Goal: Task Accomplishment & Management: Manage account settings

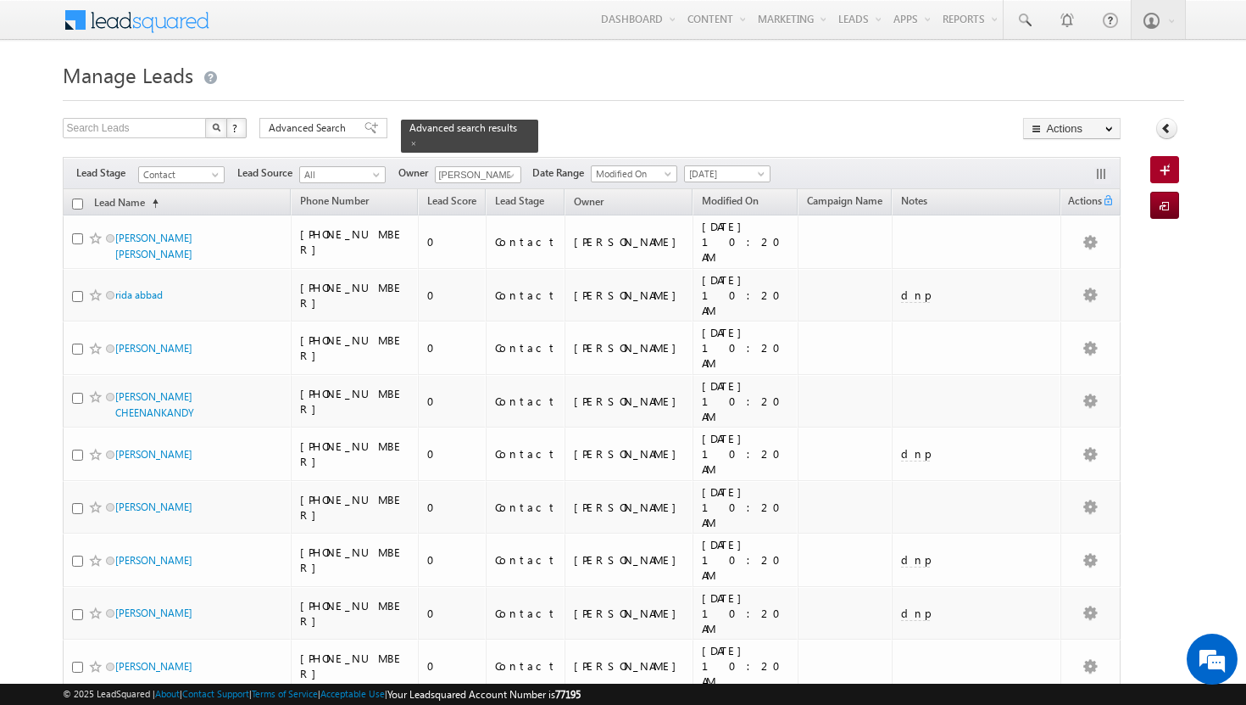
click at [80, 198] on input "checkbox" at bounding box center [77, 203] width 11 height 11
checkbox input "true"
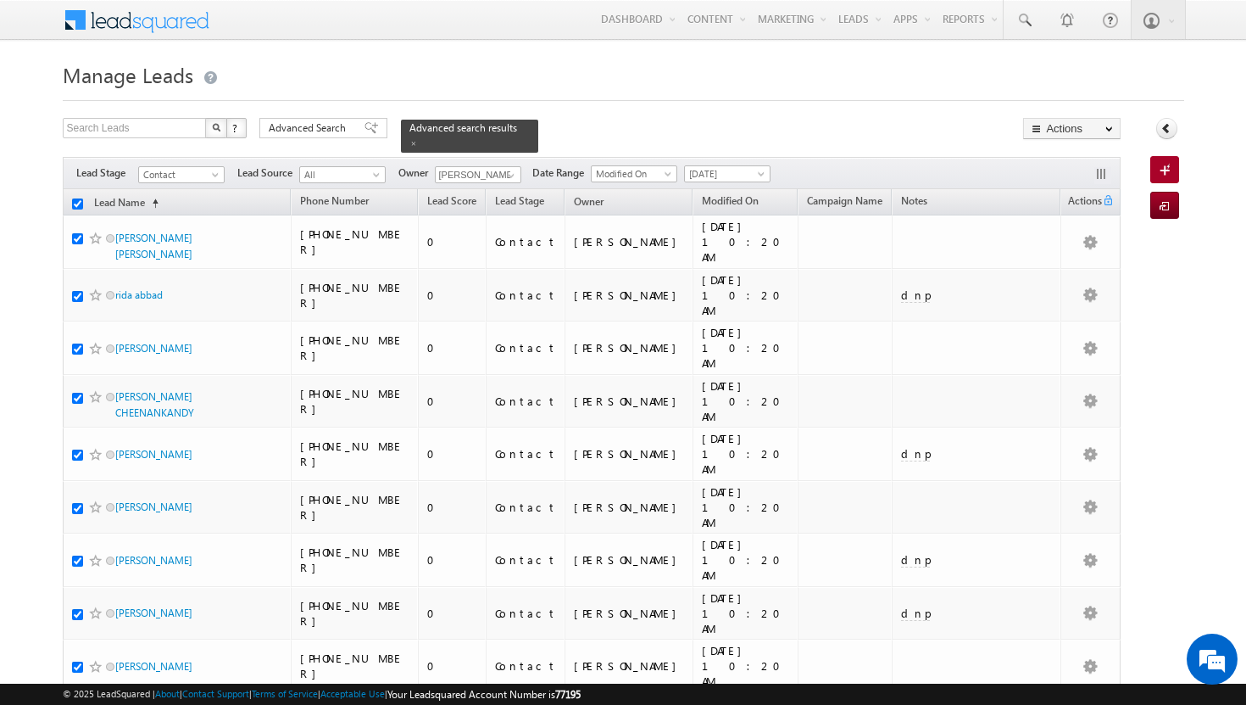
checkbox input "true"
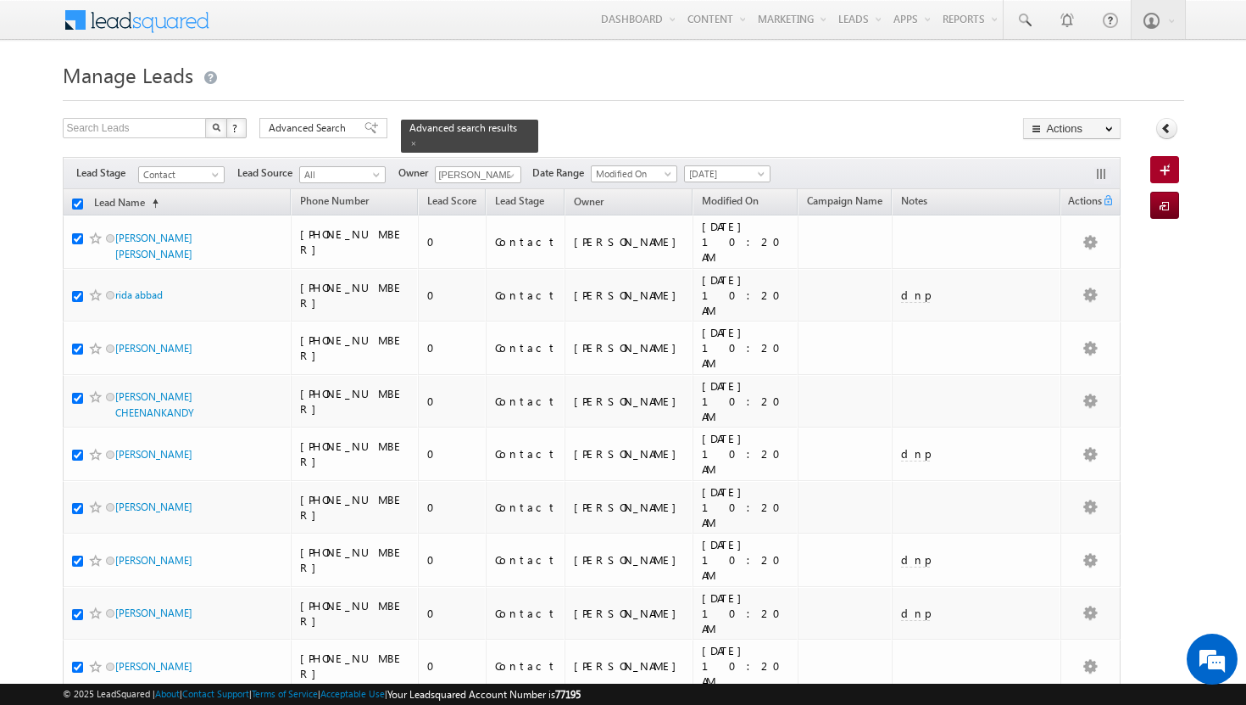
checkbox input "true"
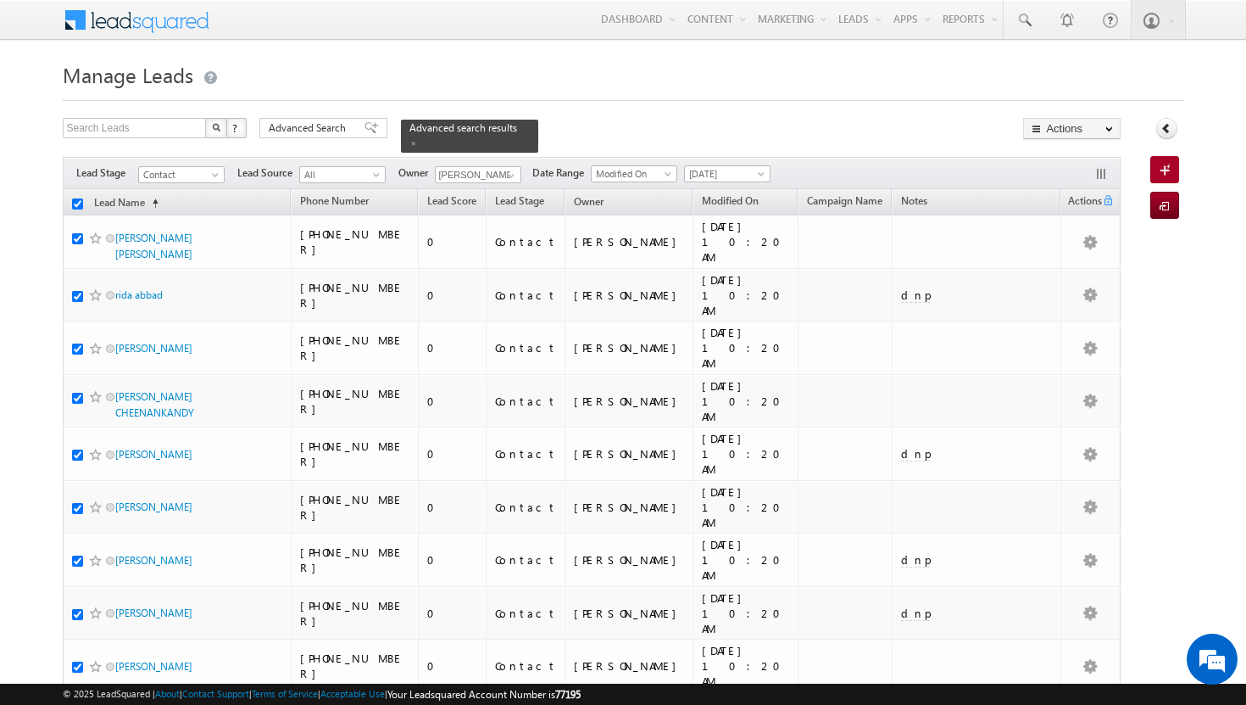
checkbox input "true"
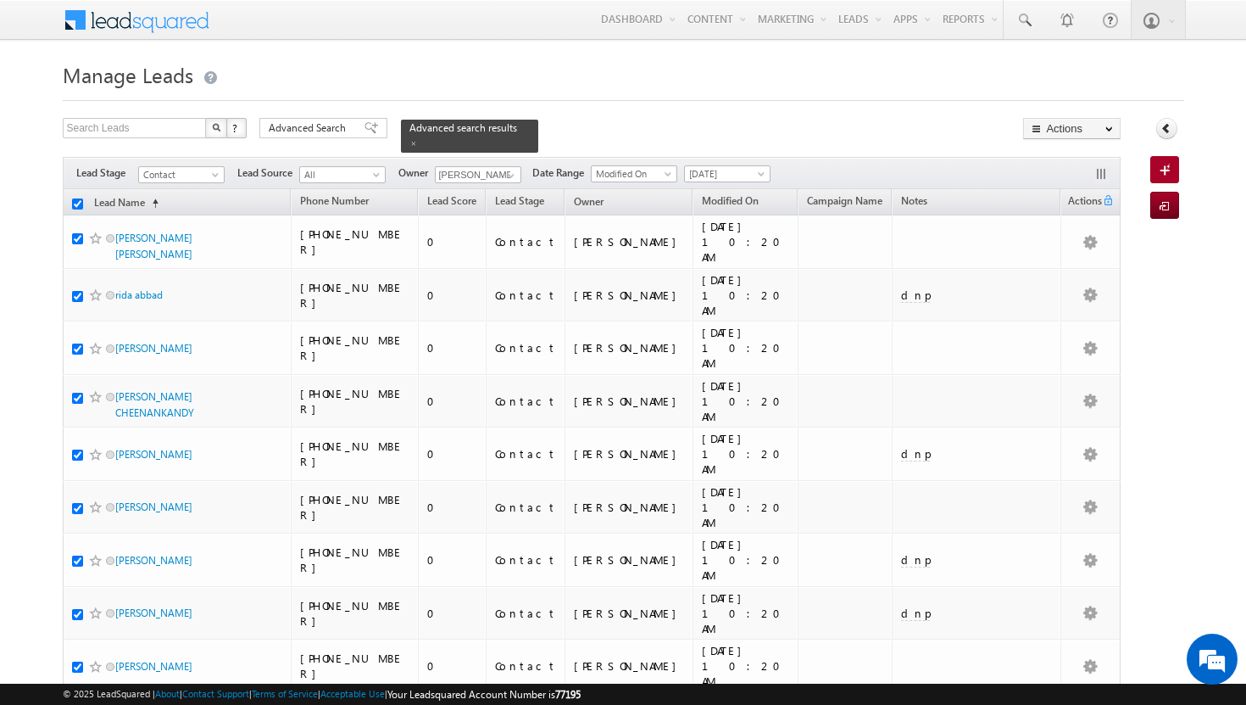
checkbox input "true"
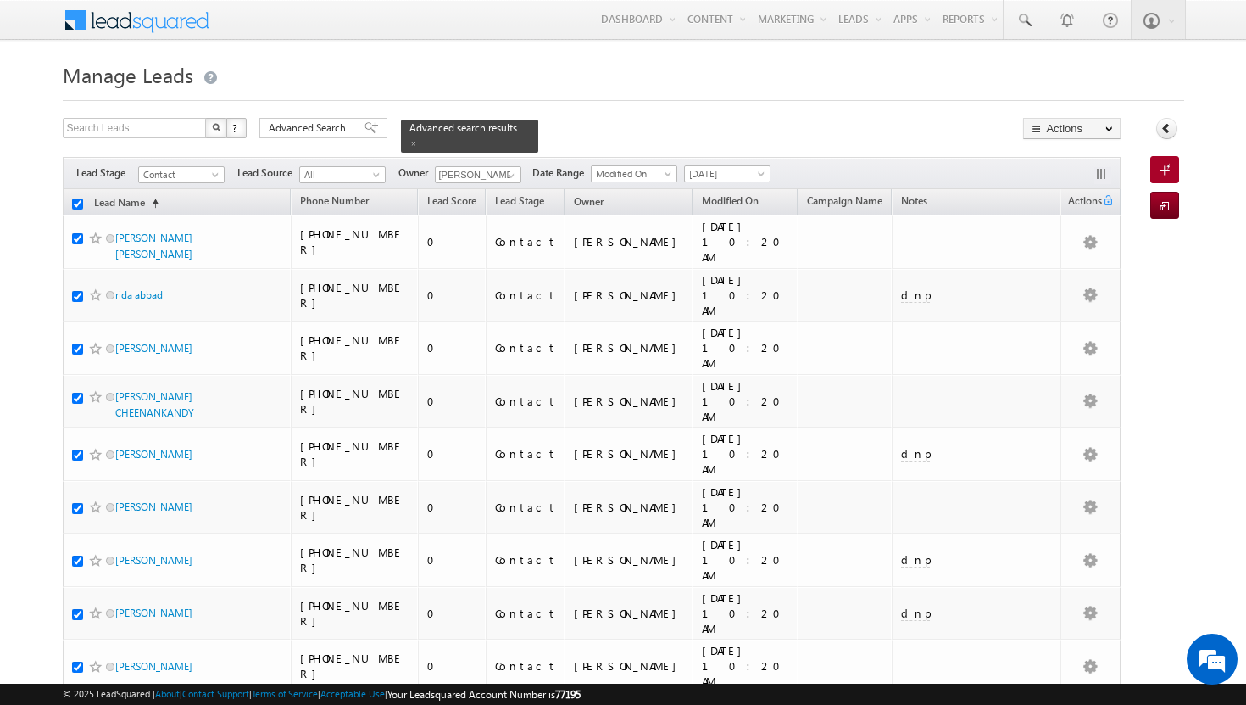
checkbox input "true"
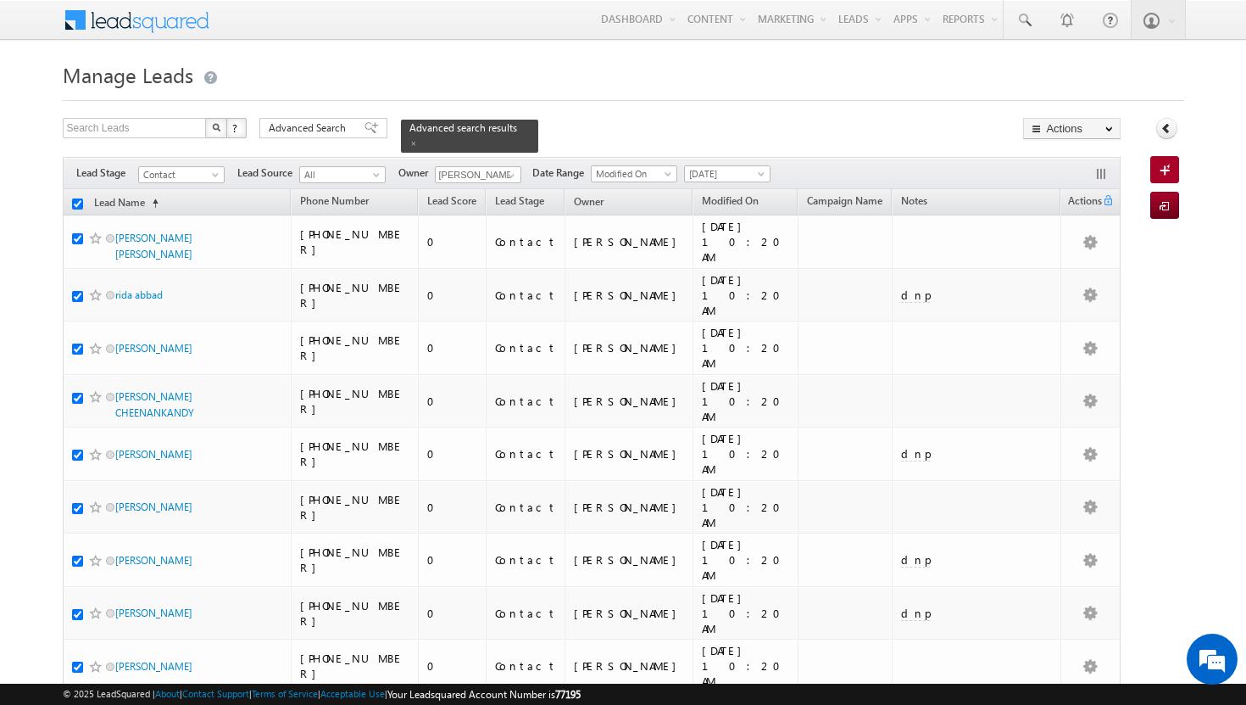
checkbox input "true"
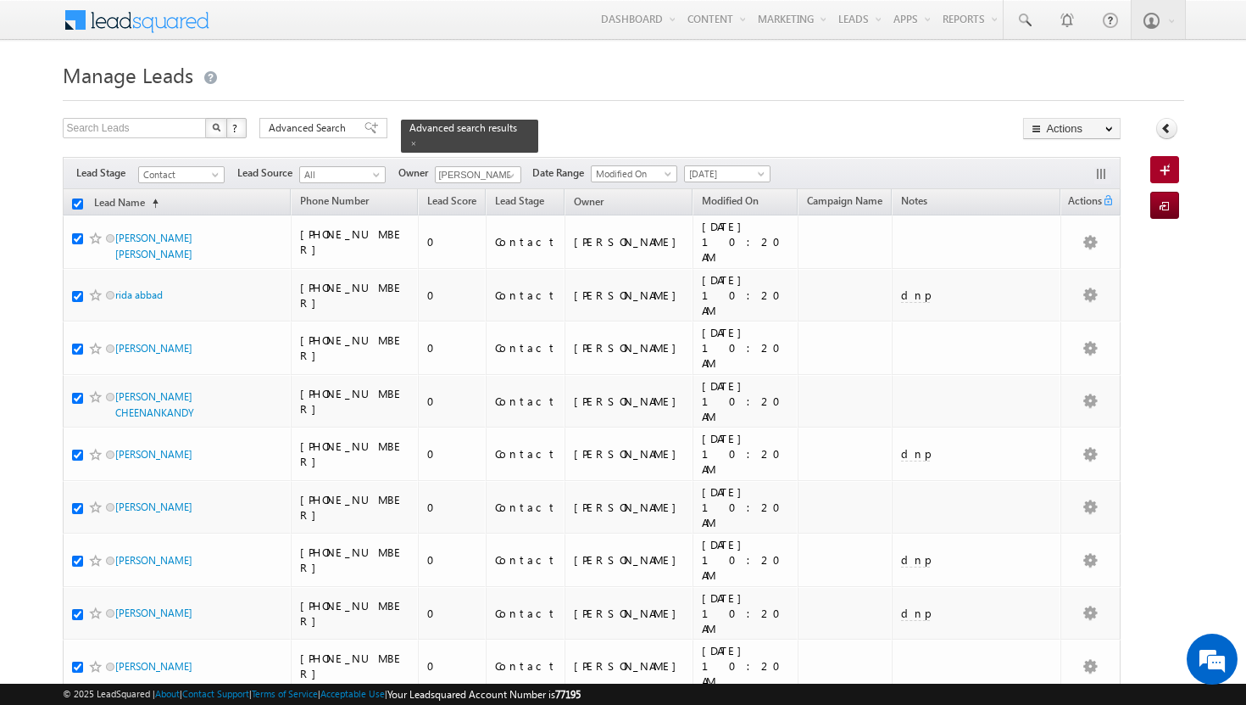
checkbox input "true"
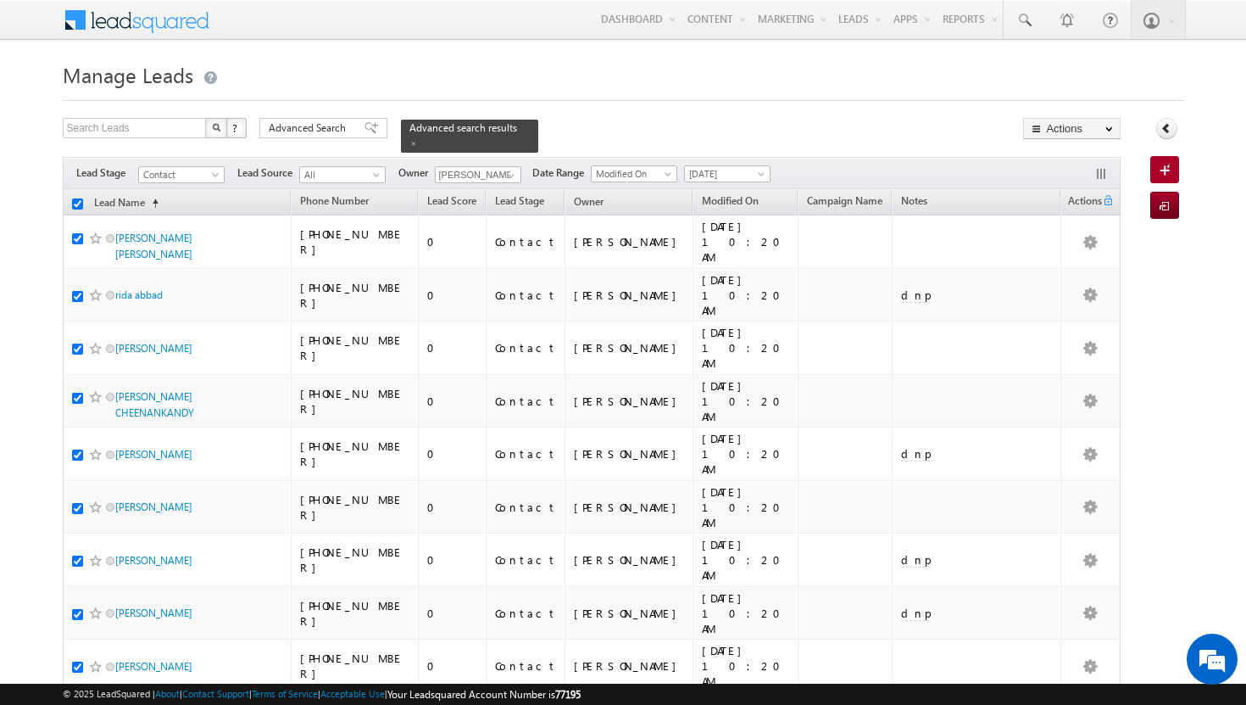
checkbox input "true"
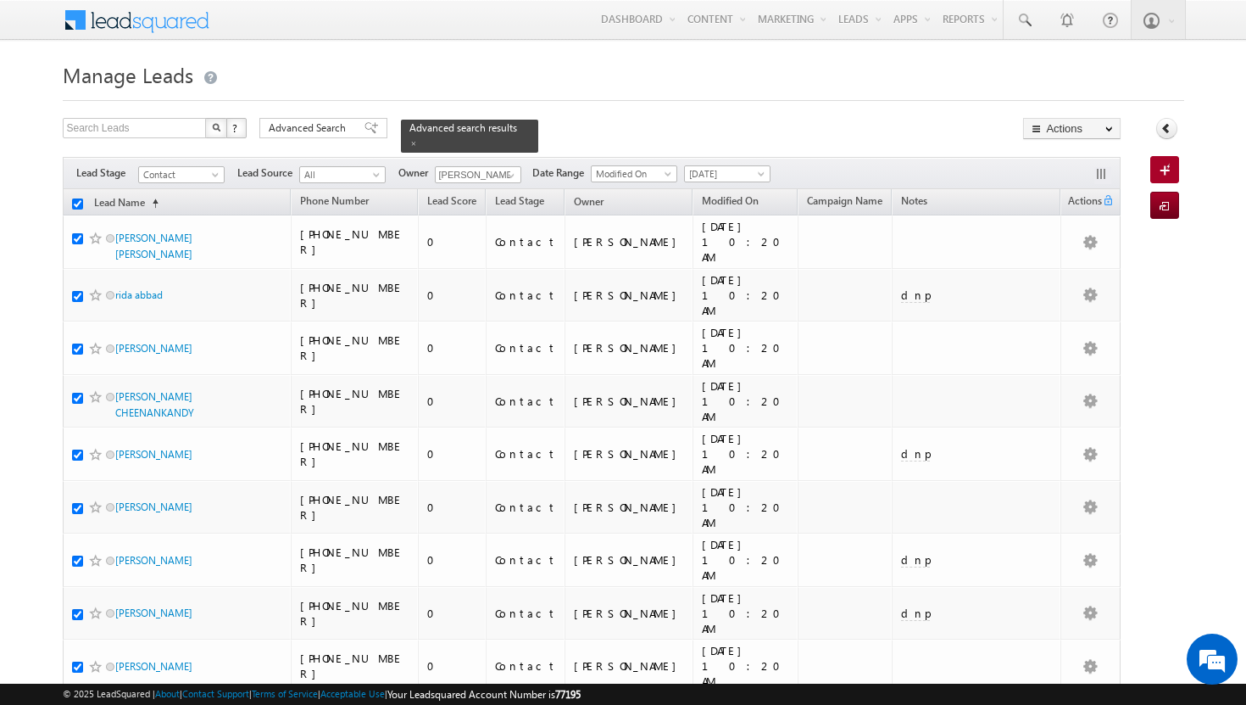
checkbox input "true"
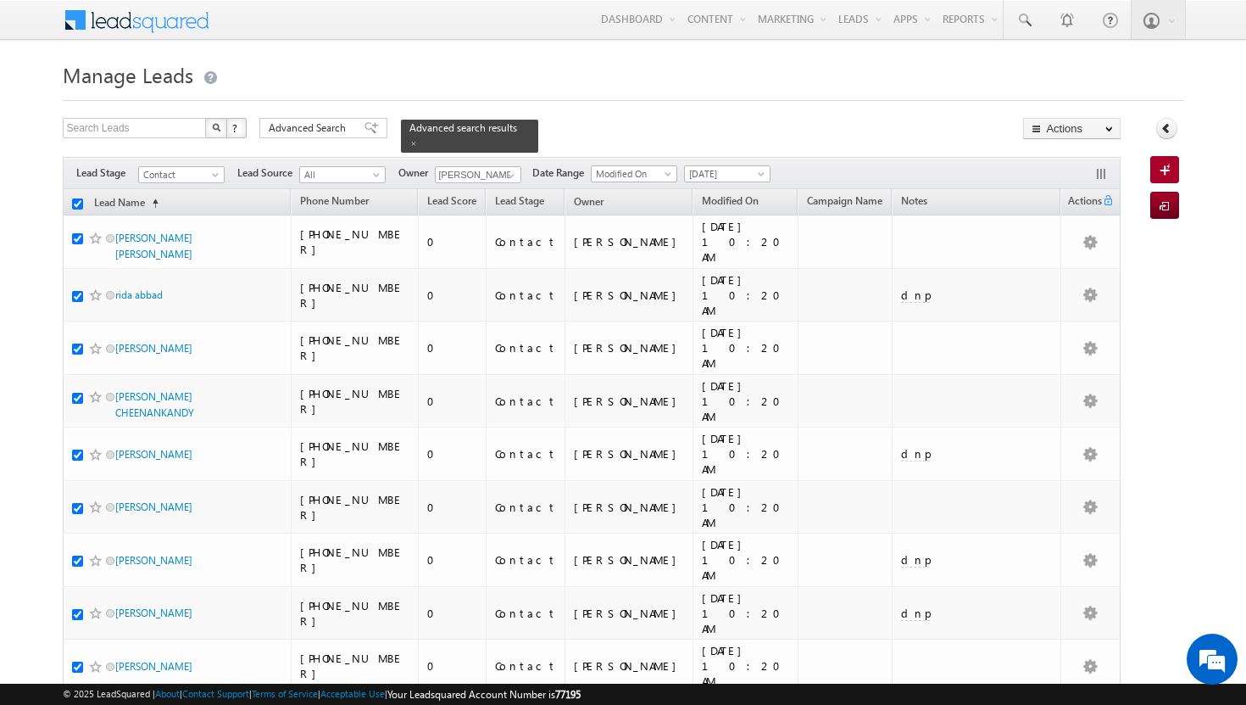
checkbox input "true"
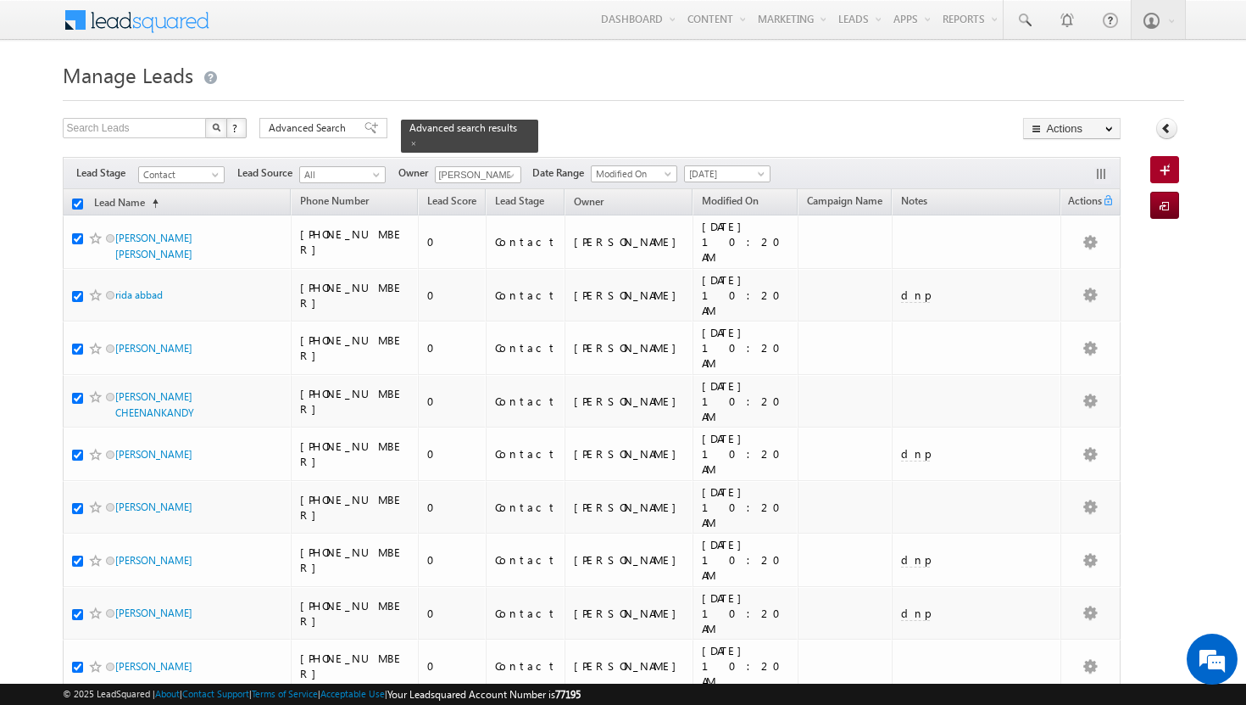
checkbox input "true"
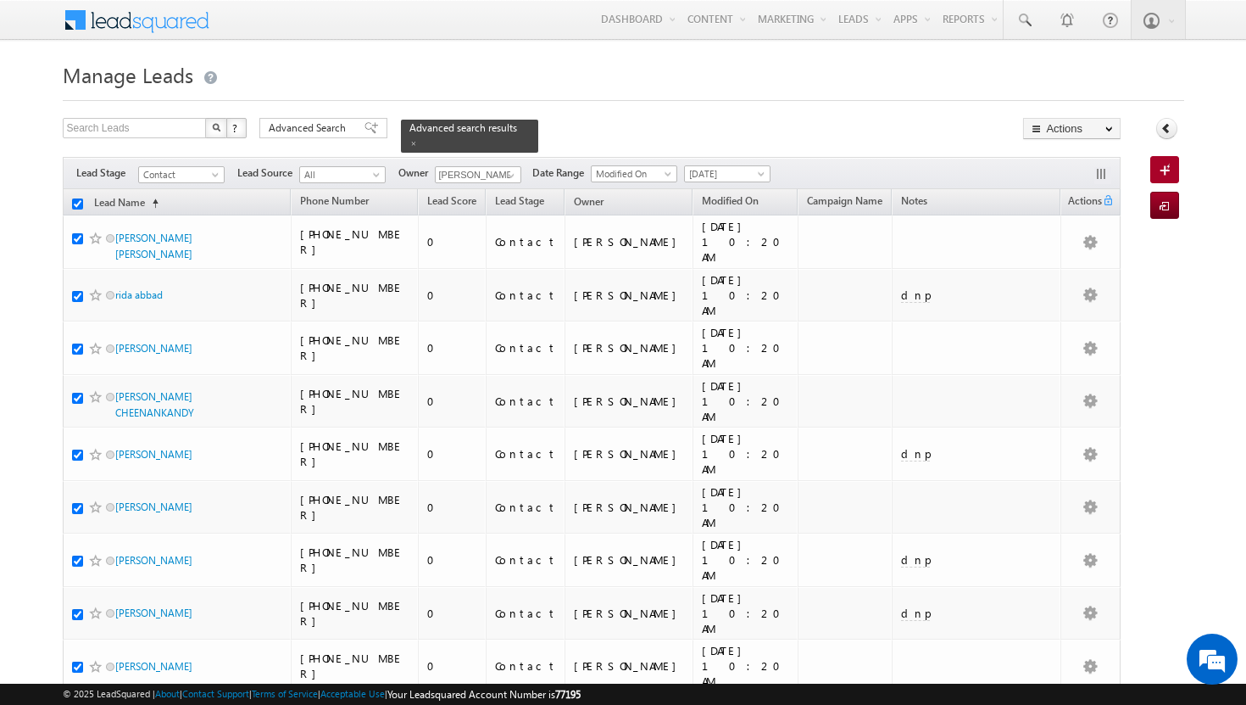
checkbox input "true"
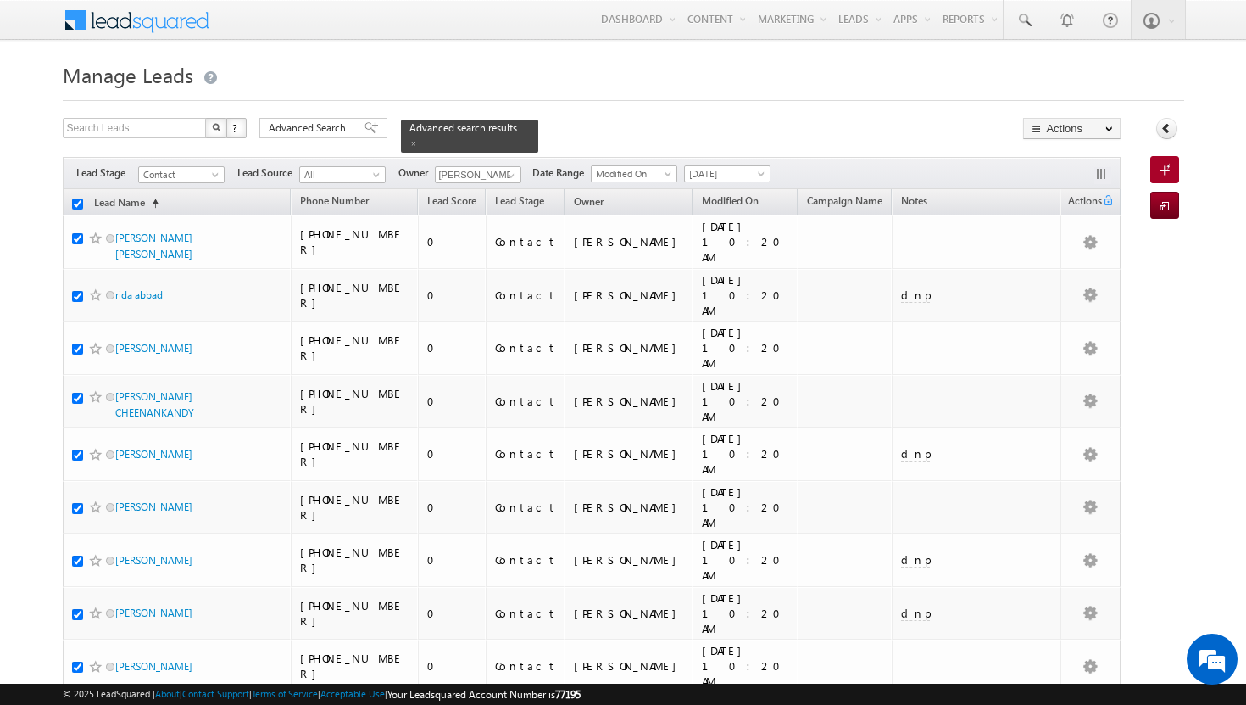
checkbox input "true"
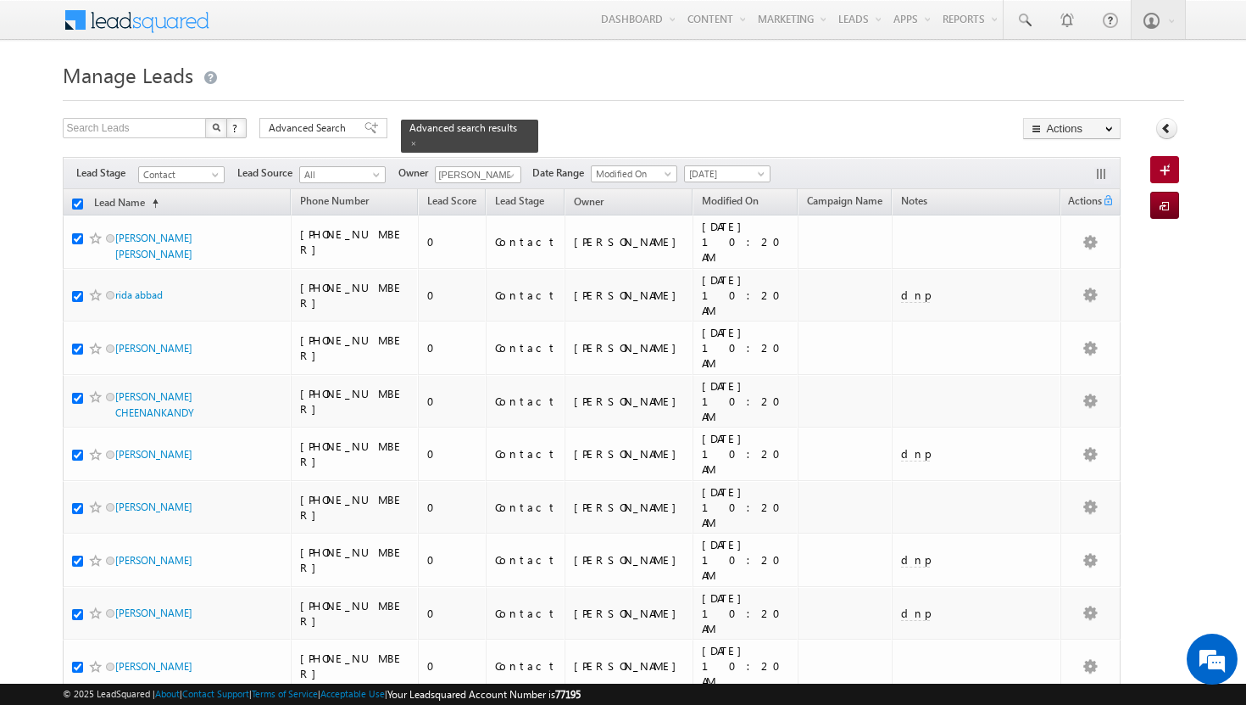
checkbox input "true"
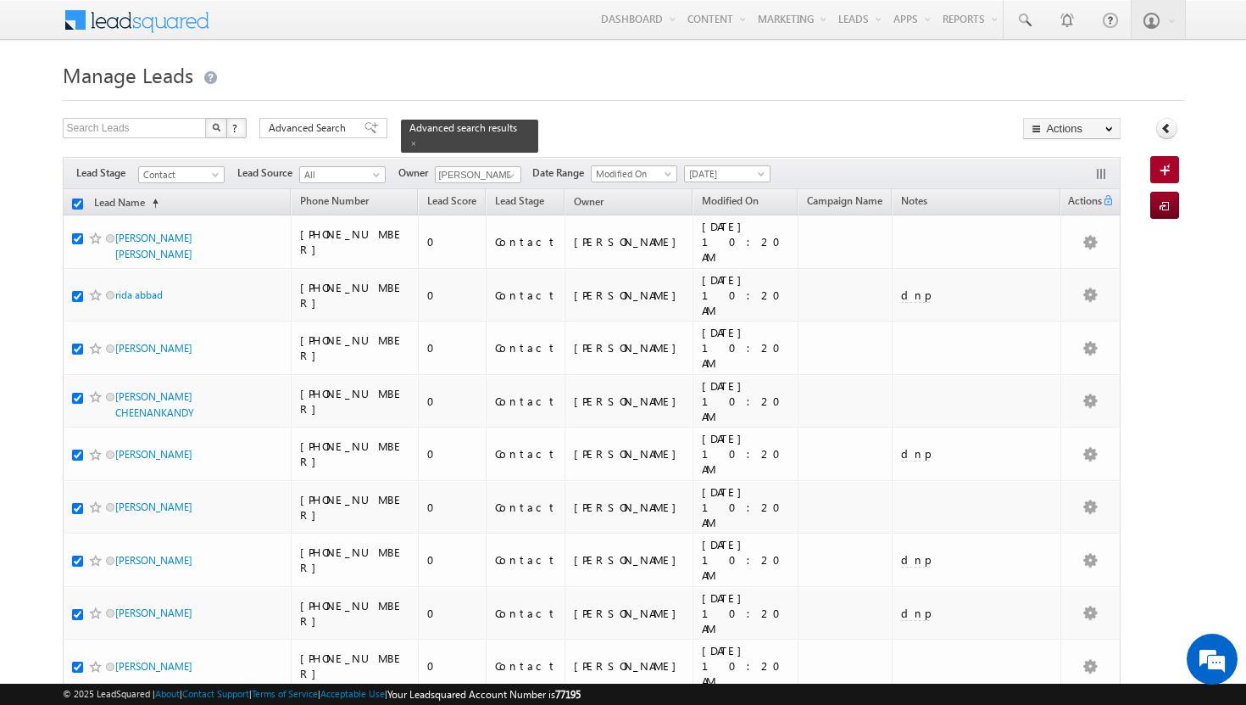
checkbox input "true"
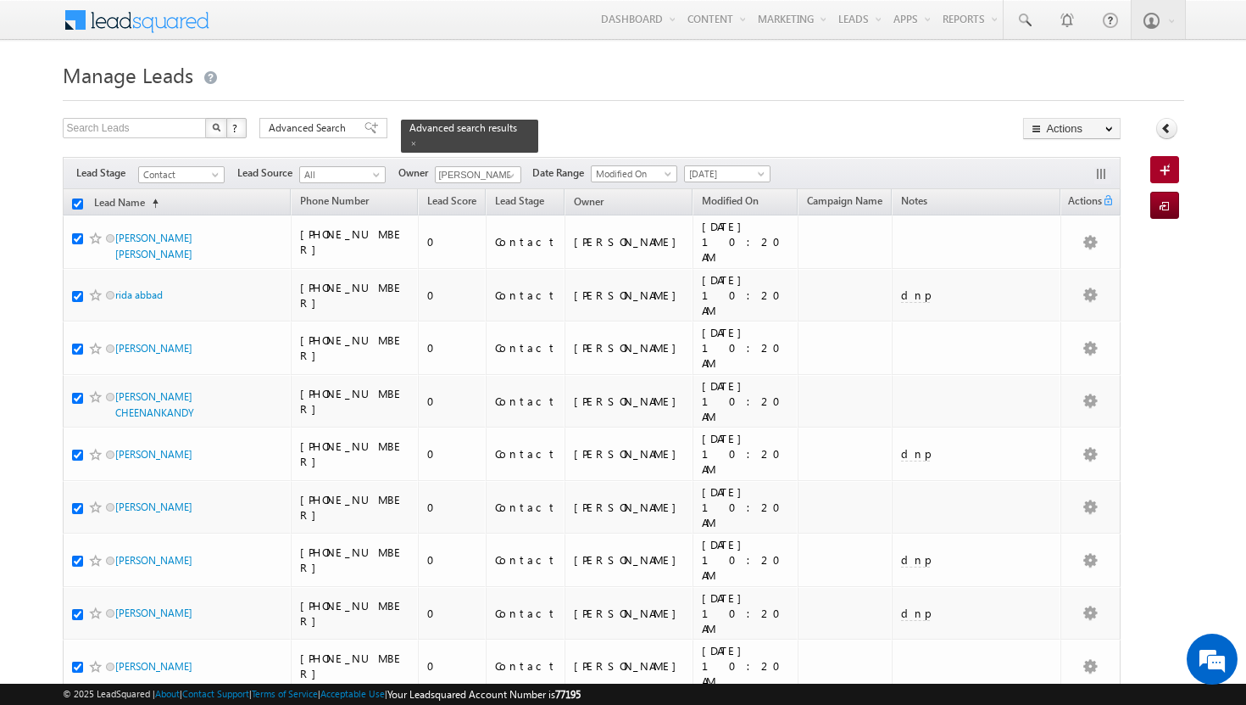
checkbox input "true"
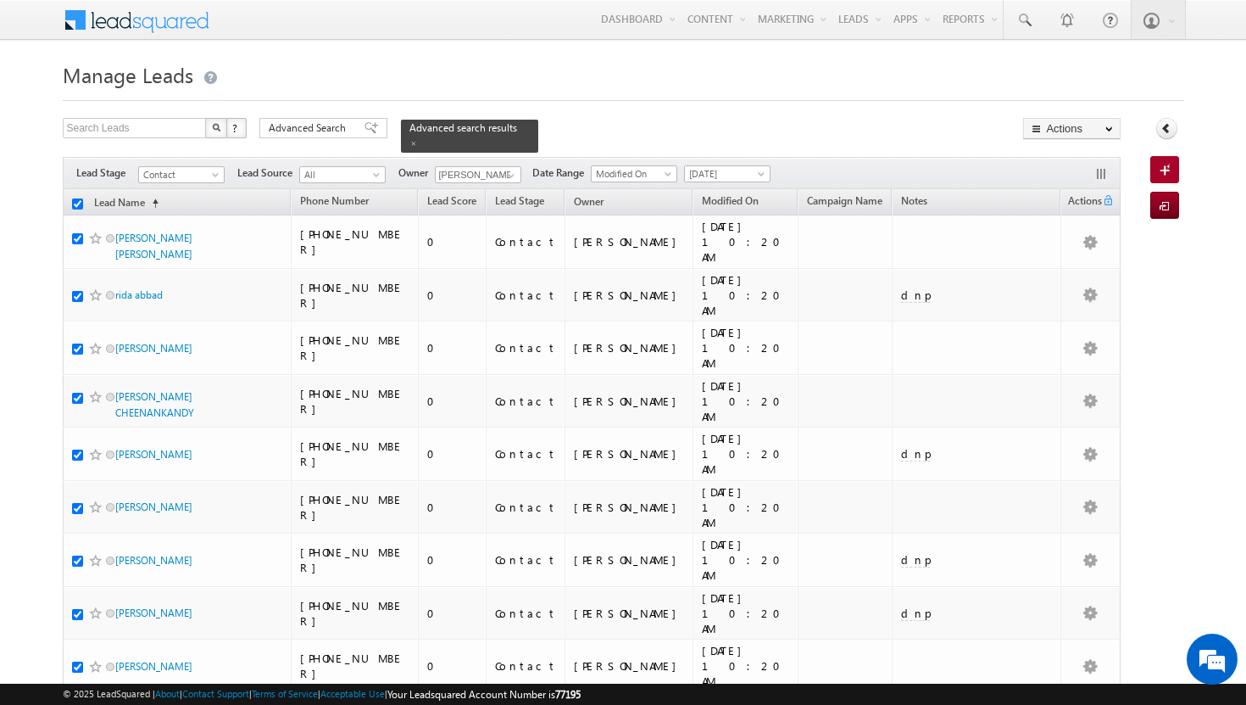
checkbox input "true"
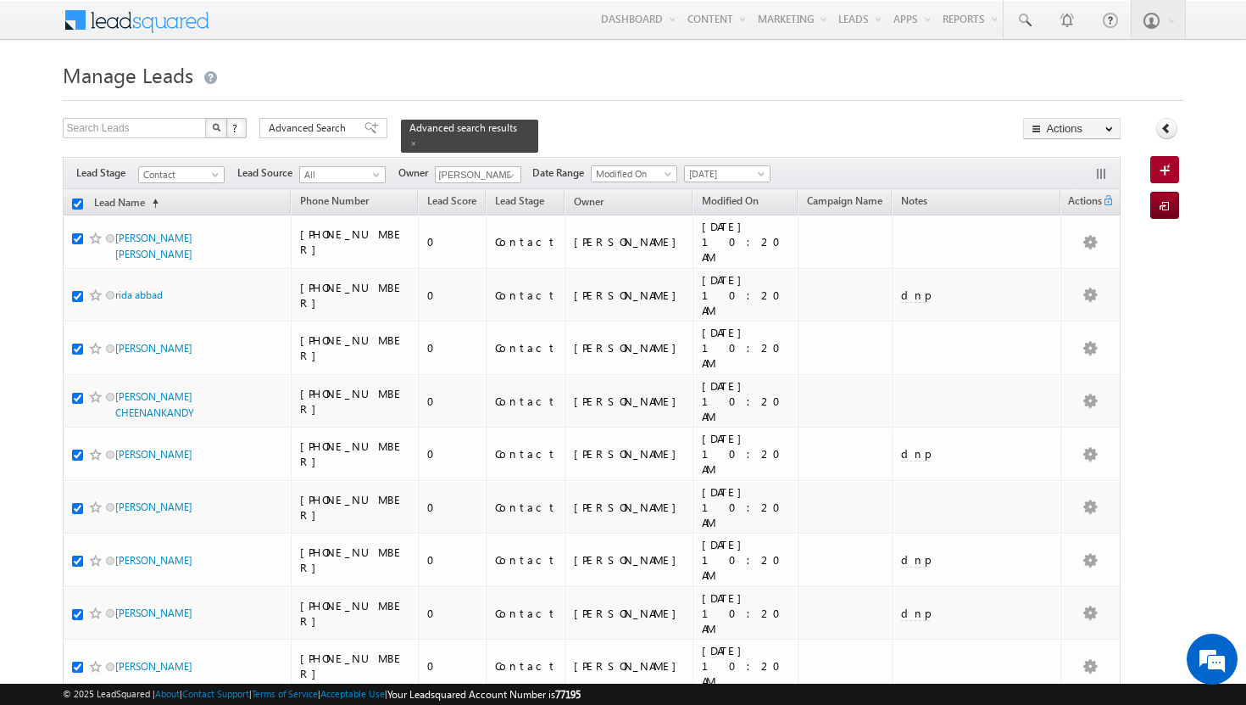
checkbox input "true"
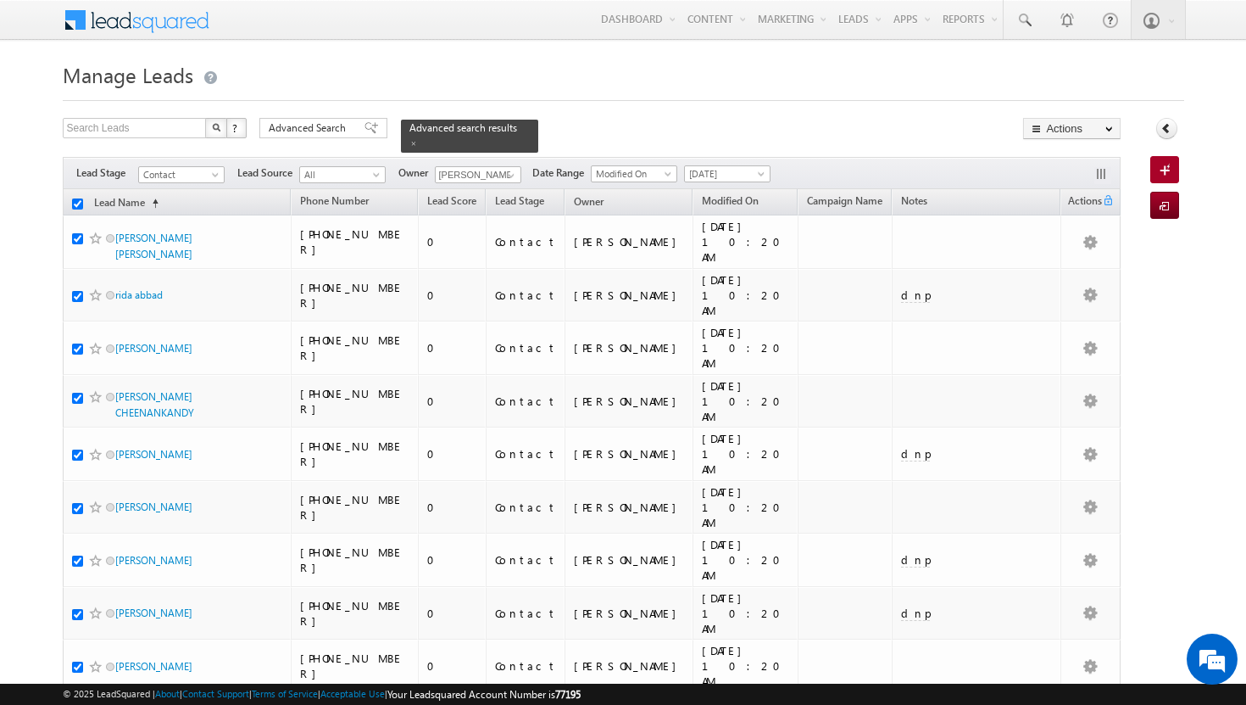
checkbox input "true"
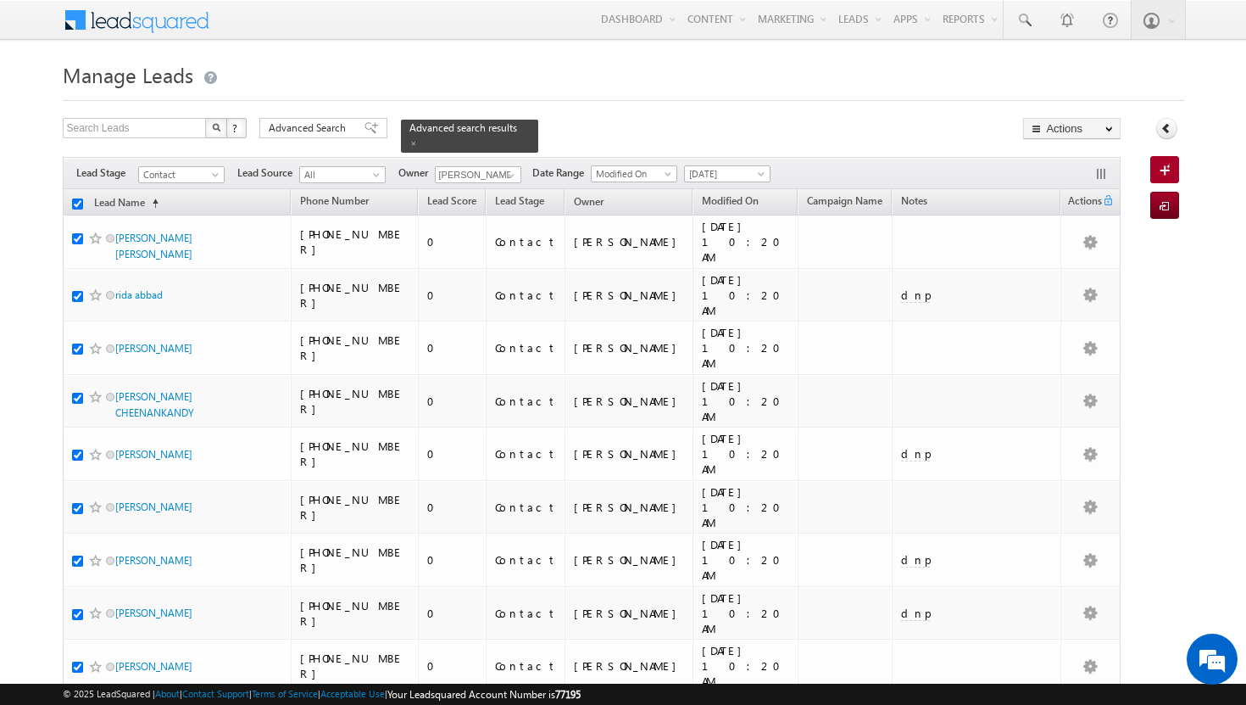
checkbox input "true"
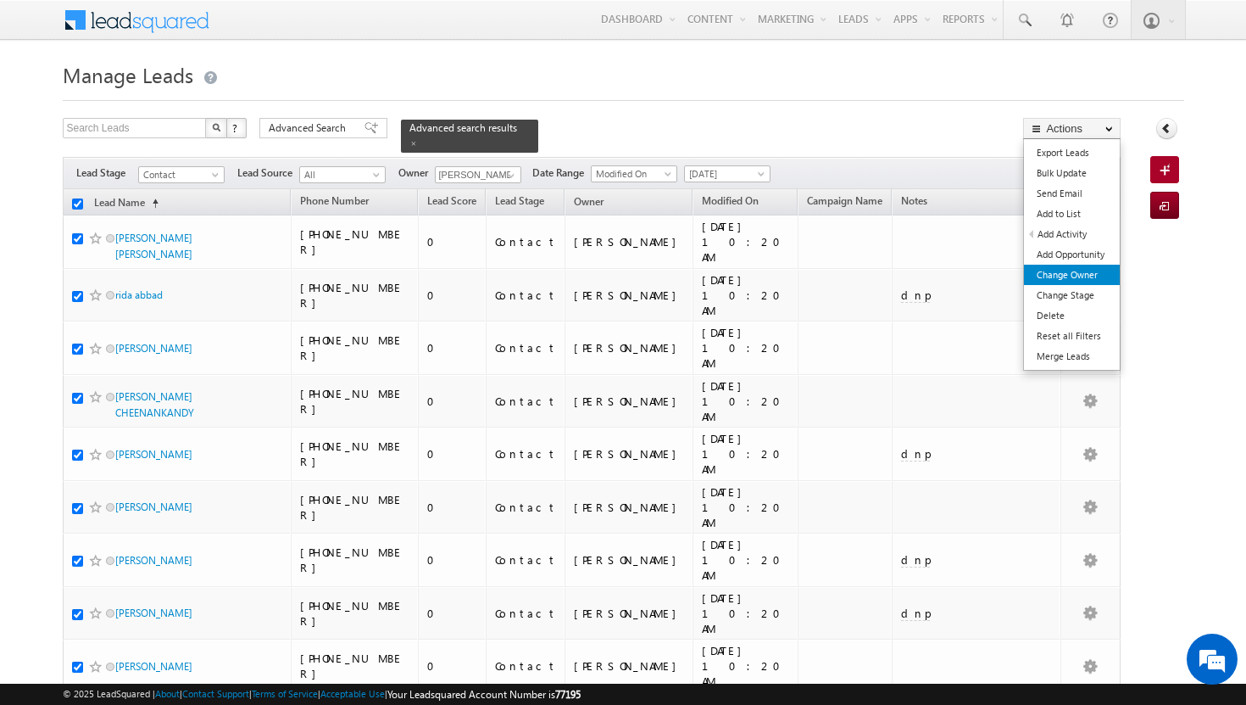
click at [1086, 272] on link "Change Owner" at bounding box center [1072, 275] width 96 height 20
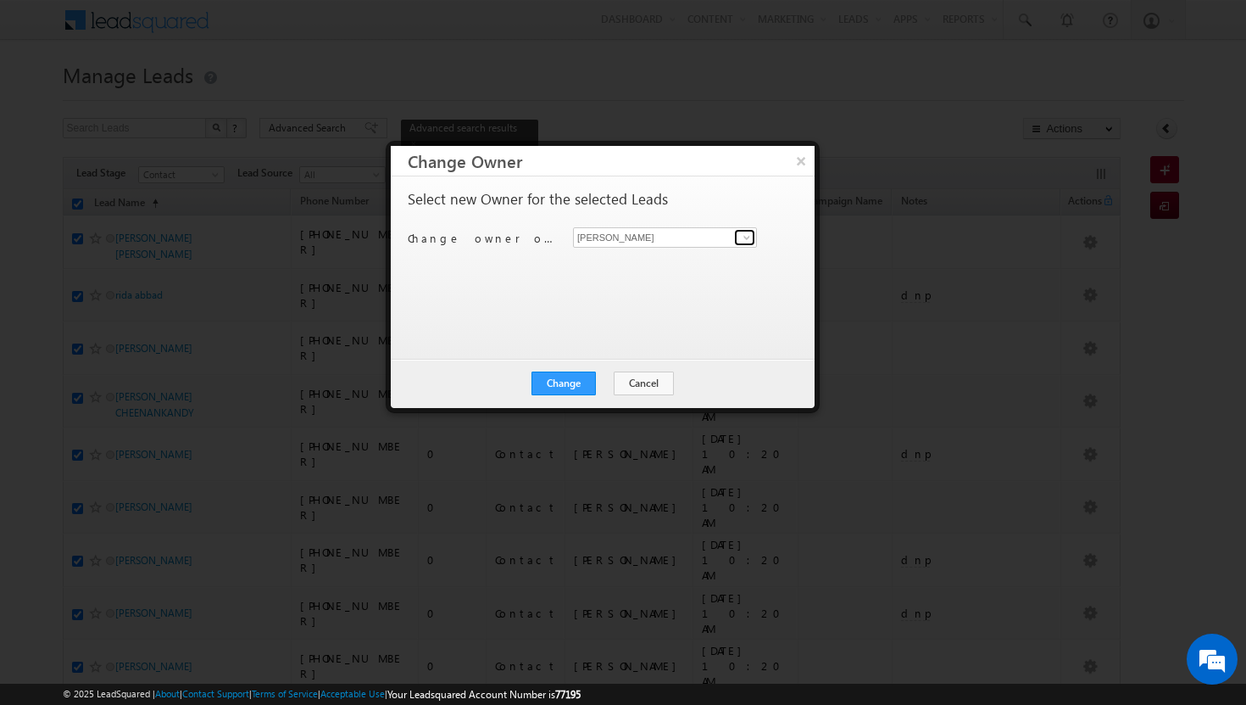
click at [749, 239] on span at bounding box center [747, 238] width 14 height 14
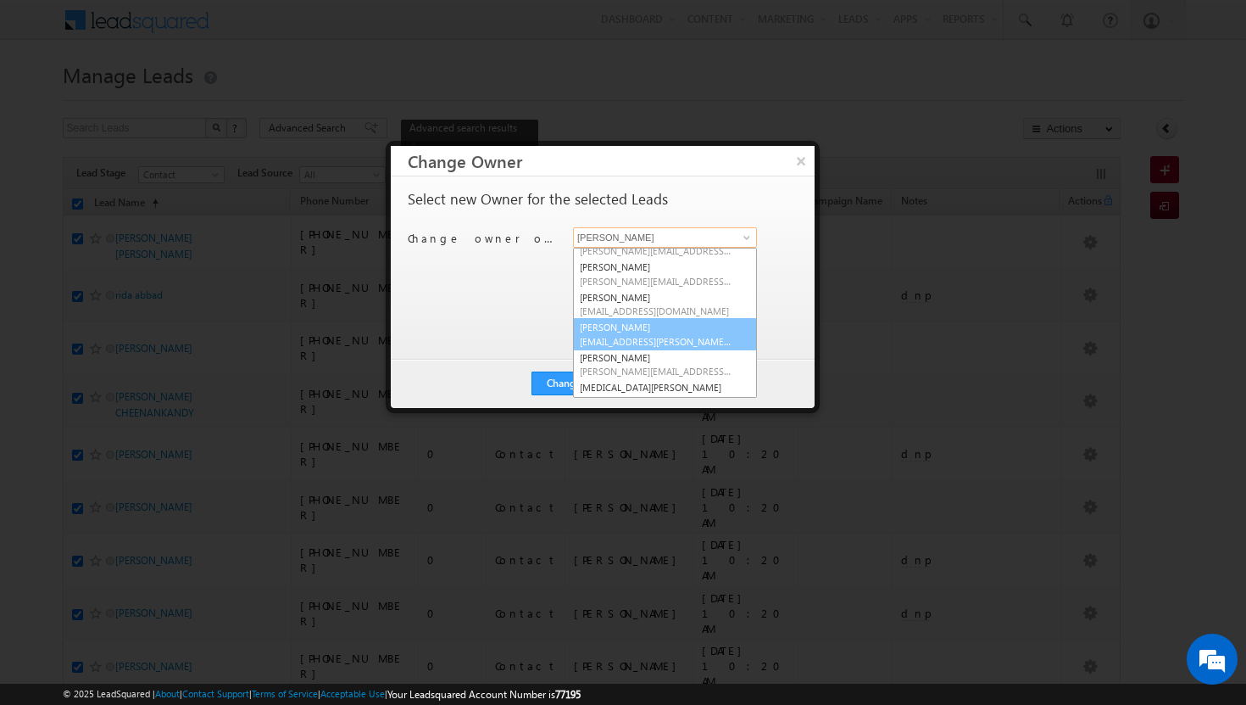
scroll to position [76, 0]
click at [638, 305] on link "[PERSON_NAME] [PERSON_NAME][EMAIL_ADDRESS][DOMAIN_NAME]" at bounding box center [665, 308] width 184 height 32
type input "[PERSON_NAME]"
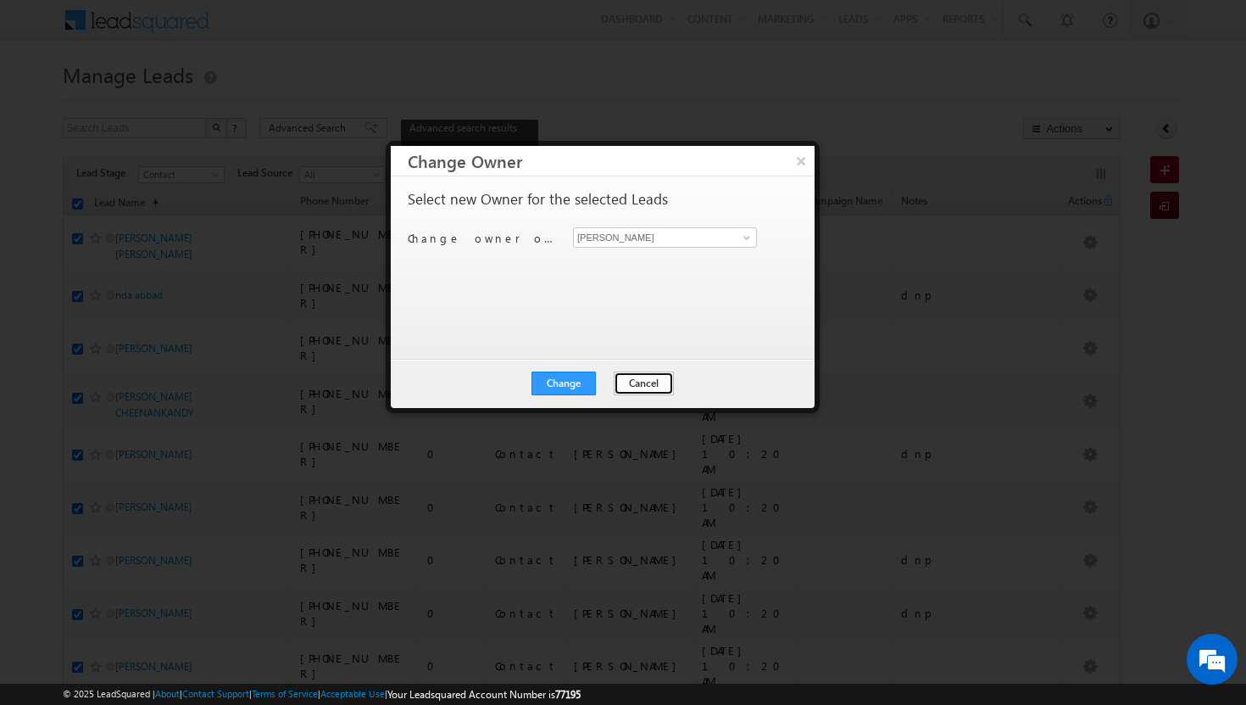
click at [657, 383] on button "Cancel" at bounding box center [644, 383] width 60 height 24
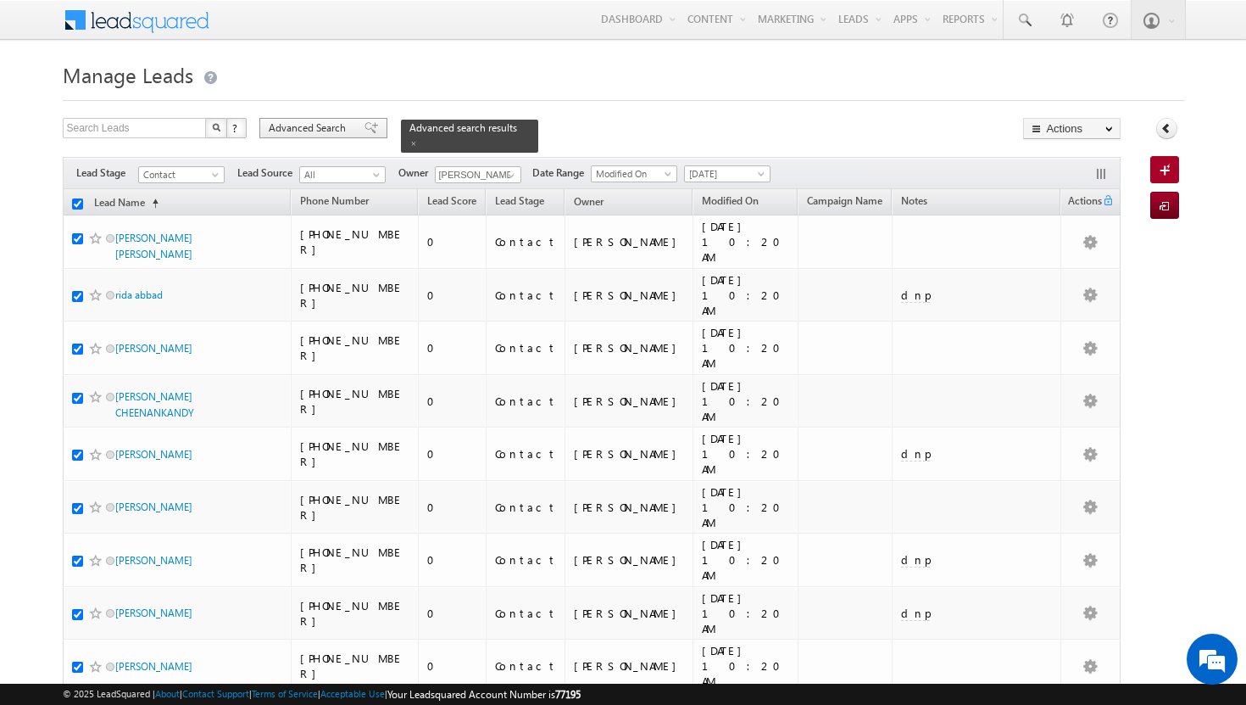
click at [326, 128] on span "Advanced Search" at bounding box center [310, 127] width 82 height 15
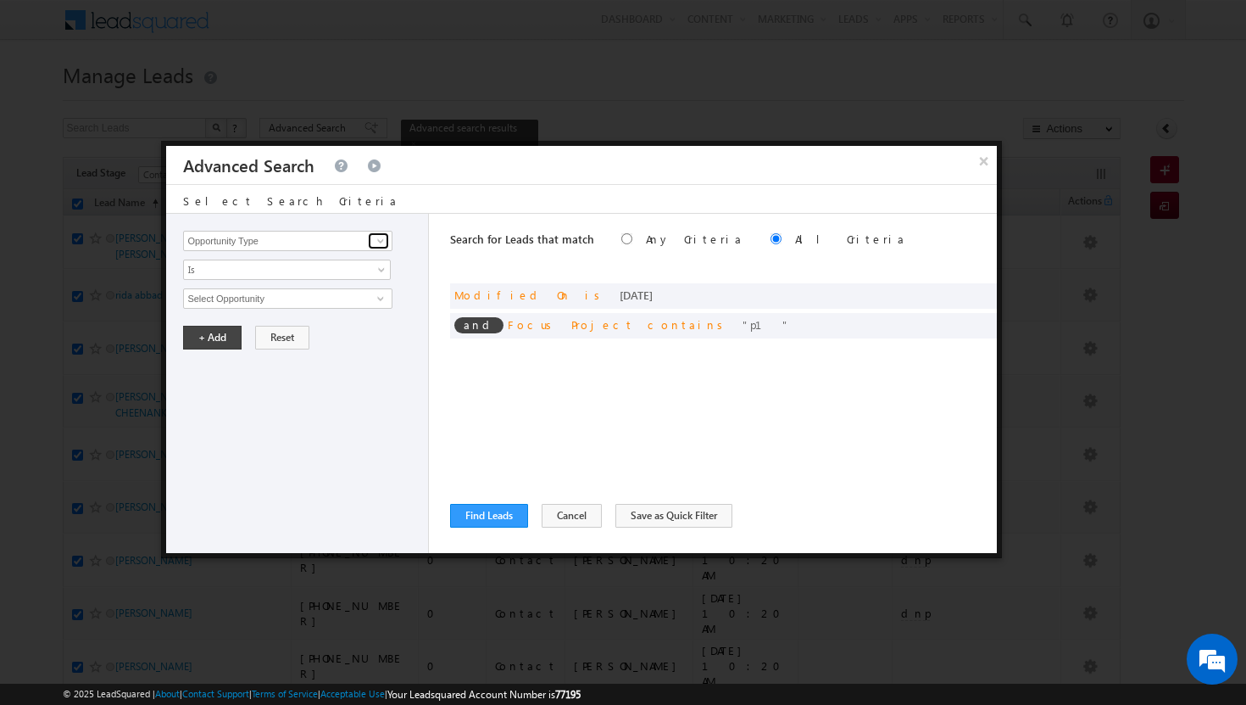
click at [384, 241] on span at bounding box center [381, 241] width 14 height 14
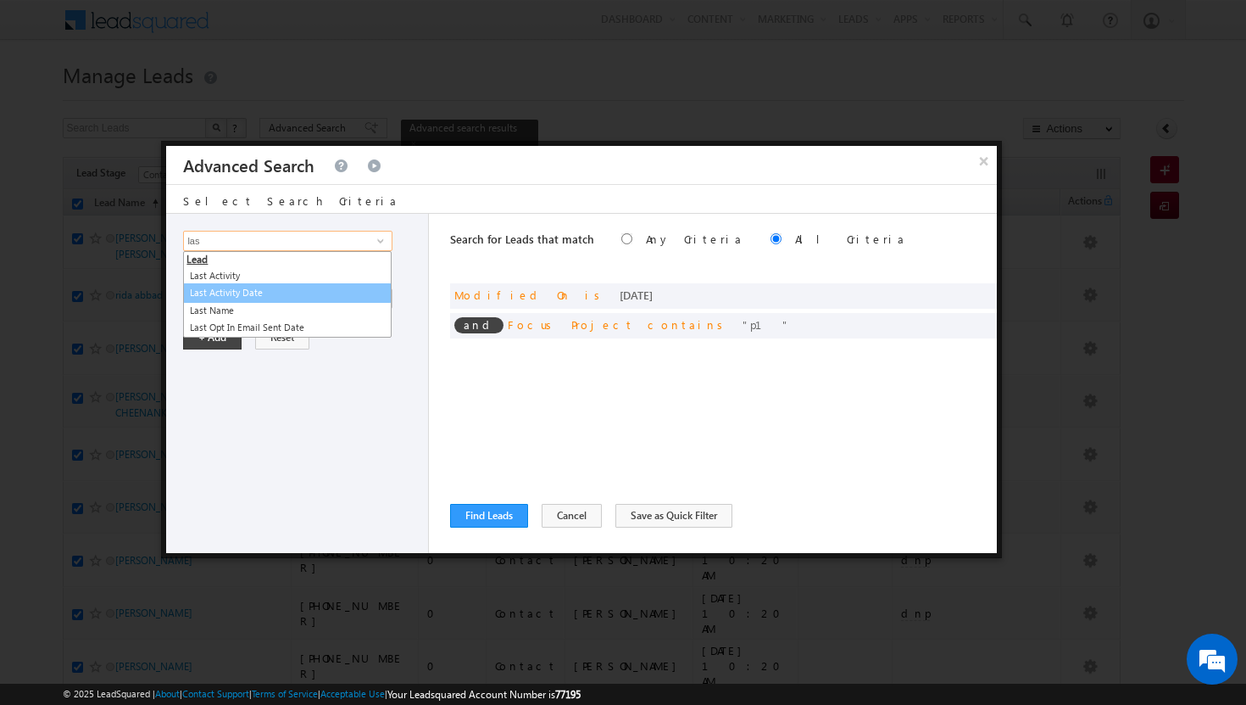
click at [241, 290] on link "Last Activity Date" at bounding box center [287, 292] width 209 height 19
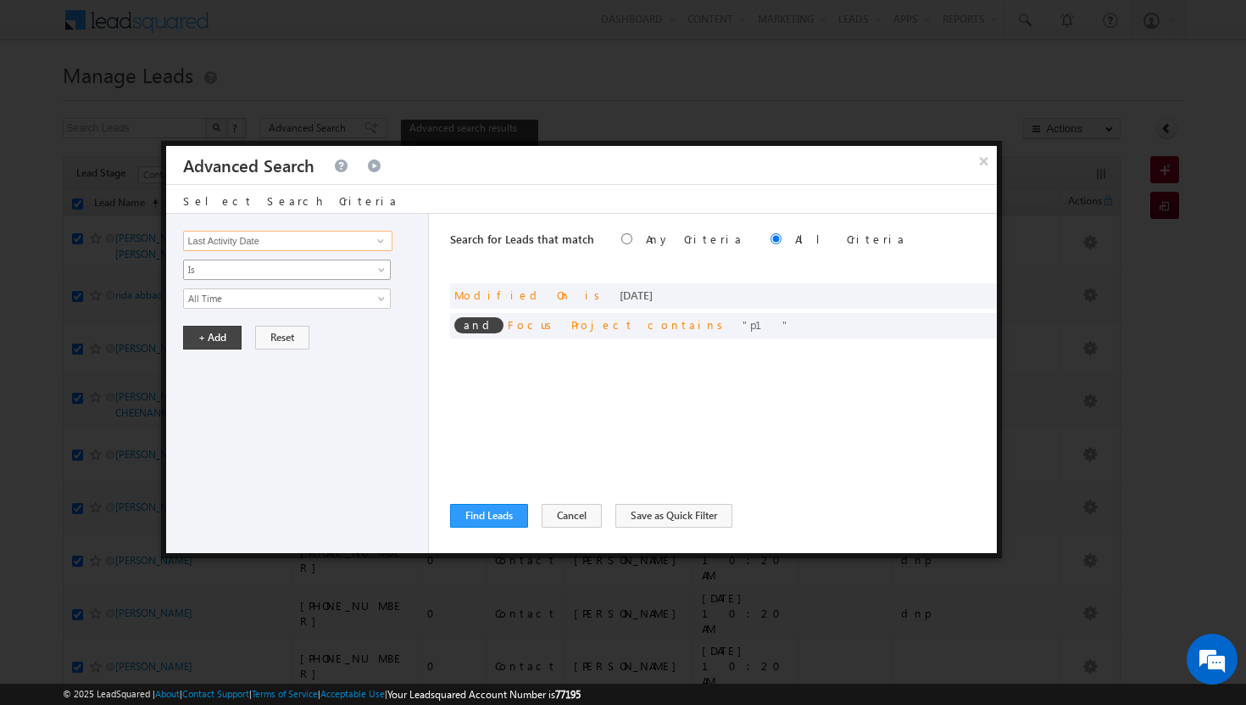
type input "Last Activity Date"
click at [363, 272] on span "Is" at bounding box center [276, 269] width 184 height 15
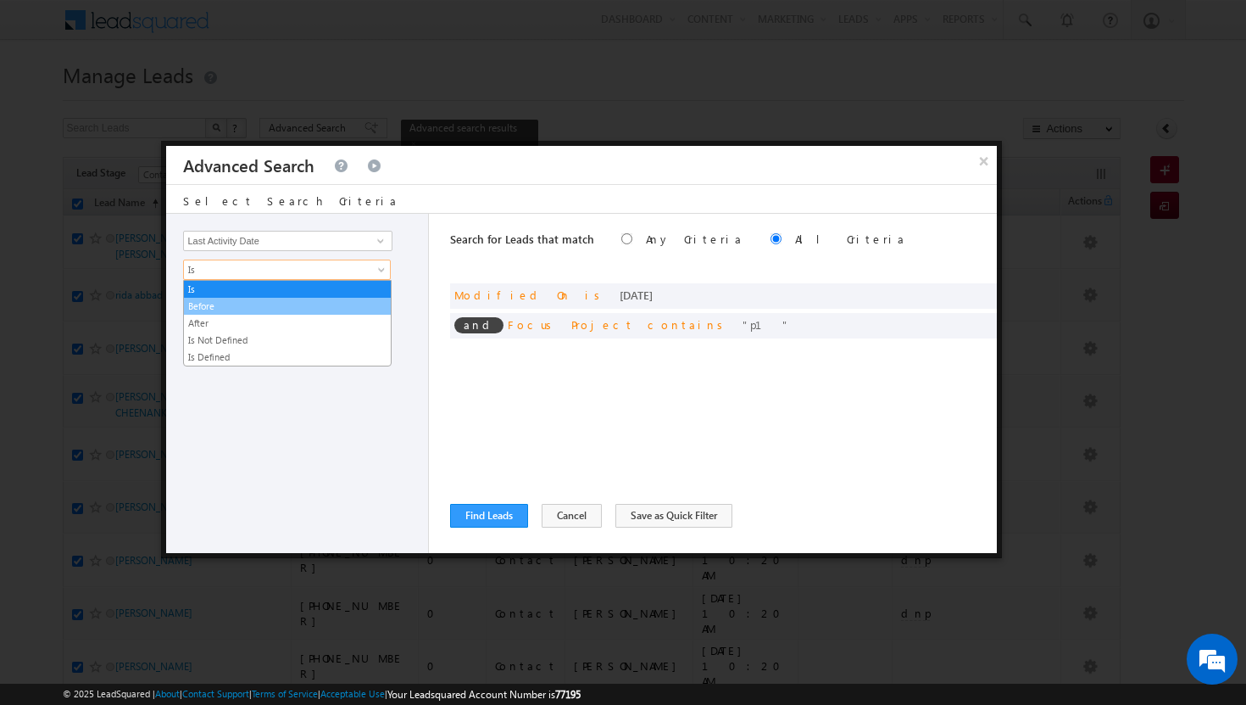
click at [324, 310] on link "Before" at bounding box center [287, 305] width 207 height 15
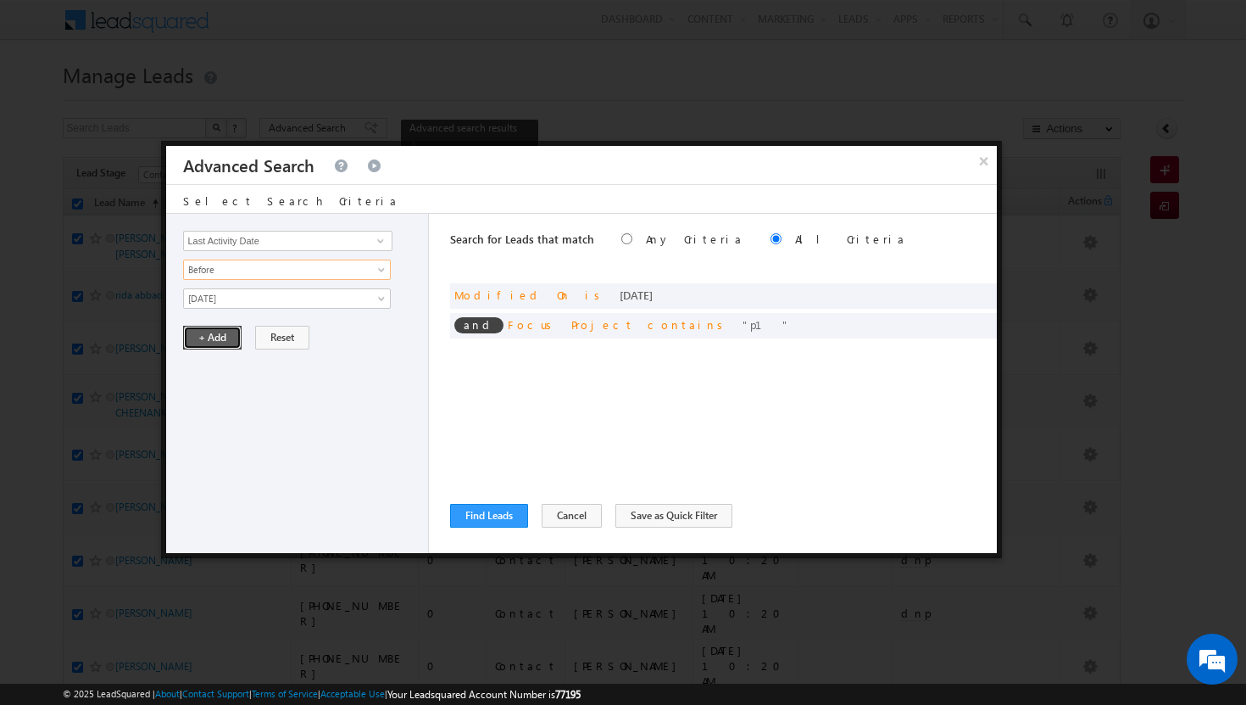
click at [215, 338] on button "+ Add" at bounding box center [212, 338] width 58 height 24
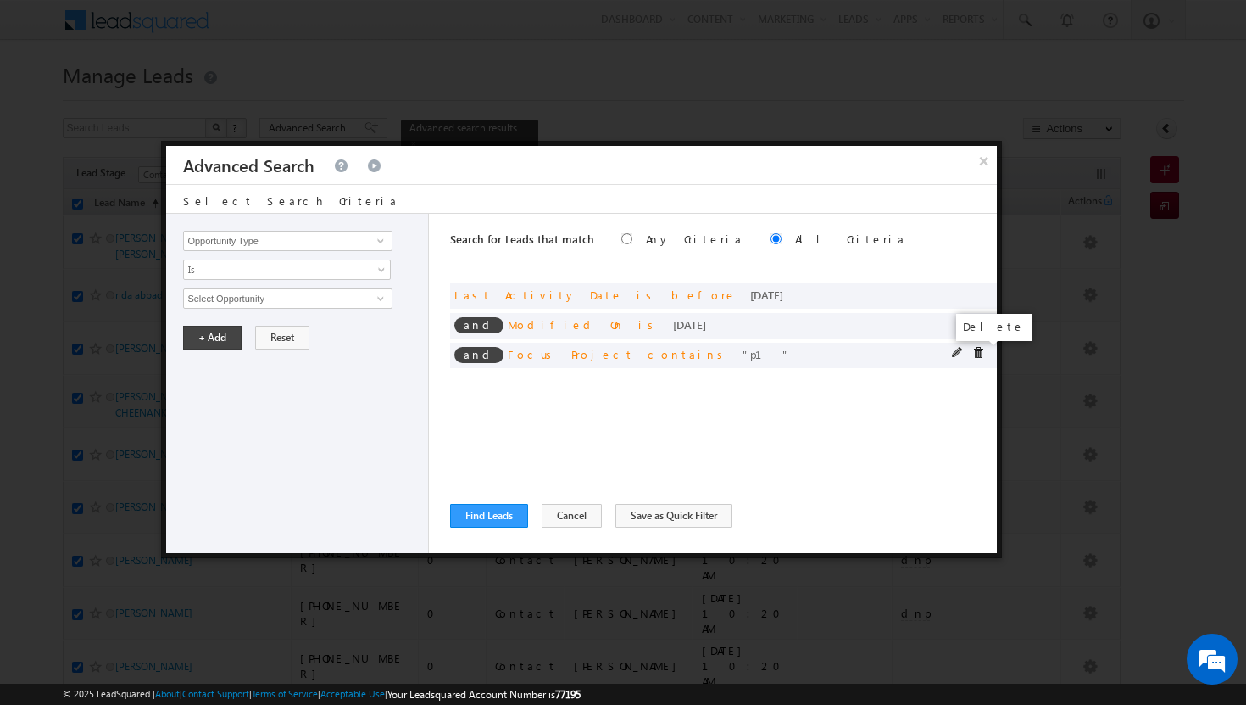
click at [982, 353] on span at bounding box center [978, 353] width 12 height 12
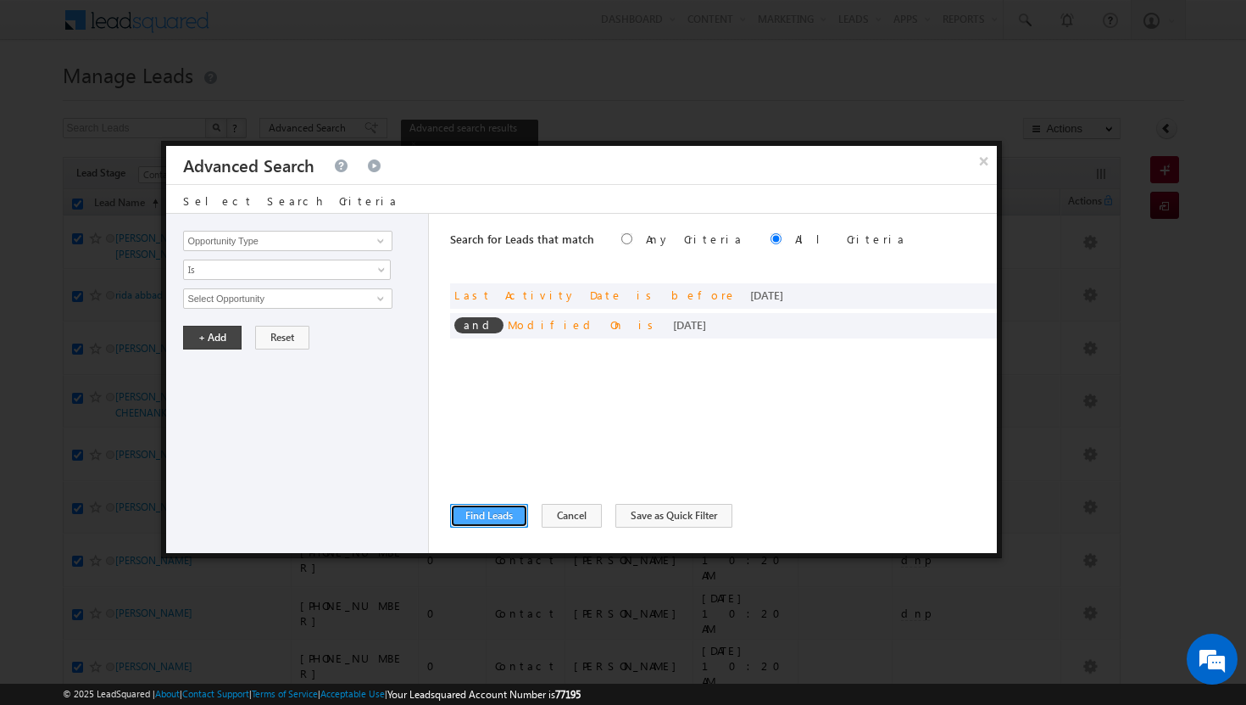
click at [504, 513] on button "Find Leads" at bounding box center [489, 516] width 78 height 24
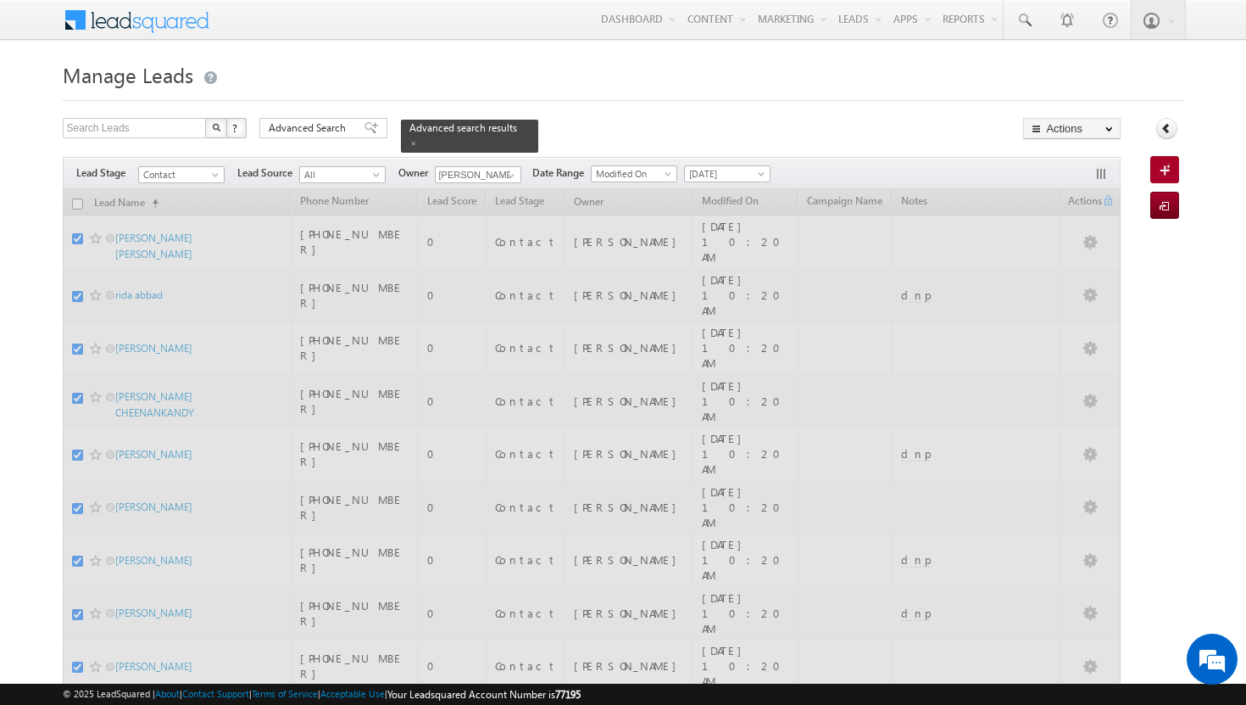
checkbox input "false"
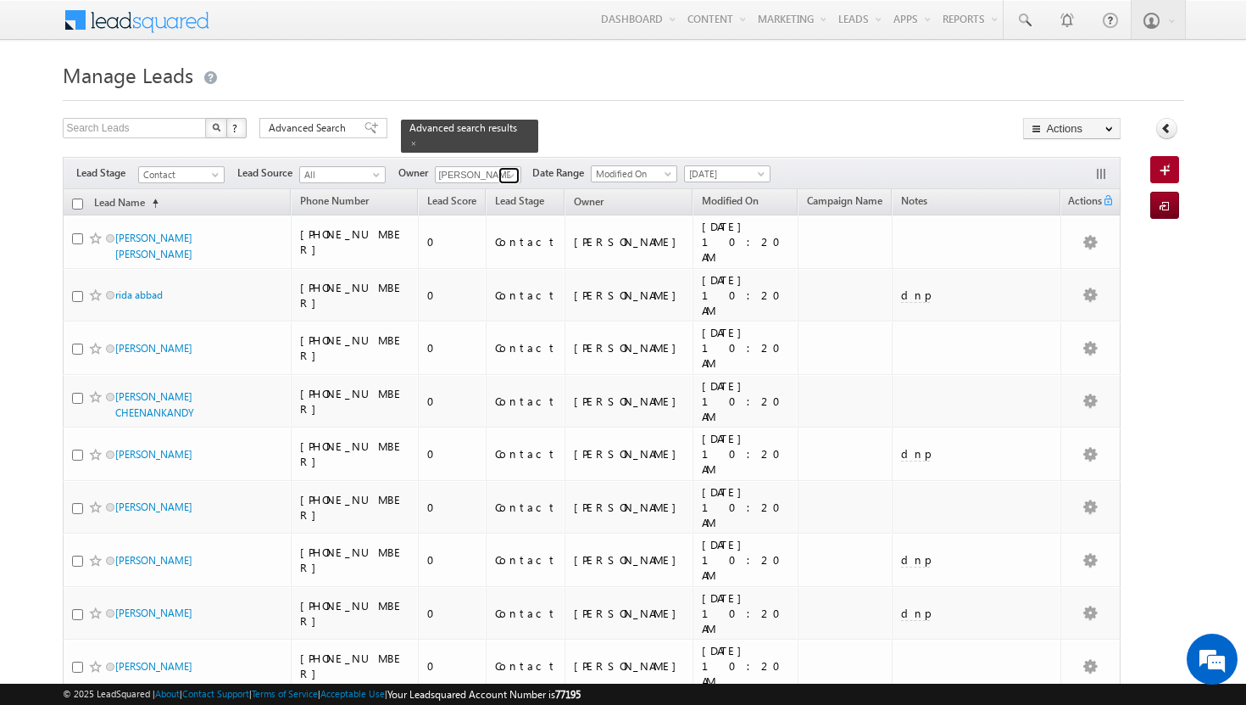
click at [512, 169] on span at bounding box center [511, 176] width 14 height 14
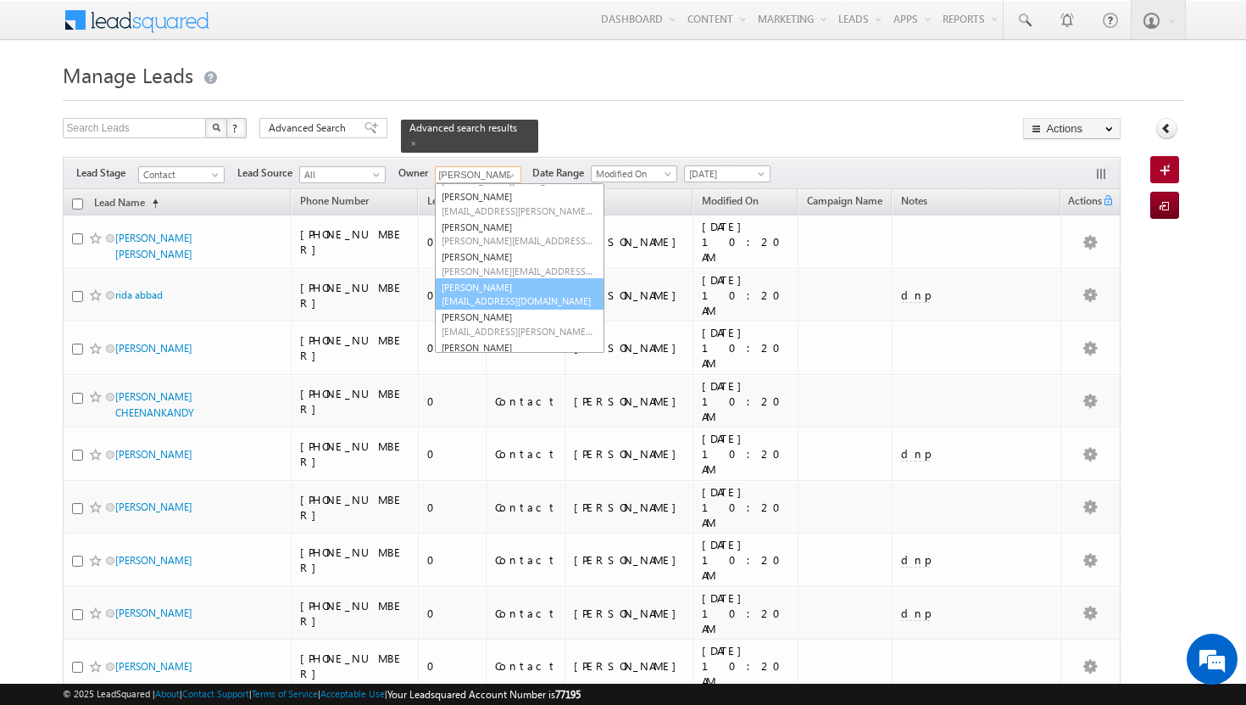
scroll to position [80, 0]
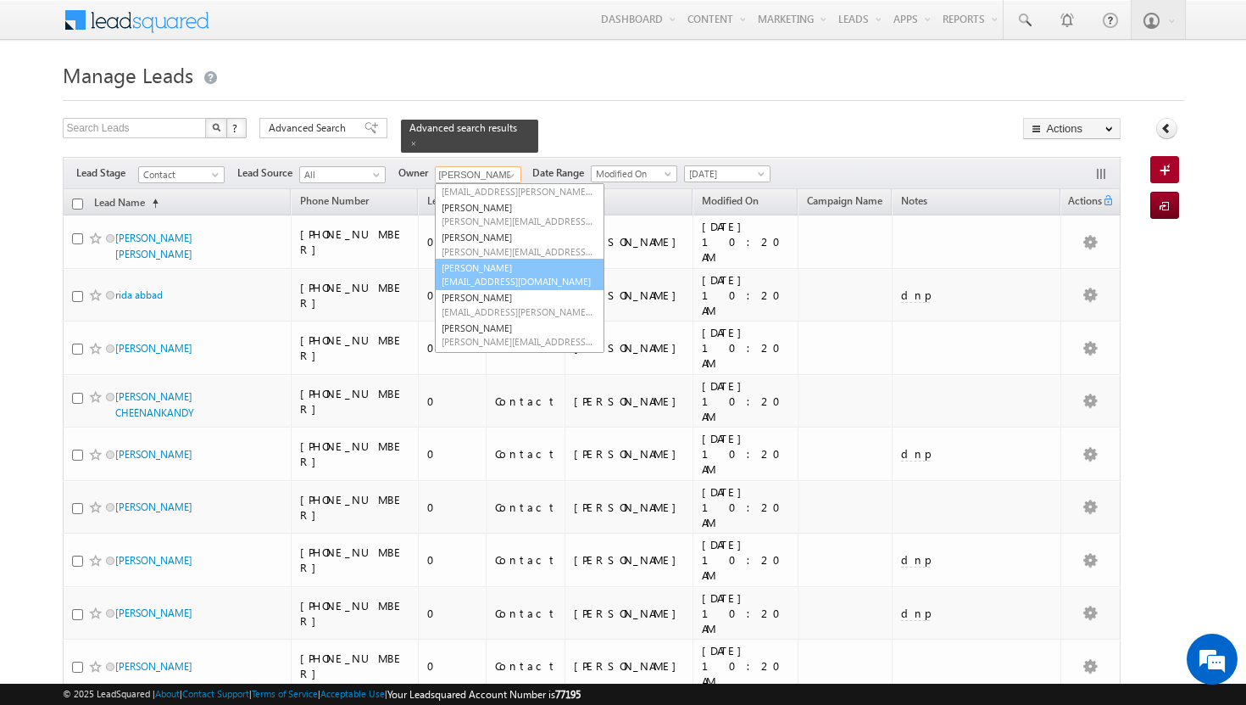
click at [486, 275] on span "[EMAIL_ADDRESS][DOMAIN_NAME]" at bounding box center [518, 281] width 153 height 13
type input "[PERSON_NAME]"
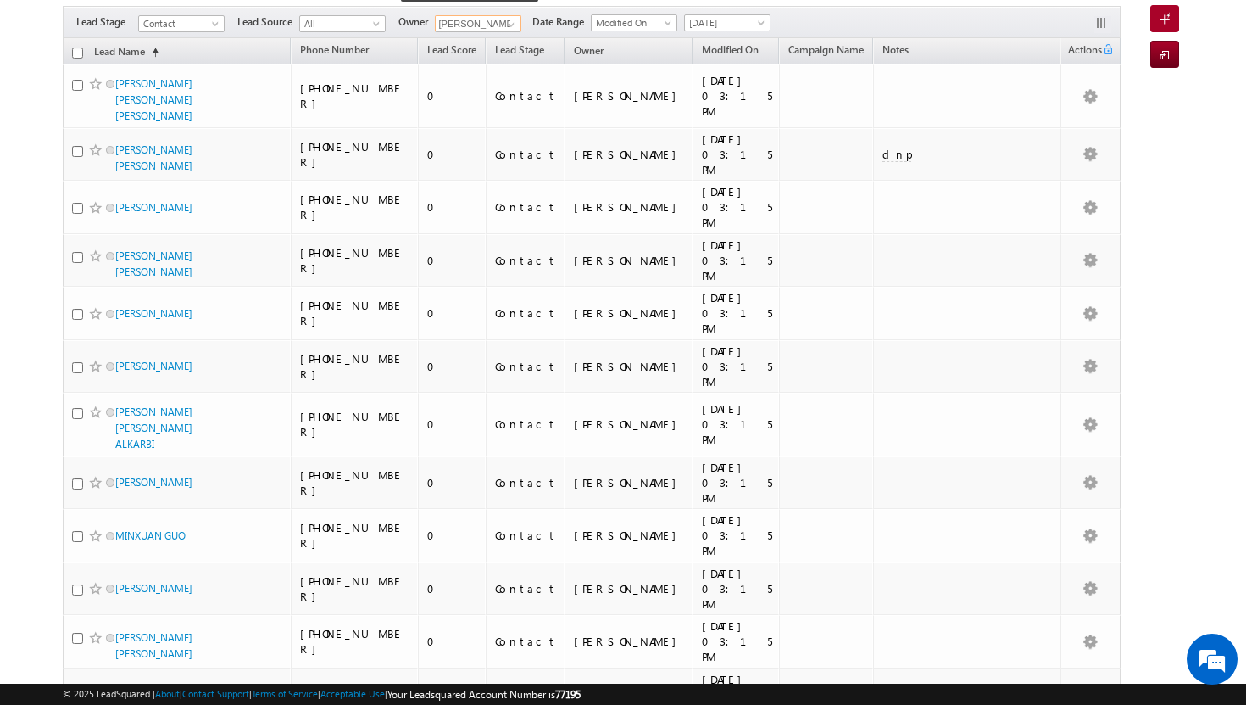
scroll to position [0, 0]
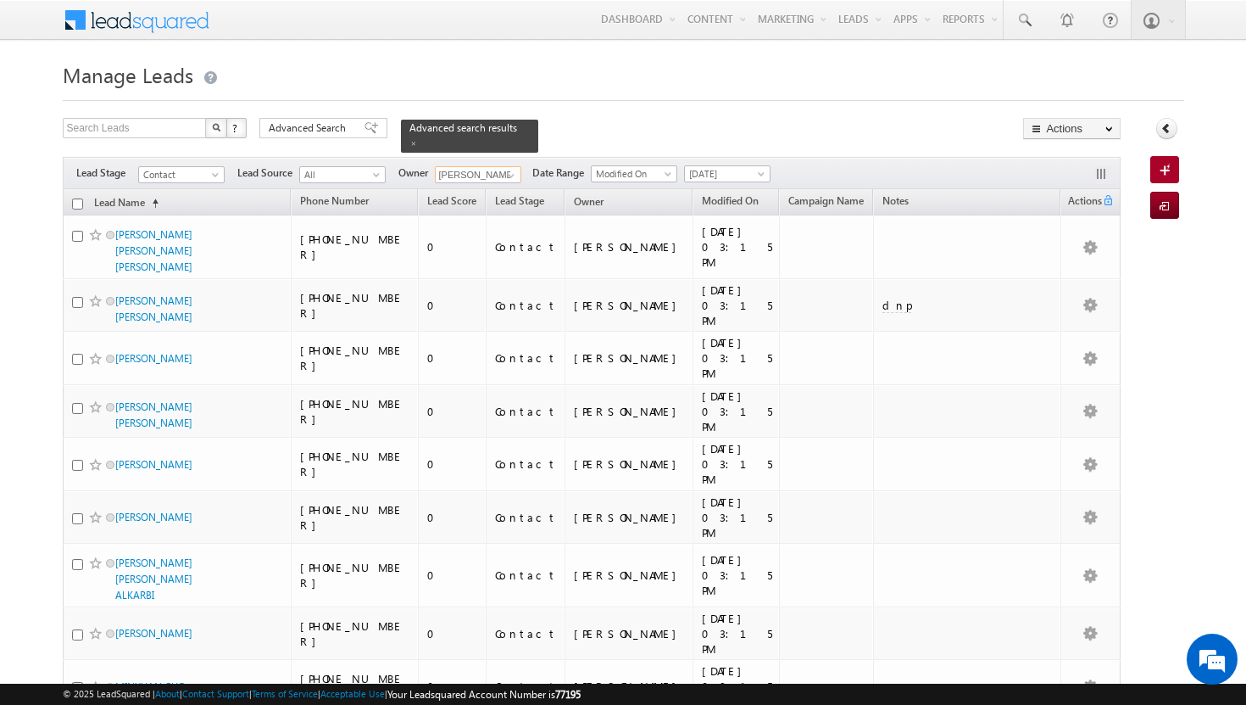
click at [78, 198] on input "checkbox" at bounding box center [77, 203] width 11 height 11
checkbox input "true"
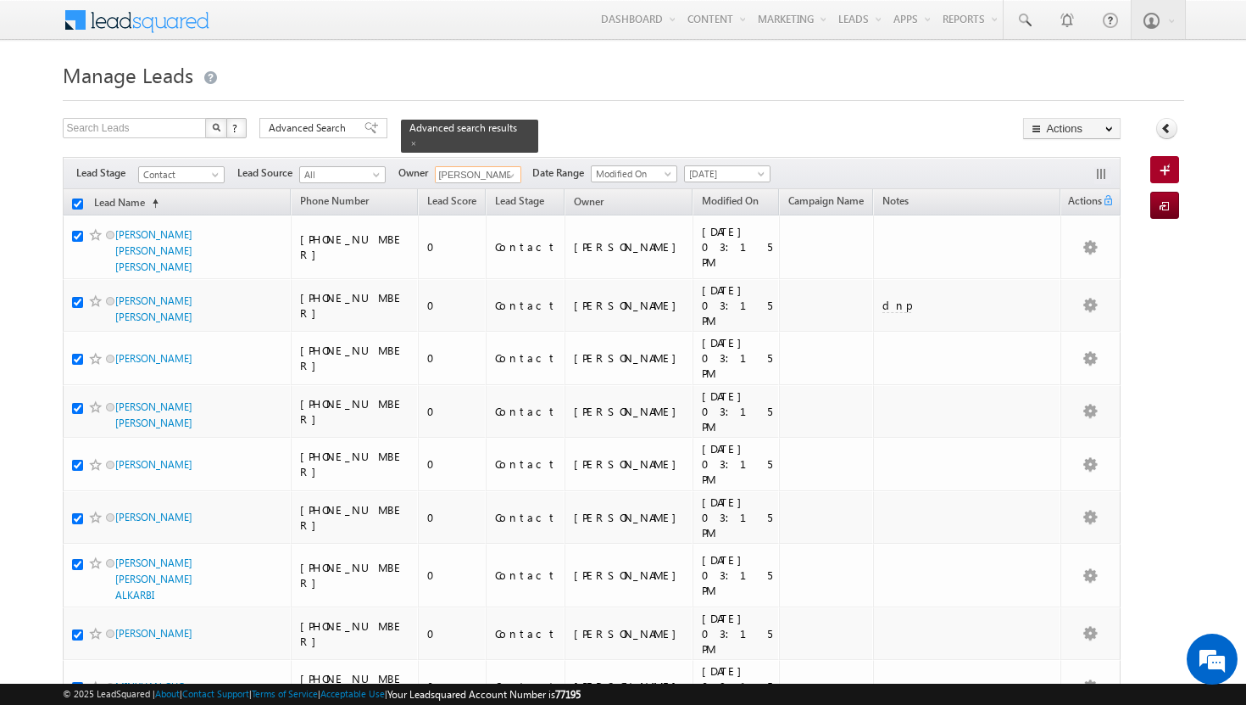
checkbox input "true"
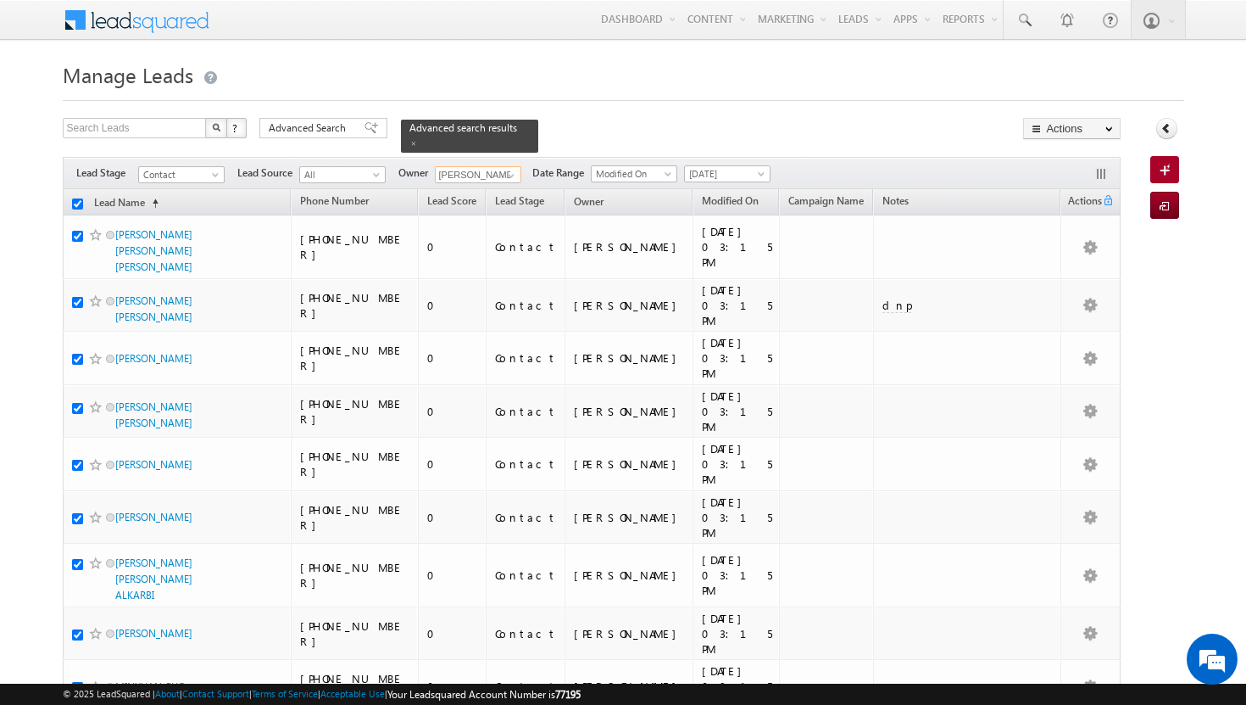
checkbox input "true"
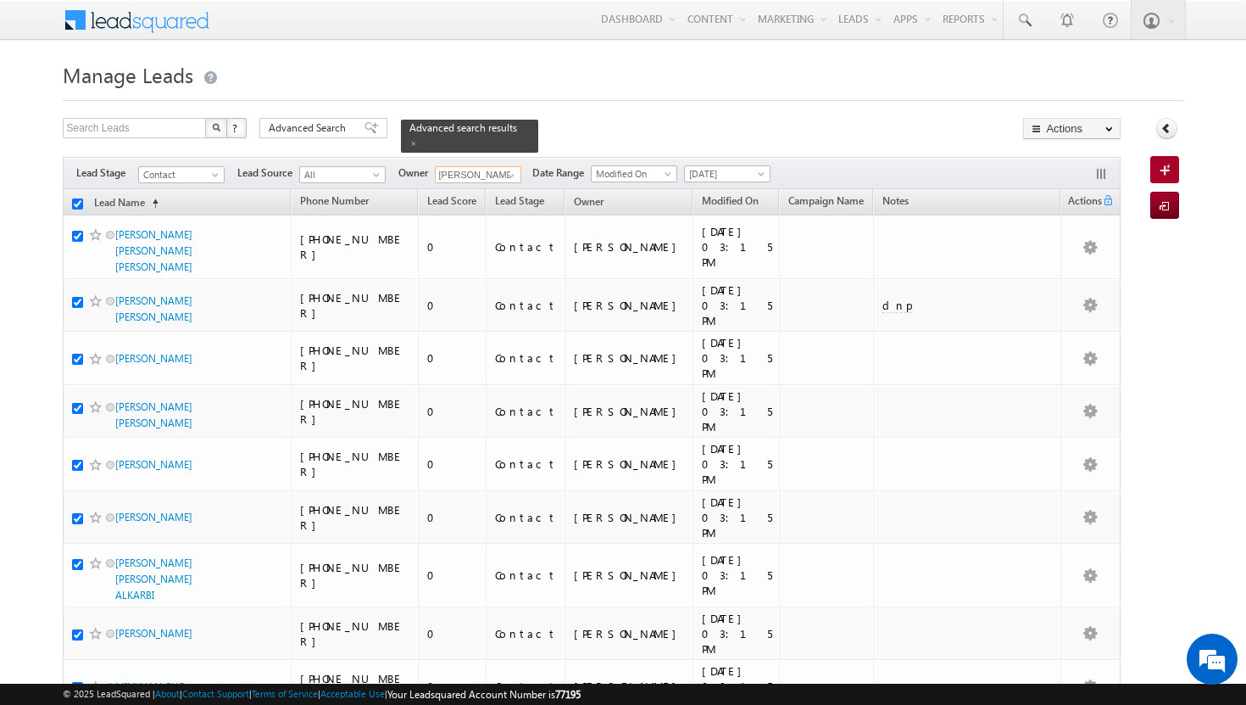
checkbox input "true"
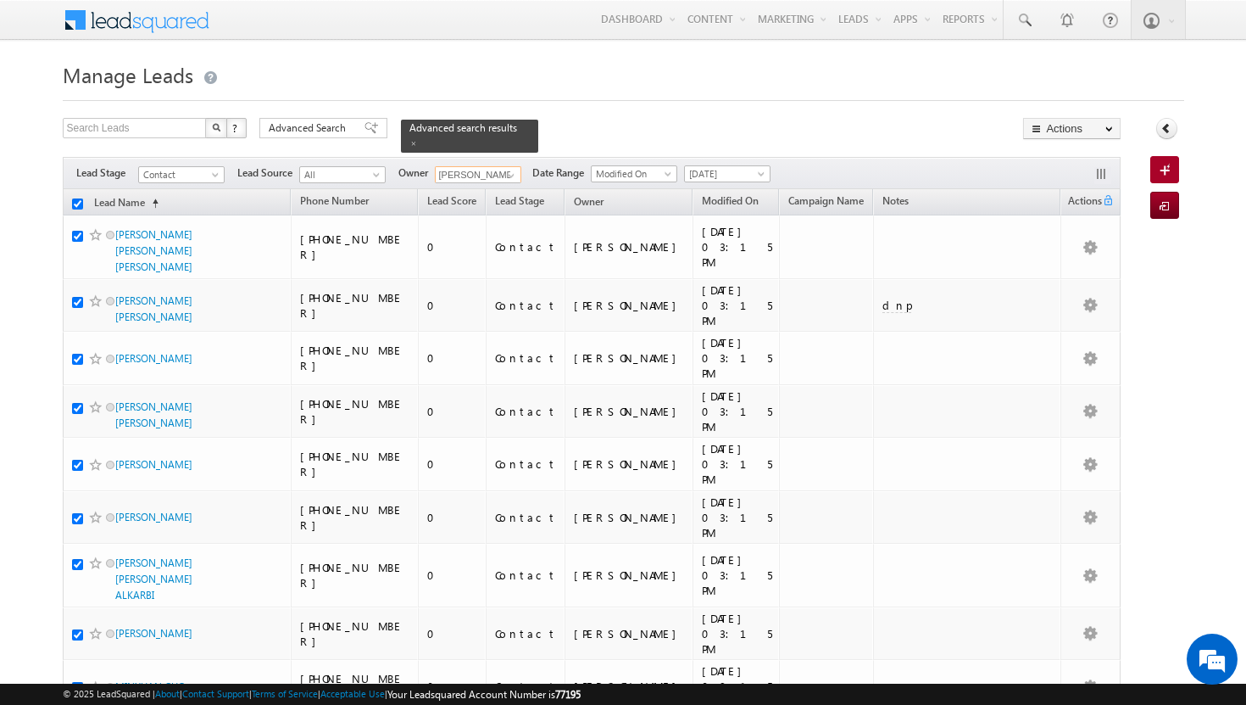
checkbox input "true"
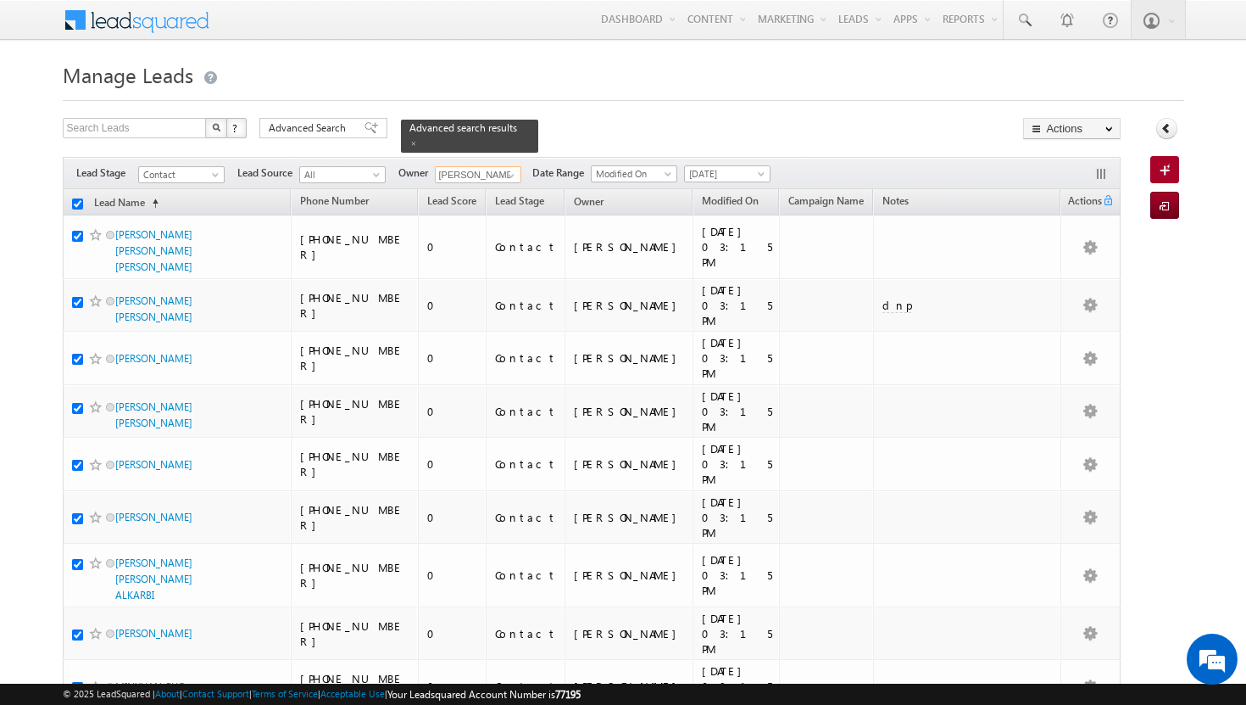
checkbox input "true"
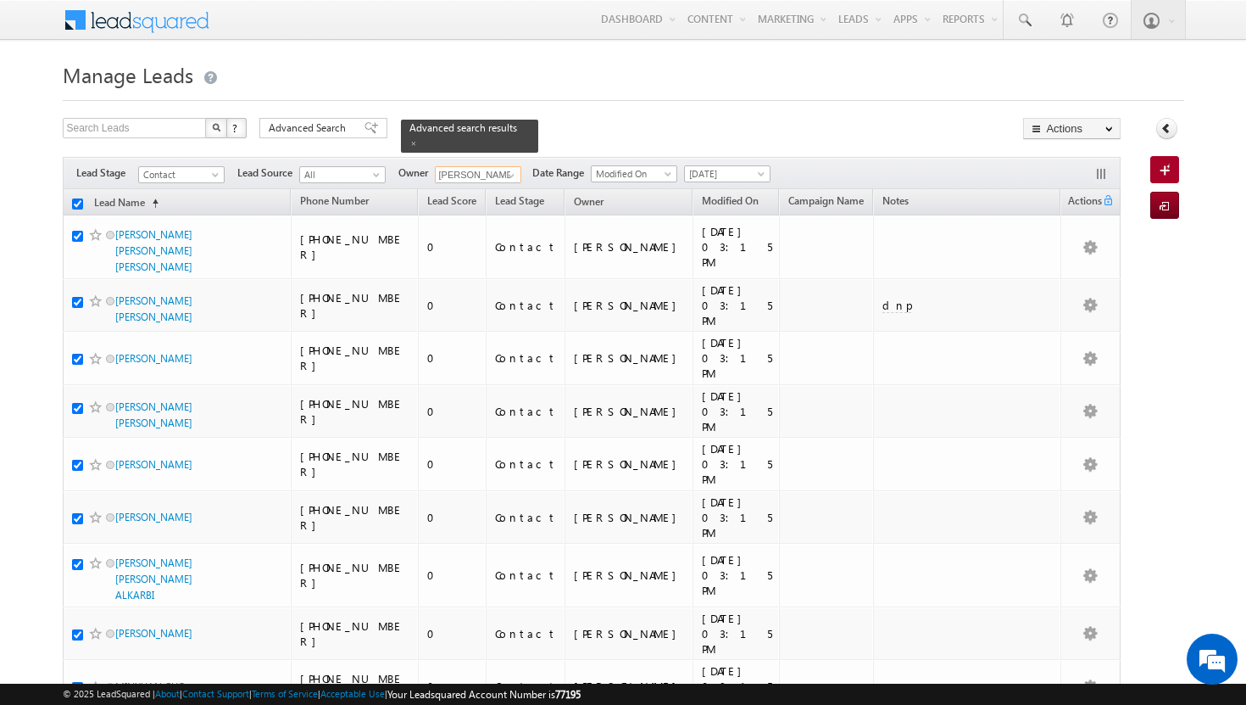
checkbox input "true"
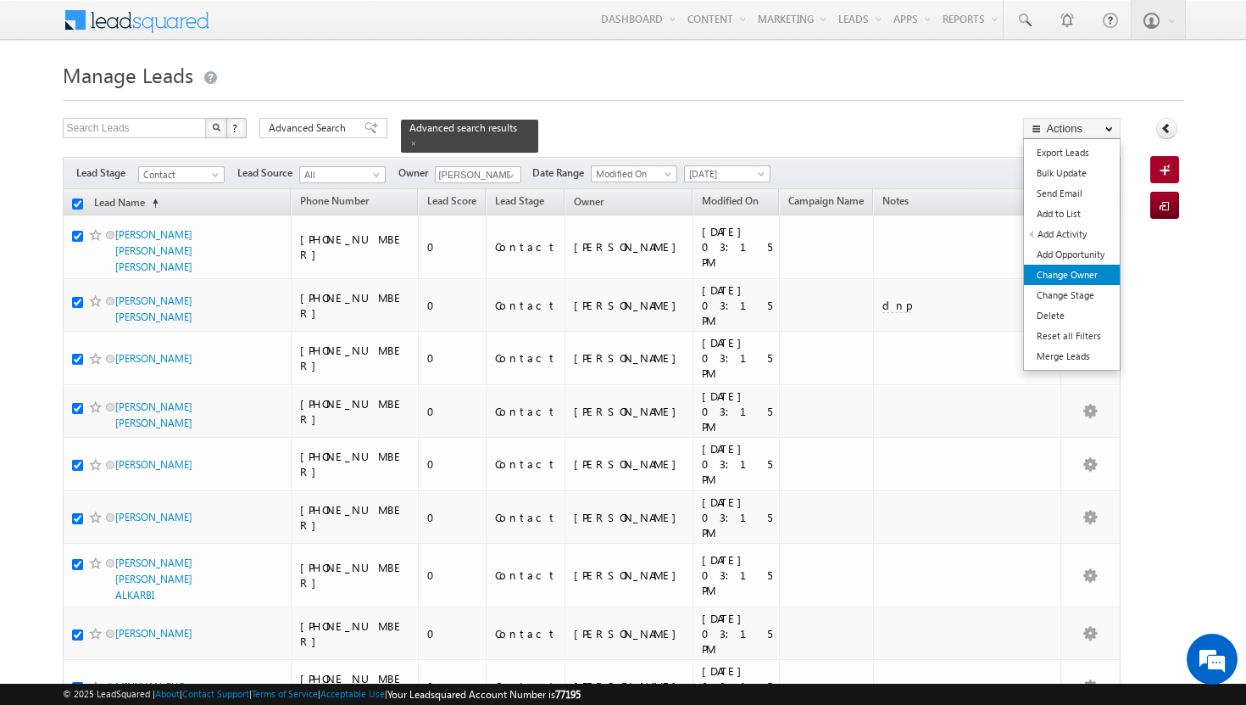
click at [1088, 272] on link "Change Owner" at bounding box center [1072, 275] width 96 height 20
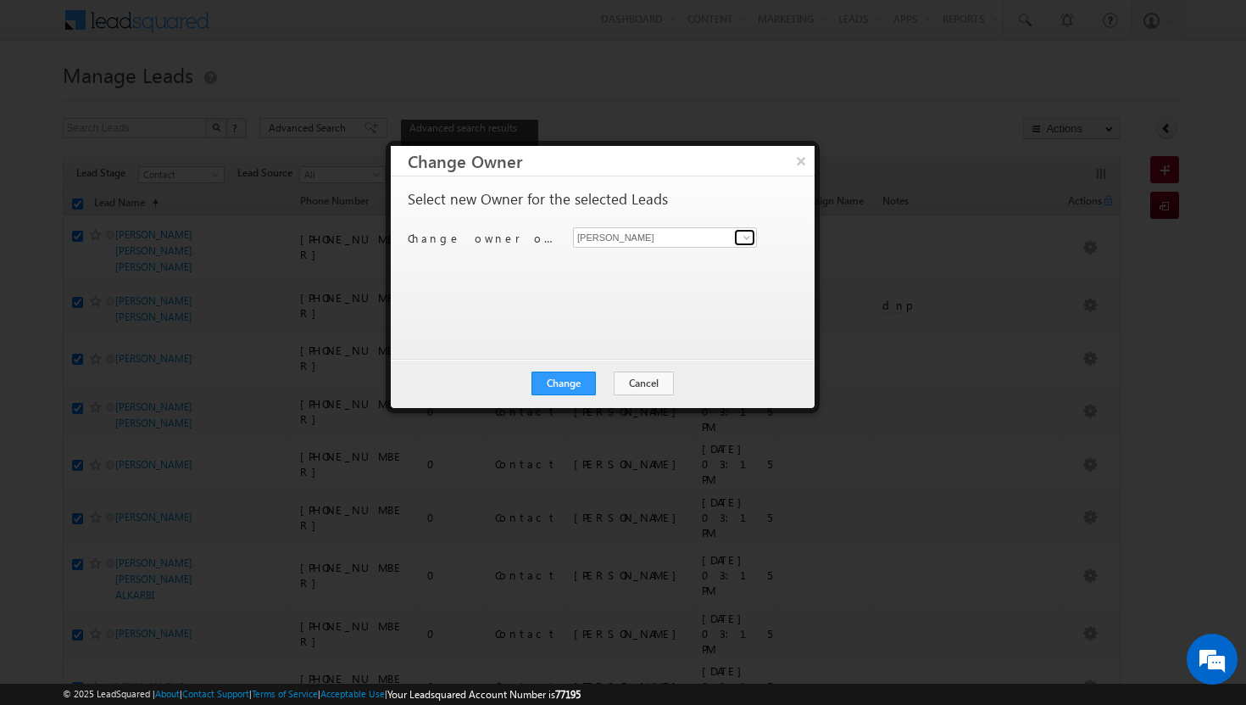
click at [748, 240] on span at bounding box center [747, 238] width 14 height 14
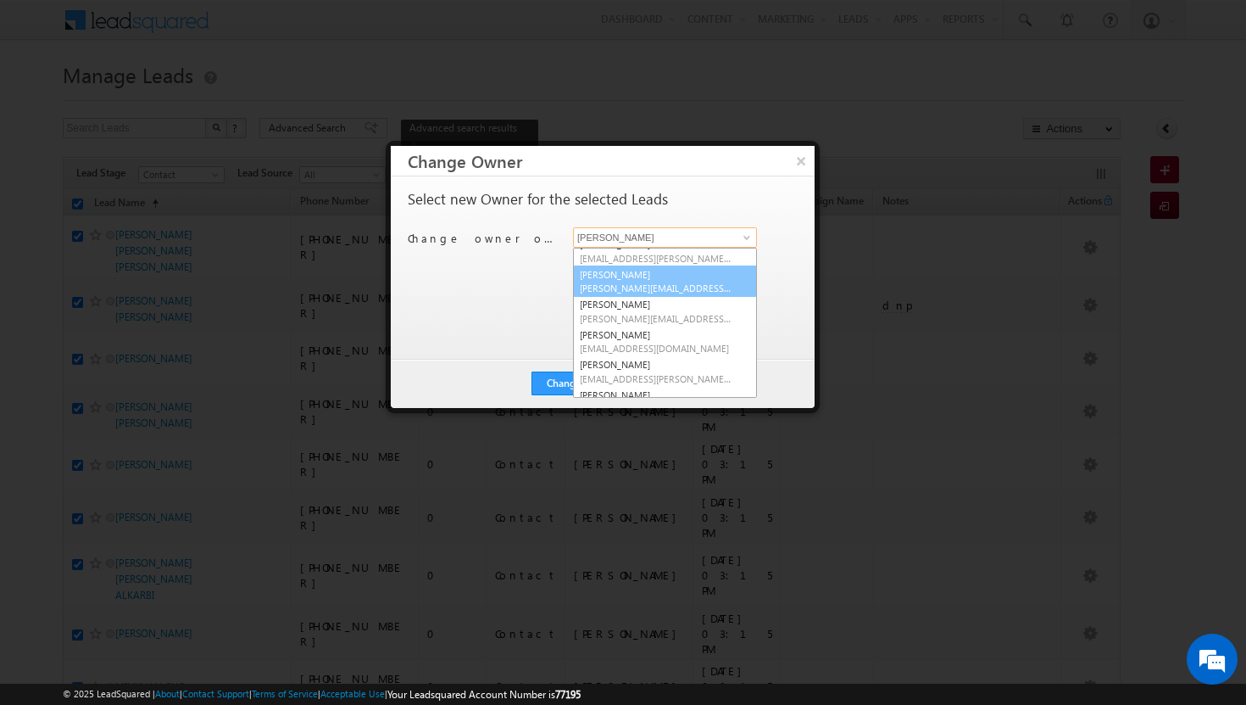
scroll to position [54, 0]
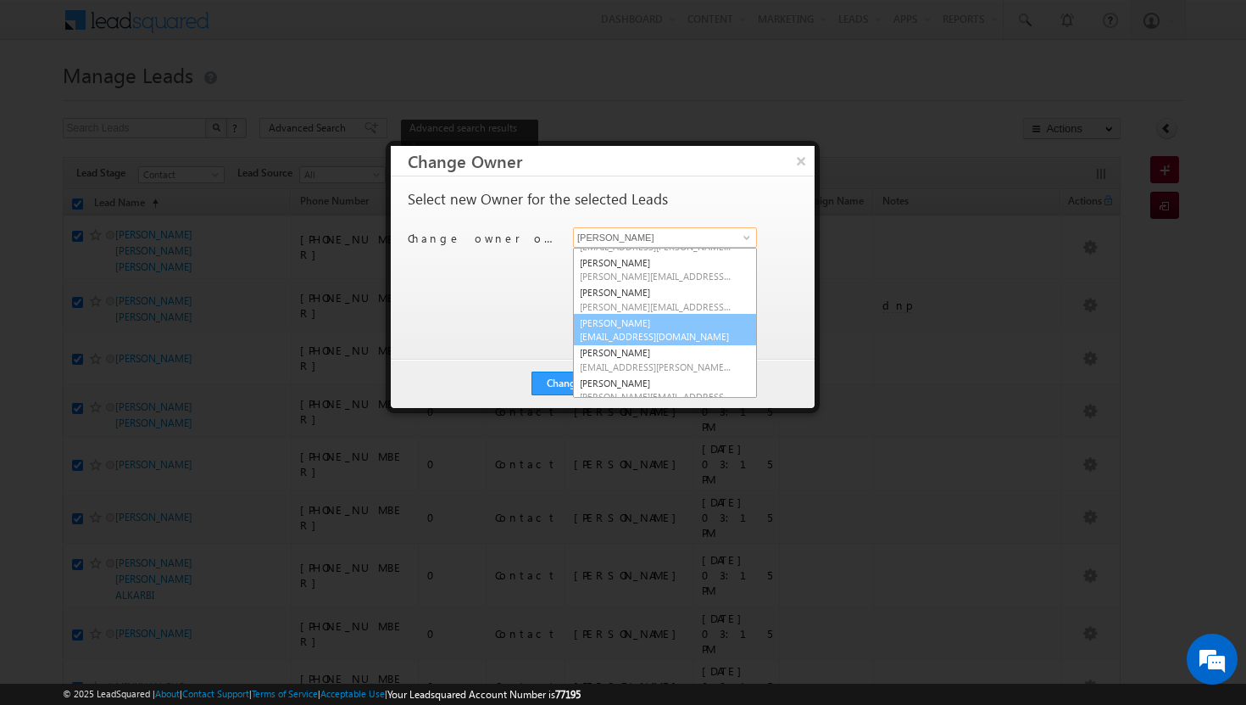
click at [688, 331] on span "[EMAIL_ADDRESS][DOMAIN_NAME]" at bounding box center [656, 336] width 153 height 13
type input "[PERSON_NAME]"
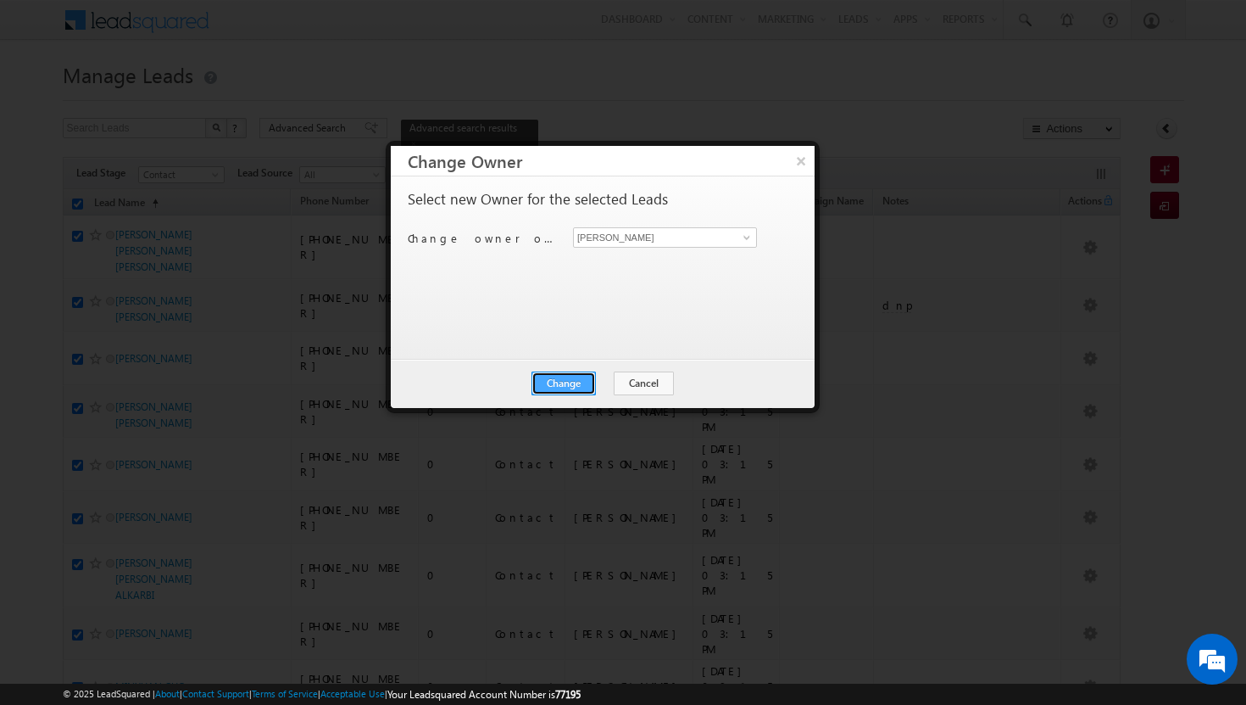
click at [588, 376] on button "Change" at bounding box center [564, 383] width 64 height 24
click at [619, 386] on button "Close" at bounding box center [605, 383] width 54 height 24
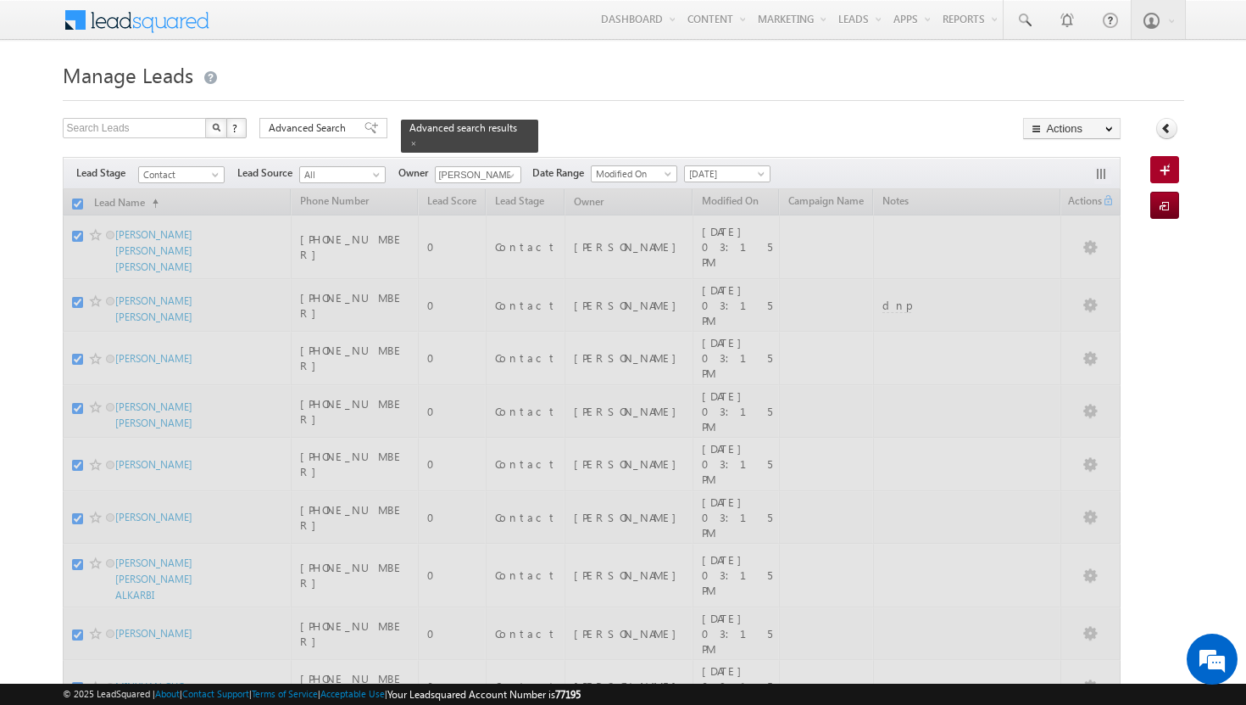
checkbox input "false"
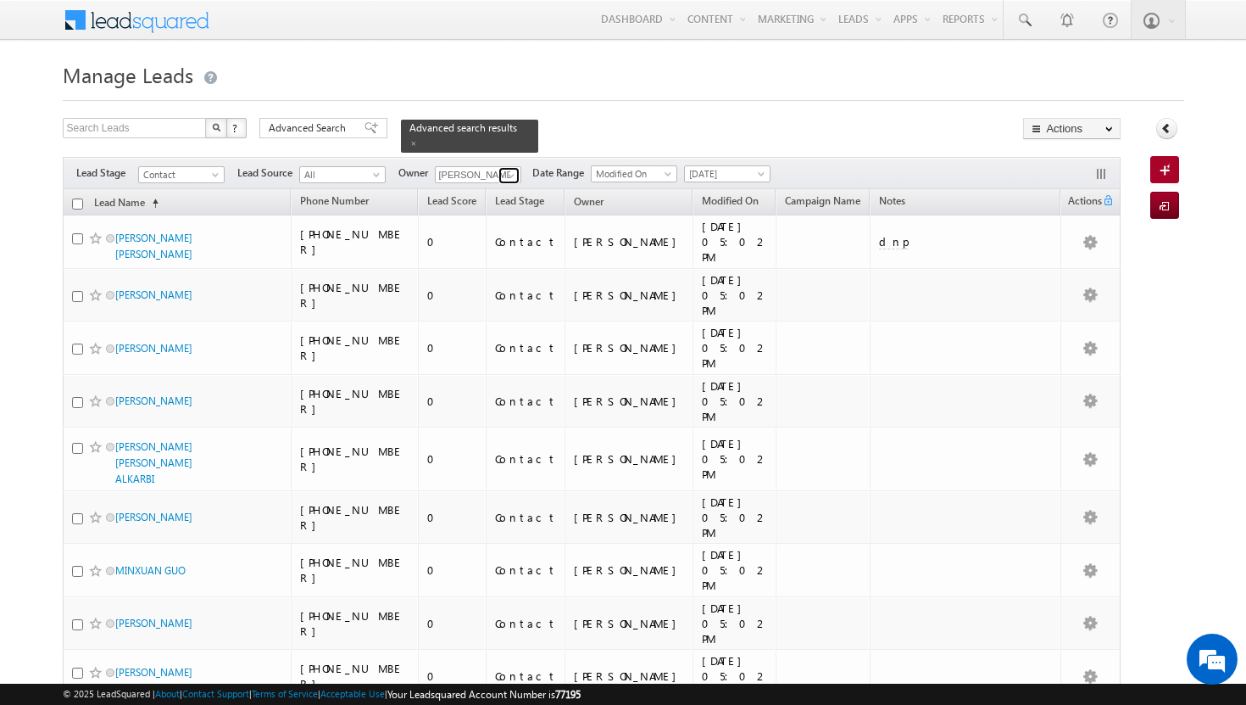
click at [511, 169] on span at bounding box center [511, 176] width 14 height 14
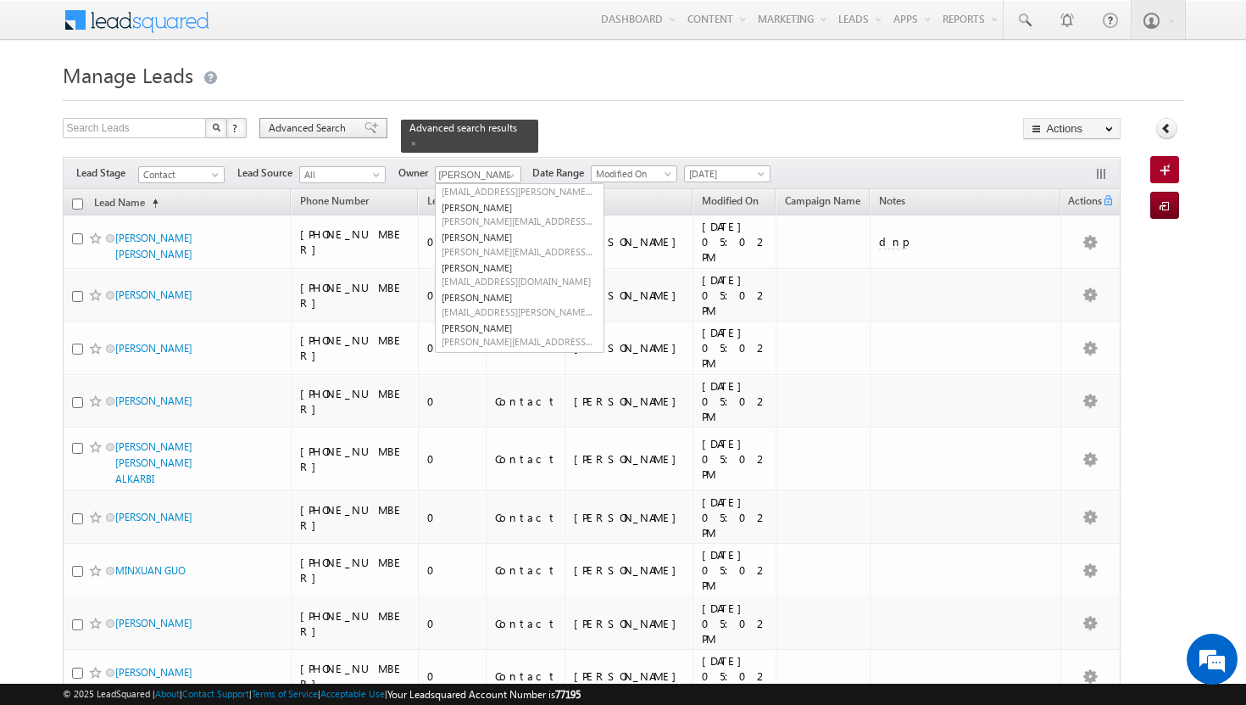
click at [337, 128] on span "Advanced Search" at bounding box center [310, 127] width 82 height 15
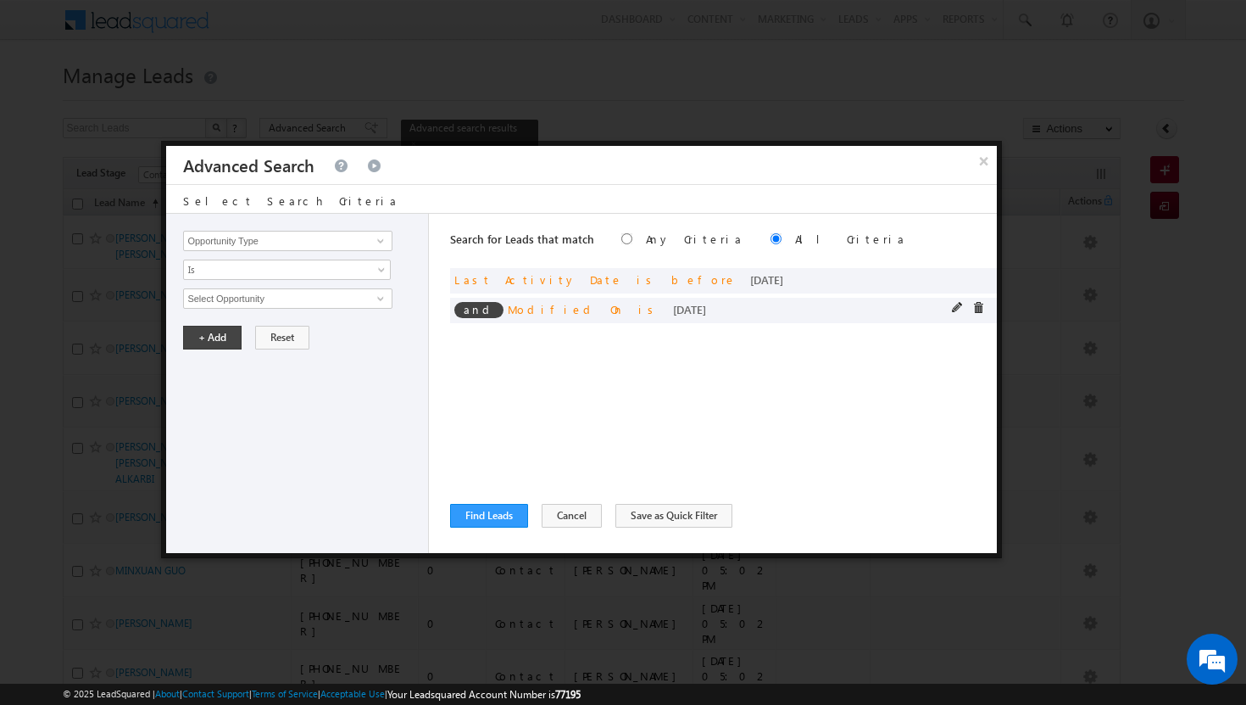
click at [980, 305] on span at bounding box center [978, 308] width 12 height 12
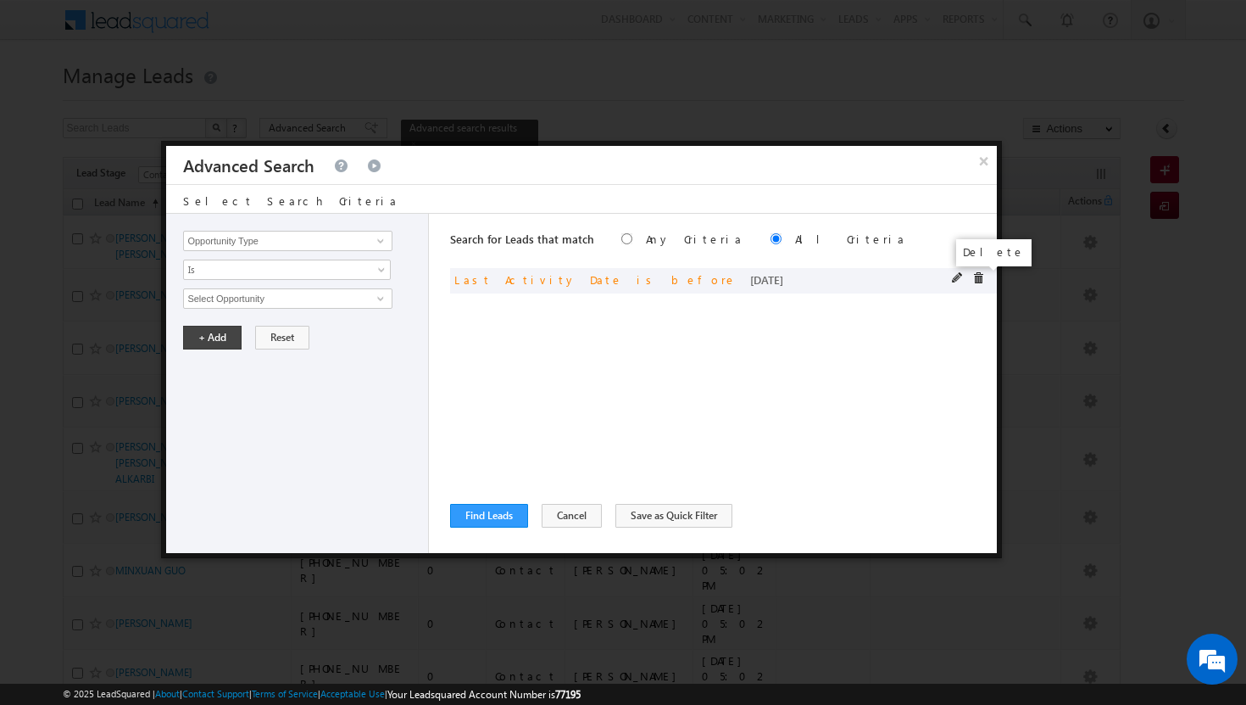
click at [983, 273] on span at bounding box center [978, 278] width 12 height 12
click at [387, 237] on span at bounding box center [381, 241] width 14 height 14
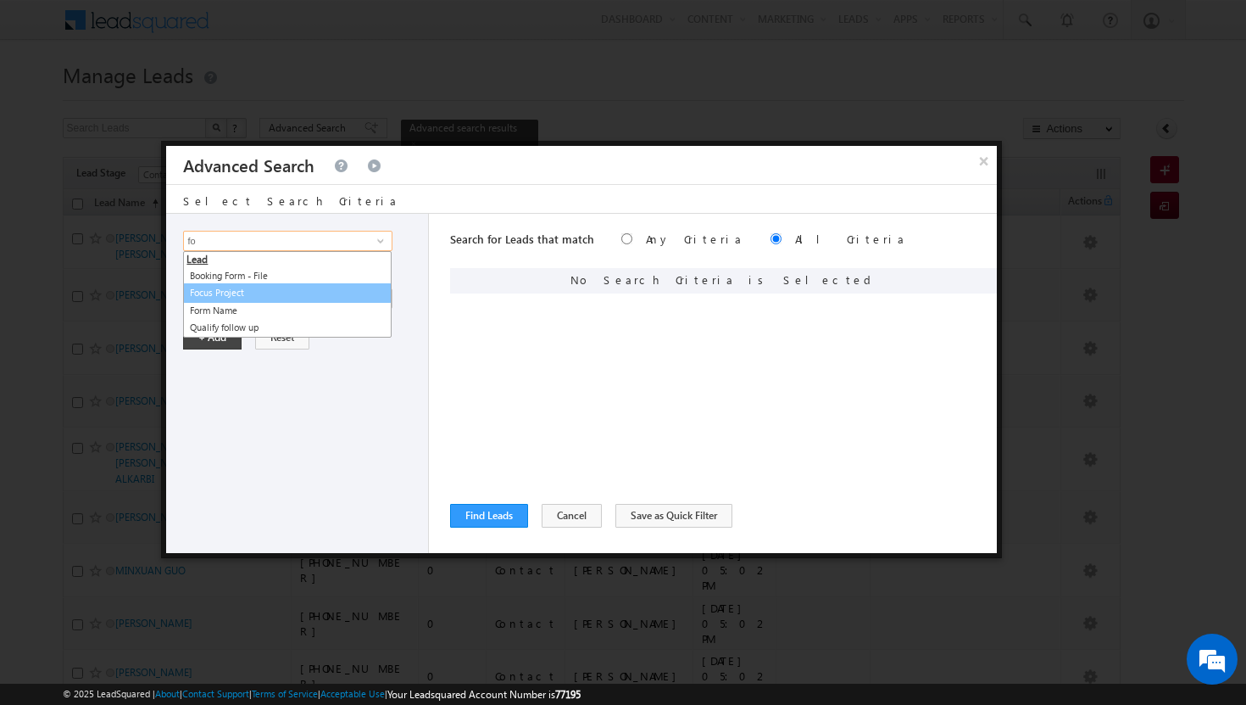
click at [258, 292] on link "Focus Project" at bounding box center [287, 292] width 209 height 19
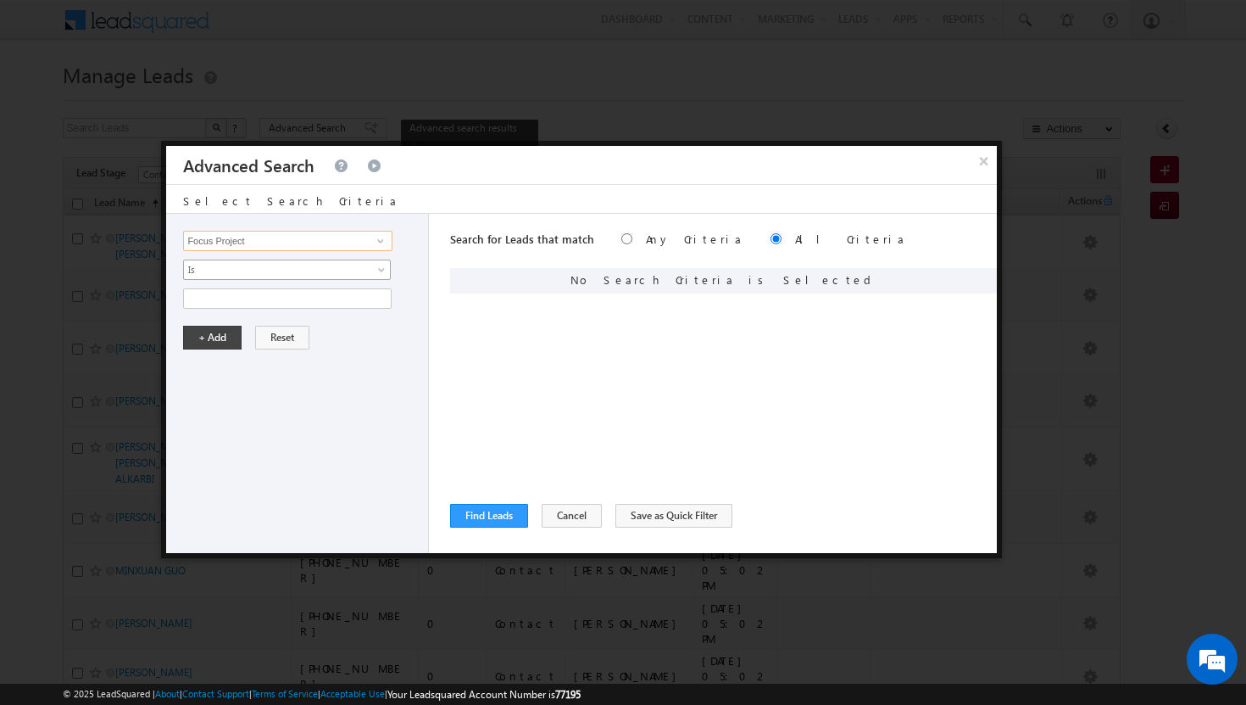
type input "Focus Project"
click at [387, 269] on span at bounding box center [383, 273] width 14 height 14
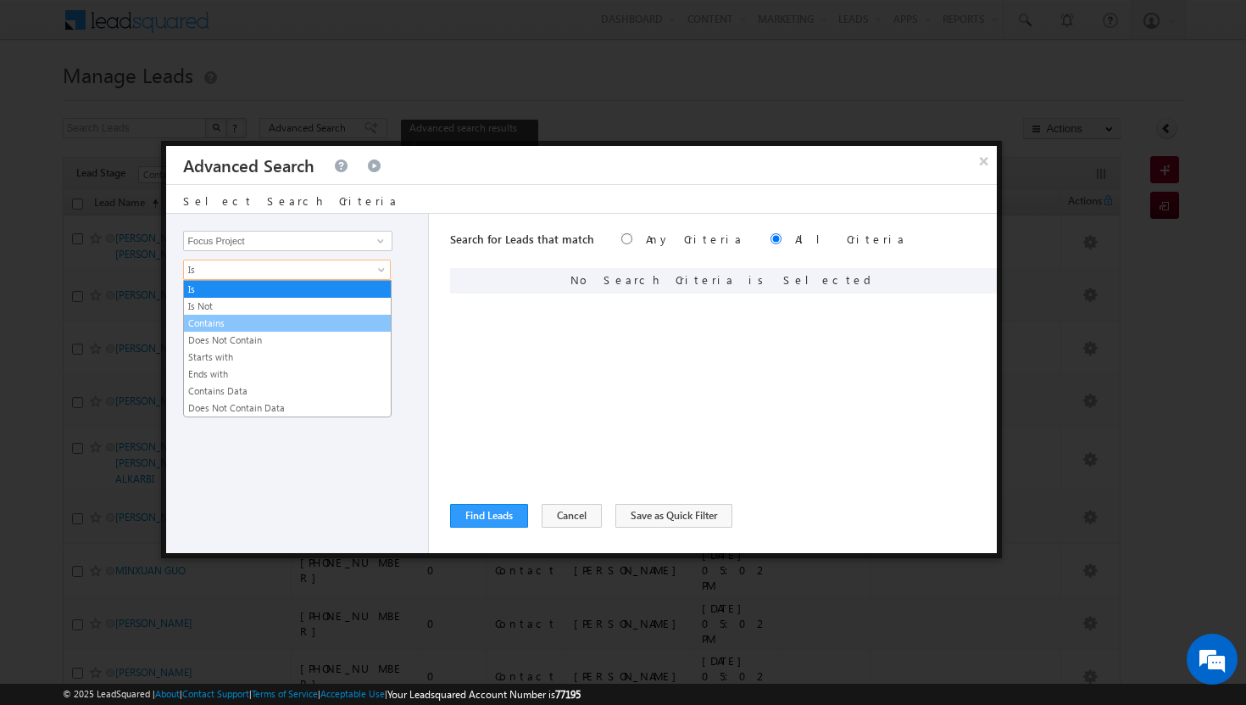
click at [324, 321] on link "Contains" at bounding box center [287, 322] width 207 height 15
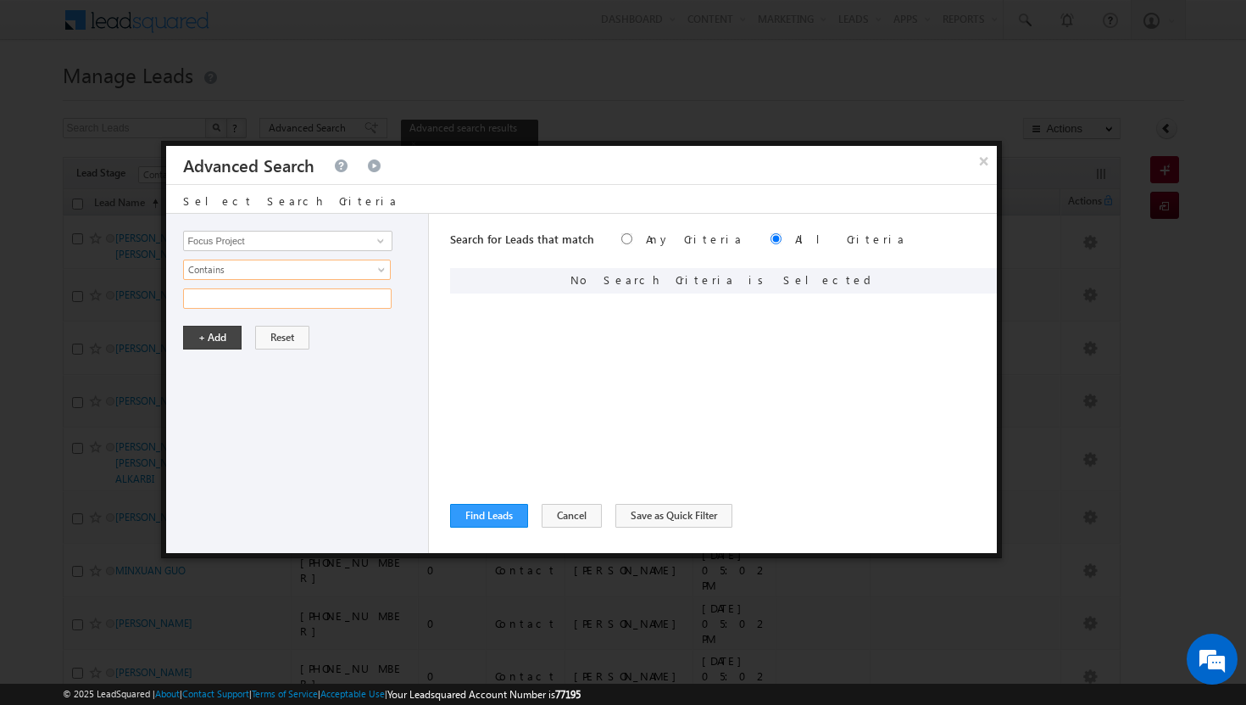
click at [333, 298] on input "text" at bounding box center [287, 298] width 209 height 20
type input "p1"
click at [223, 336] on button "+ Add" at bounding box center [212, 338] width 58 height 24
click at [511, 521] on button "Find Leads" at bounding box center [489, 516] width 78 height 24
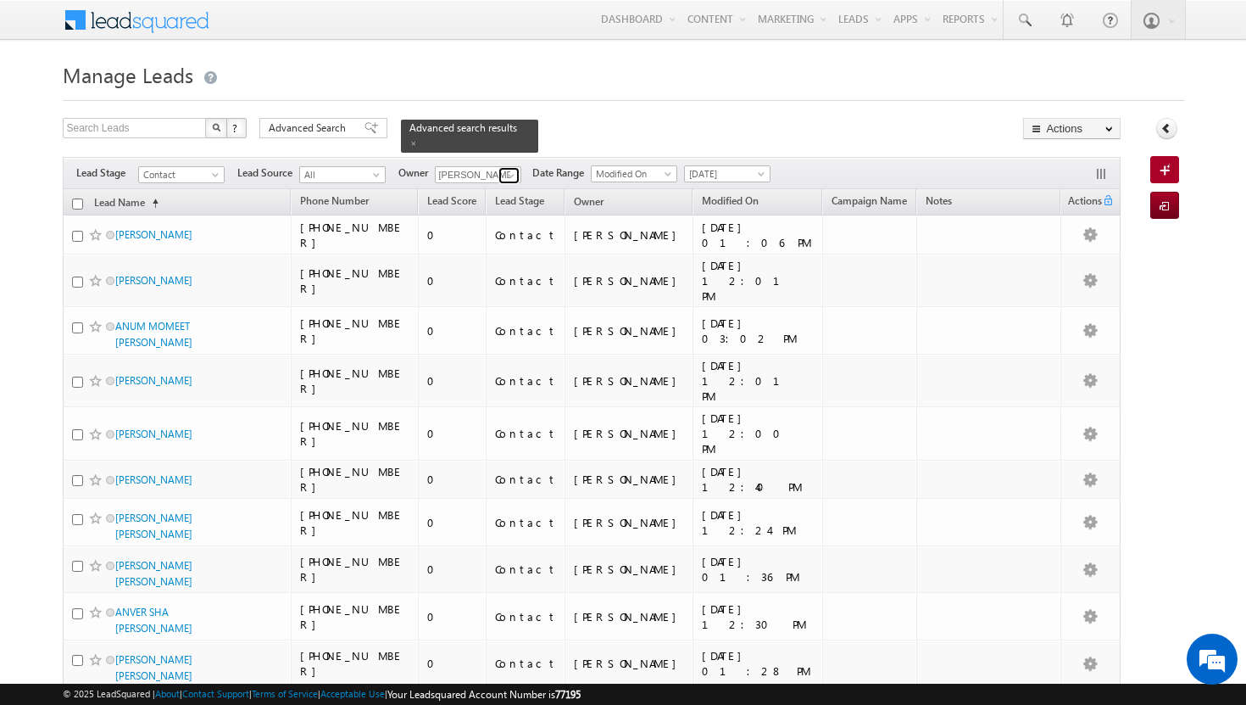
click at [516, 169] on span at bounding box center [511, 176] width 14 height 14
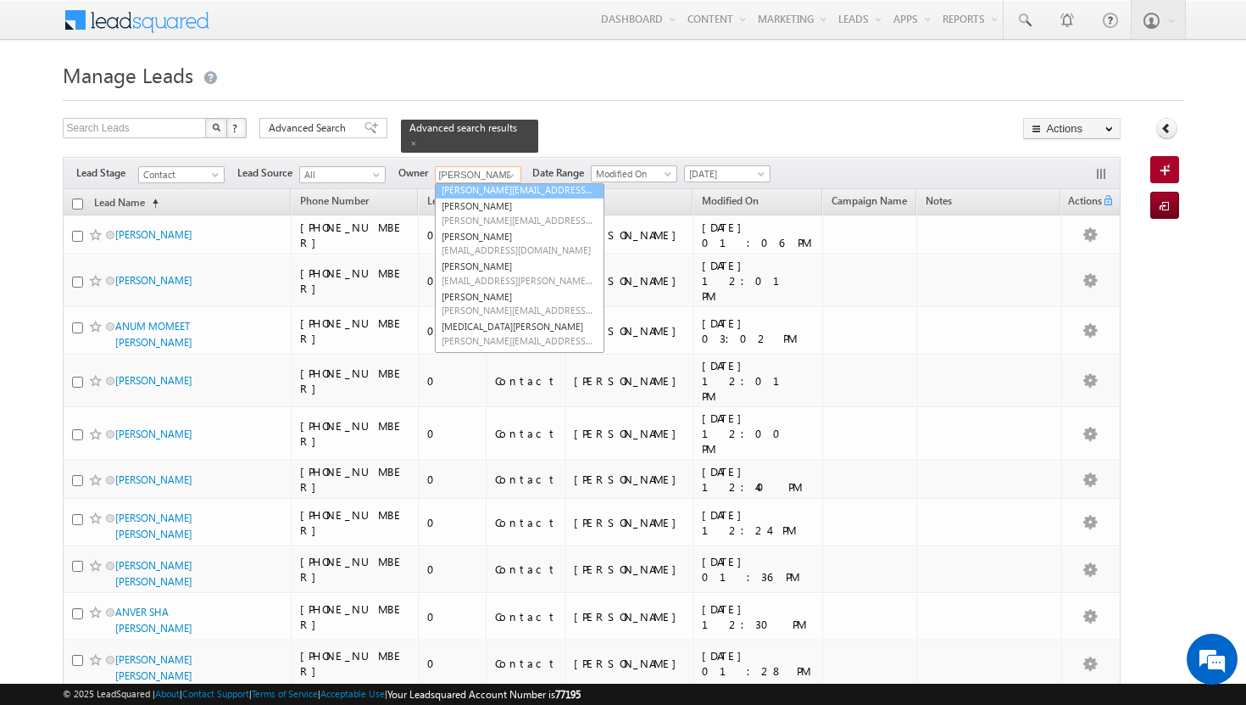
scroll to position [112, 0]
click at [492, 288] on link "[PERSON_NAME] [PERSON_NAME][EMAIL_ADDRESS][PERSON_NAME][DOMAIN_NAME]" at bounding box center [520, 304] width 170 height 32
type input "[PERSON_NAME]"
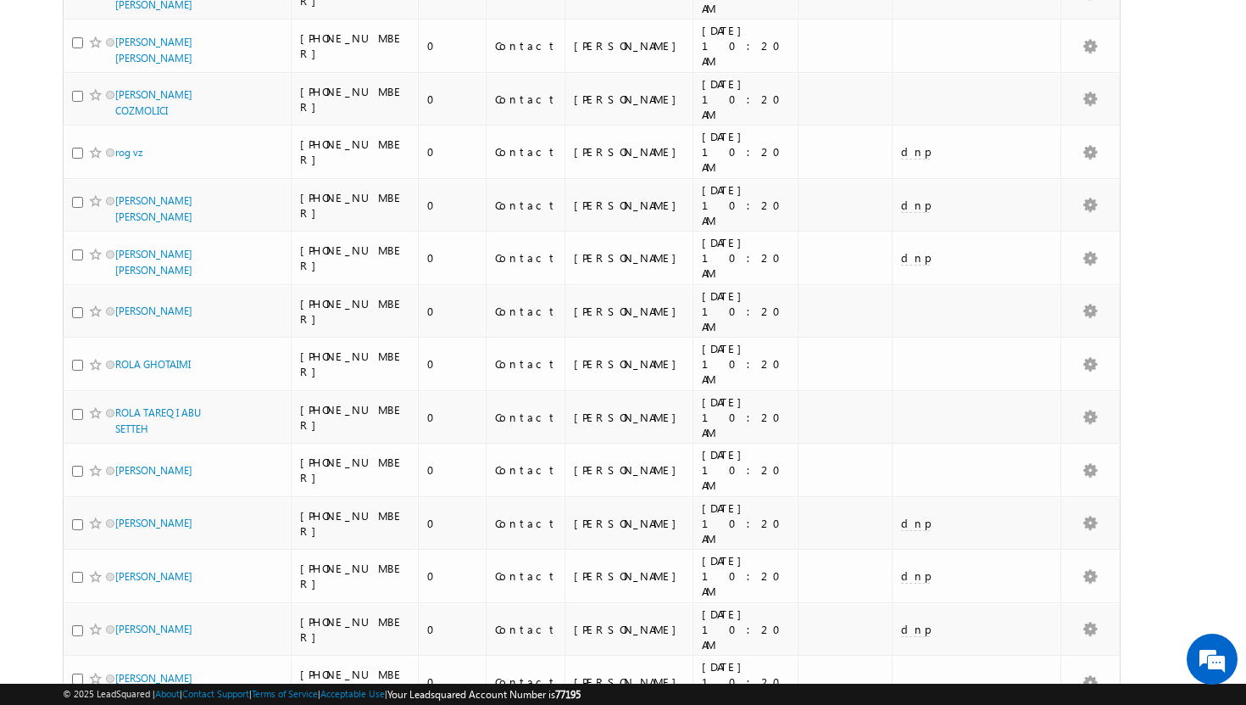
scroll to position [0, 0]
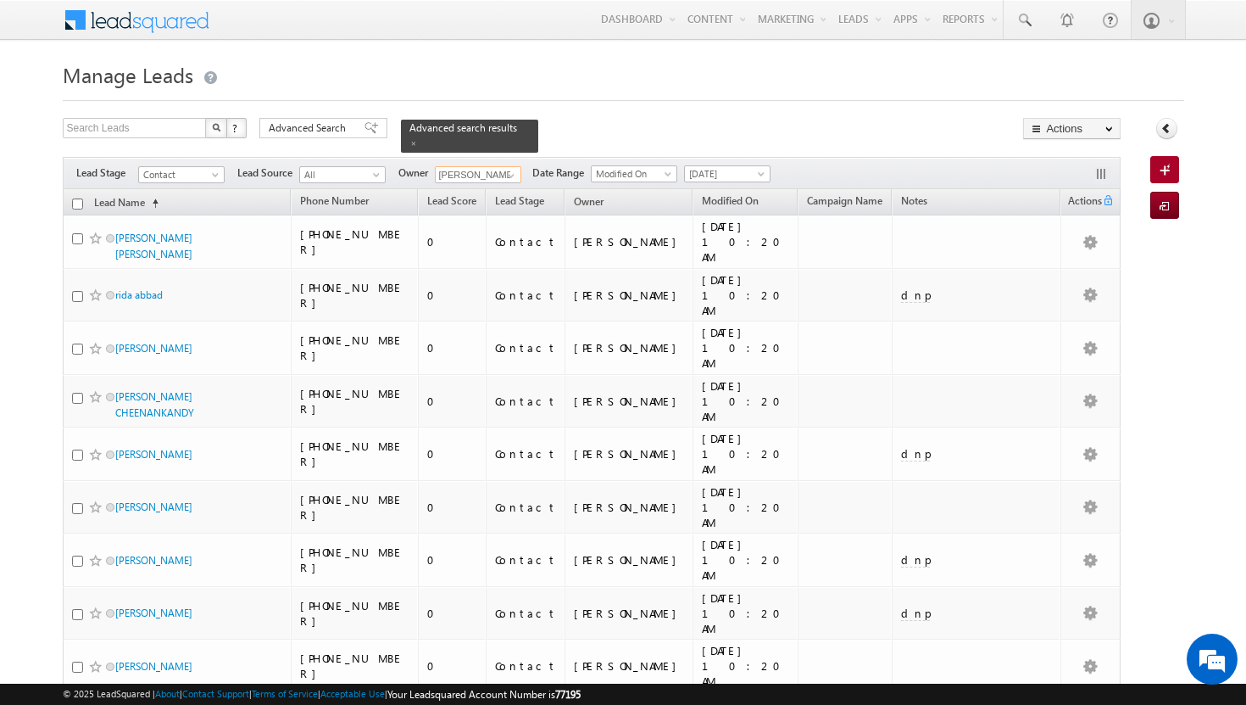
click at [76, 198] on input "checkbox" at bounding box center [77, 203] width 11 height 11
checkbox input "true"
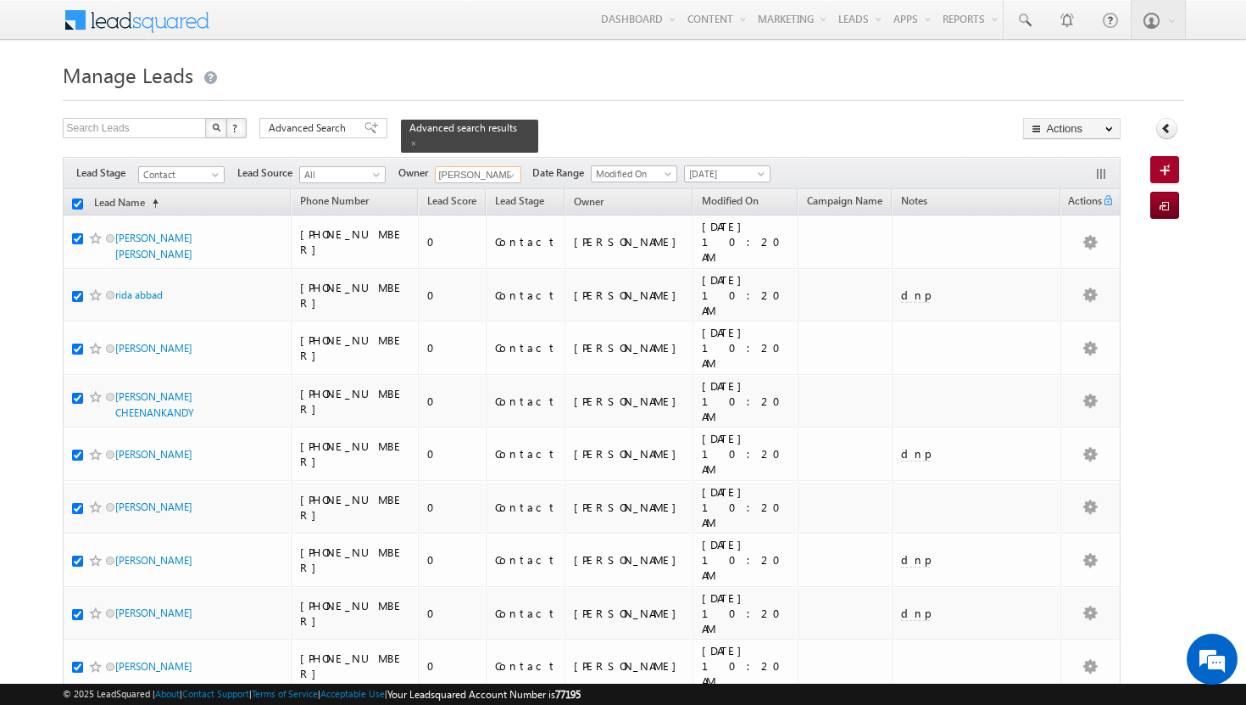
checkbox input "true"
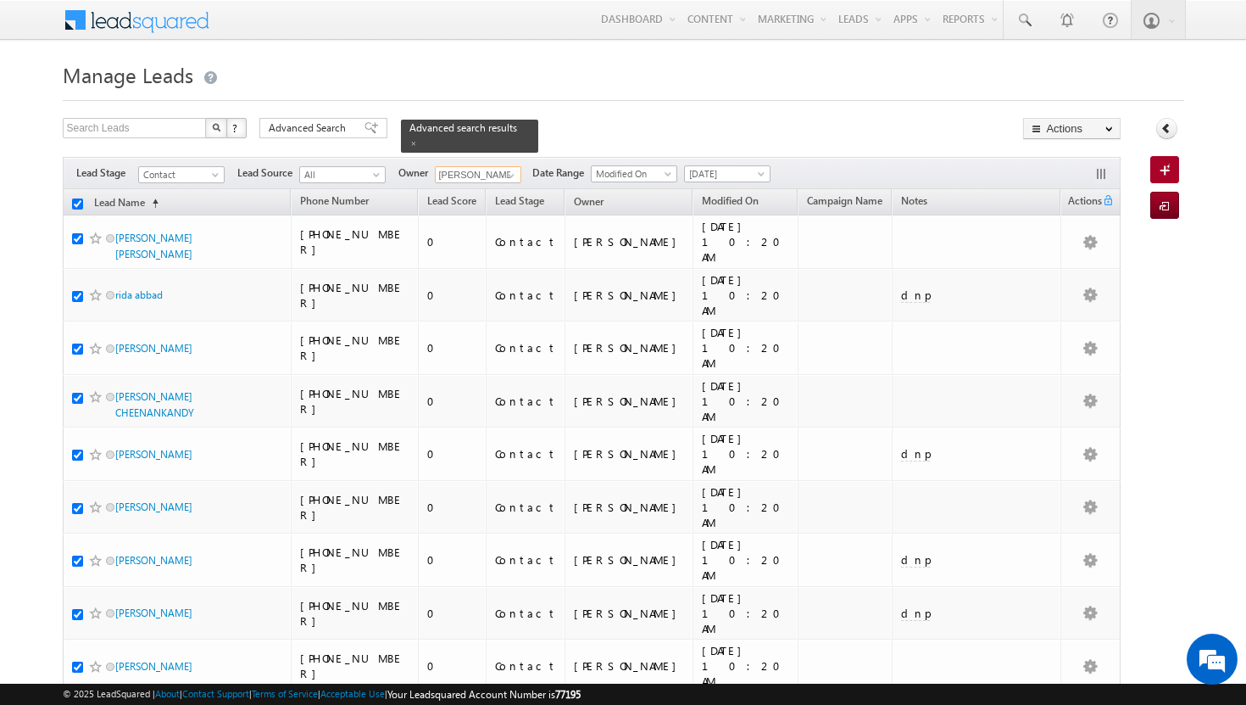
checkbox input "true"
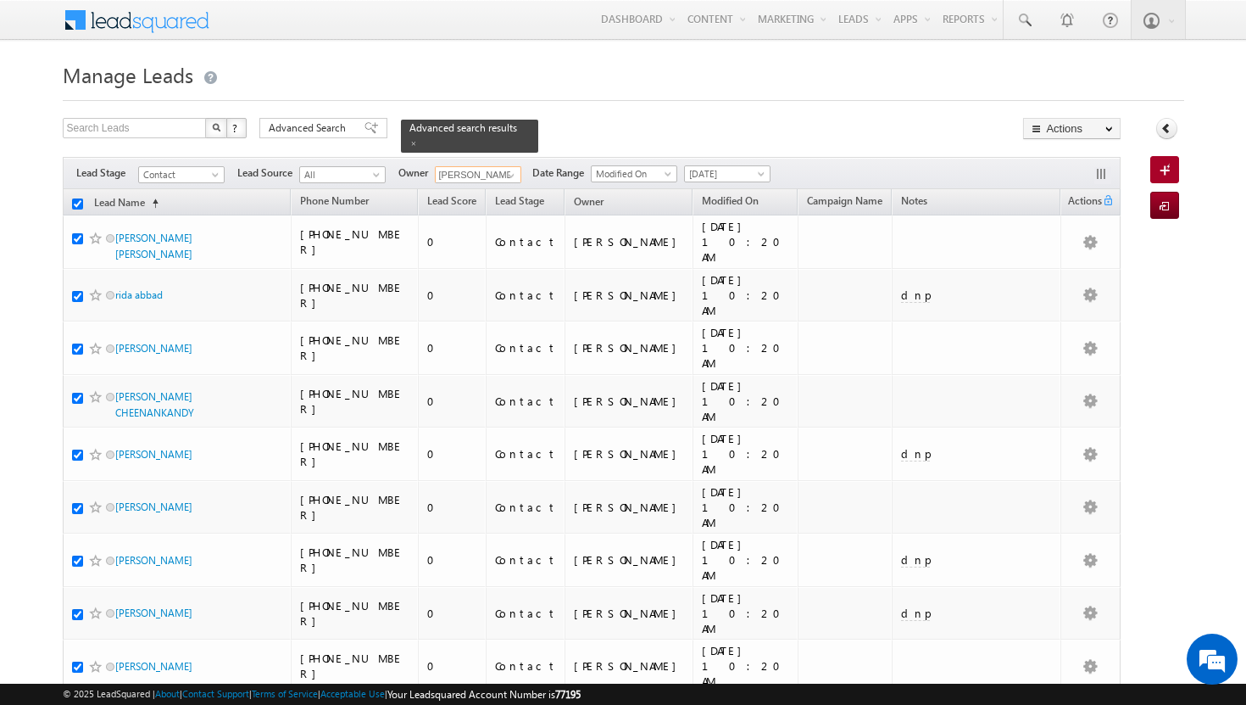
checkbox input "true"
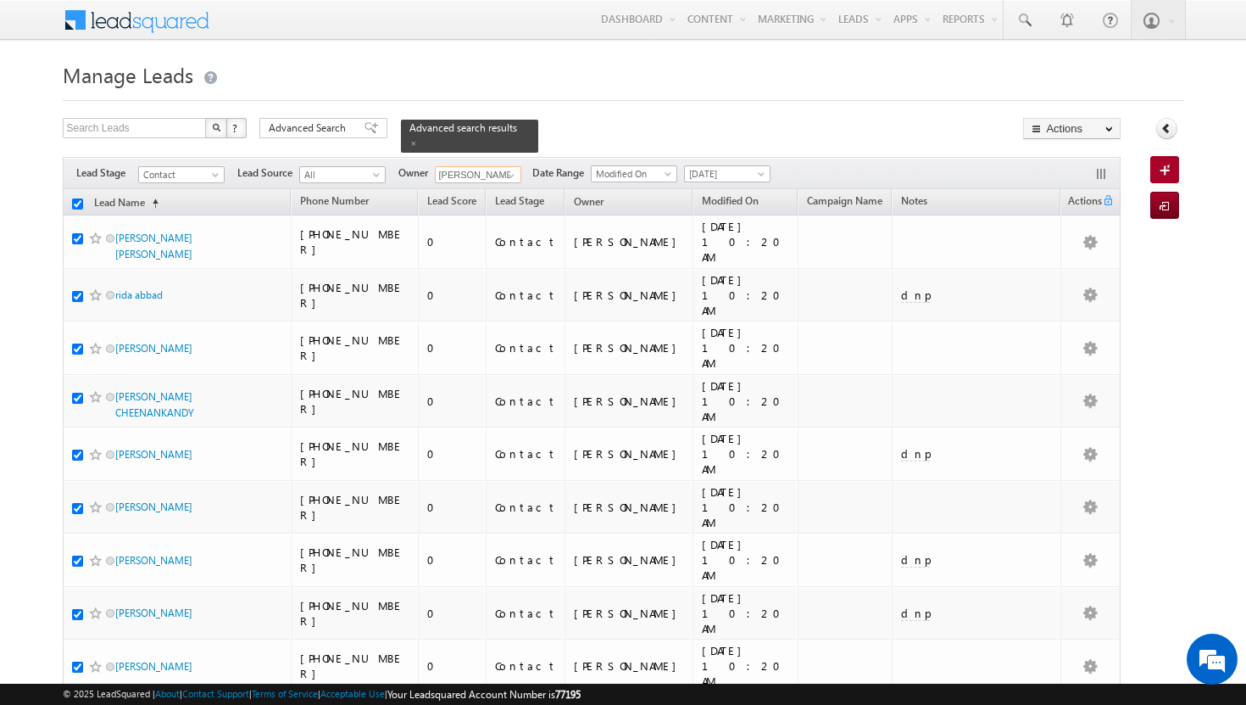
checkbox input "true"
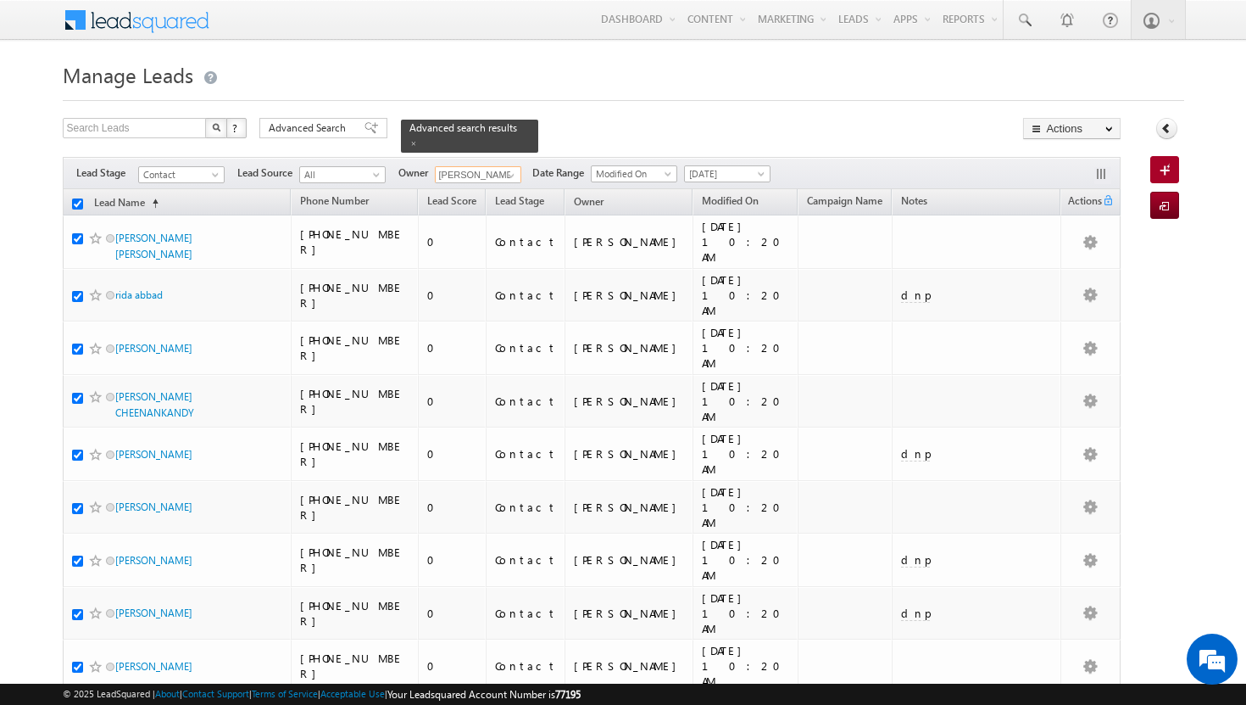
checkbox input "true"
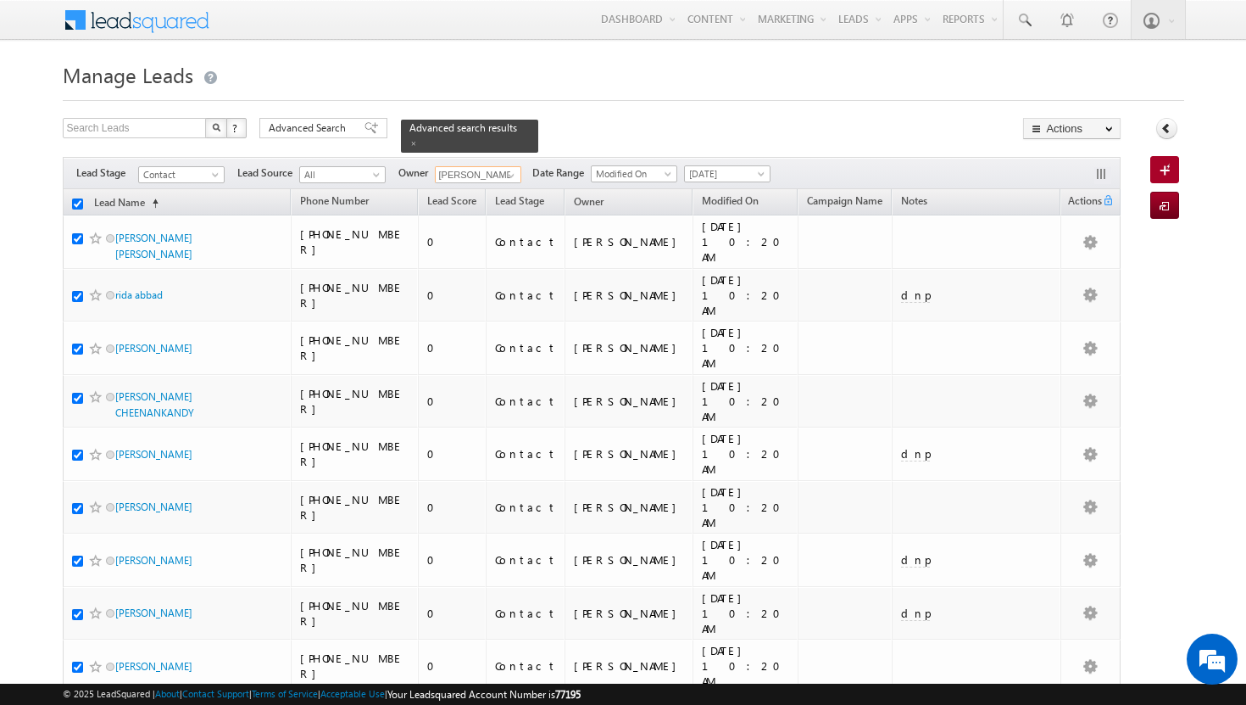
checkbox input "true"
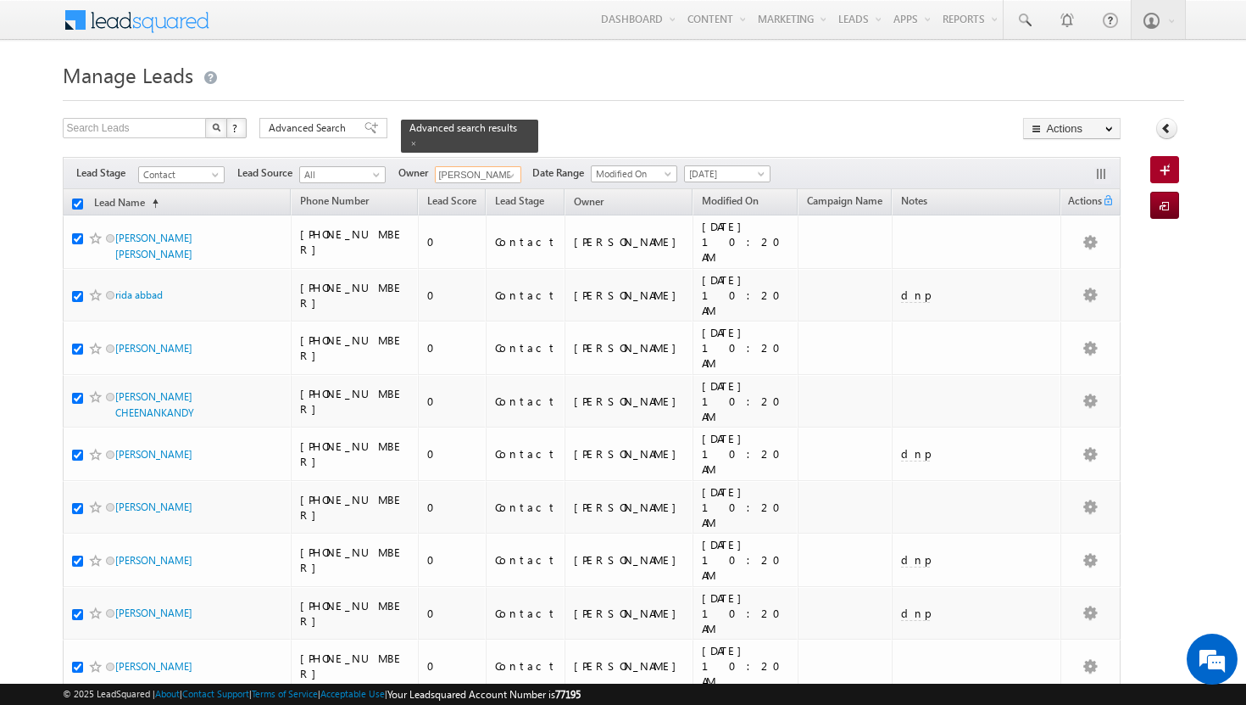
checkbox input "true"
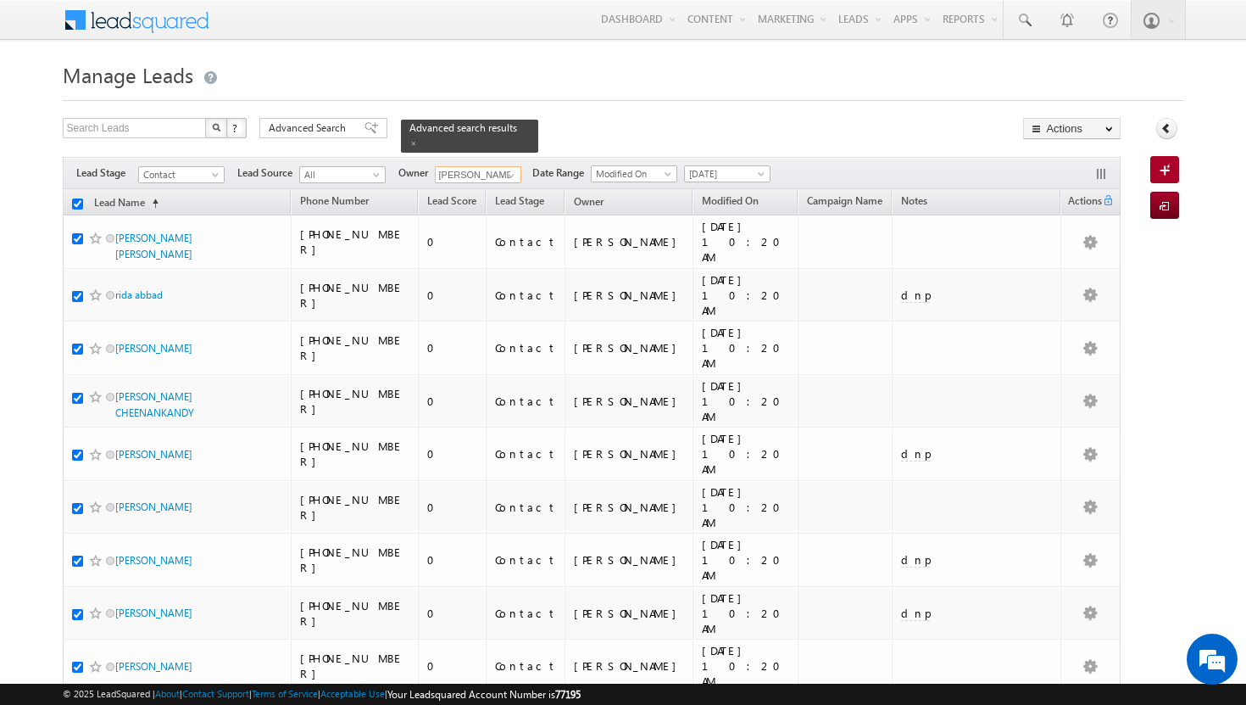
checkbox input "true"
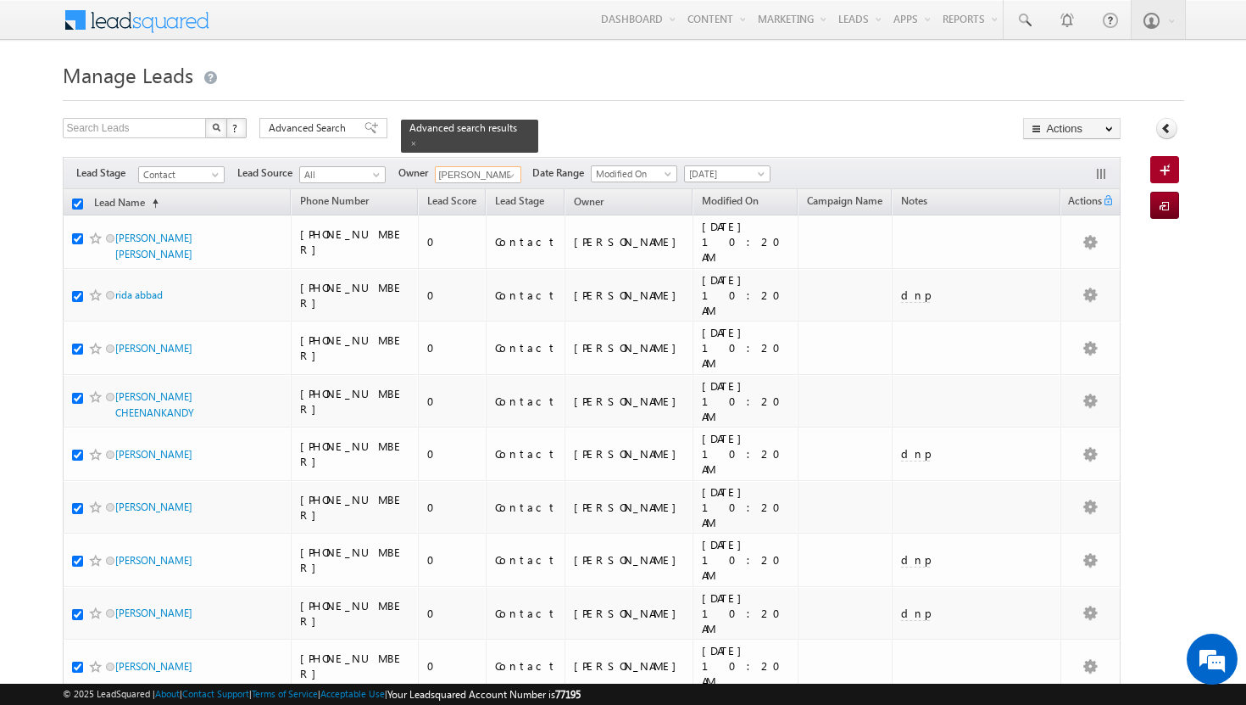
checkbox input "true"
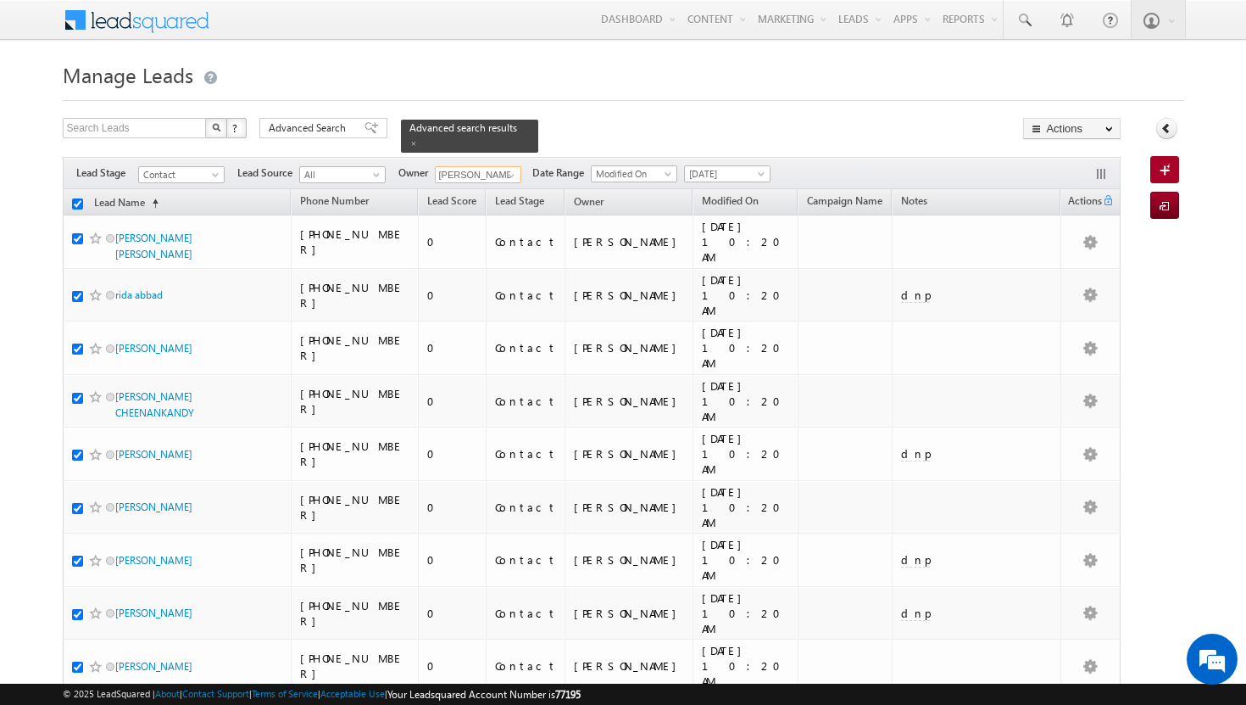
checkbox input "true"
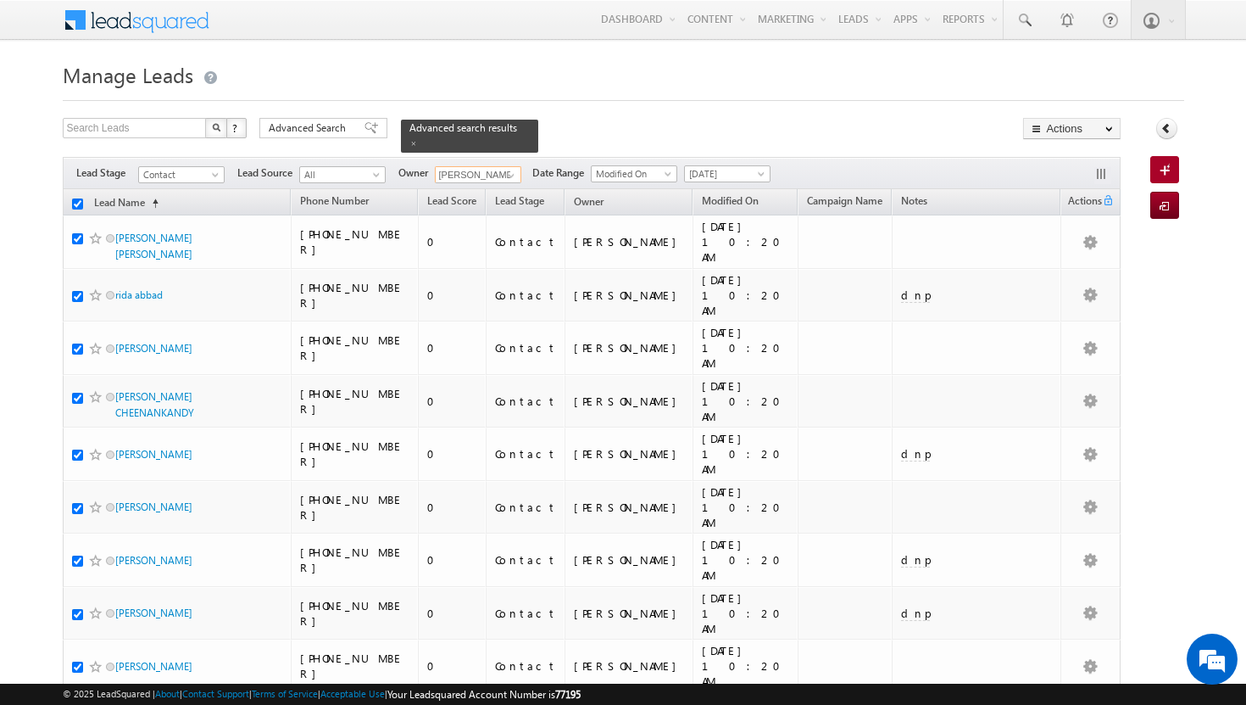
checkbox input "true"
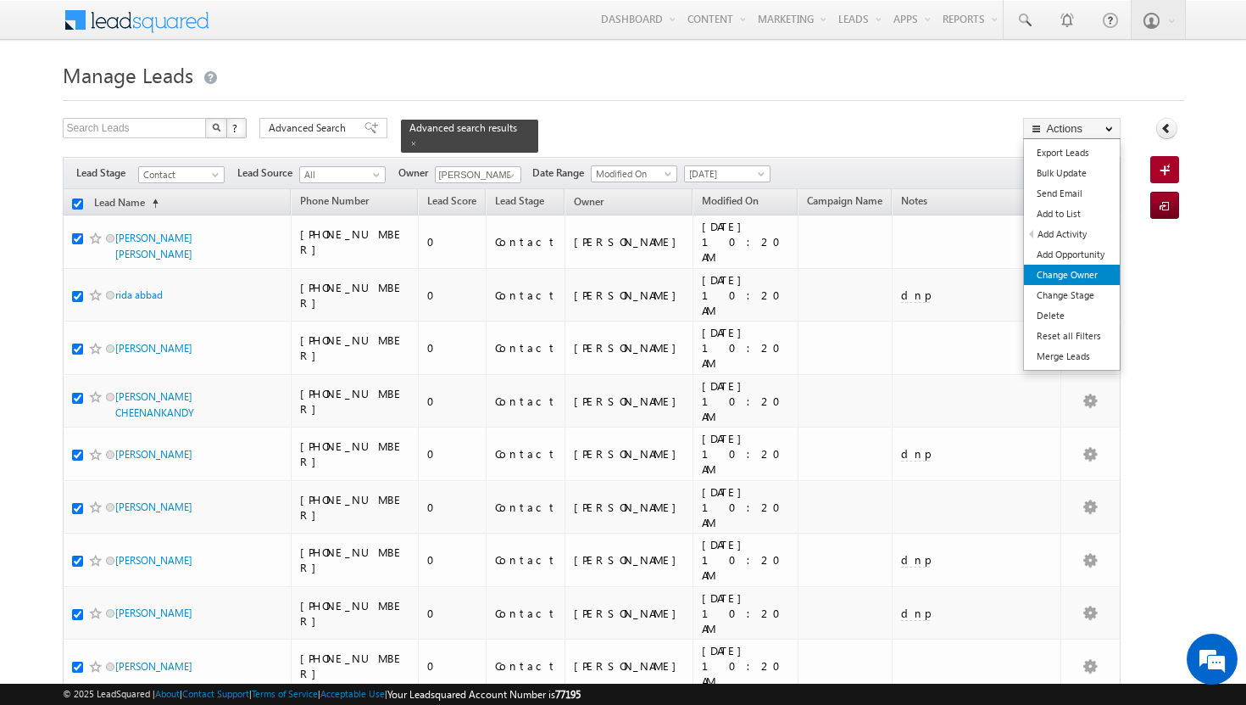
click at [1072, 274] on link "Change Owner" at bounding box center [1072, 275] width 96 height 20
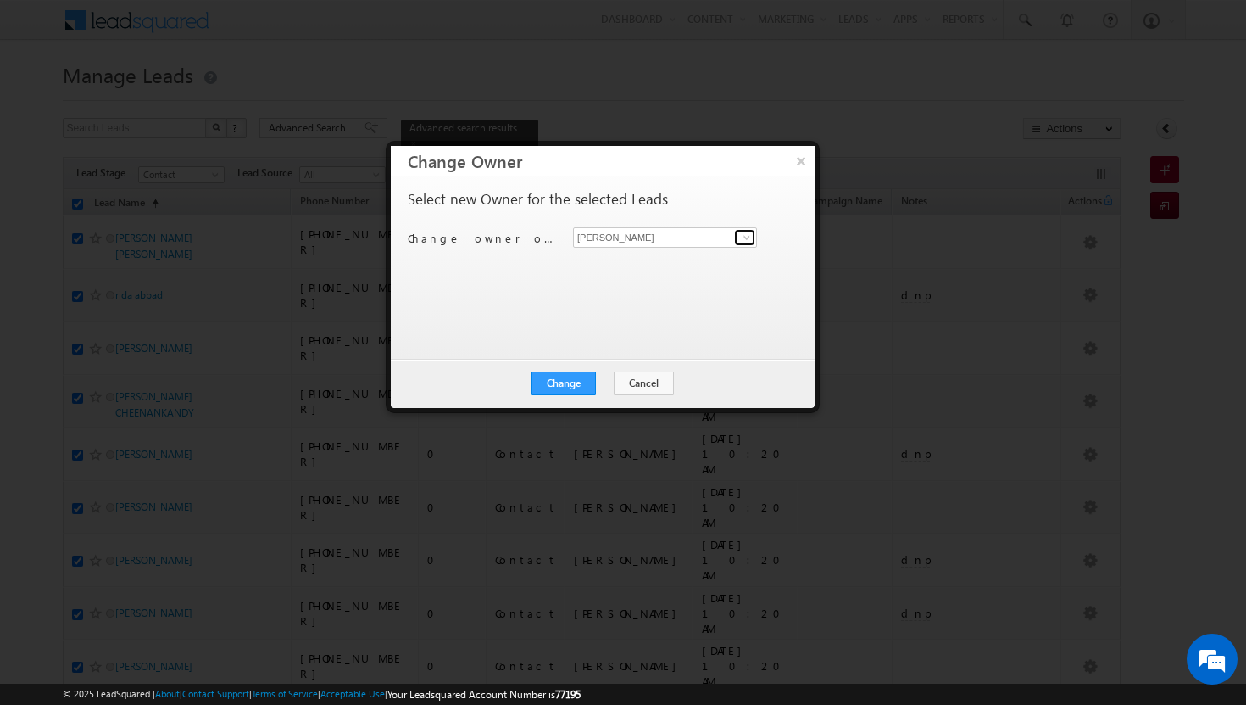
click at [747, 232] on span at bounding box center [747, 238] width 14 height 14
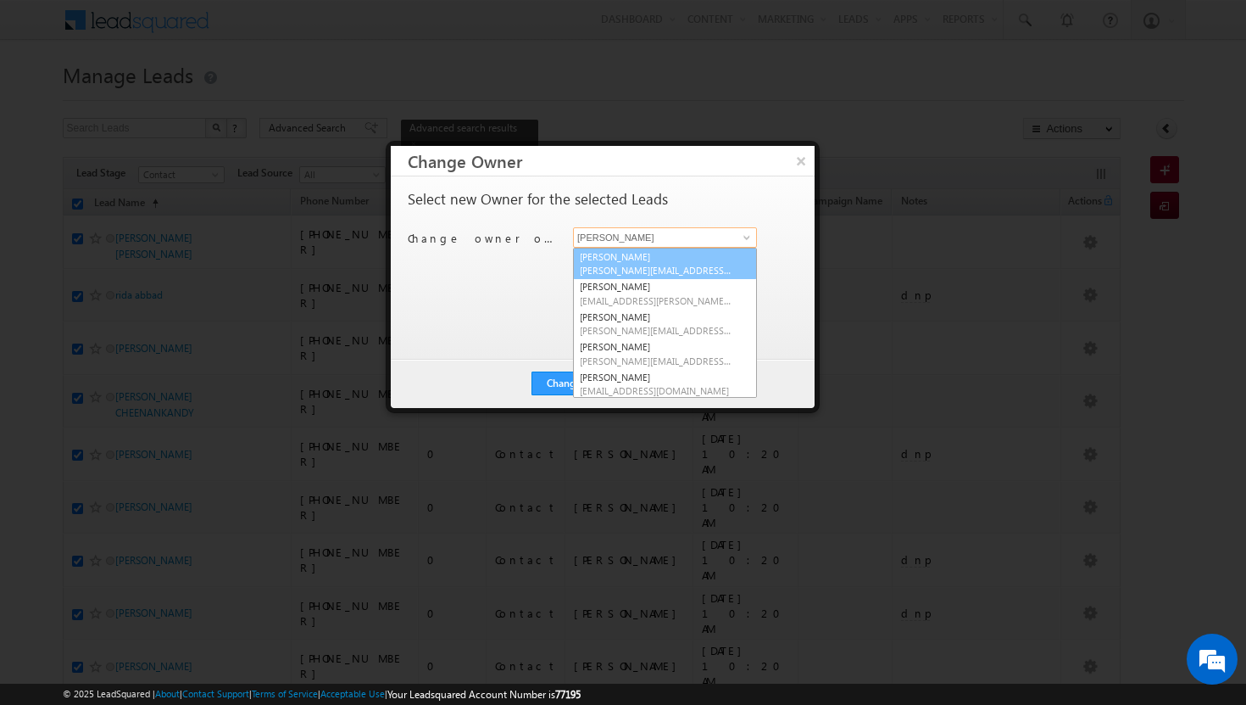
click at [663, 248] on link "[PERSON_NAME][DEMOGRAPHIC_DATA] [PERSON_NAME][EMAIL_ADDRESS][DOMAIN_NAME]" at bounding box center [665, 264] width 184 height 32
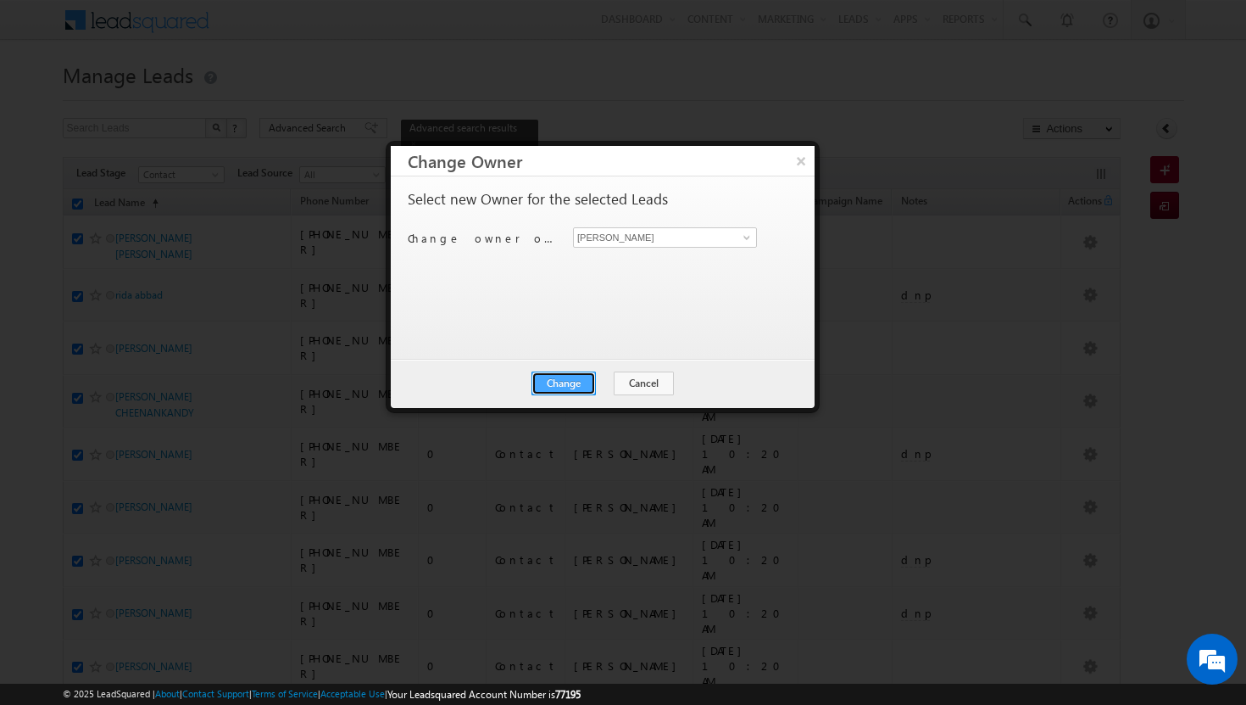
click at [586, 379] on button "Change" at bounding box center [564, 383] width 64 height 24
click at [608, 380] on button "Close" at bounding box center [605, 383] width 54 height 24
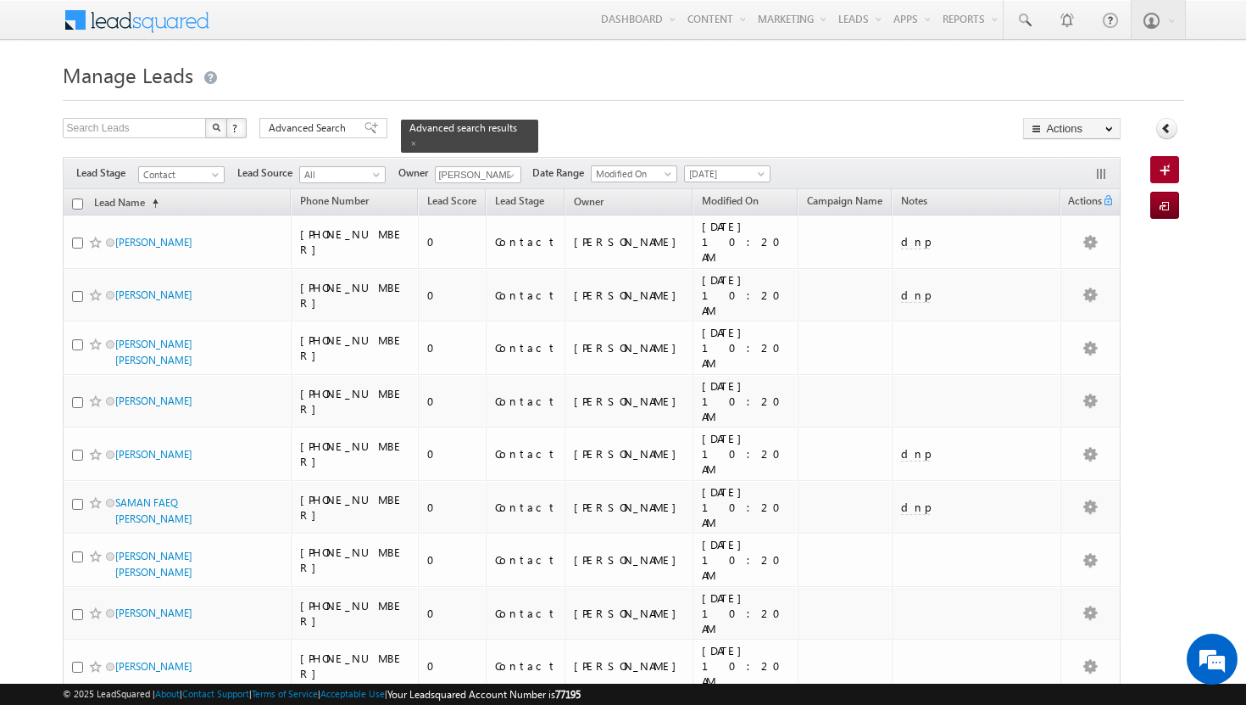
click at [79, 198] on input "checkbox" at bounding box center [77, 203] width 11 height 11
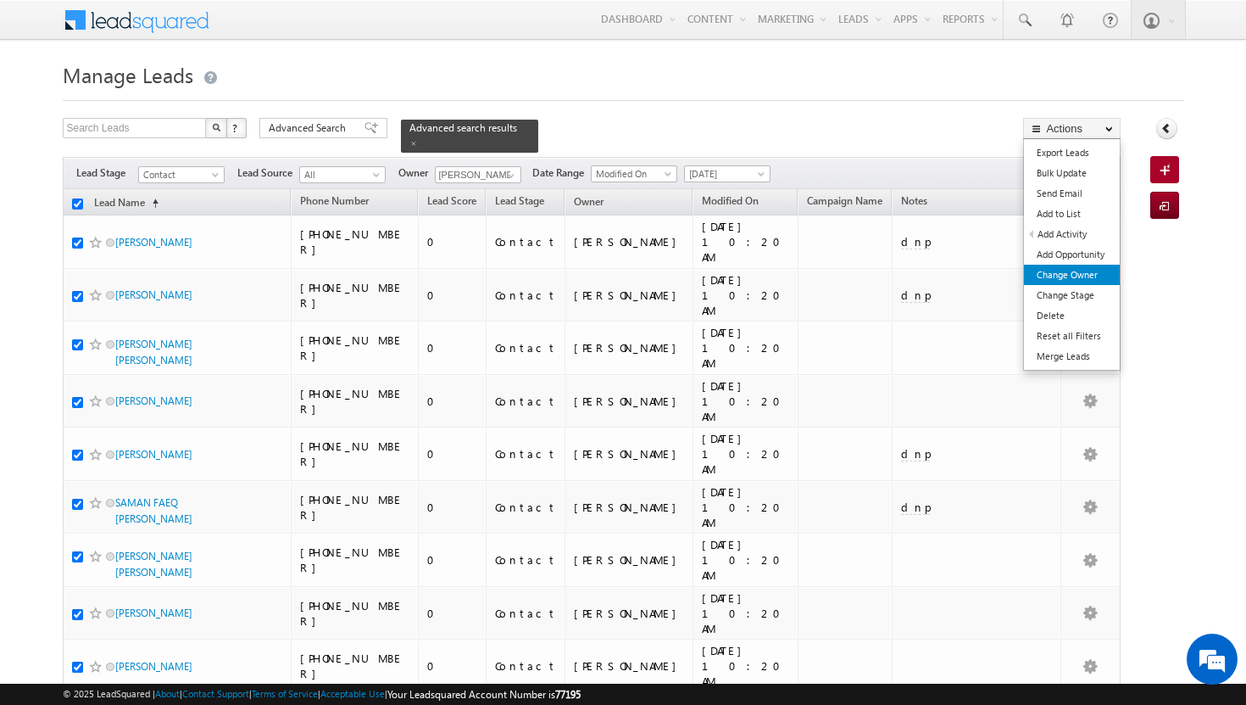
click at [1086, 280] on link "Change Owner" at bounding box center [1072, 275] width 96 height 20
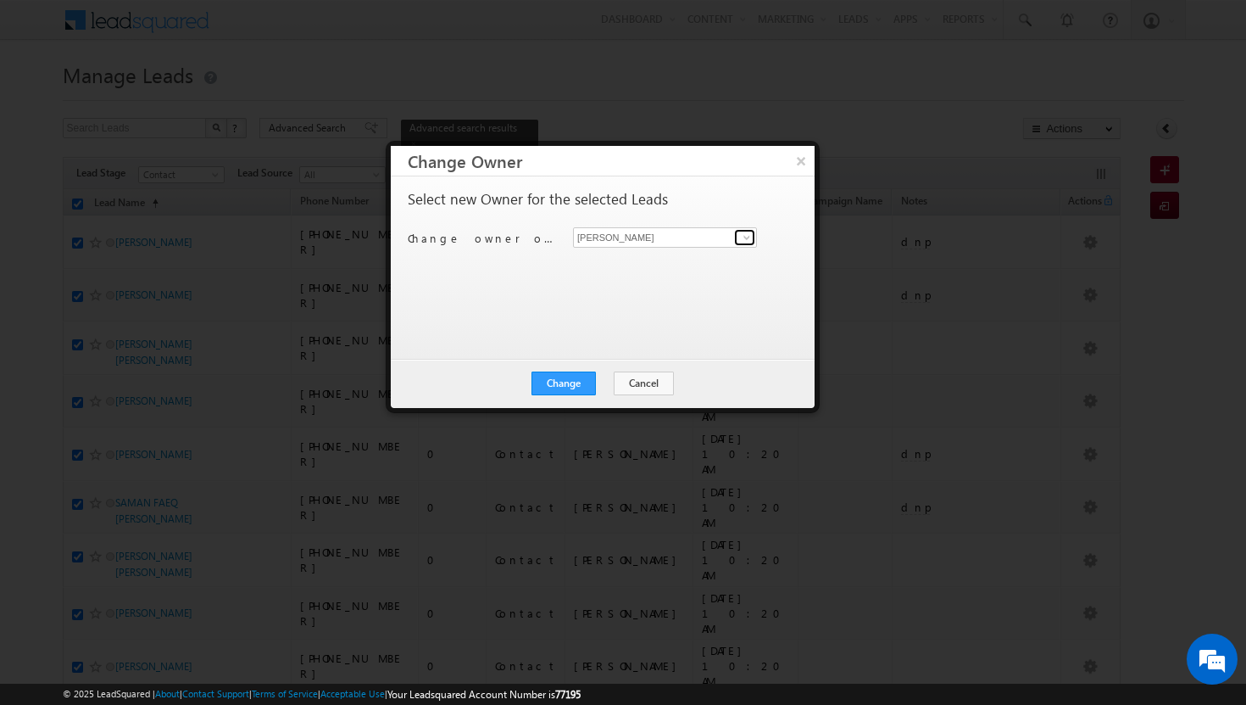
click at [750, 236] on span at bounding box center [747, 238] width 14 height 14
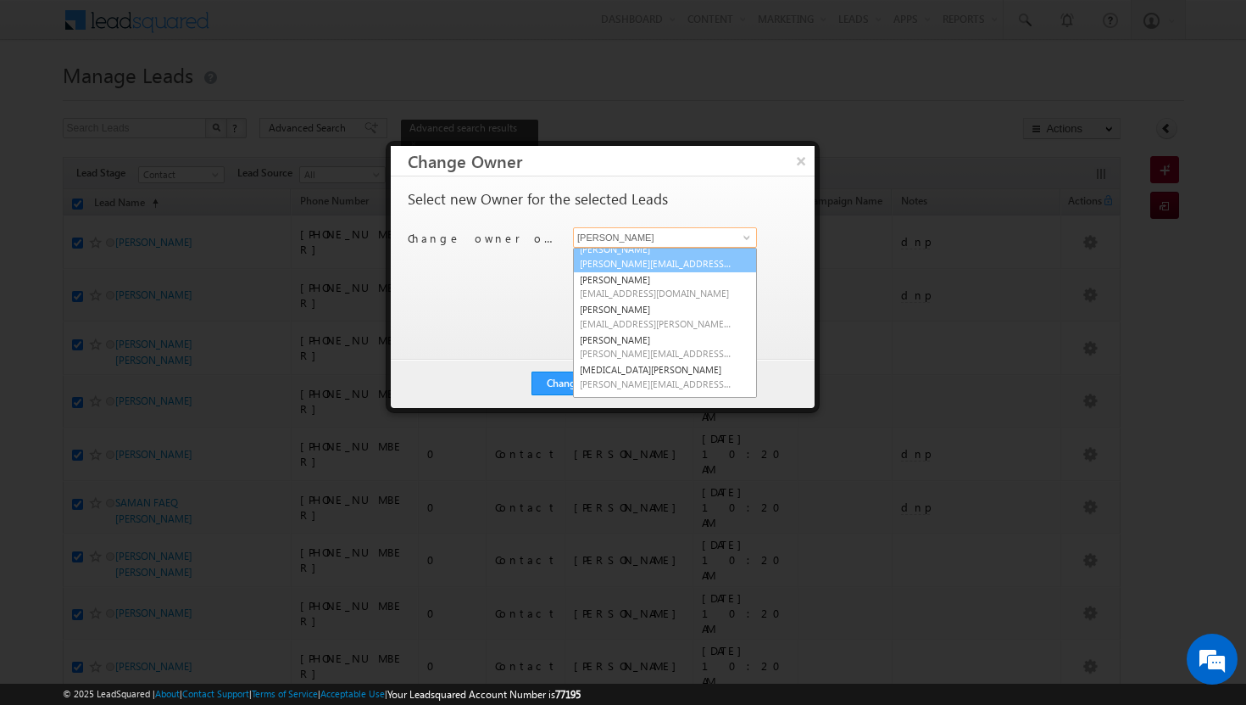
scroll to position [100, 0]
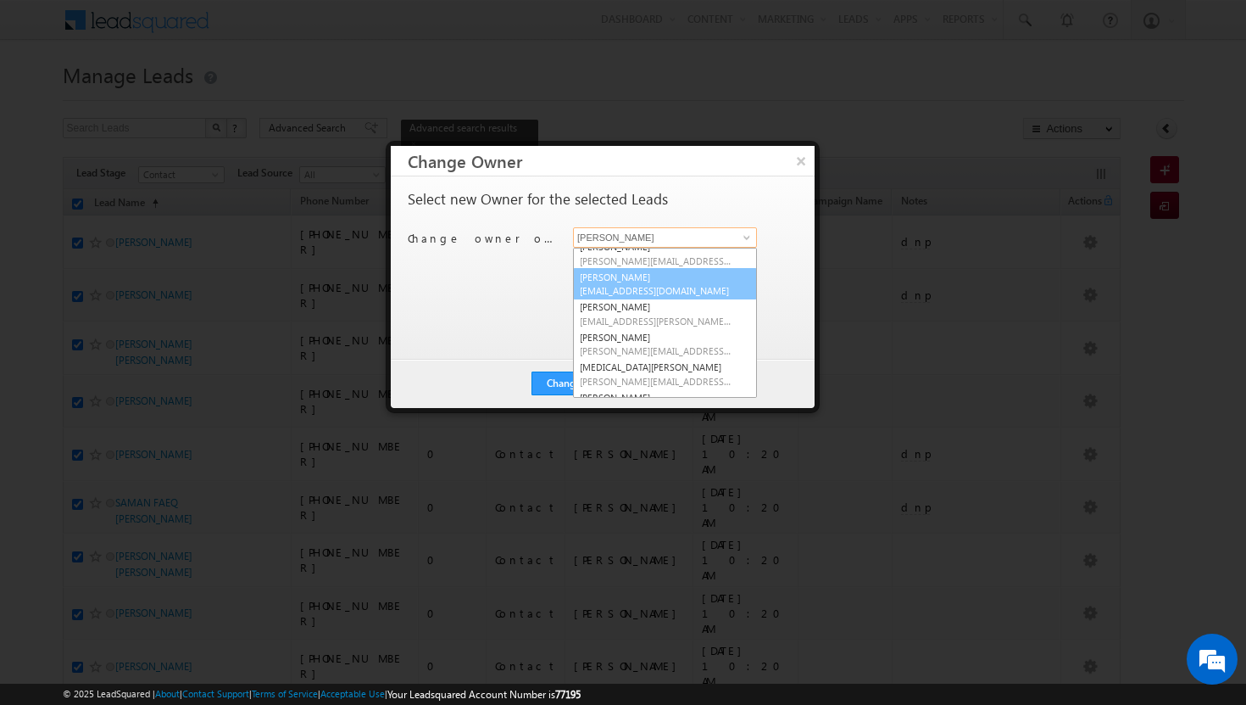
click at [653, 293] on span "[EMAIL_ADDRESS][DOMAIN_NAME]" at bounding box center [656, 290] width 153 height 13
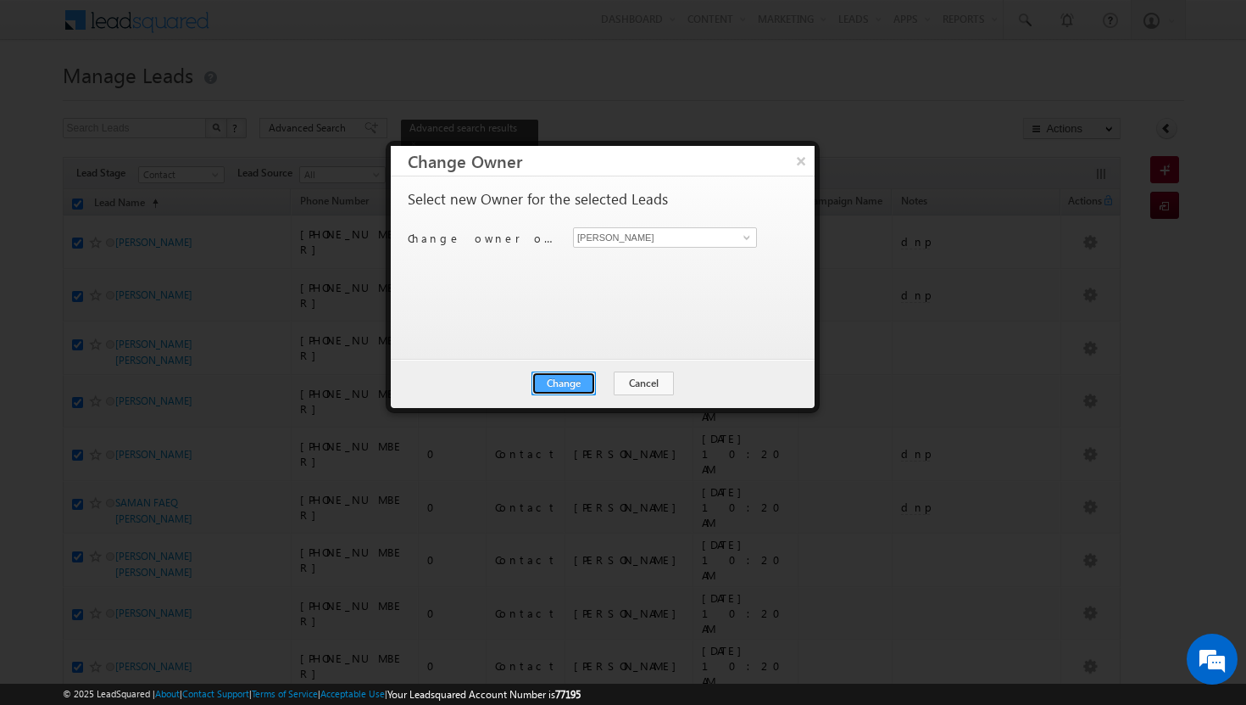
click at [573, 386] on button "Change" at bounding box center [564, 383] width 64 height 24
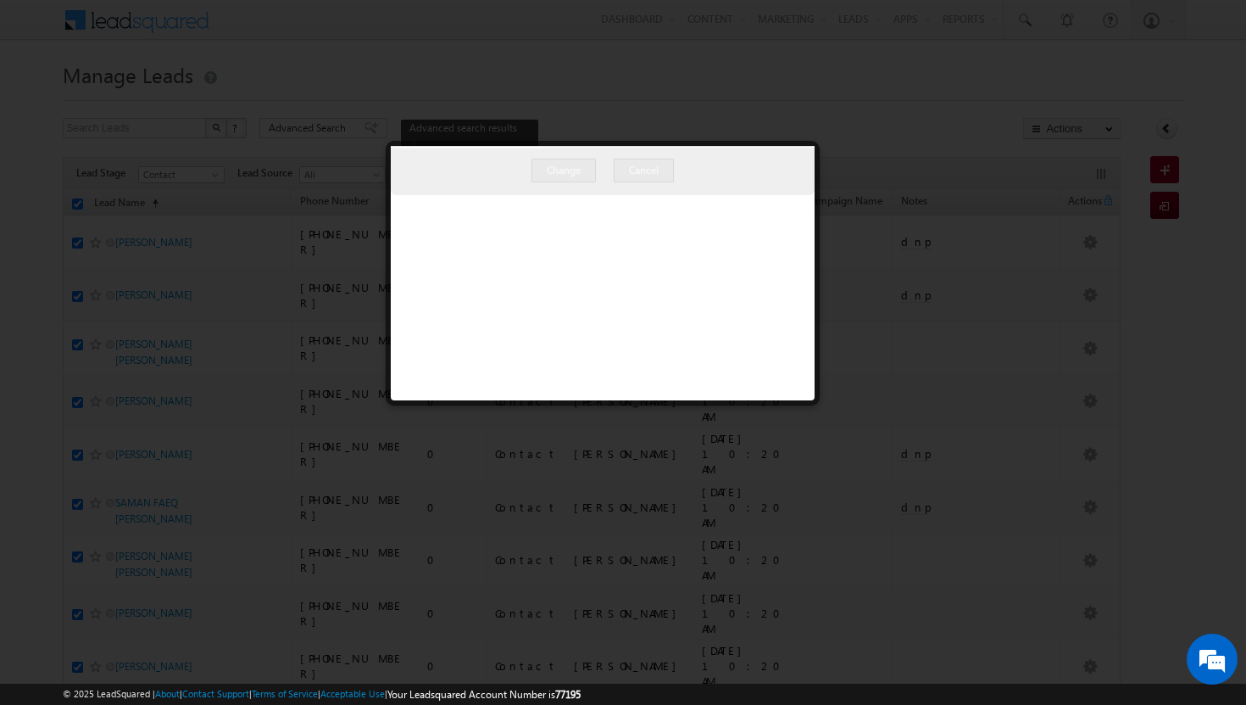
click at [963, 159] on div at bounding box center [623, 352] width 1246 height 705
click at [612, 51] on div at bounding box center [623, 352] width 1246 height 705
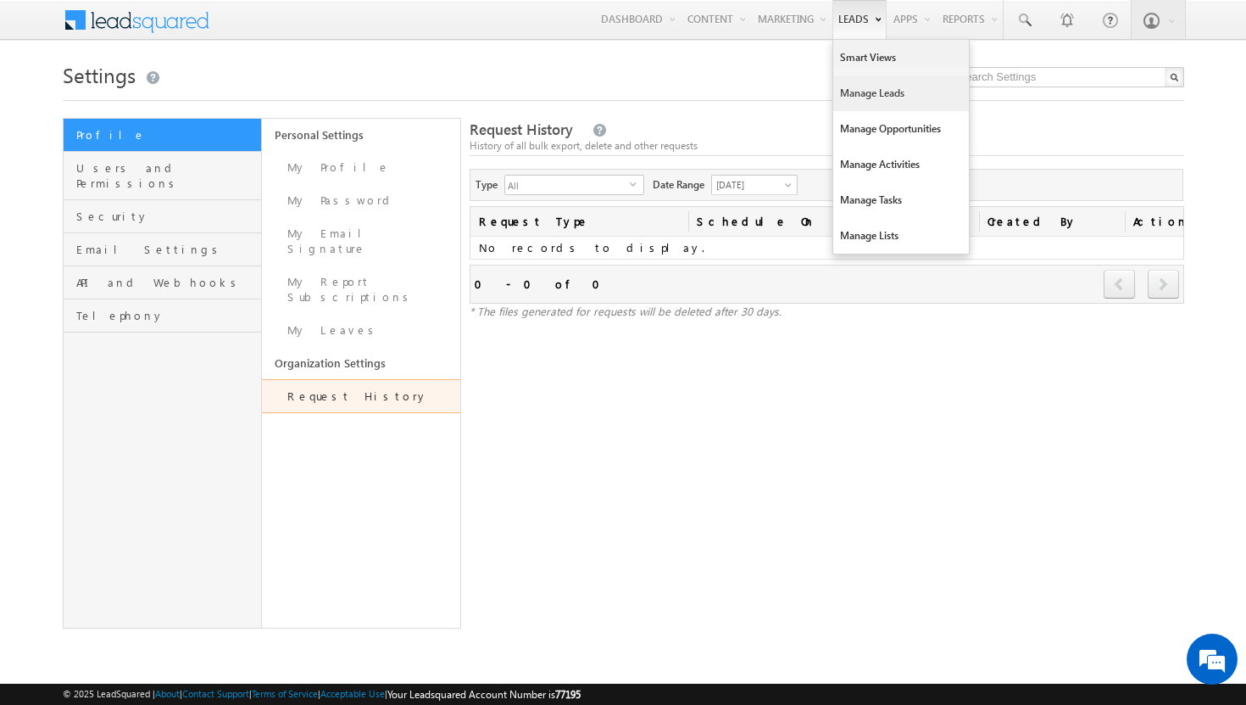
click at [870, 93] on link "Manage Leads" at bounding box center [901, 93] width 136 height 36
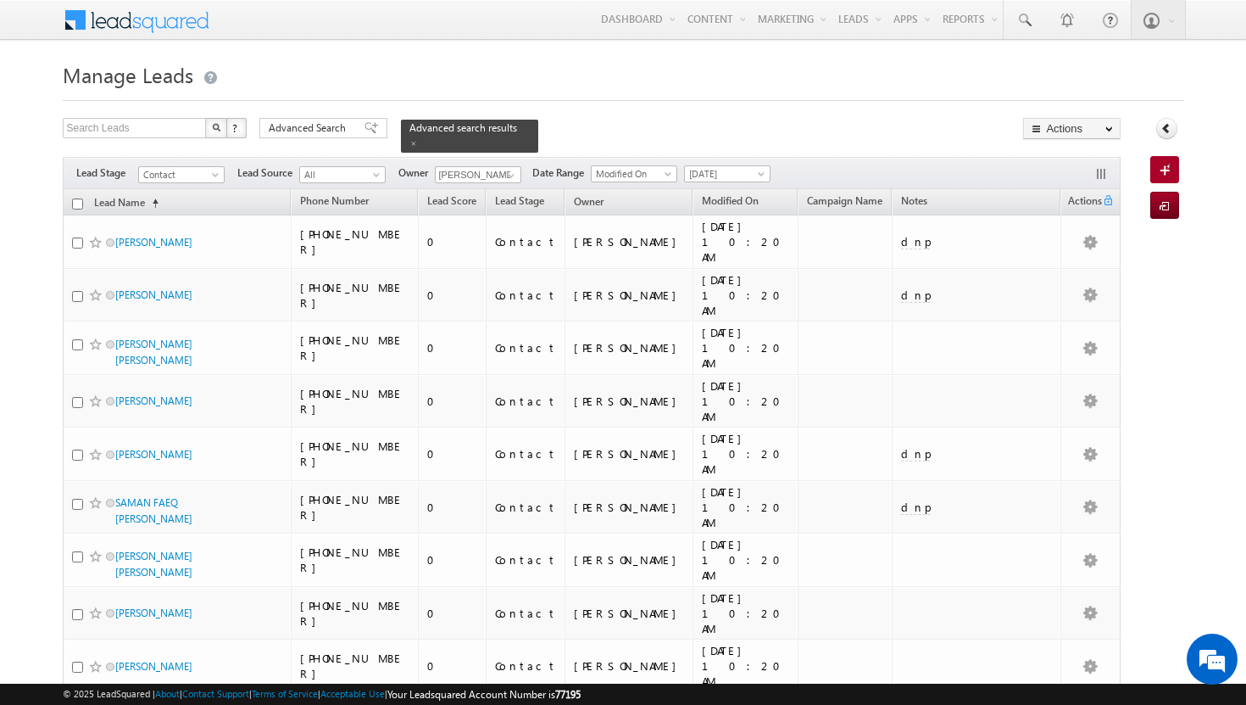
click at [77, 198] on input "checkbox" at bounding box center [77, 203] width 11 height 11
checkbox input "true"
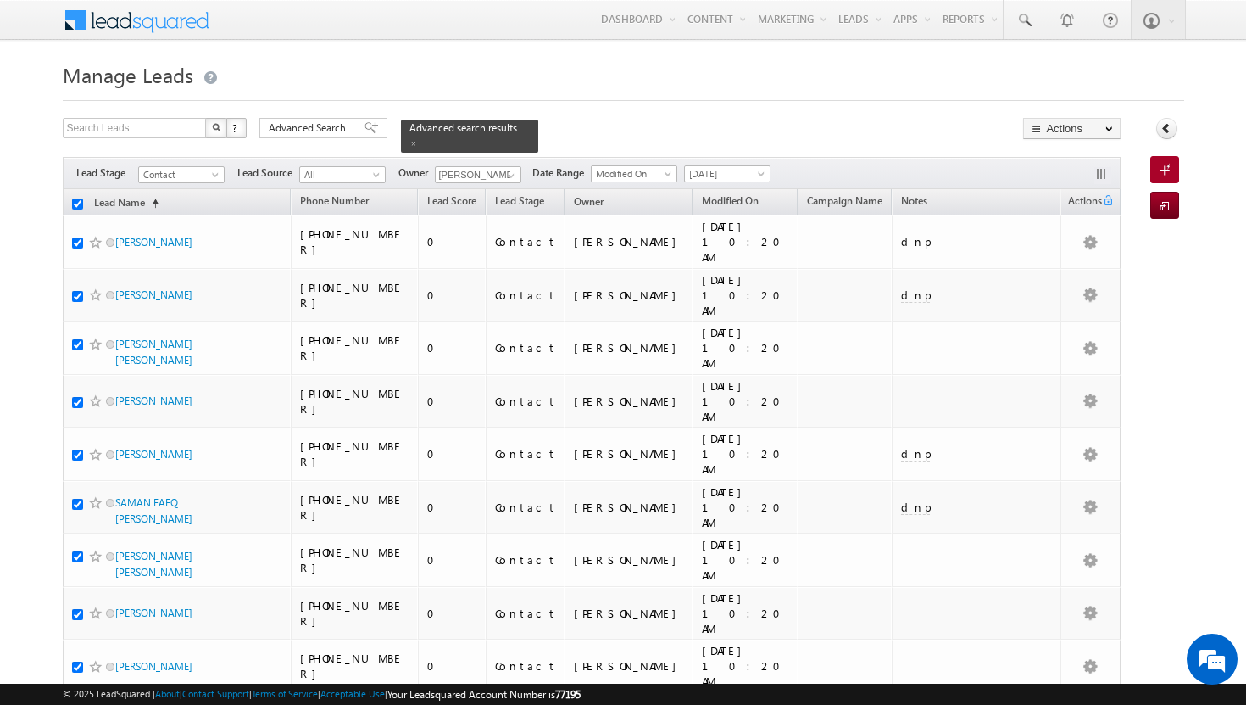
checkbox input "true"
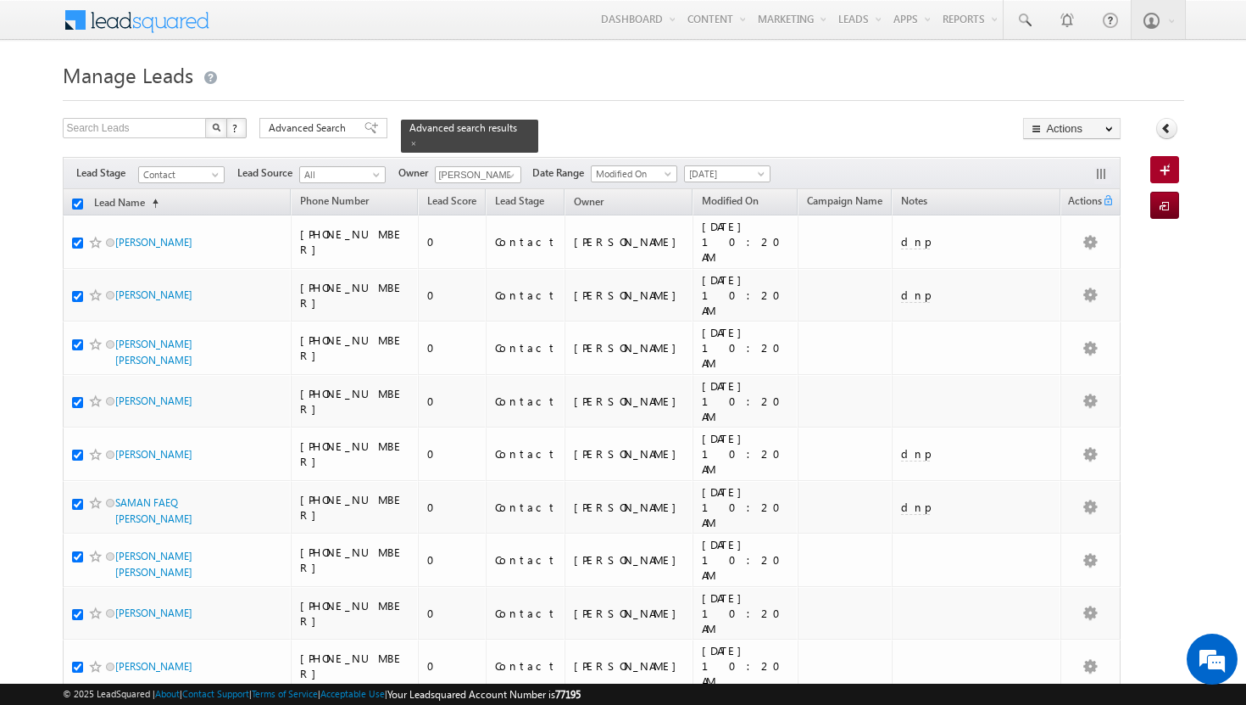
checkbox input "true"
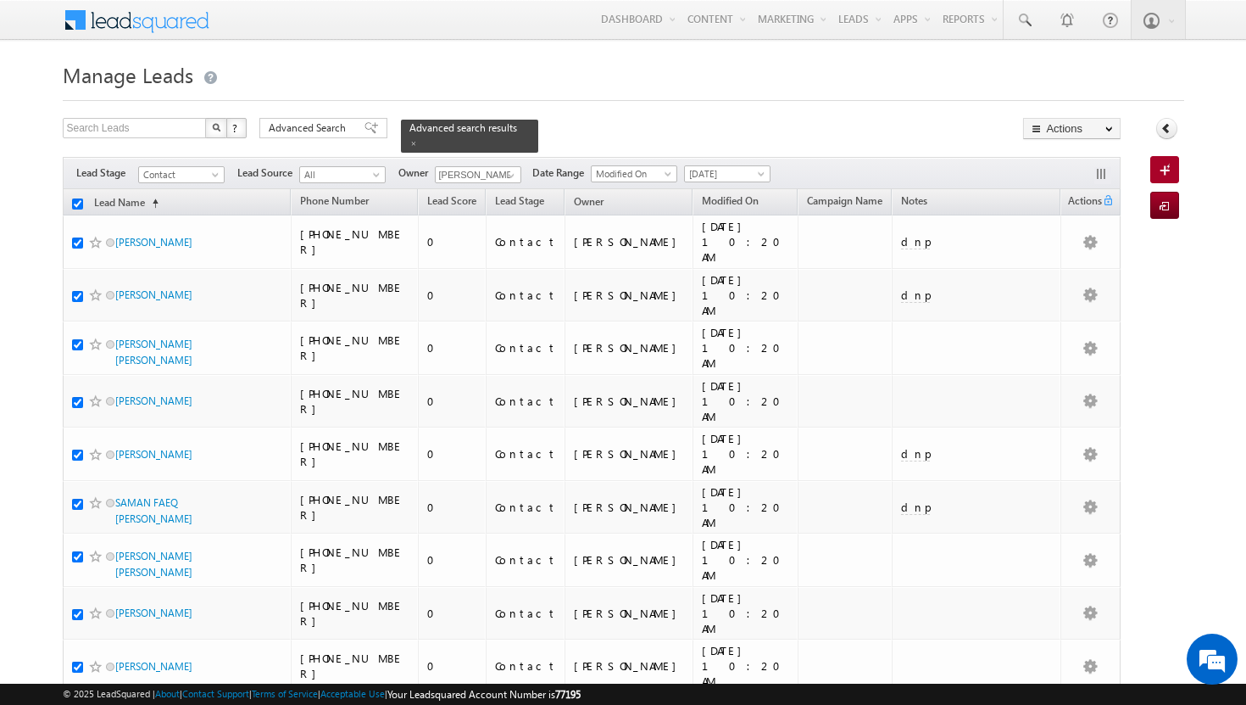
checkbox input "true"
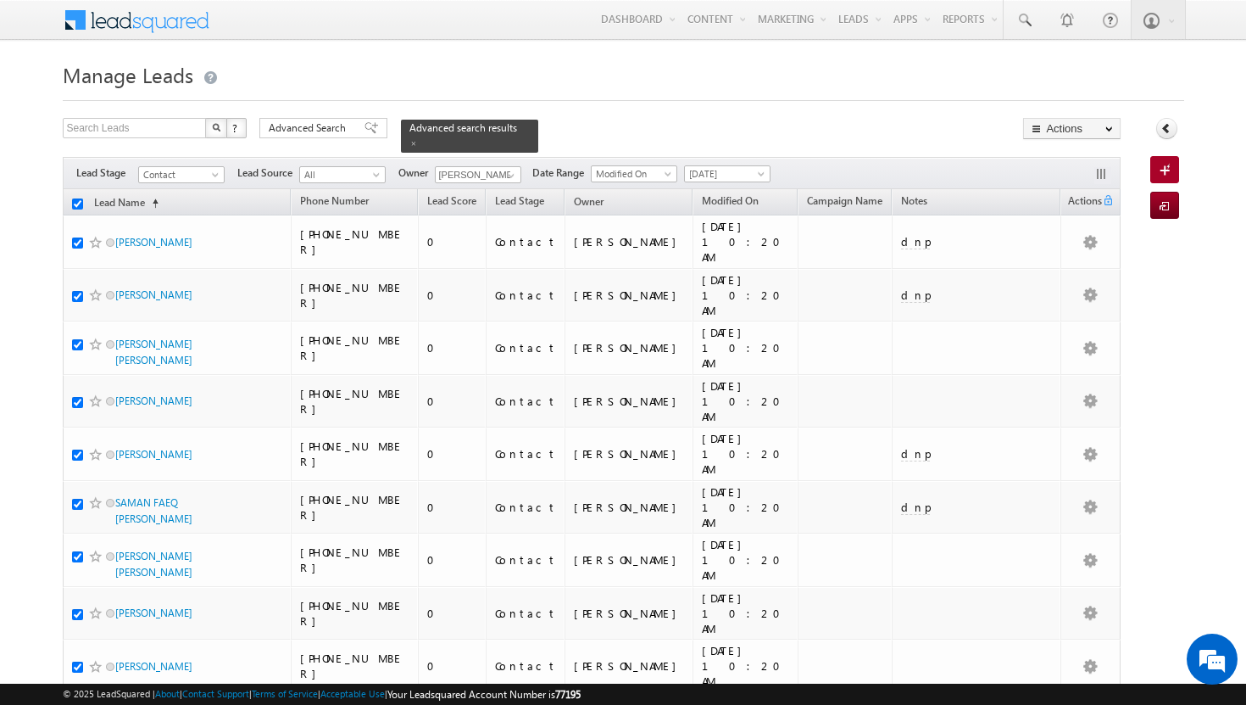
checkbox input "true"
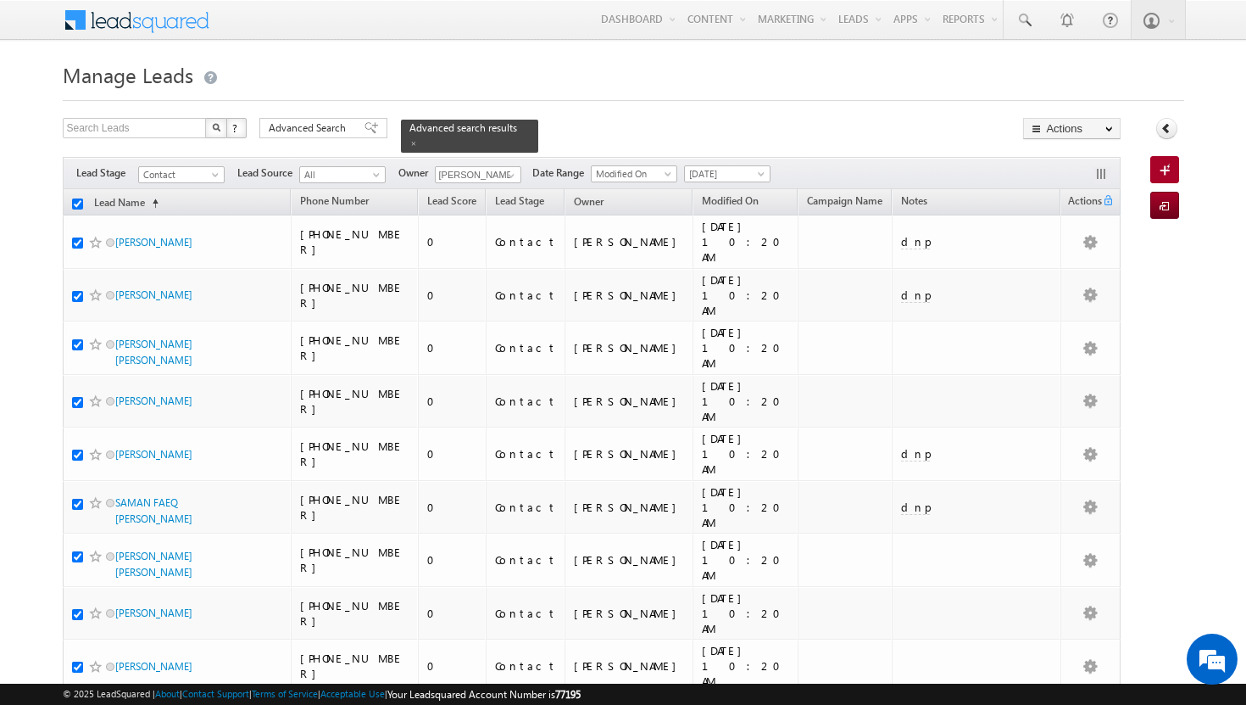
checkbox input "true"
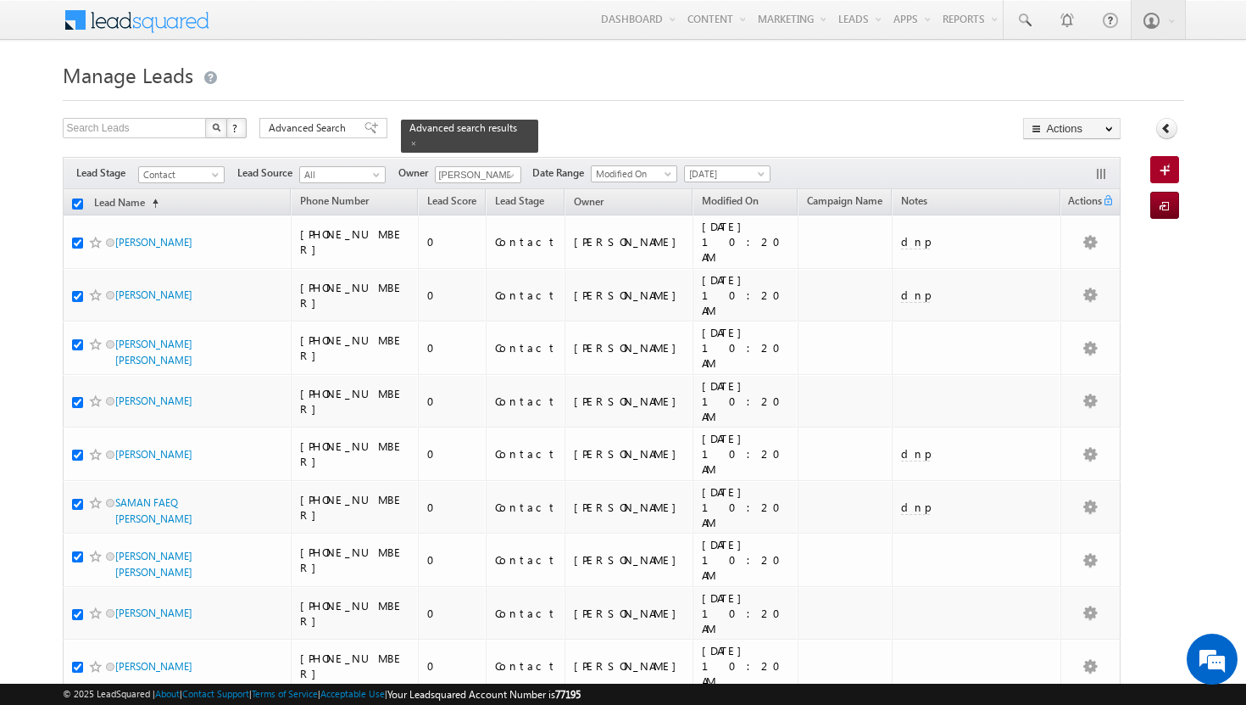
checkbox input "true"
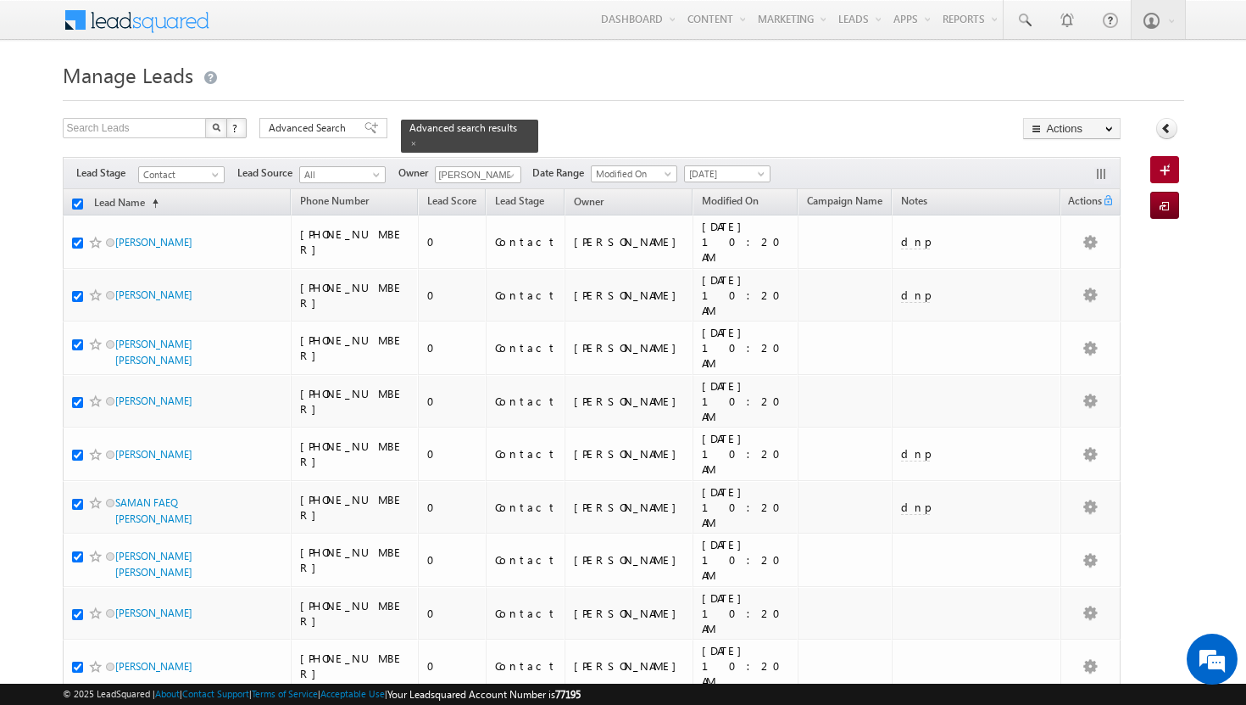
checkbox input "true"
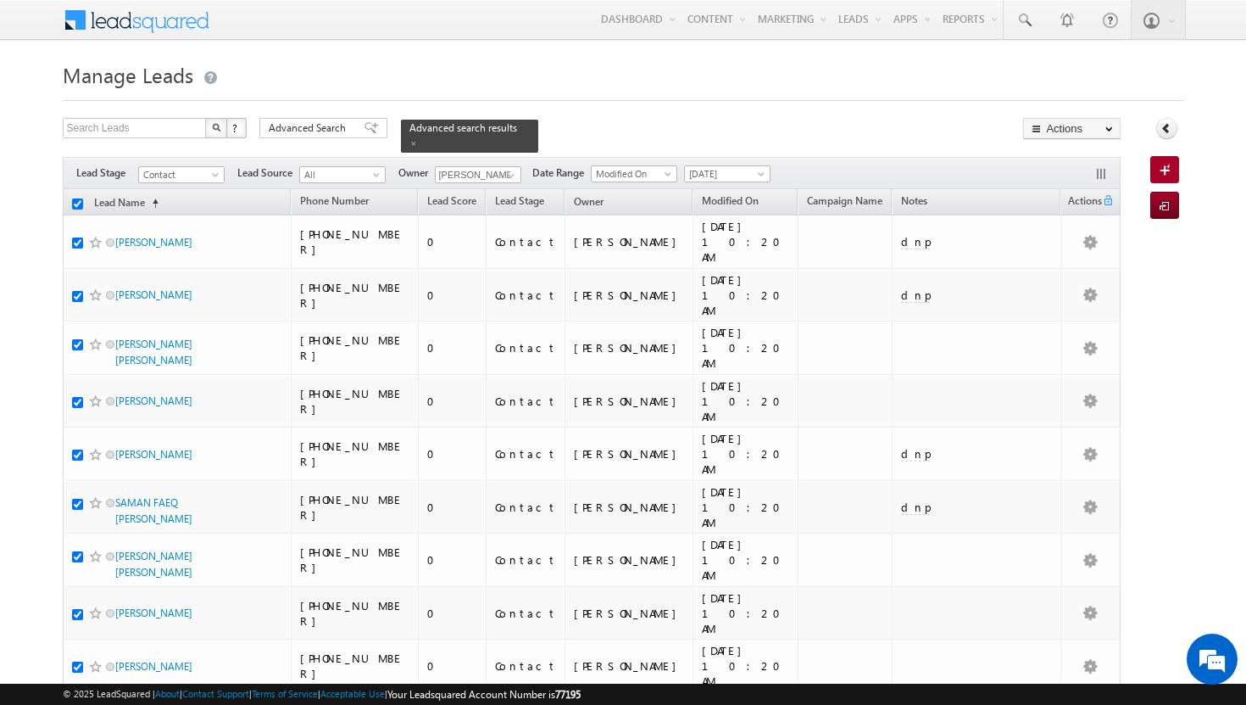
checkbox input "true"
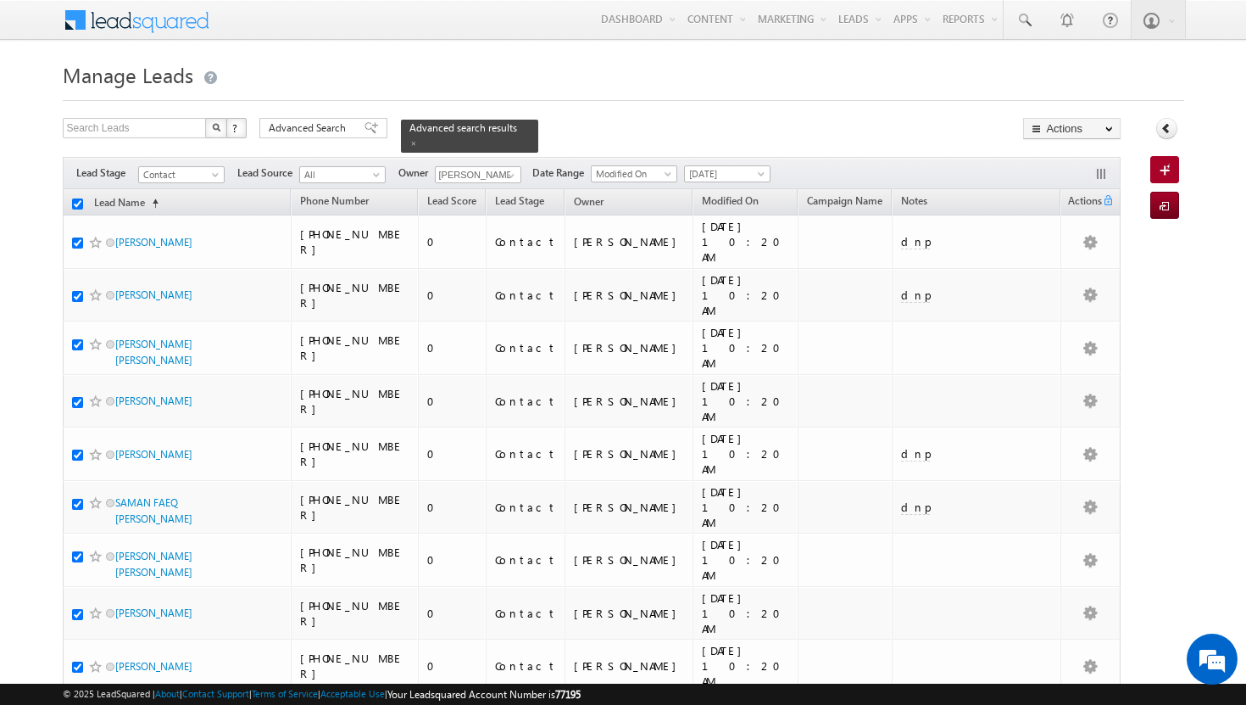
checkbox input "true"
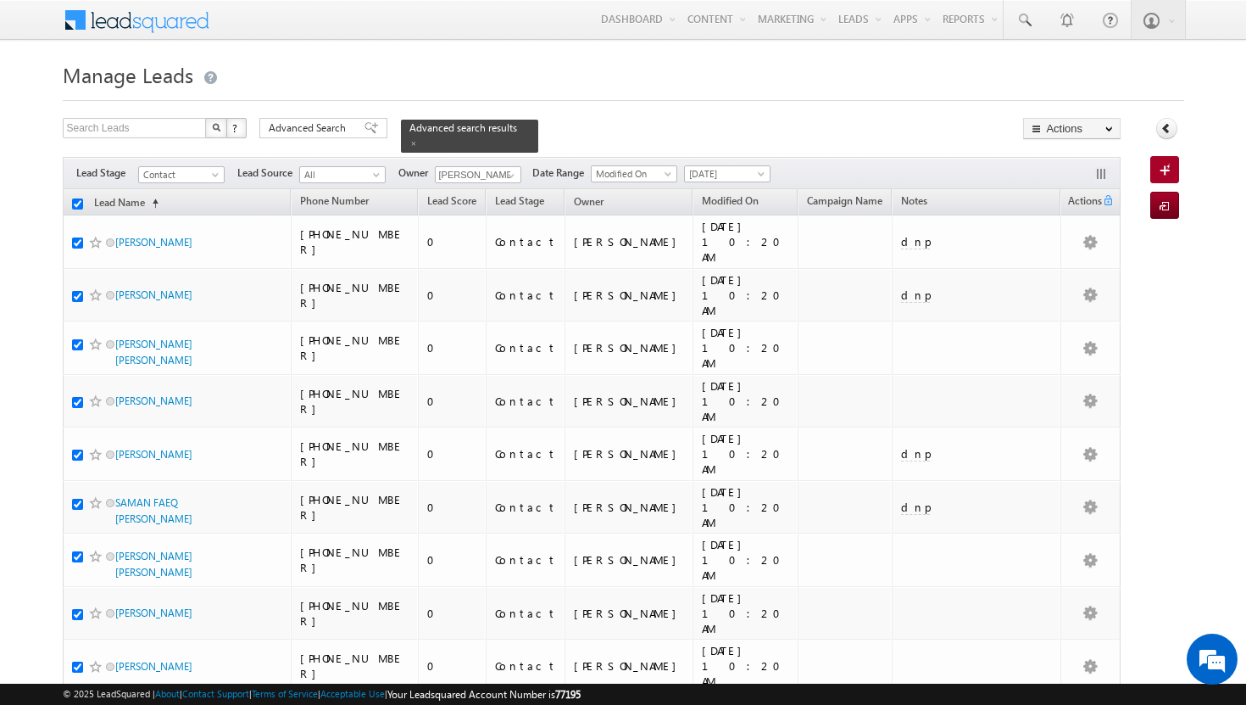
checkbox input "true"
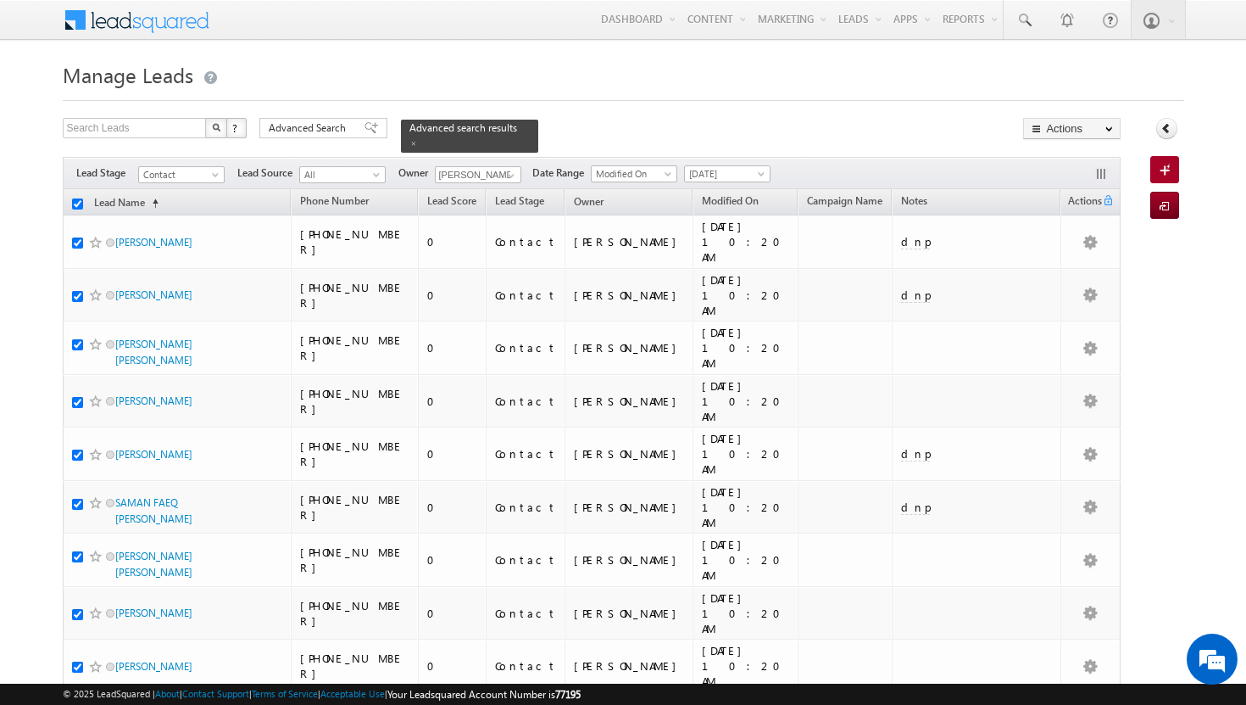
checkbox input "true"
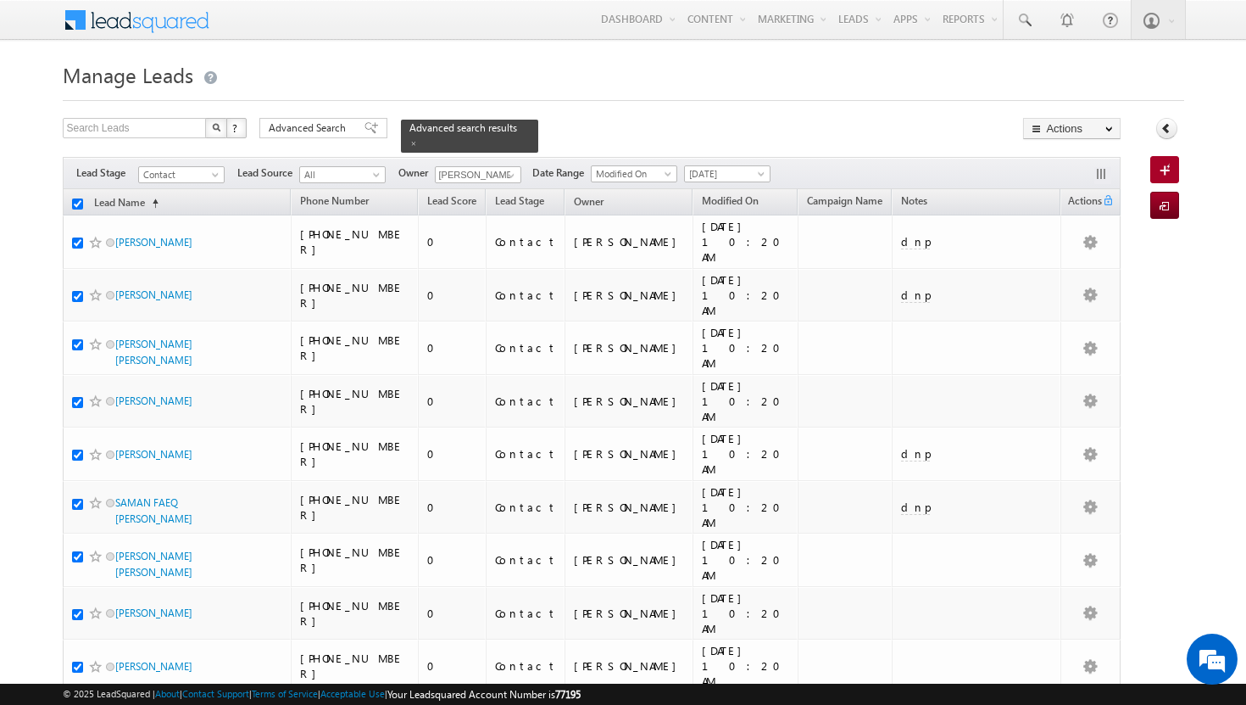
checkbox input "true"
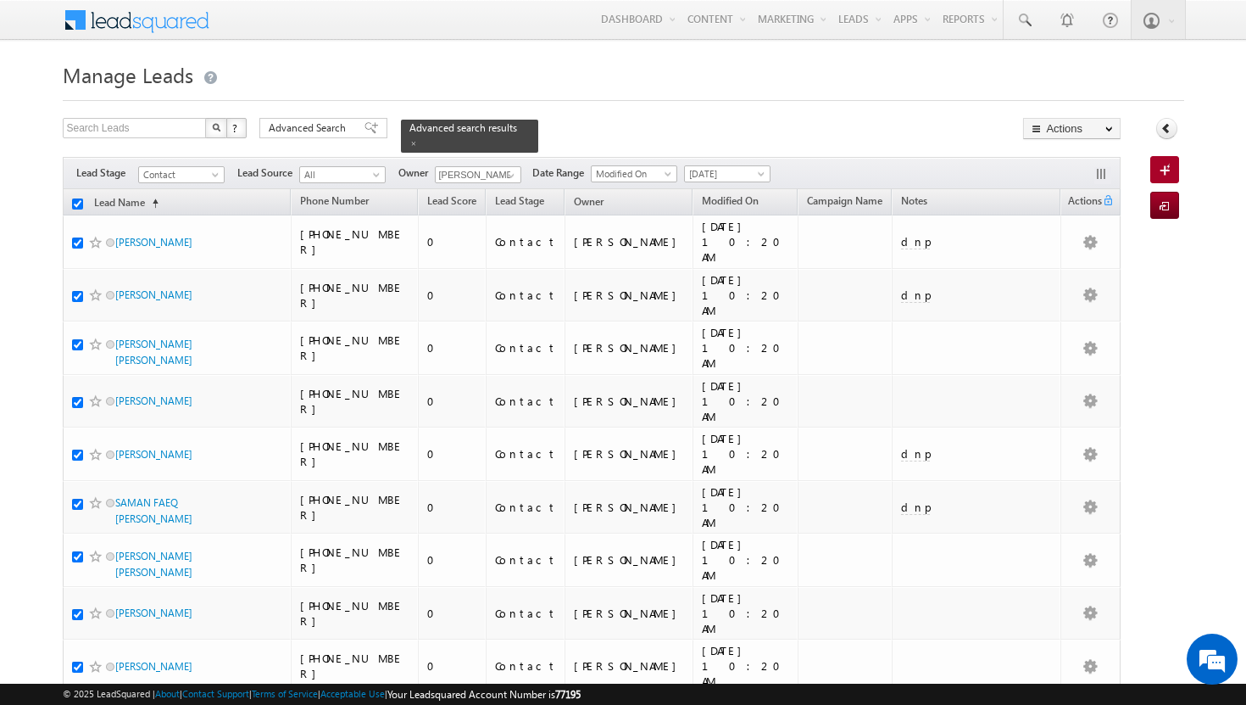
checkbox input "true"
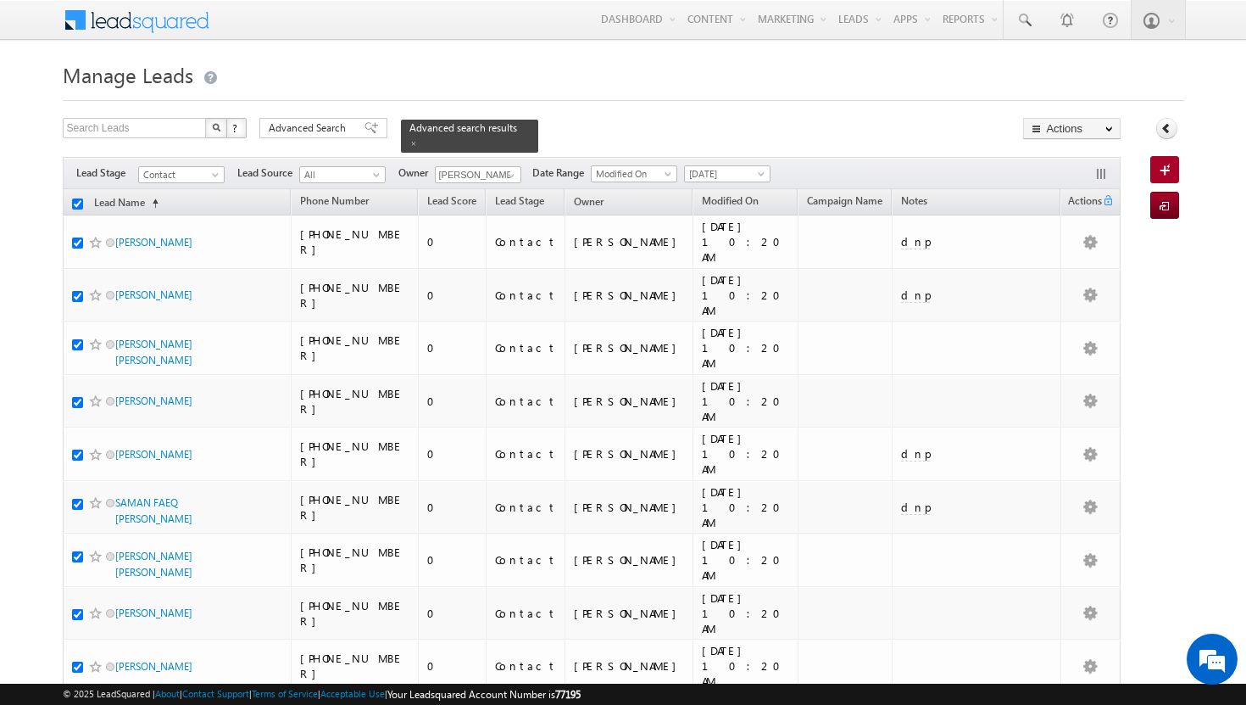
checkbox input "true"
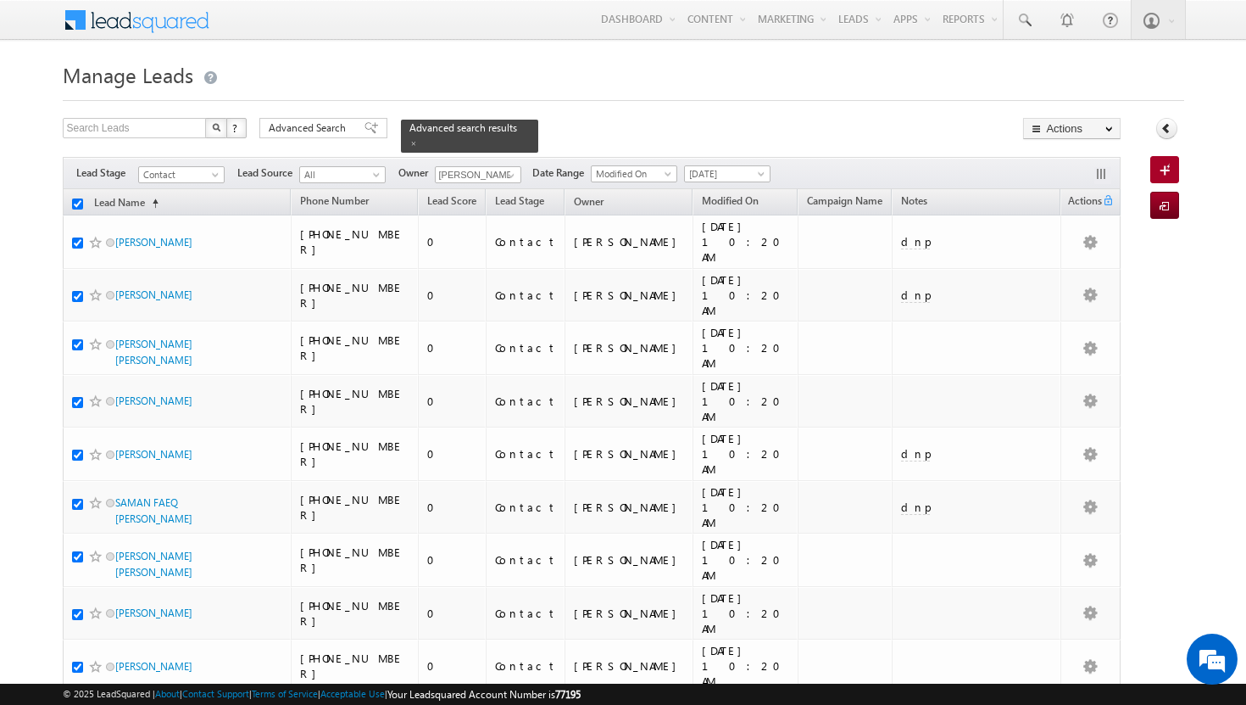
checkbox input "true"
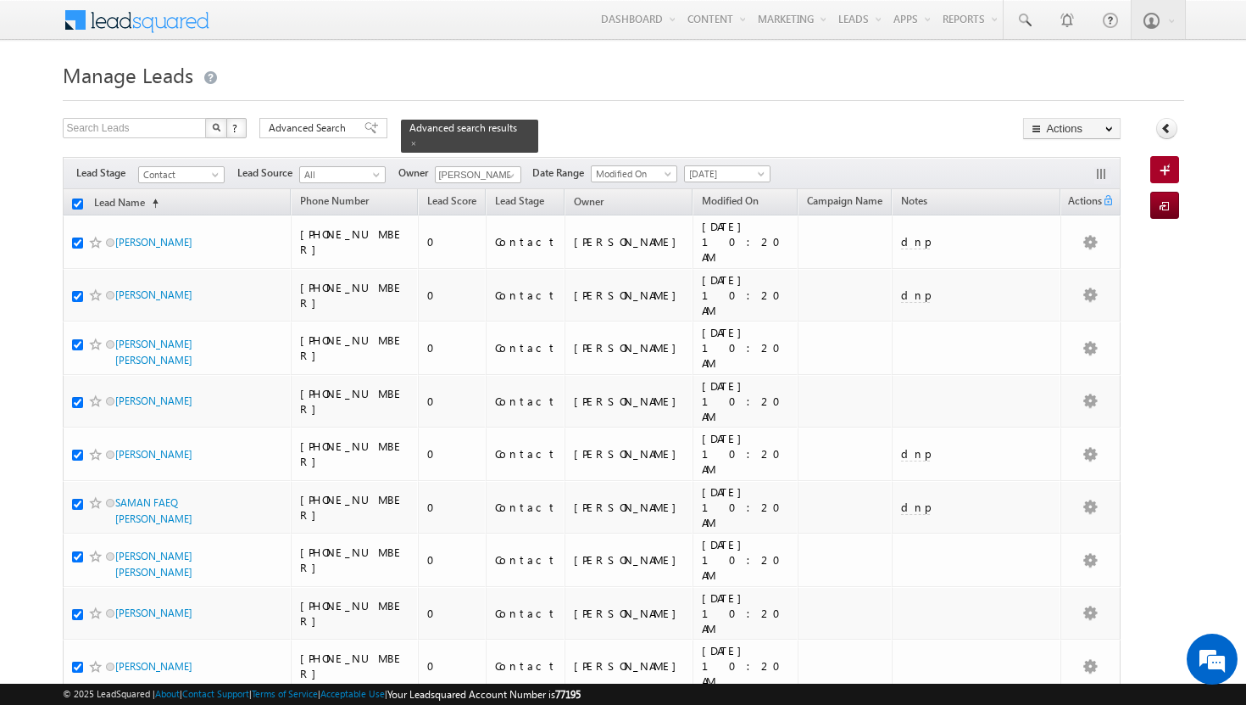
checkbox input "true"
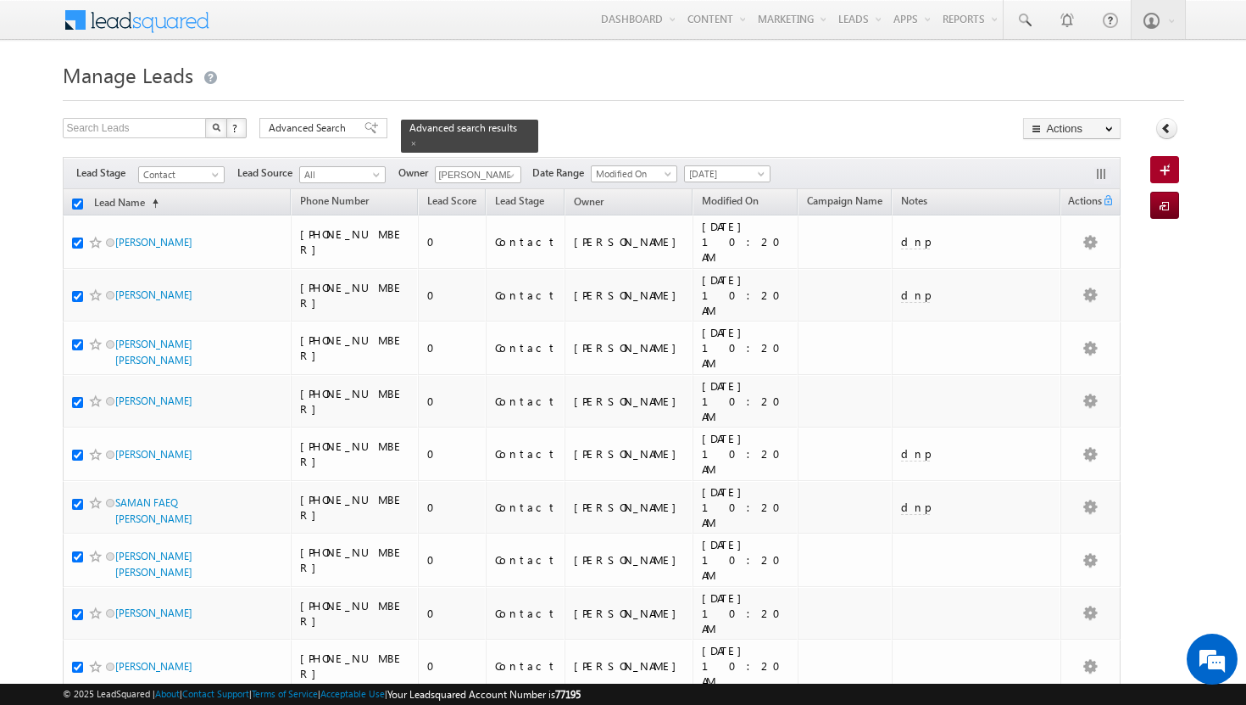
checkbox input "true"
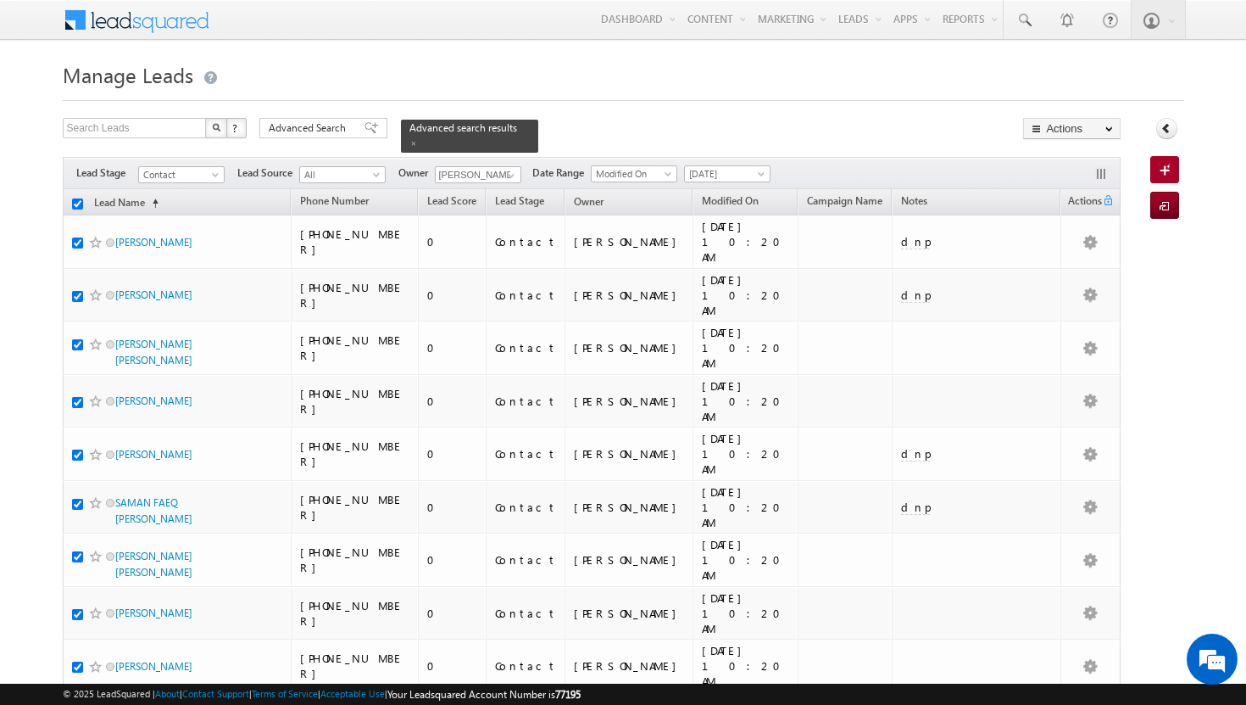
checkbox input "true"
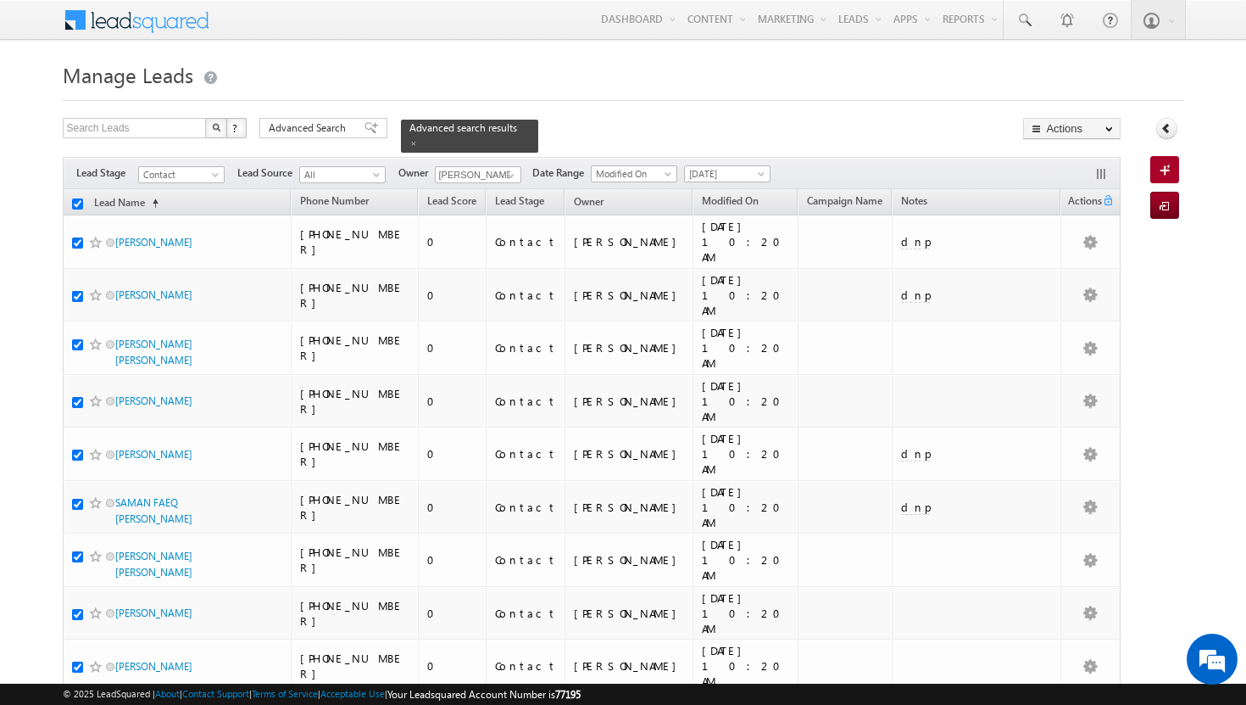
checkbox input "true"
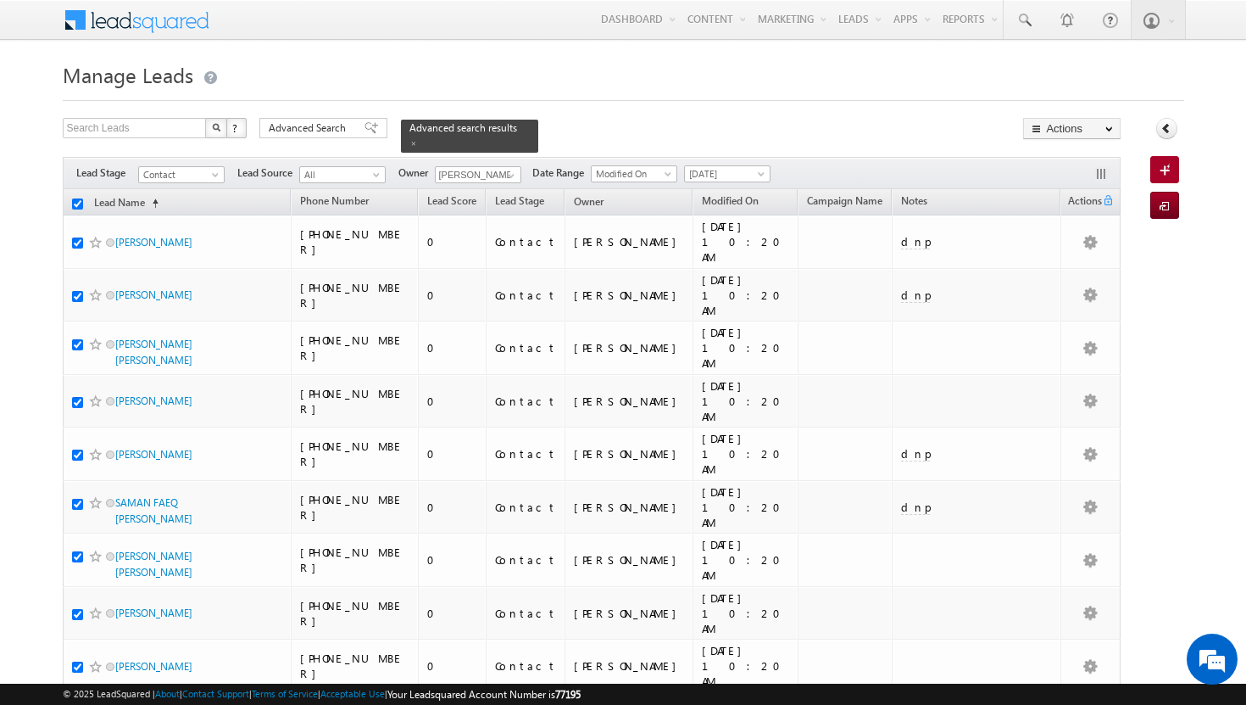
checkbox input "true"
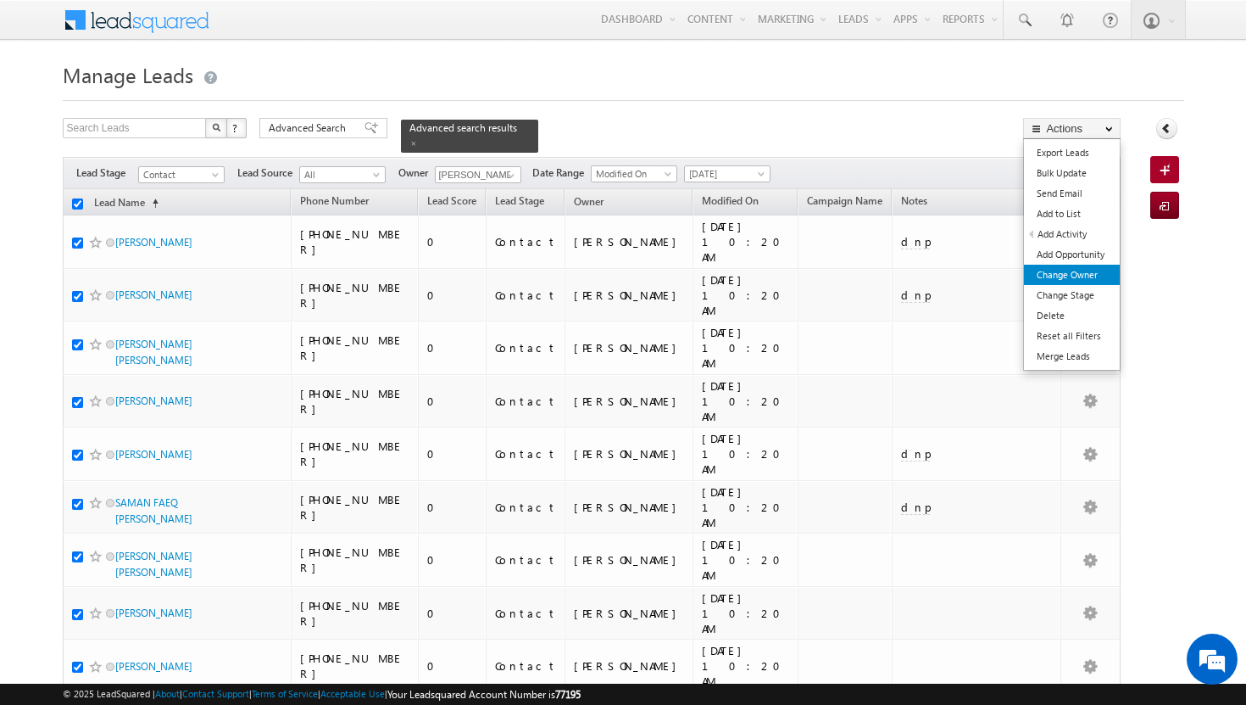
click at [1079, 277] on link "Change Owner" at bounding box center [1072, 275] width 96 height 20
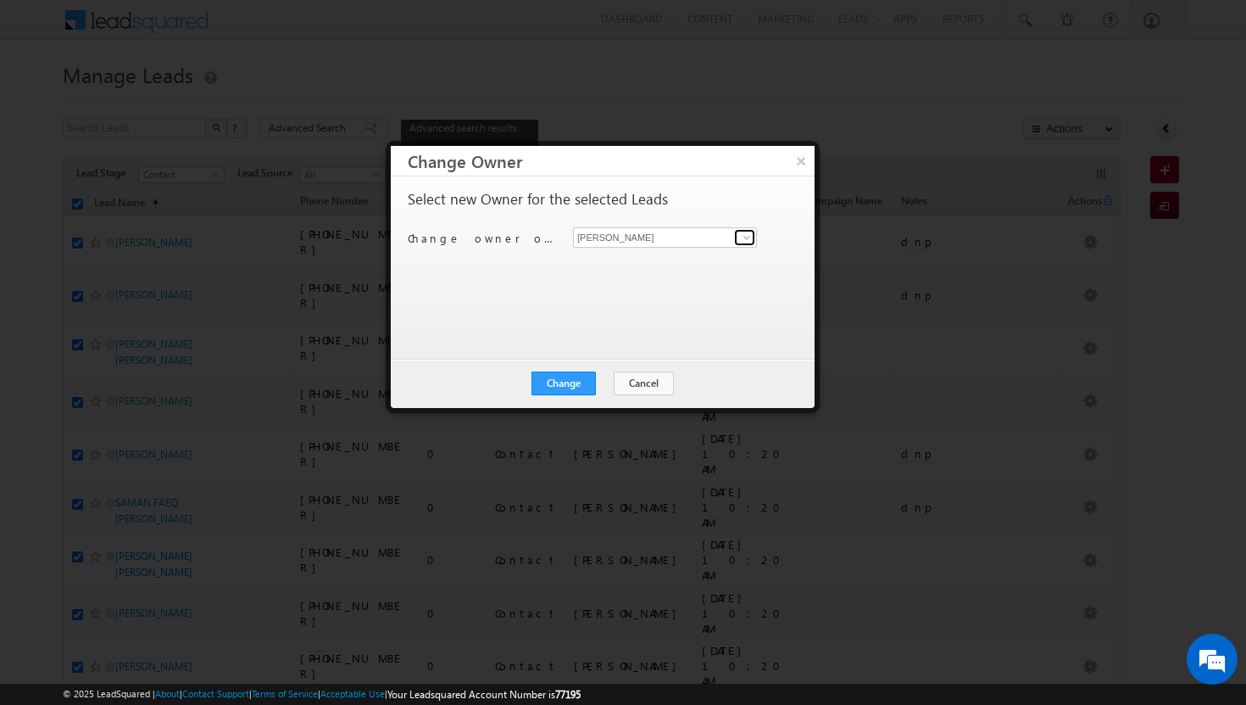
click at [743, 237] on span at bounding box center [747, 238] width 14 height 14
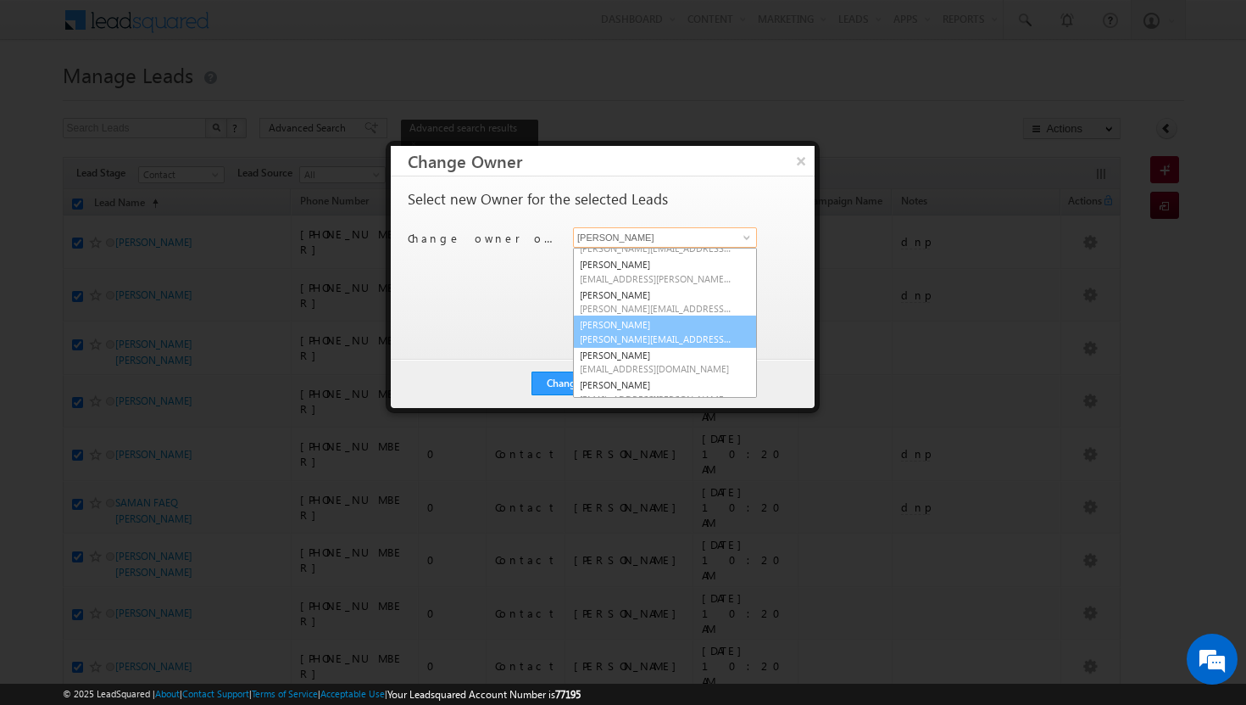
scroll to position [32, 0]
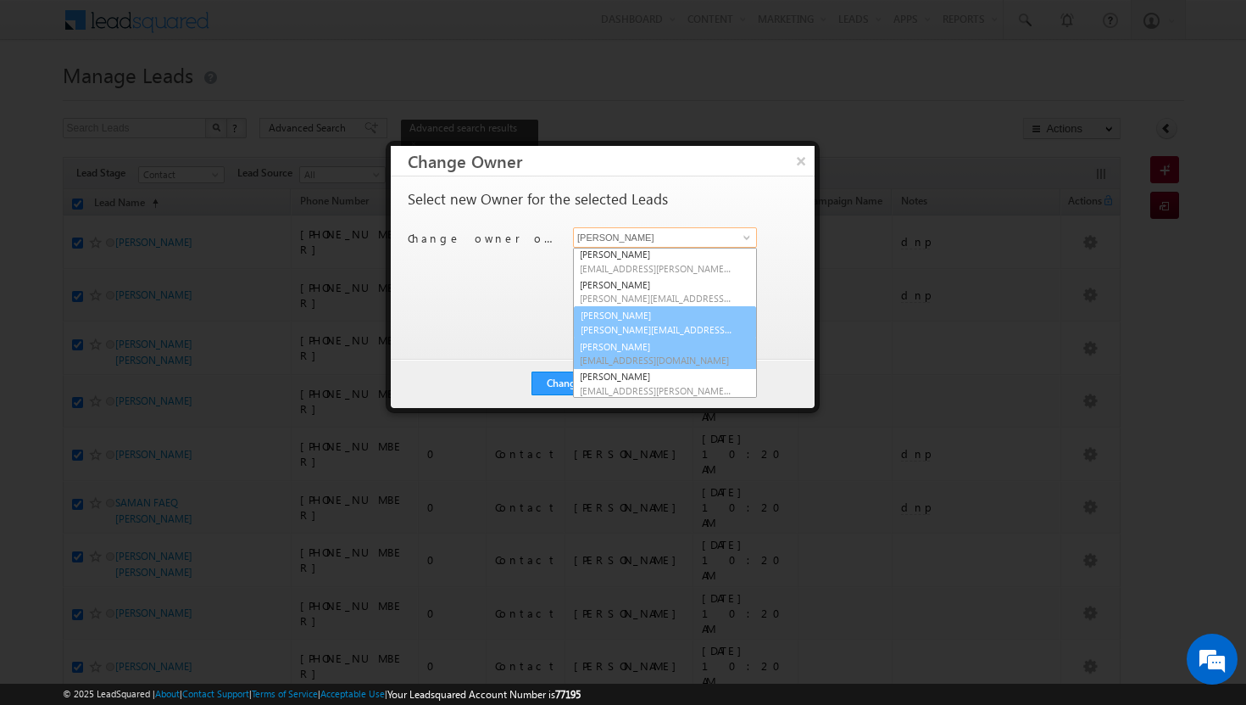
click at [623, 358] on span "[EMAIL_ADDRESS][DOMAIN_NAME]" at bounding box center [656, 360] width 153 height 13
type input "[PERSON_NAME]"
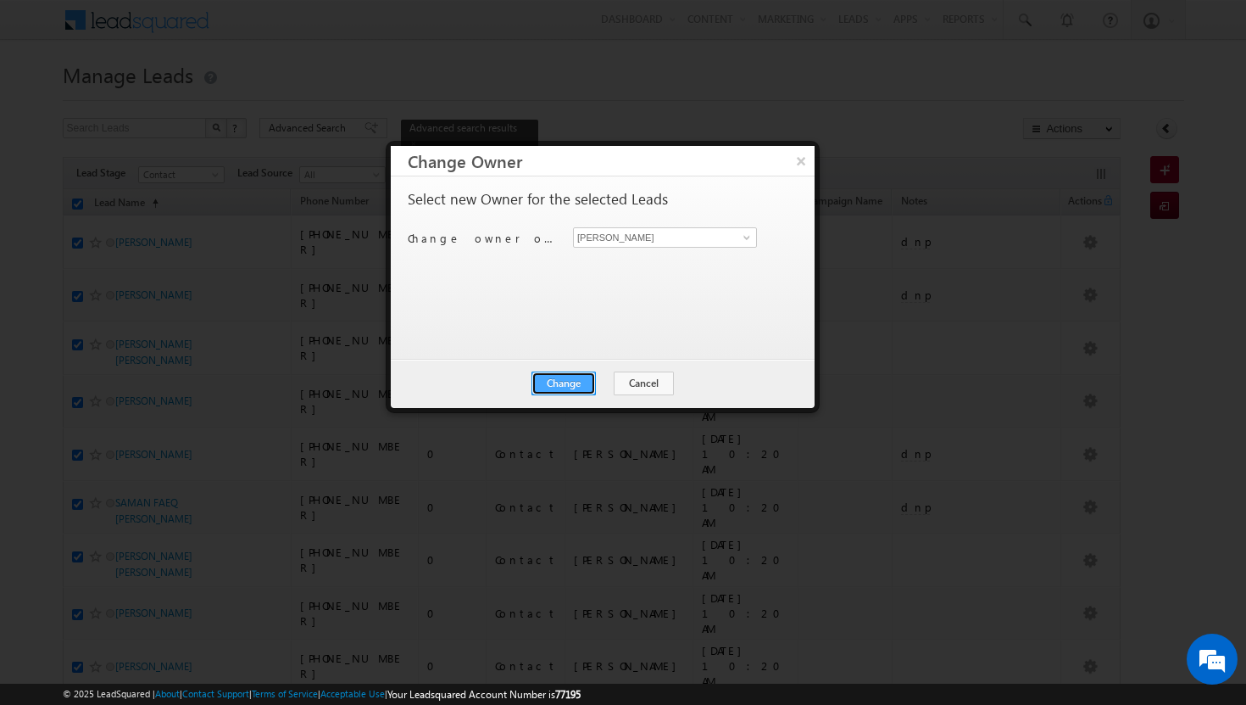
click at [566, 382] on button "Change" at bounding box center [564, 383] width 64 height 24
click at [602, 379] on button "Close" at bounding box center [605, 383] width 54 height 24
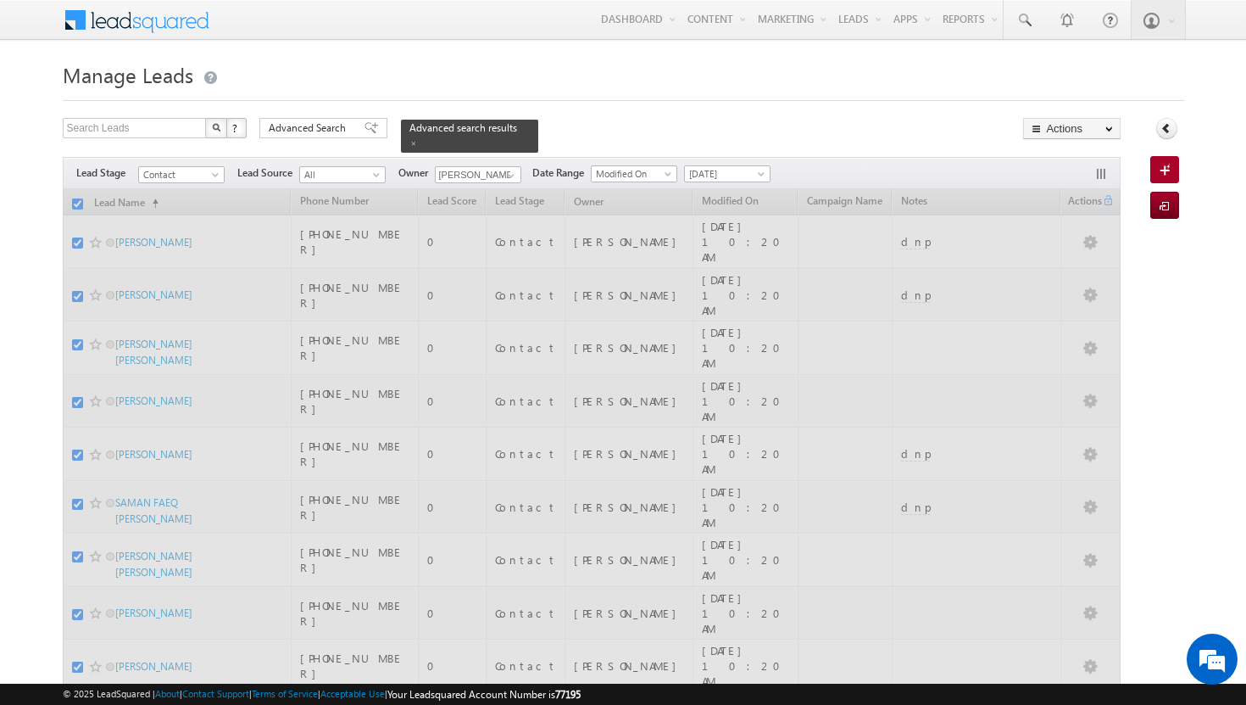
checkbox input "false"
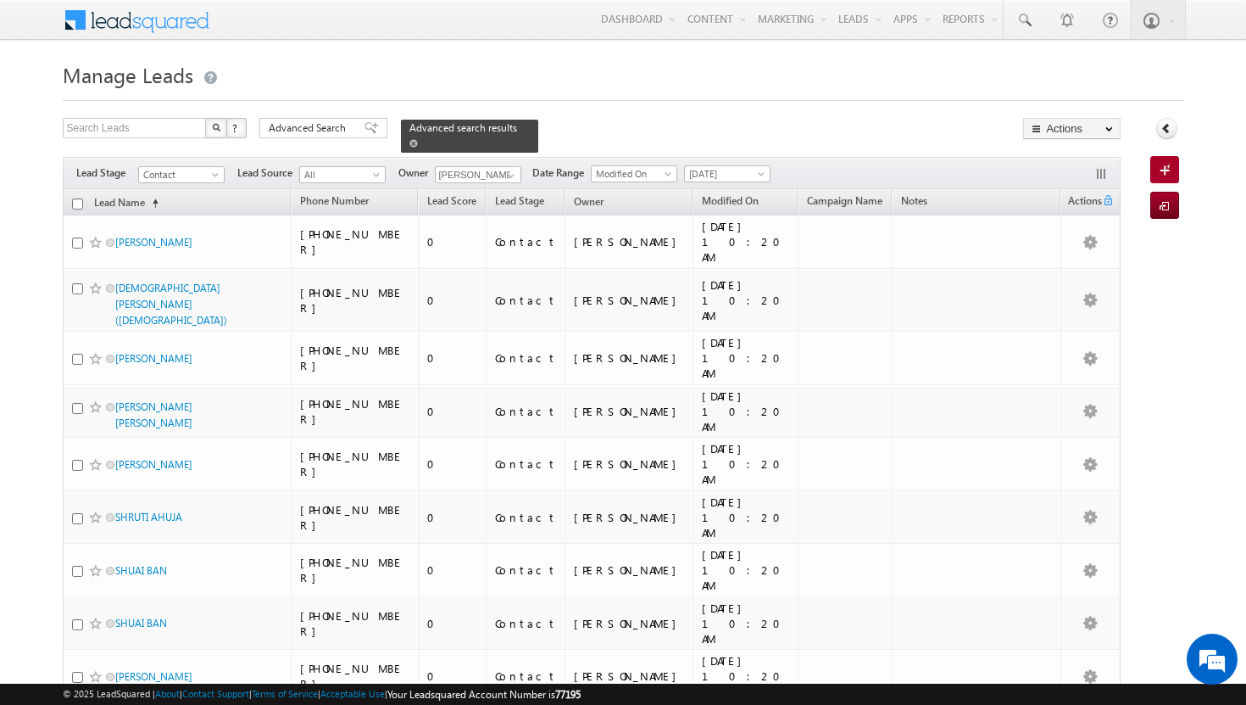
click at [418, 139] on span at bounding box center [413, 143] width 8 height 8
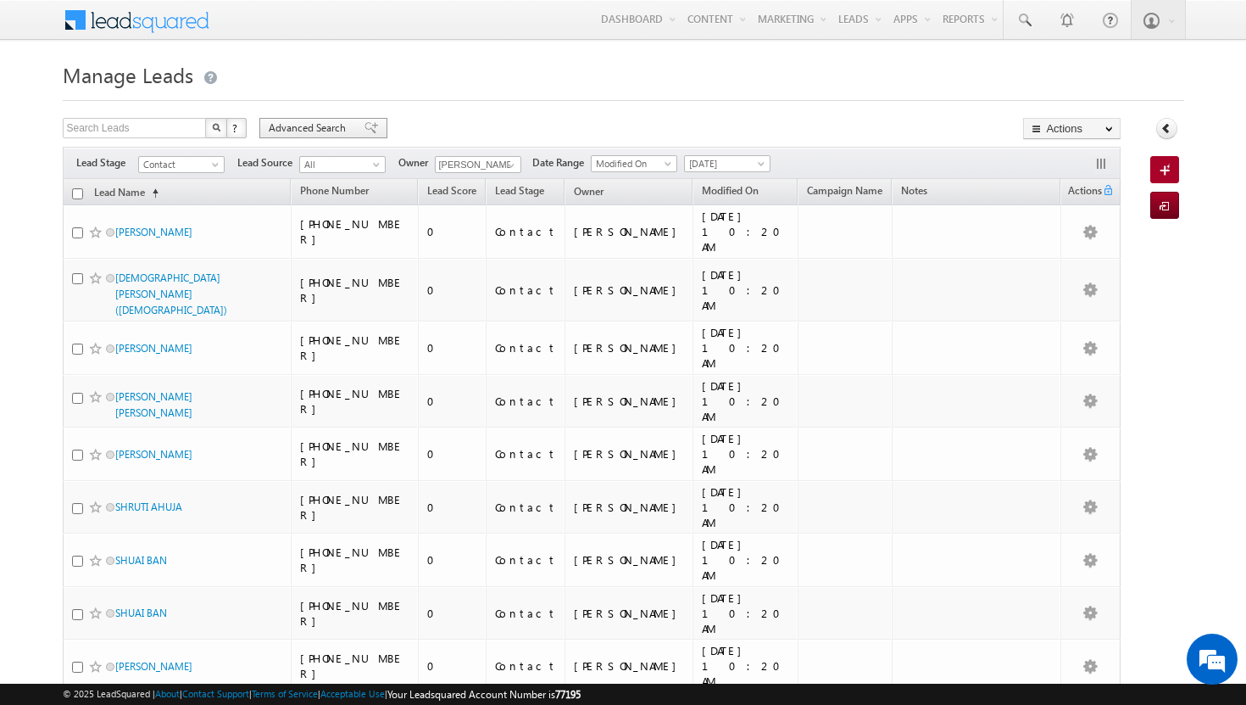
click at [297, 129] on span "Advanced Search" at bounding box center [310, 127] width 82 height 15
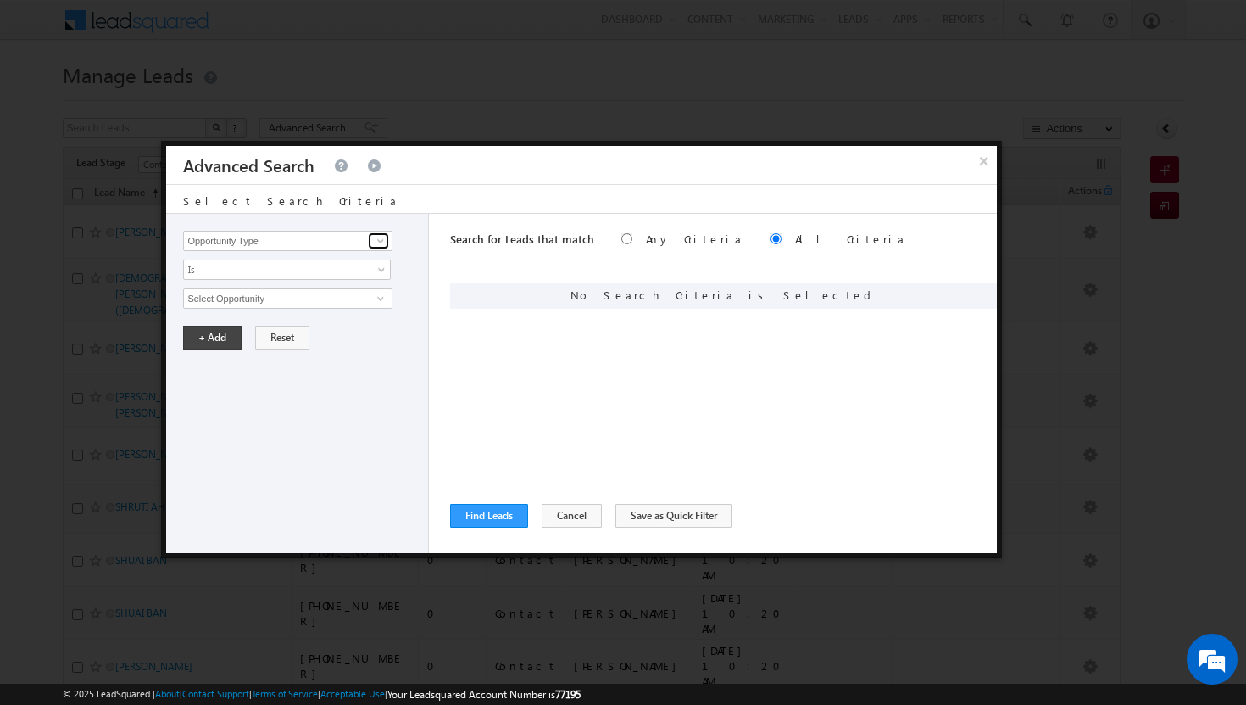
click at [377, 242] on span at bounding box center [381, 241] width 14 height 14
click at [253, 304] on link "Modified On" at bounding box center [287, 310] width 209 height 19
type input "Modified On"
click at [382, 299] on span at bounding box center [383, 302] width 14 height 14
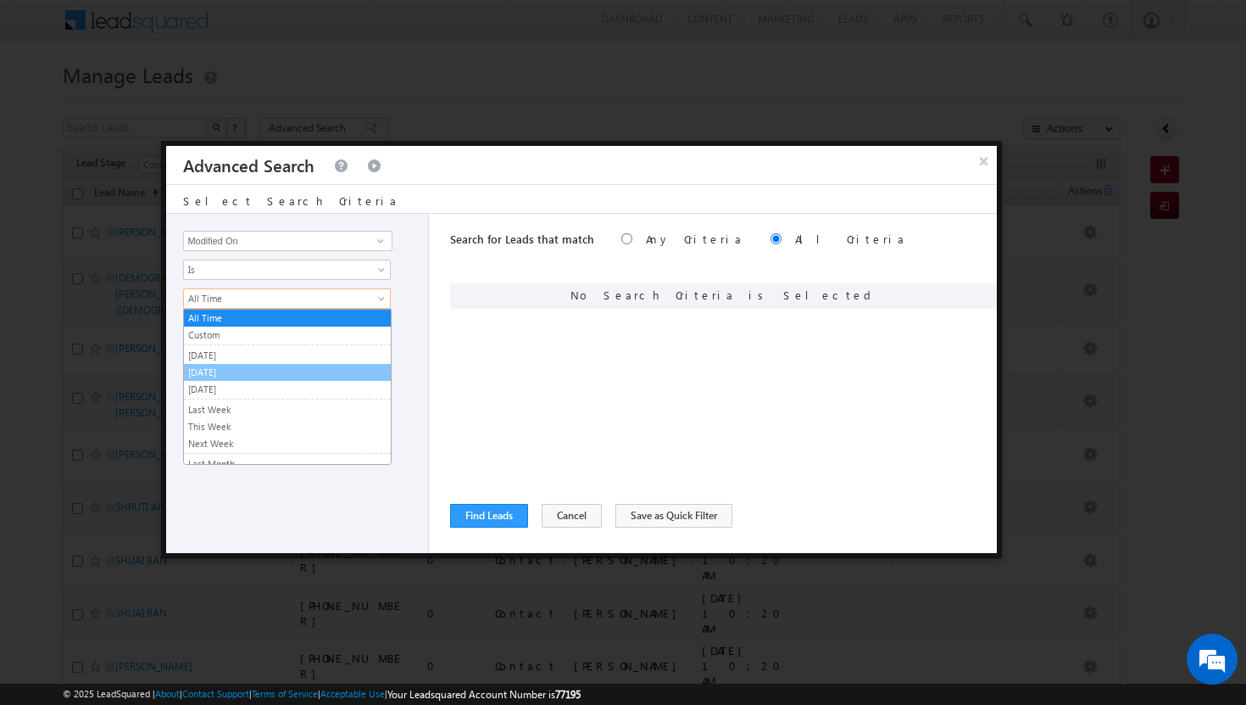
click at [308, 373] on link "[DATE]" at bounding box center [287, 372] width 207 height 15
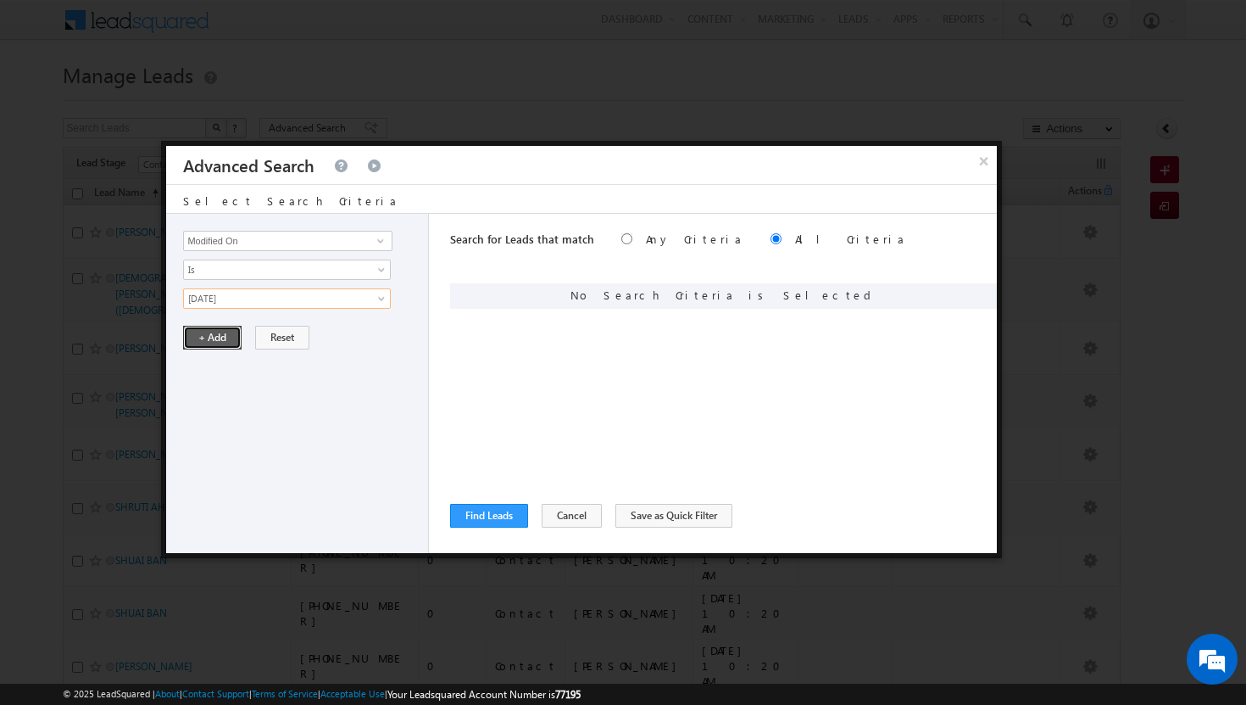
click at [223, 341] on button "+ Add" at bounding box center [212, 338] width 58 height 24
click at [379, 239] on span at bounding box center [381, 241] width 14 height 14
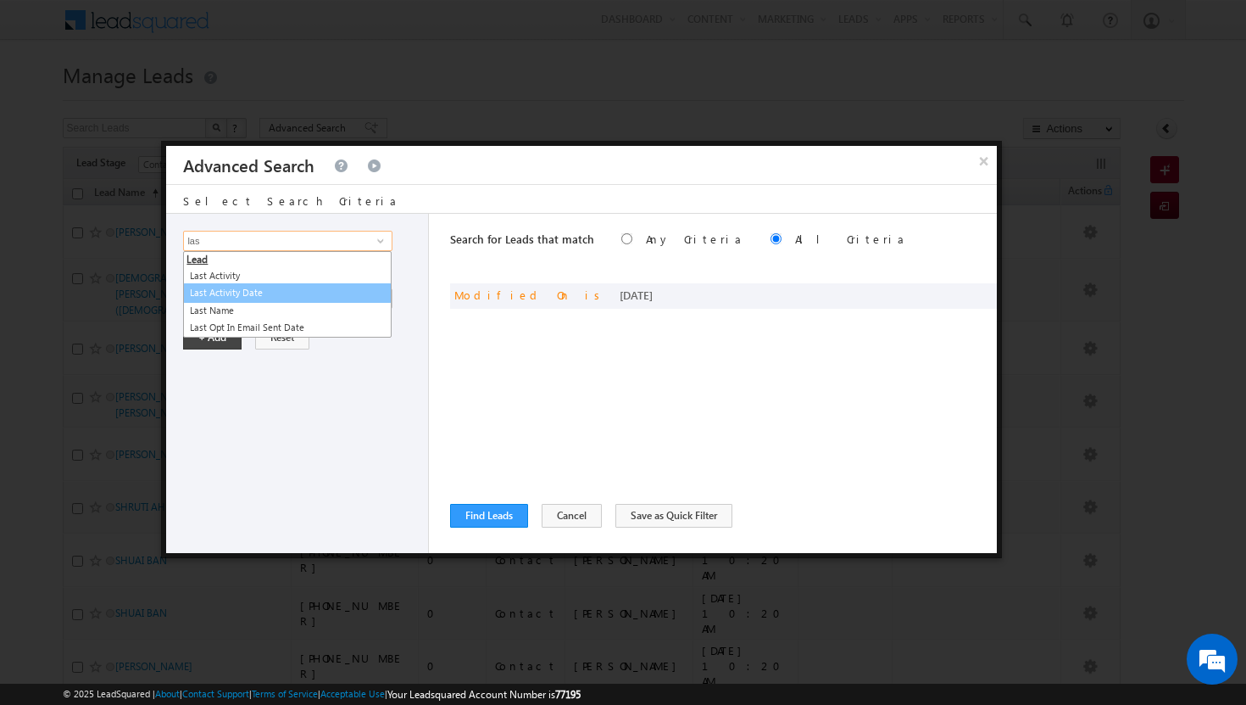
click at [276, 297] on link "Last Activity Date" at bounding box center [287, 292] width 209 height 19
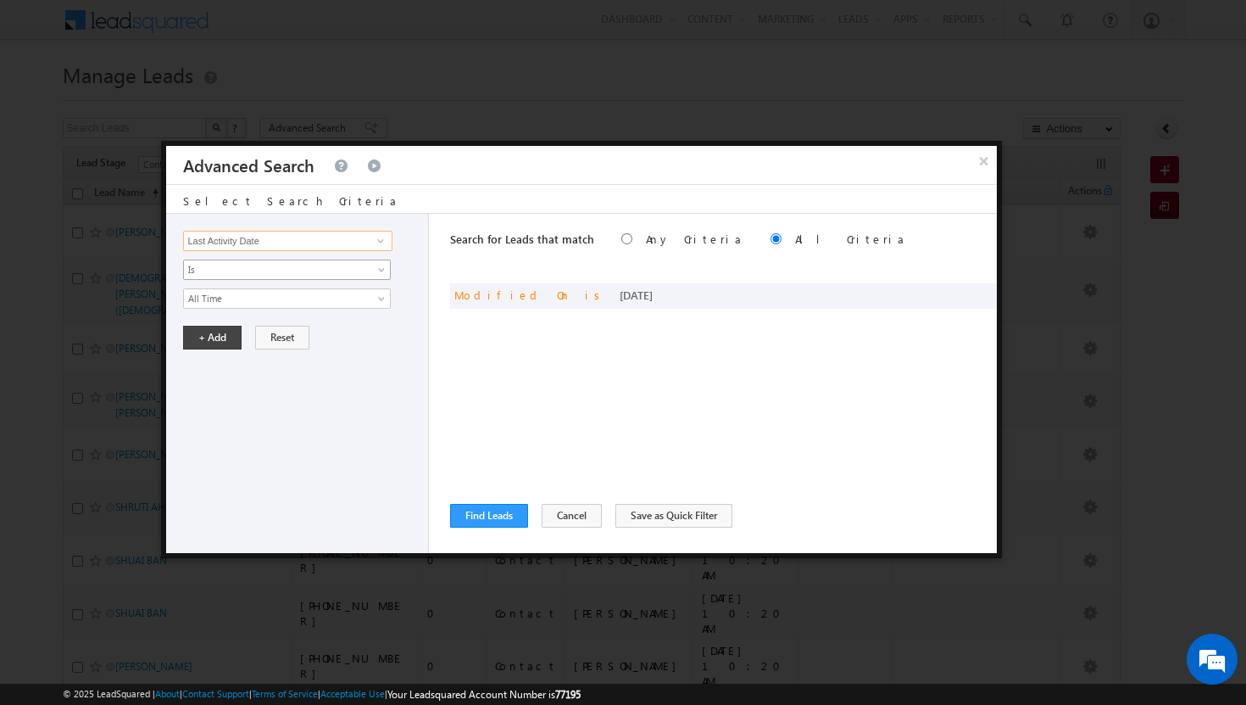
type input "Last Activity Date"
click at [371, 271] on link "Is" at bounding box center [287, 269] width 208 height 20
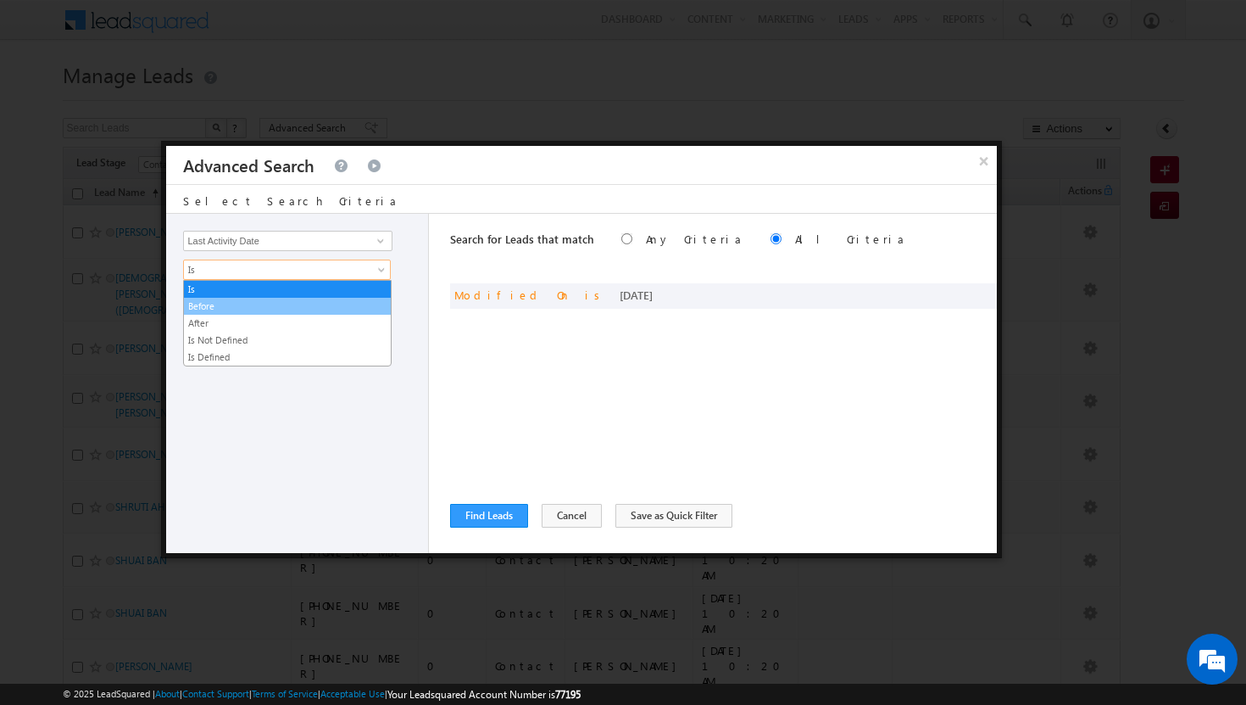
click at [351, 304] on link "Before" at bounding box center [287, 305] width 207 height 15
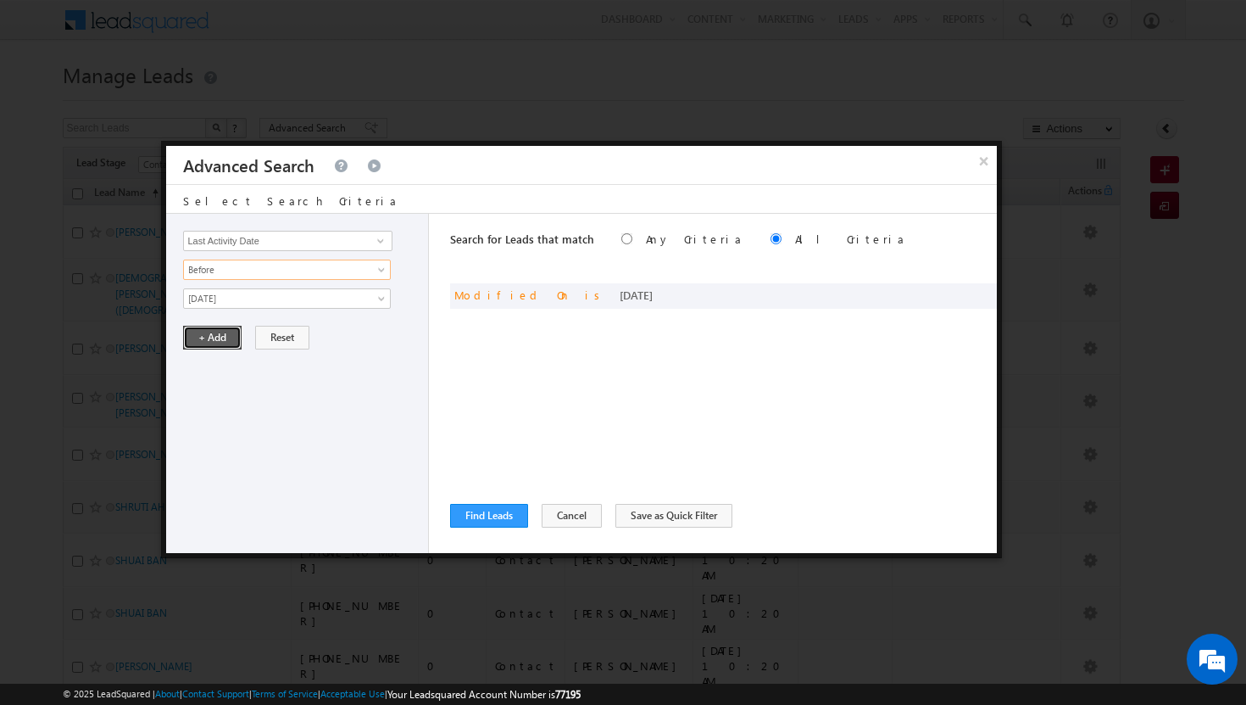
click at [216, 332] on button "+ Add" at bounding box center [212, 338] width 58 height 24
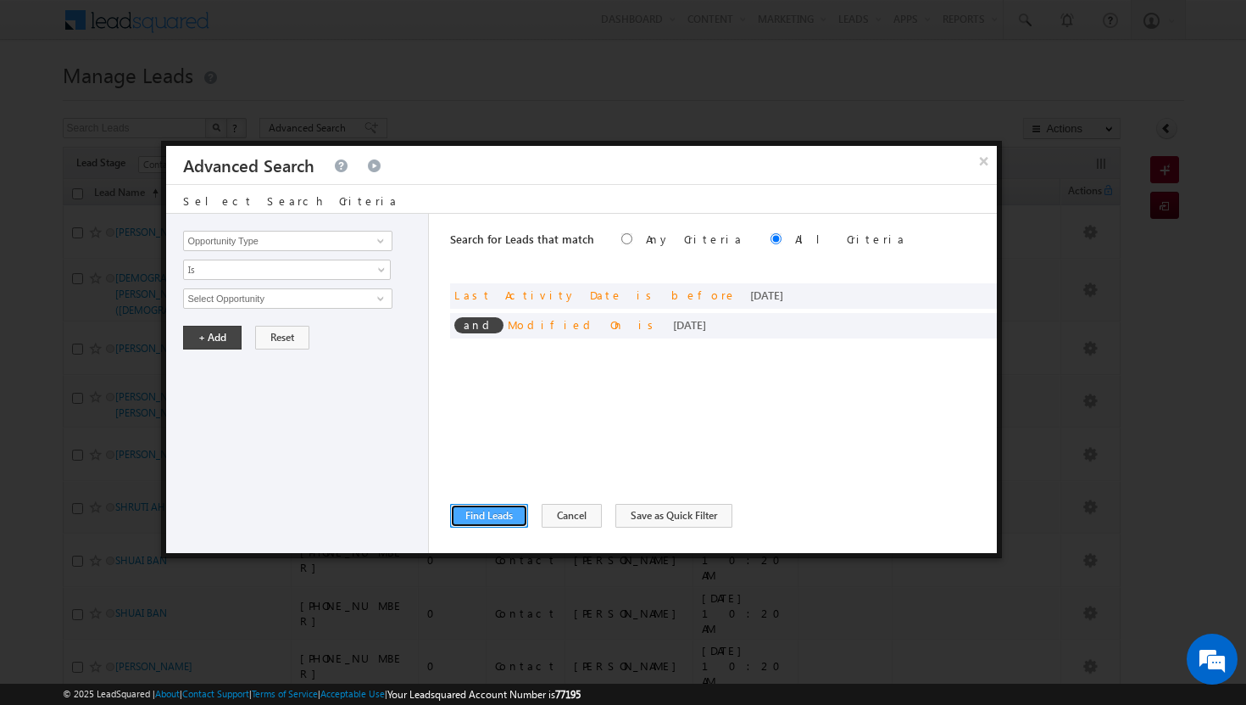
click at [479, 517] on button "Find Leads" at bounding box center [489, 516] width 78 height 24
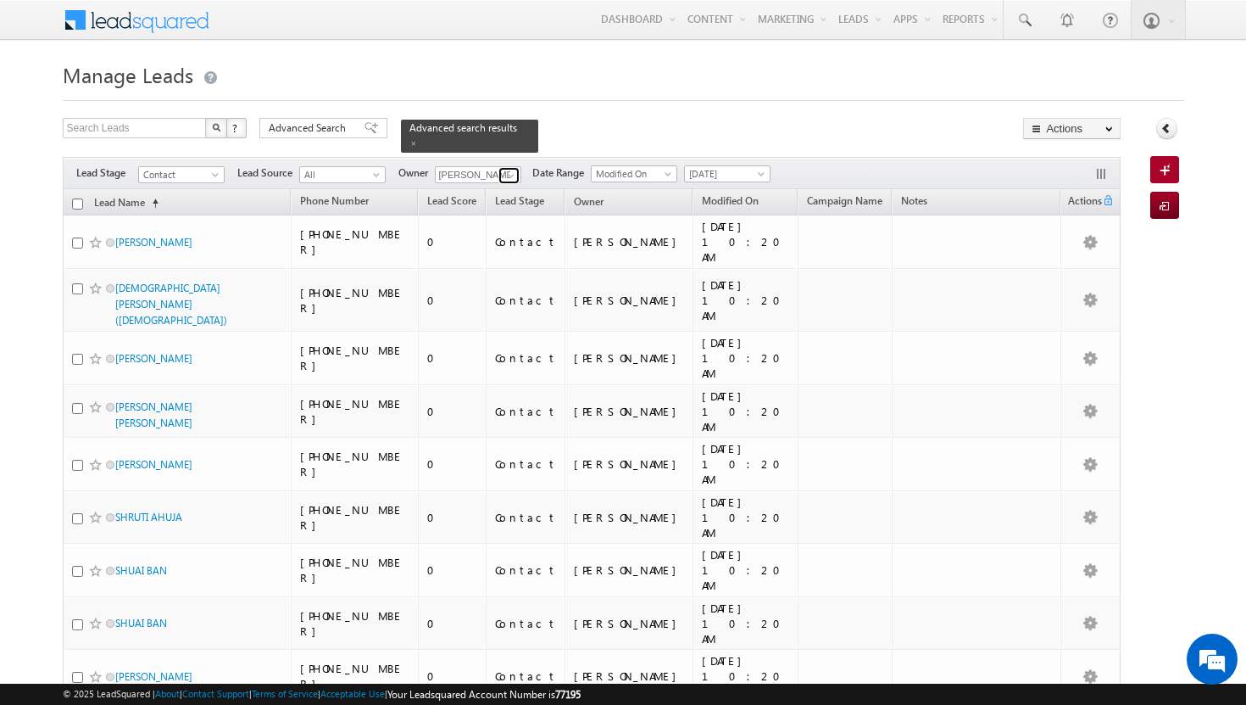
click at [510, 169] on span at bounding box center [511, 176] width 14 height 14
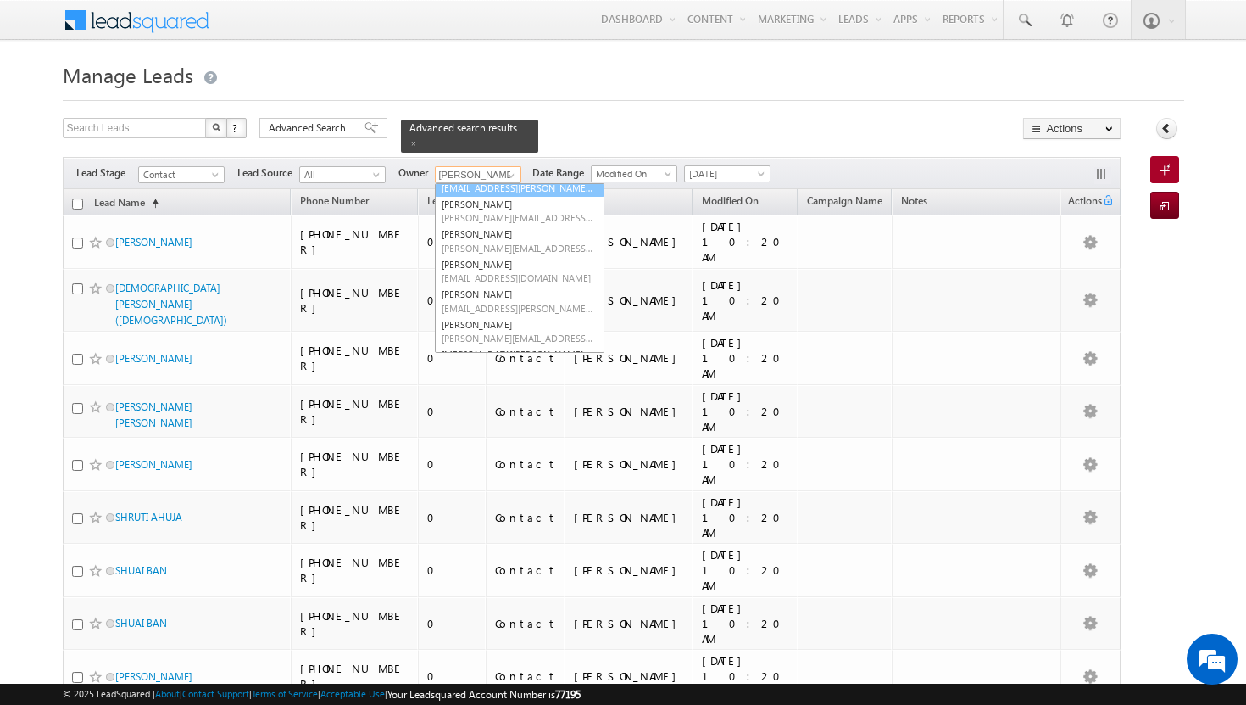
scroll to position [86, 0]
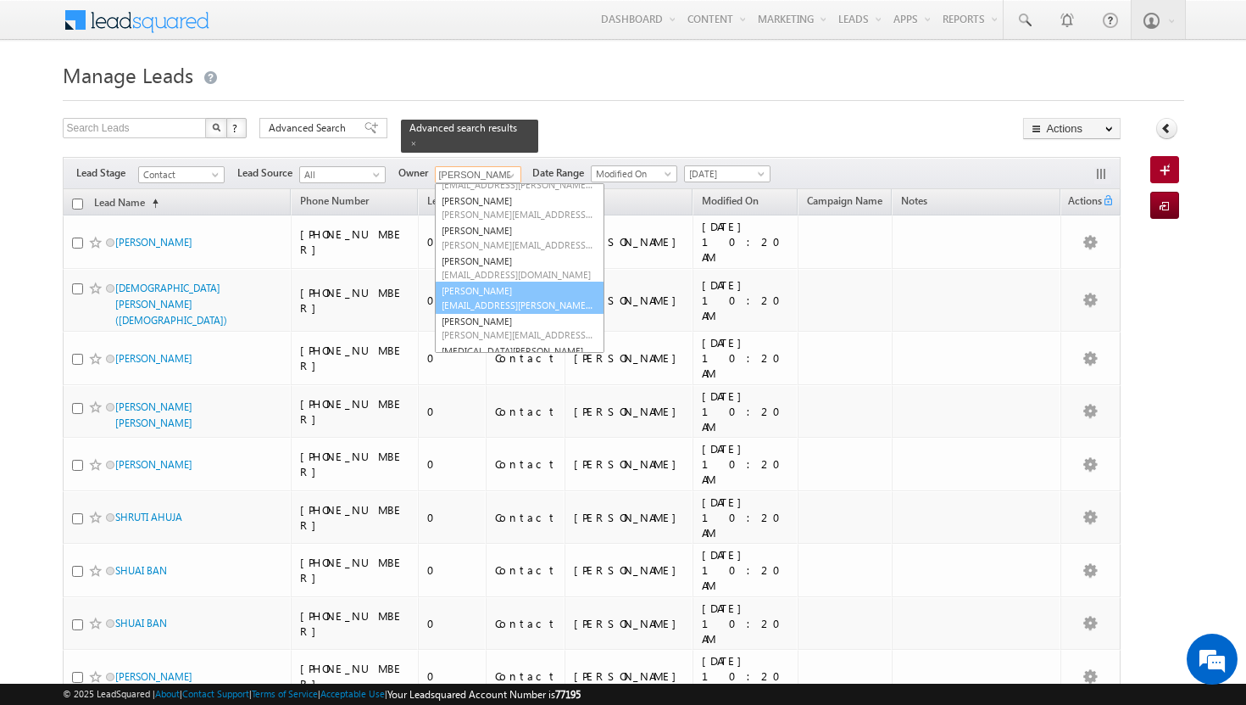
click at [496, 286] on link "Sadia Zahid sadia.zahid@indglobal.ae" at bounding box center [520, 297] width 170 height 32
type input "[PERSON_NAME]"
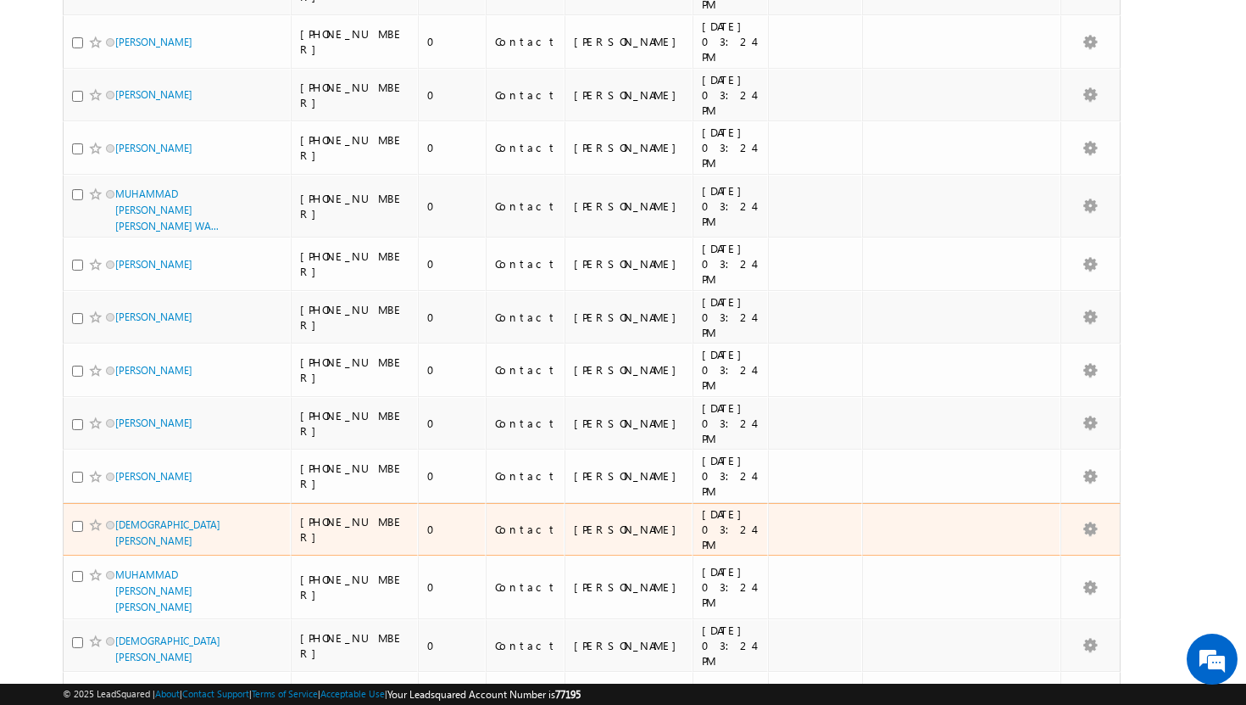
scroll to position [0, 0]
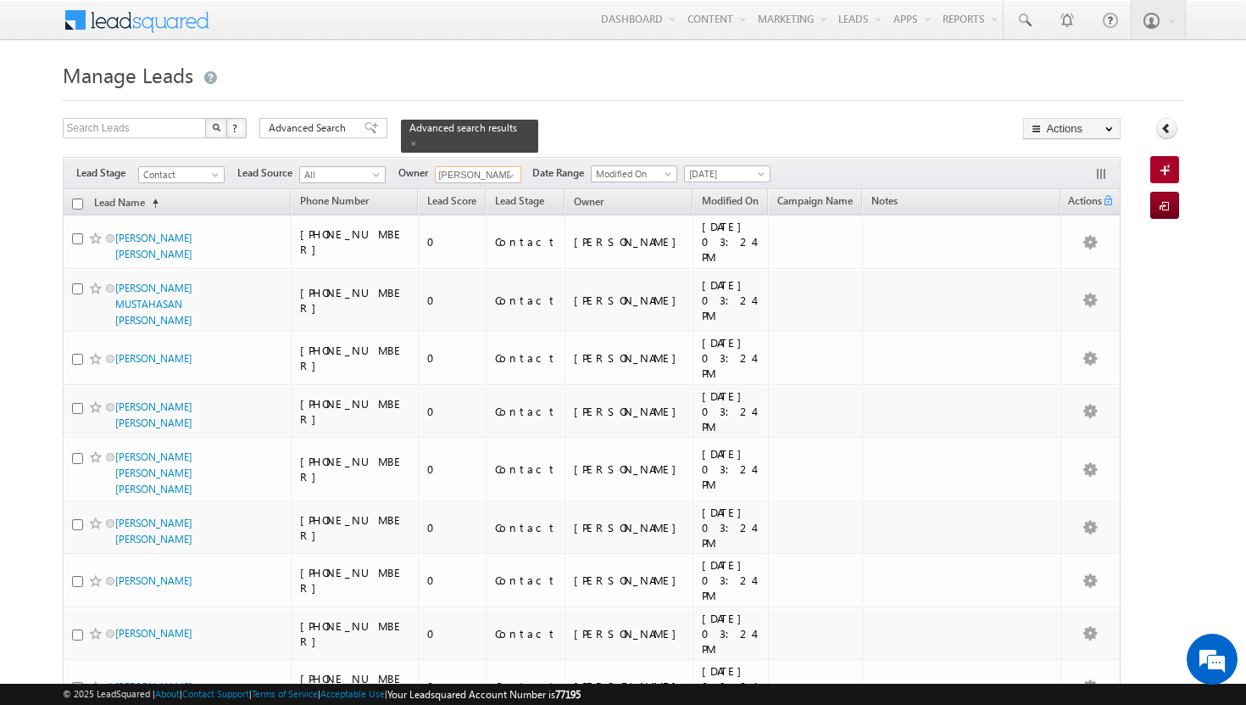
click at [77, 198] on input "checkbox" at bounding box center [77, 203] width 11 height 11
checkbox input "true"
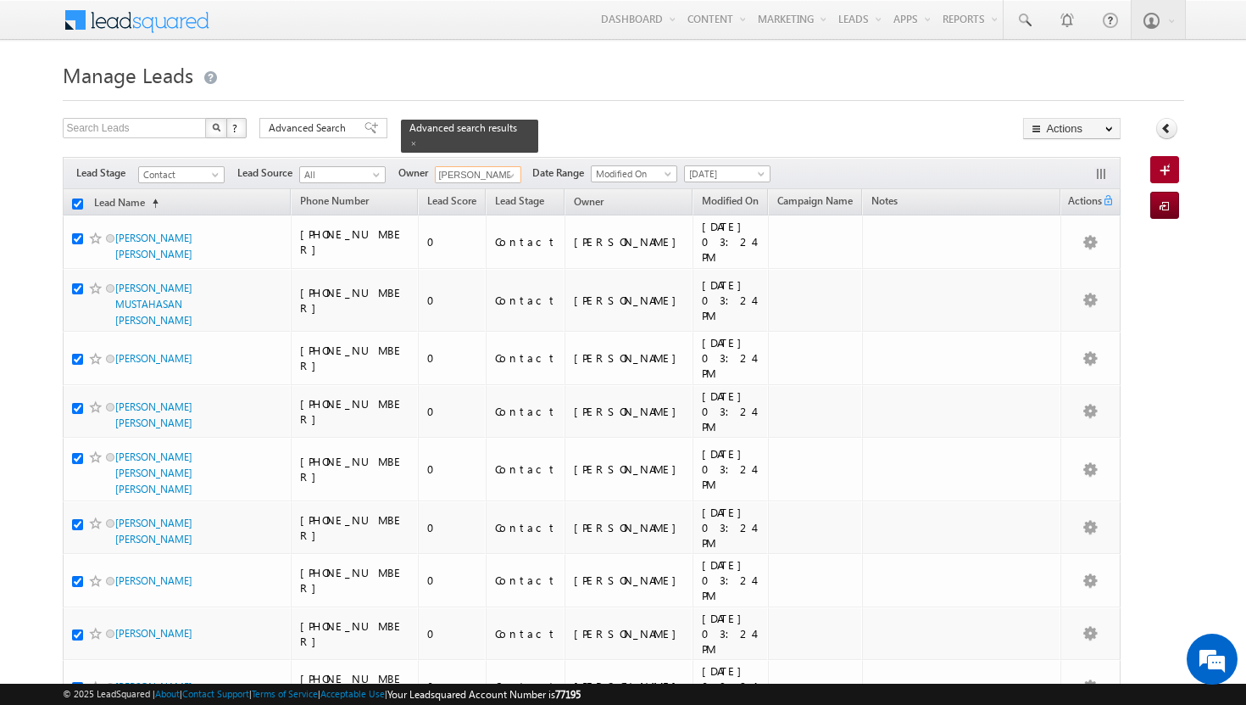
checkbox input "true"
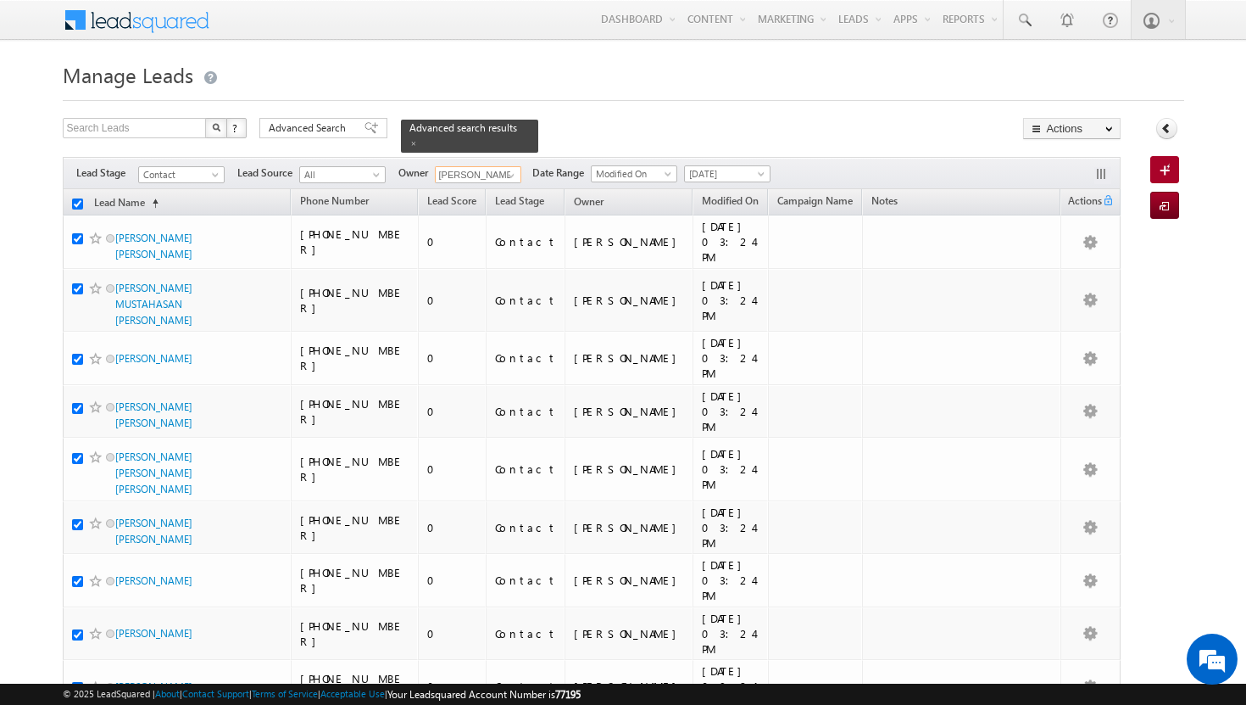
checkbox input "true"
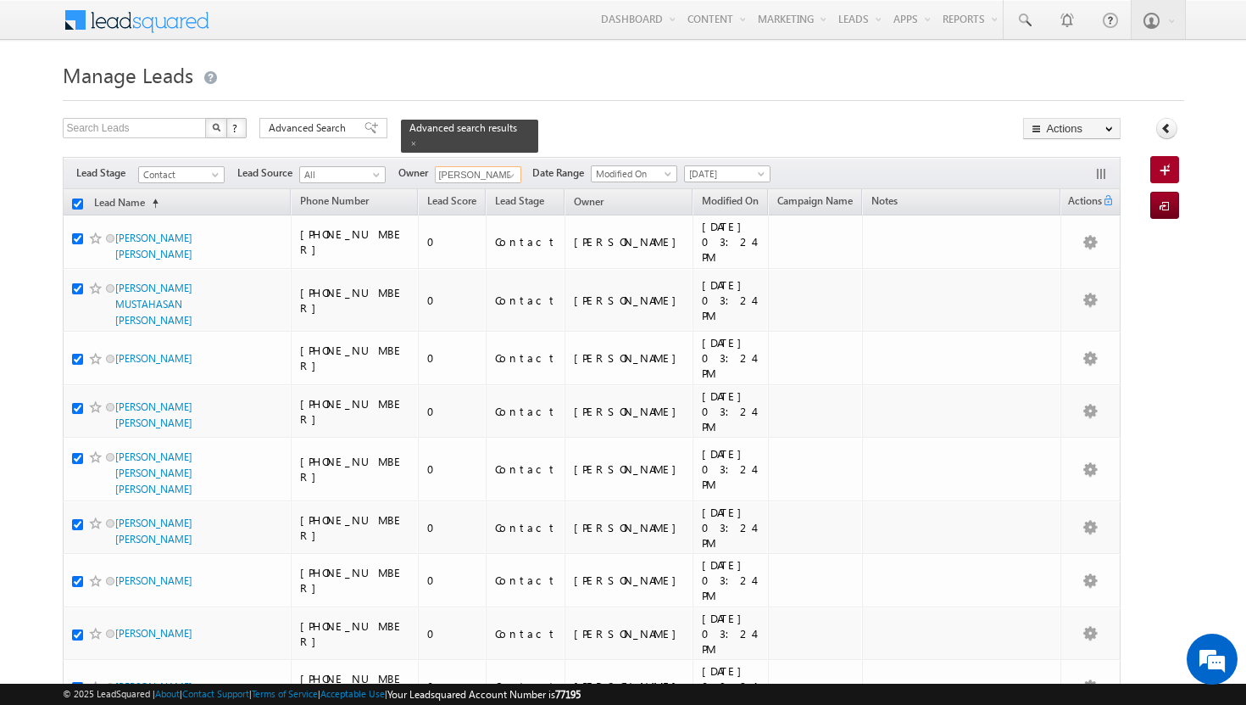
checkbox input "true"
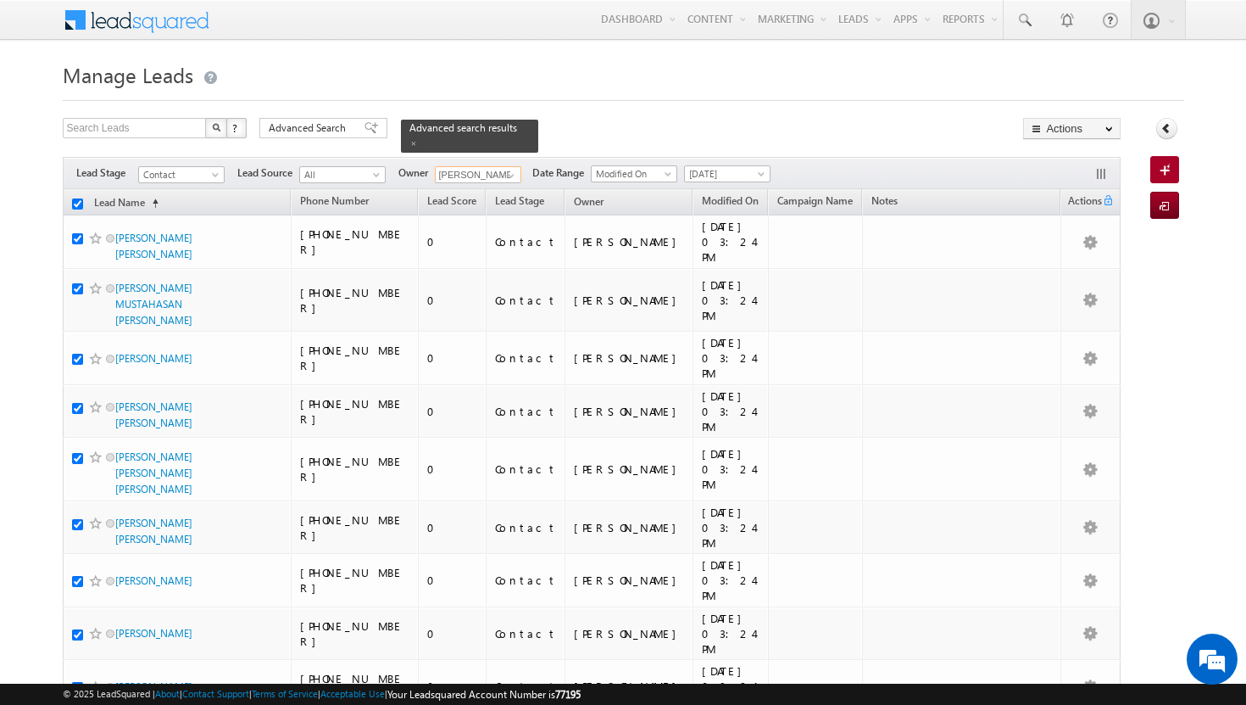
checkbox input "true"
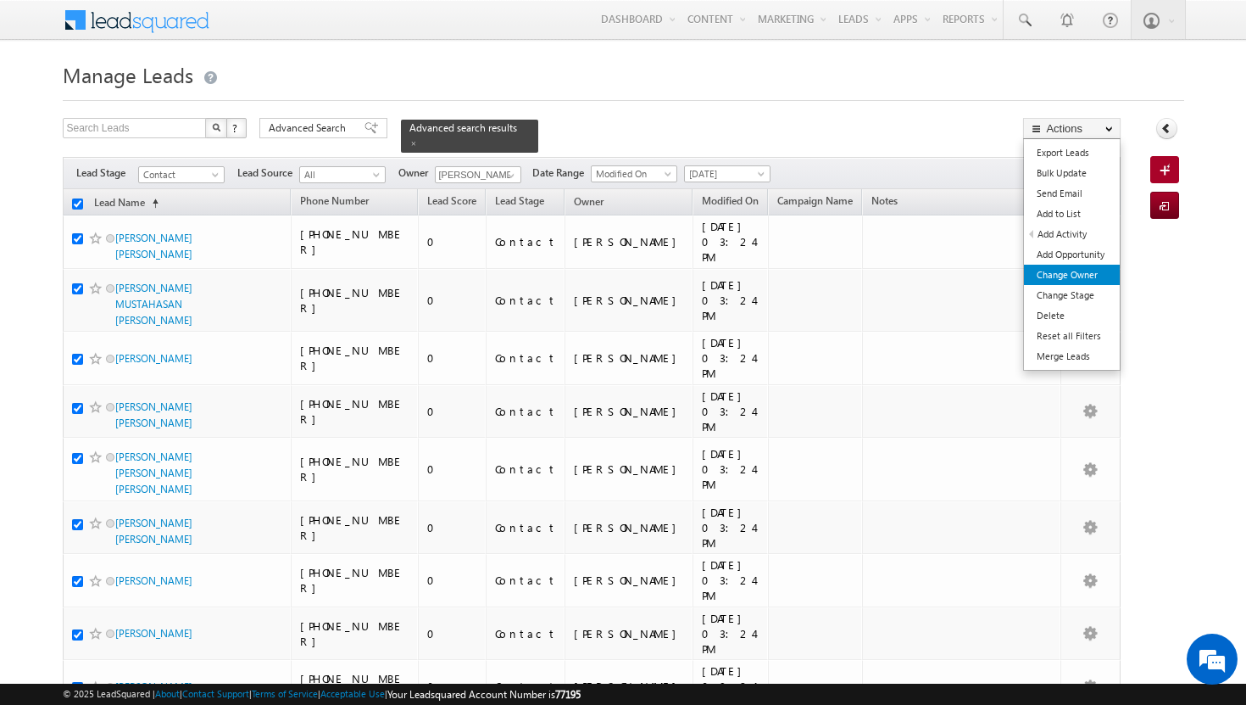
click at [1073, 276] on link "Change Owner" at bounding box center [1072, 275] width 96 height 20
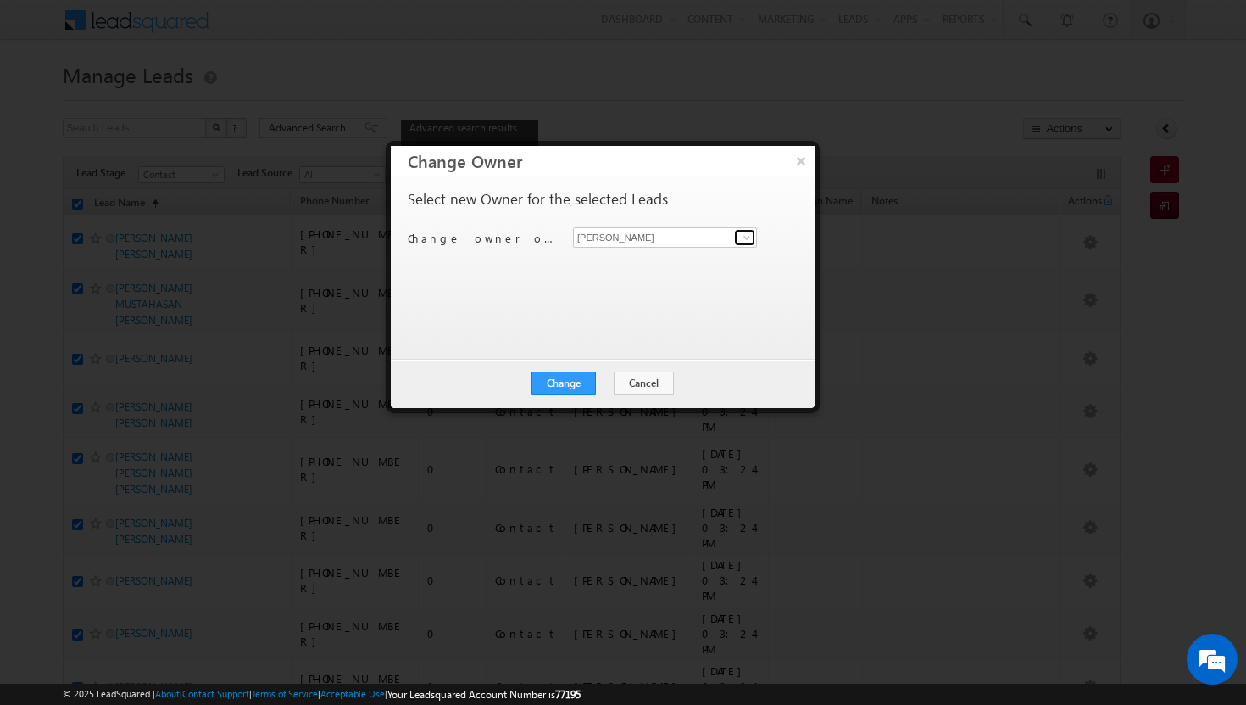
click at [749, 237] on span at bounding box center [747, 238] width 14 height 14
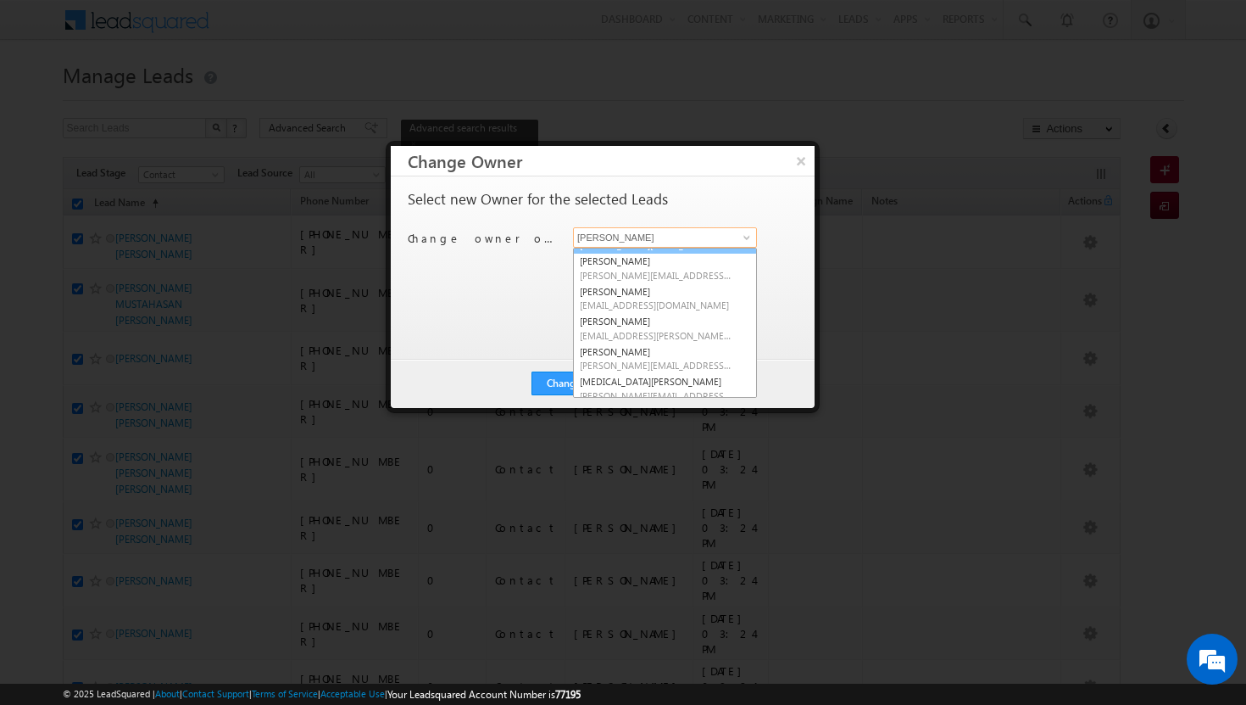
scroll to position [86, 0]
click at [675, 321] on link "Sadia Zahid sadia.zahid@indglobal.ae" at bounding box center [665, 329] width 184 height 32
type input "[PERSON_NAME]"
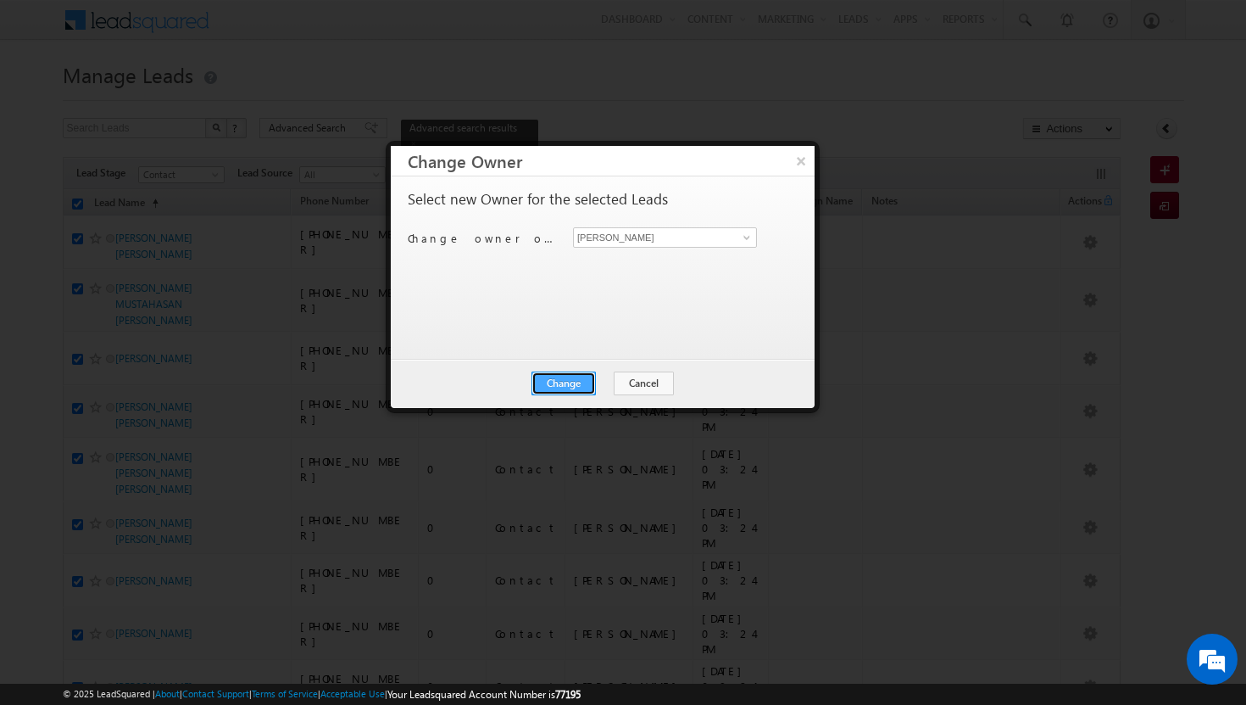
click at [589, 374] on button "Change" at bounding box center [564, 383] width 64 height 24
click at [597, 380] on button "Close" at bounding box center [605, 383] width 54 height 24
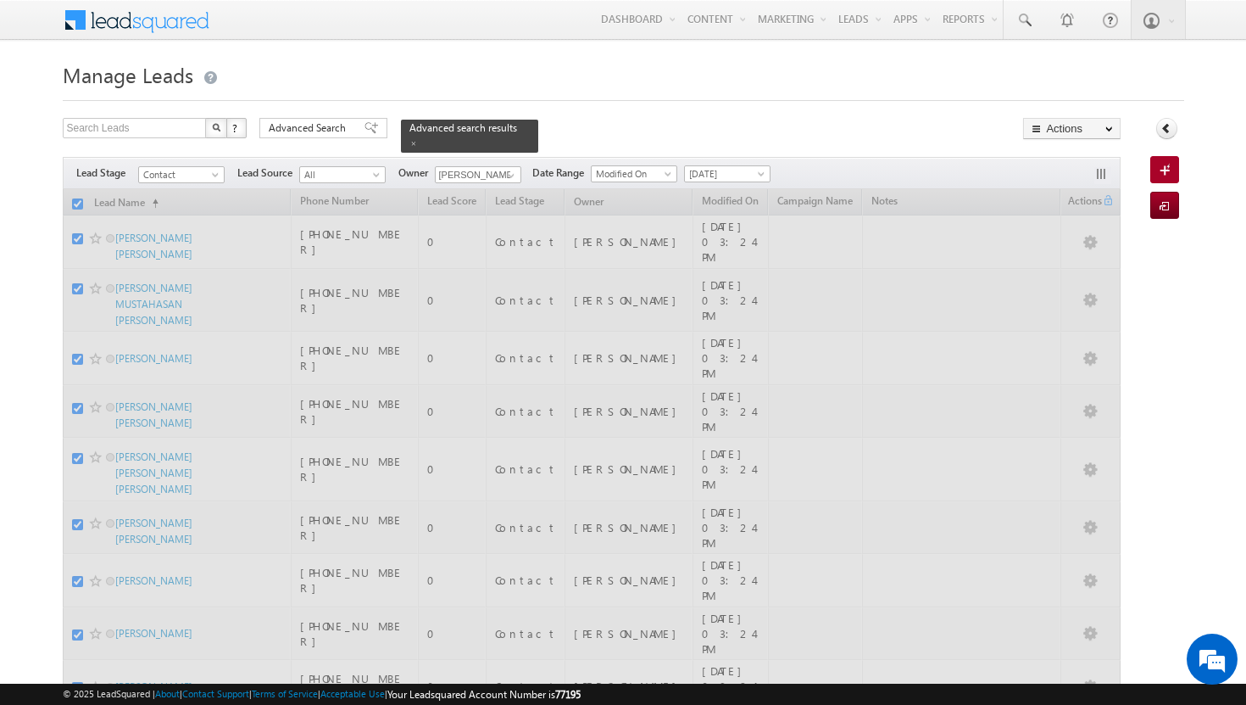
checkbox input "false"
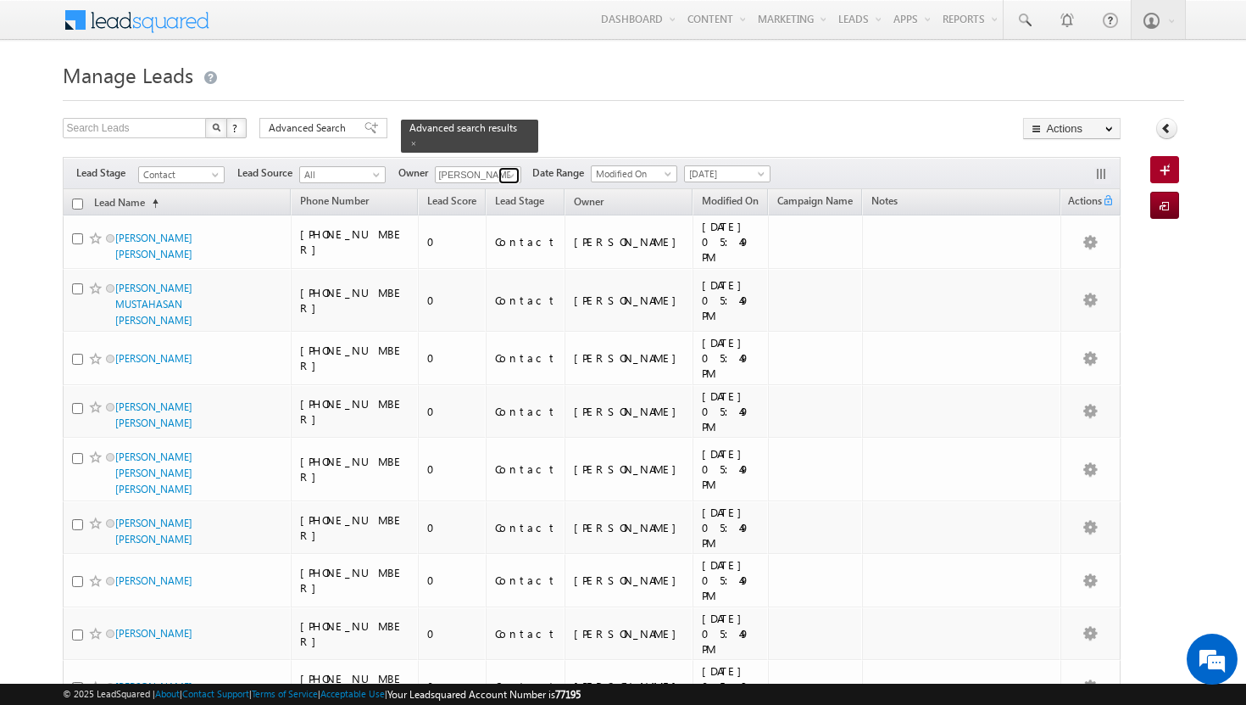
click at [514, 169] on span at bounding box center [511, 176] width 14 height 14
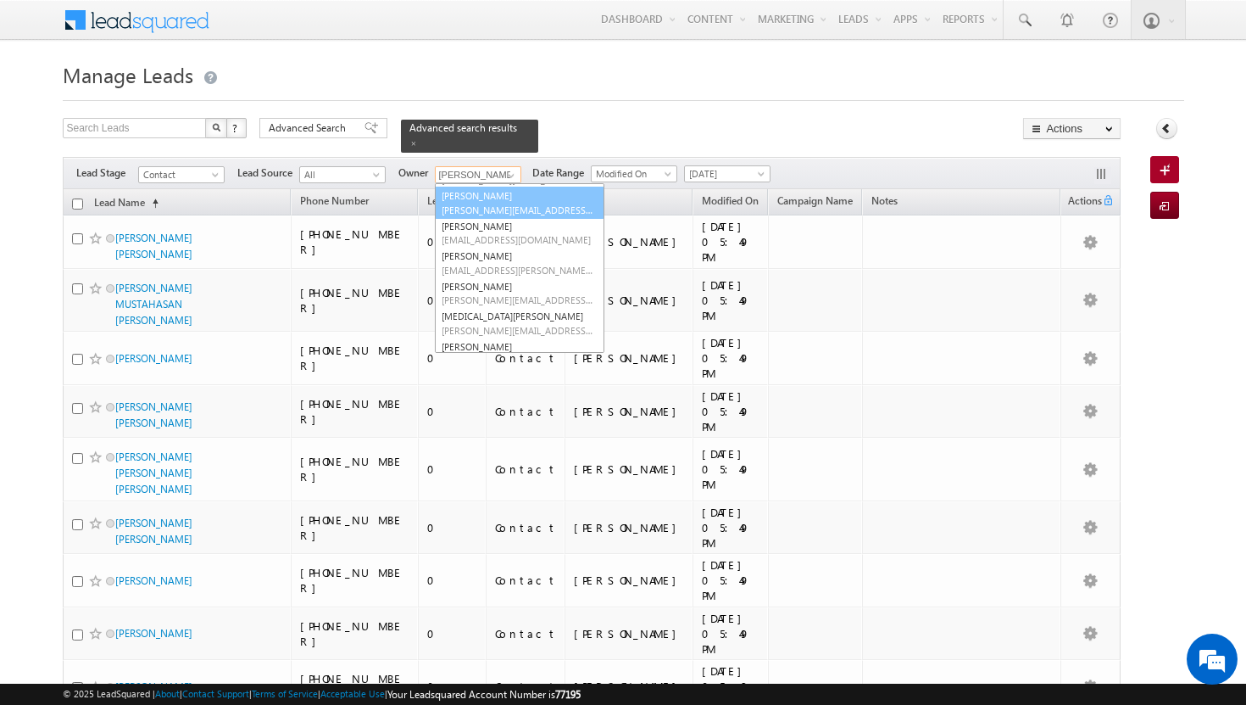
scroll to position [136, 0]
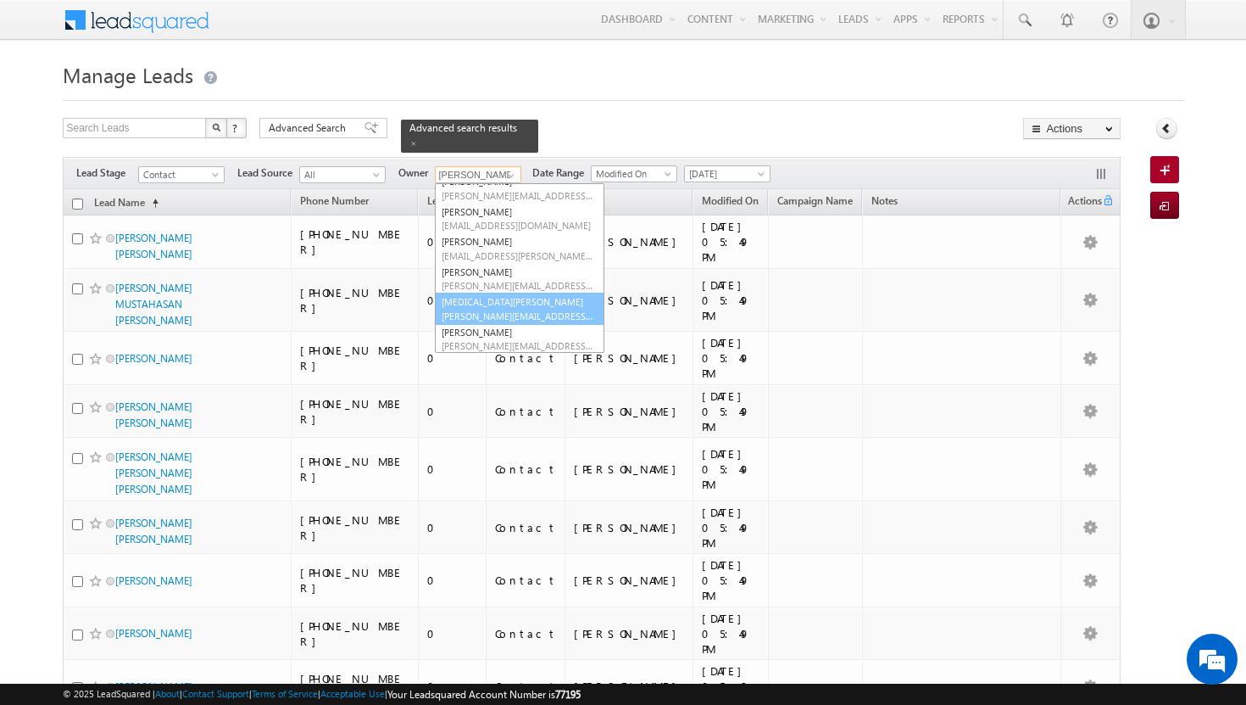
click at [506, 295] on link "syeda bibijan syeda.bibijan@indglobal.ae" at bounding box center [520, 308] width 170 height 32
type input "[MEDICAL_DATA][PERSON_NAME]"
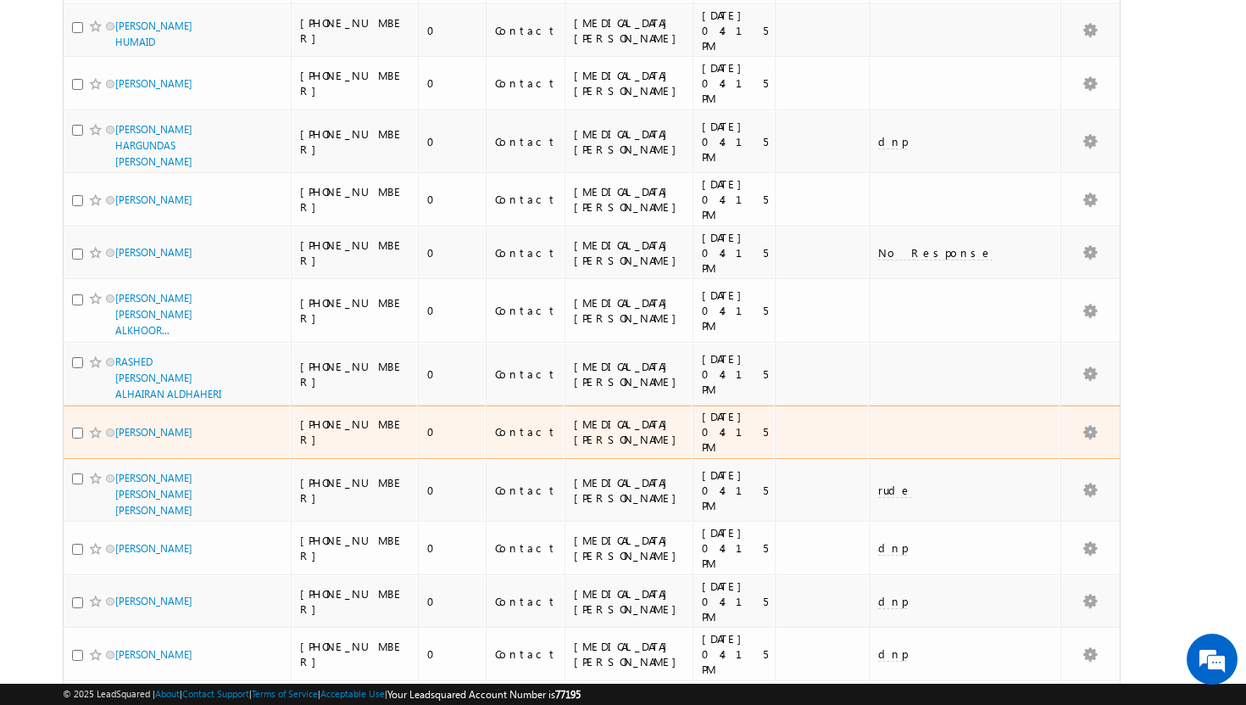
scroll to position [0, 0]
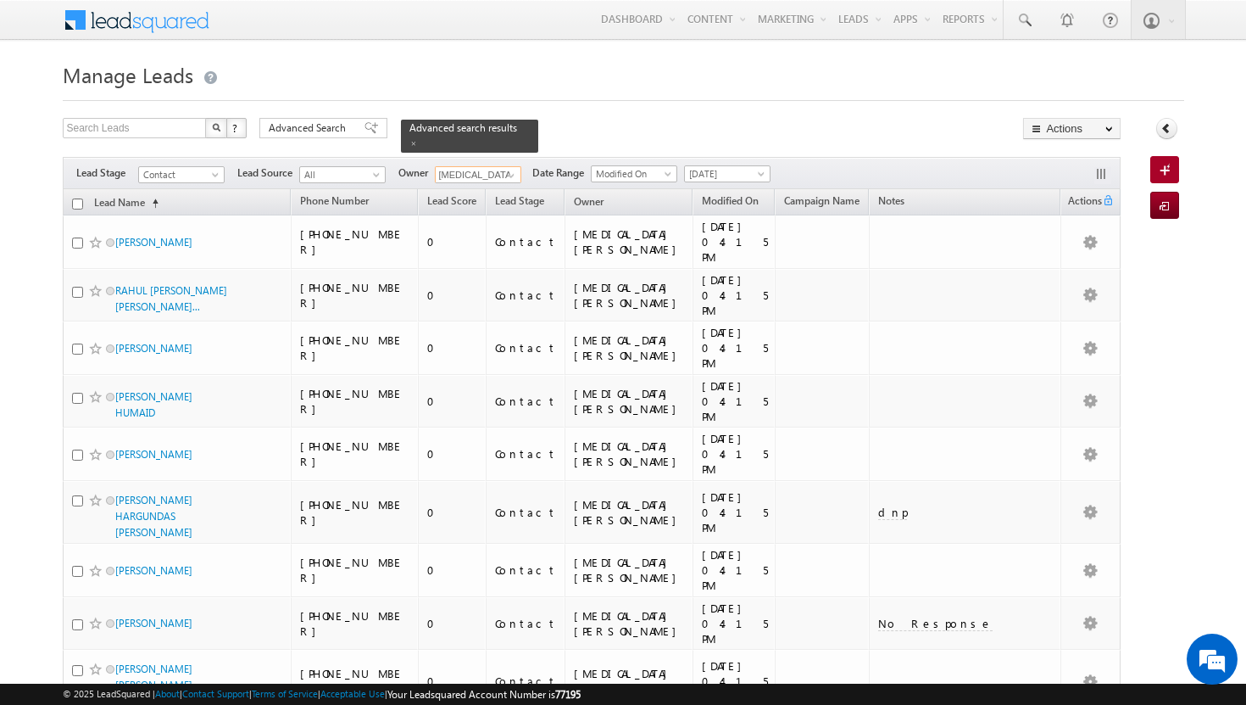
click at [76, 198] on input "checkbox" at bounding box center [77, 203] width 11 height 11
checkbox input "true"
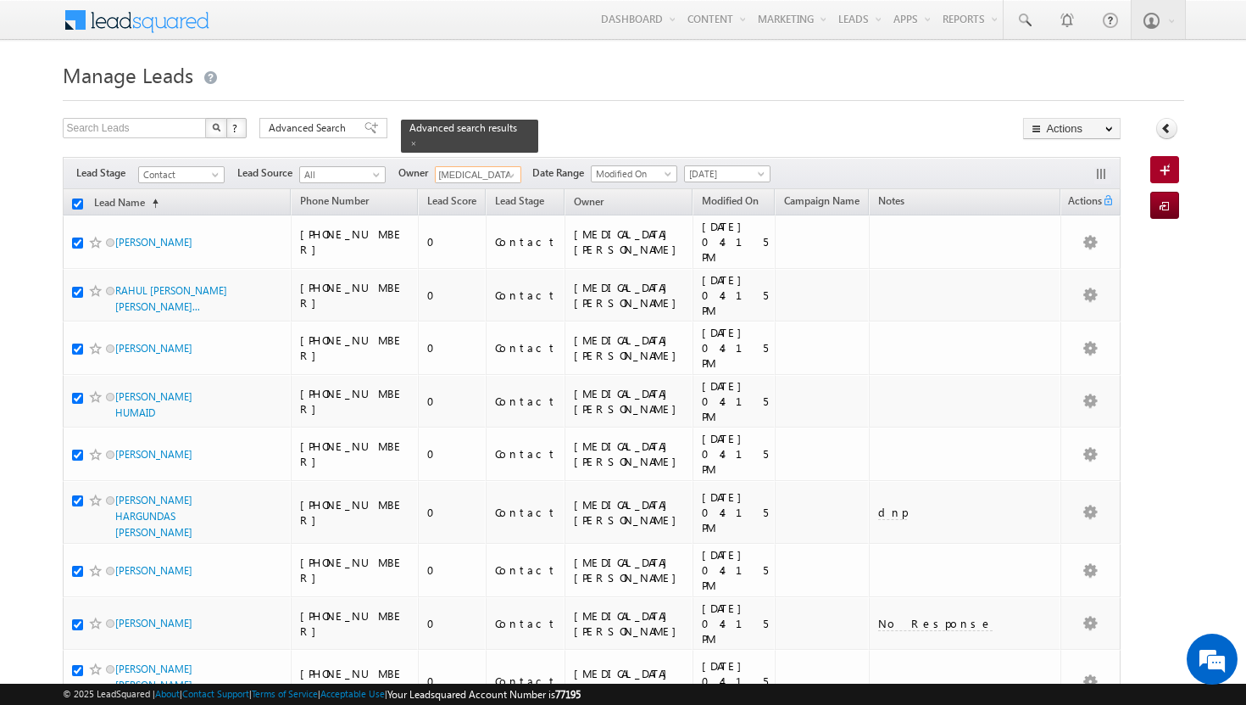
checkbox input "true"
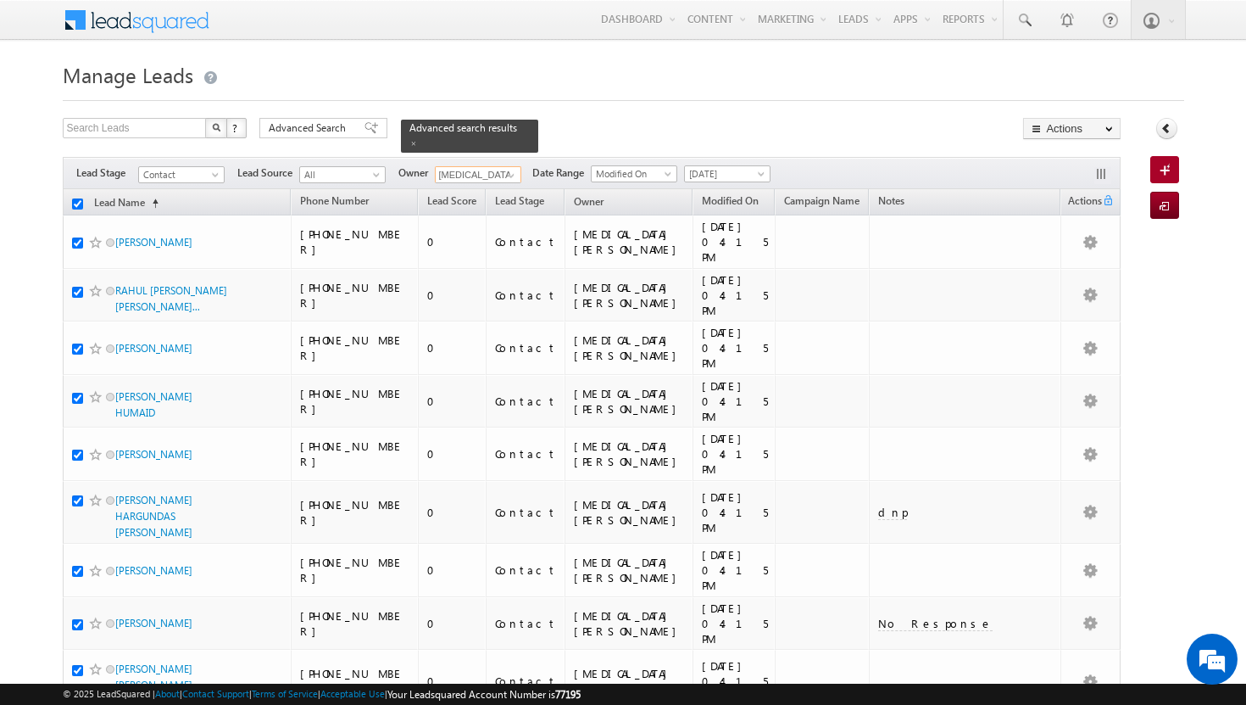
checkbox input "true"
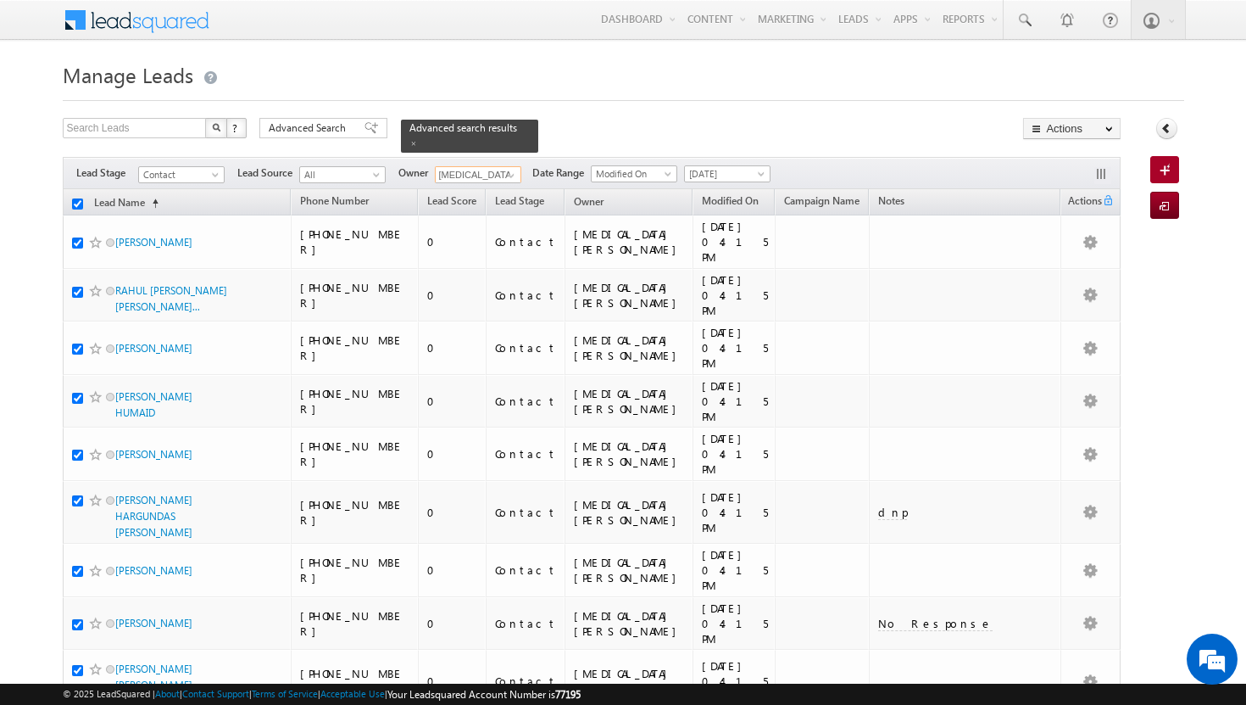
checkbox input "true"
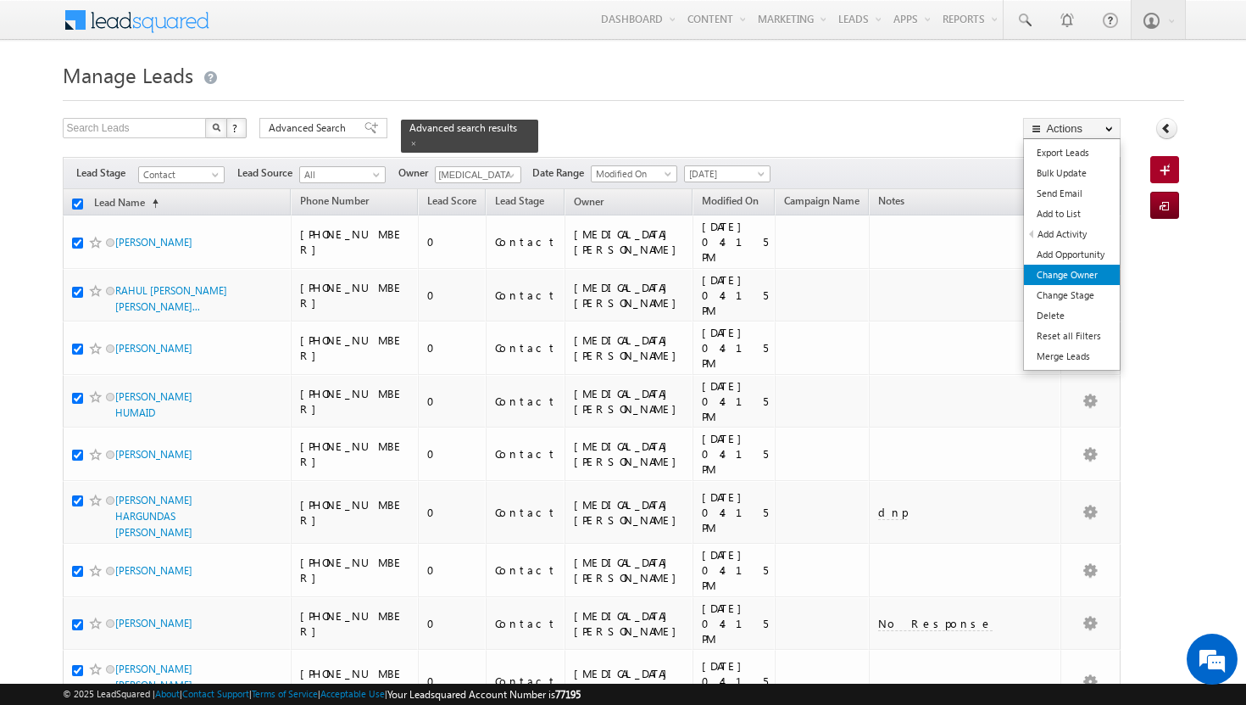
click at [1095, 276] on link "Change Owner" at bounding box center [1072, 275] width 96 height 20
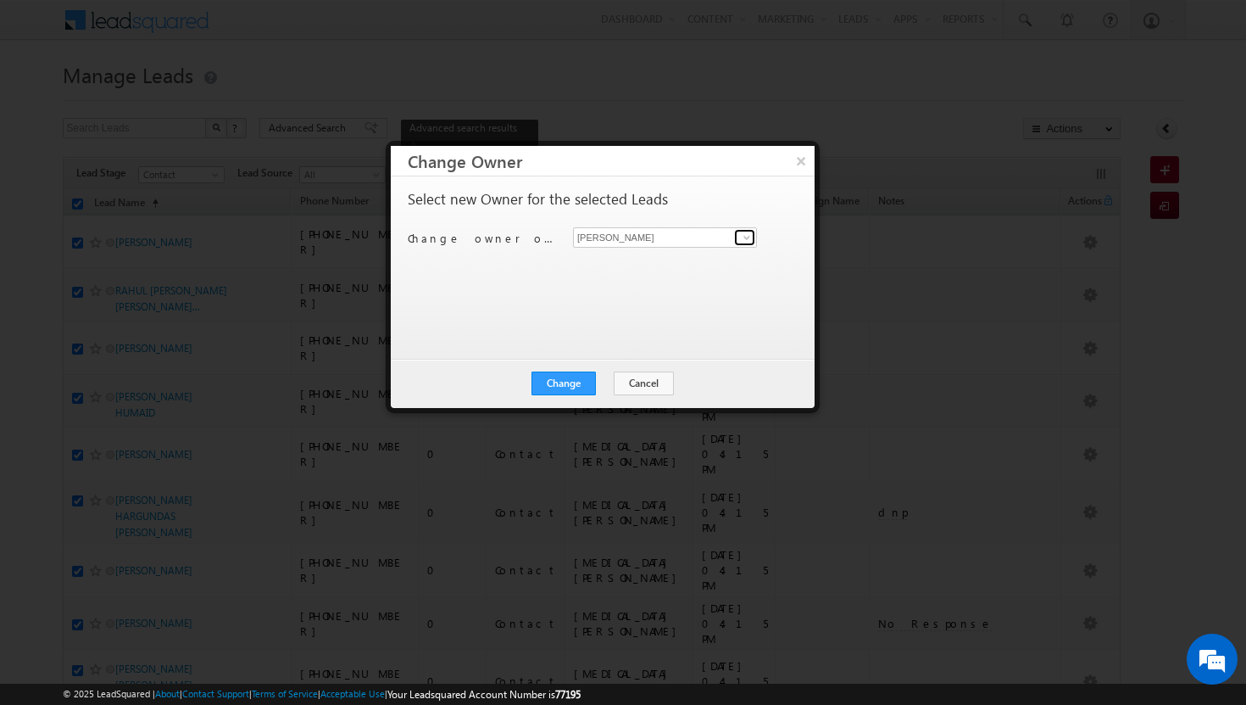
click at [748, 240] on span at bounding box center [747, 238] width 14 height 14
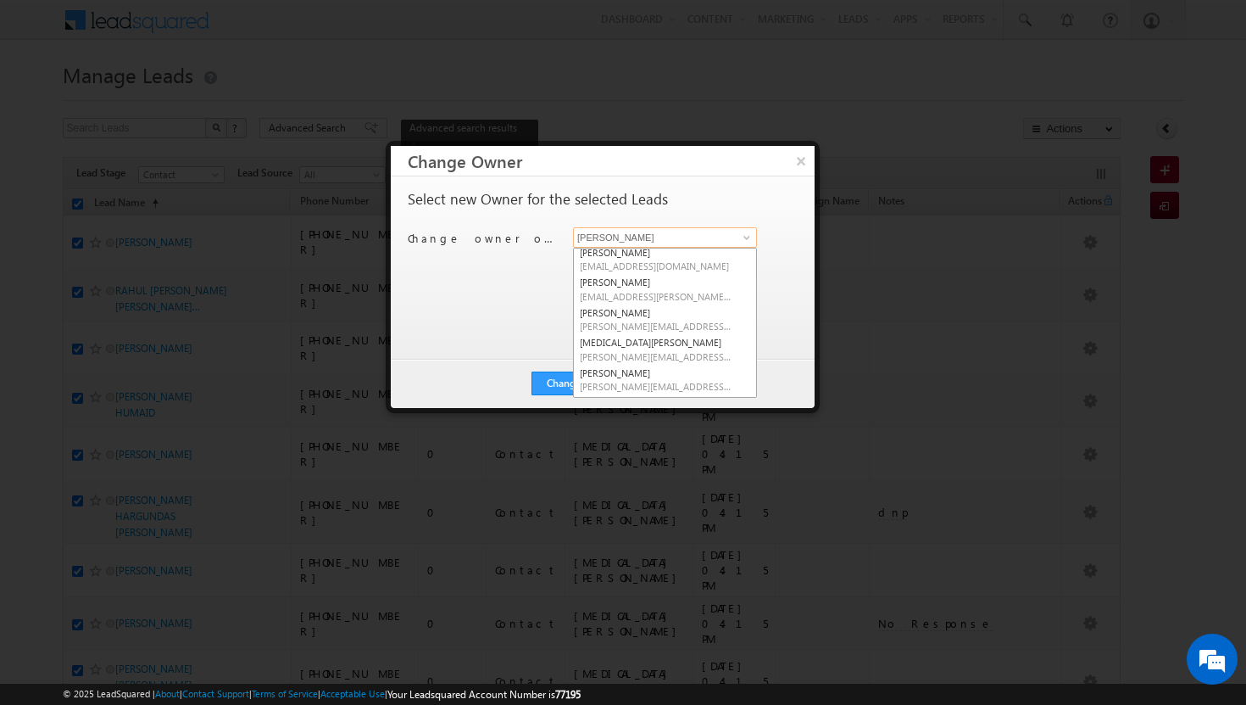
scroll to position [130, 0]
click at [694, 338] on link "syeda bibijan syeda.bibijan@indglobal.ae" at bounding box center [665, 346] width 184 height 32
type input "[MEDICAL_DATA][PERSON_NAME]"
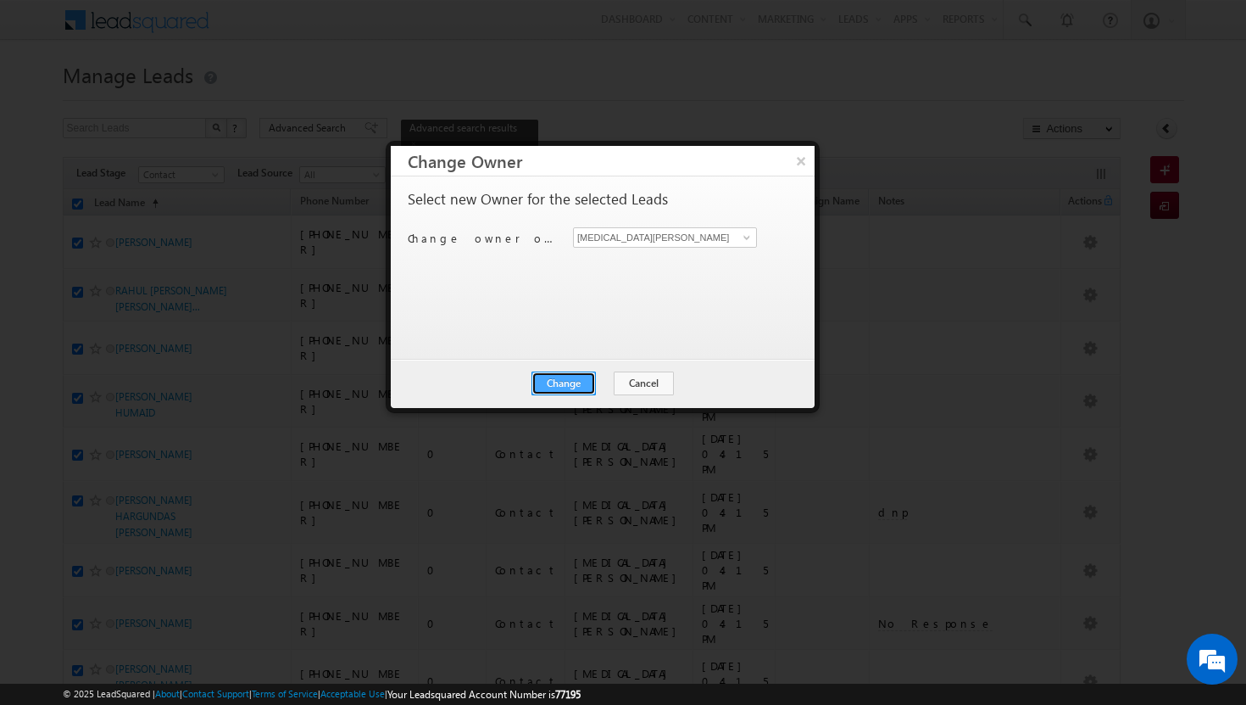
click at [584, 388] on button "Change" at bounding box center [564, 383] width 64 height 24
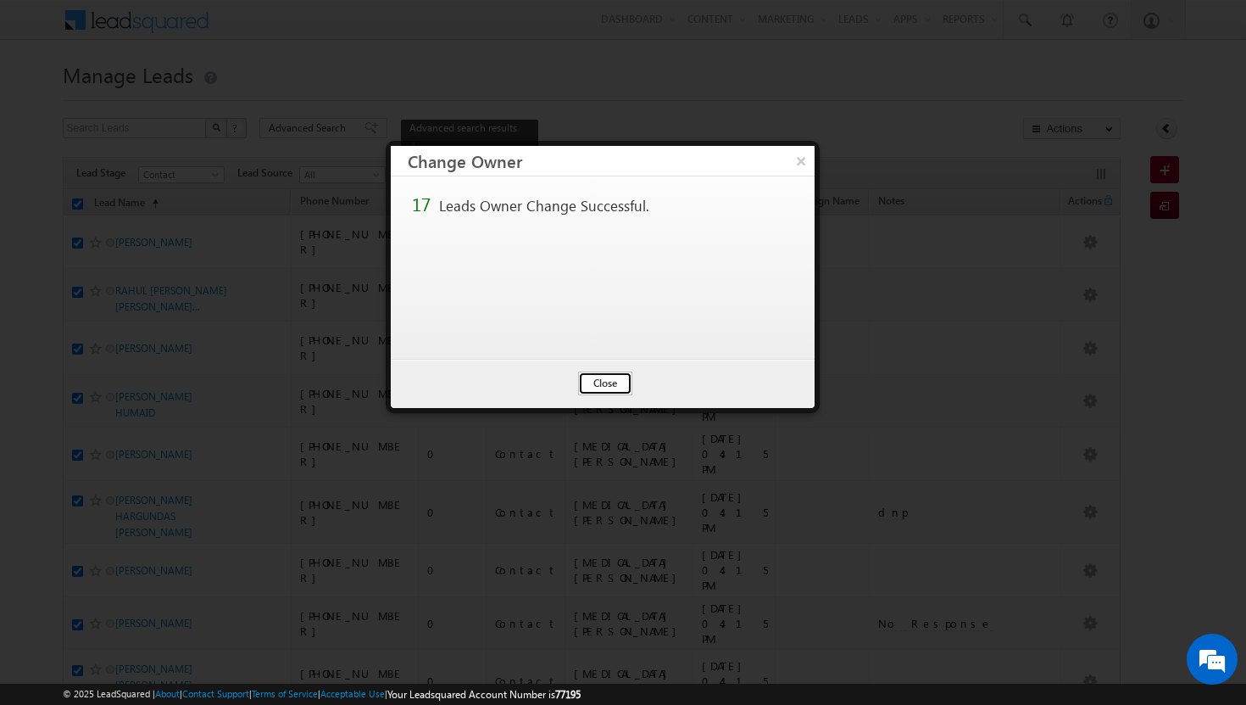
click at [609, 380] on button "Close" at bounding box center [605, 383] width 54 height 24
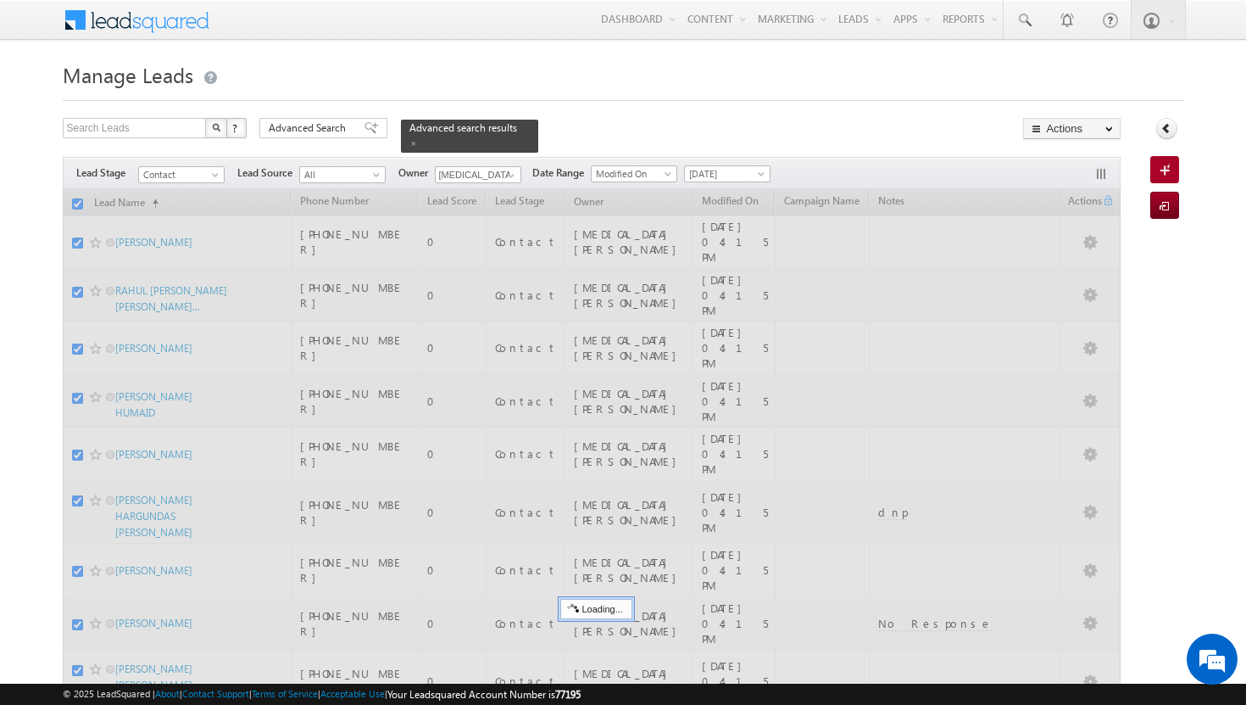
checkbox input "false"
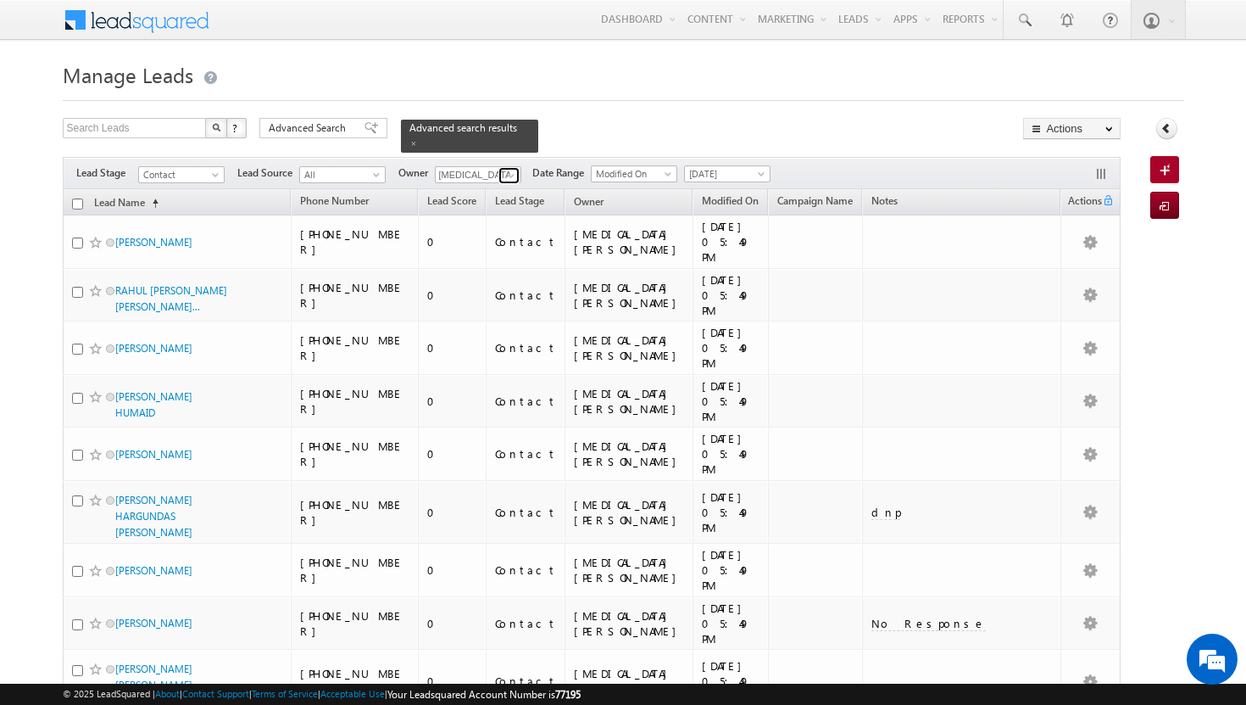
click at [517, 169] on span at bounding box center [511, 176] width 14 height 14
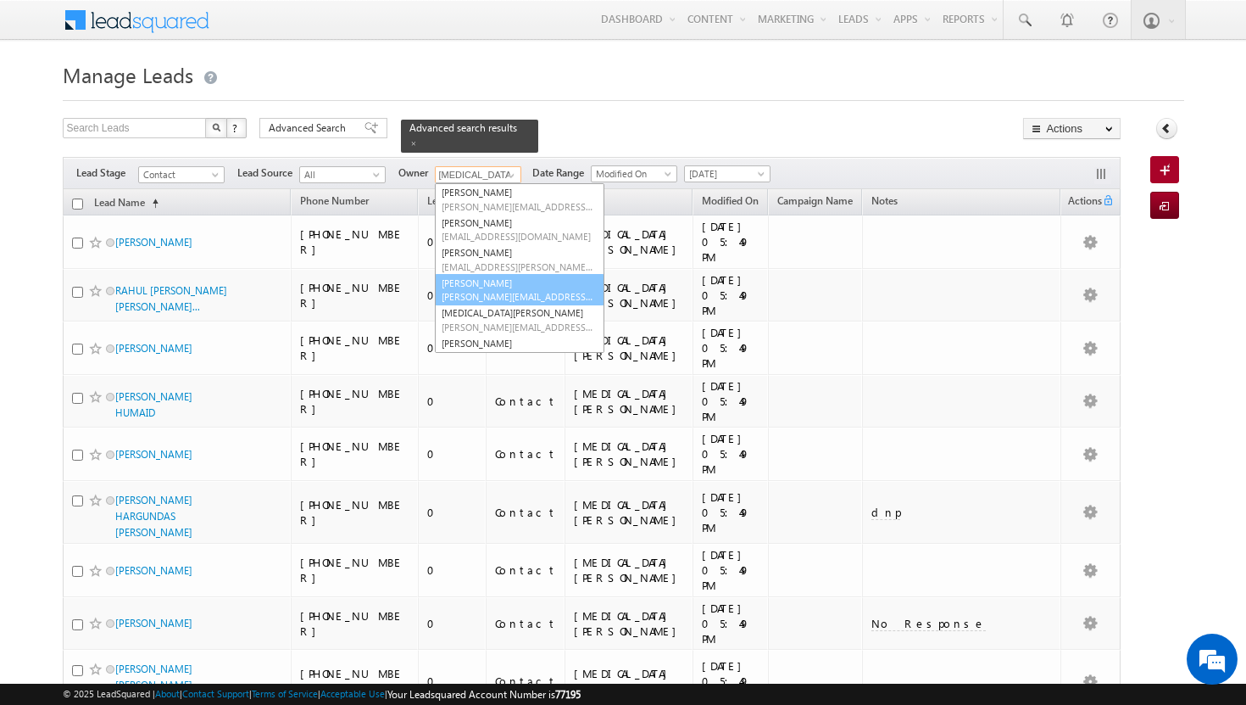
scroll to position [168, 0]
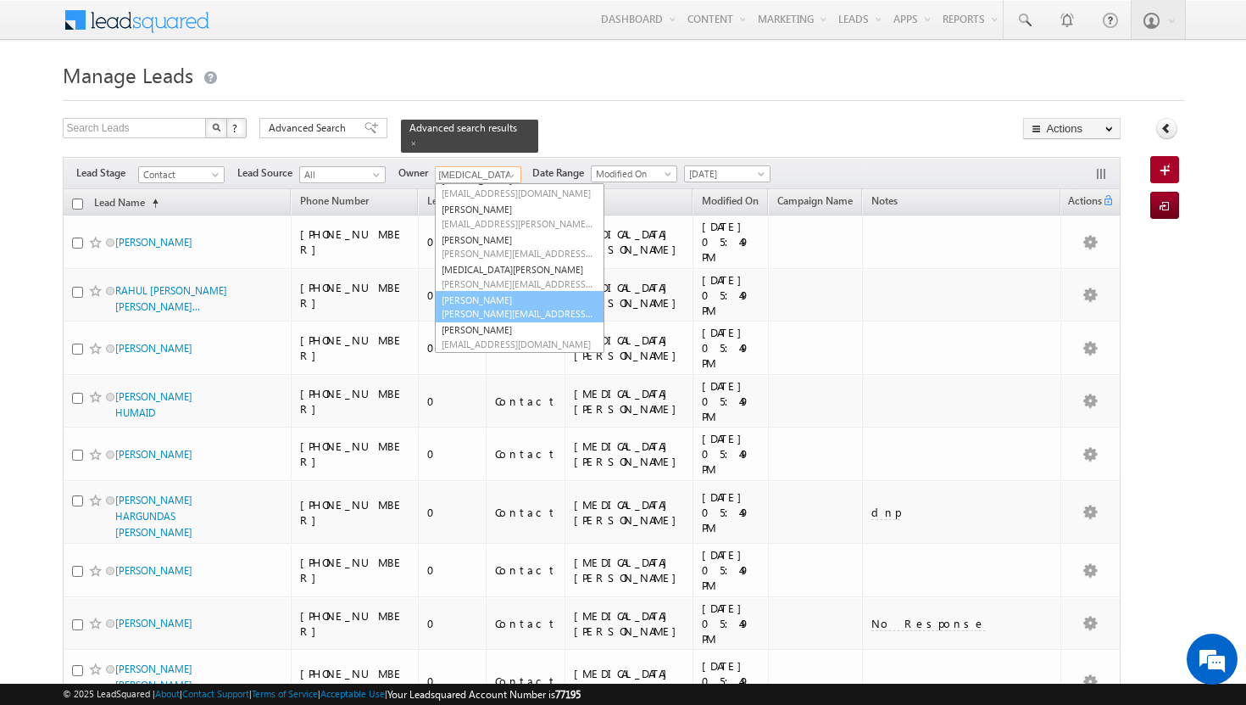
click at [500, 307] on span "[PERSON_NAME][EMAIL_ADDRESS][DOMAIN_NAME]" at bounding box center [518, 313] width 153 height 13
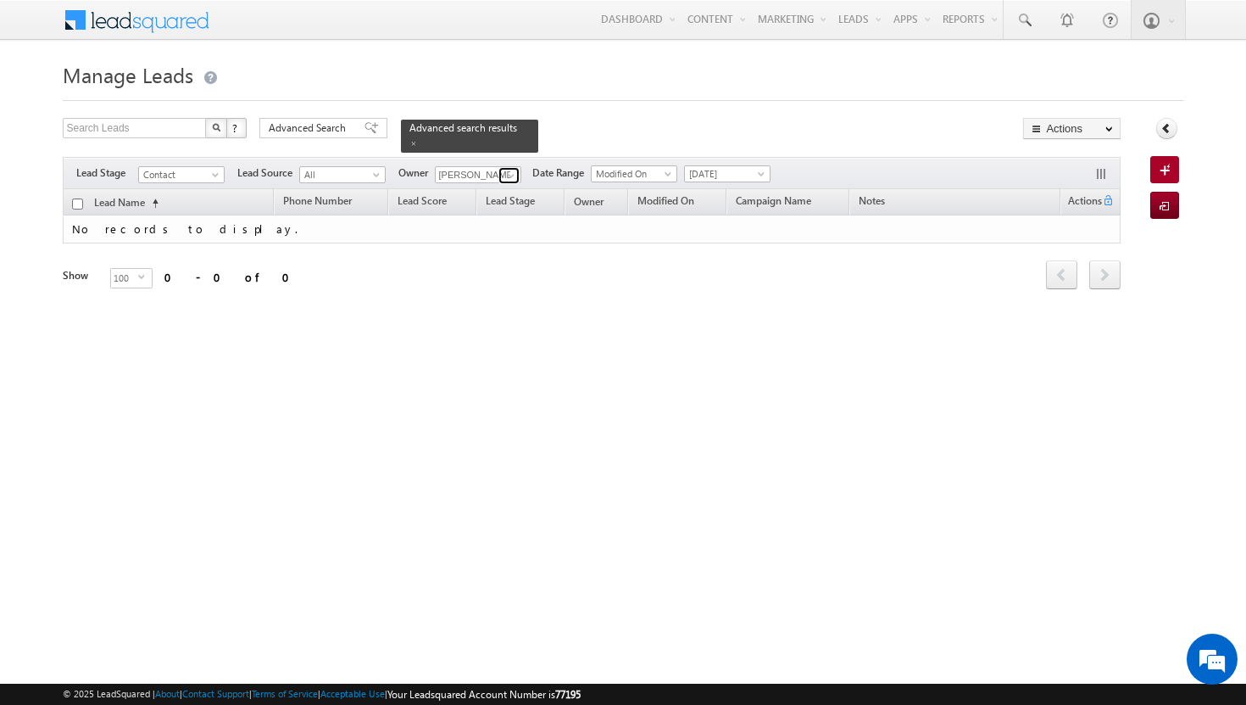
click at [515, 169] on span at bounding box center [511, 176] width 14 height 14
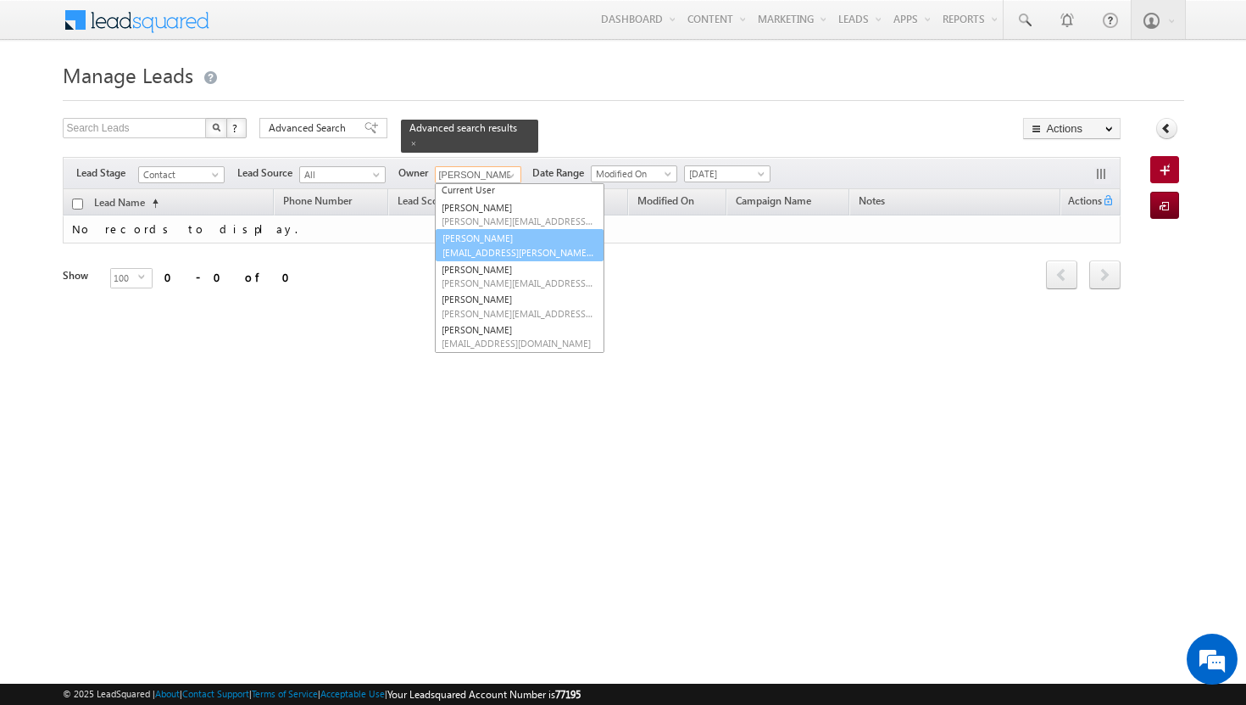
scroll to position [0, 0]
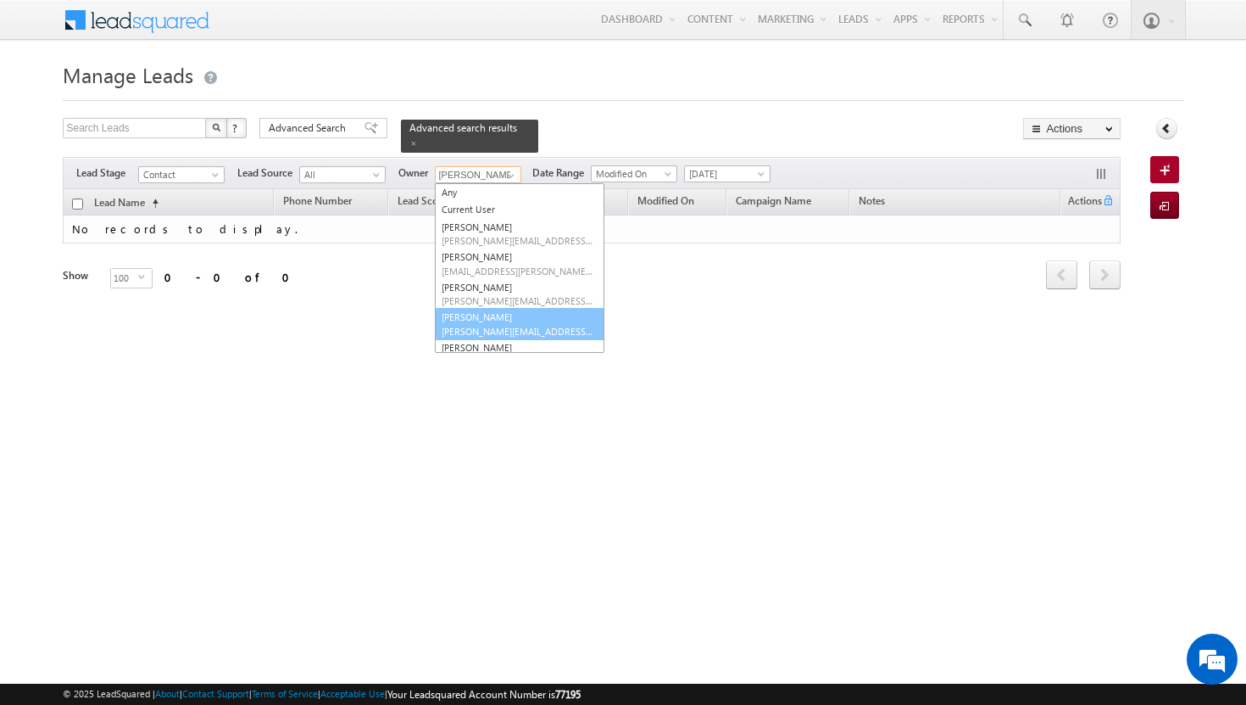
click at [485, 310] on link "Basila Tp basila.tp@indglobal.ae" at bounding box center [520, 324] width 170 height 32
type input "[PERSON_NAME]"
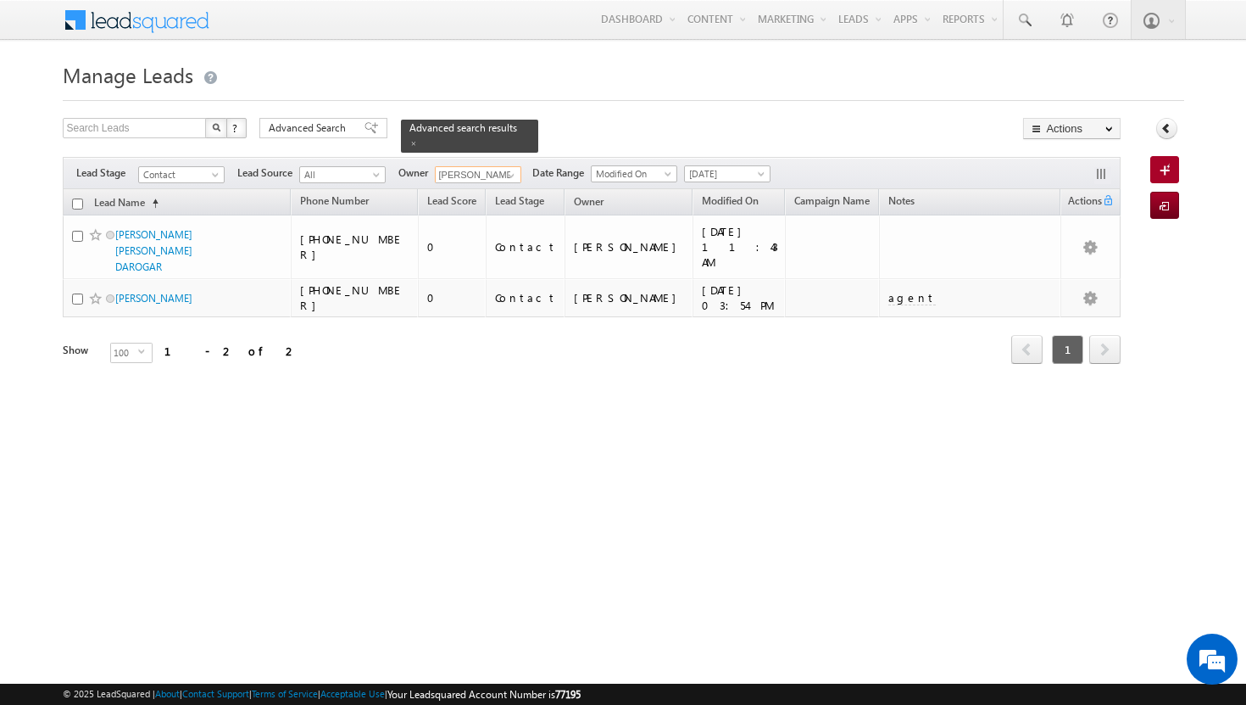
click at [78, 198] on input "checkbox" at bounding box center [77, 203] width 11 height 11
checkbox input "true"
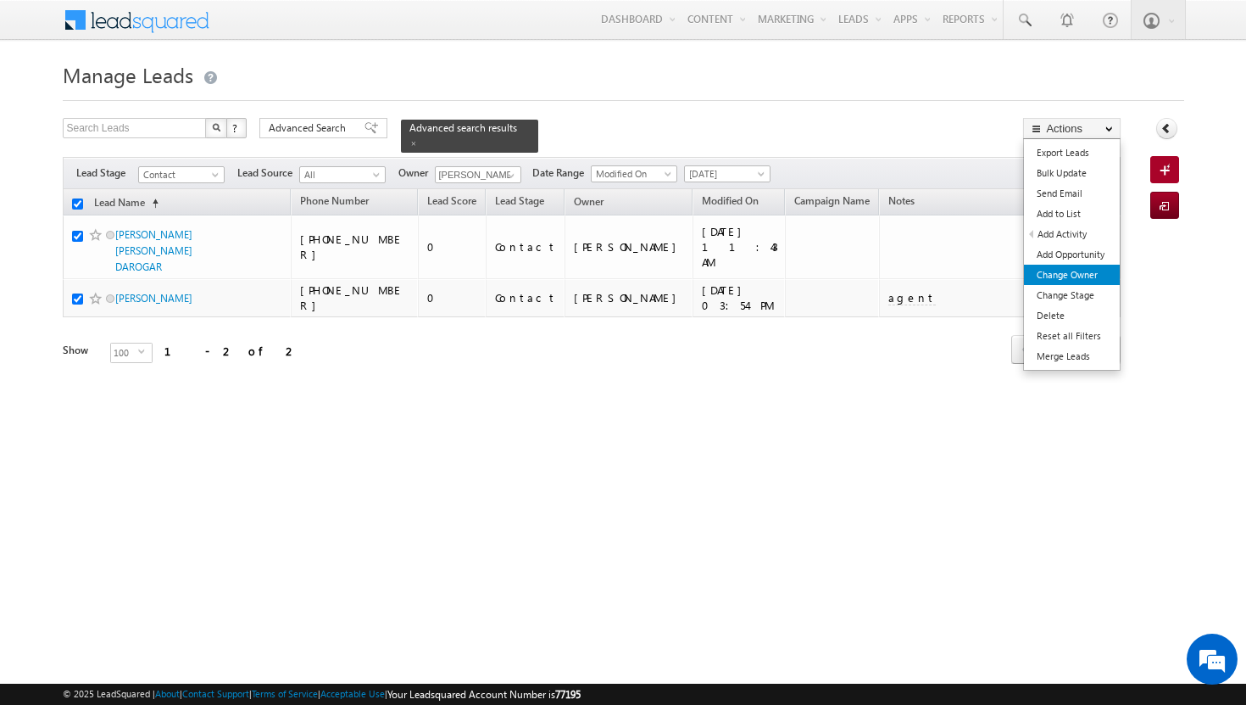
click at [1059, 279] on link "Change Owner" at bounding box center [1072, 275] width 96 height 20
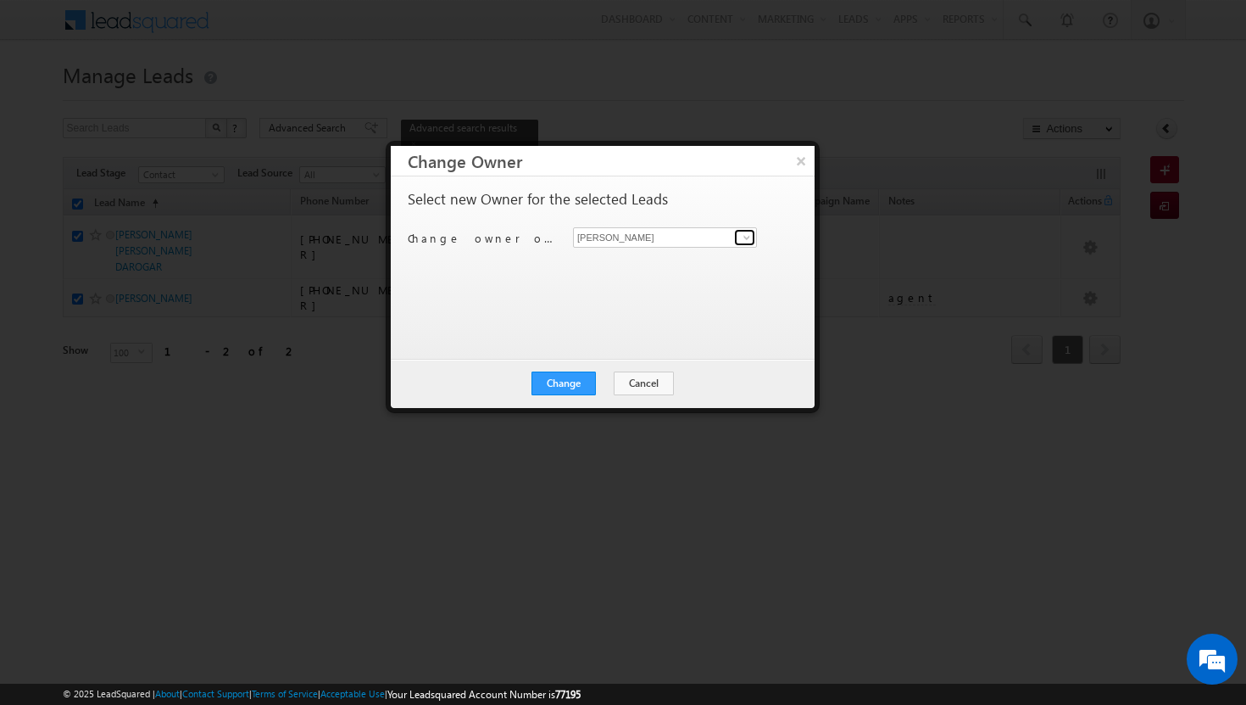
click at [753, 237] on span at bounding box center [747, 238] width 14 height 14
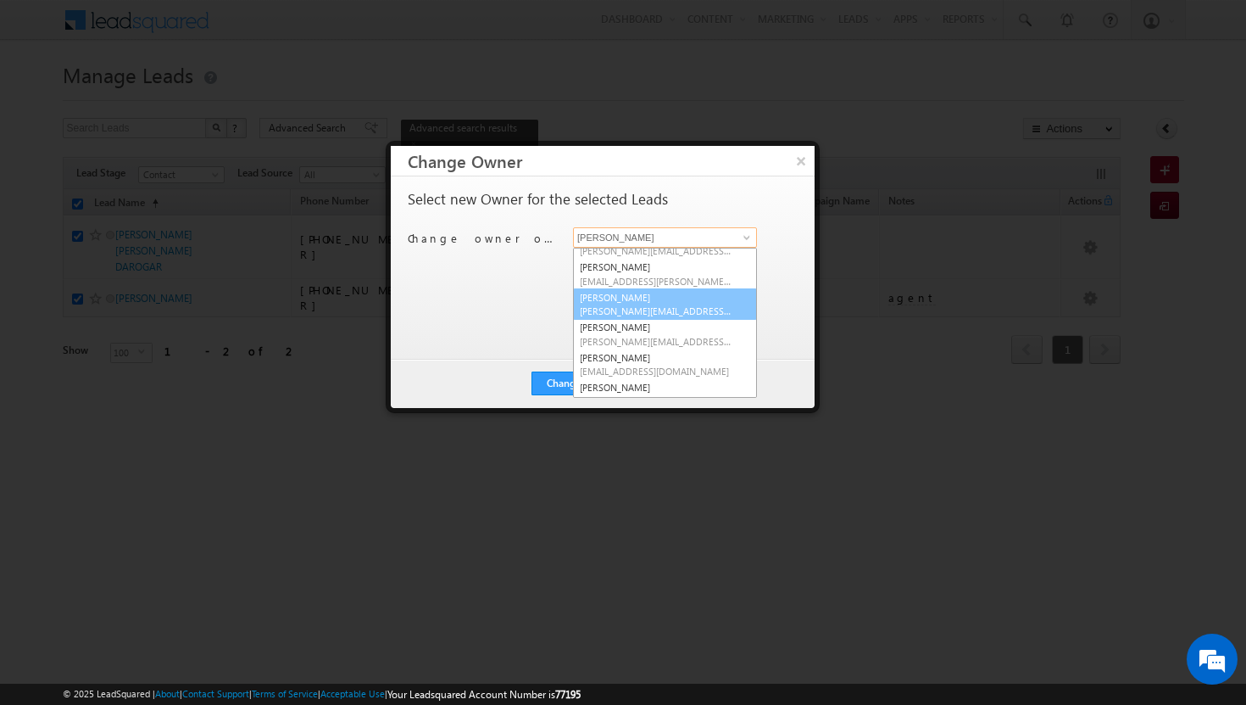
scroll to position [21, 0]
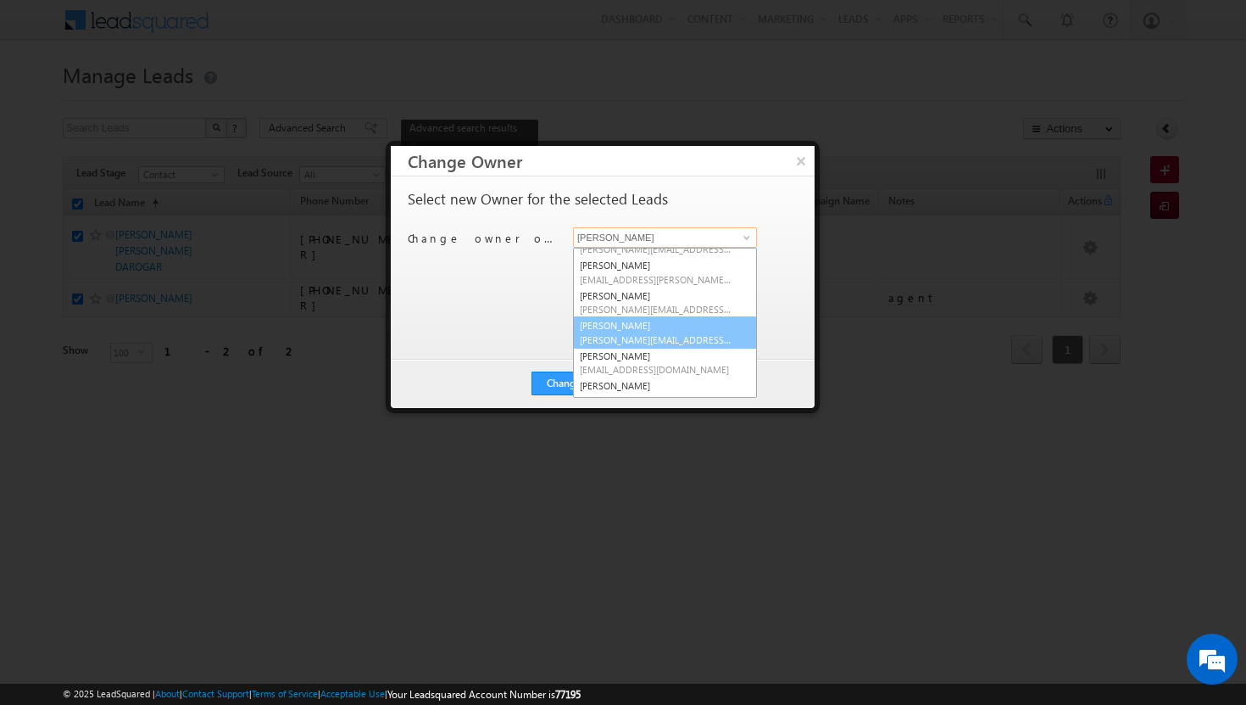
click at [699, 330] on link "Basila Tp basila.tp@indglobal.ae" at bounding box center [665, 332] width 184 height 32
type input "[PERSON_NAME]"
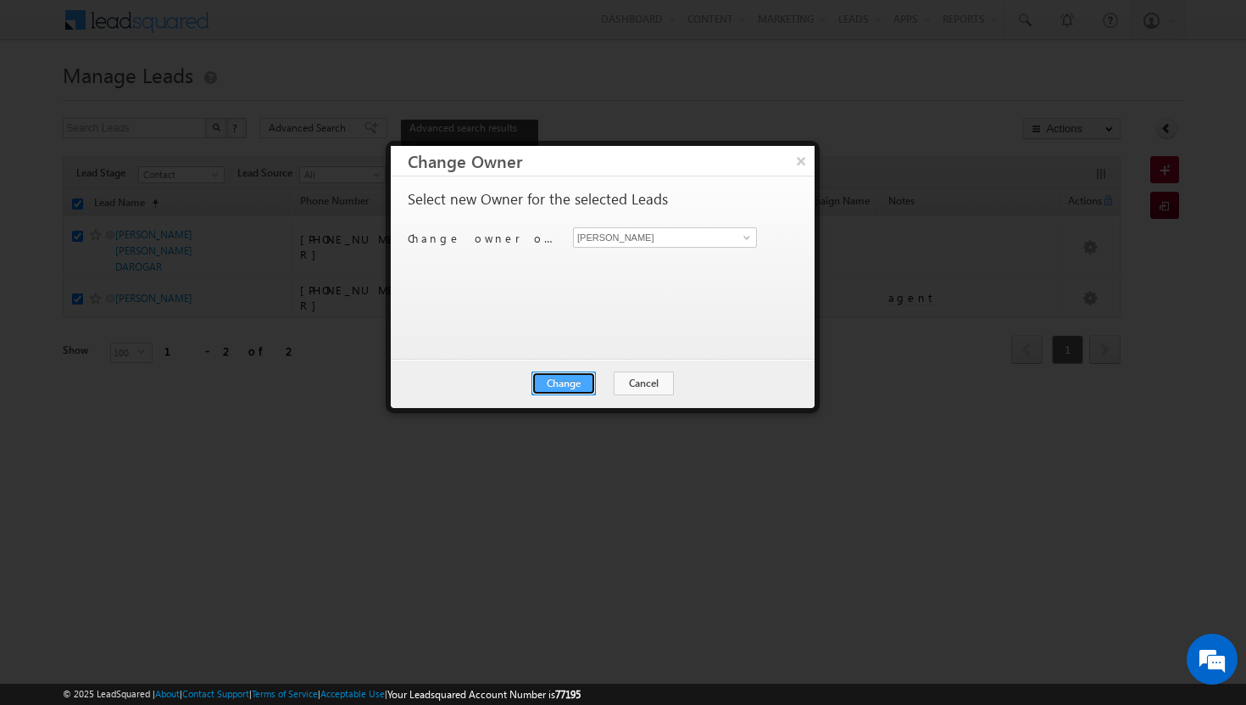
click at [593, 379] on button "Change" at bounding box center [564, 383] width 64 height 24
click at [600, 382] on button "Close" at bounding box center [605, 383] width 54 height 24
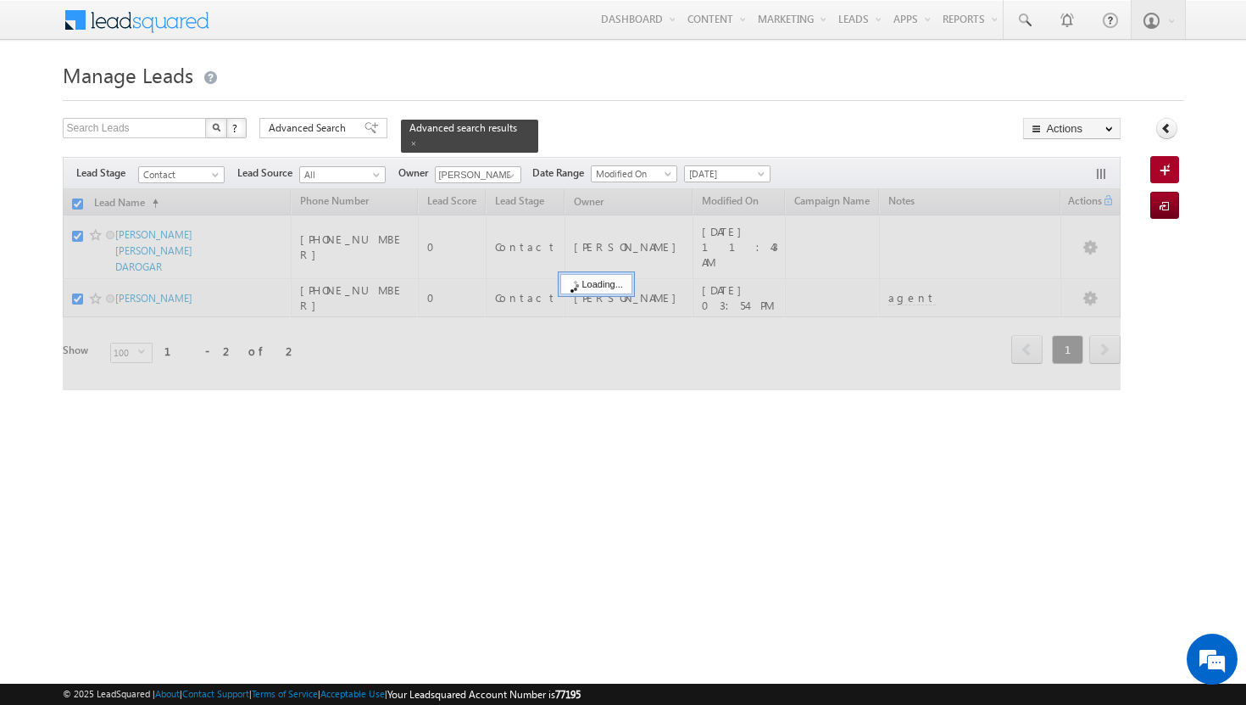
checkbox input "false"
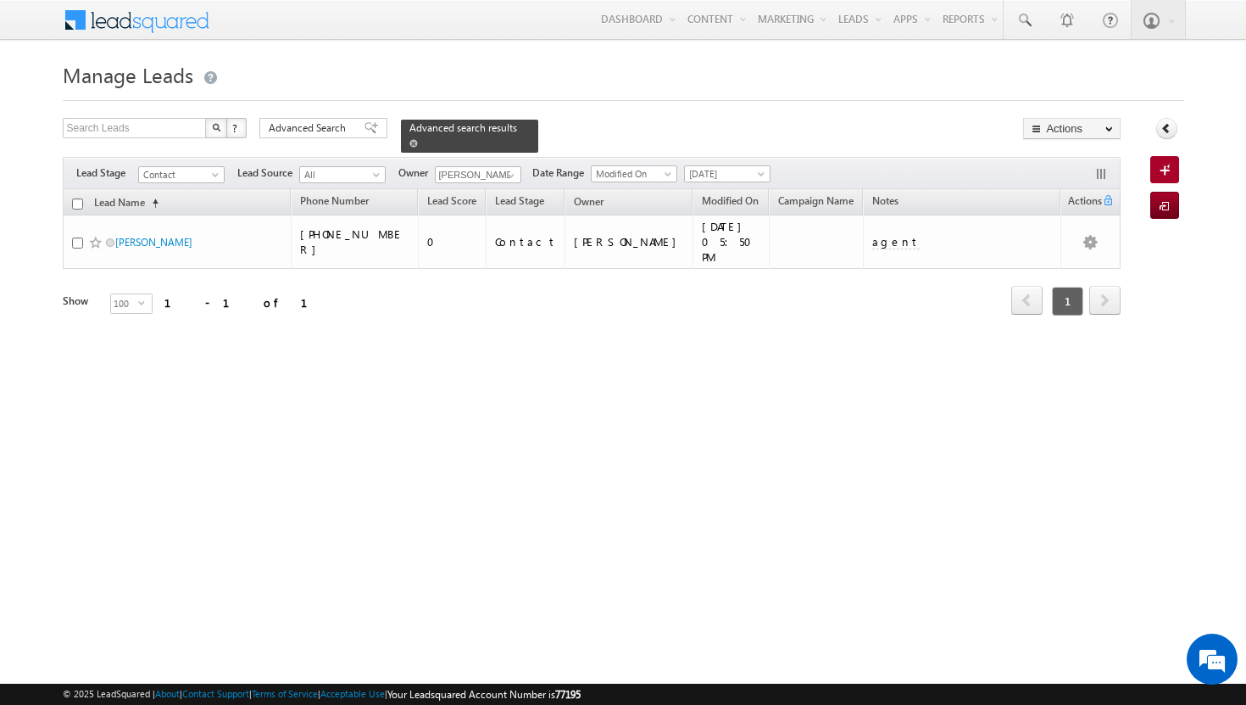
click at [418, 139] on span at bounding box center [413, 143] width 8 height 8
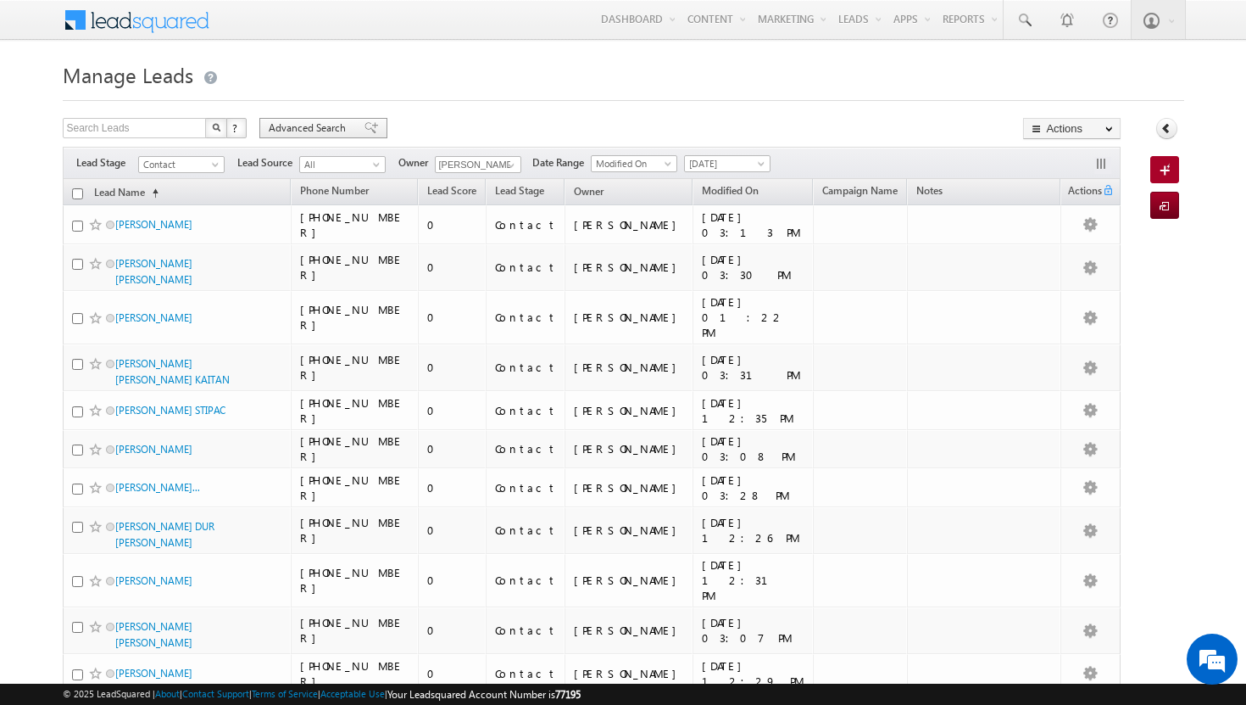
click at [331, 127] on span "Advanced Search" at bounding box center [310, 127] width 82 height 15
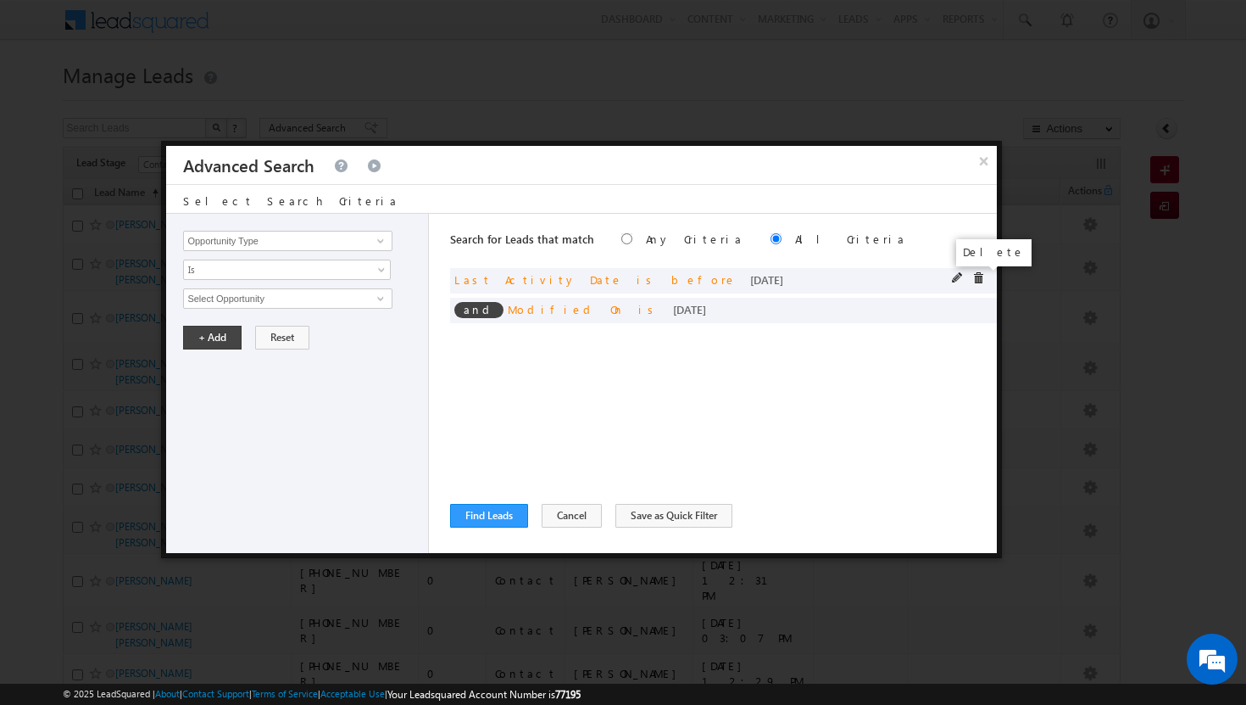
click at [979, 280] on span at bounding box center [978, 278] width 12 height 12
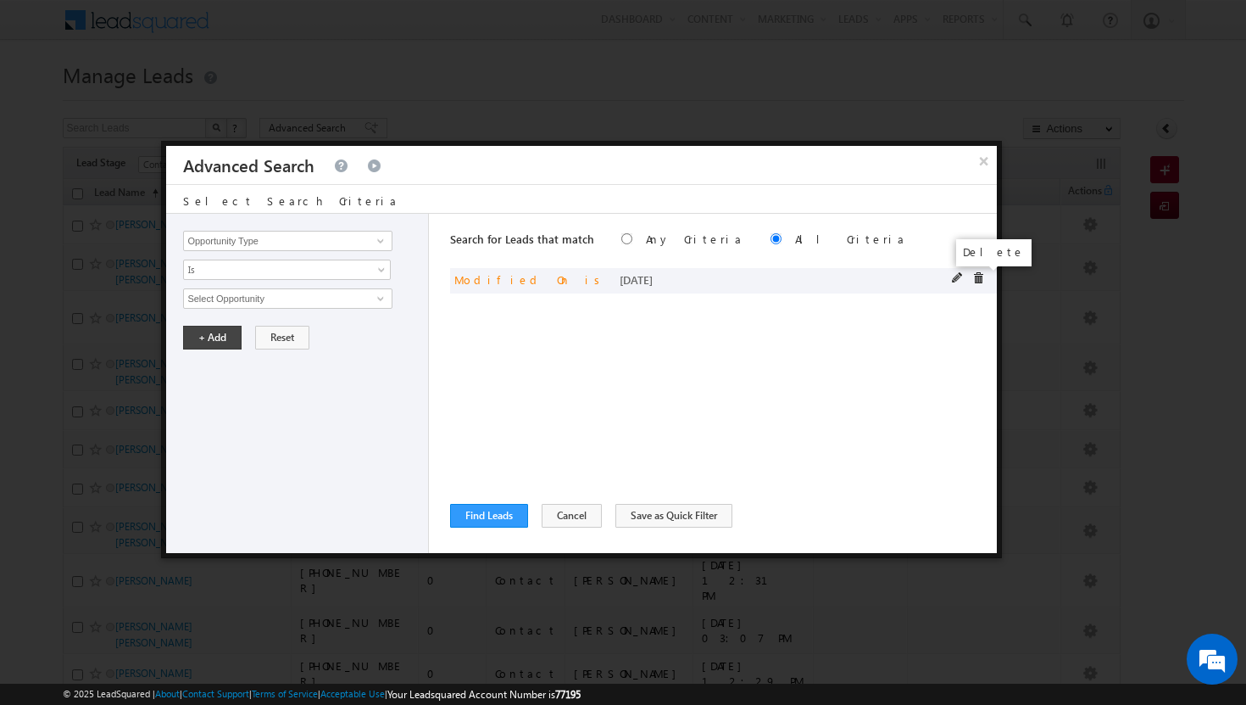
click at [983, 283] on span at bounding box center [978, 278] width 12 height 12
click at [380, 241] on span at bounding box center [381, 241] width 14 height 14
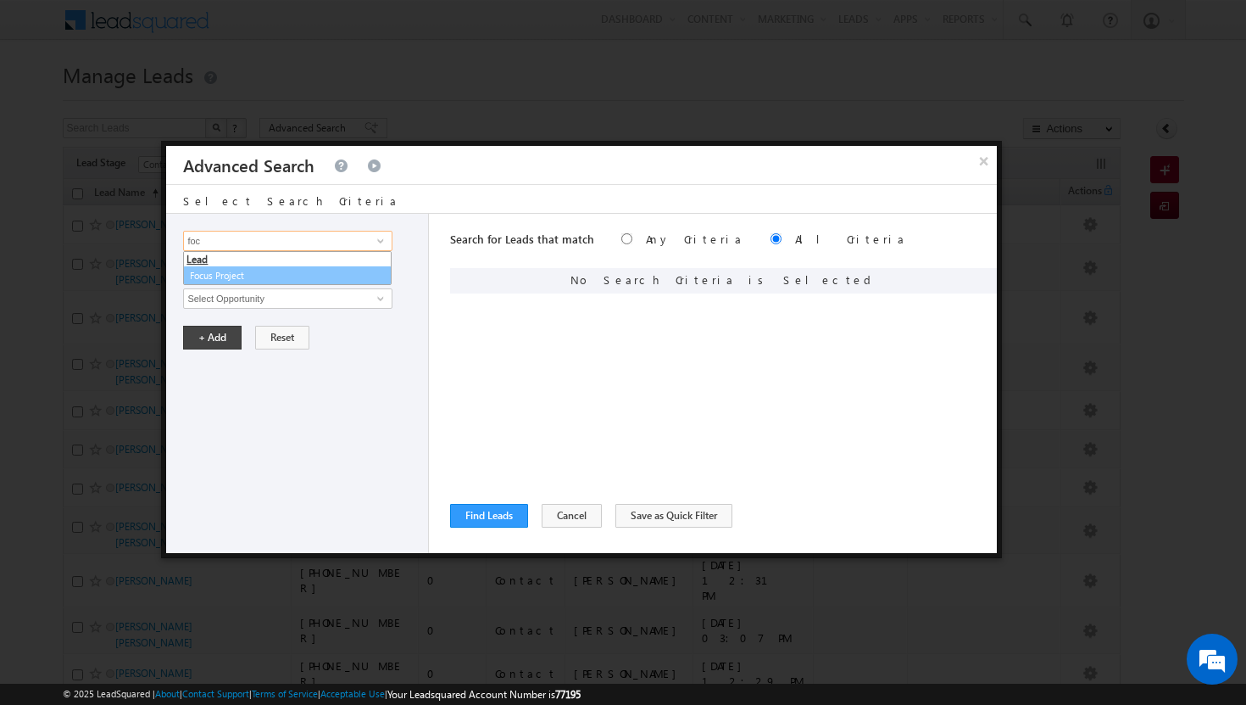
click at [279, 279] on link "Focus Project" at bounding box center [287, 275] width 209 height 19
type input "Focus Project"
click at [380, 267] on span at bounding box center [383, 273] width 14 height 14
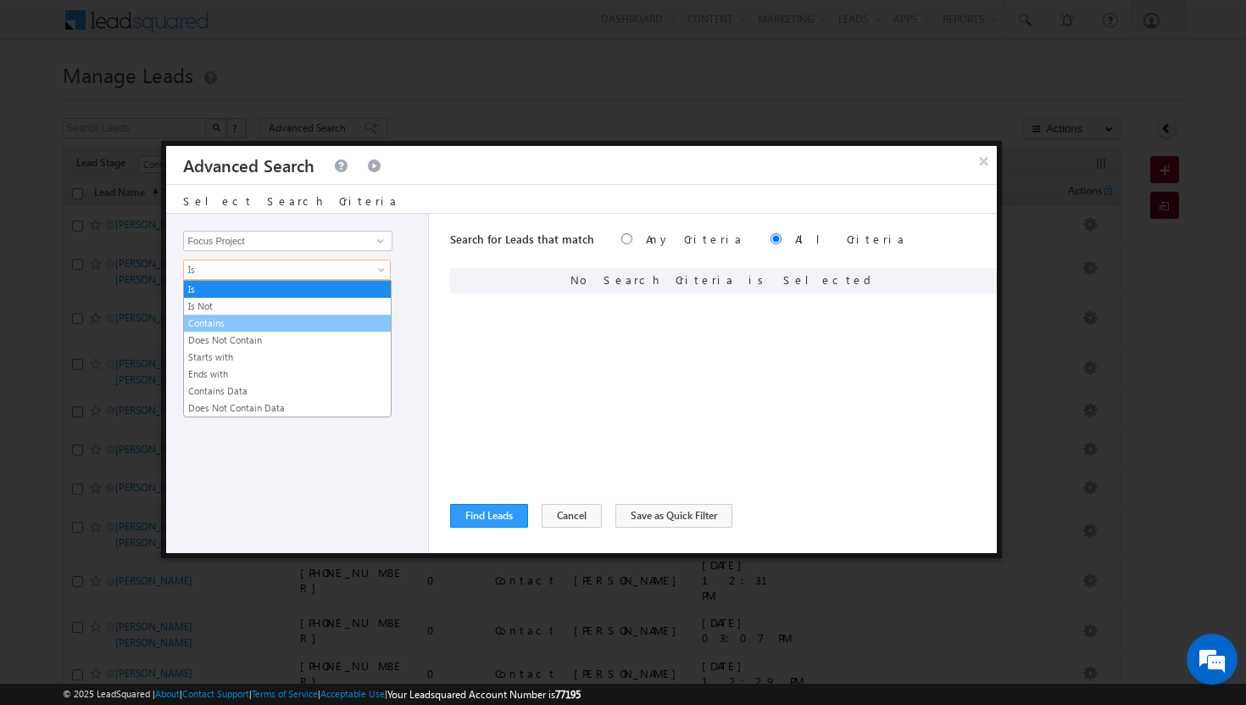
click at [274, 321] on link "Contains" at bounding box center [287, 322] width 207 height 15
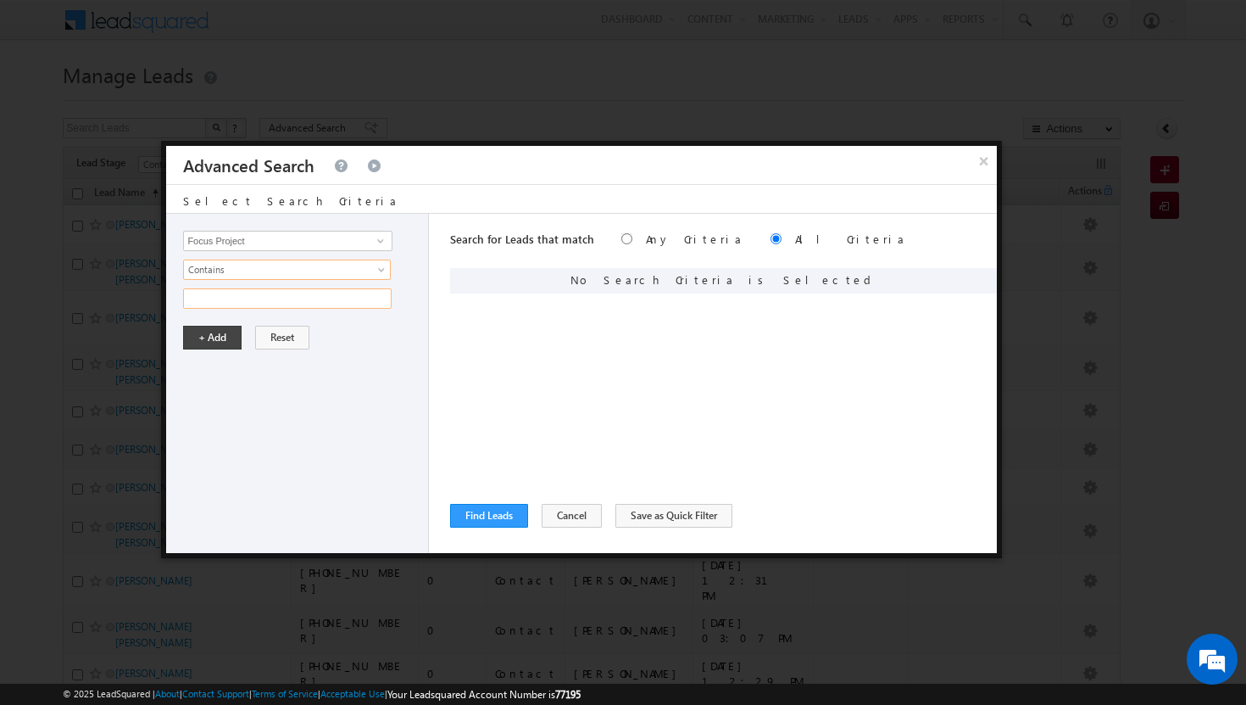
click at [310, 294] on input "text" at bounding box center [287, 298] width 209 height 20
type input "p1"
click at [209, 331] on button "+ Add" at bounding box center [212, 338] width 58 height 24
click at [496, 517] on button "Find Leads" at bounding box center [489, 516] width 78 height 24
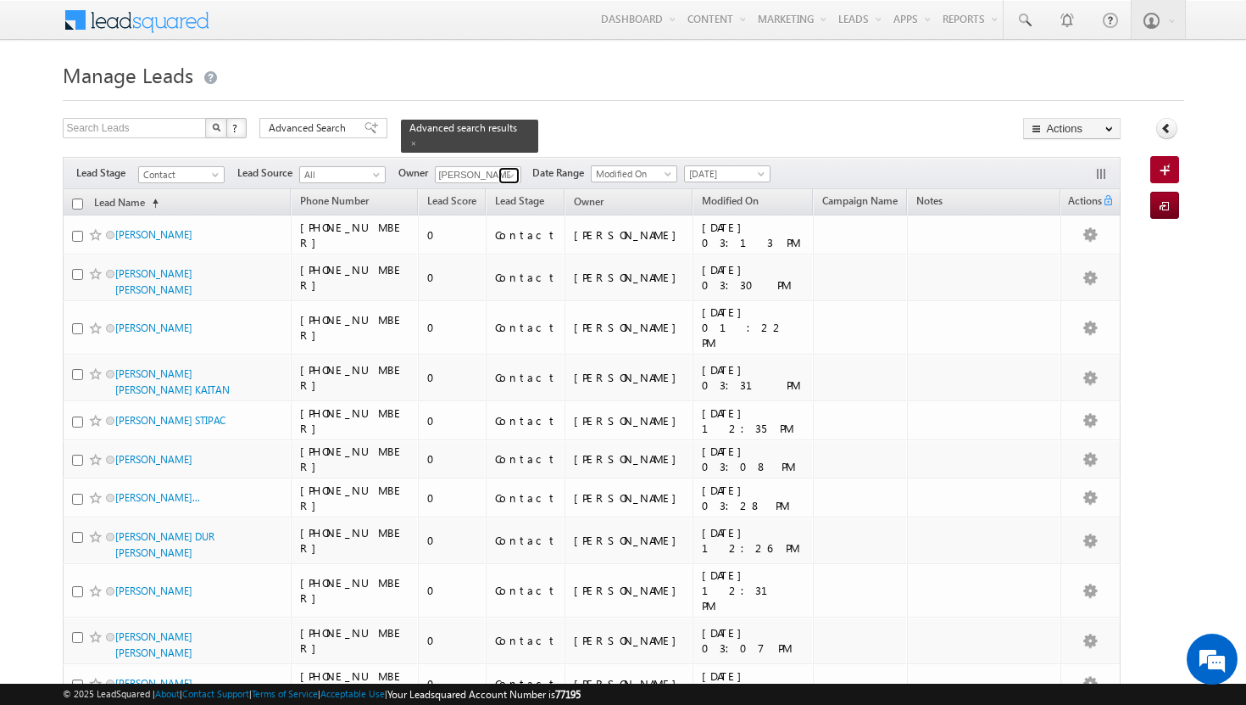
click at [510, 169] on span at bounding box center [511, 176] width 14 height 14
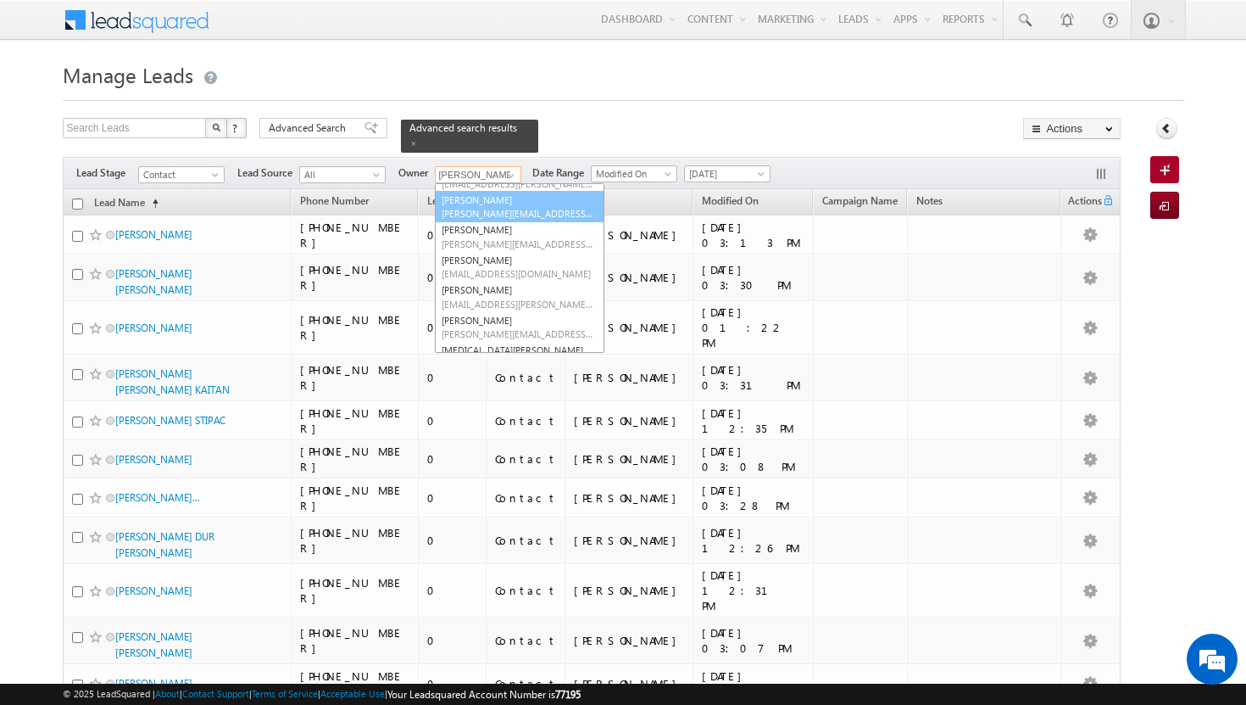
scroll to position [93, 0]
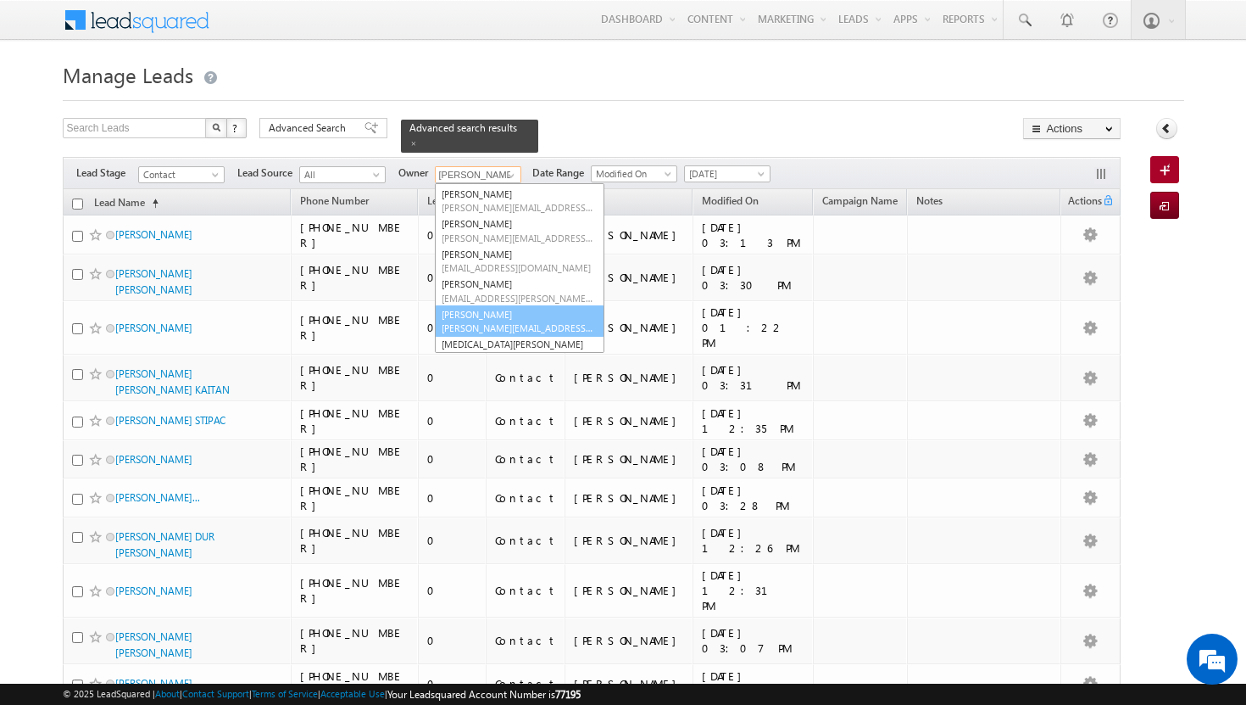
click at [514, 307] on link "[PERSON_NAME] [PERSON_NAME][EMAIL_ADDRESS][PERSON_NAME][DOMAIN_NAME]" at bounding box center [520, 321] width 170 height 32
type input "[PERSON_NAME]"
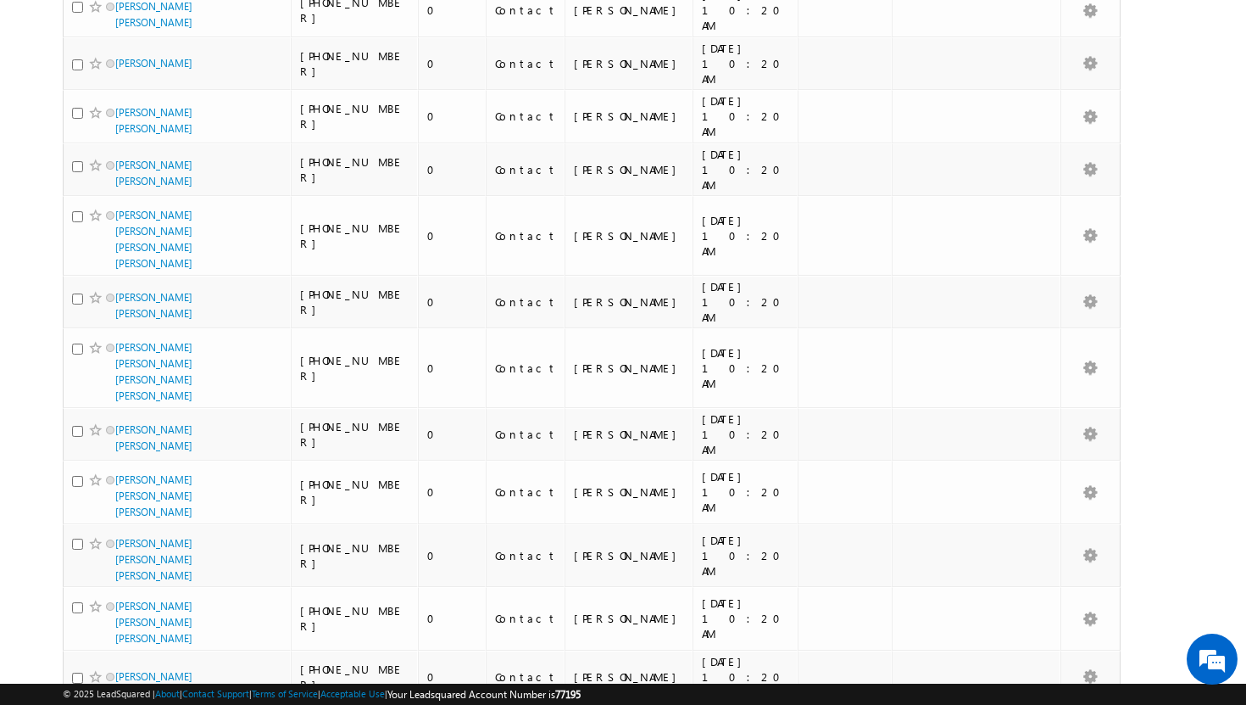
scroll to position [3827, 0]
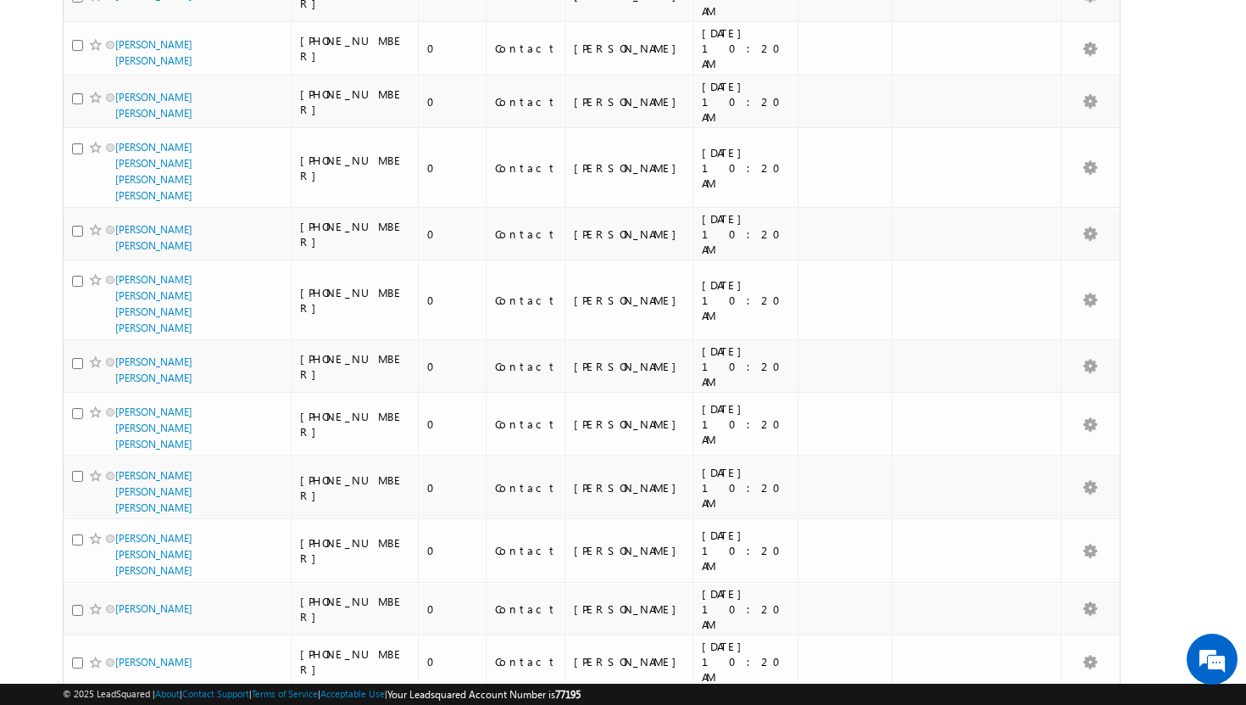
click at [125, 657] on li "50" at bounding box center [120, 657] width 41 height 17
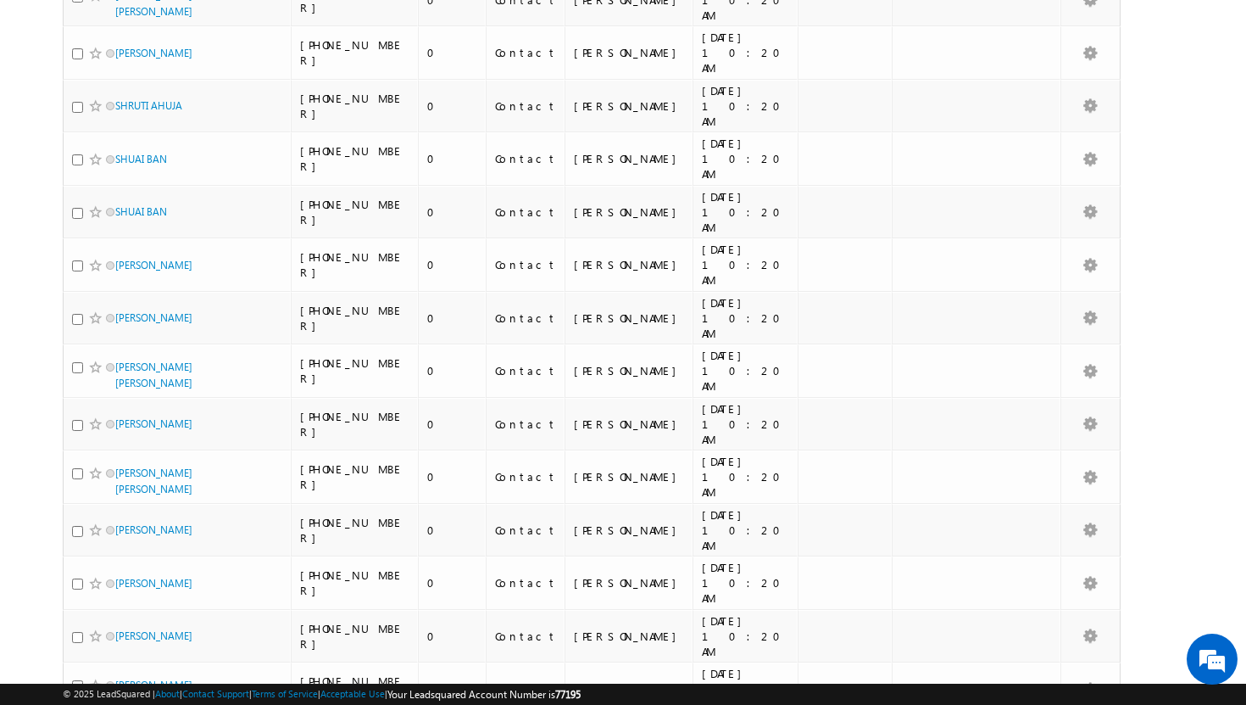
scroll to position [0, 0]
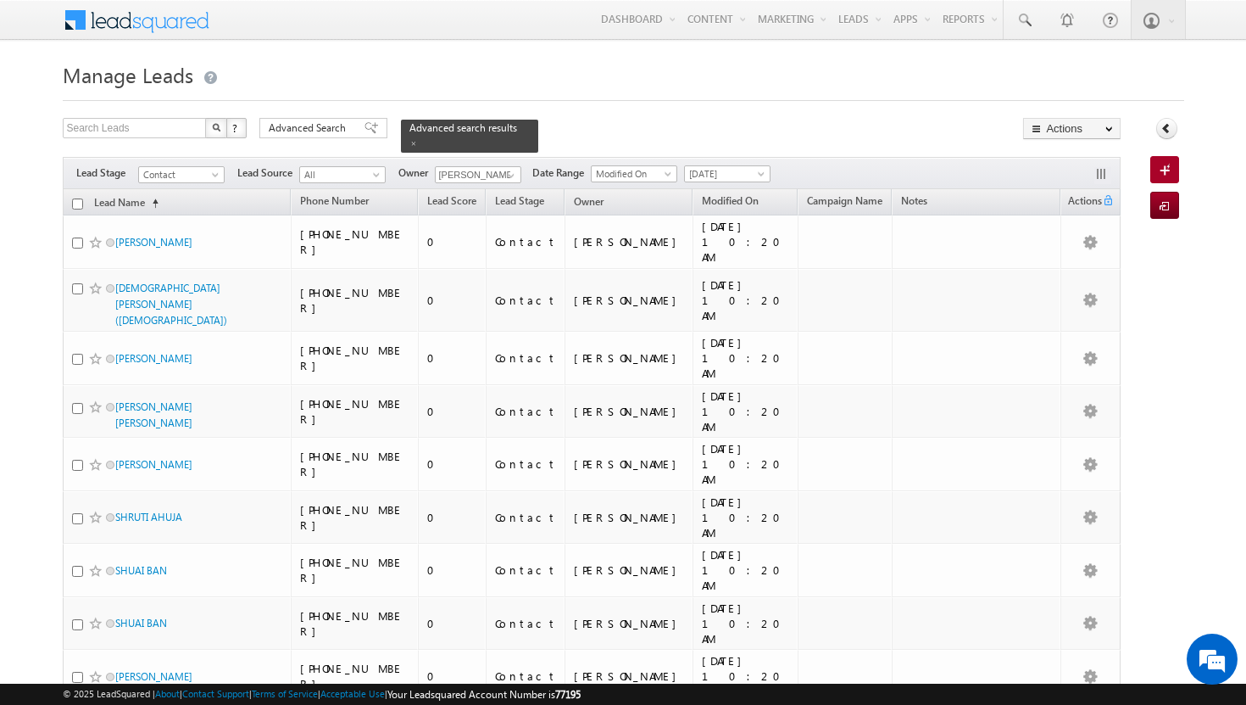
click at [74, 198] on input "checkbox" at bounding box center [77, 203] width 11 height 11
checkbox input "true"
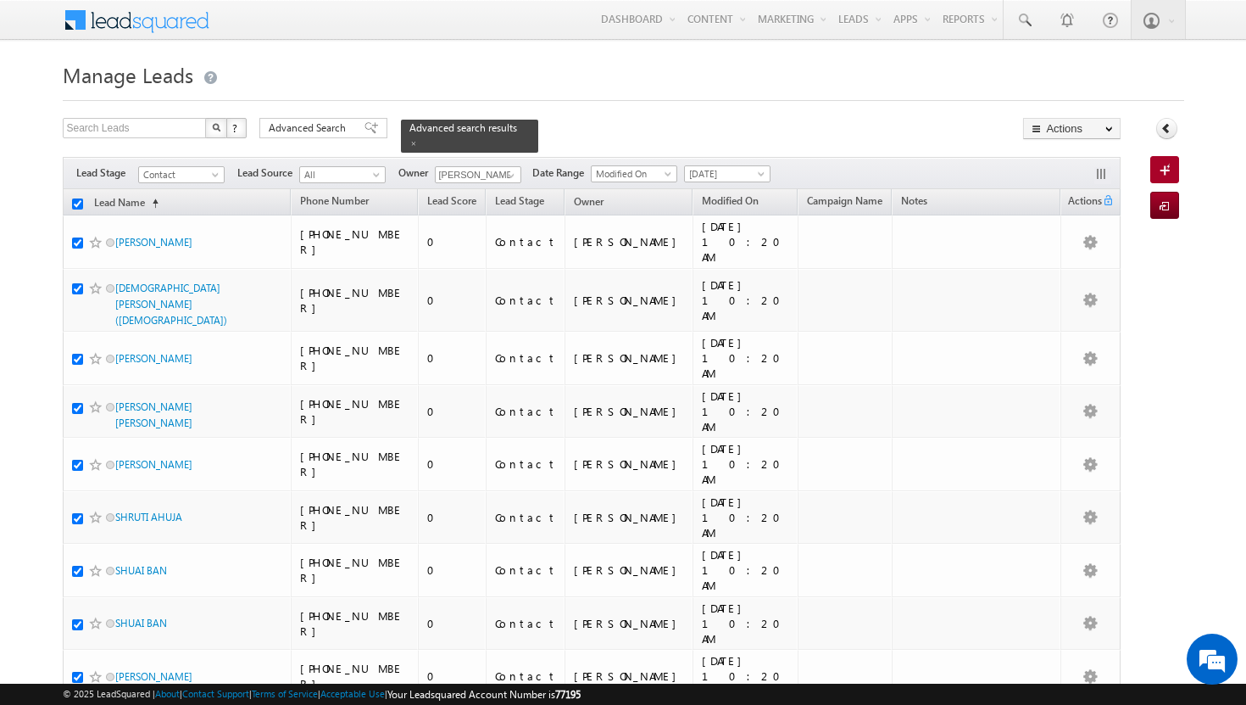
checkbox input "true"
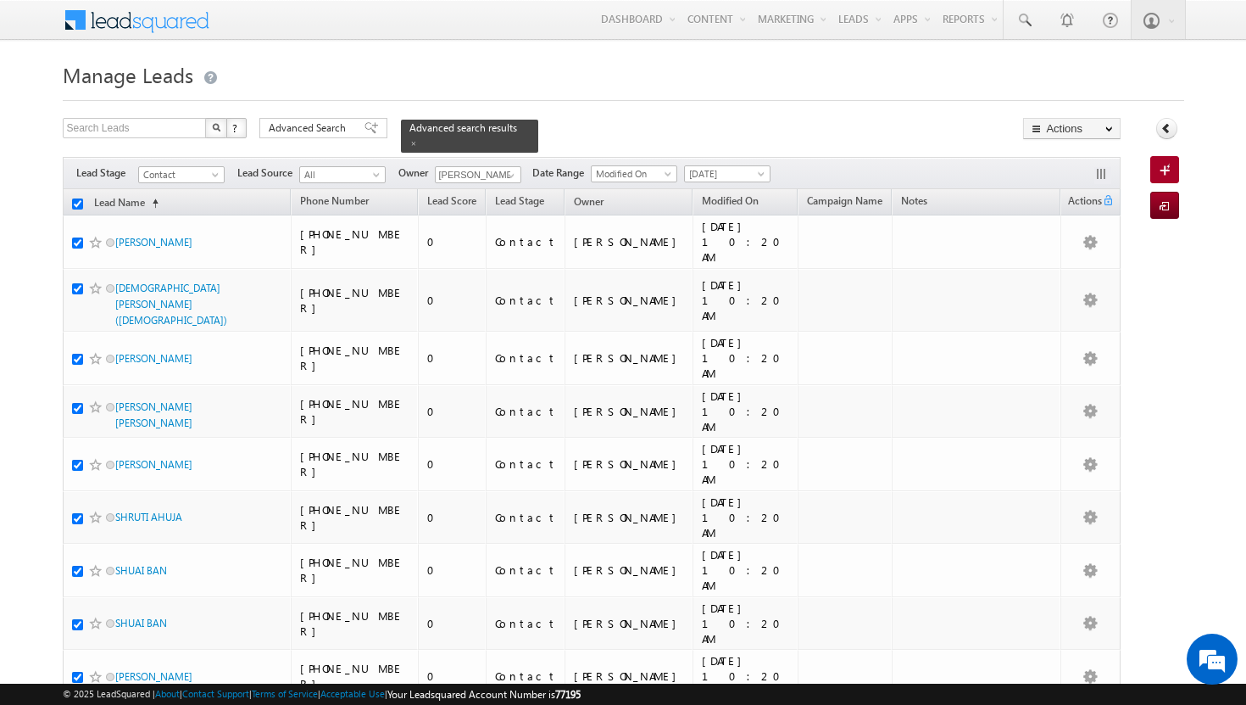
checkbox input "true"
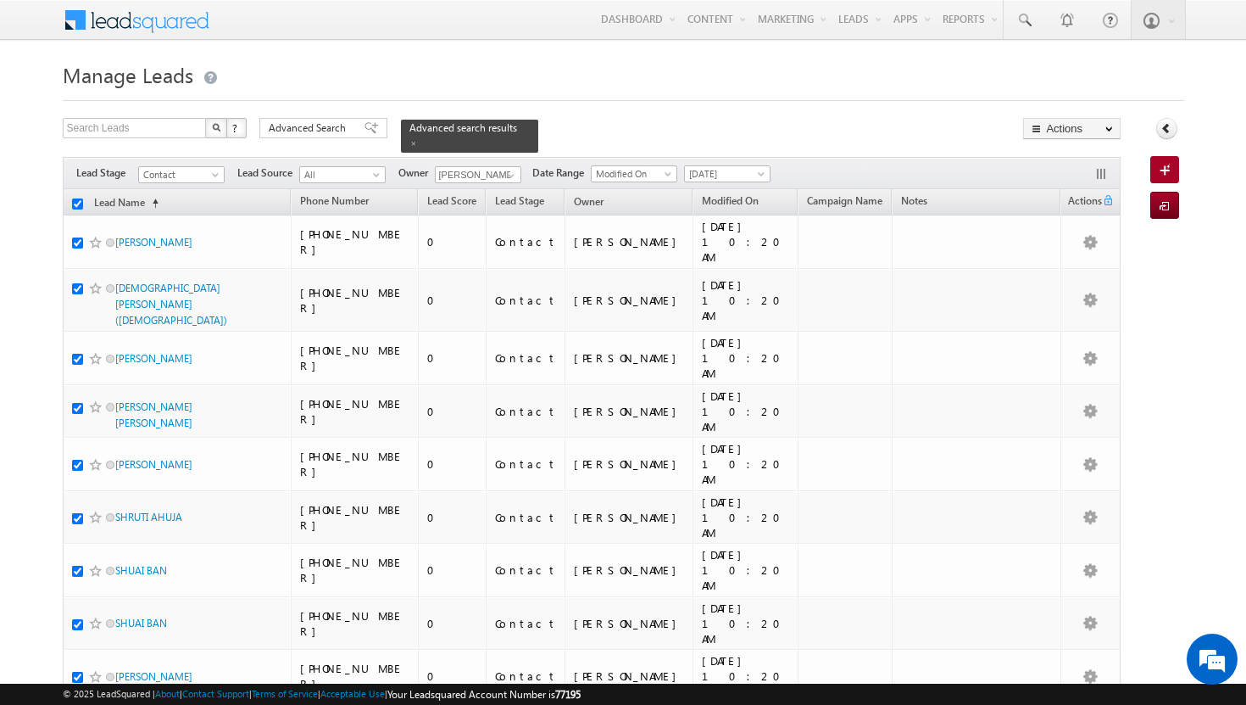
checkbox input "true"
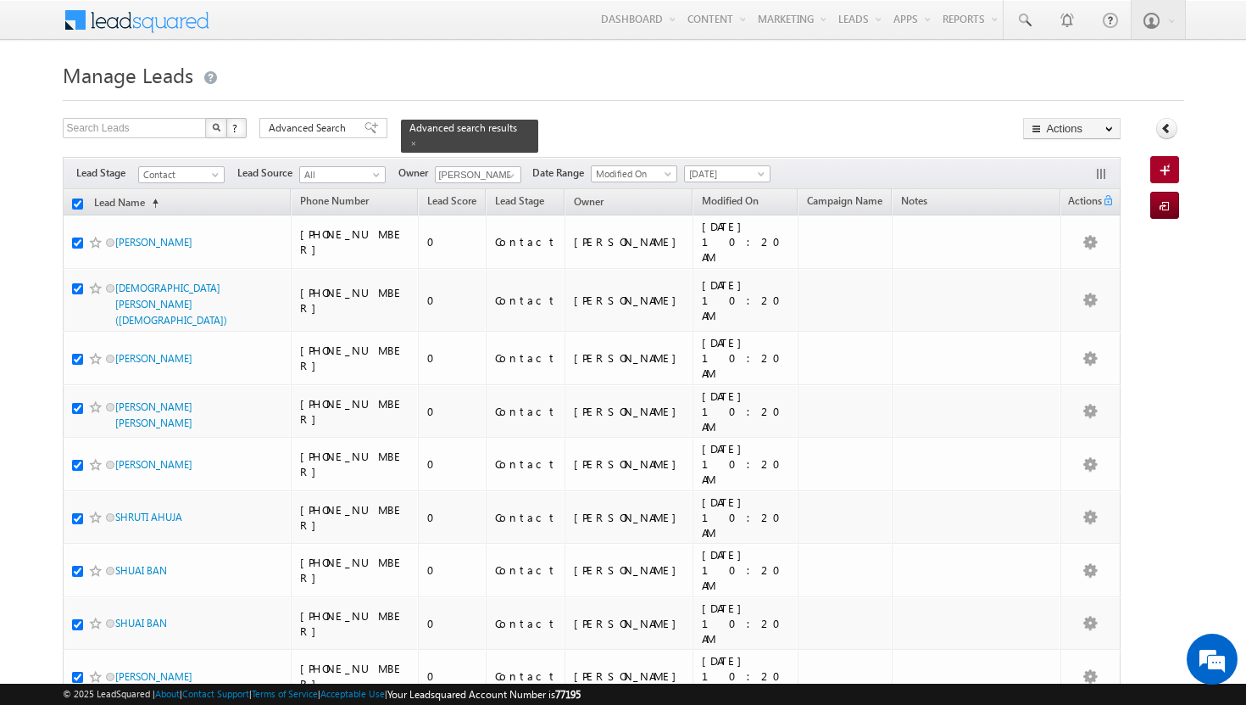
checkbox input "true"
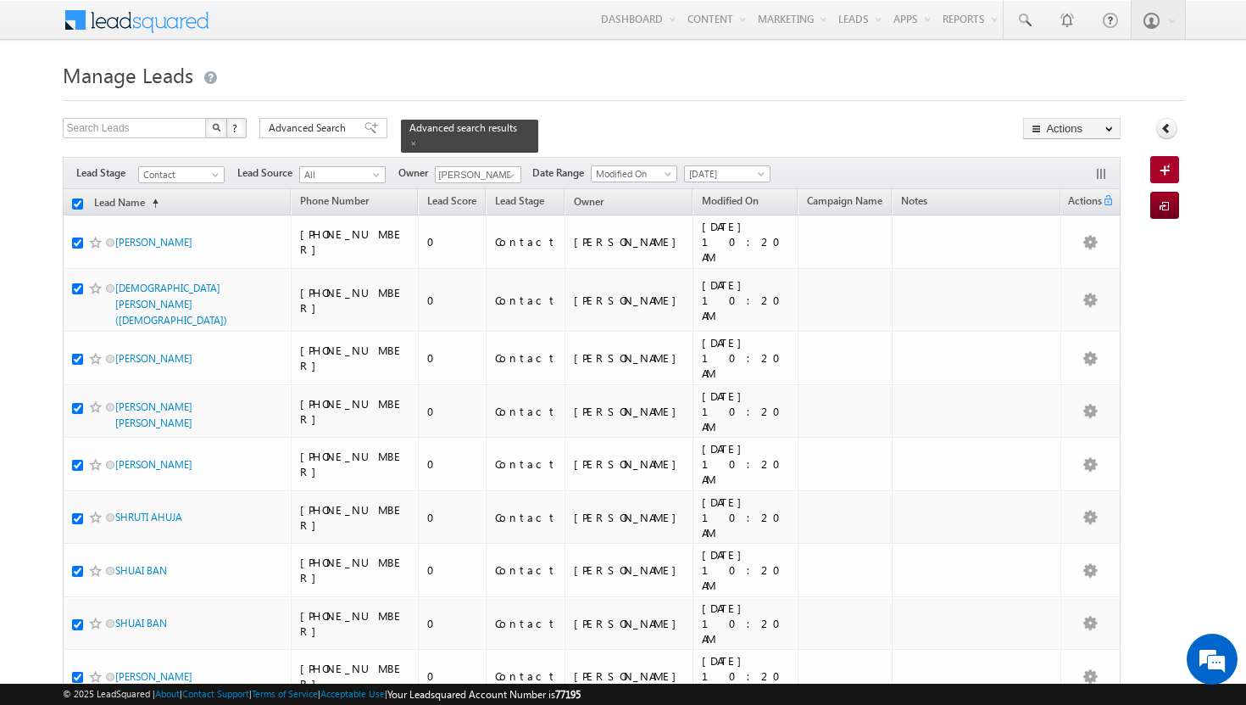
checkbox input "true"
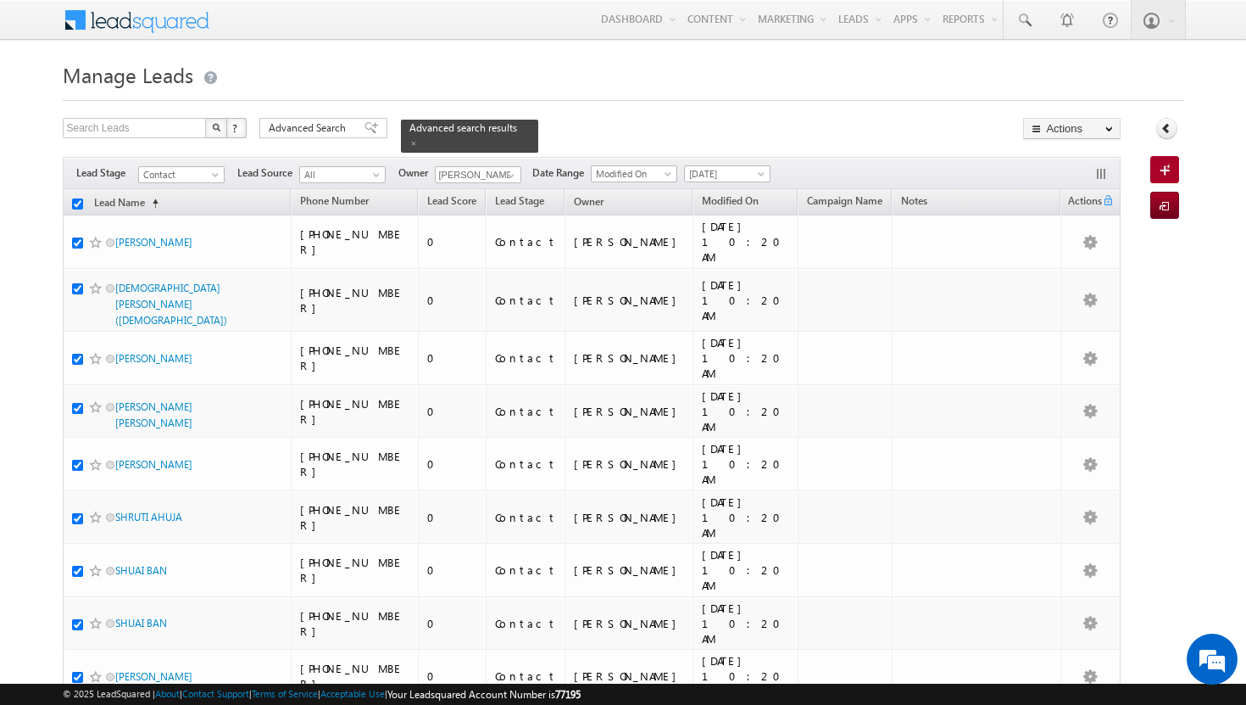
checkbox input "true"
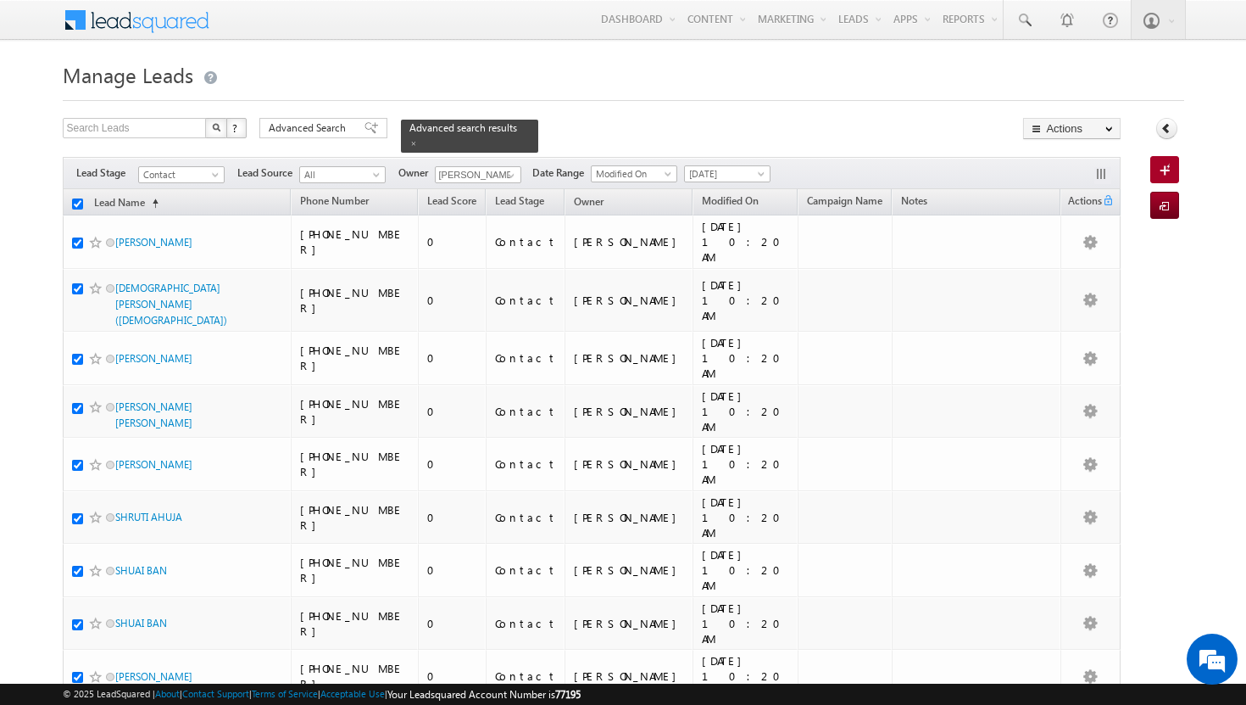
checkbox input "true"
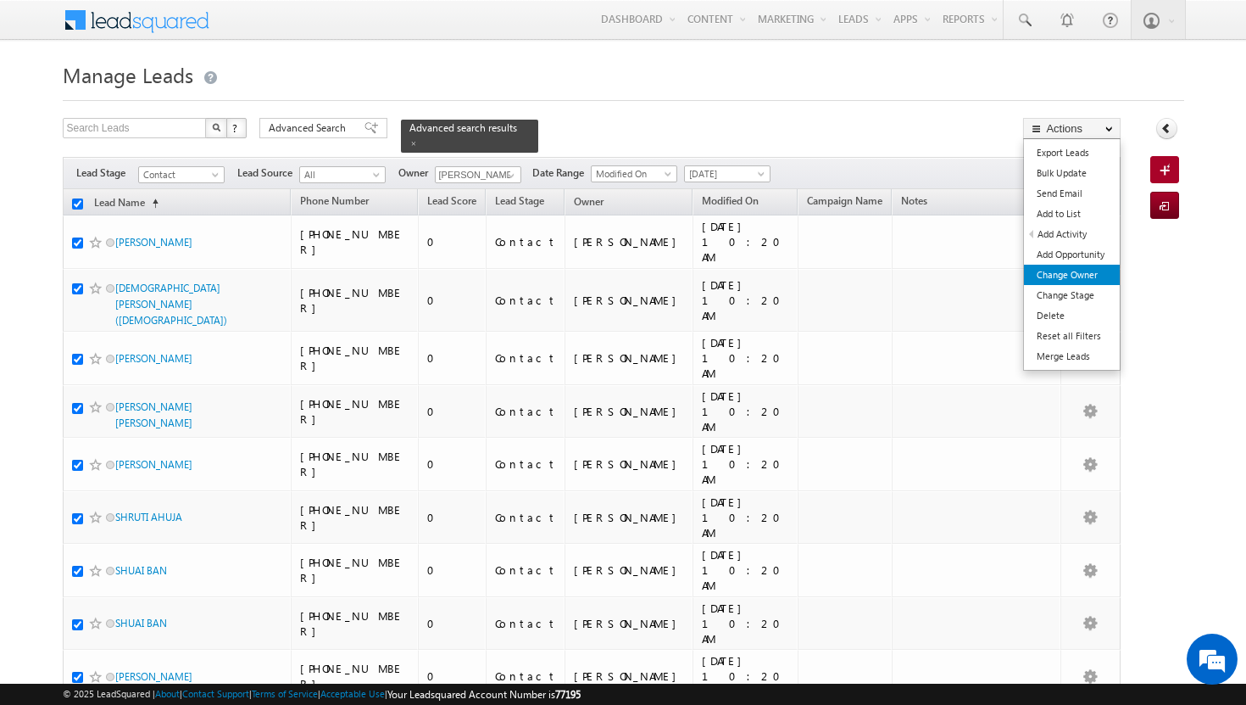
click at [1095, 281] on link "Change Owner" at bounding box center [1072, 275] width 96 height 20
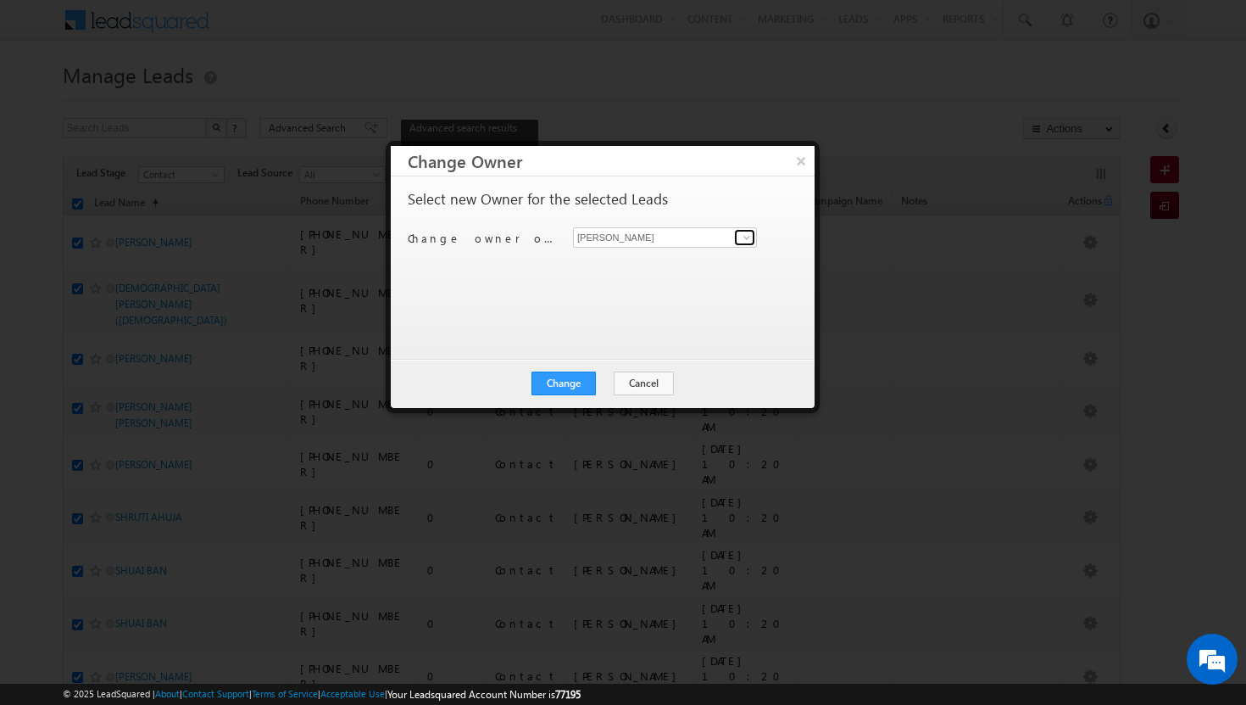
click at [744, 242] on span at bounding box center [747, 238] width 14 height 14
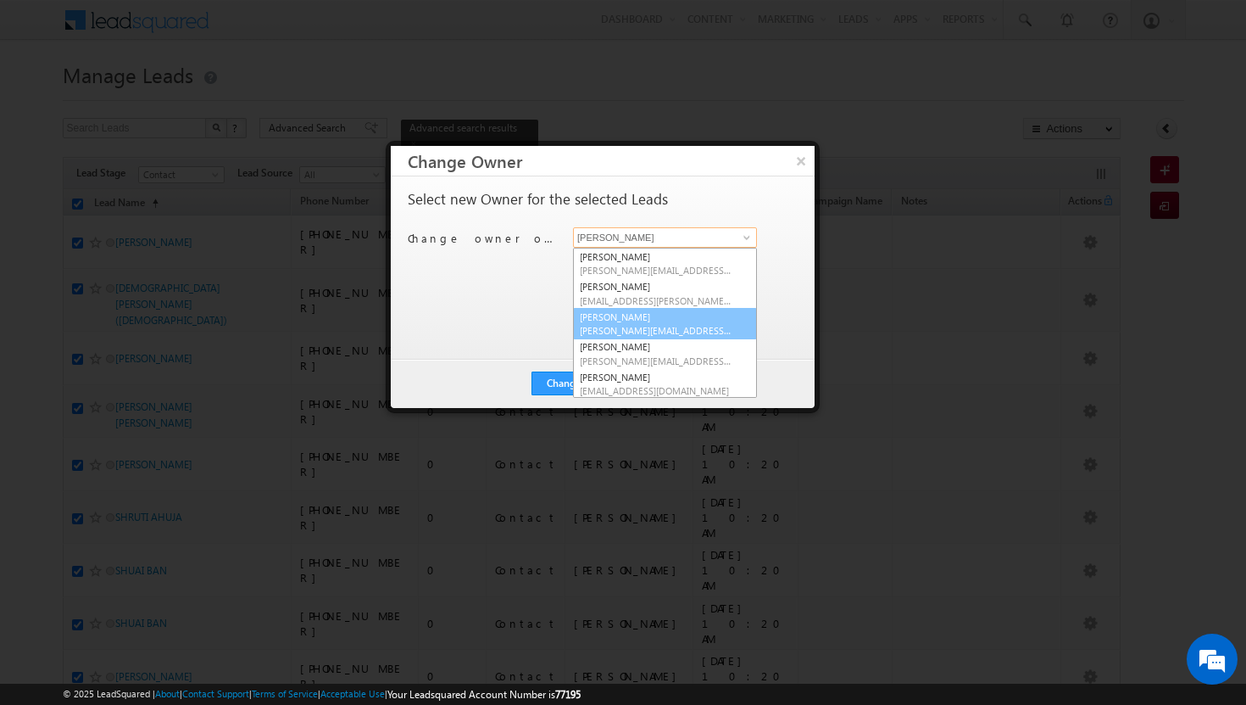
scroll to position [153, 0]
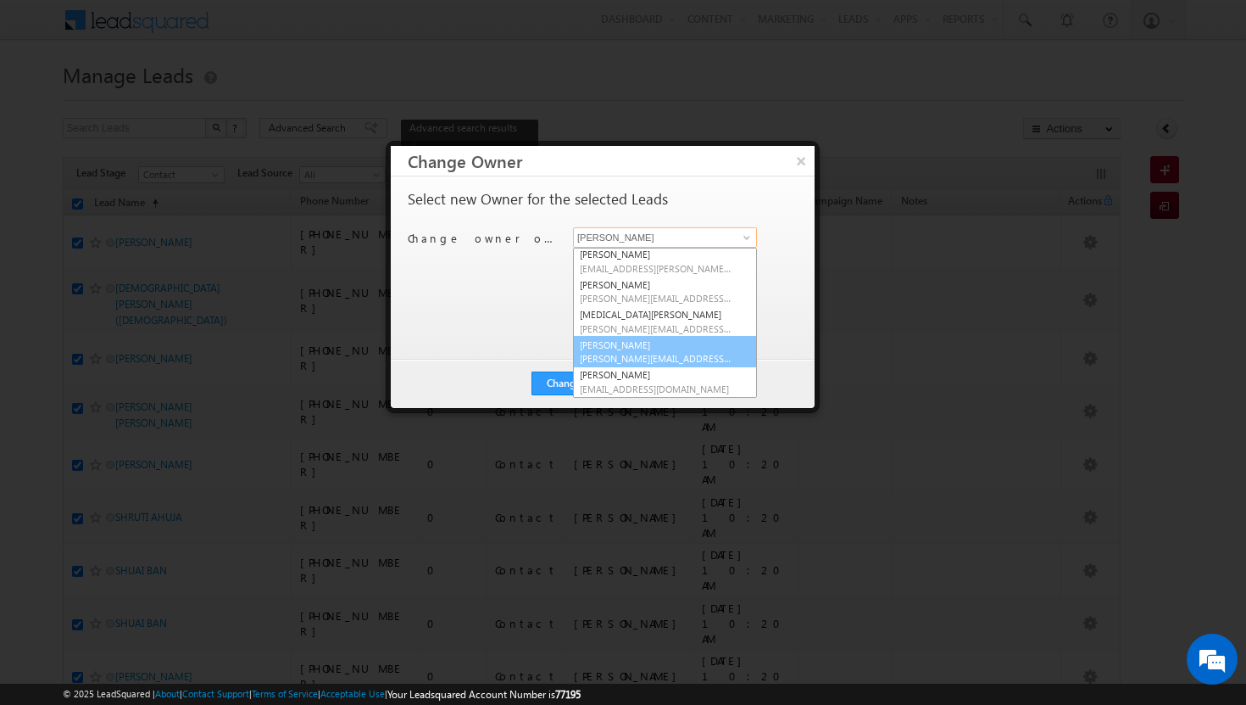
click at [688, 356] on span "[PERSON_NAME][EMAIL_ADDRESS][DOMAIN_NAME]" at bounding box center [656, 358] width 153 height 13
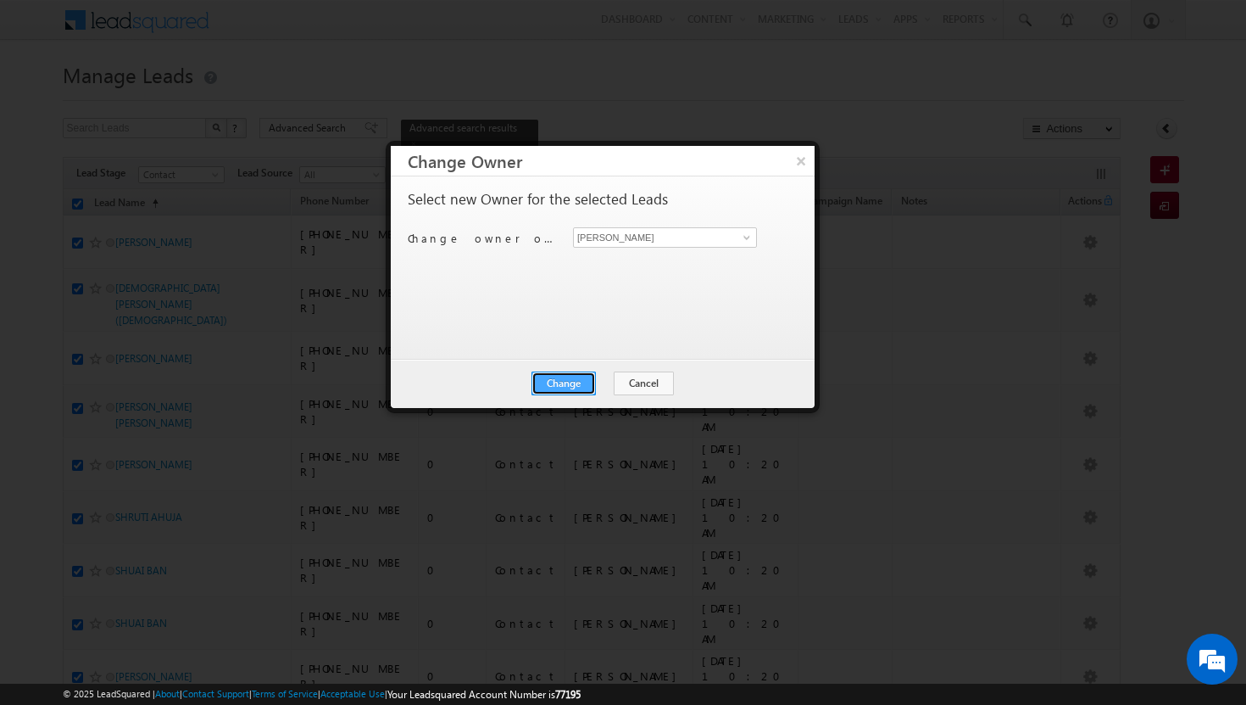
click at [583, 385] on button "Change" at bounding box center [564, 383] width 64 height 24
click at [604, 385] on button "Close" at bounding box center [605, 383] width 54 height 24
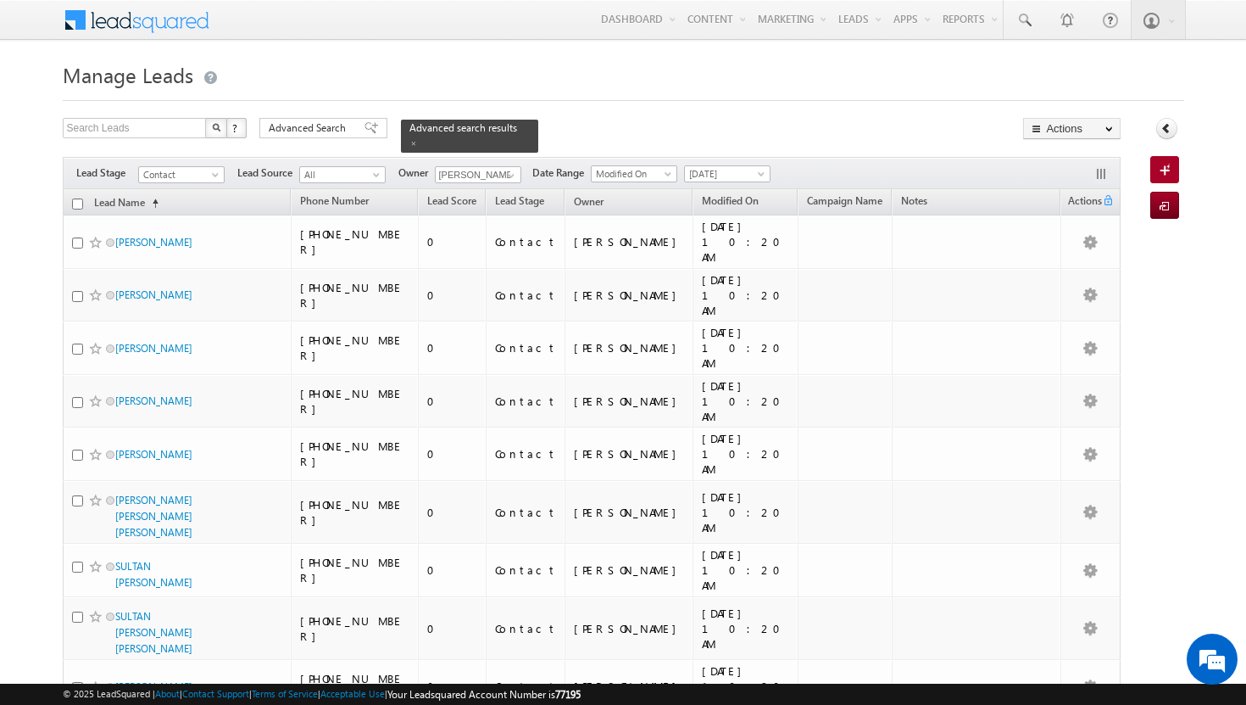
click at [78, 198] on input "checkbox" at bounding box center [77, 203] width 11 height 11
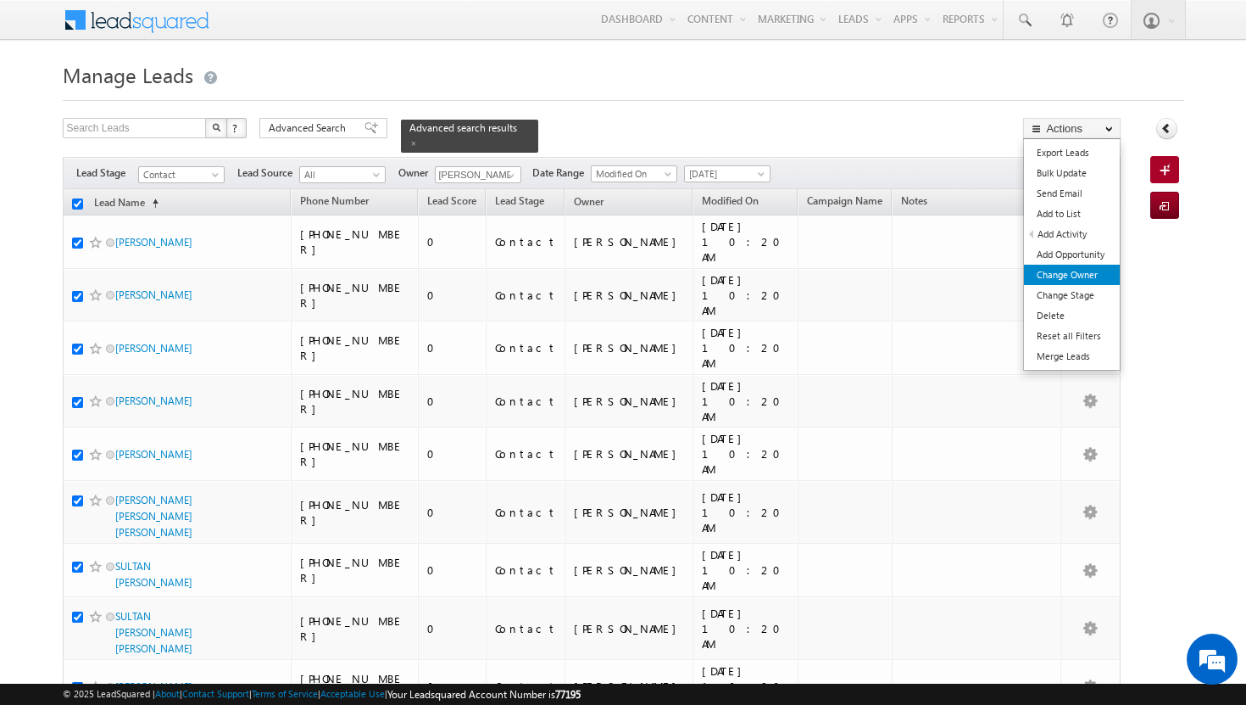
click at [1099, 277] on link "Change Owner" at bounding box center [1072, 275] width 96 height 20
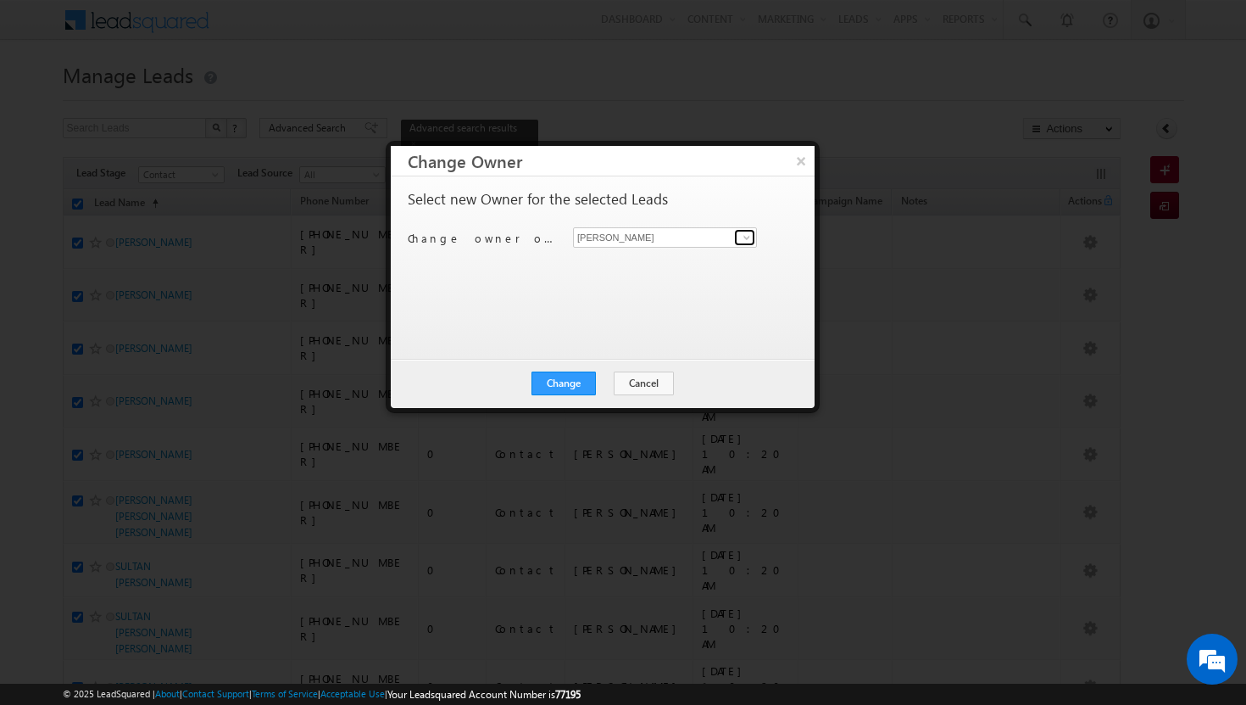
click at [754, 238] on link at bounding box center [744, 237] width 21 height 17
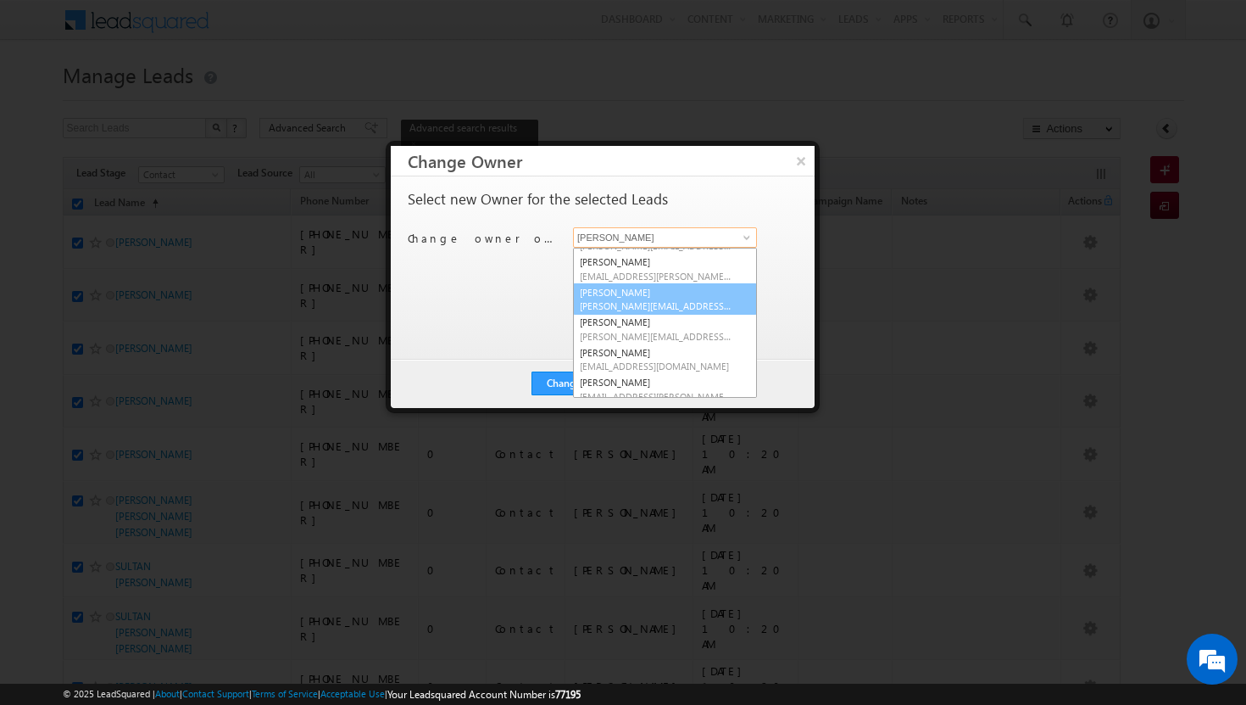
scroll to position [25, 0]
click at [655, 324] on link "Basila Tp basila.tp@indglobal.ae" at bounding box center [665, 330] width 184 height 32
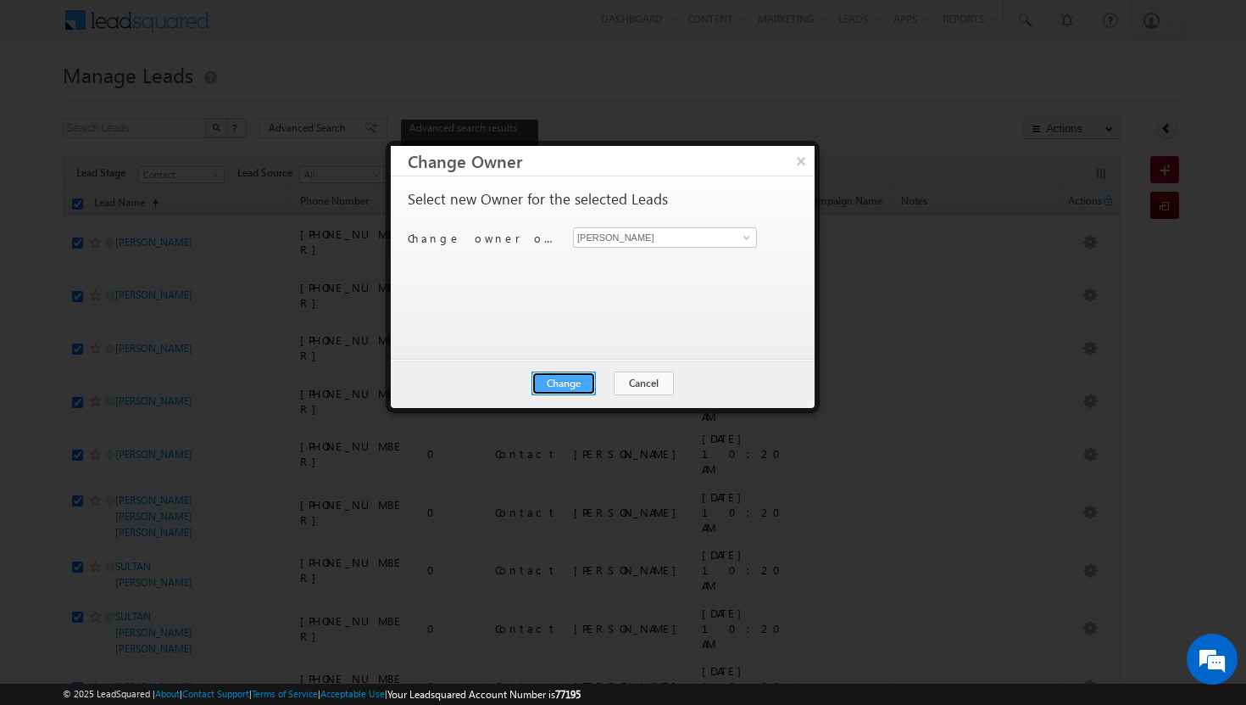
click at [572, 384] on button "Change" at bounding box center [564, 383] width 64 height 24
click at [596, 382] on button "Close" at bounding box center [605, 383] width 54 height 24
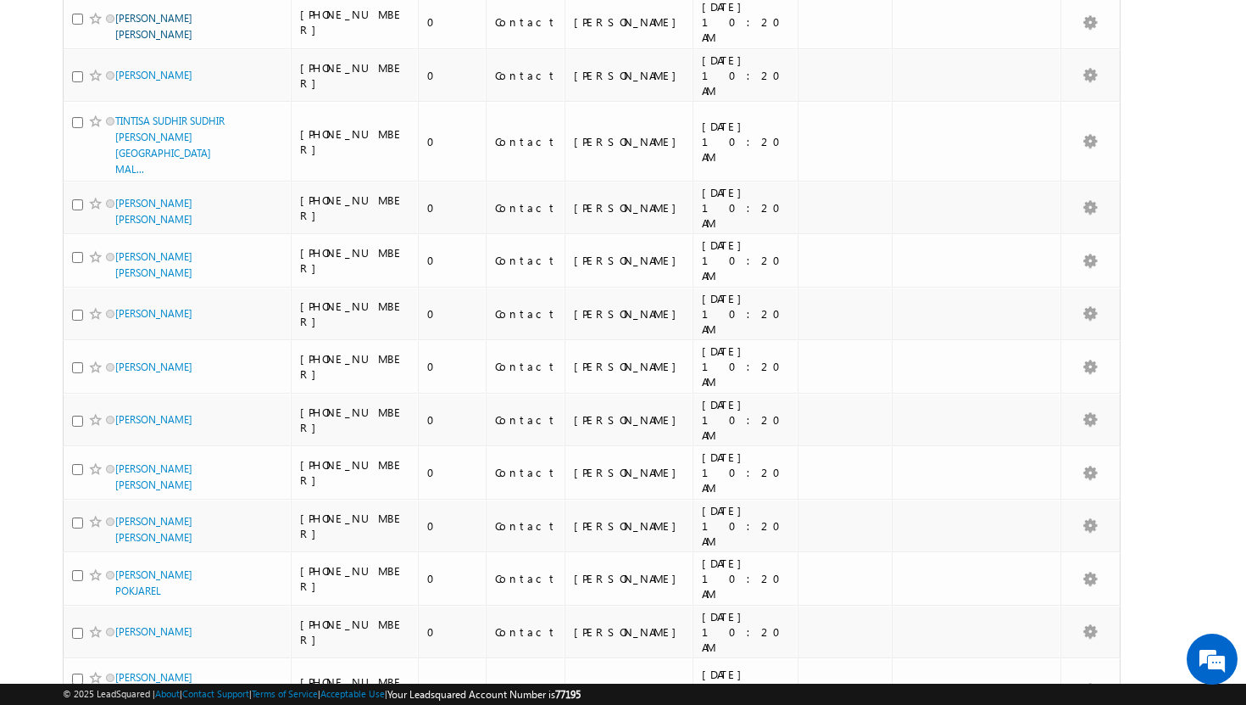
scroll to position [0, 0]
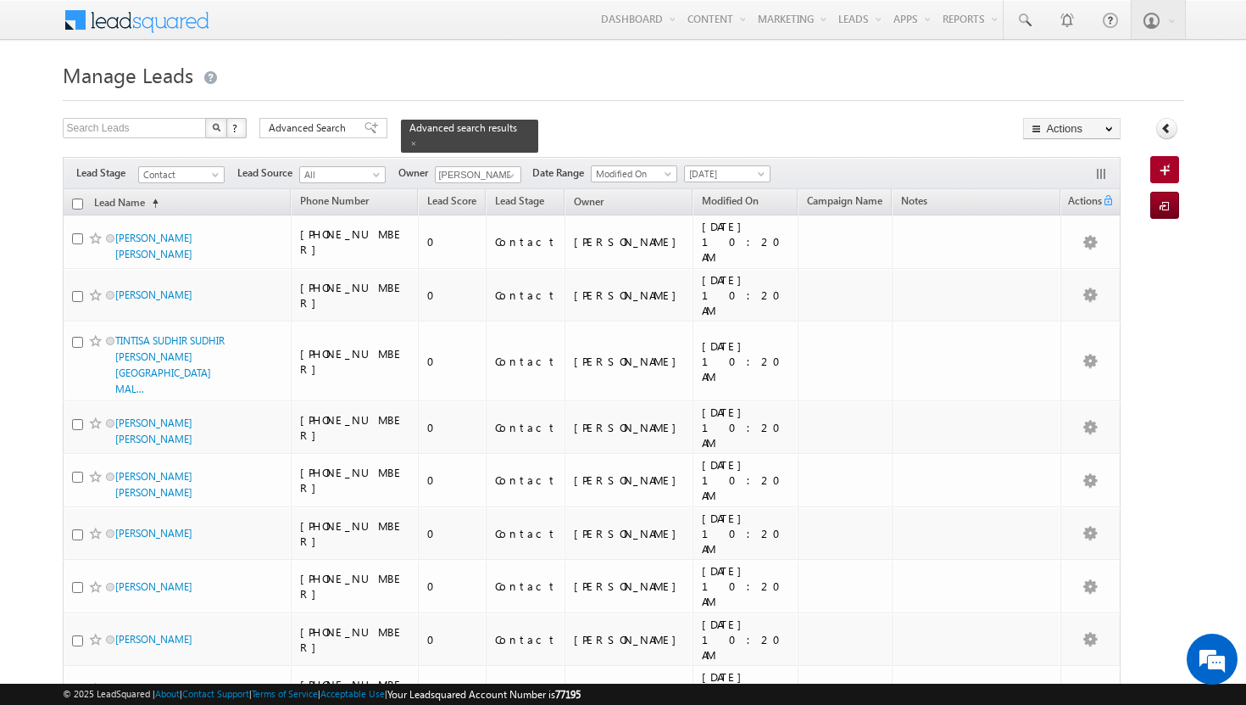
click at [76, 198] on input "checkbox" at bounding box center [77, 203] width 11 height 11
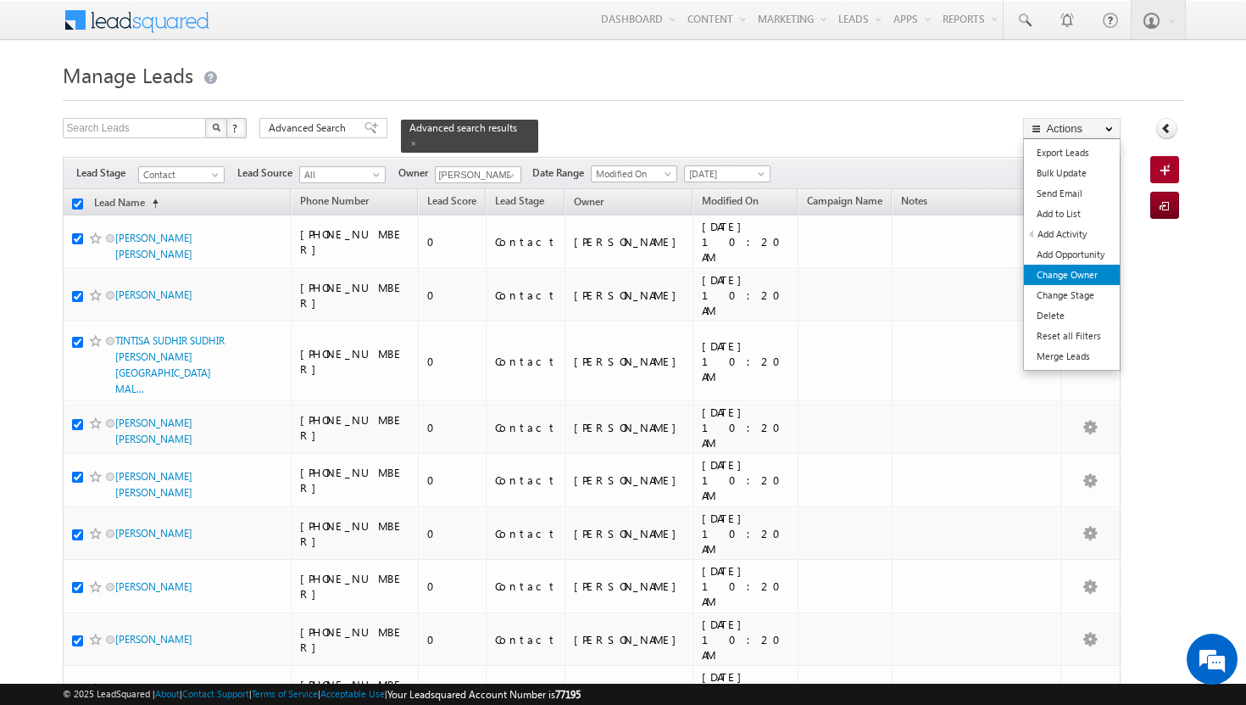
click at [1050, 275] on link "Change Owner" at bounding box center [1072, 275] width 96 height 20
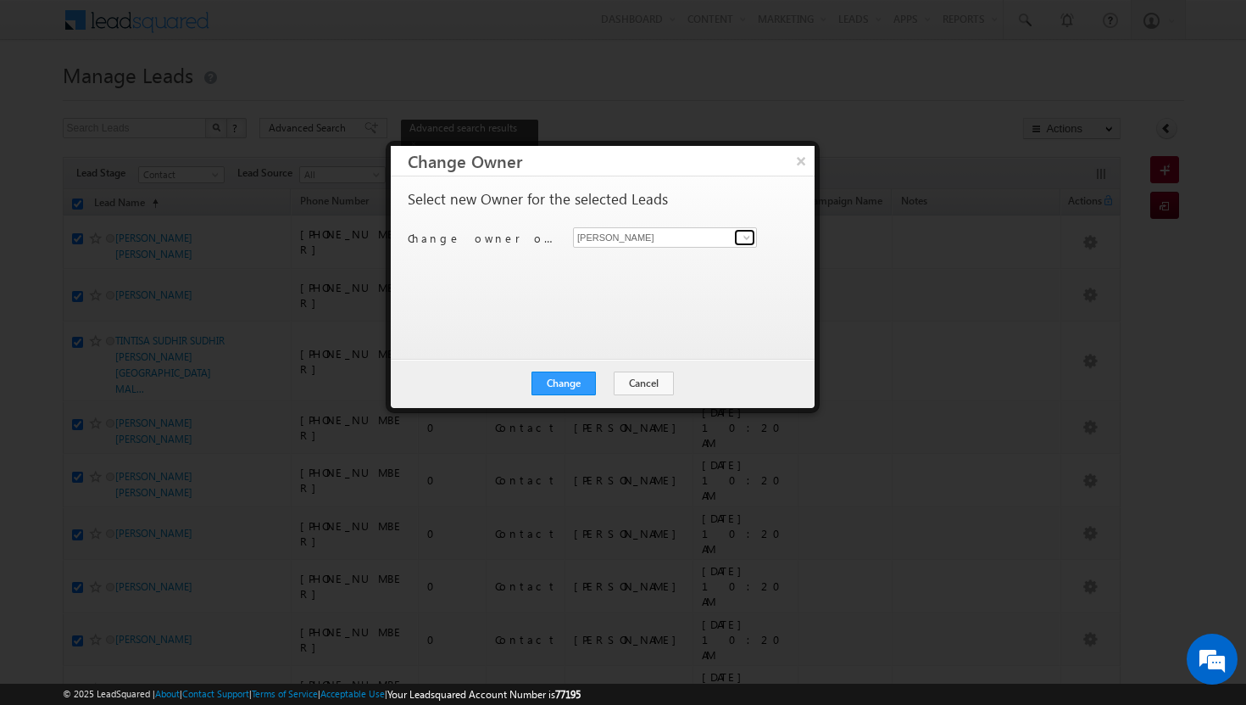
click at [753, 240] on span at bounding box center [747, 238] width 14 height 14
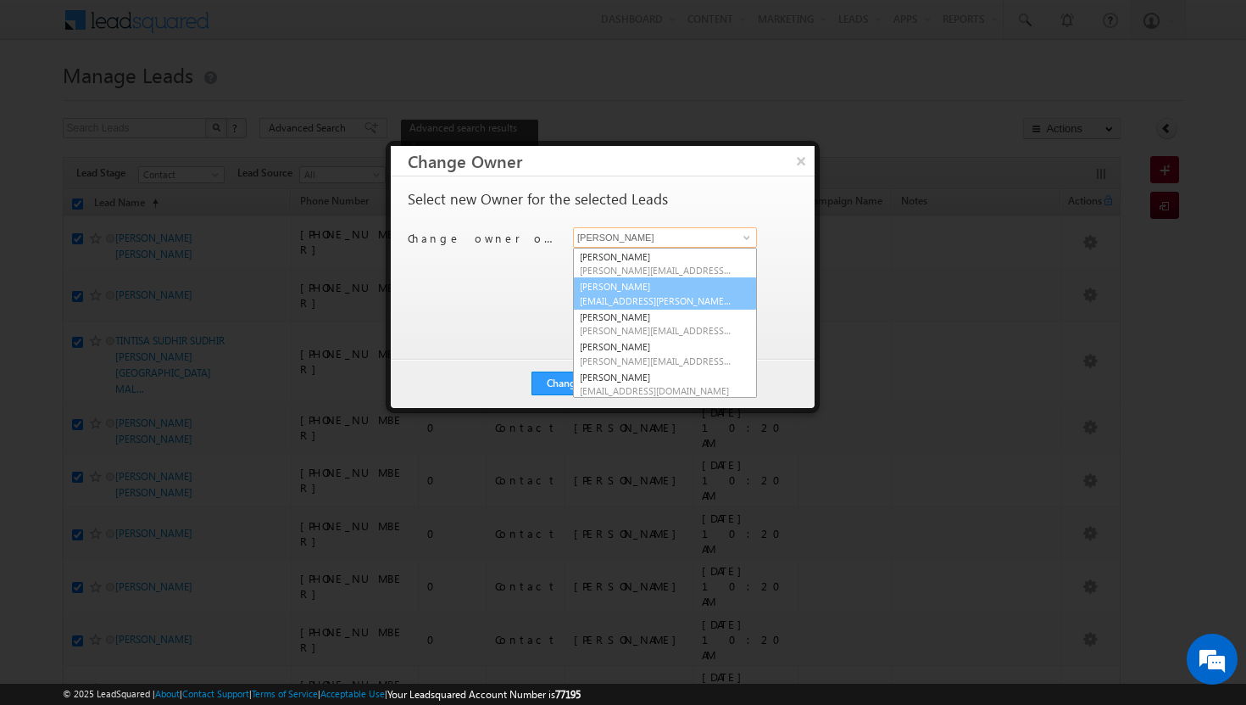
click at [689, 284] on link "Afeef Mohammad afeef.mohammad@indglobal.ae" at bounding box center [665, 293] width 184 height 32
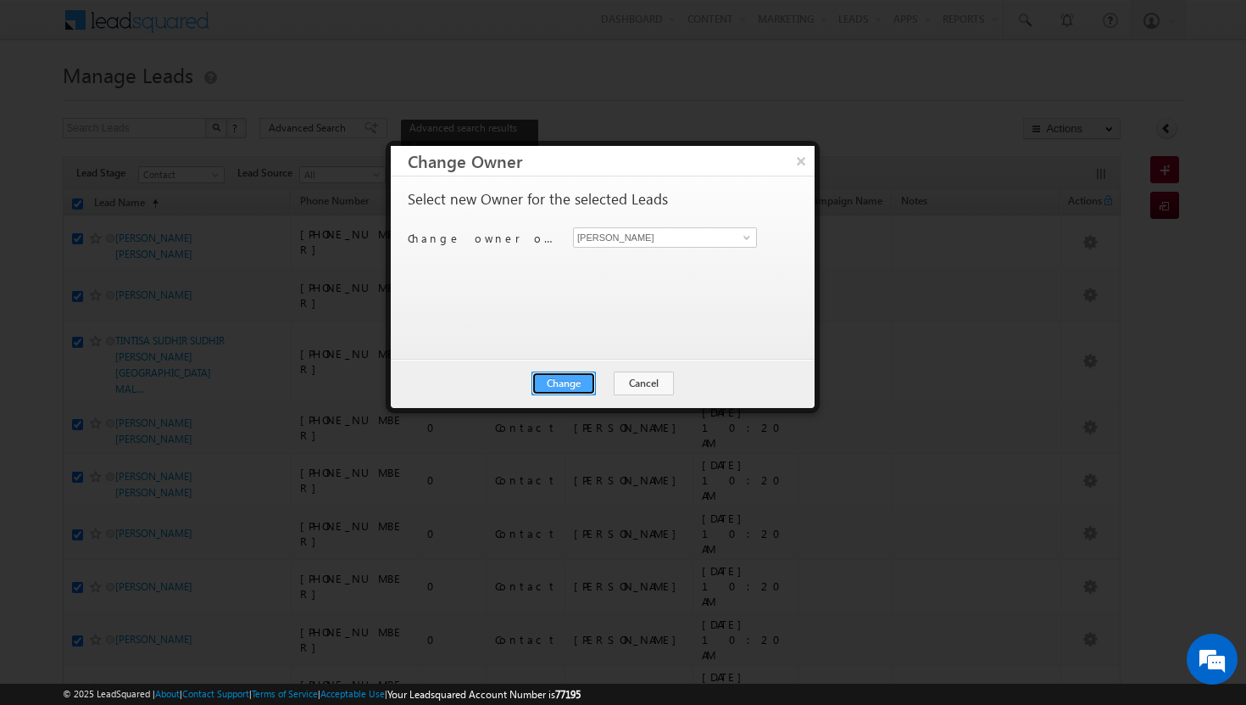
click at [582, 376] on button "Change" at bounding box center [564, 383] width 64 height 24
click at [616, 381] on button "Close" at bounding box center [605, 383] width 54 height 24
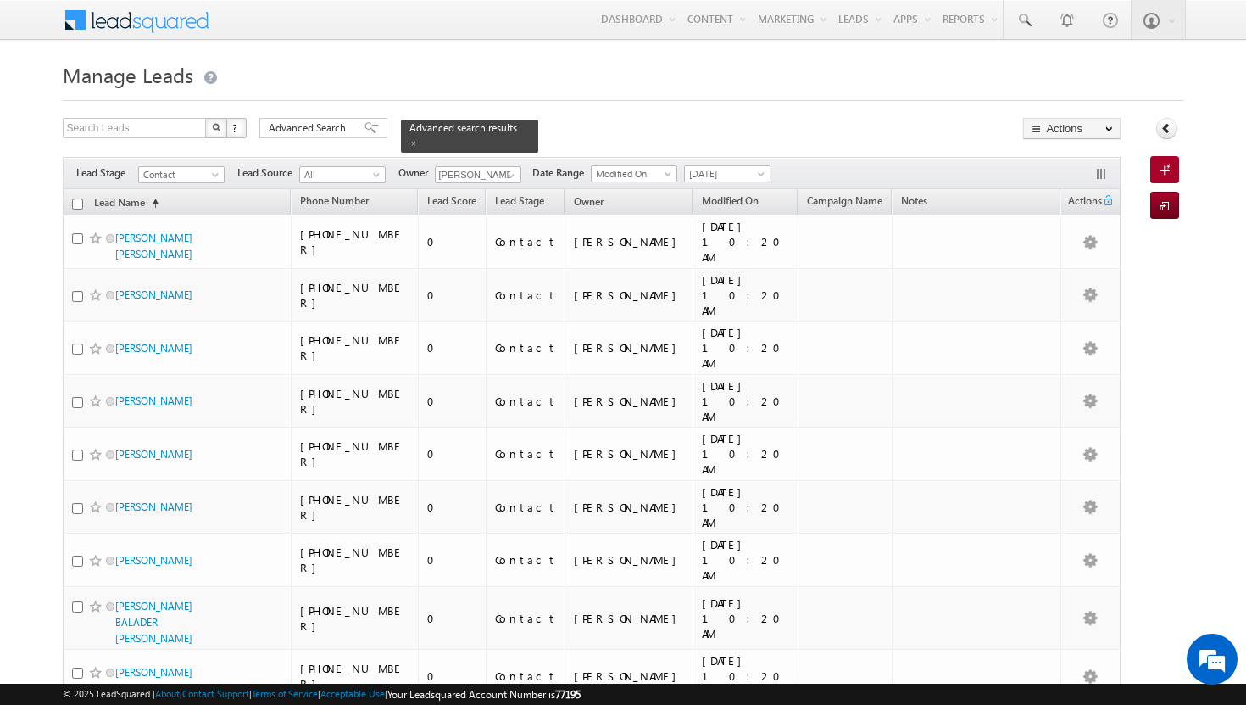
click at [83, 193] on th "Lead Name (sorted ascending)" at bounding box center [177, 202] width 229 height 26
click at [78, 198] on input "checkbox" at bounding box center [77, 203] width 11 height 11
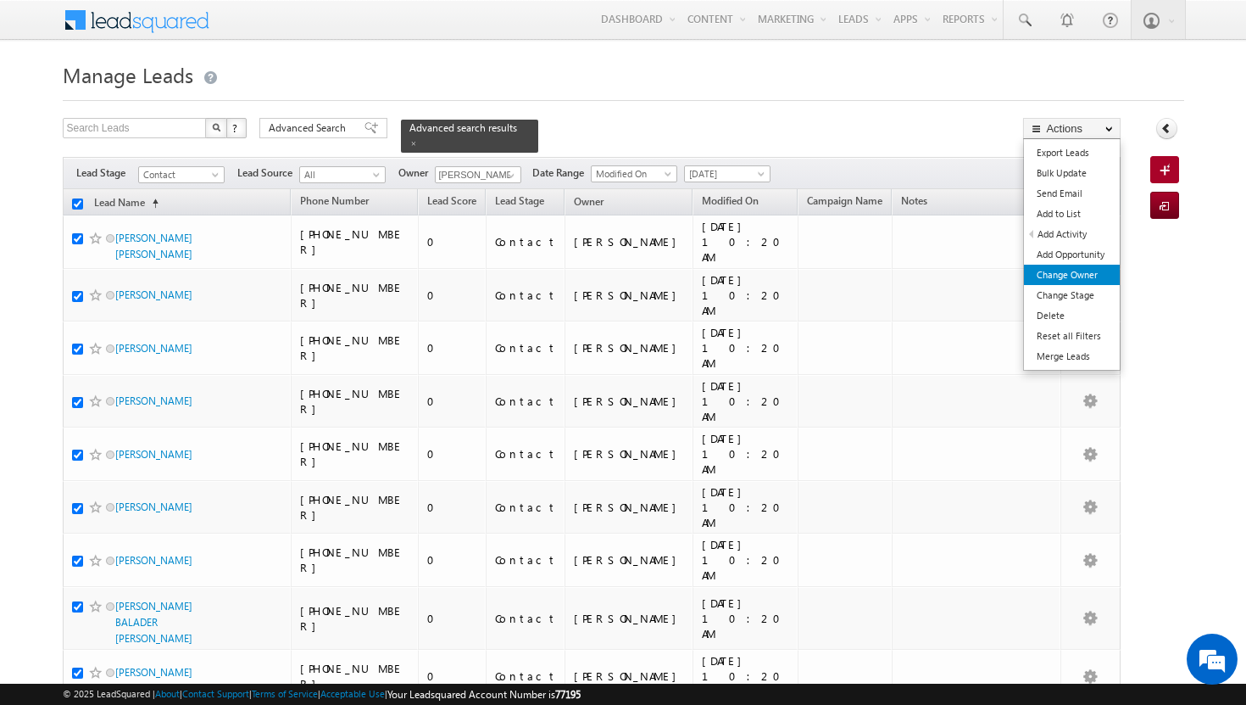
click at [1084, 282] on link "Change Owner" at bounding box center [1072, 275] width 96 height 20
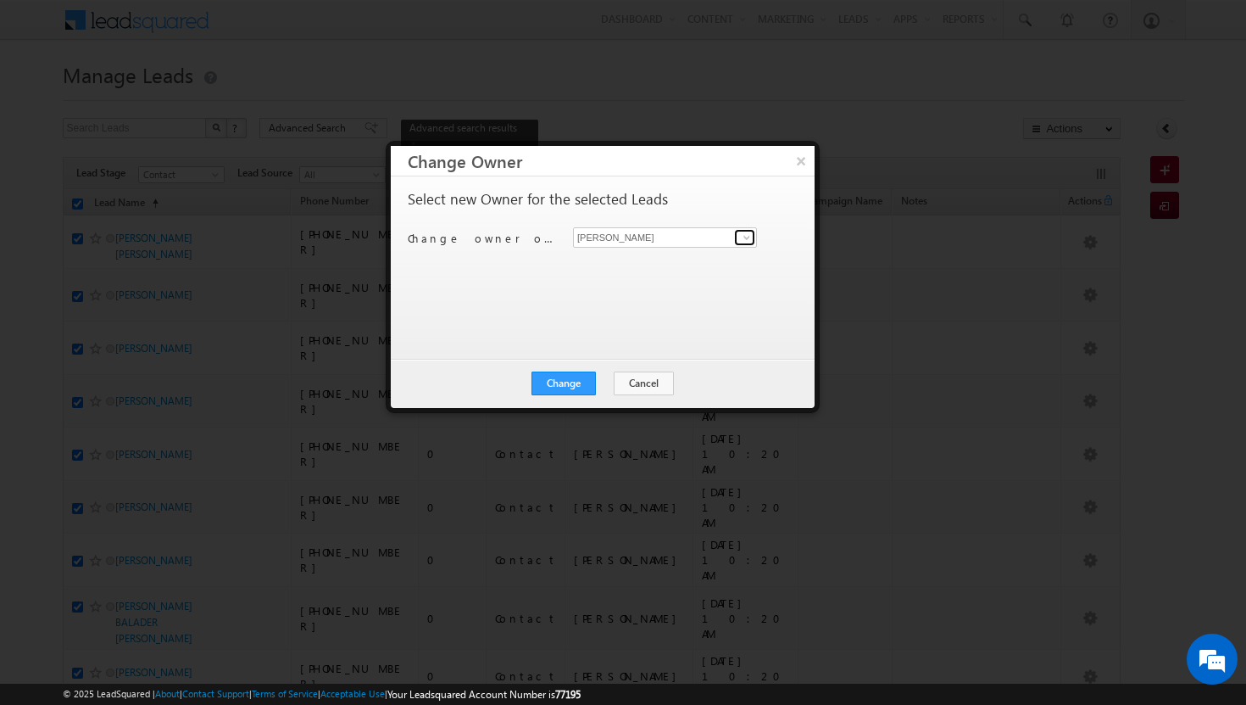
click at [749, 234] on span at bounding box center [747, 238] width 14 height 14
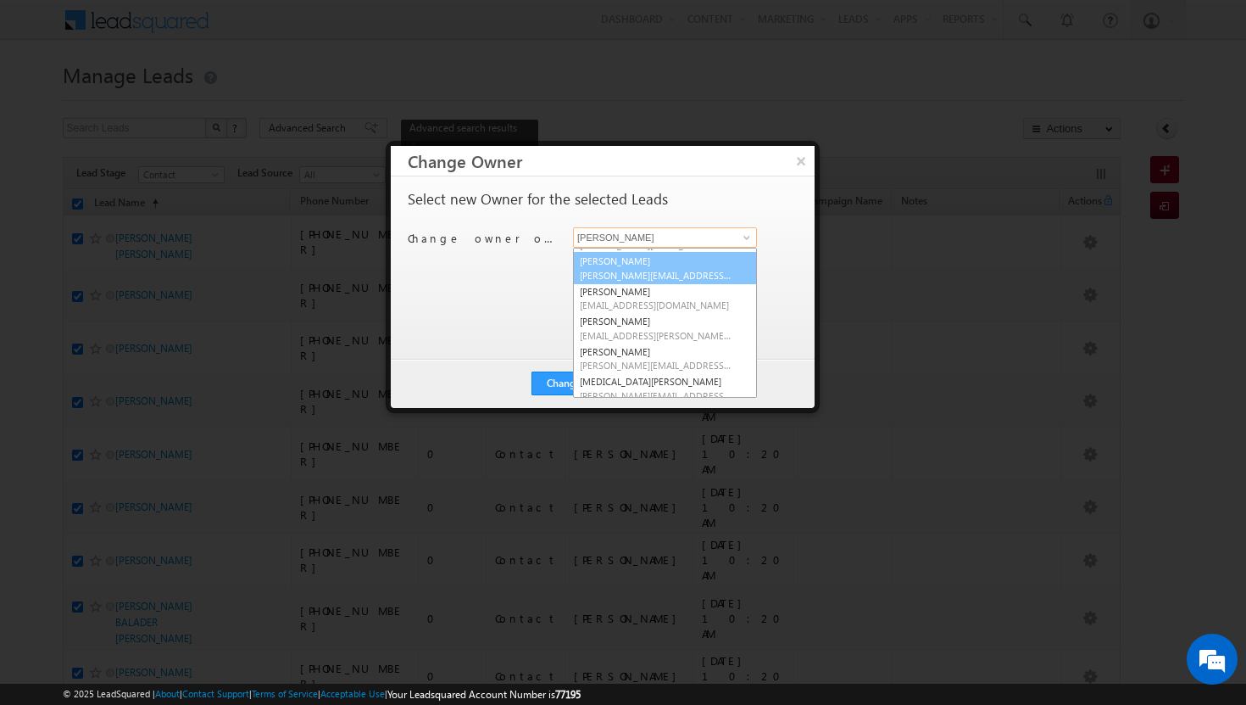
scroll to position [153, 0]
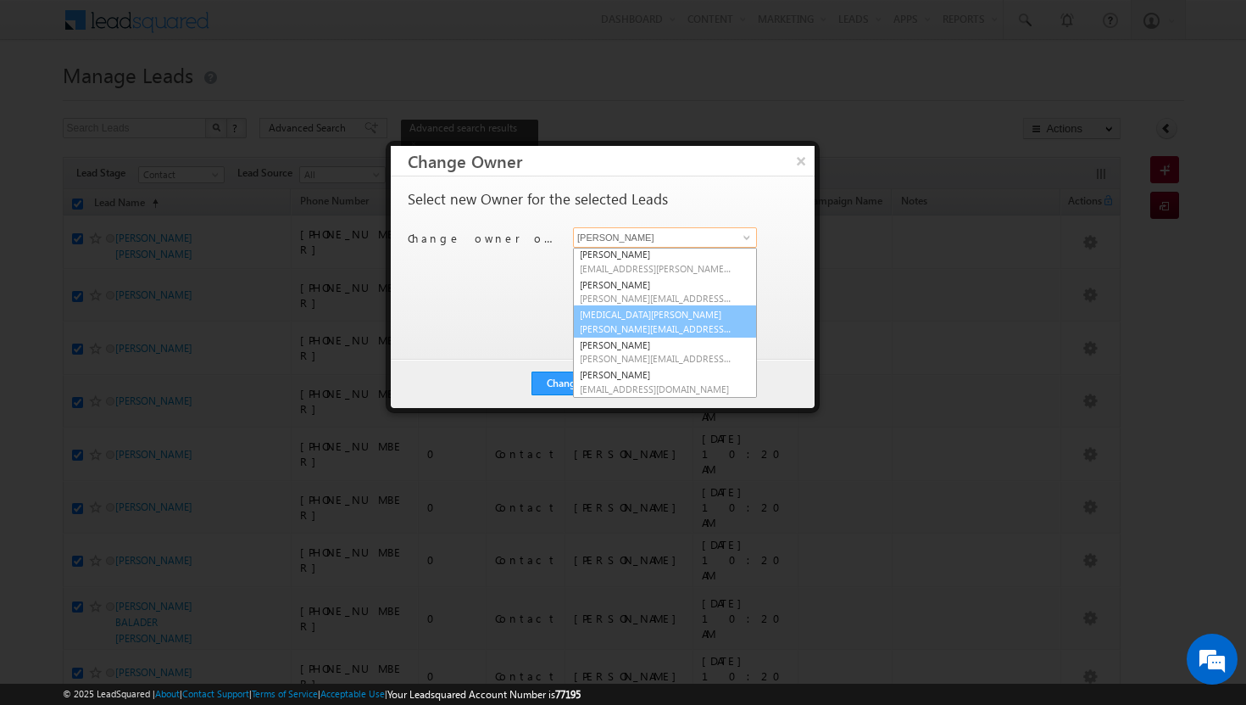
click at [650, 314] on link "syeda bibijan syeda.bibijan@indglobal.ae" at bounding box center [665, 321] width 184 height 32
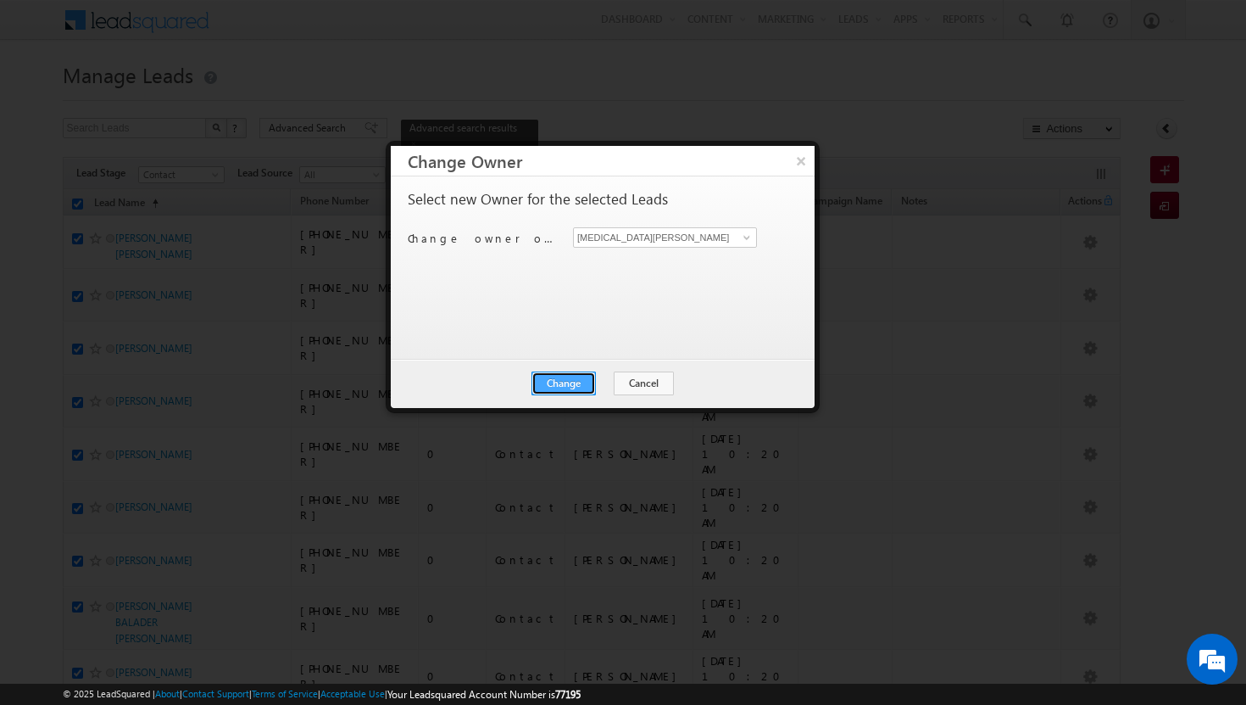
click at [576, 382] on button "Change" at bounding box center [564, 383] width 64 height 24
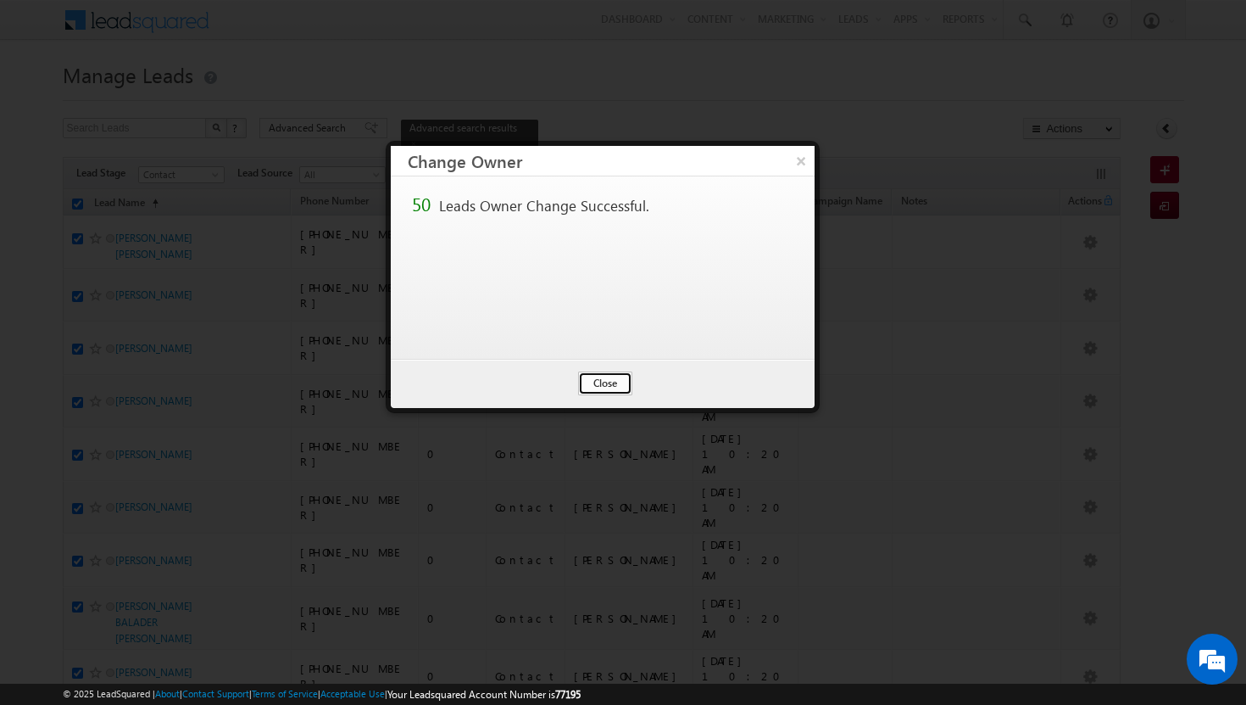
click at [605, 386] on button "Close" at bounding box center [605, 383] width 54 height 24
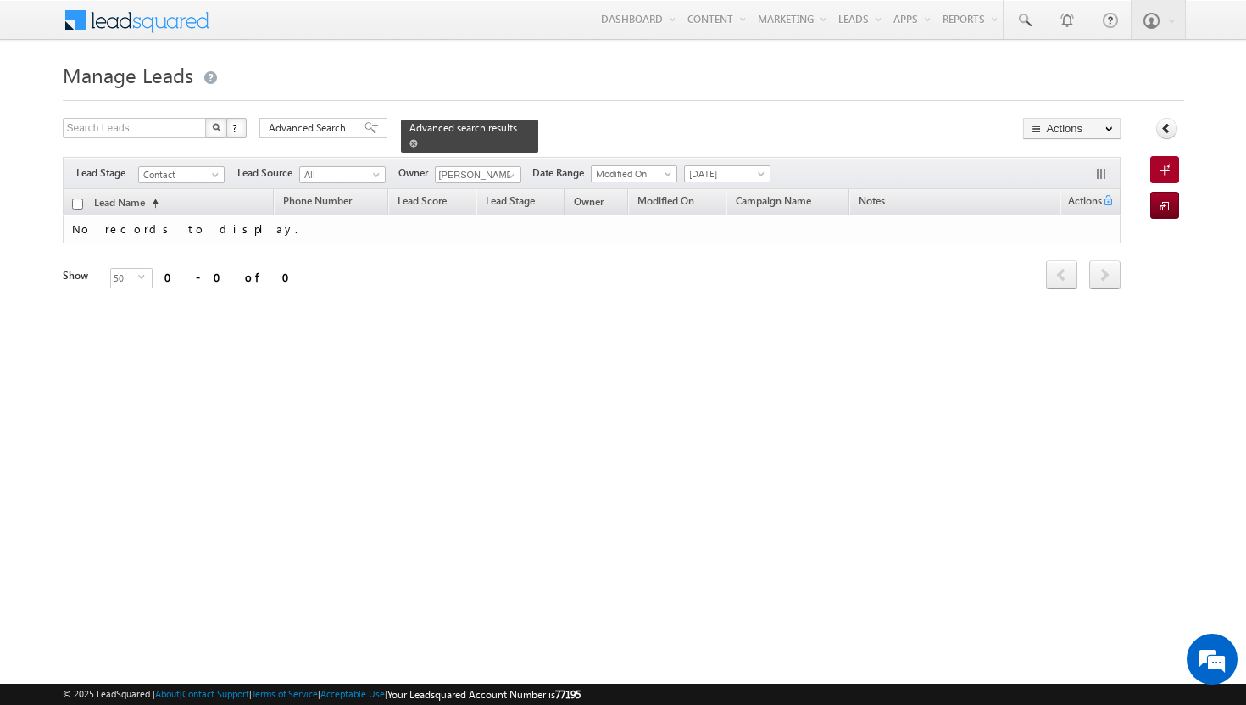
click at [418, 139] on span at bounding box center [413, 143] width 8 height 8
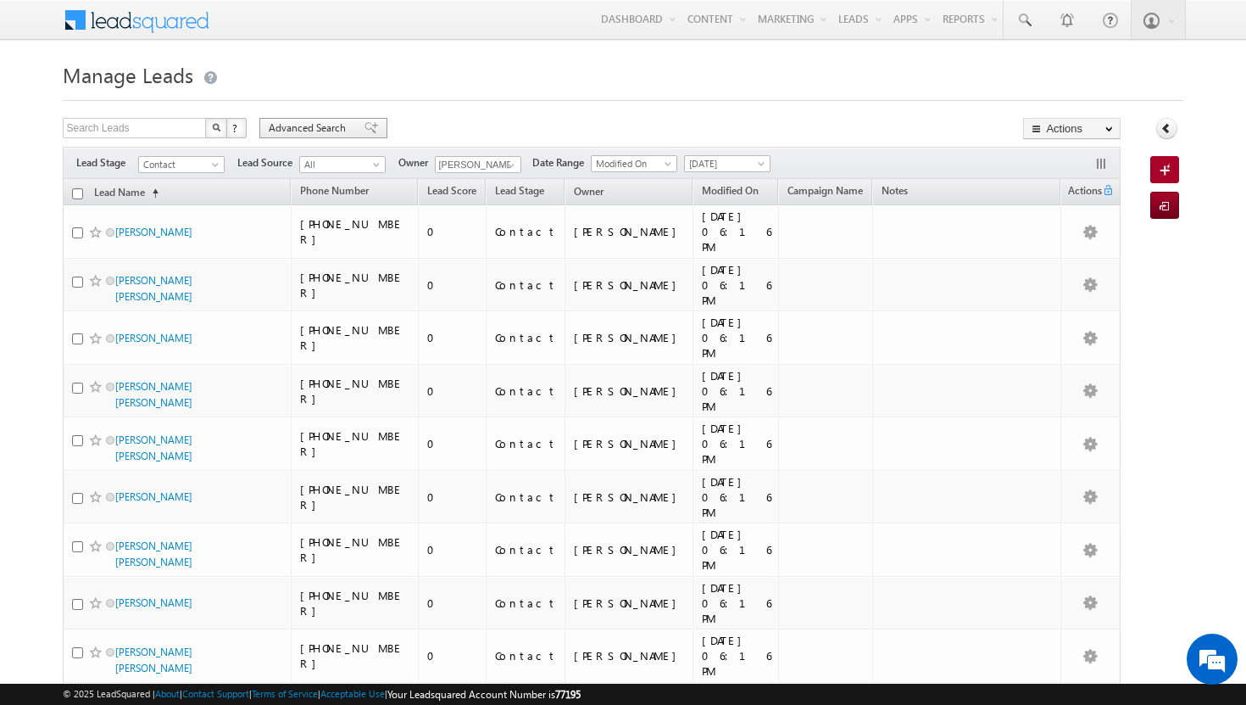
click at [343, 125] on span "Advanced Search" at bounding box center [310, 127] width 82 height 15
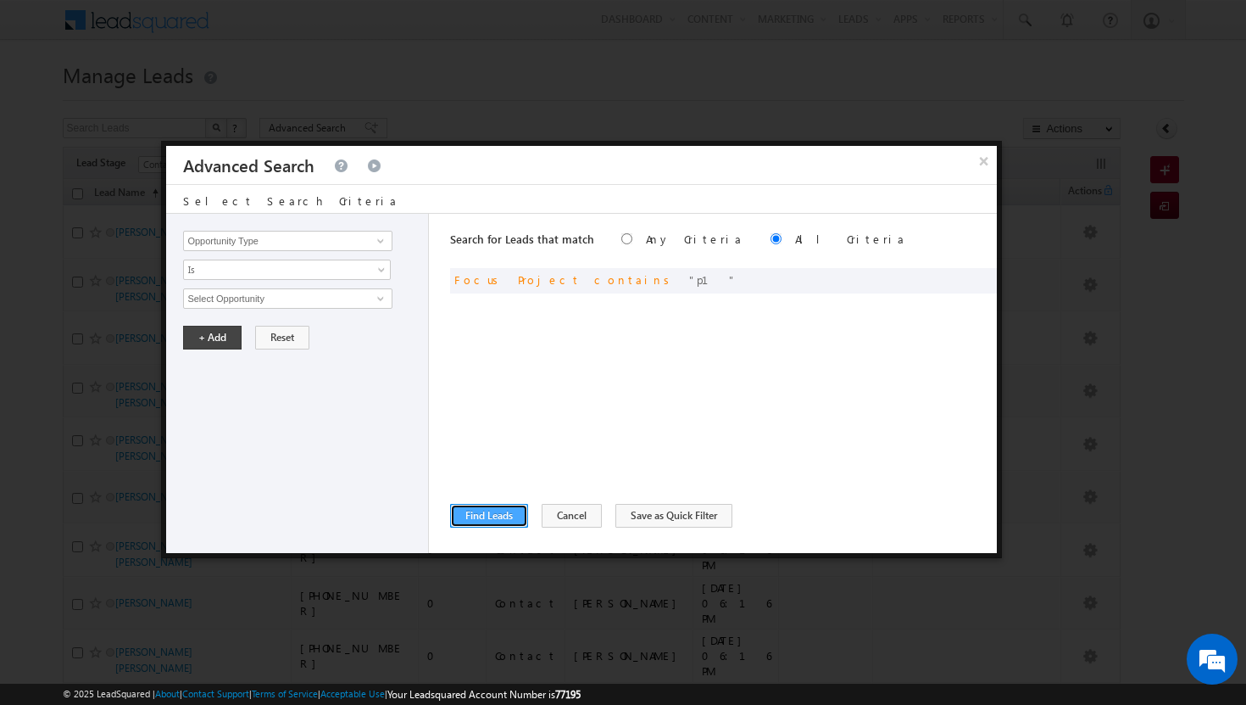
click at [483, 515] on button "Find Leads" at bounding box center [489, 516] width 78 height 24
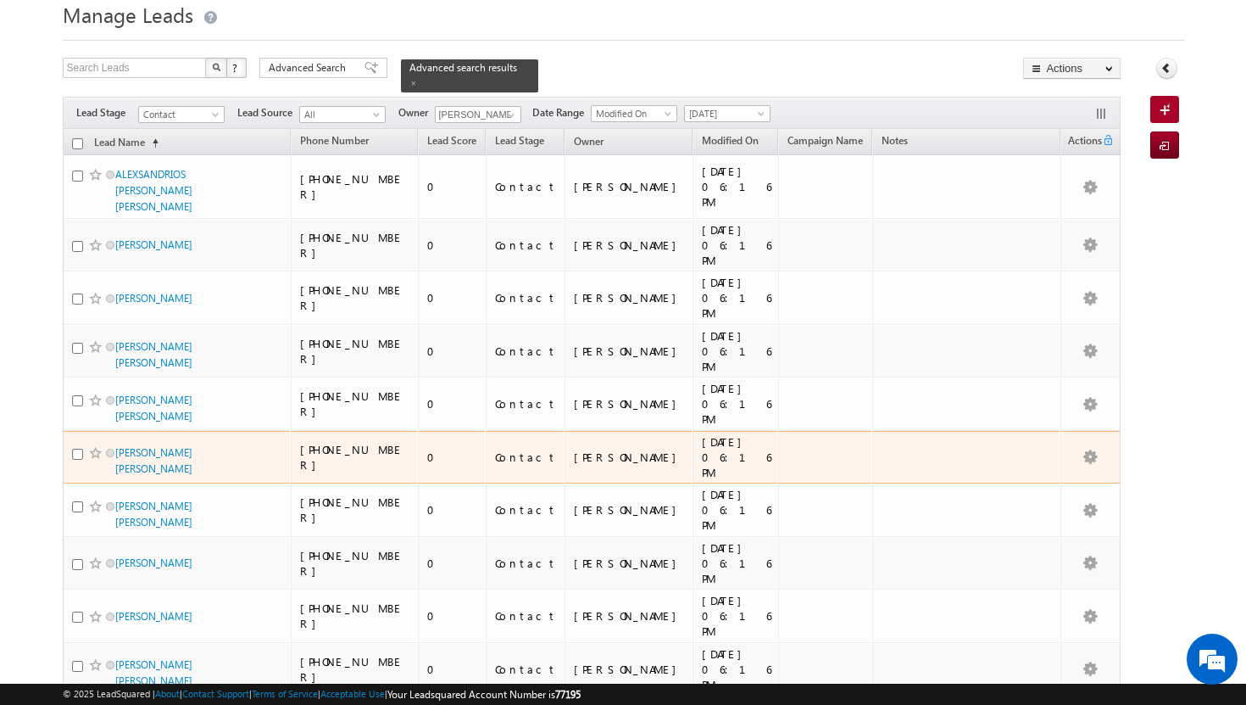
scroll to position [0, 0]
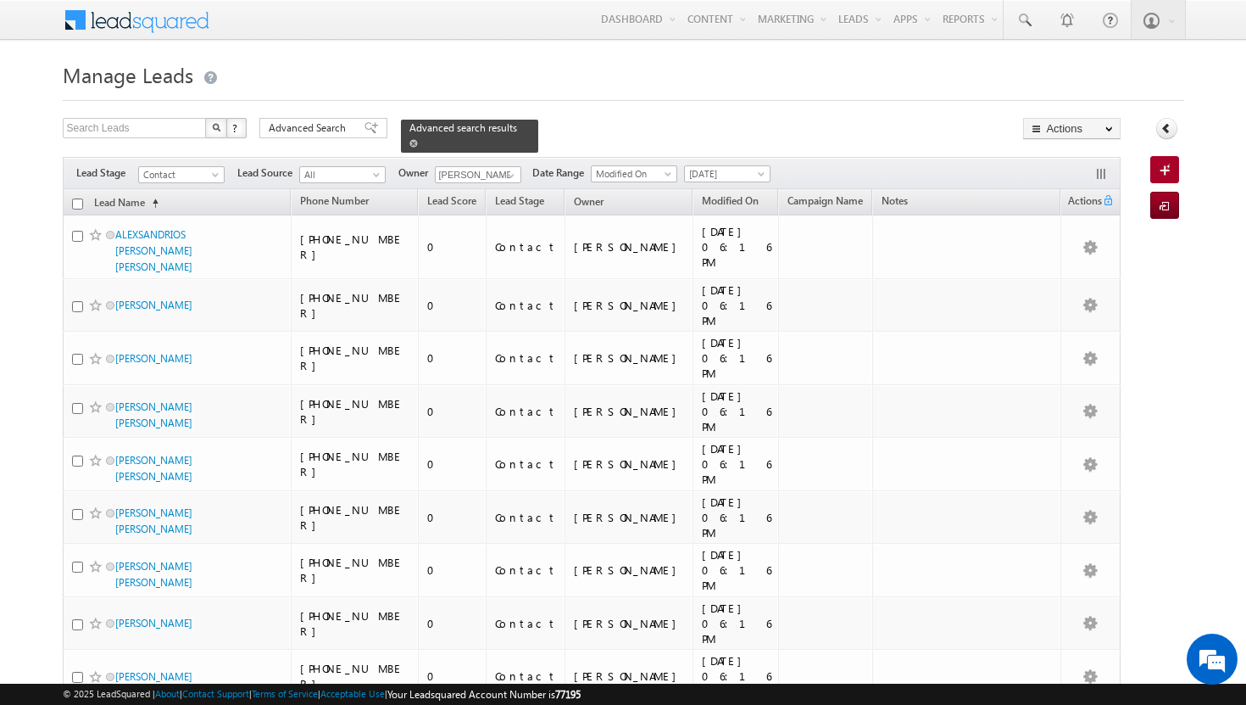
click at [418, 139] on span at bounding box center [413, 143] width 8 height 8
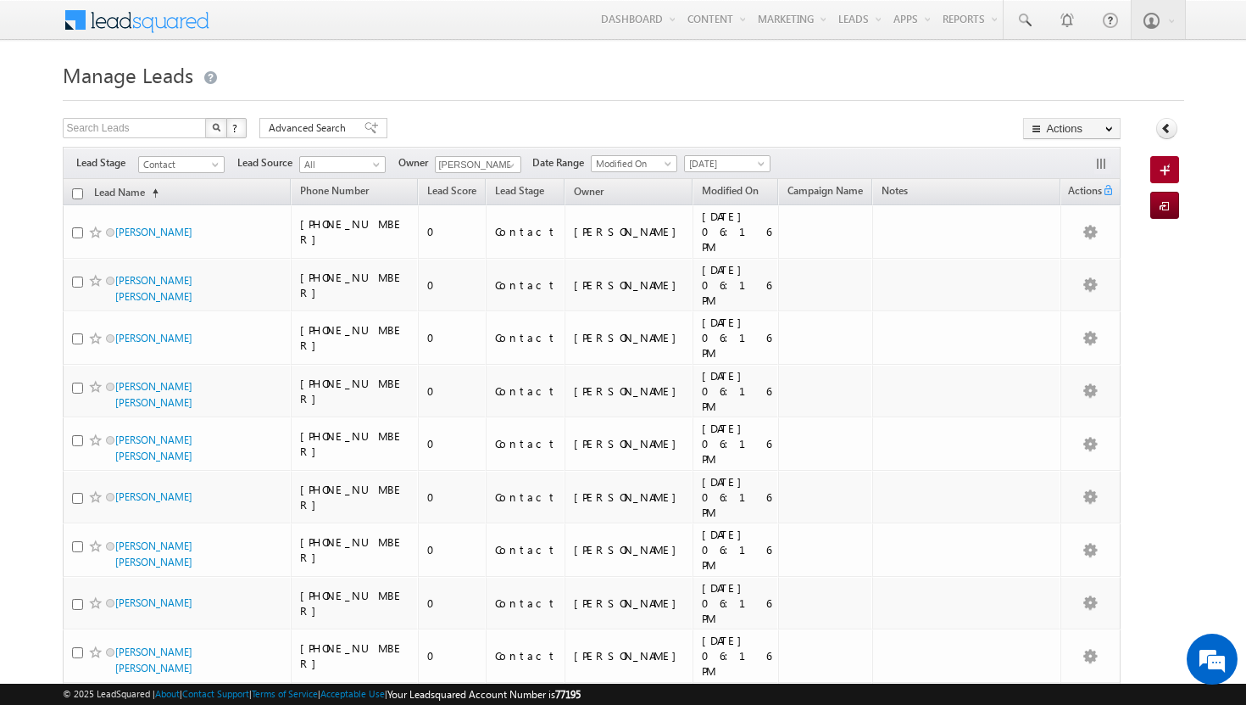
click at [77, 192] on input "checkbox" at bounding box center [77, 193] width 11 height 11
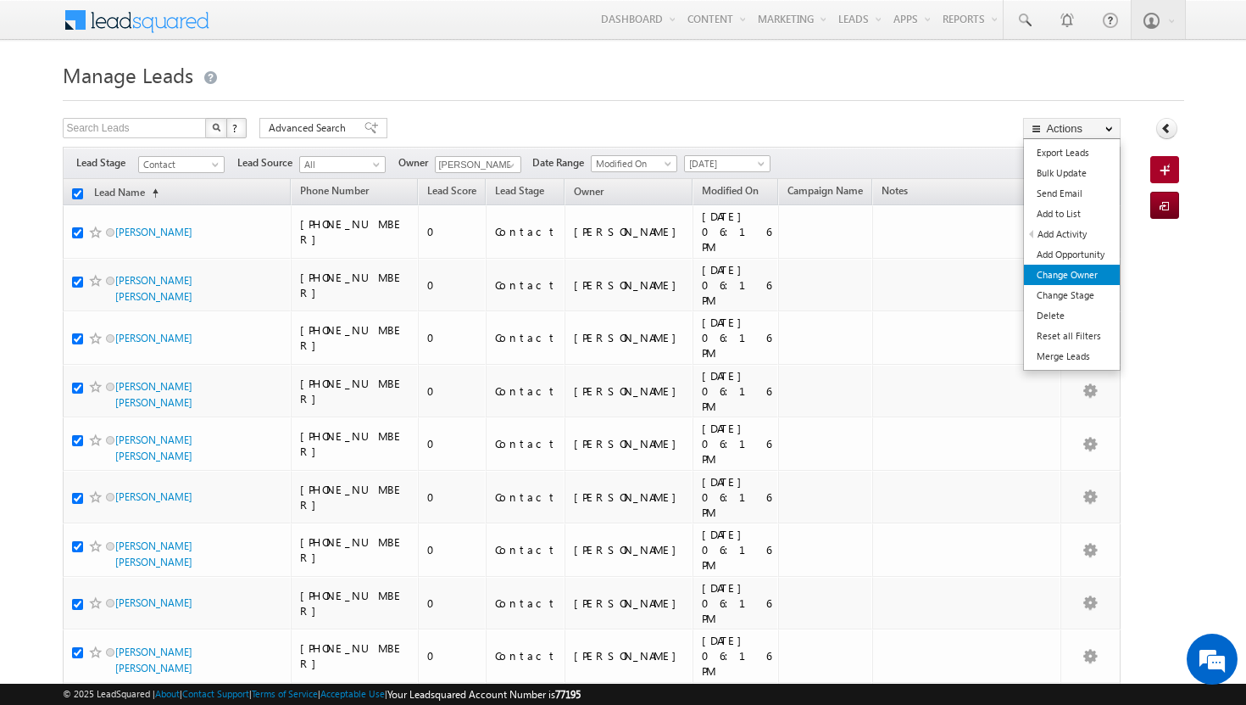
click at [1083, 270] on link "Change Owner" at bounding box center [1072, 275] width 96 height 20
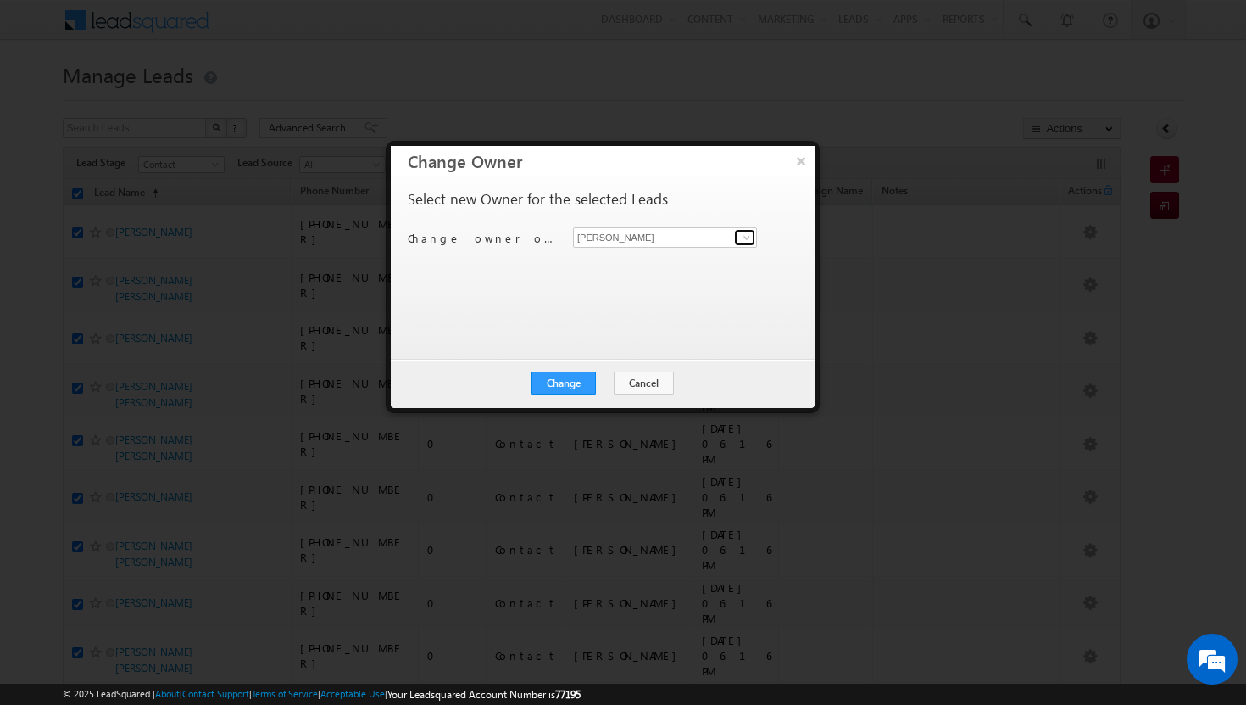
click at [747, 240] on span at bounding box center [747, 238] width 14 height 14
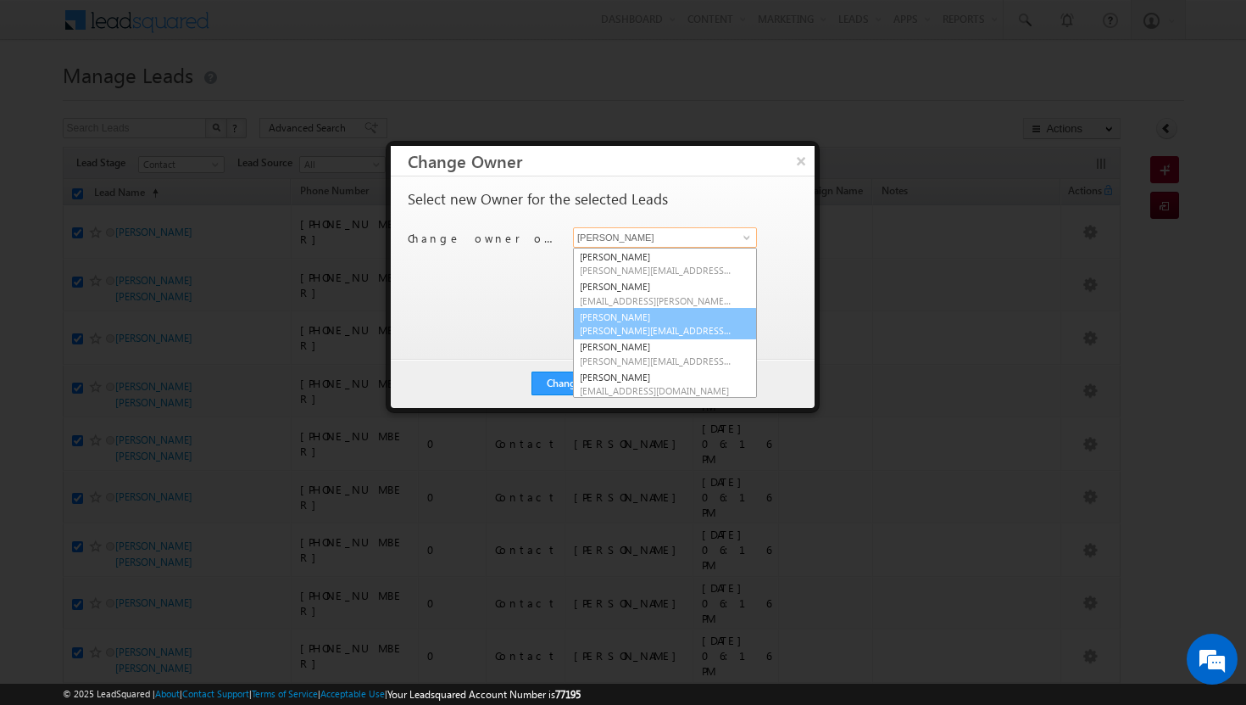
scroll to position [33, 0]
click at [659, 321] on span "[PERSON_NAME][EMAIL_ADDRESS][DOMAIN_NAME]" at bounding box center [656, 327] width 153 height 13
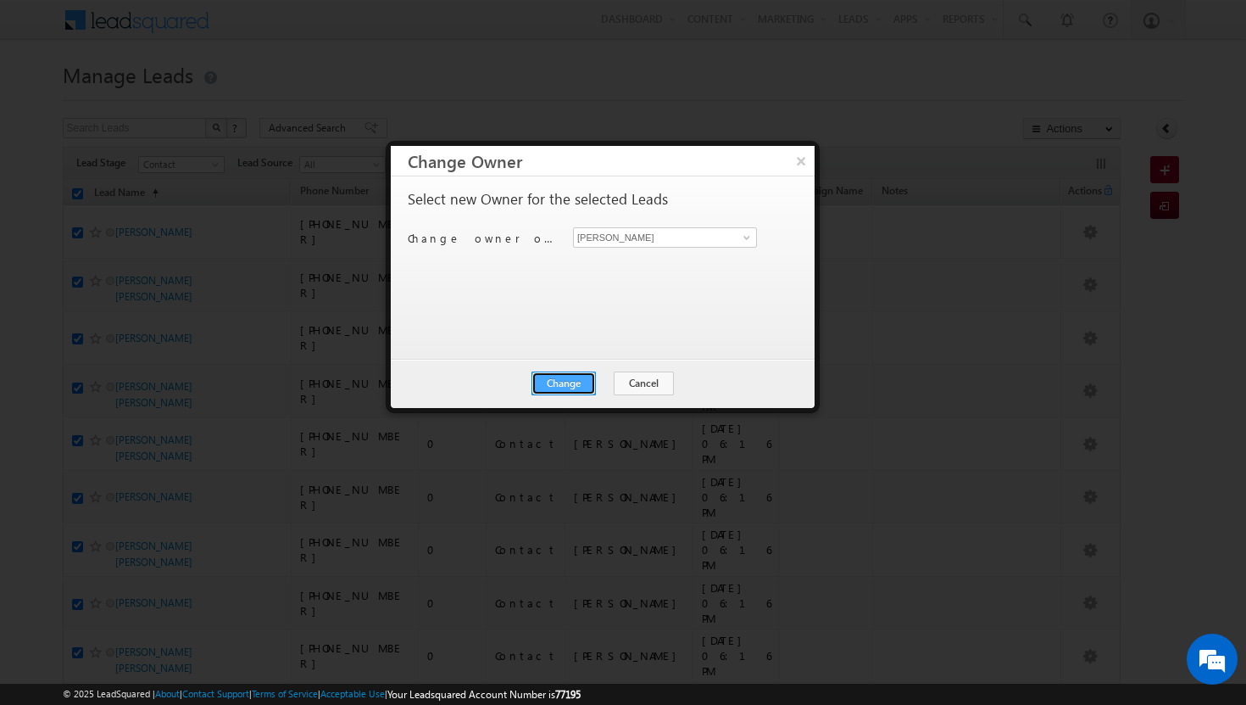
click at [567, 386] on button "Change" at bounding box center [564, 383] width 64 height 24
click at [600, 386] on button "Close" at bounding box center [605, 383] width 54 height 24
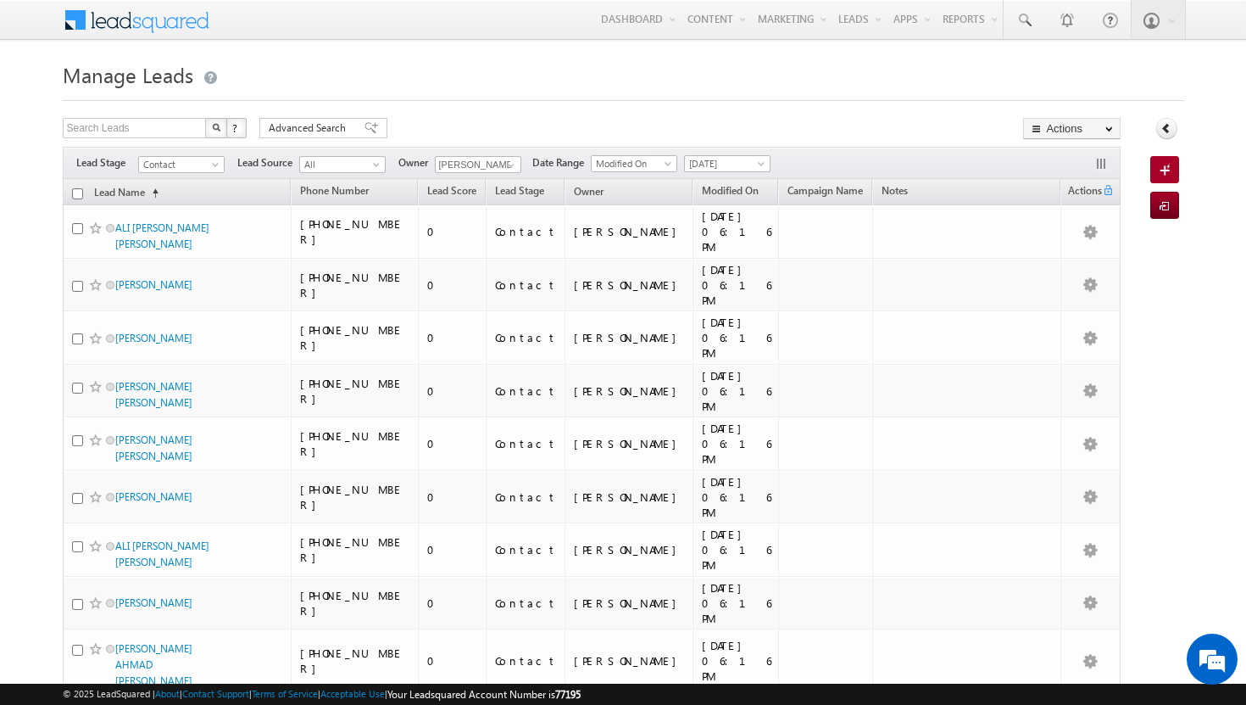
click at [81, 193] on input "checkbox" at bounding box center [77, 193] width 11 height 11
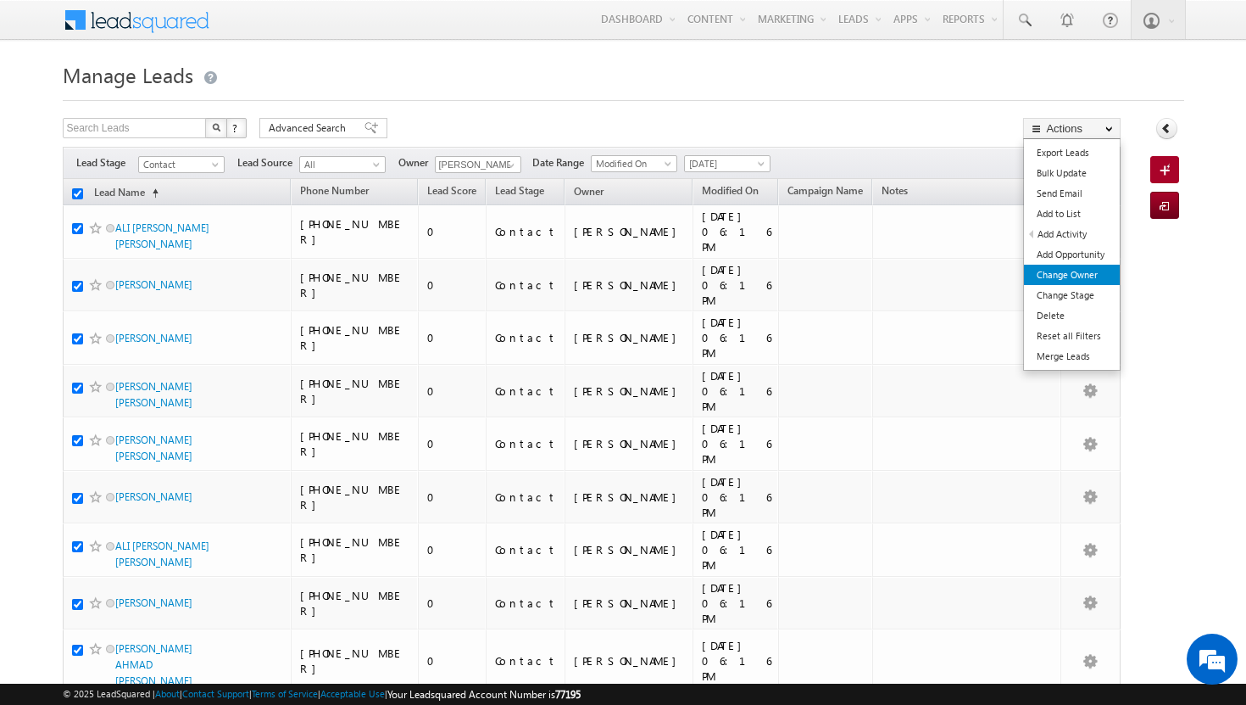
click at [1052, 278] on link "Change Owner" at bounding box center [1072, 275] width 96 height 20
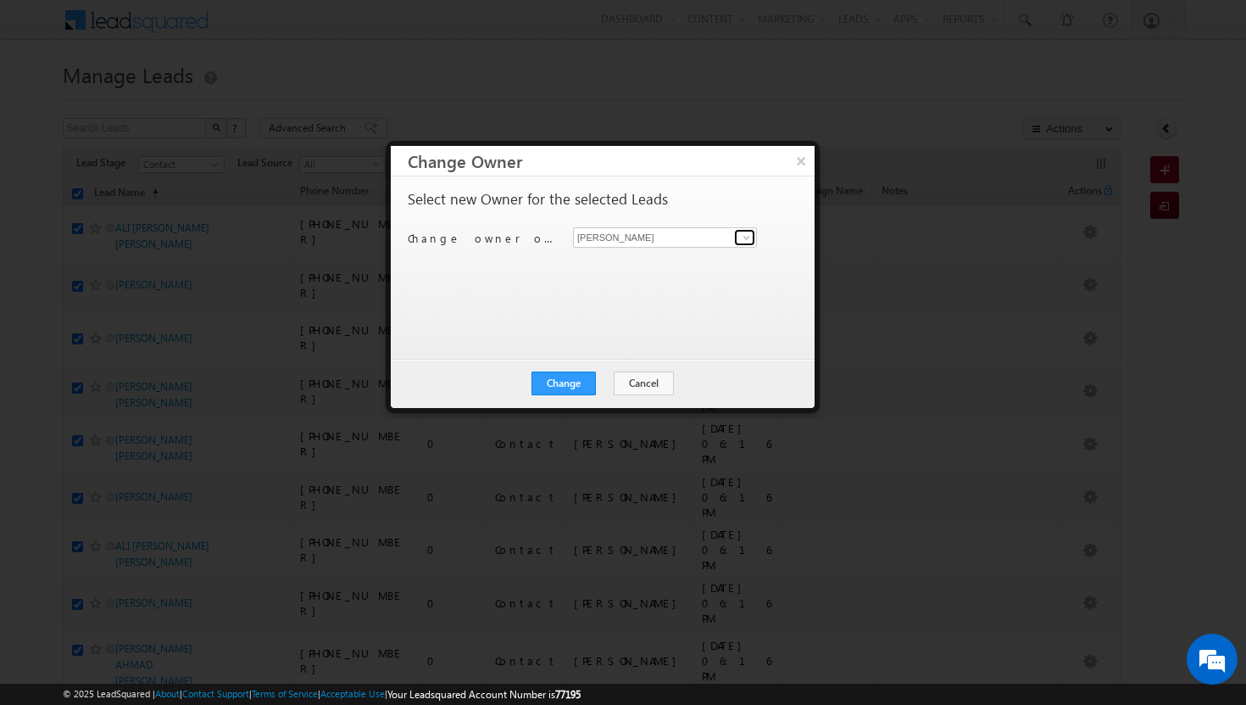
click at [749, 234] on span at bounding box center [747, 238] width 14 height 14
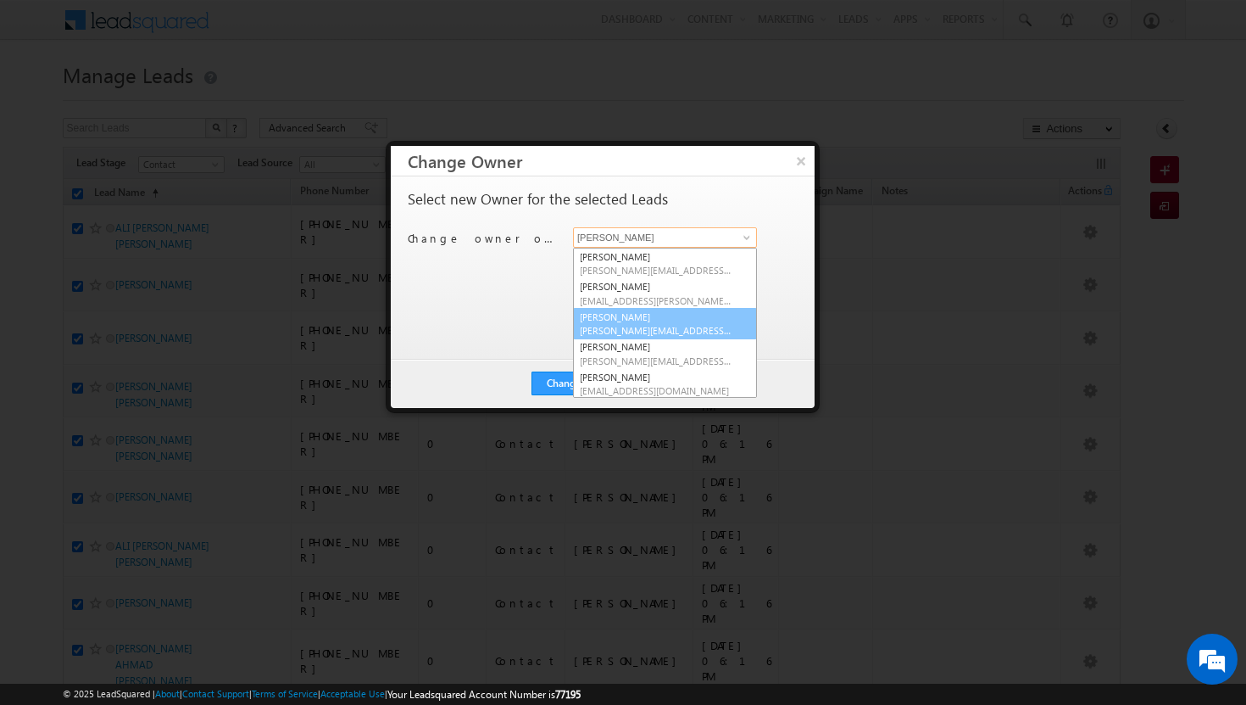
scroll to position [78, 0]
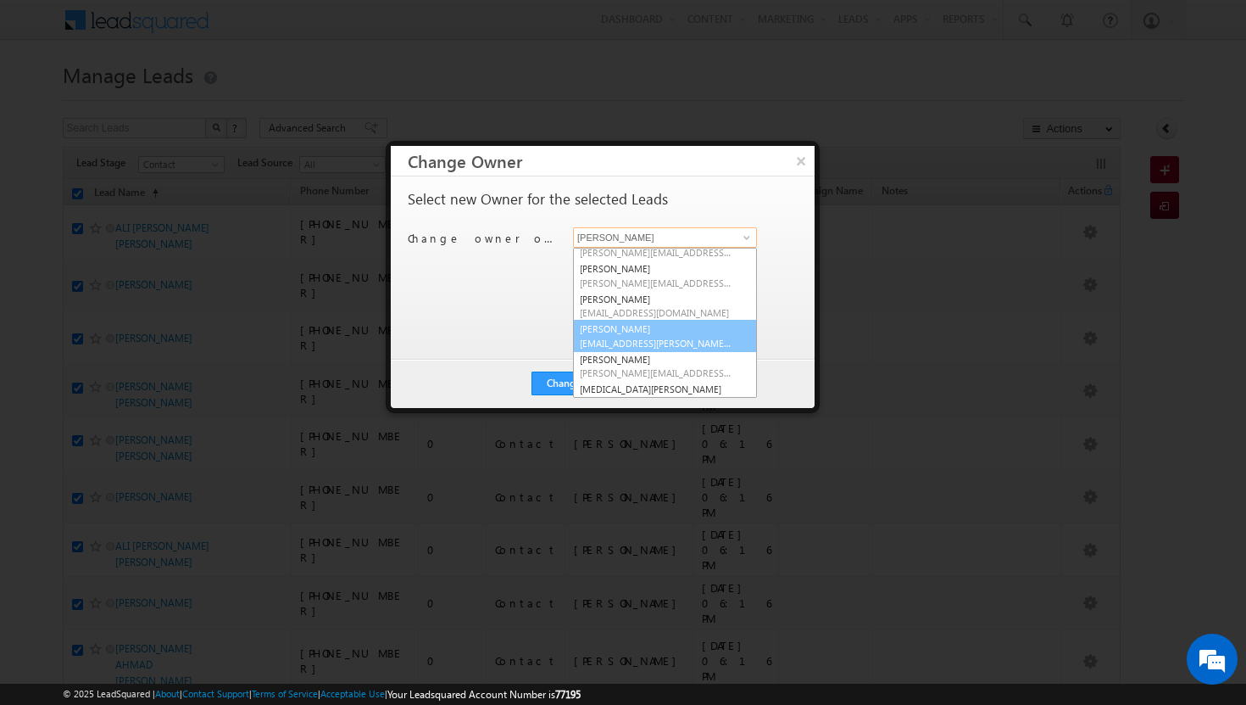
click at [670, 335] on link "Sadia Zahid sadia.zahid@indglobal.ae" at bounding box center [665, 336] width 184 height 32
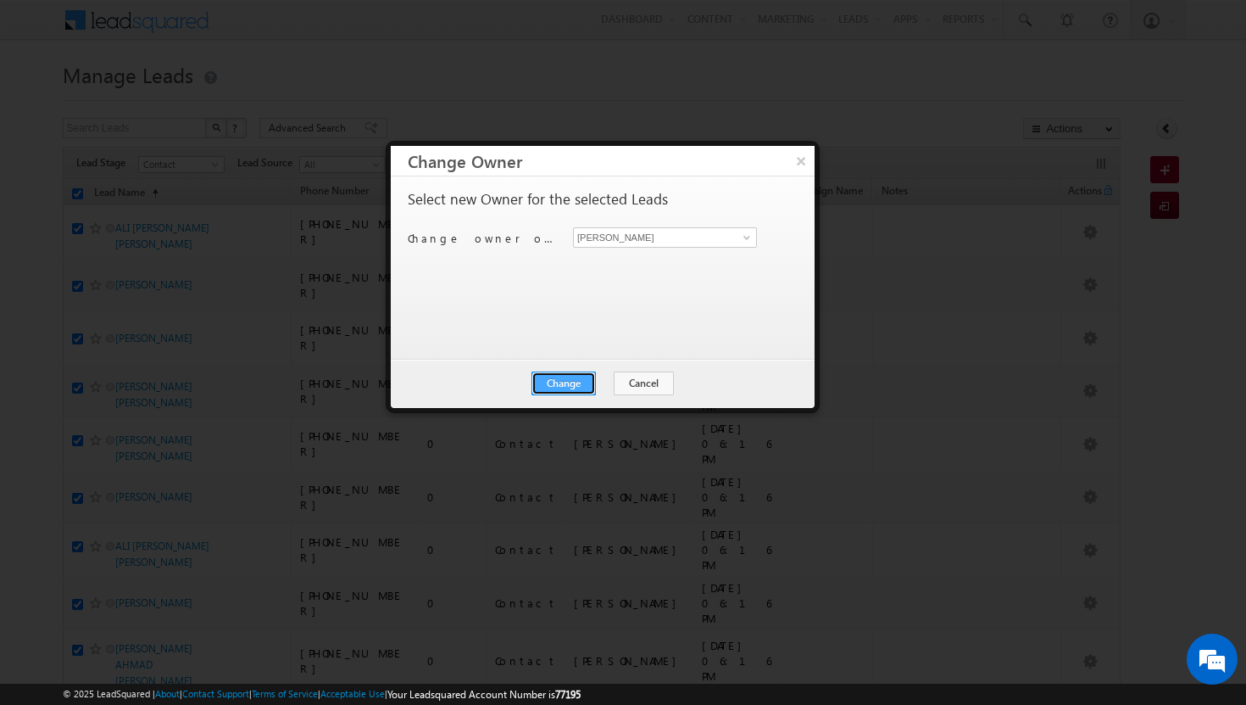
click at [571, 379] on button "Change" at bounding box center [564, 383] width 64 height 24
click at [616, 378] on button "Close" at bounding box center [605, 383] width 54 height 24
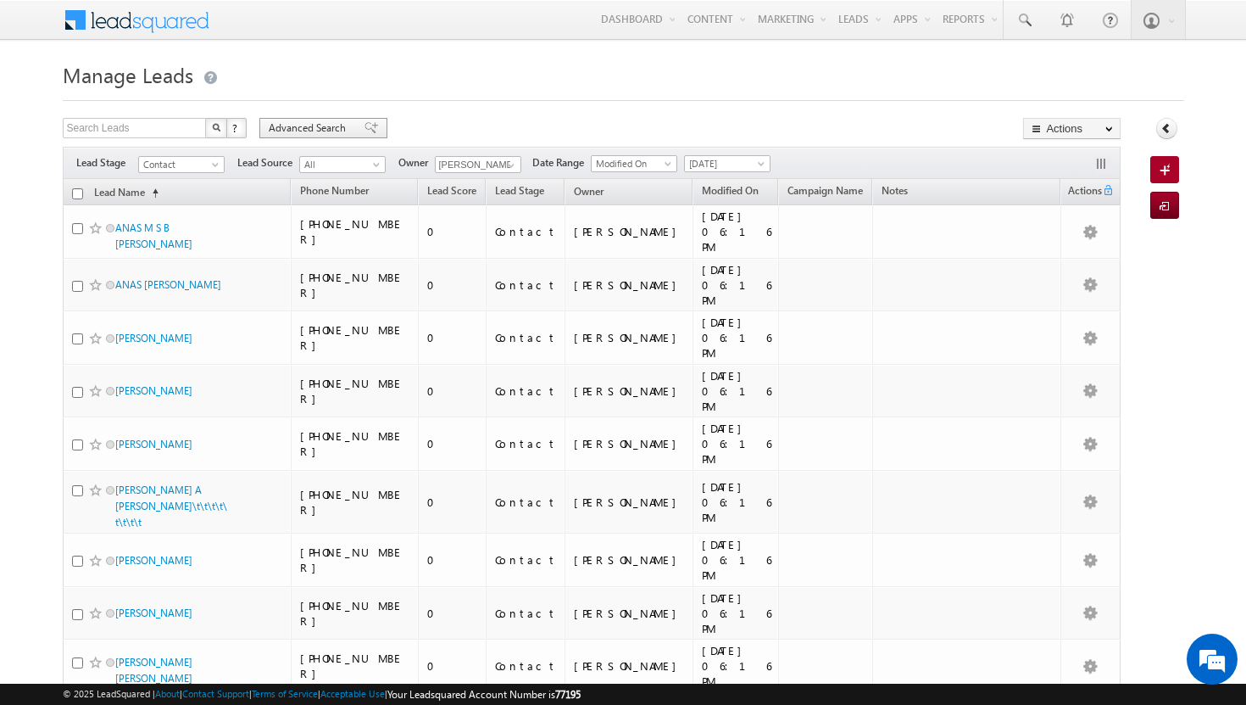
click at [342, 131] on span "Advanced Search" at bounding box center [310, 127] width 82 height 15
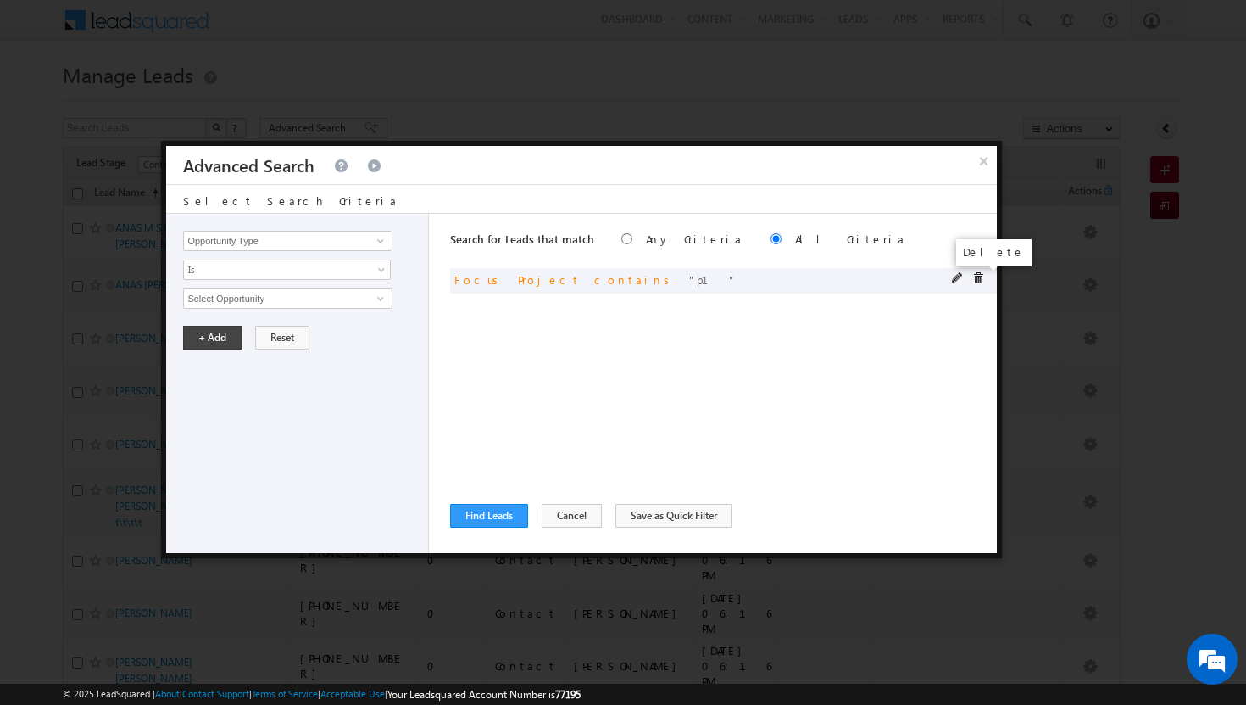
click at [978, 282] on span at bounding box center [978, 278] width 12 height 12
click at [383, 242] on span at bounding box center [381, 241] width 14 height 14
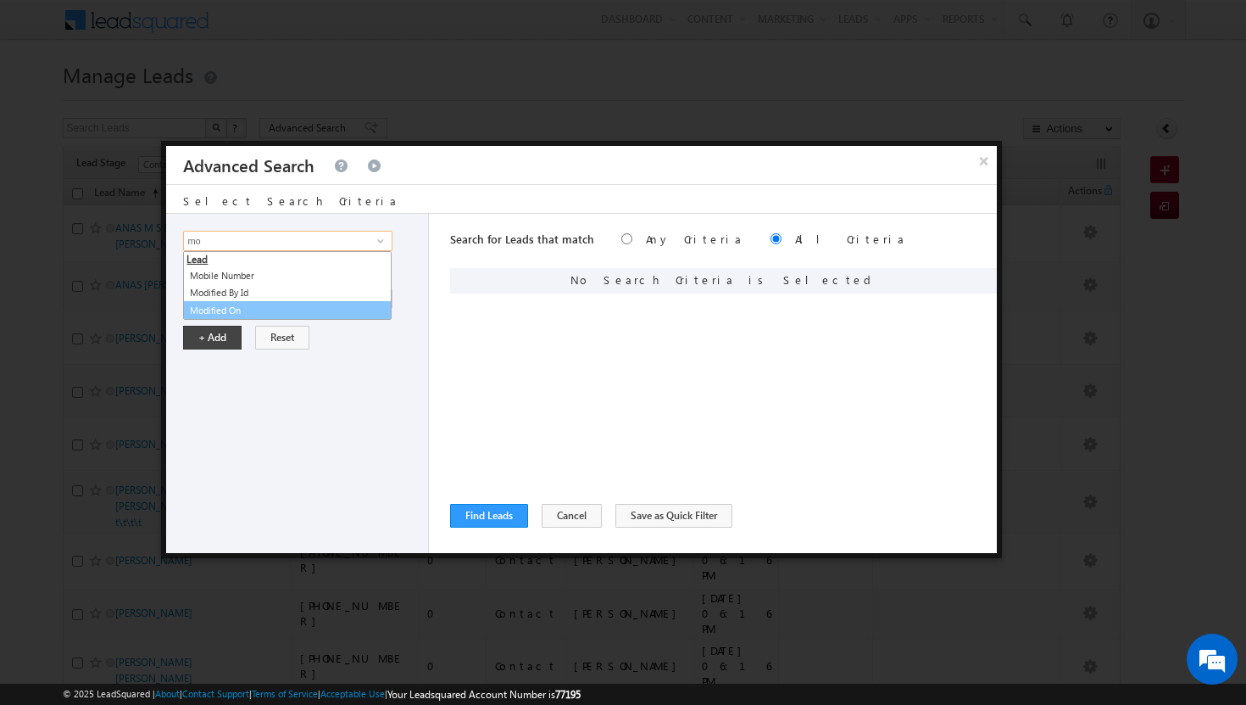
click at [301, 309] on link "Modified On" at bounding box center [287, 310] width 209 height 19
click at [382, 298] on span at bounding box center [383, 302] width 14 height 14
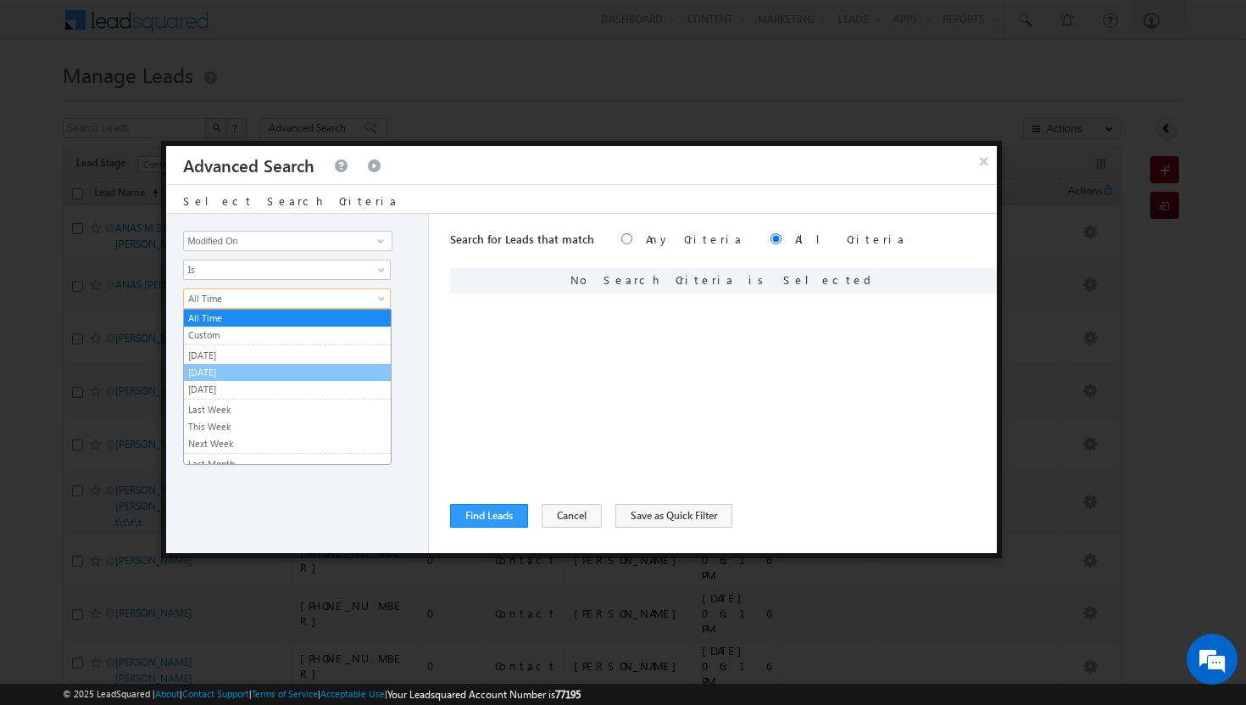
click at [278, 364] on li "[DATE]" at bounding box center [287, 372] width 207 height 17
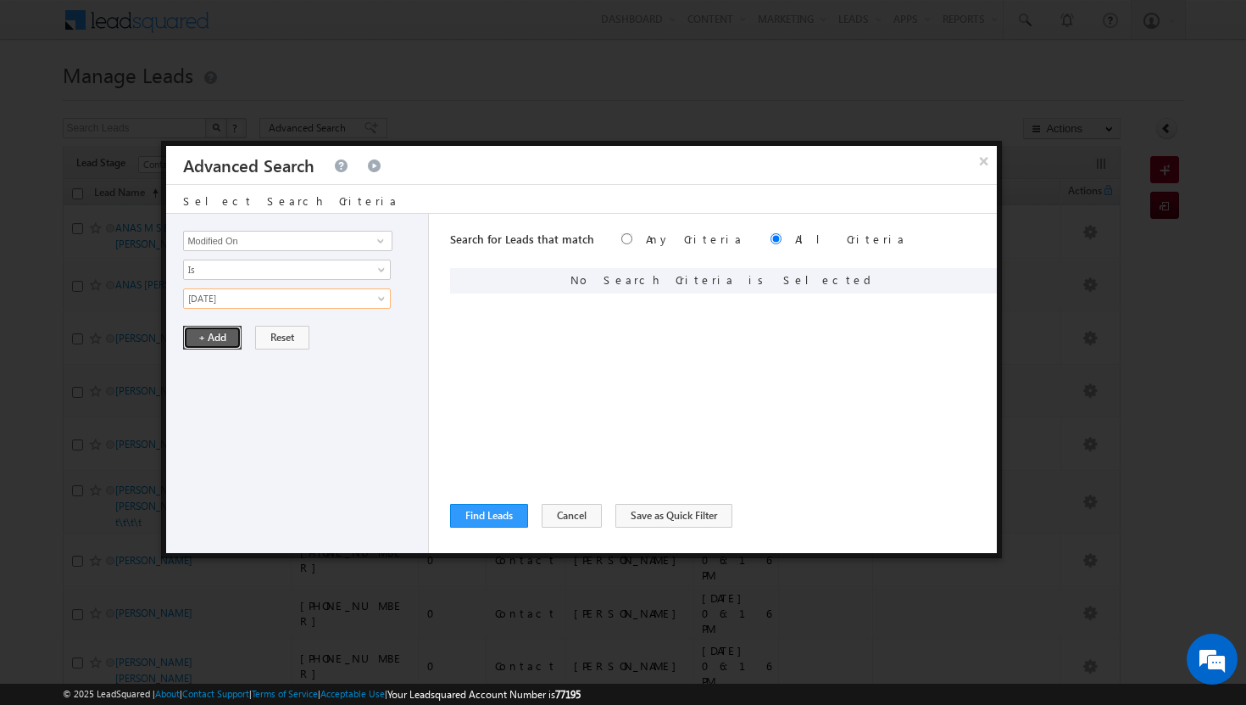
click at [212, 337] on button "+ Add" at bounding box center [212, 338] width 58 height 24
click at [378, 239] on span at bounding box center [381, 241] width 14 height 14
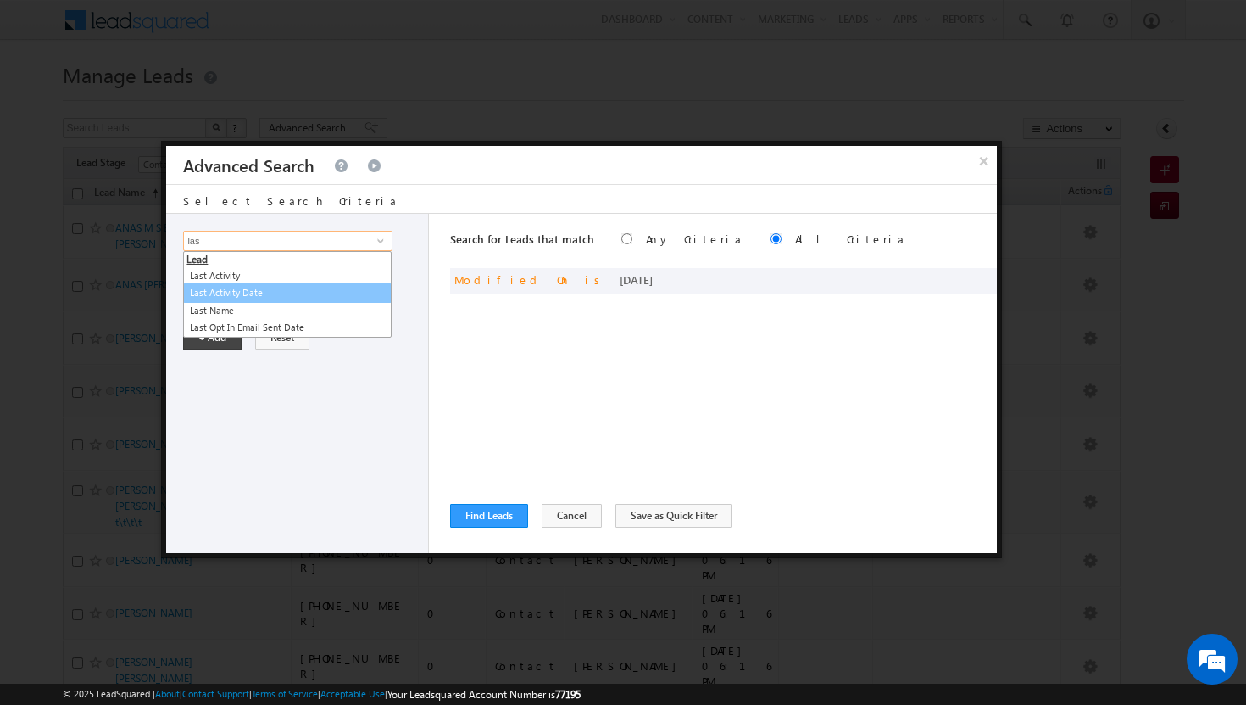
click at [330, 284] on link "Last Activity Date" at bounding box center [287, 292] width 209 height 19
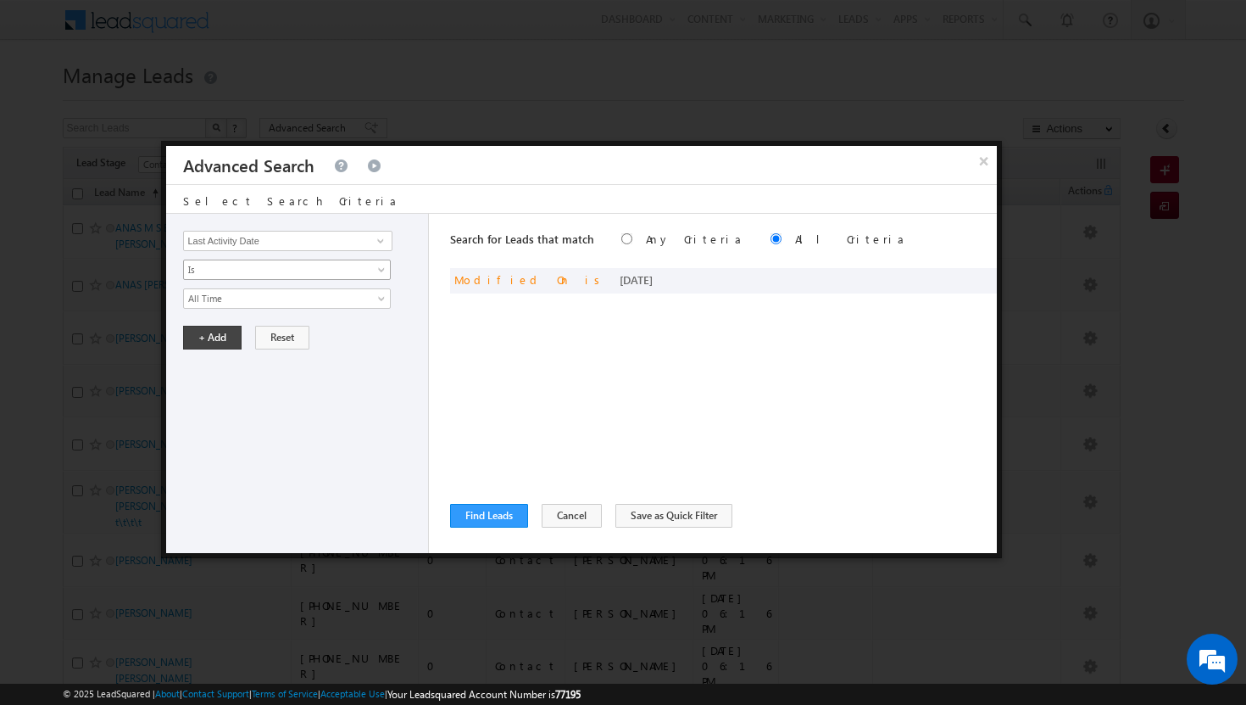
click at [385, 268] on span at bounding box center [383, 273] width 14 height 14
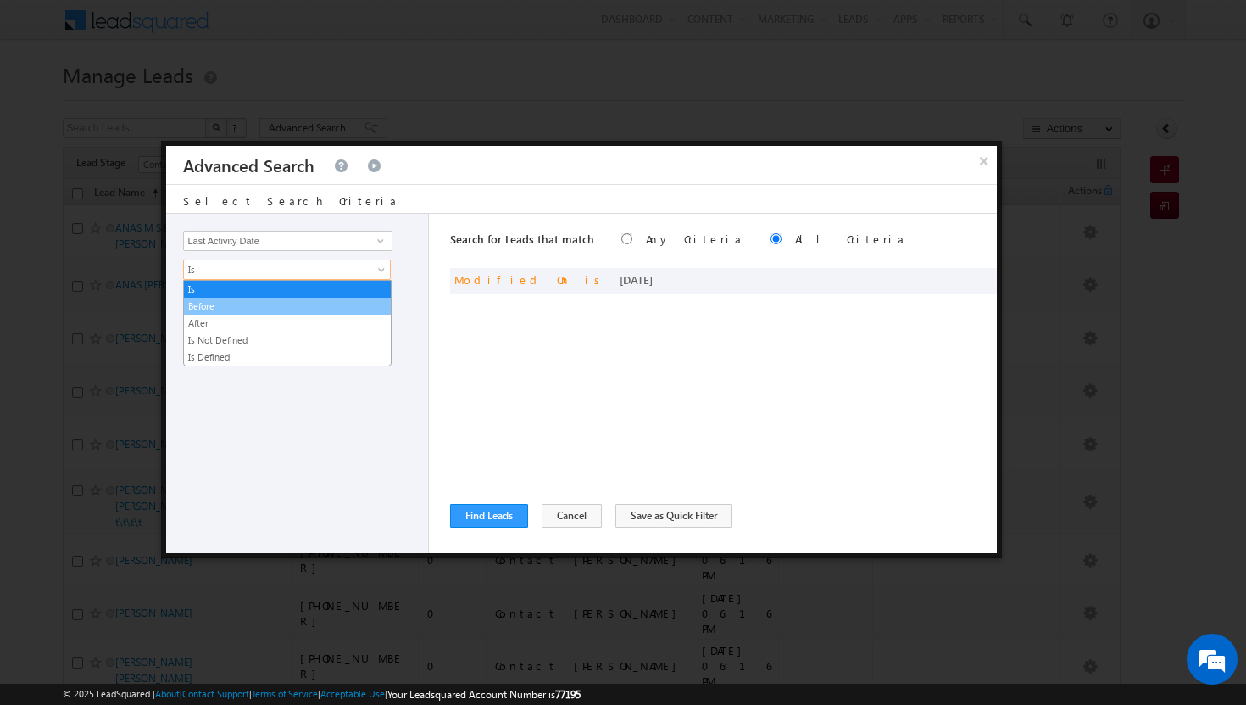
click at [349, 299] on link "Before" at bounding box center [287, 305] width 207 height 15
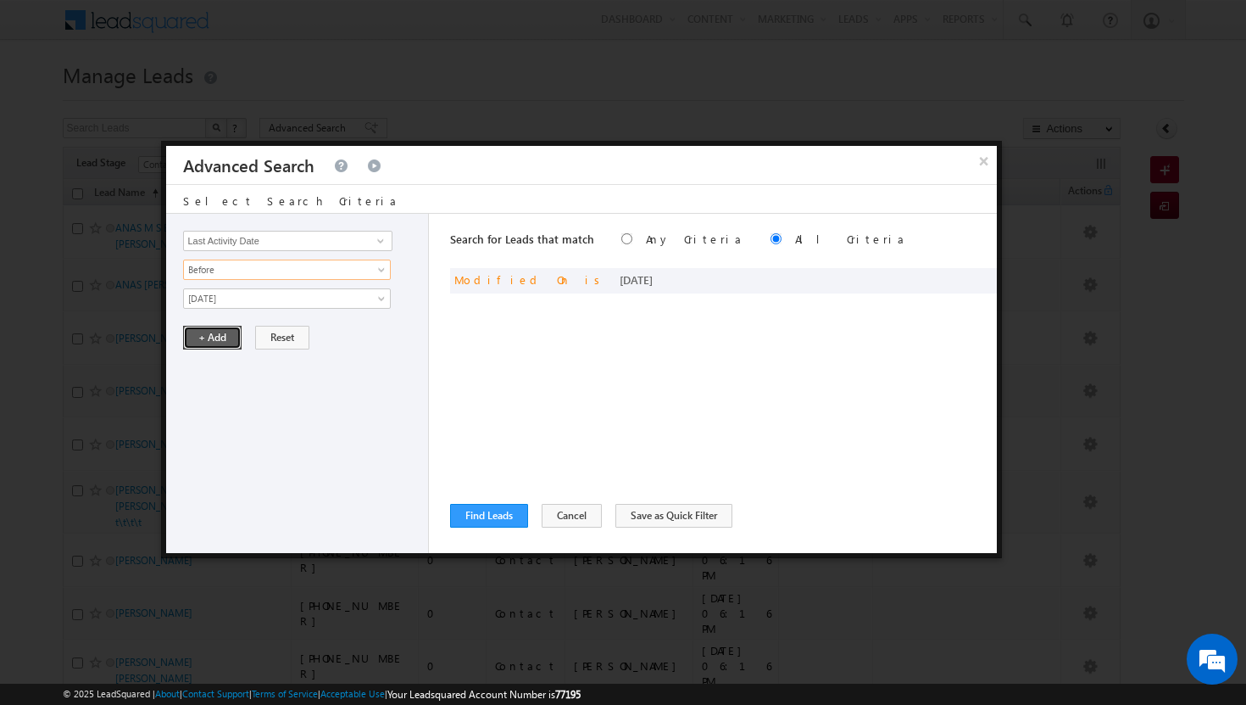
click at [223, 338] on button "+ Add" at bounding box center [212, 338] width 58 height 24
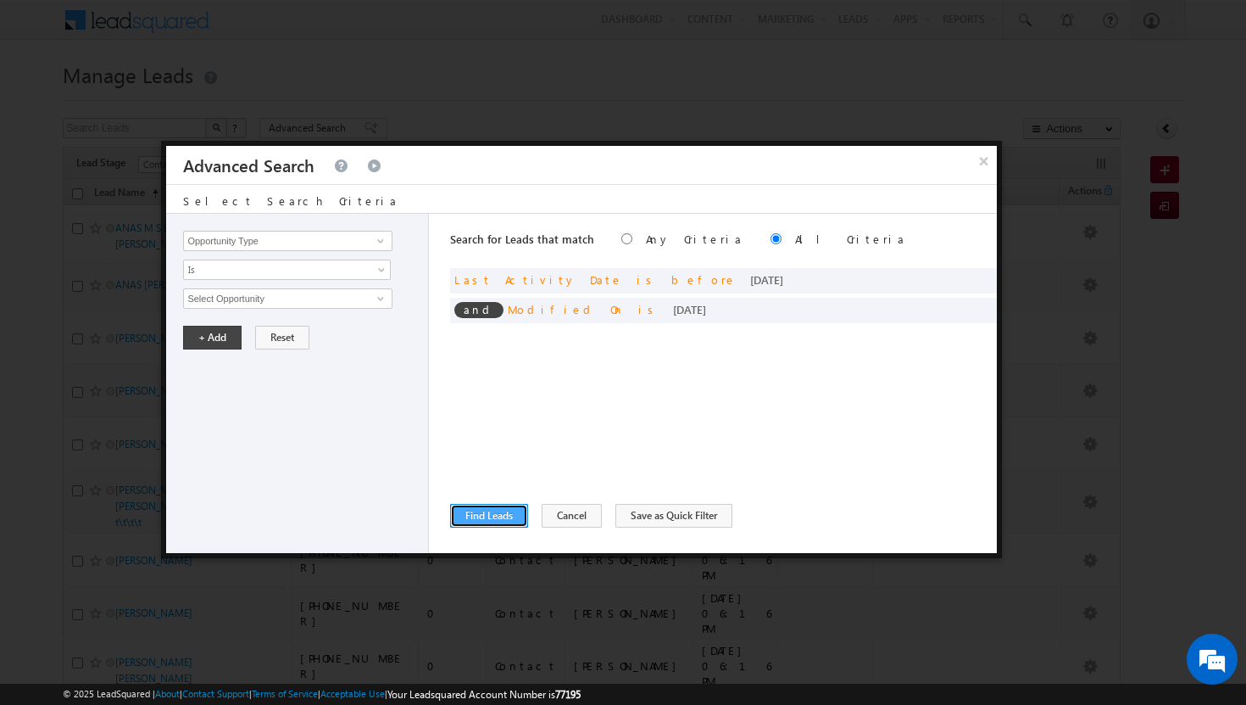
click at [504, 507] on button "Find Leads" at bounding box center [489, 516] width 78 height 24
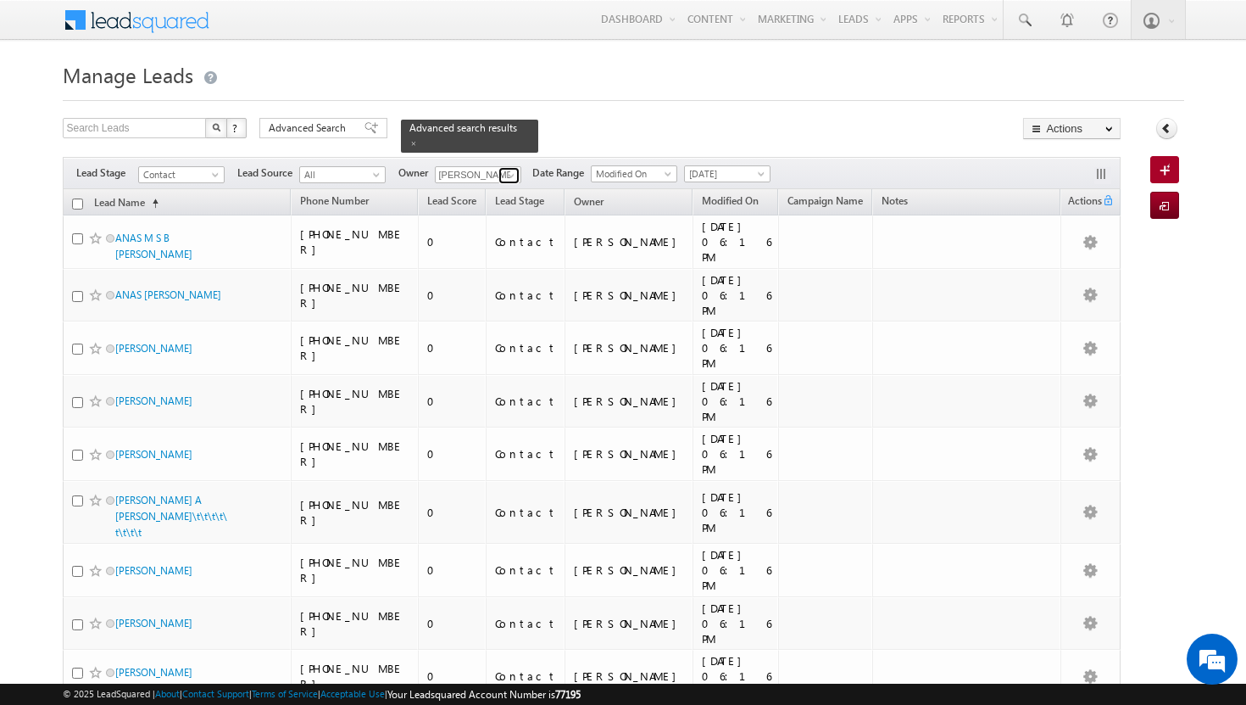
click at [510, 169] on span at bounding box center [511, 176] width 14 height 14
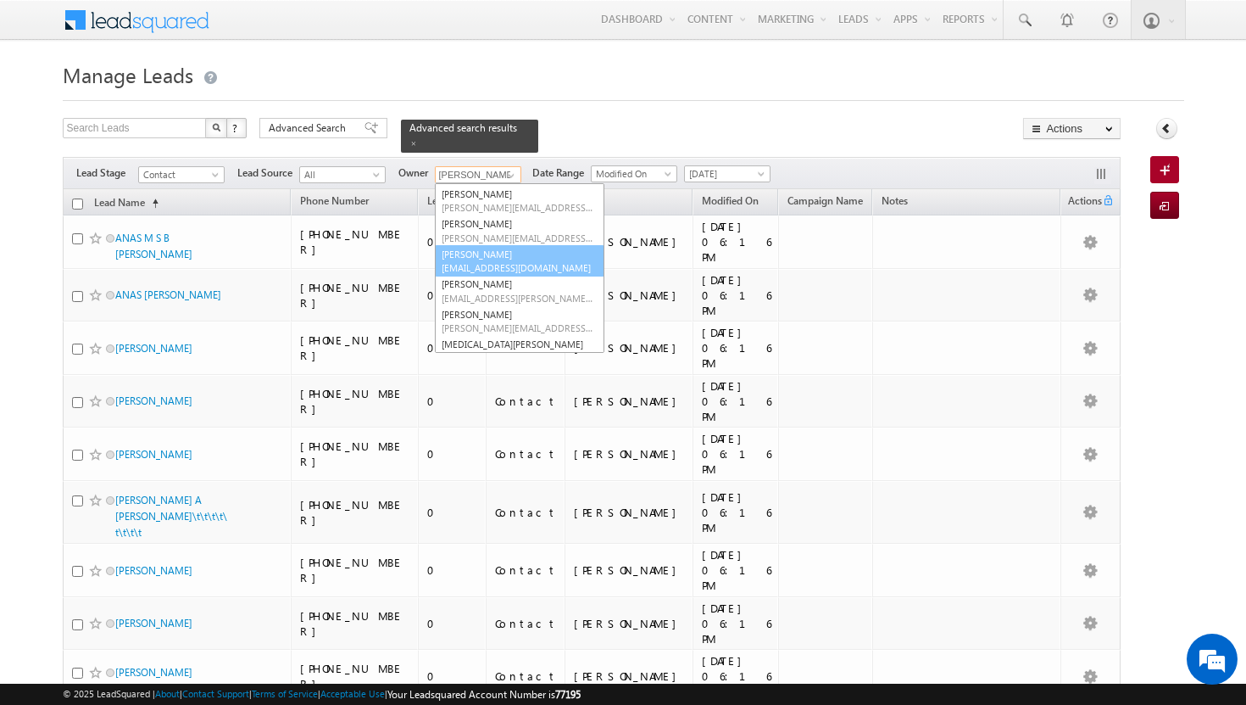
click at [495, 261] on span "[EMAIL_ADDRESS][DOMAIN_NAME]" at bounding box center [518, 267] width 153 height 13
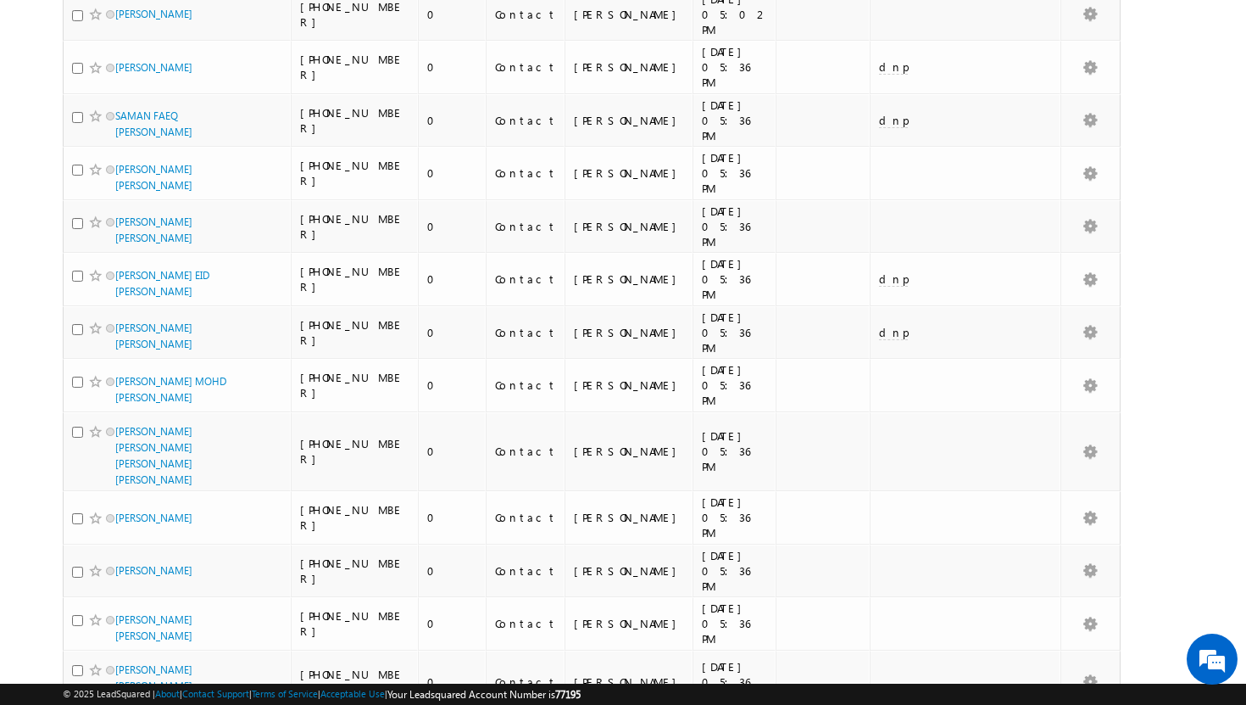
scroll to position [0, 0]
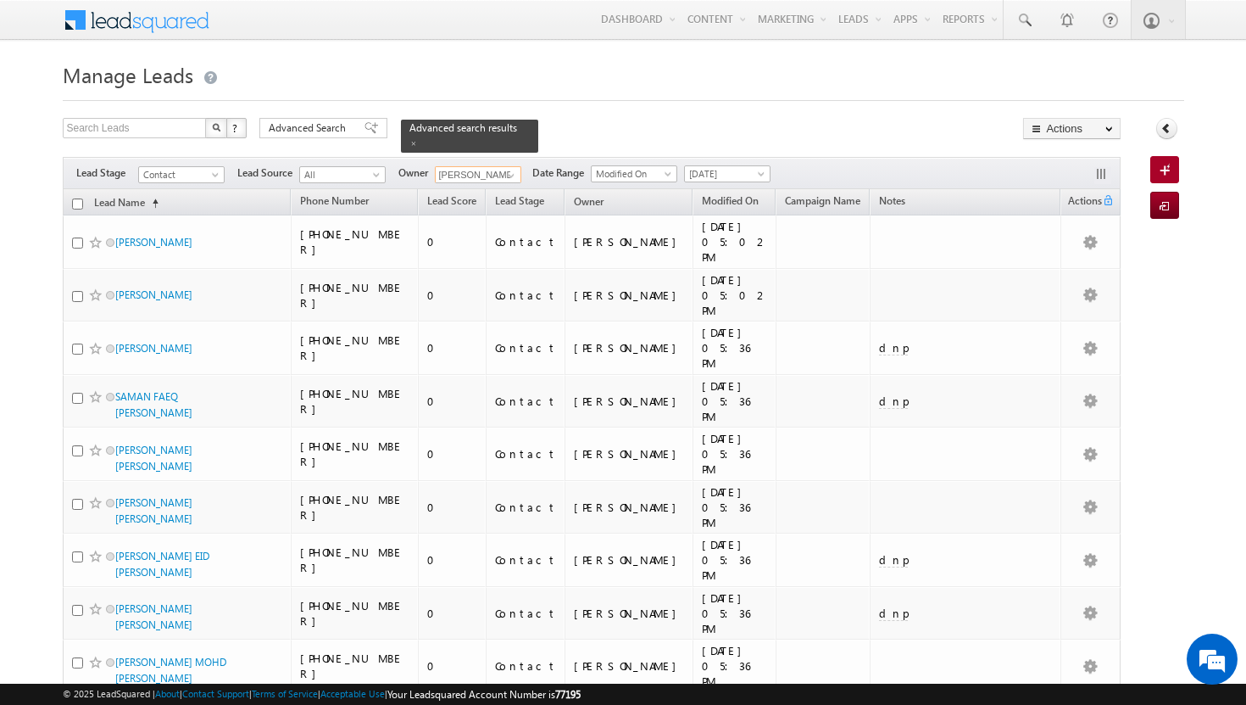
click at [75, 198] on input "checkbox" at bounding box center [77, 203] width 11 height 11
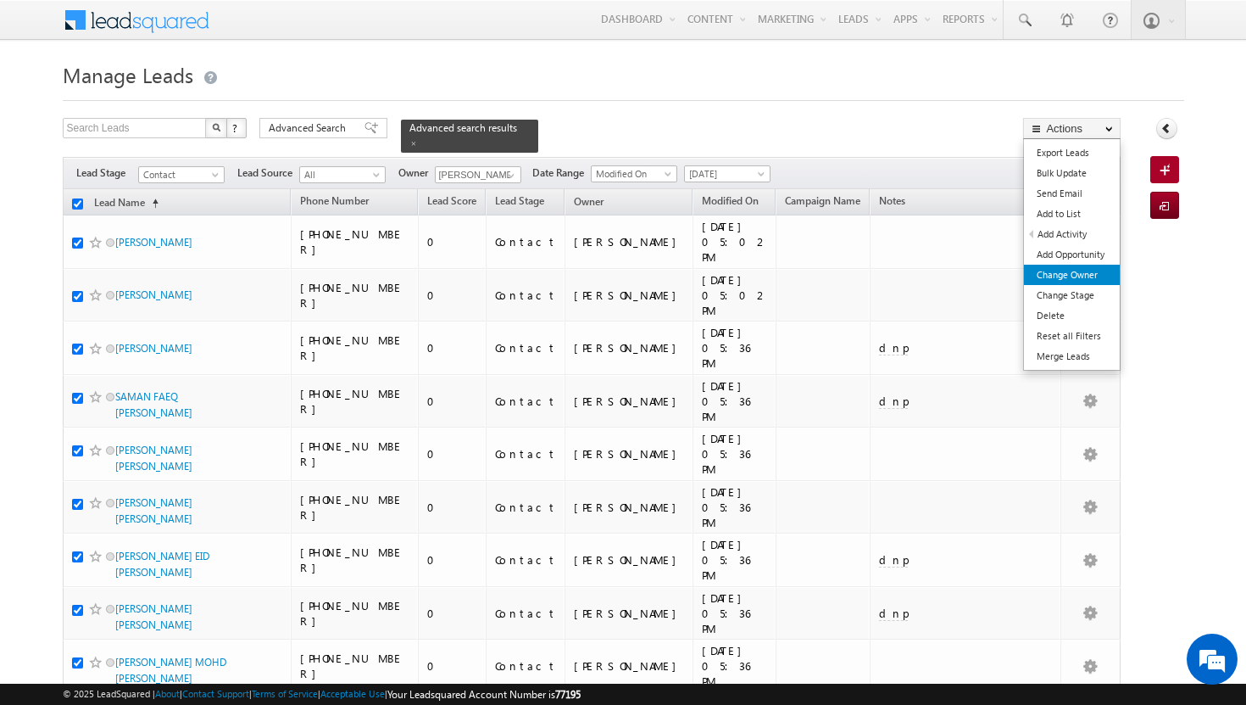
click at [1085, 278] on link "Change Owner" at bounding box center [1072, 275] width 96 height 20
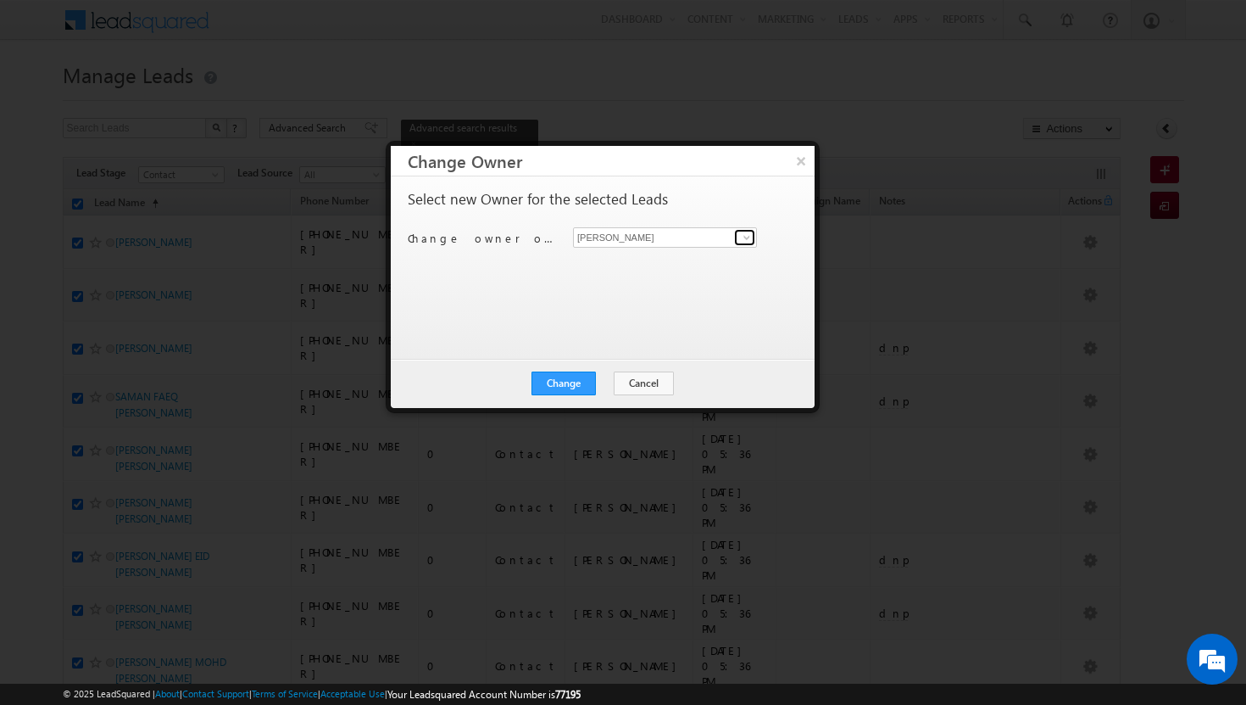
click at [739, 235] on link at bounding box center [744, 237] width 21 height 17
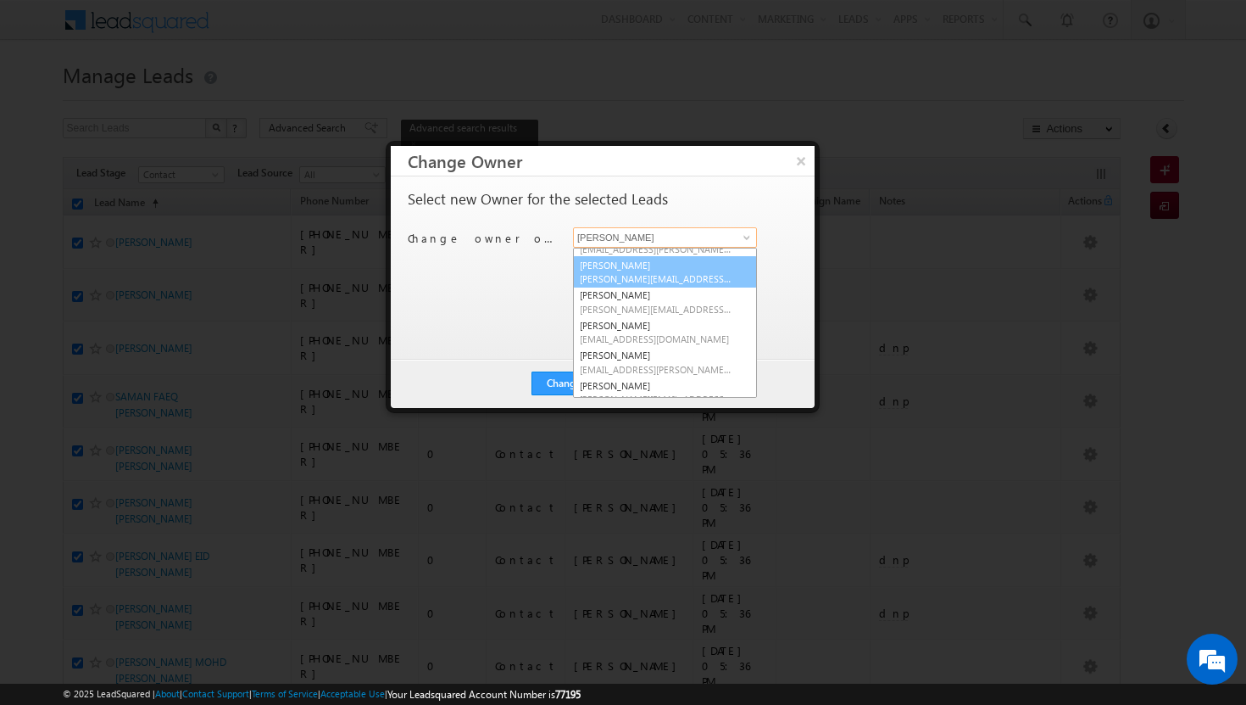
scroll to position [51, 0]
click at [689, 335] on span "[EMAIL_ADDRESS][DOMAIN_NAME]" at bounding box center [656, 341] width 153 height 13
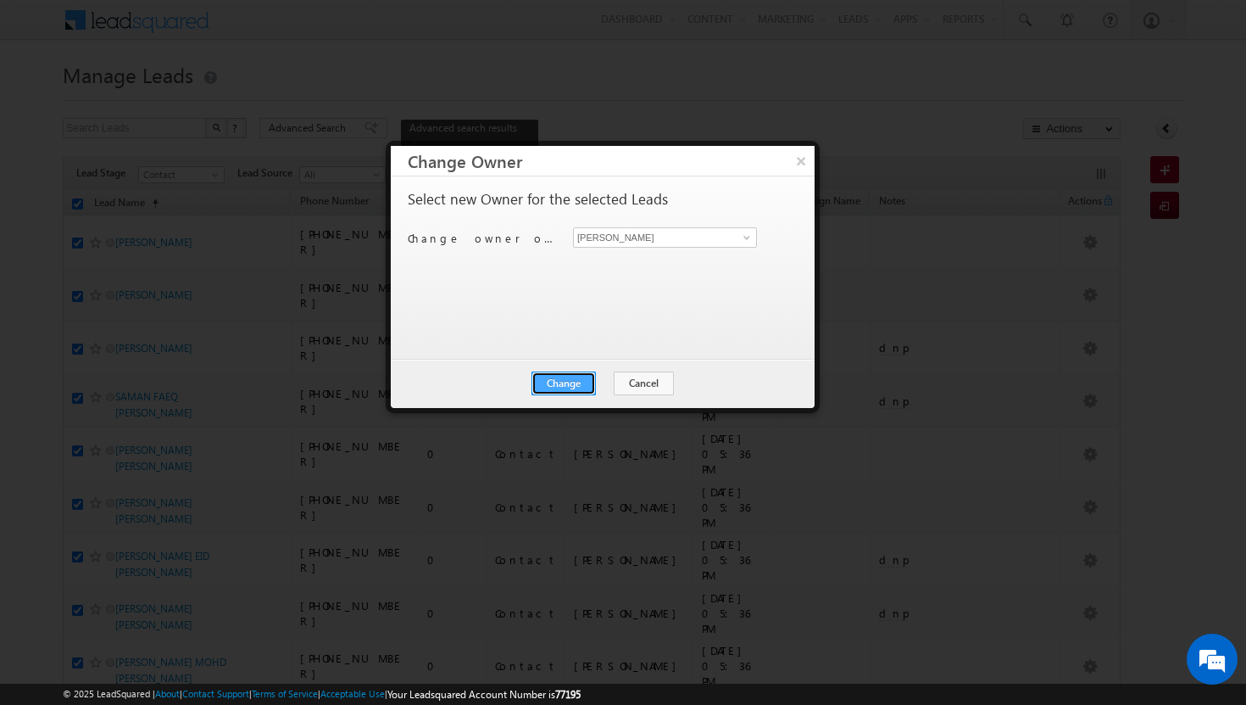
click at [564, 381] on button "Change" at bounding box center [564, 383] width 64 height 24
click at [600, 387] on button "Close" at bounding box center [605, 383] width 54 height 24
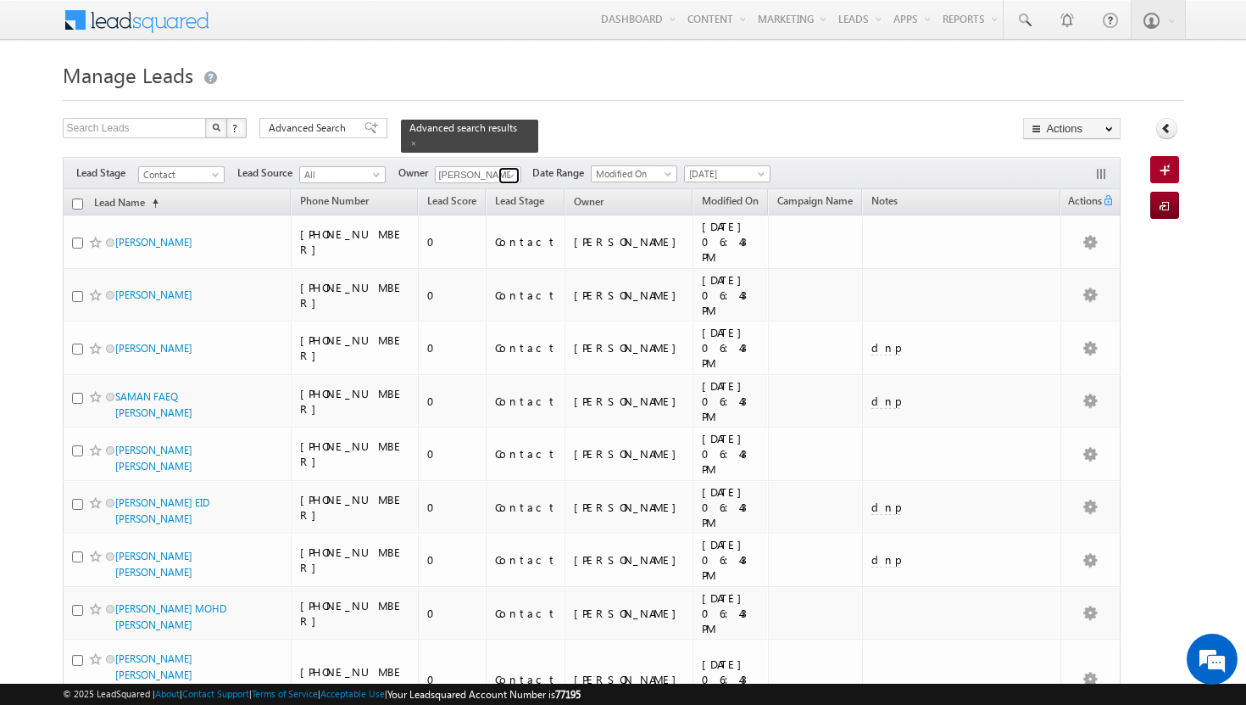
click at [509, 169] on span at bounding box center [511, 176] width 14 height 14
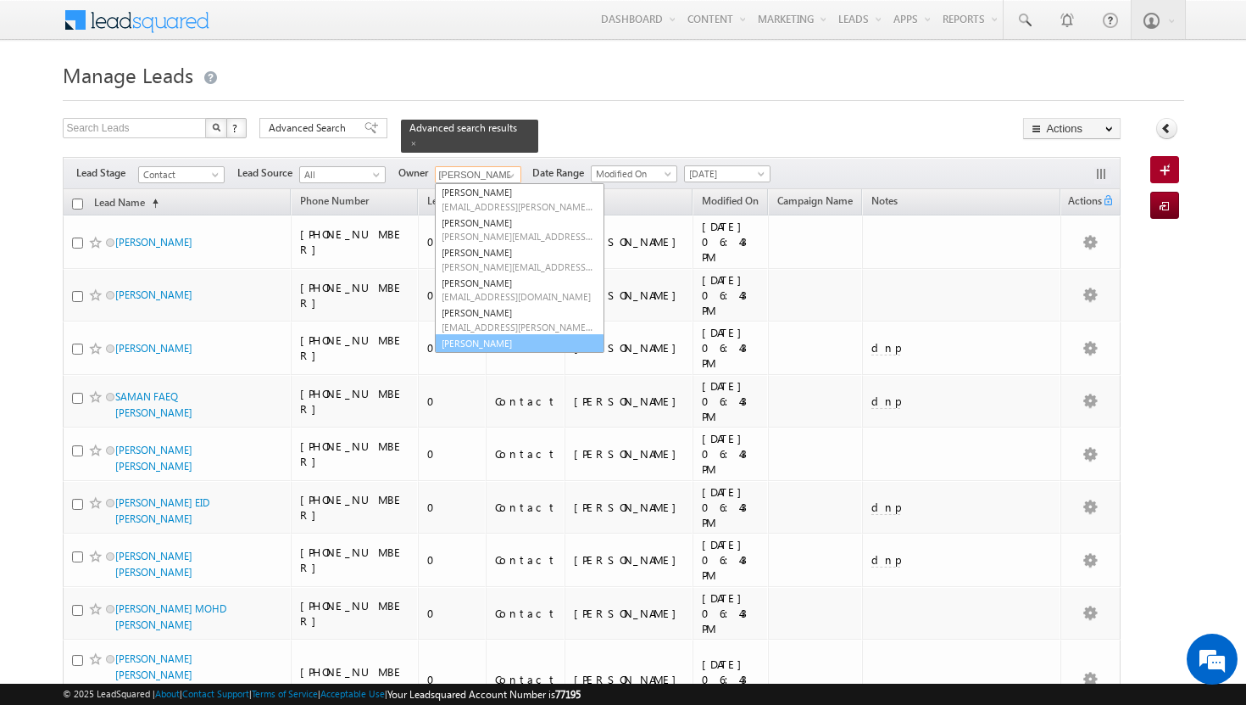
scroll to position [80, 0]
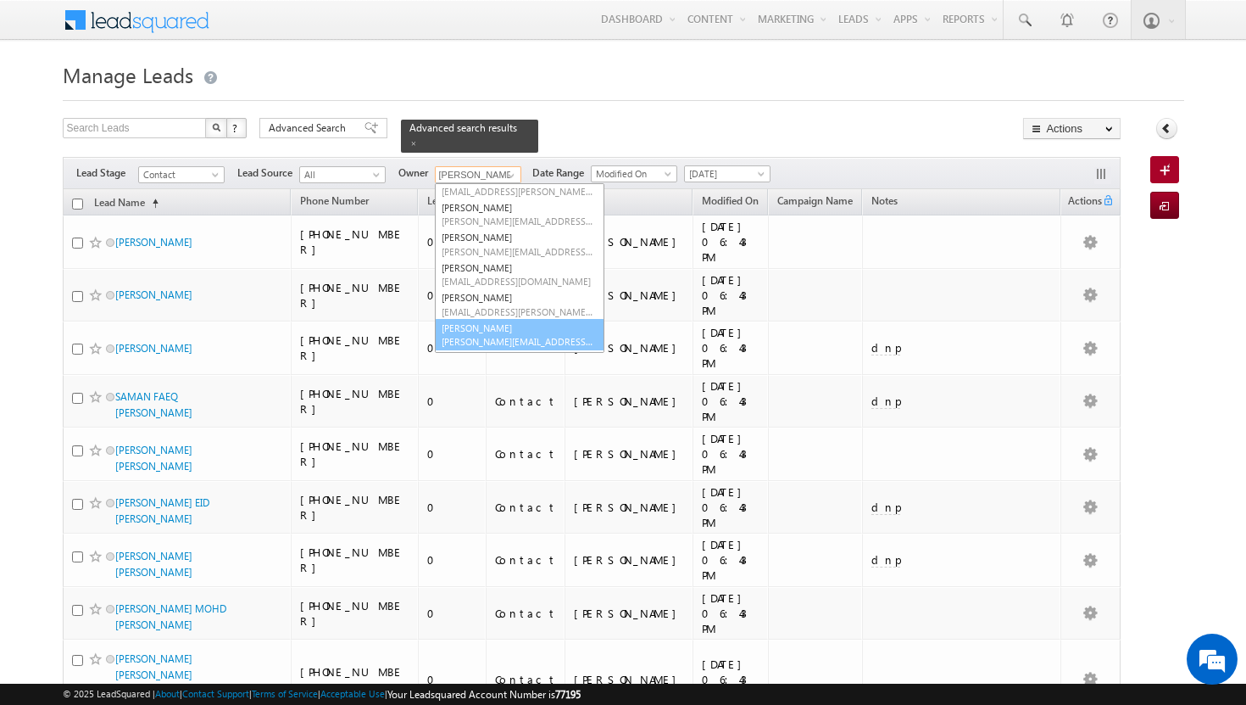
click at [484, 335] on span "[PERSON_NAME][EMAIL_ADDRESS][PERSON_NAME][DOMAIN_NAME]" at bounding box center [518, 341] width 153 height 13
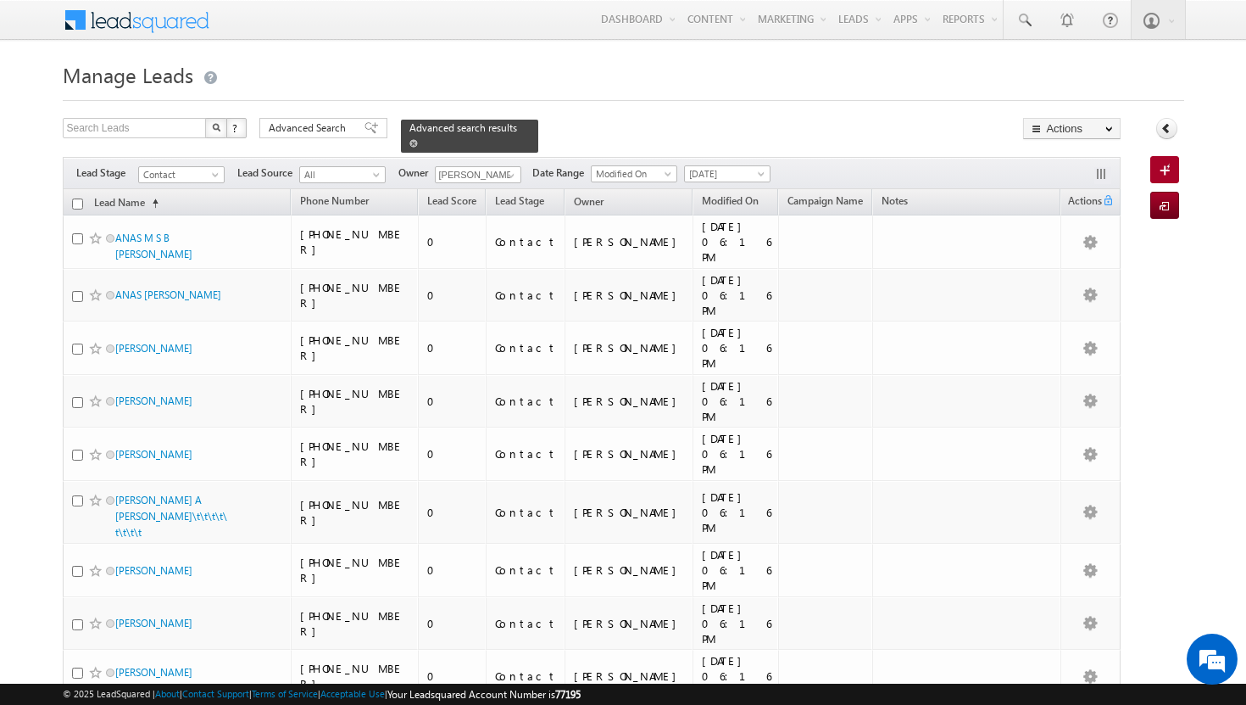
click at [418, 139] on span at bounding box center [413, 143] width 8 height 8
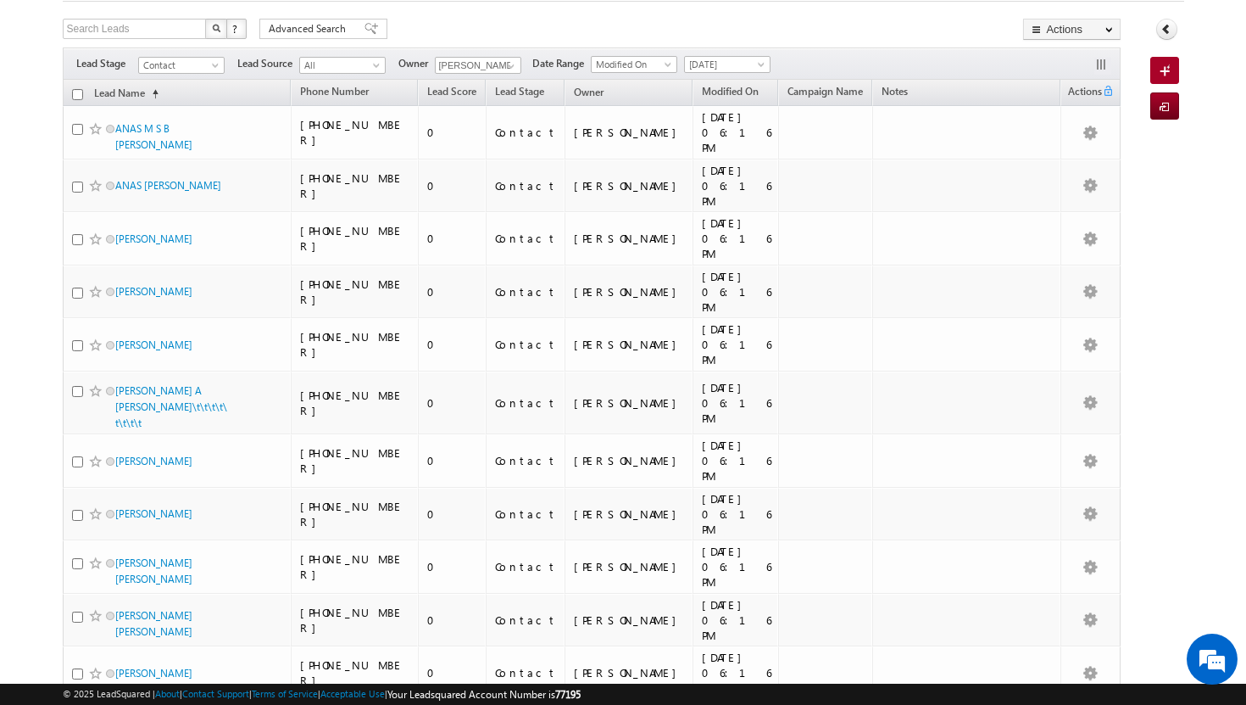
scroll to position [0, 0]
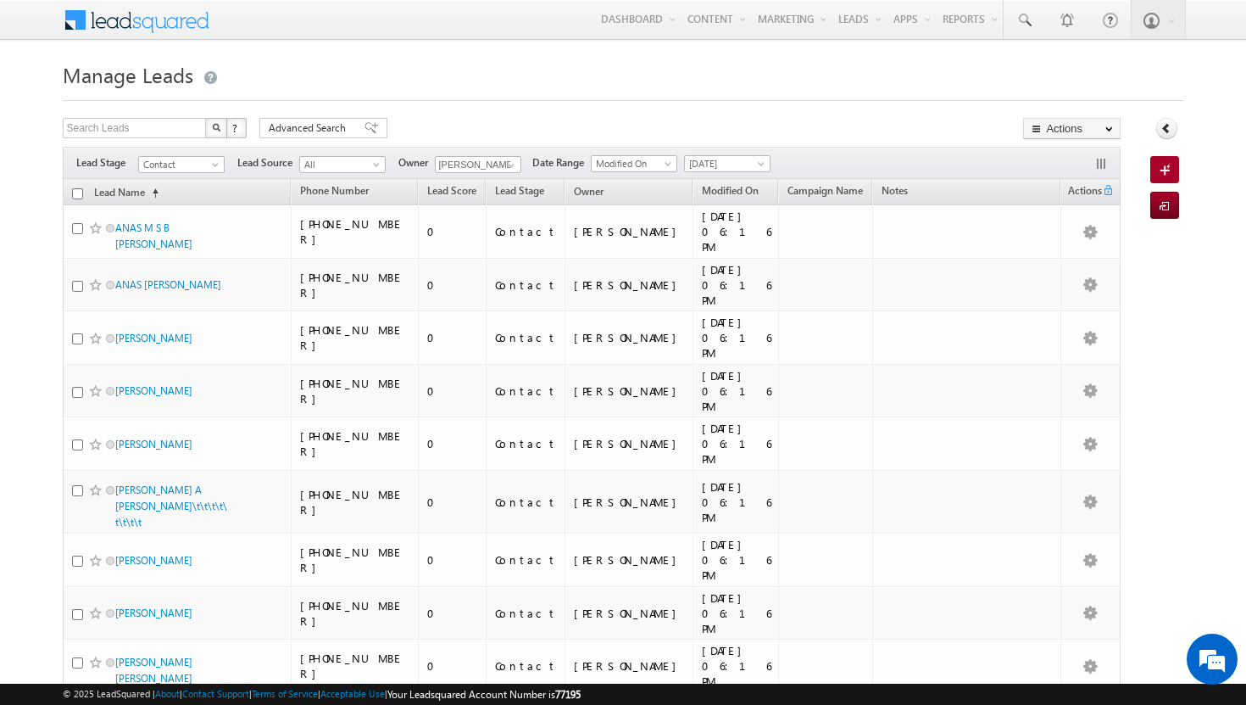
click at [77, 193] on input "checkbox" at bounding box center [77, 193] width 11 height 11
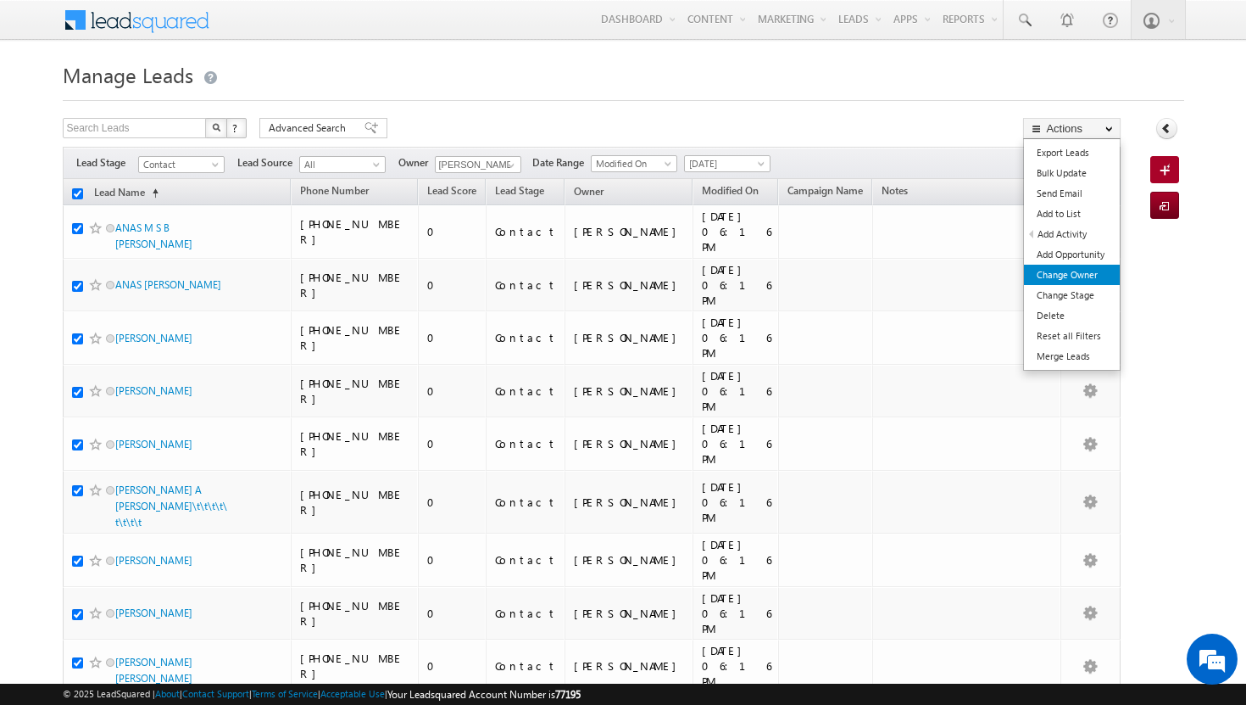
click at [1091, 280] on link "Change Owner" at bounding box center [1072, 275] width 96 height 20
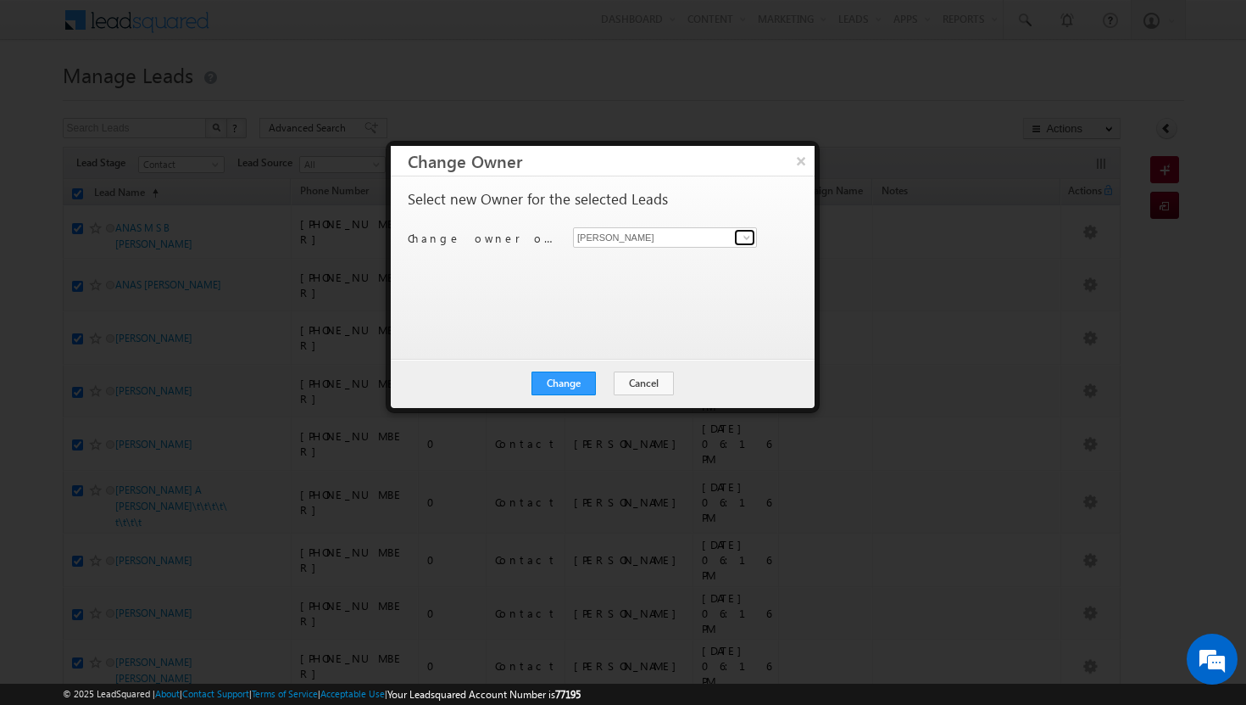
click at [749, 239] on span at bounding box center [747, 238] width 14 height 14
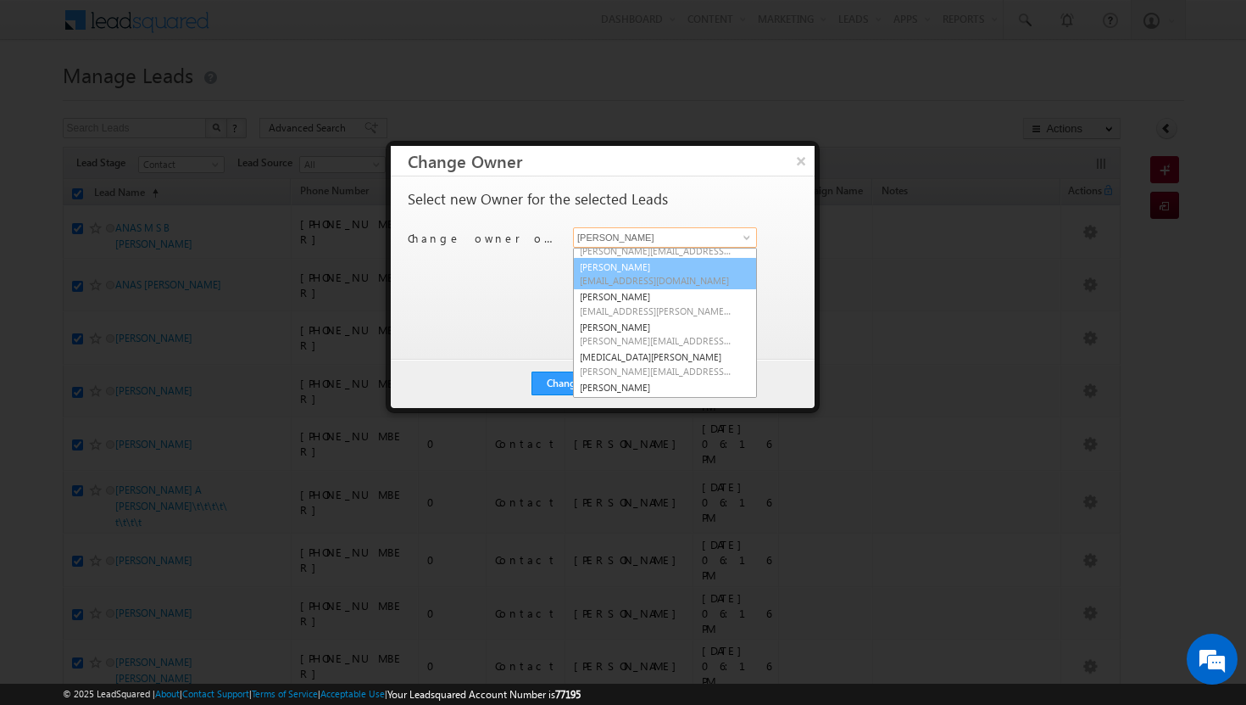
scroll to position [114, 0]
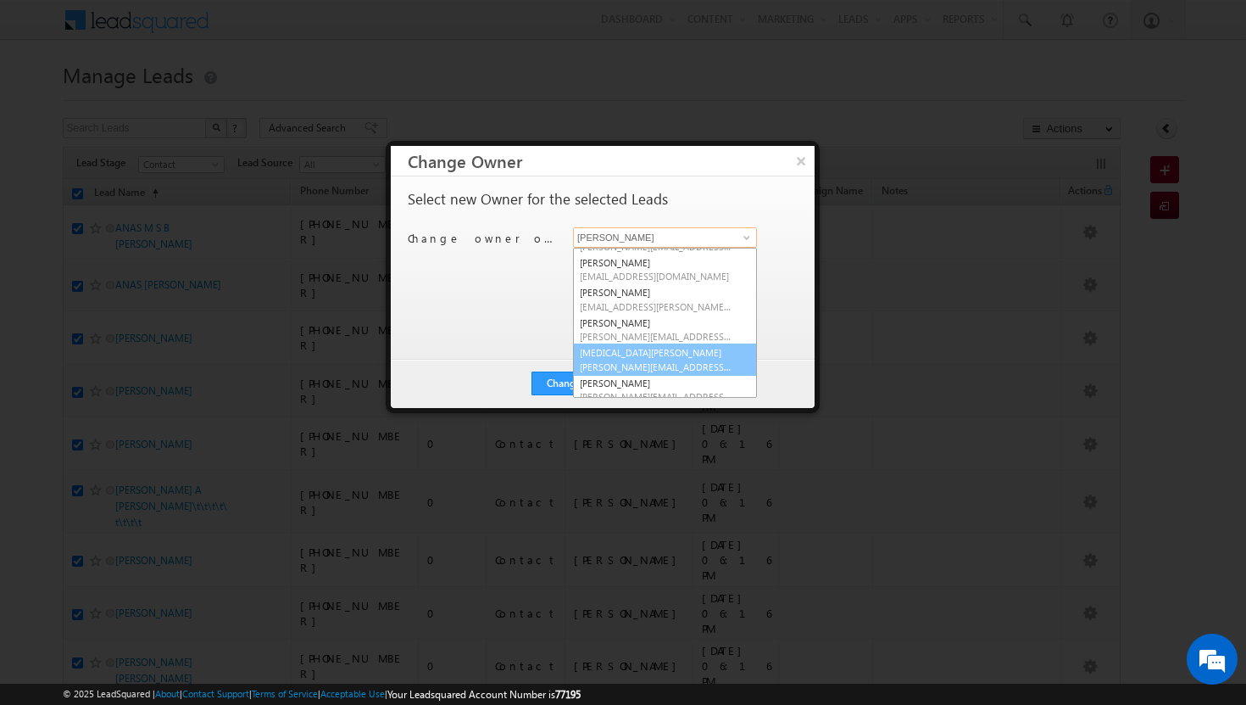
click at [677, 360] on span "[PERSON_NAME][EMAIL_ADDRESS][DOMAIN_NAME]" at bounding box center [656, 366] width 153 height 13
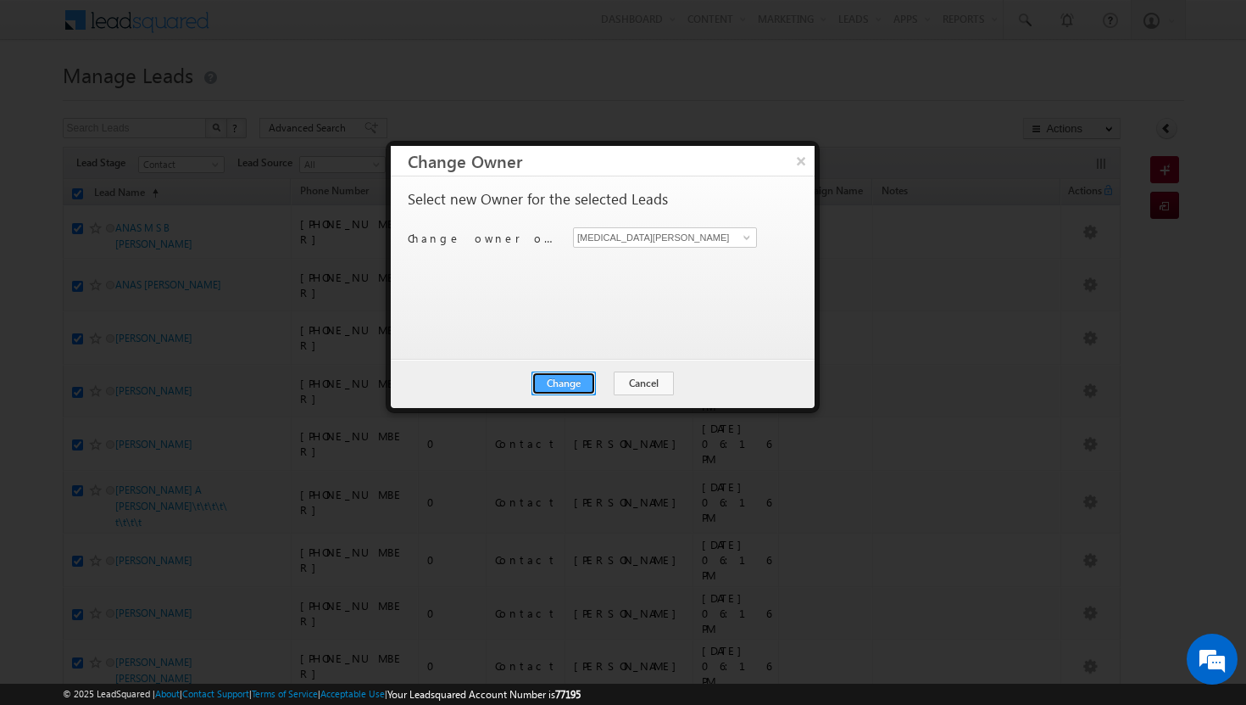
click at [566, 384] on button "Change" at bounding box center [564, 383] width 64 height 24
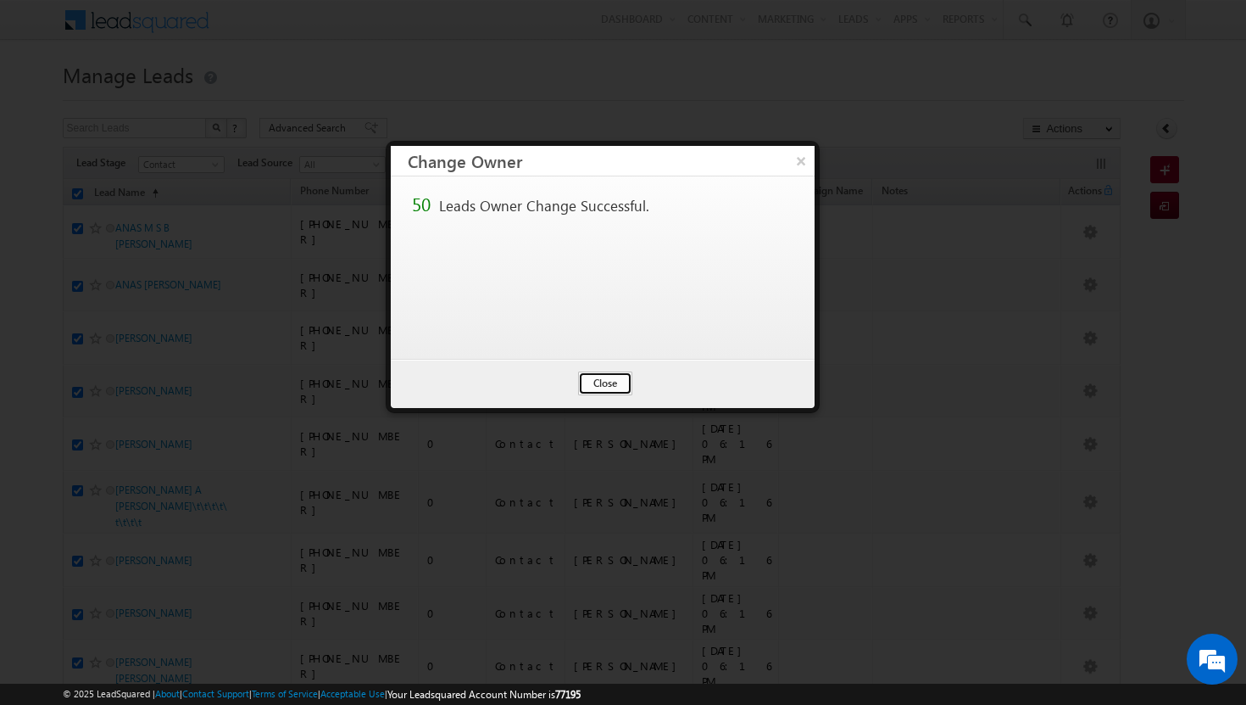
click at [589, 384] on button "Close" at bounding box center [605, 383] width 54 height 24
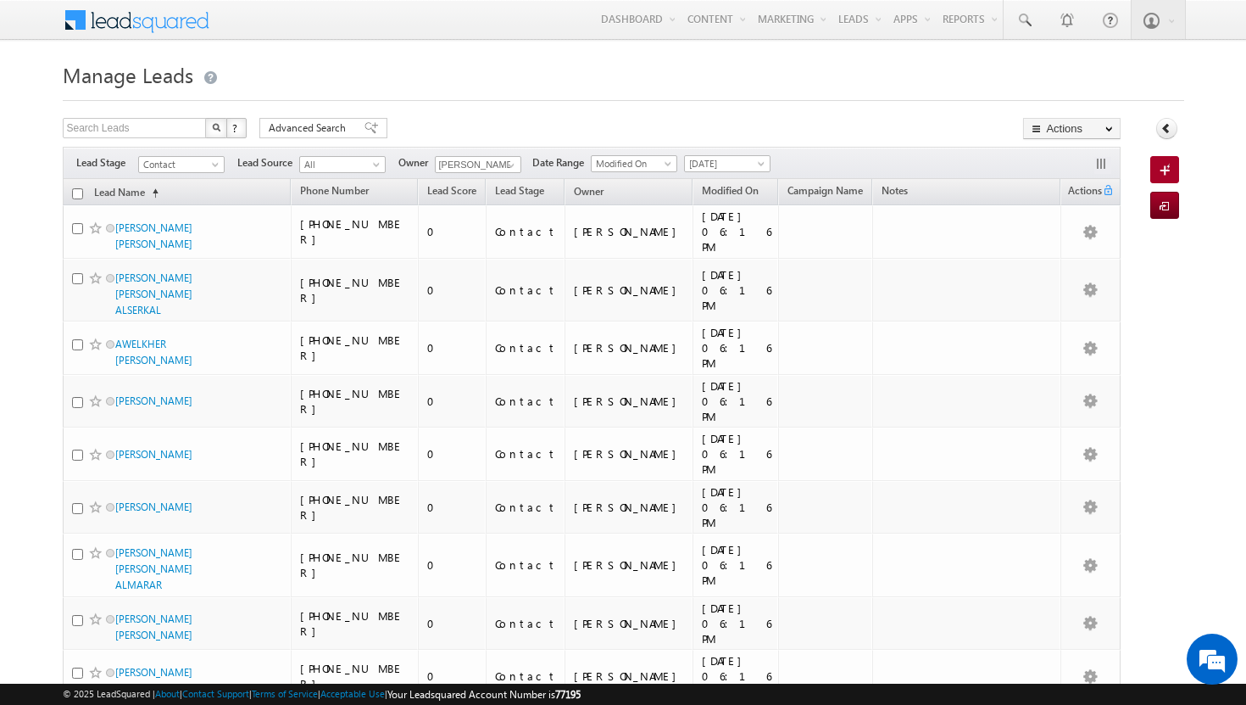
click at [75, 196] on input "checkbox" at bounding box center [77, 193] width 11 height 11
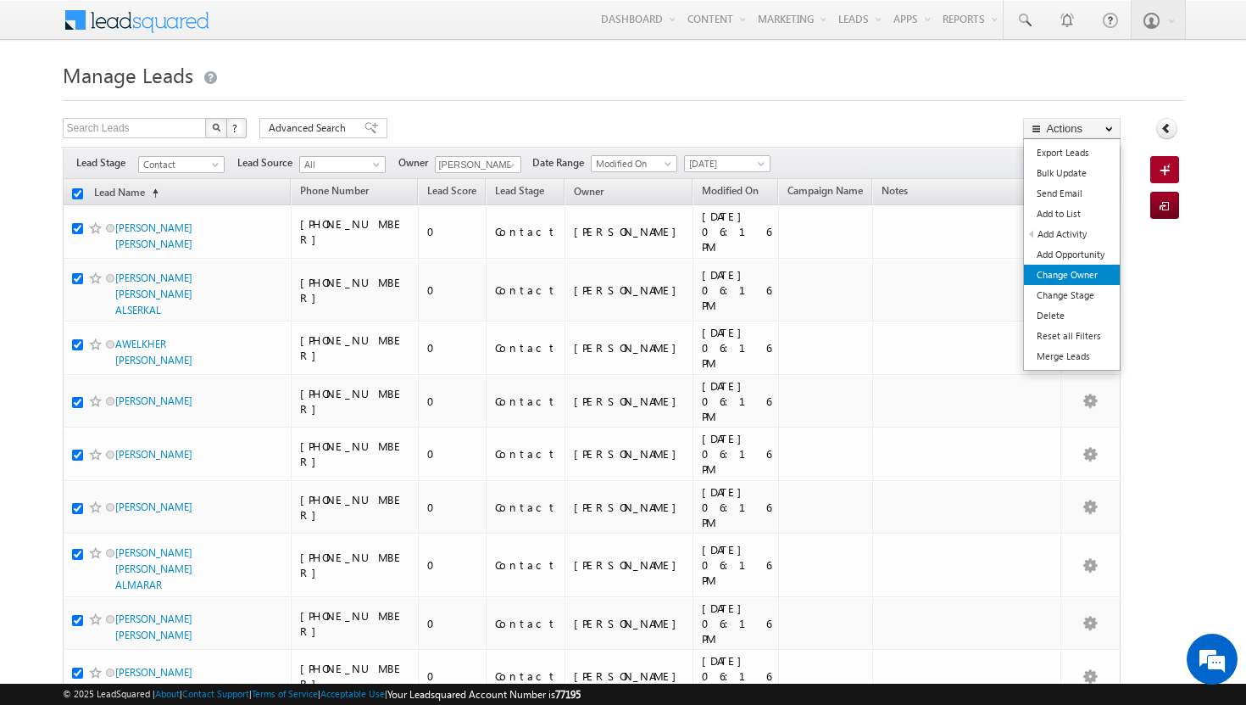
click at [1083, 272] on link "Change Owner" at bounding box center [1072, 275] width 96 height 20
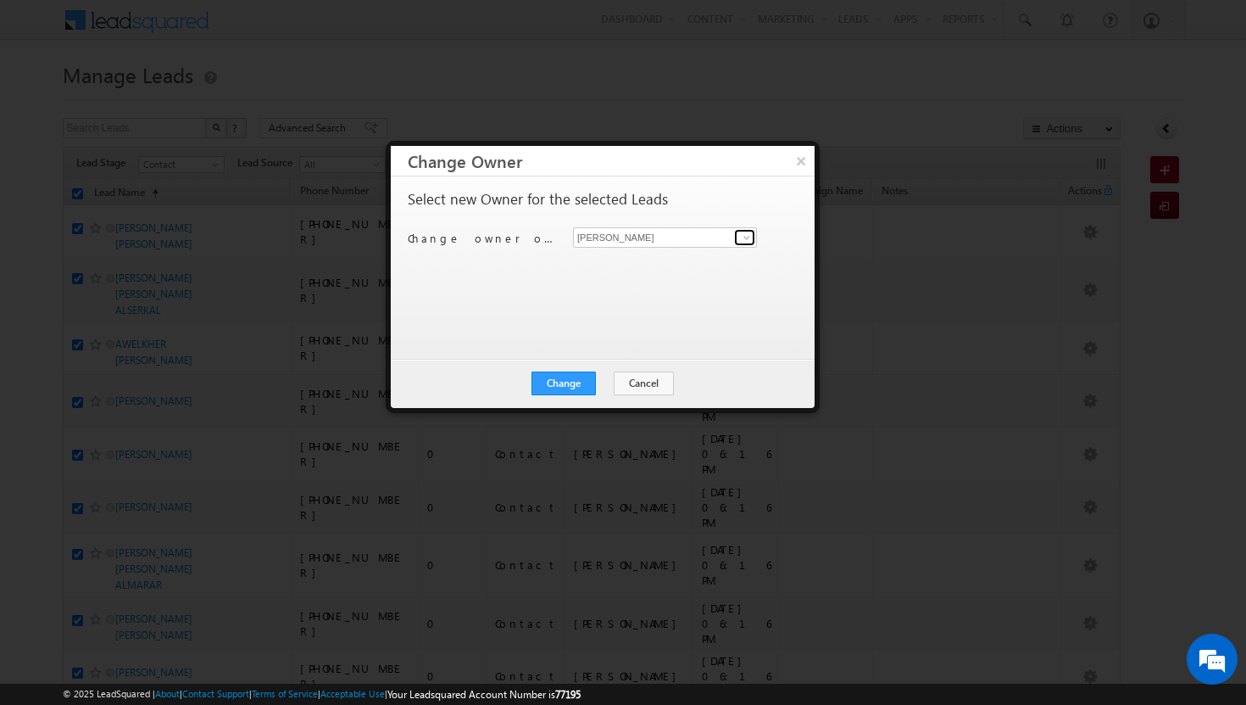
click at [748, 238] on span at bounding box center [747, 238] width 14 height 14
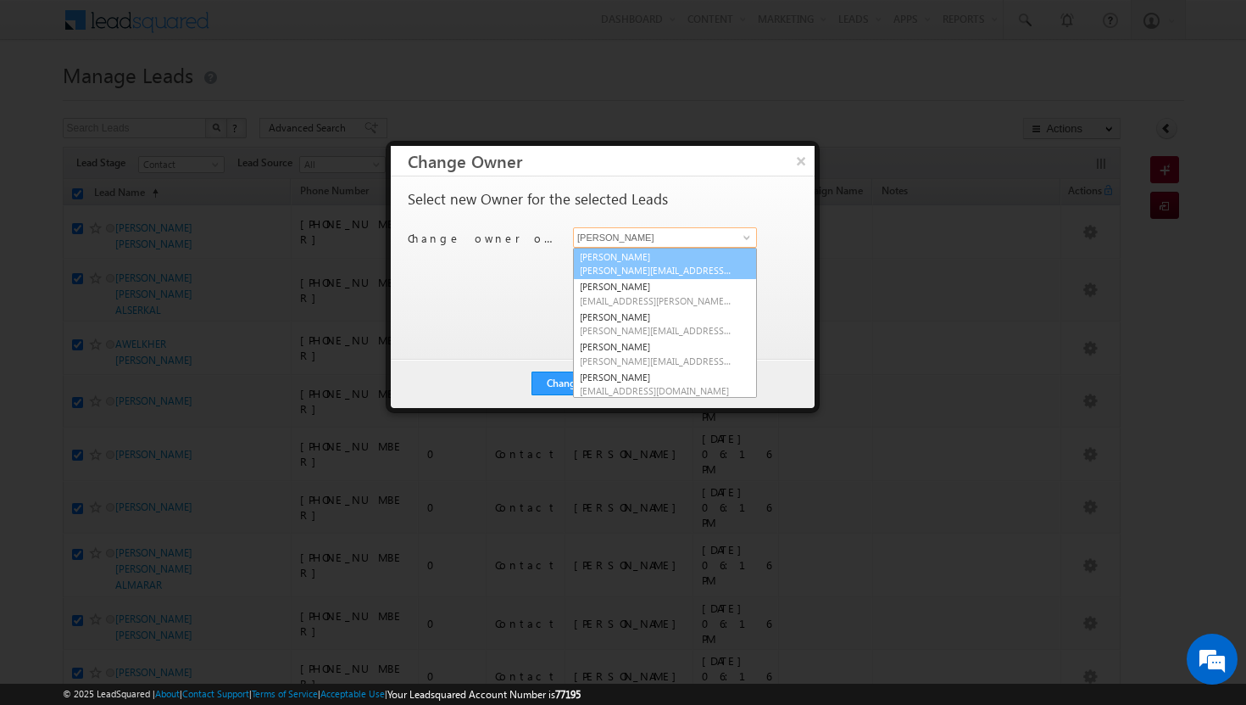
click at [651, 265] on span "[PERSON_NAME][EMAIL_ADDRESS][DOMAIN_NAME]" at bounding box center [656, 270] width 153 height 13
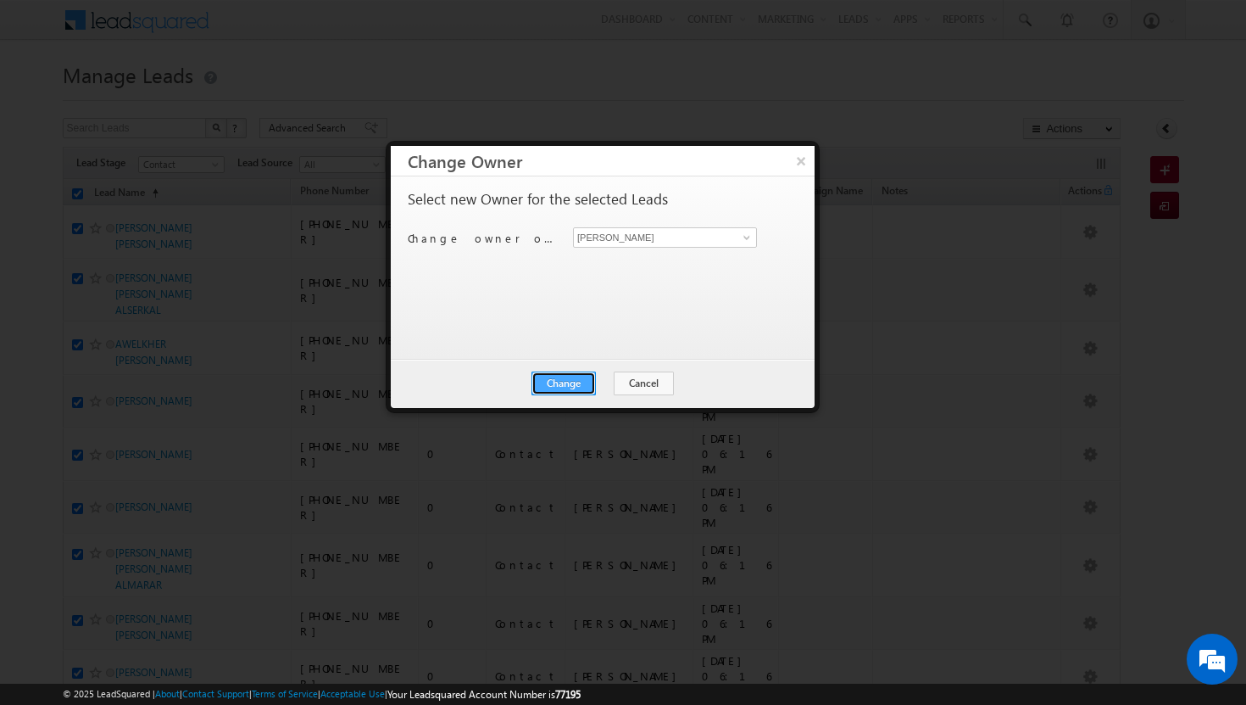
click at [571, 379] on button "Change" at bounding box center [564, 383] width 64 height 24
click at [589, 383] on button "Close" at bounding box center [605, 383] width 54 height 24
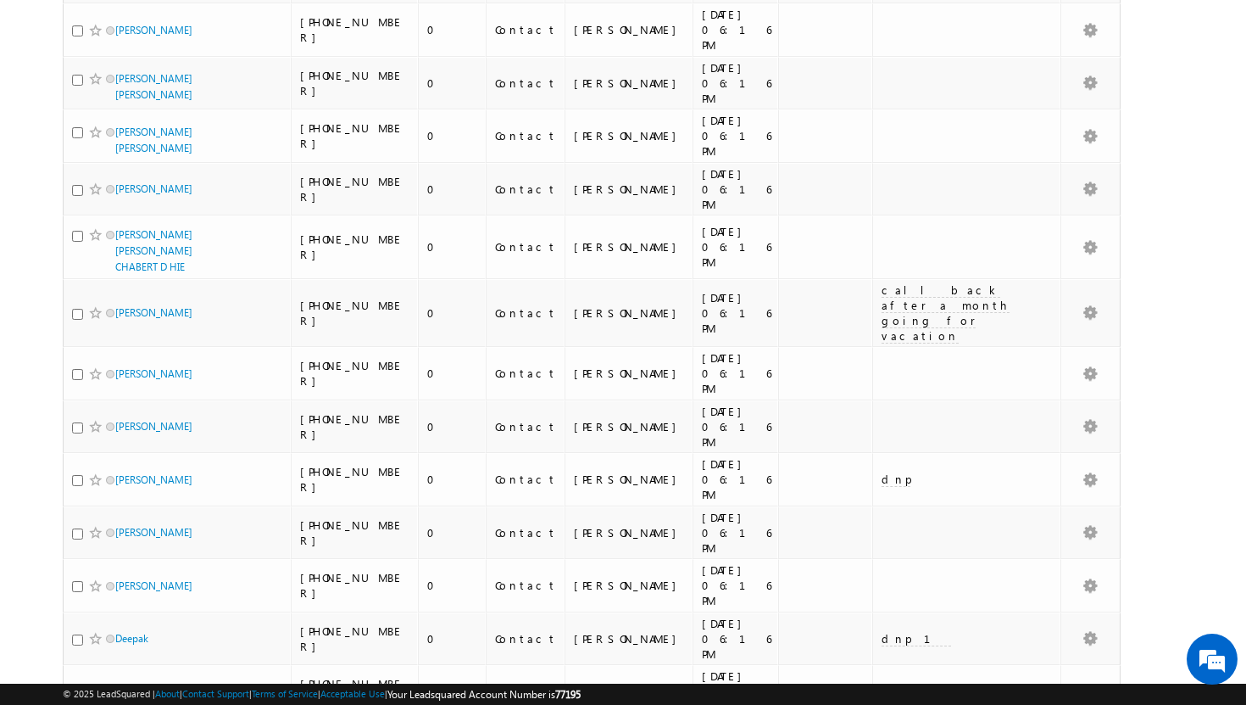
scroll to position [0, 0]
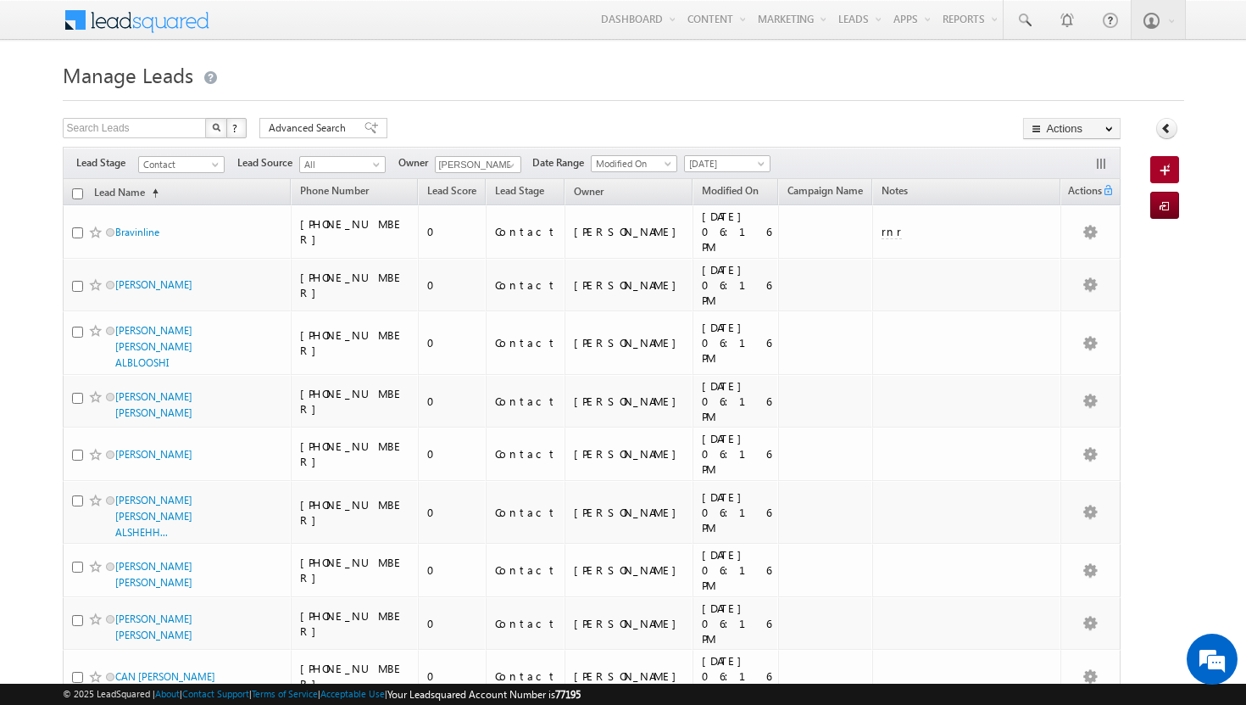
click at [75, 197] on input "checkbox" at bounding box center [77, 193] width 11 height 11
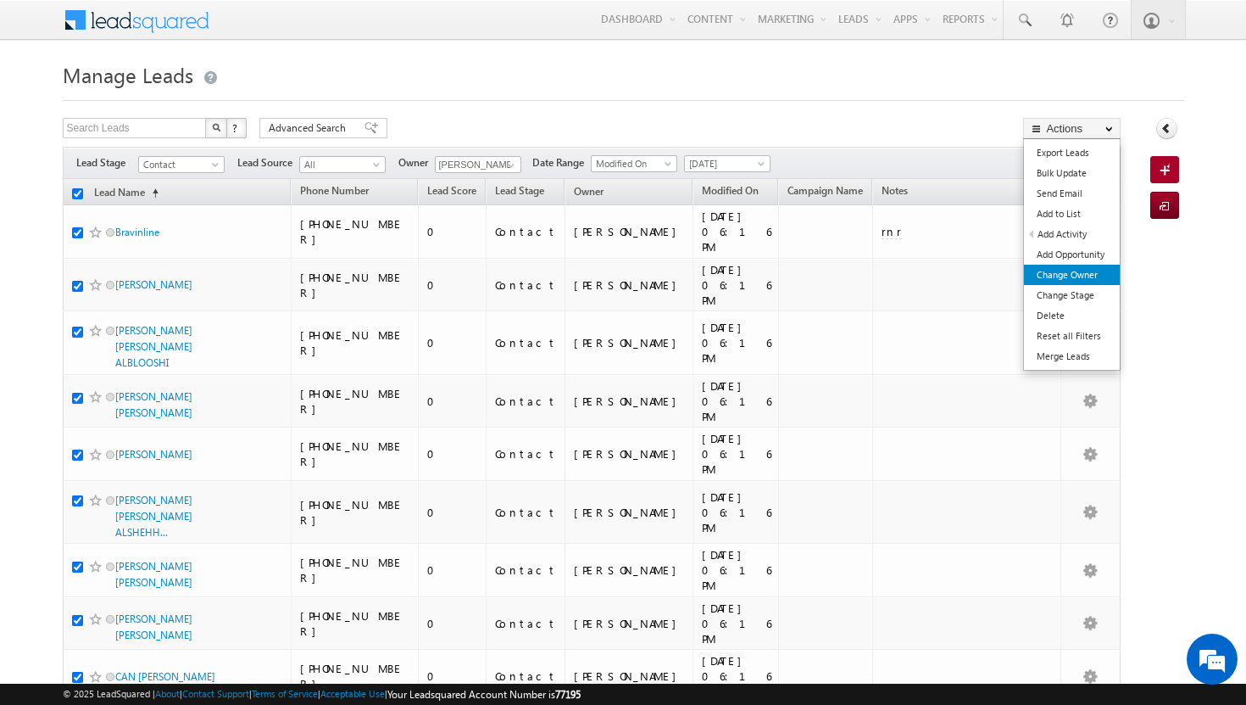
click at [1079, 272] on link "Change Owner" at bounding box center [1072, 275] width 96 height 20
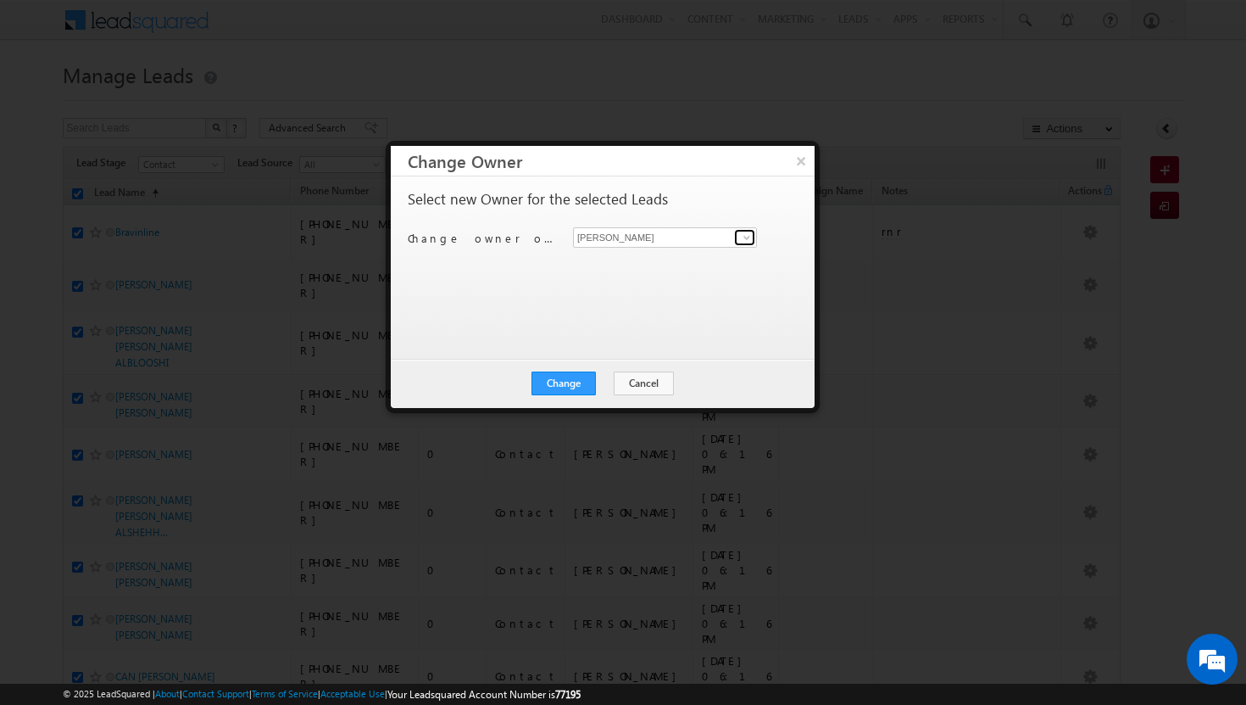
click at [745, 237] on span at bounding box center [747, 238] width 14 height 14
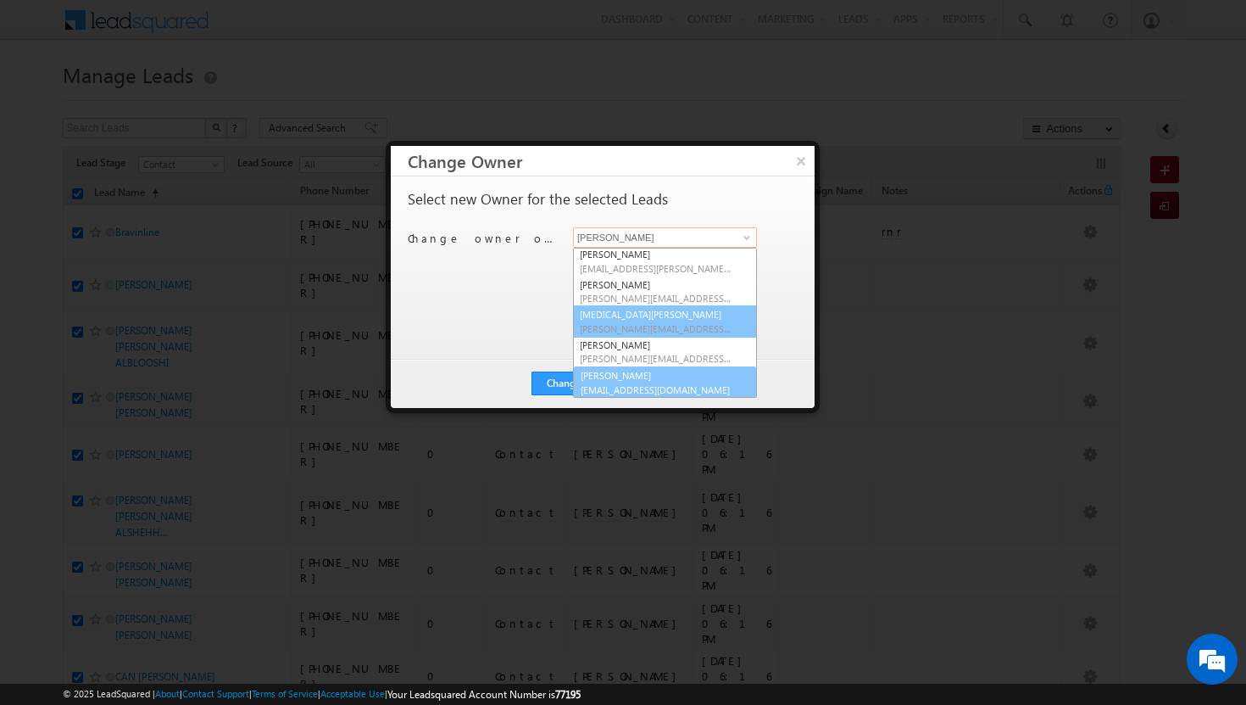
scroll to position [153, 0]
click at [655, 383] on span "[EMAIL_ADDRESS][DOMAIN_NAME]" at bounding box center [656, 388] width 153 height 13
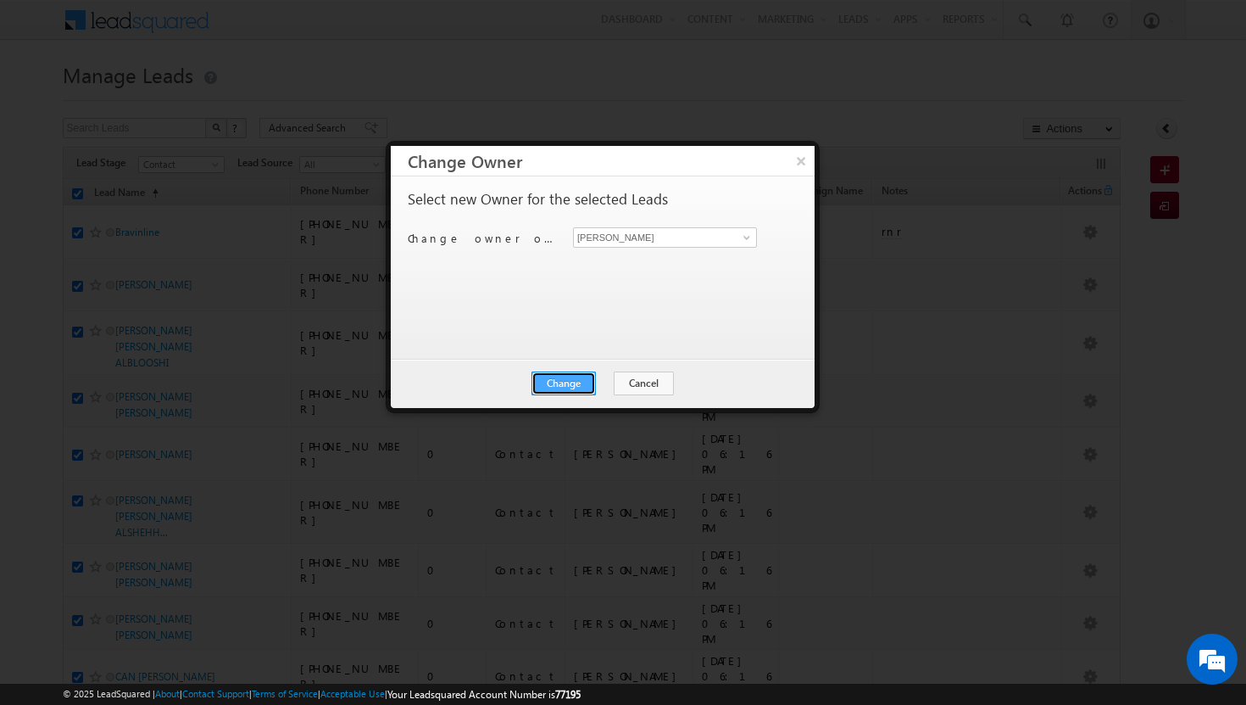
click at [588, 382] on button "Change" at bounding box center [564, 383] width 64 height 24
click at [621, 383] on button "Close" at bounding box center [605, 383] width 54 height 24
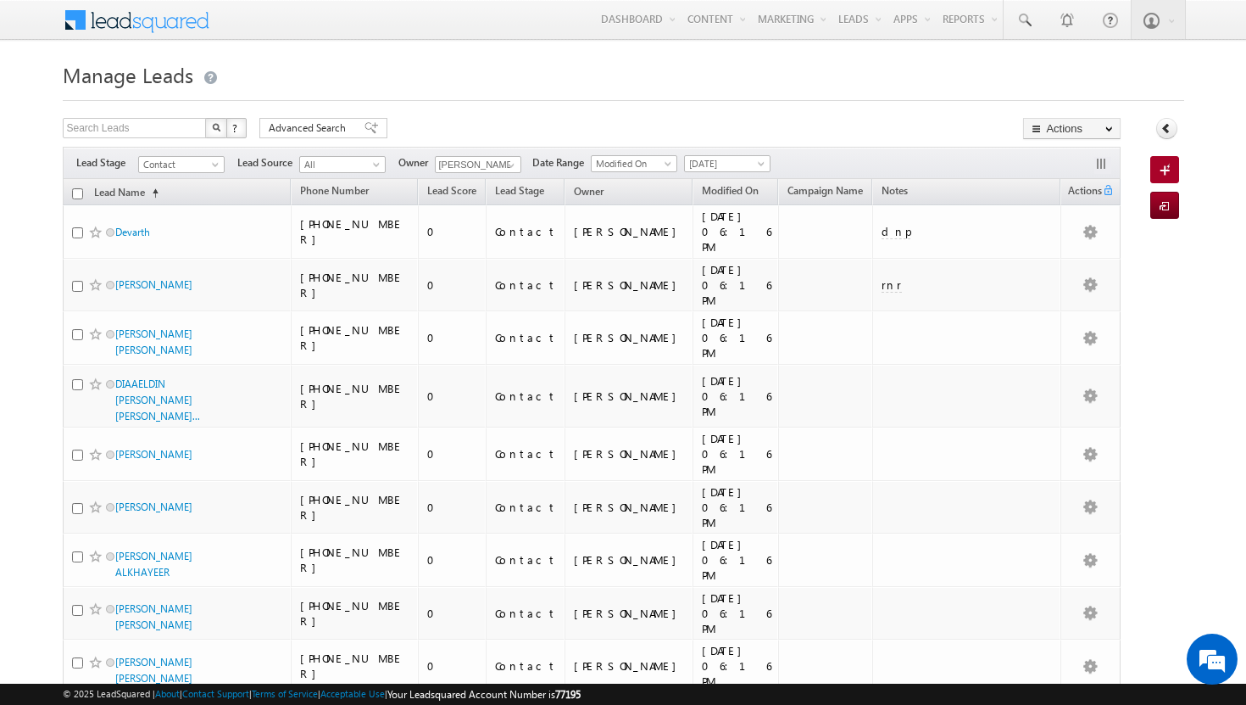
click at [75, 195] on input "checkbox" at bounding box center [77, 193] width 11 height 11
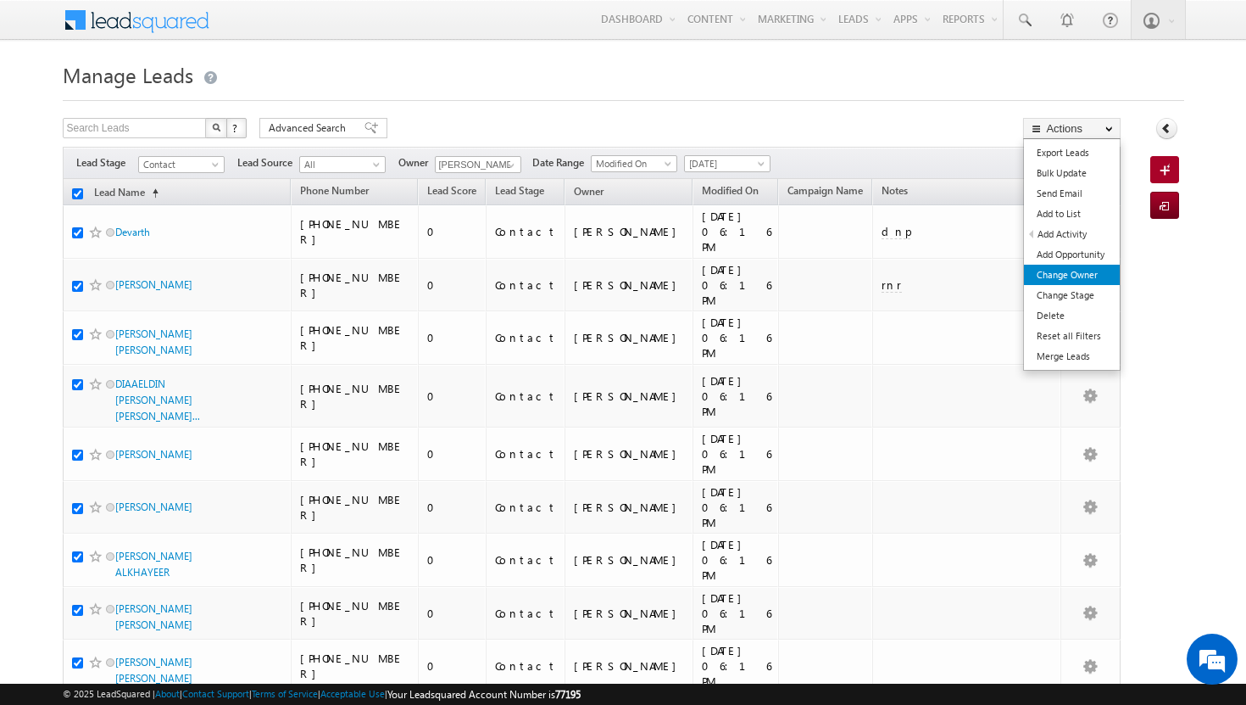
click at [1080, 280] on link "Change Owner" at bounding box center [1072, 275] width 96 height 20
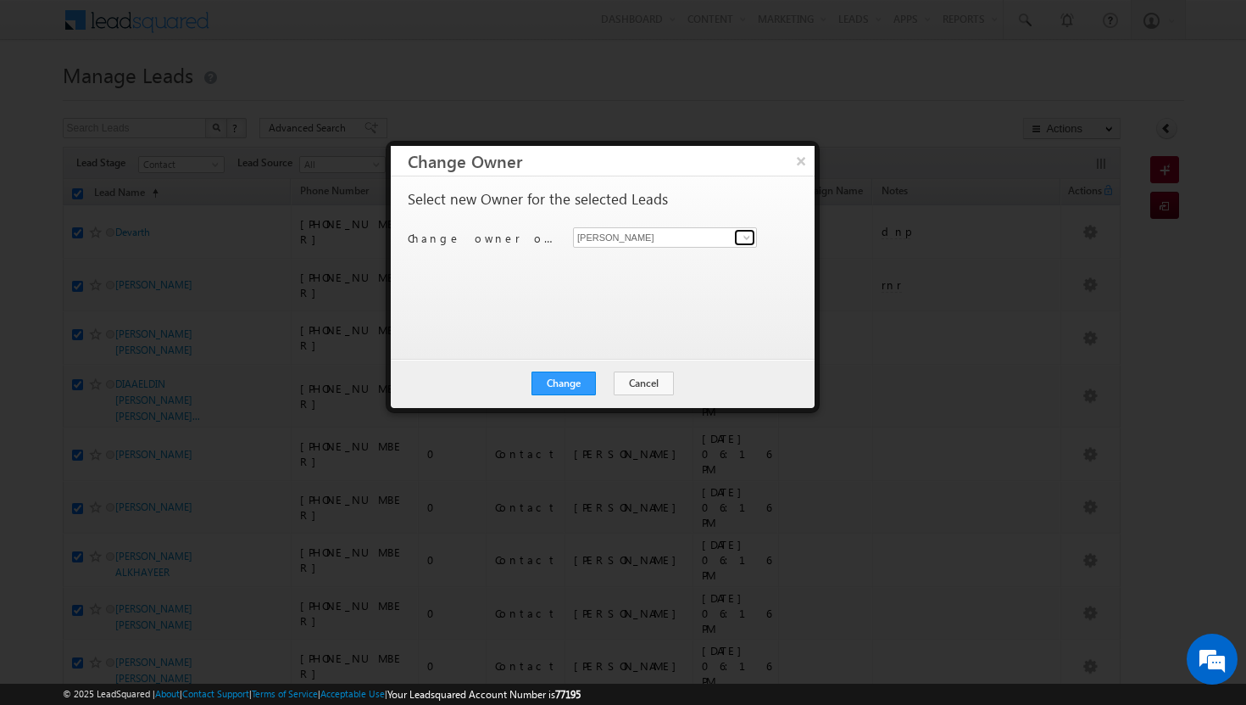
click at [744, 243] on link at bounding box center [744, 237] width 21 height 17
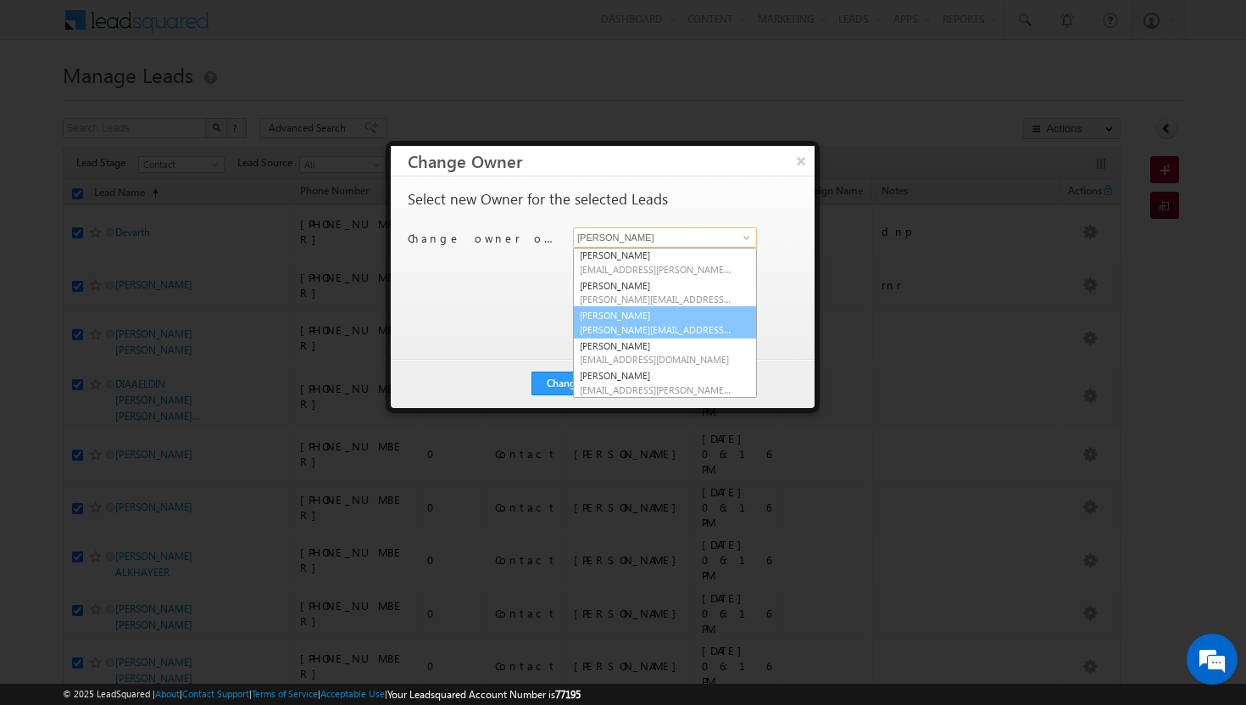
scroll to position [47, 0]
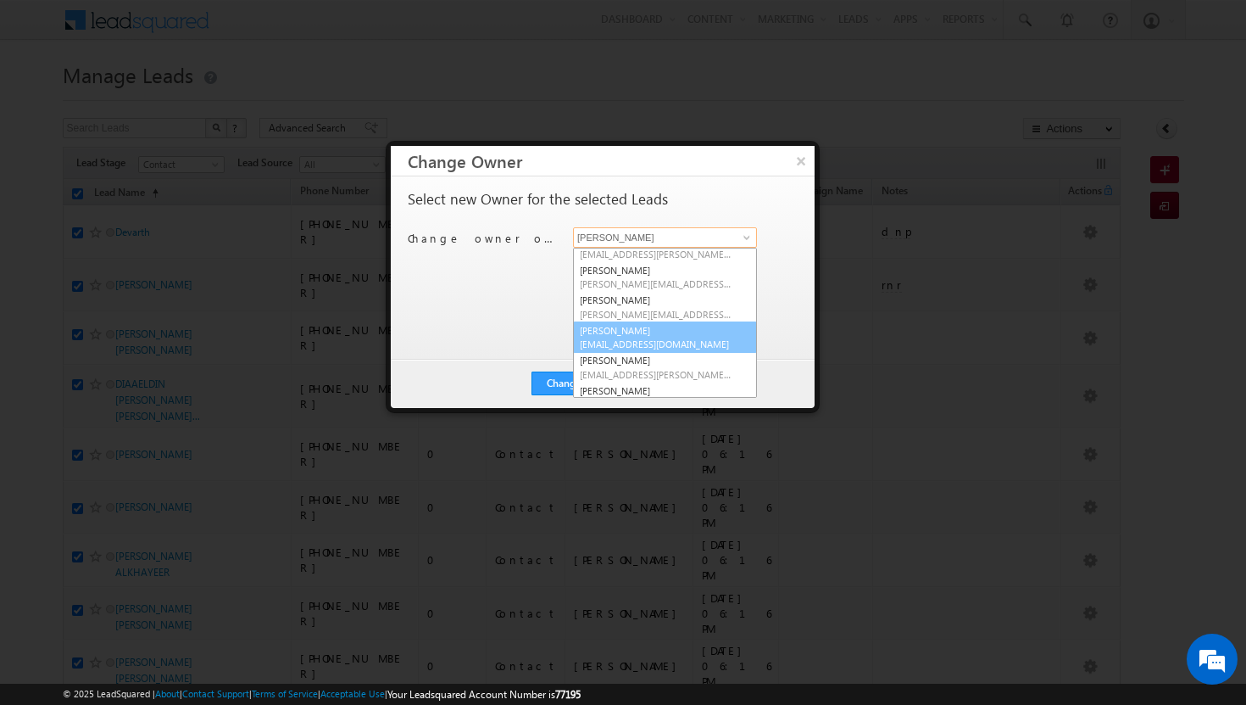
click at [666, 338] on span "[EMAIL_ADDRESS][DOMAIN_NAME]" at bounding box center [656, 343] width 153 height 13
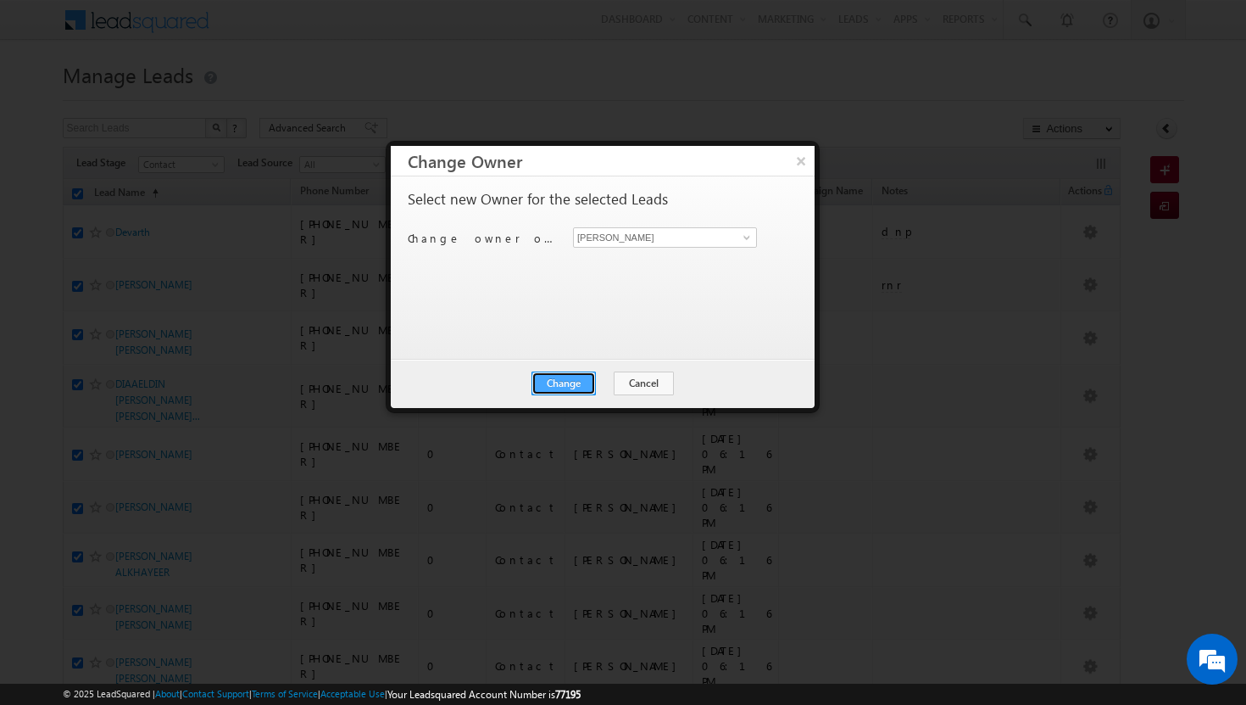
click at [581, 380] on button "Change" at bounding box center [564, 383] width 64 height 24
click at [602, 382] on button "Close" at bounding box center [605, 383] width 54 height 24
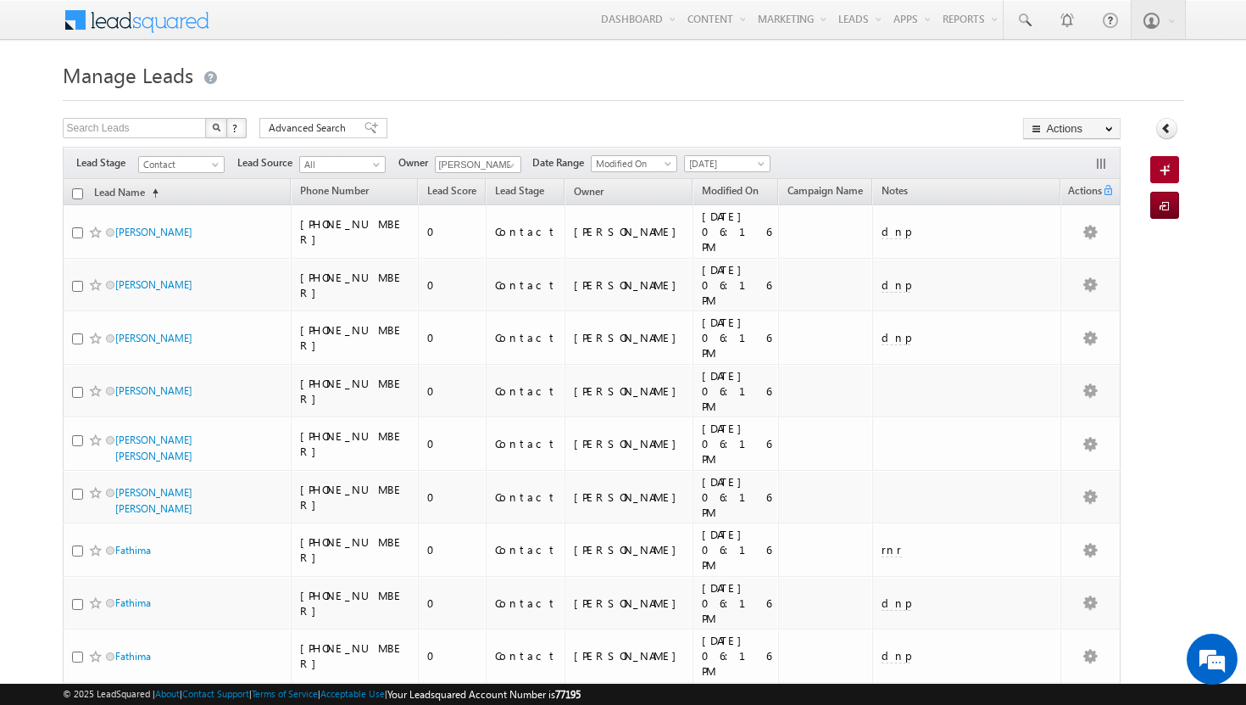
click at [79, 195] on input "checkbox" at bounding box center [77, 193] width 11 height 11
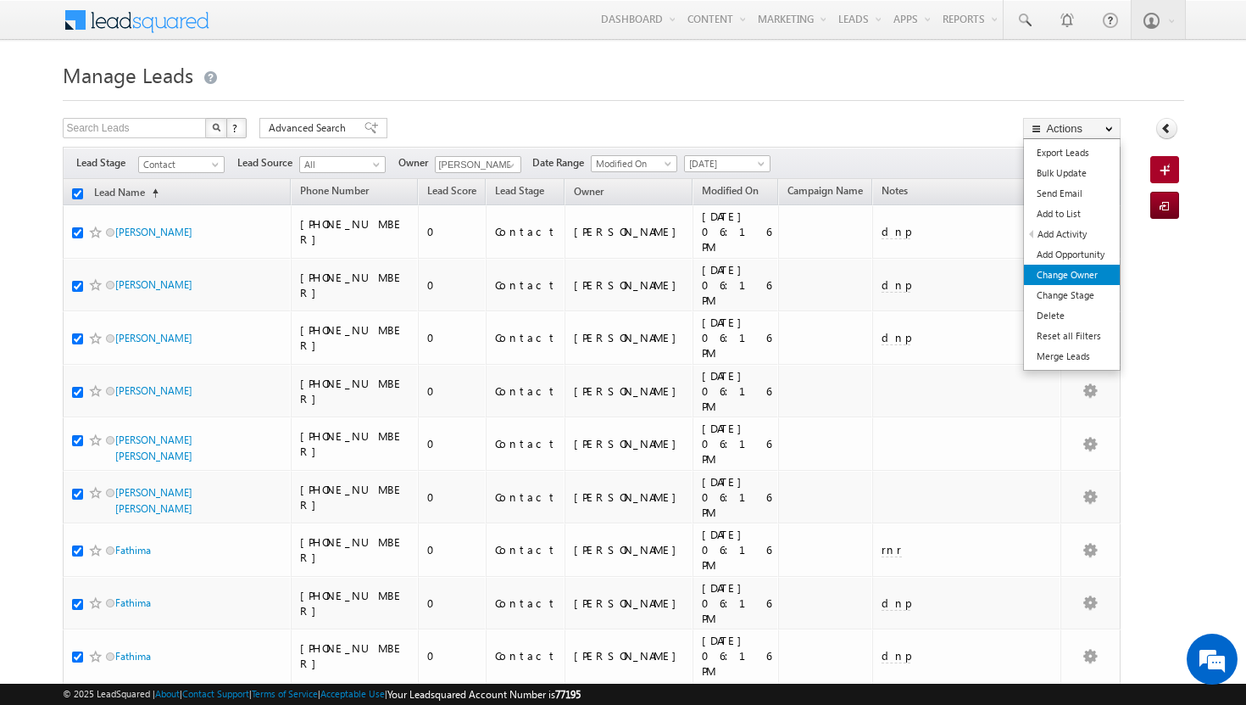
click at [1068, 266] on link "Change Owner" at bounding box center [1072, 275] width 96 height 20
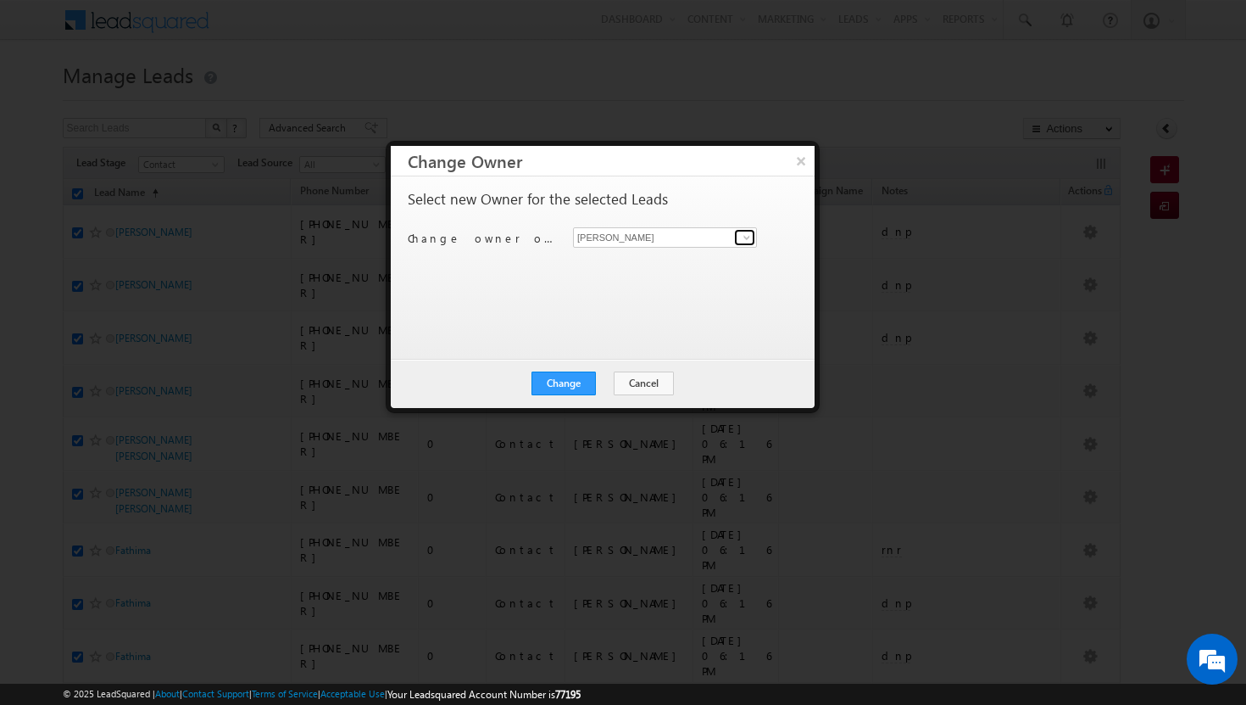
click at [748, 237] on span at bounding box center [747, 238] width 14 height 14
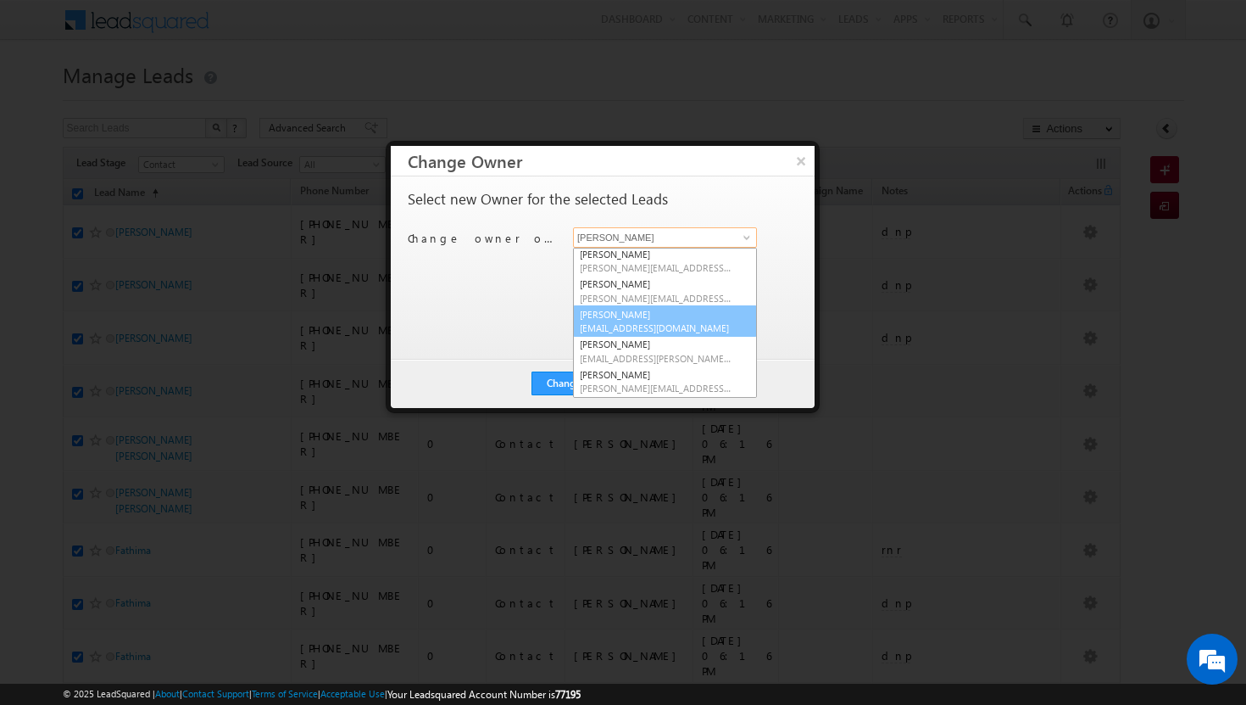
scroll to position [153, 0]
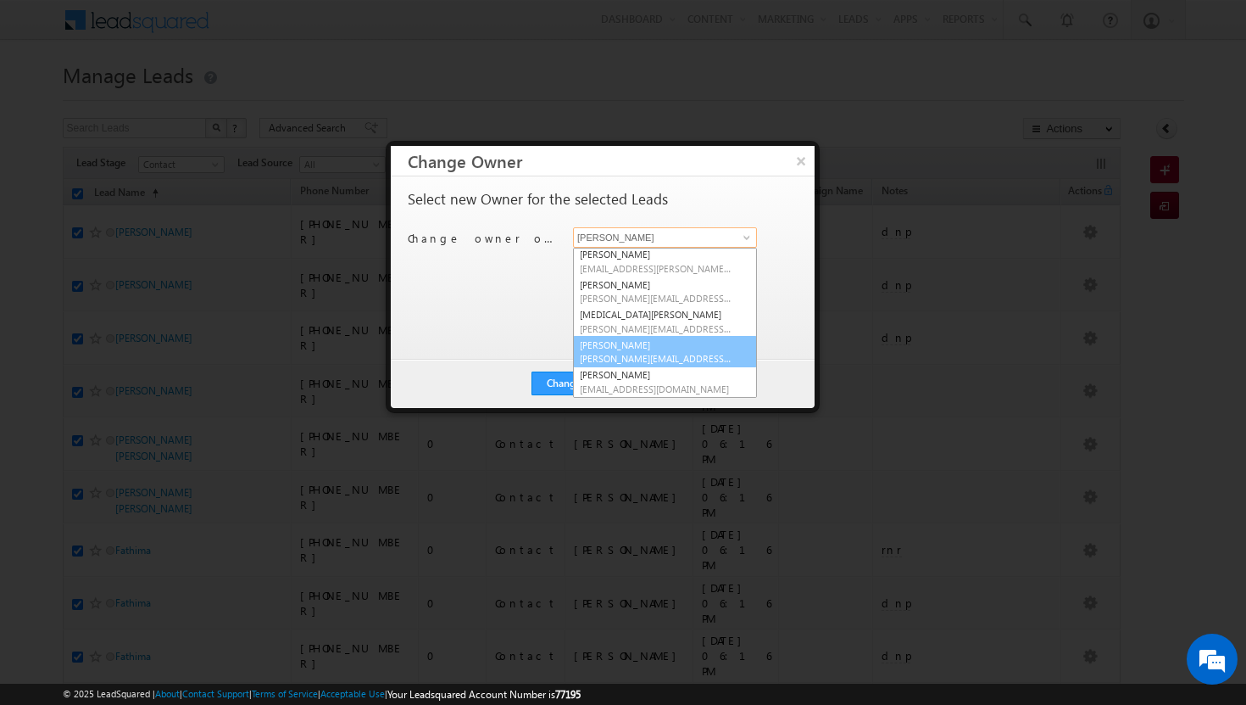
click at [649, 361] on span "[PERSON_NAME][EMAIL_ADDRESS][DOMAIN_NAME]" at bounding box center [656, 358] width 153 height 13
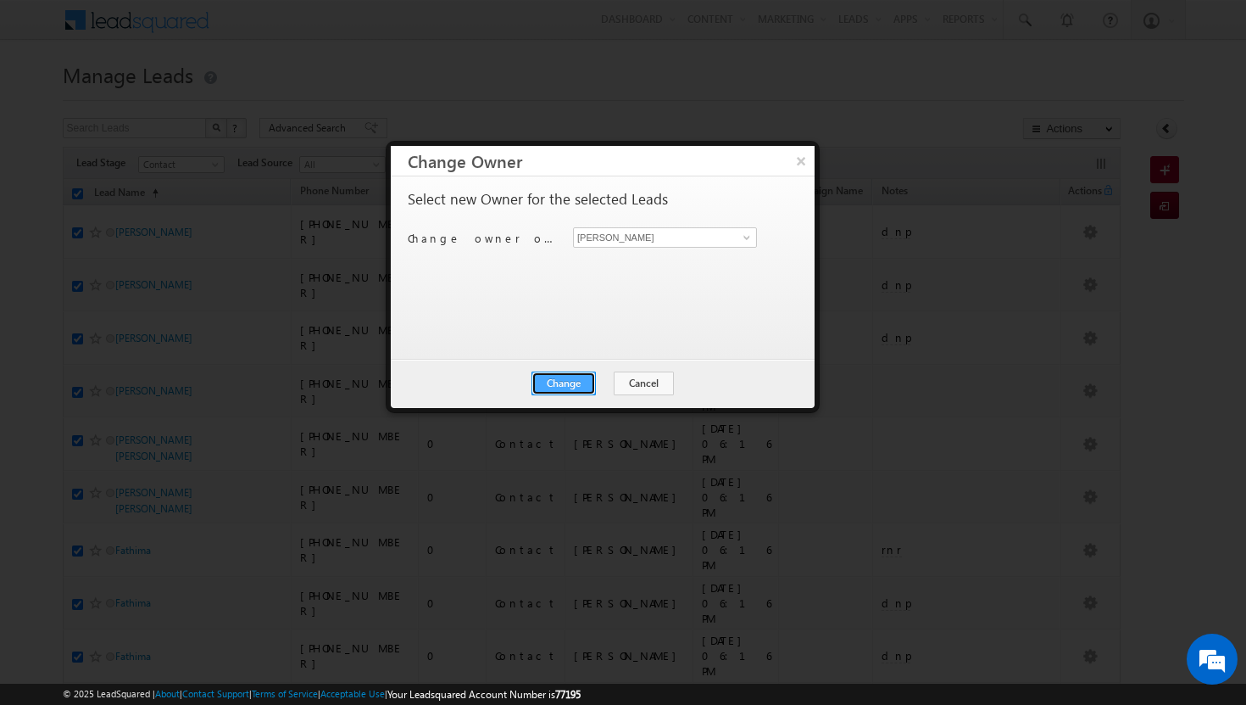
click at [565, 379] on button "Change" at bounding box center [564, 383] width 64 height 24
click at [595, 382] on button "Close" at bounding box center [605, 383] width 54 height 24
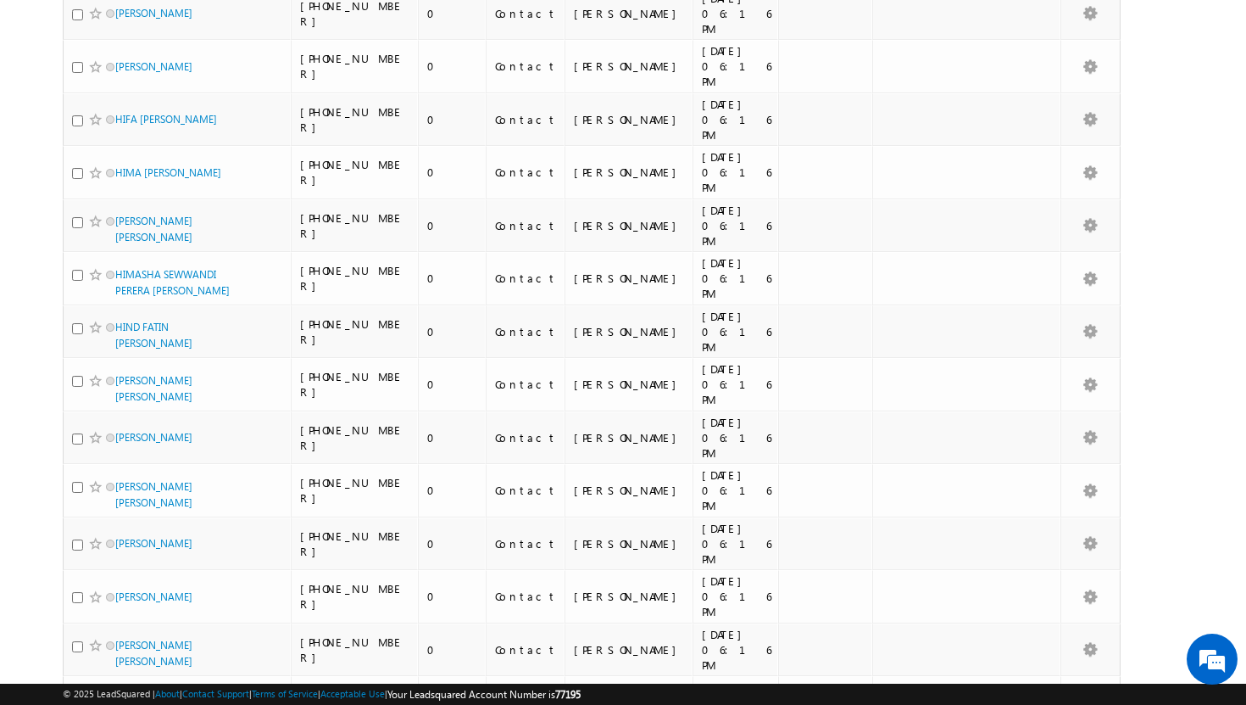
scroll to position [1868, 0]
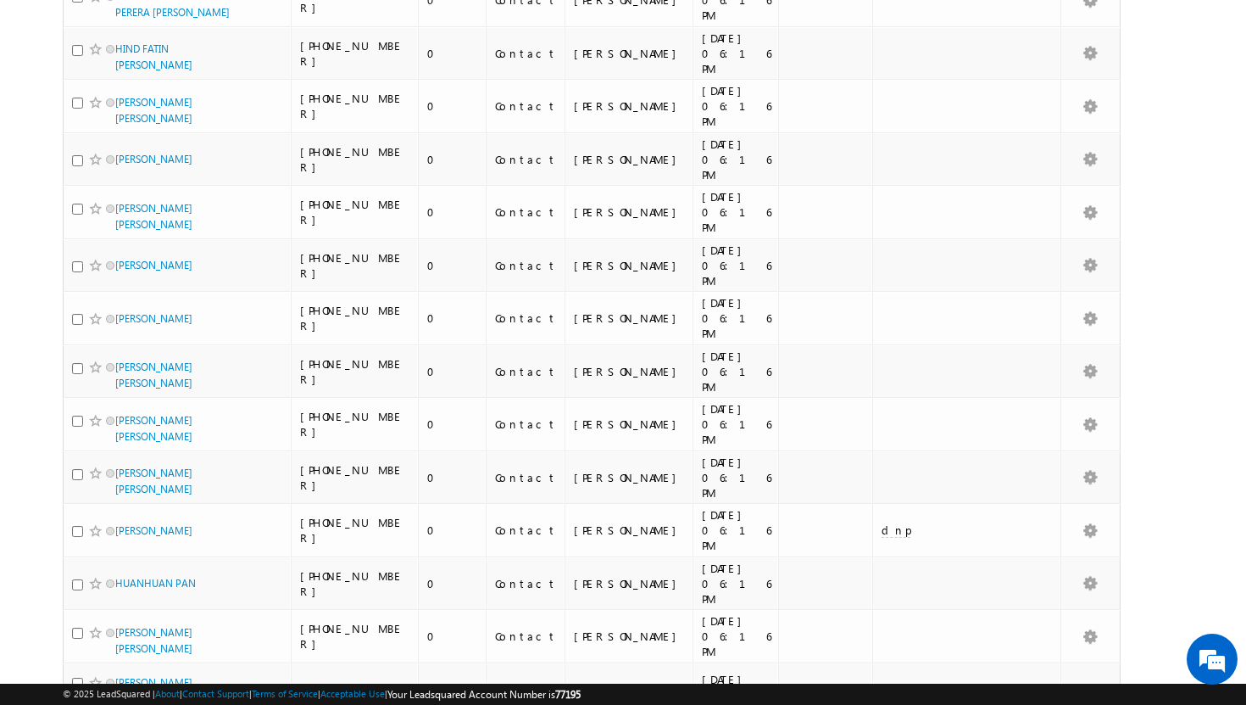
click at [121, 621] on li "15" at bounding box center [120, 623] width 41 height 17
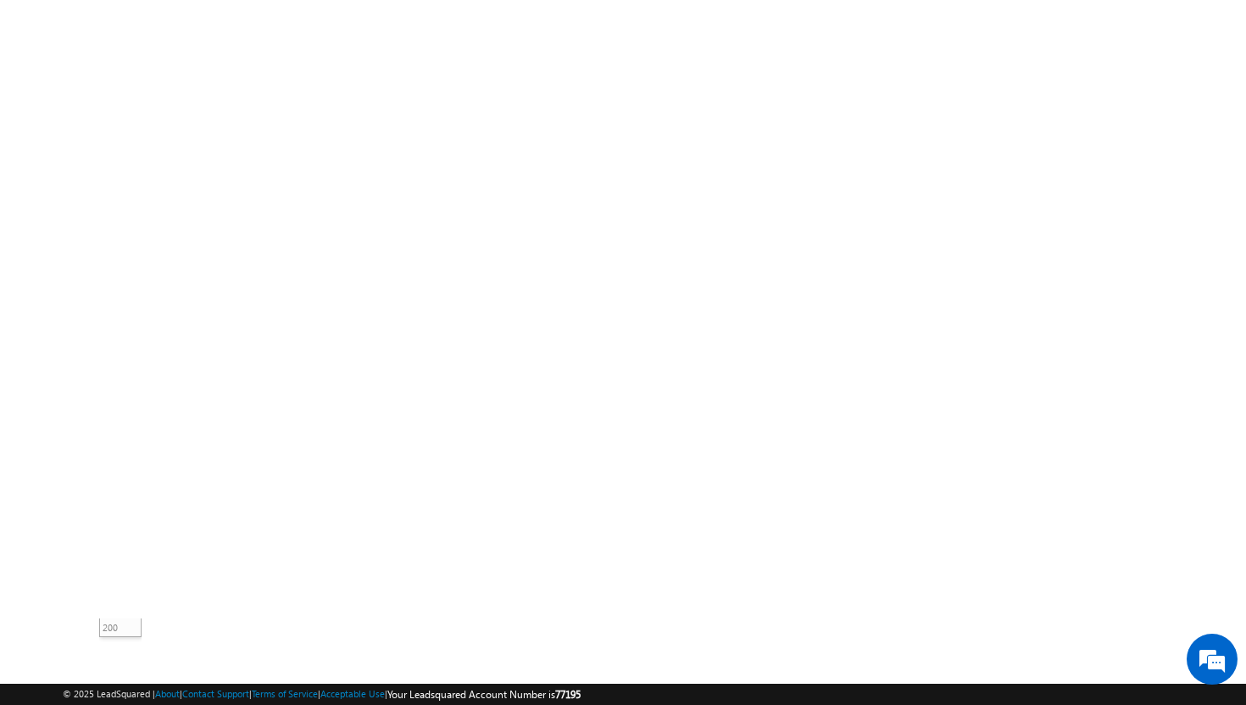
scroll to position [0, 0]
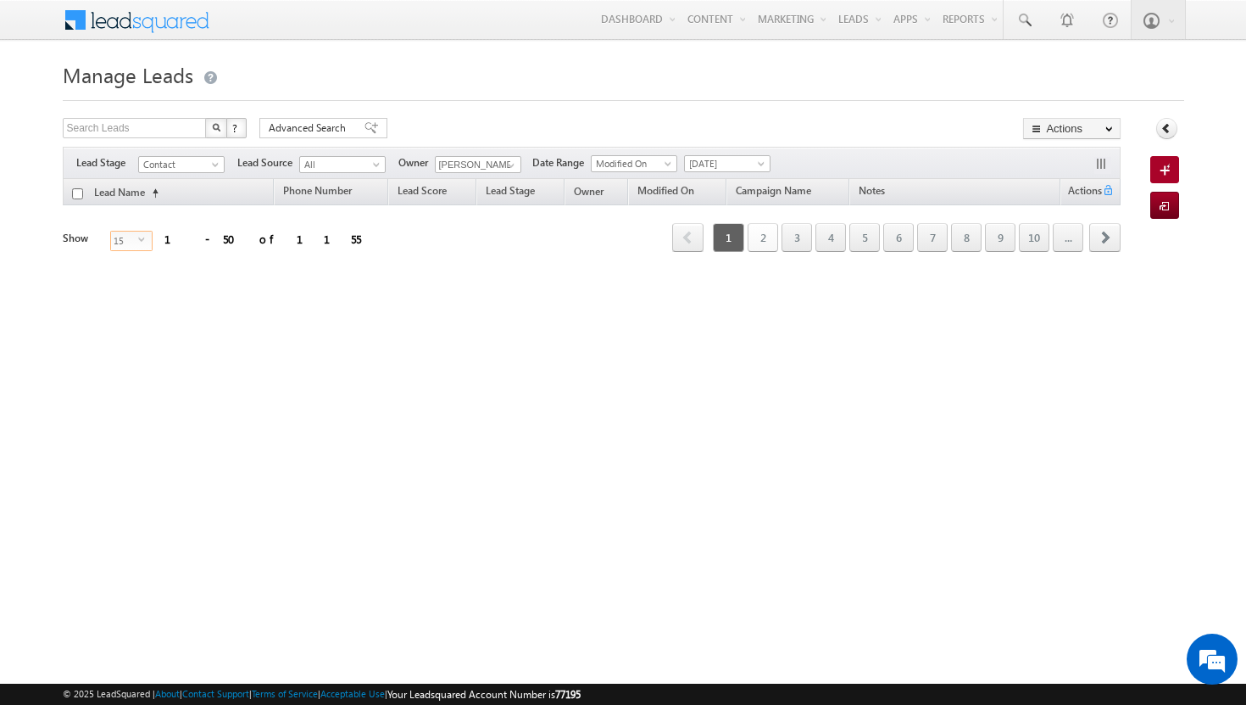
click at [766, 227] on link "2" at bounding box center [763, 237] width 31 height 29
click at [768, 237] on link "2" at bounding box center [763, 237] width 31 height 29
click at [138, 237] on span "select" at bounding box center [145, 240] width 14 height 8
click at [112, 280] on li "25" at bounding box center [120, 277] width 41 height 17
click at [138, 241] on span "select" at bounding box center [145, 240] width 14 height 8
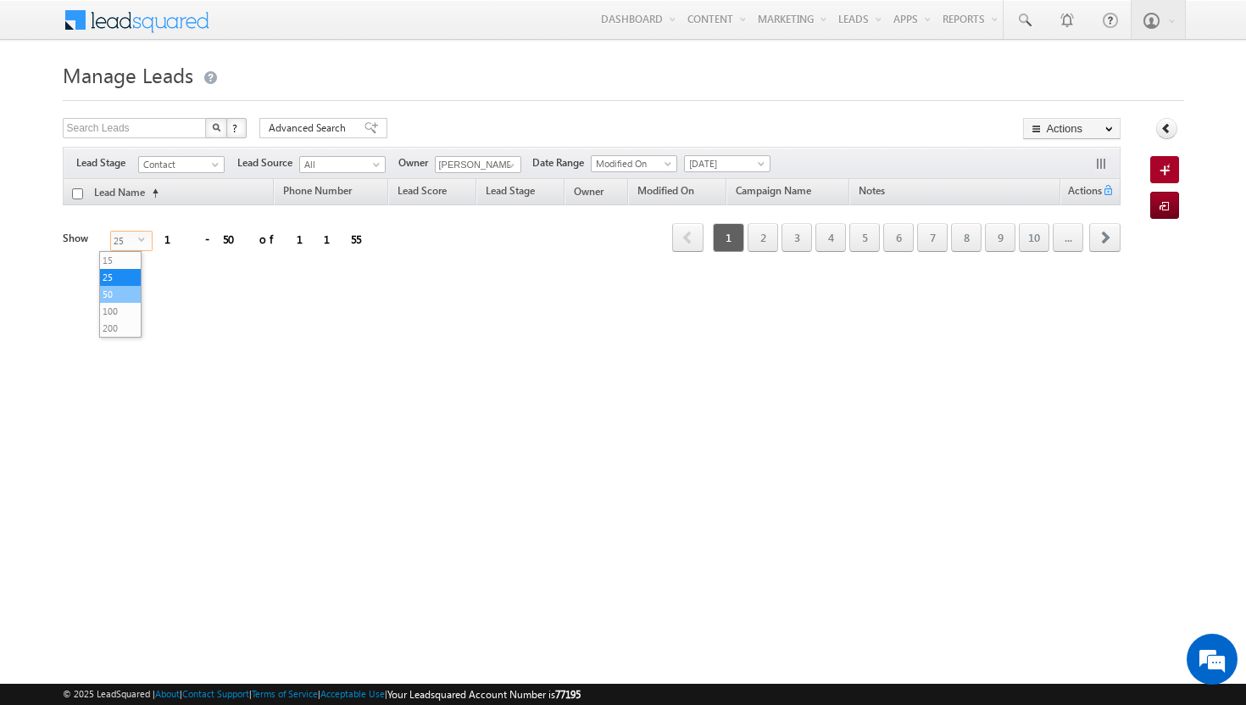
click at [125, 295] on li "50" at bounding box center [120, 294] width 41 height 17
click at [125, 232] on span "50" at bounding box center [124, 240] width 27 height 19
click at [130, 312] on li "100" at bounding box center [120, 311] width 41 height 17
click at [138, 238] on span "select" at bounding box center [145, 240] width 14 height 8
click at [117, 288] on li "50" at bounding box center [120, 294] width 41 height 17
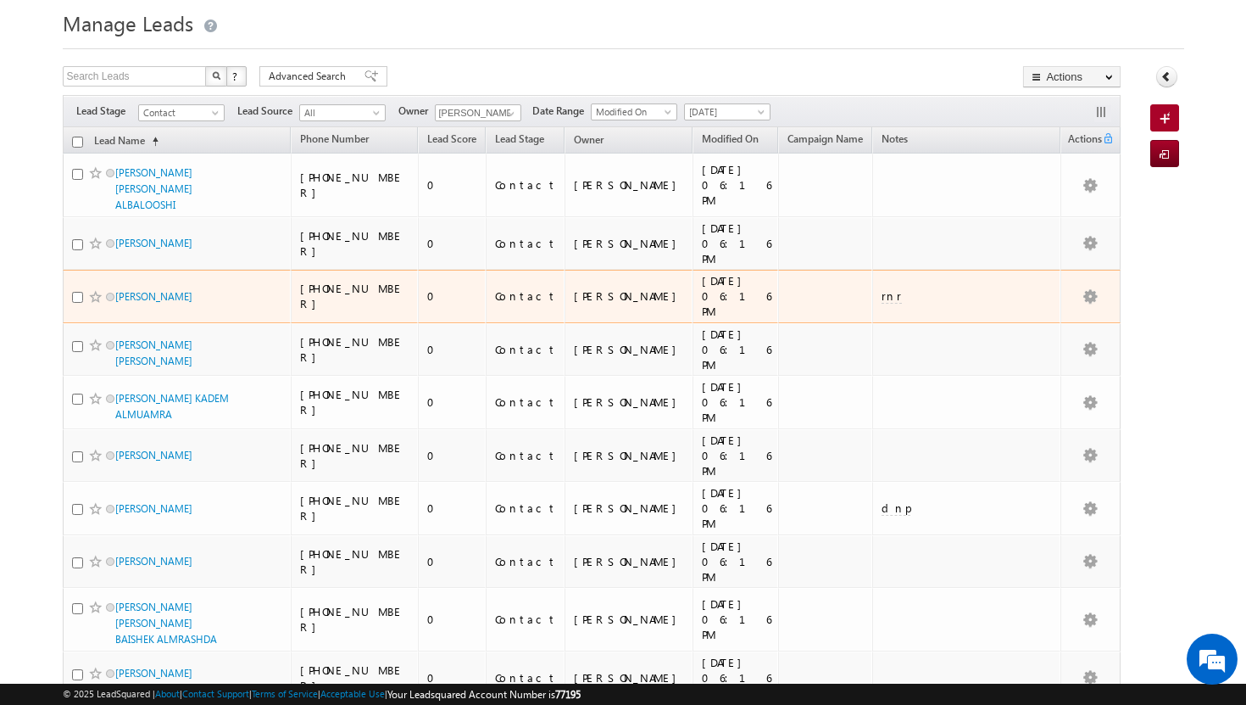
scroll to position [53, 0]
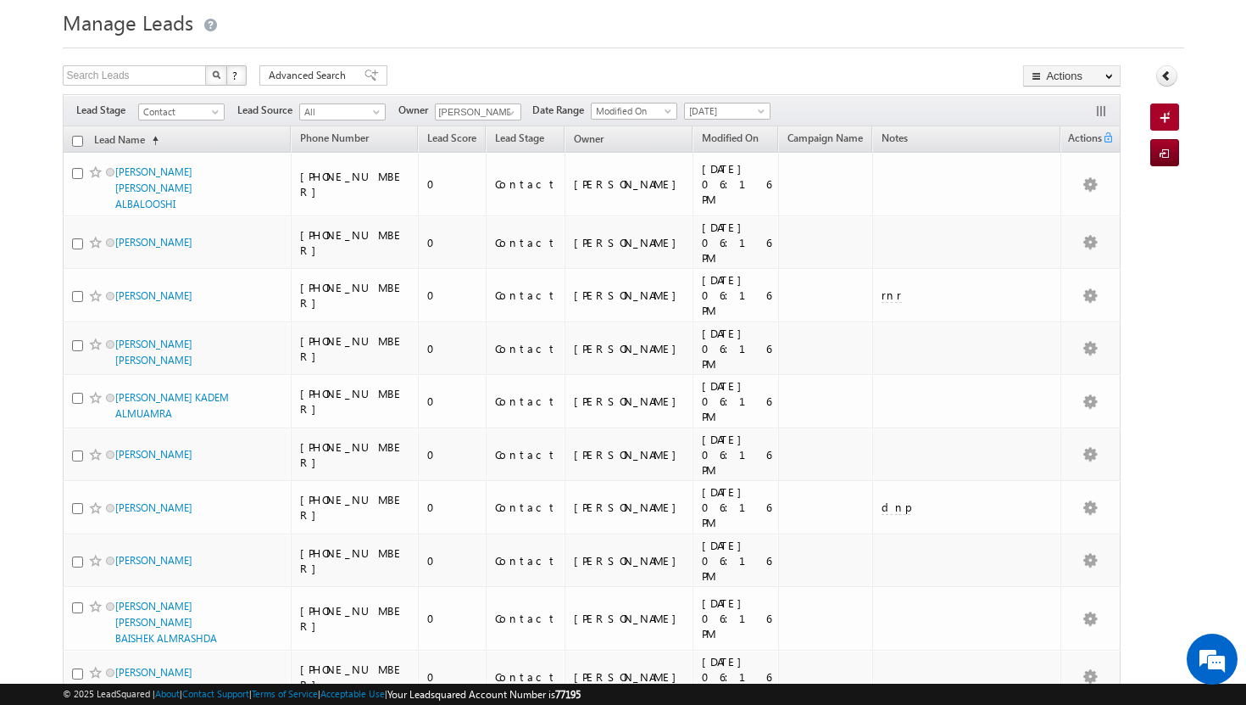
click at [80, 142] on input "checkbox" at bounding box center [77, 141] width 11 height 11
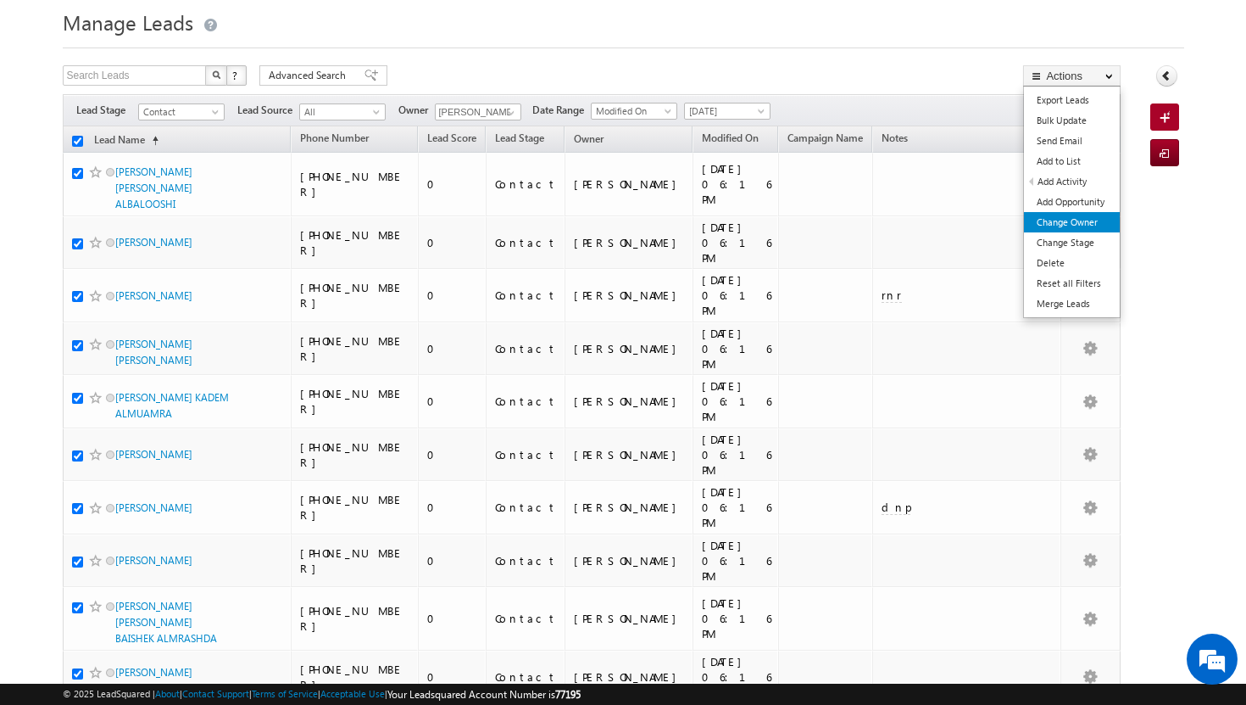
click at [1083, 215] on link "Change Owner" at bounding box center [1072, 222] width 96 height 20
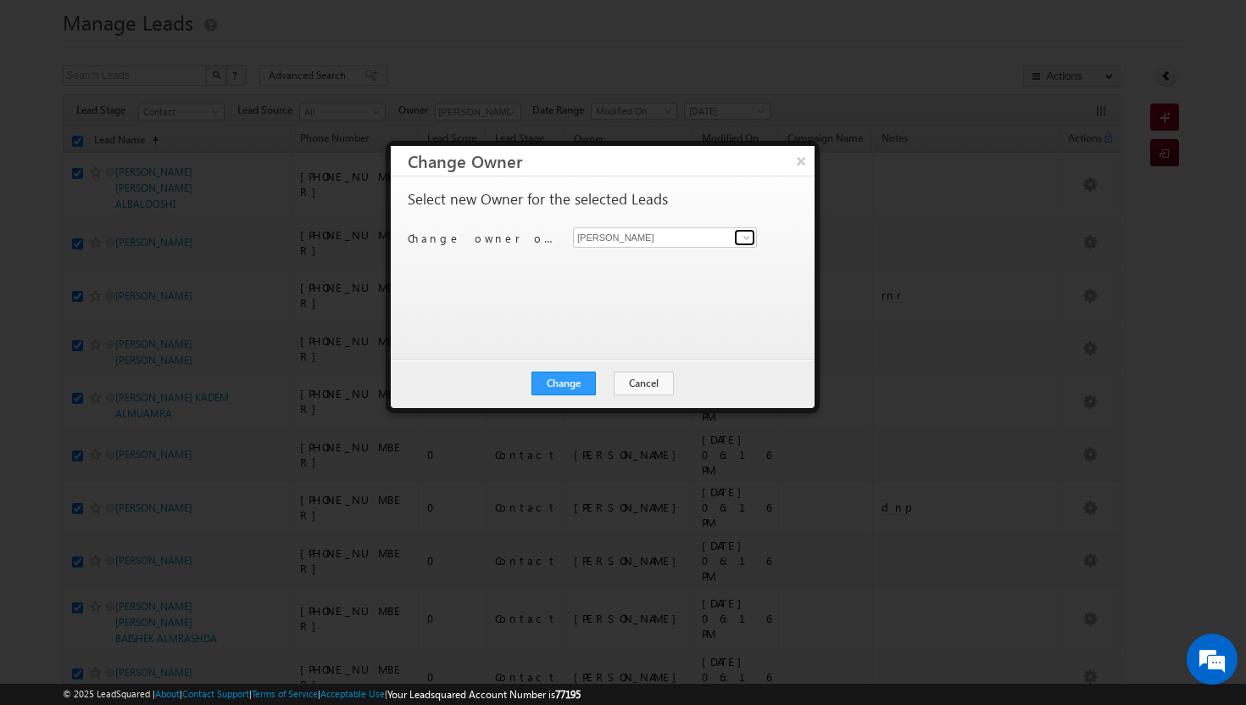
click at [753, 238] on span at bounding box center [747, 238] width 14 height 14
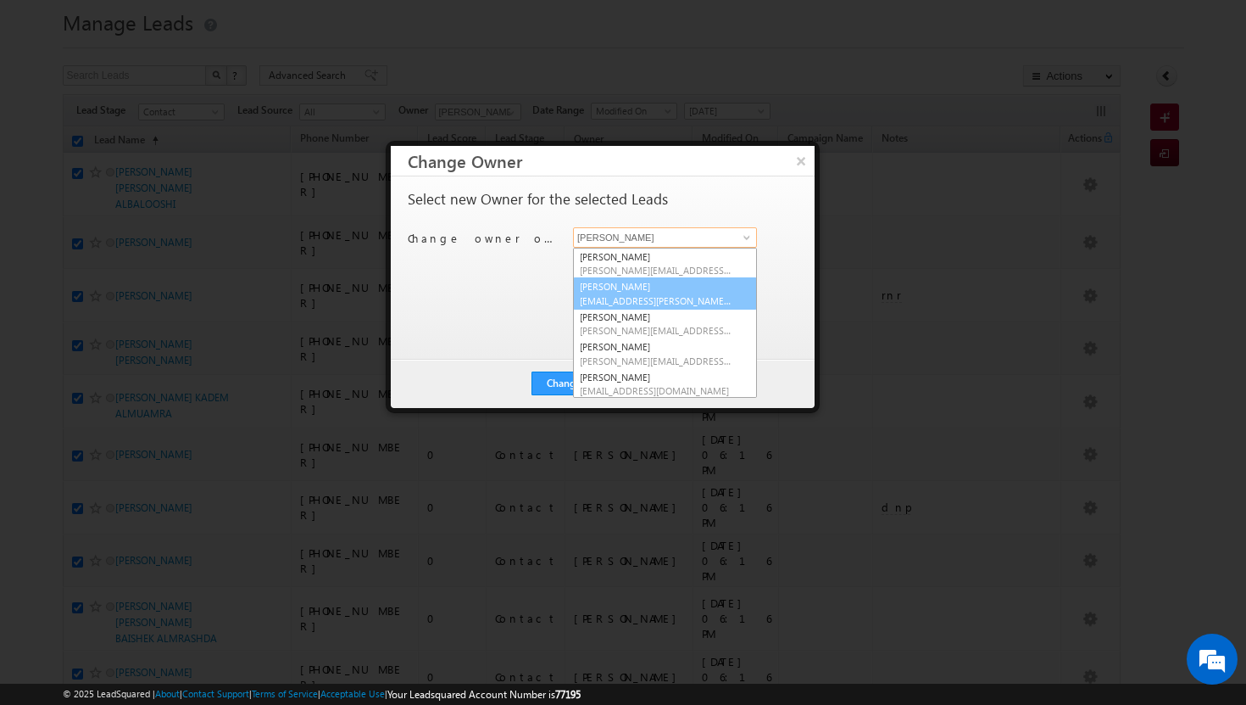
click at [670, 300] on span "[EMAIL_ADDRESS][PERSON_NAME][DOMAIN_NAME]" at bounding box center [656, 300] width 153 height 13
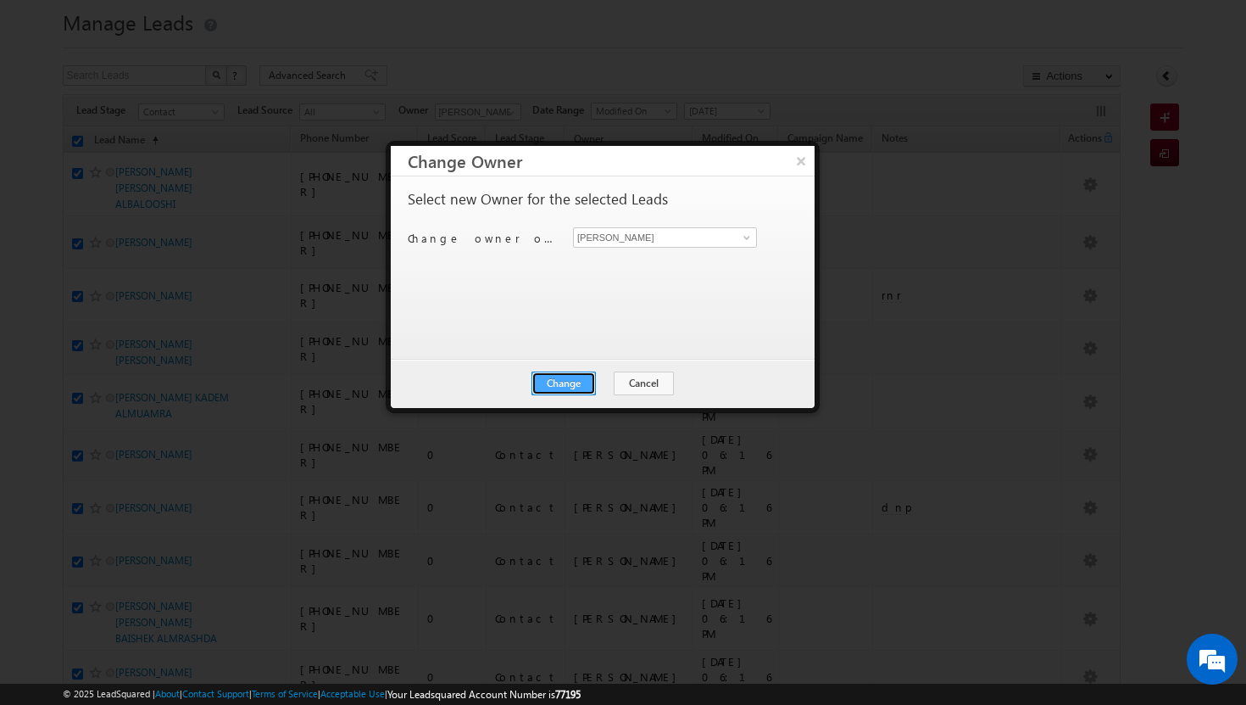
click at [554, 383] on button "Change" at bounding box center [564, 383] width 64 height 24
click at [591, 379] on button "Close" at bounding box center [605, 383] width 54 height 24
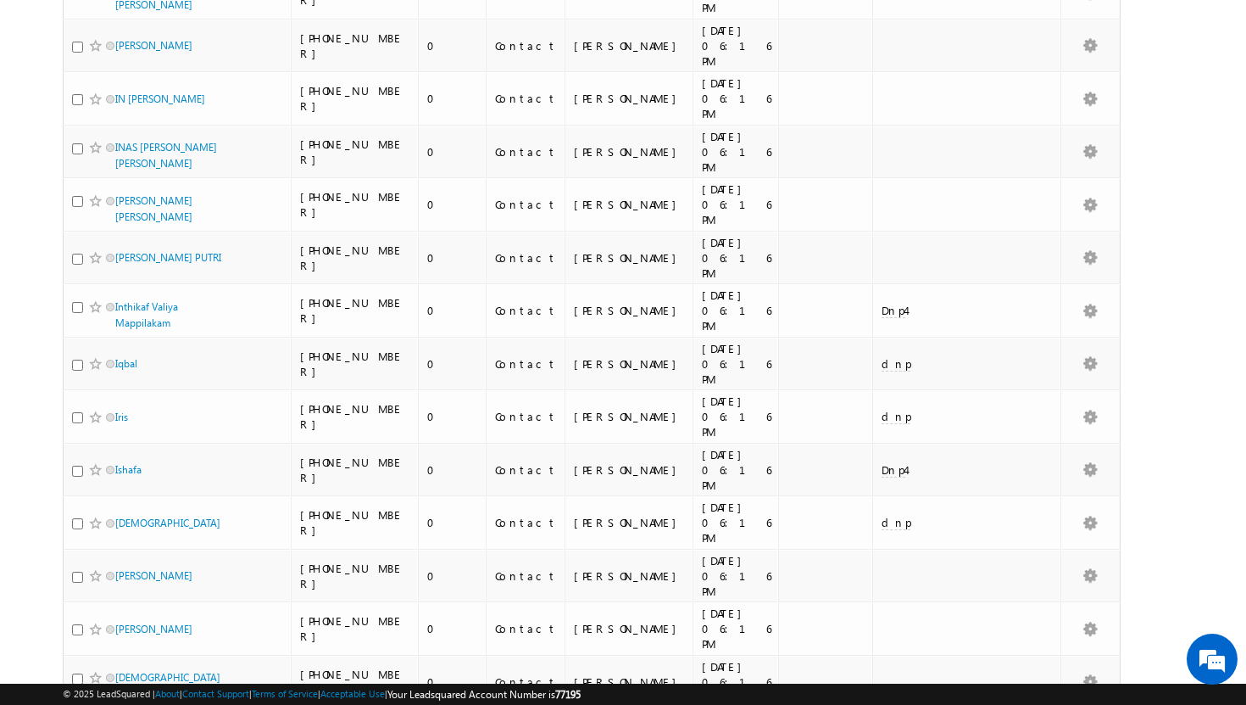
scroll to position [1763, 0]
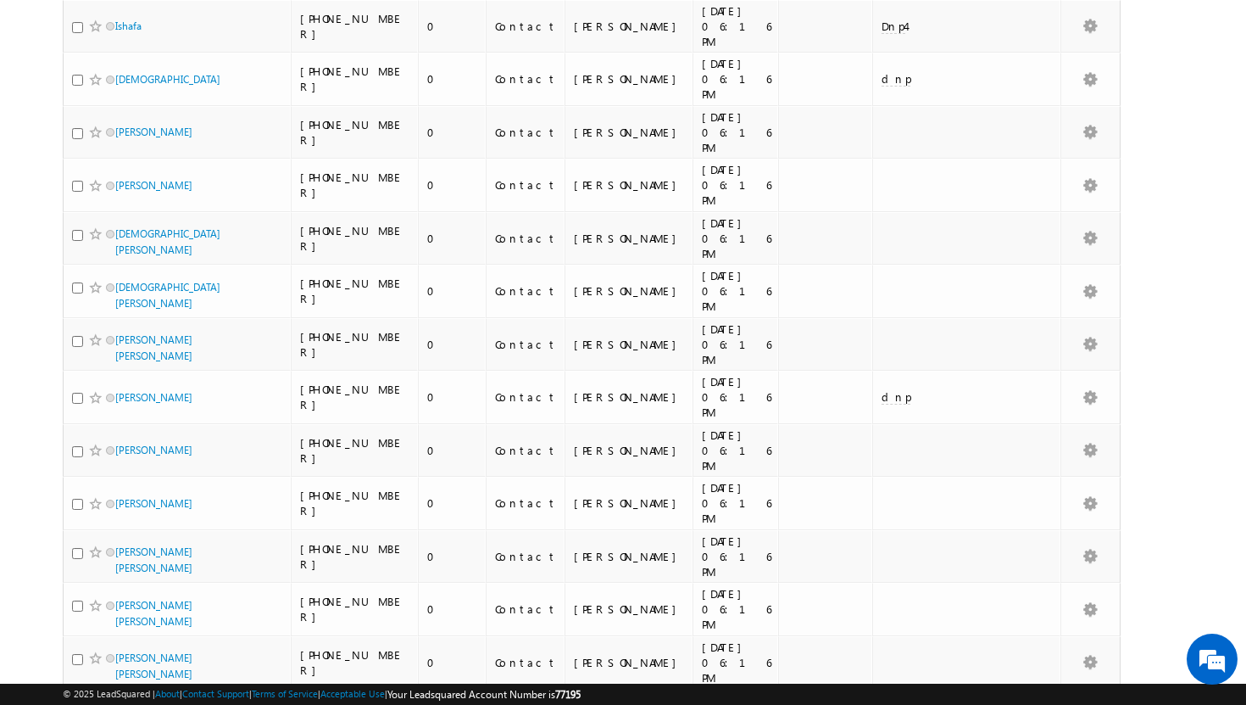
click at [125, 640] on li "25" at bounding box center [120, 640] width 41 height 17
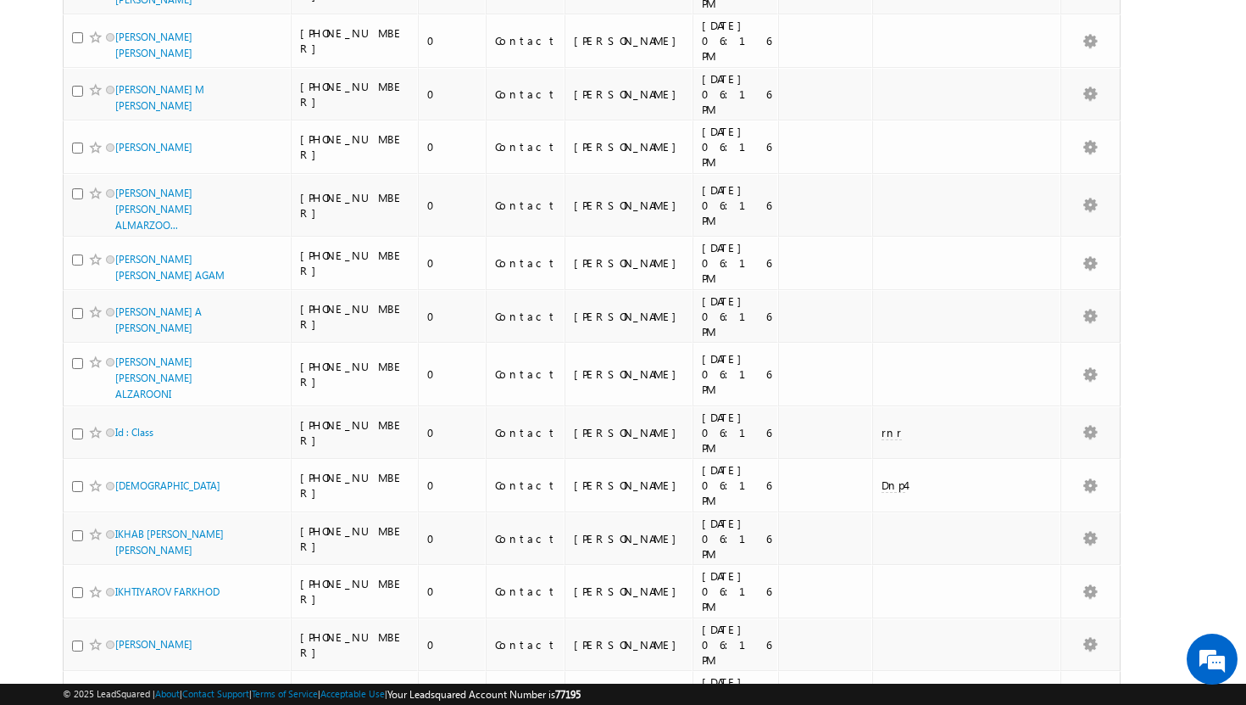
scroll to position [0, 0]
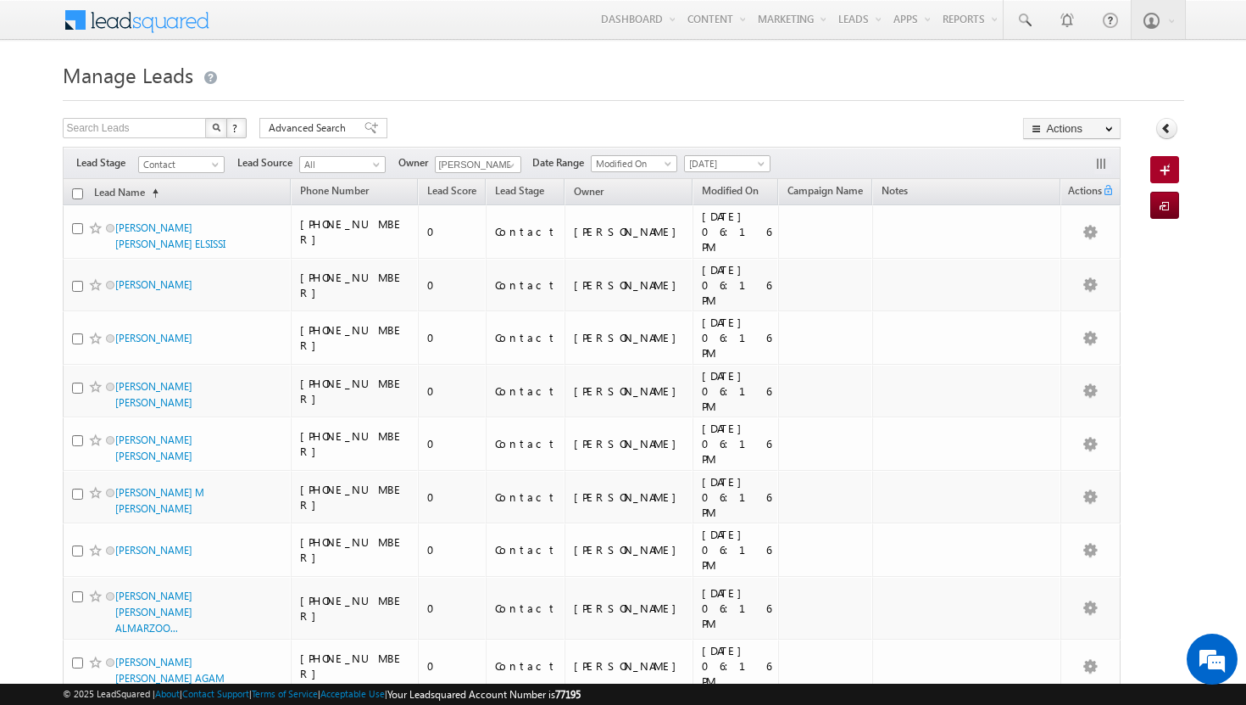
click at [75, 189] on input "checkbox" at bounding box center [77, 193] width 11 height 11
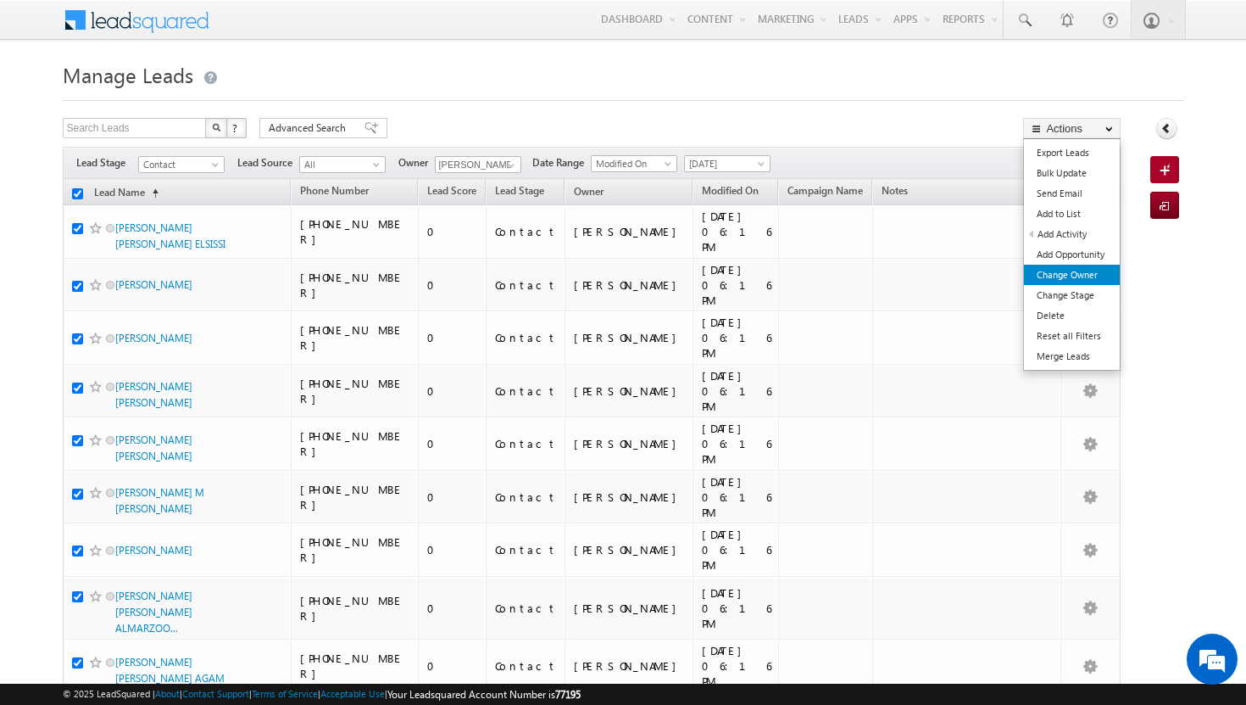
click at [1067, 272] on link "Change Owner" at bounding box center [1072, 275] width 96 height 20
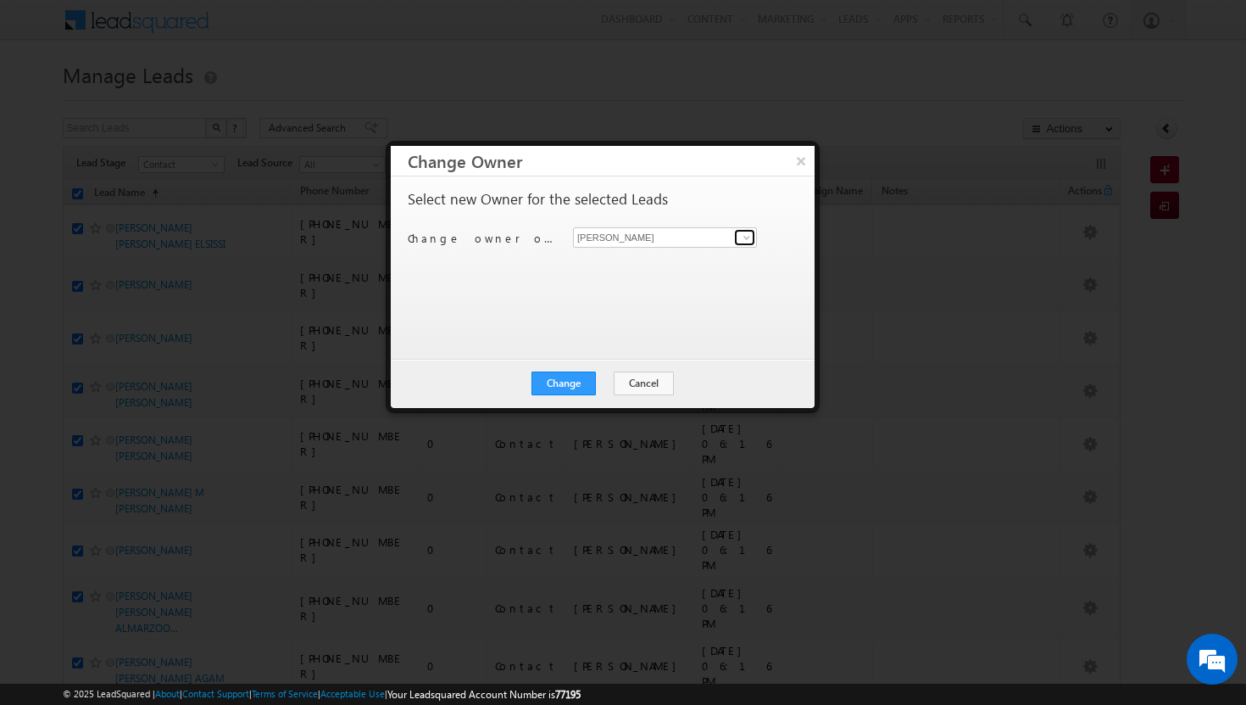
click at [744, 229] on link at bounding box center [744, 237] width 21 height 17
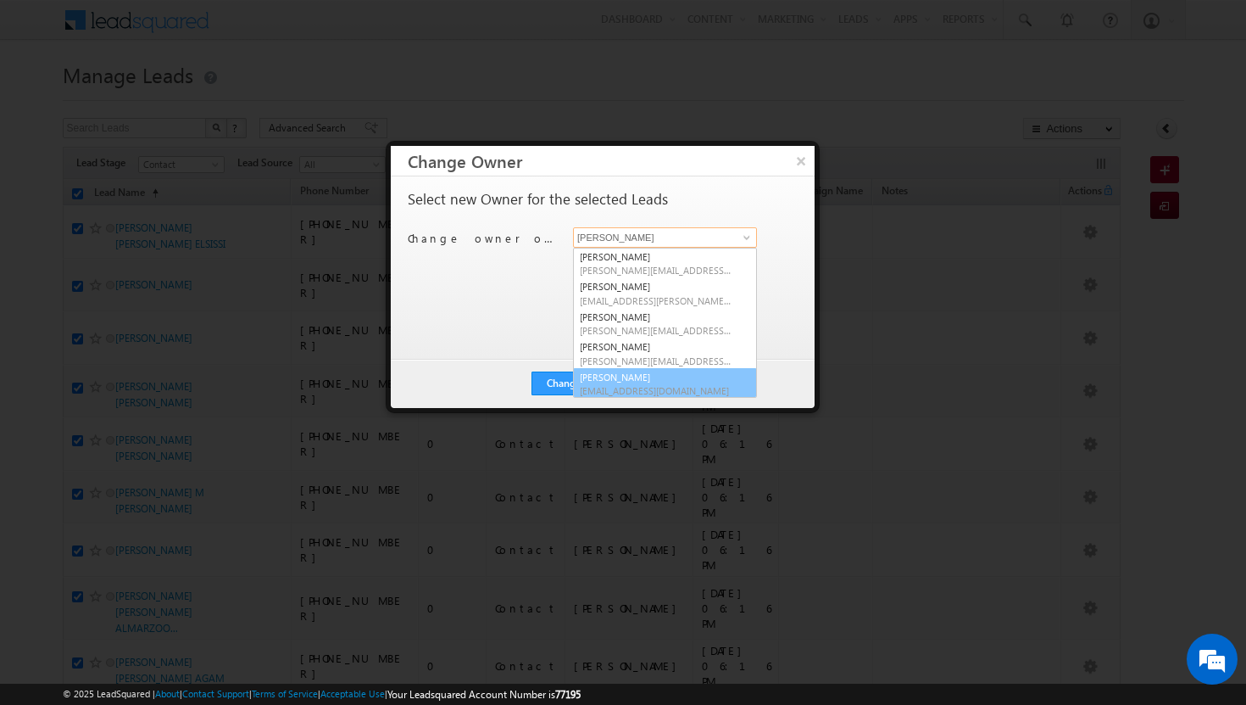
scroll to position [4, 0]
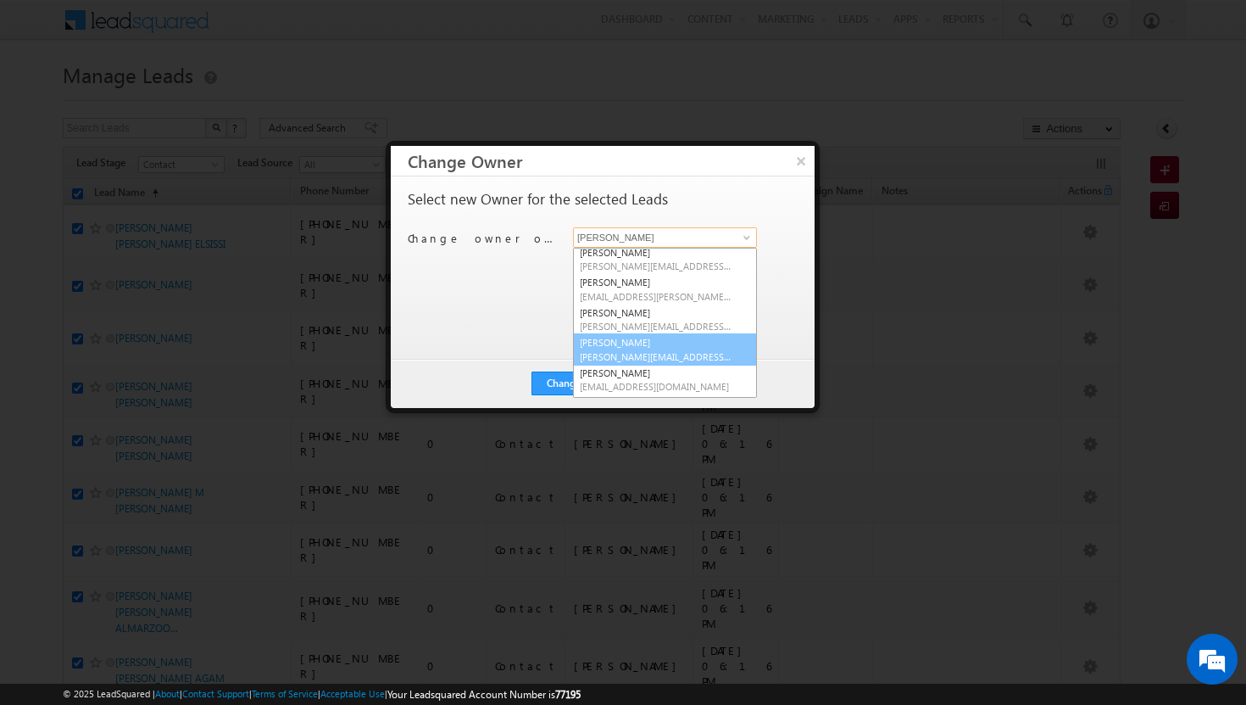
click at [655, 353] on span "[PERSON_NAME][EMAIL_ADDRESS][DOMAIN_NAME]" at bounding box center [656, 356] width 153 height 13
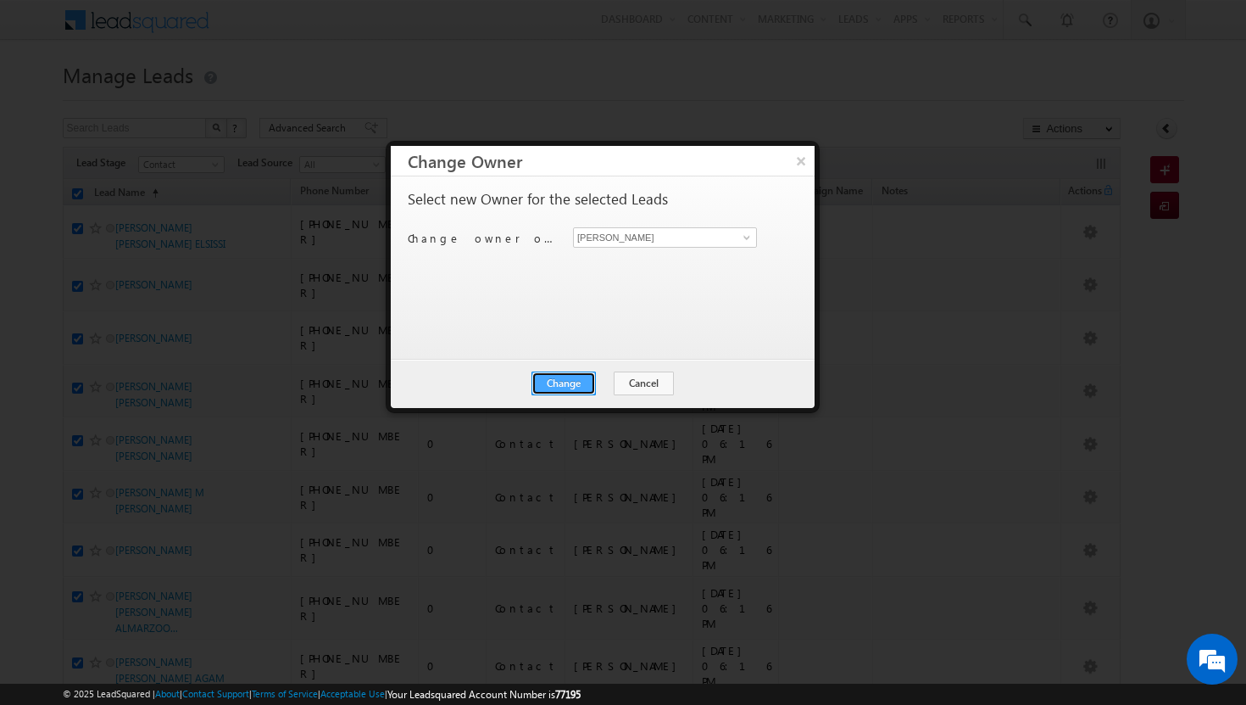
click at [572, 376] on button "Change" at bounding box center [564, 383] width 64 height 24
click at [603, 376] on button "Close" at bounding box center [605, 383] width 54 height 24
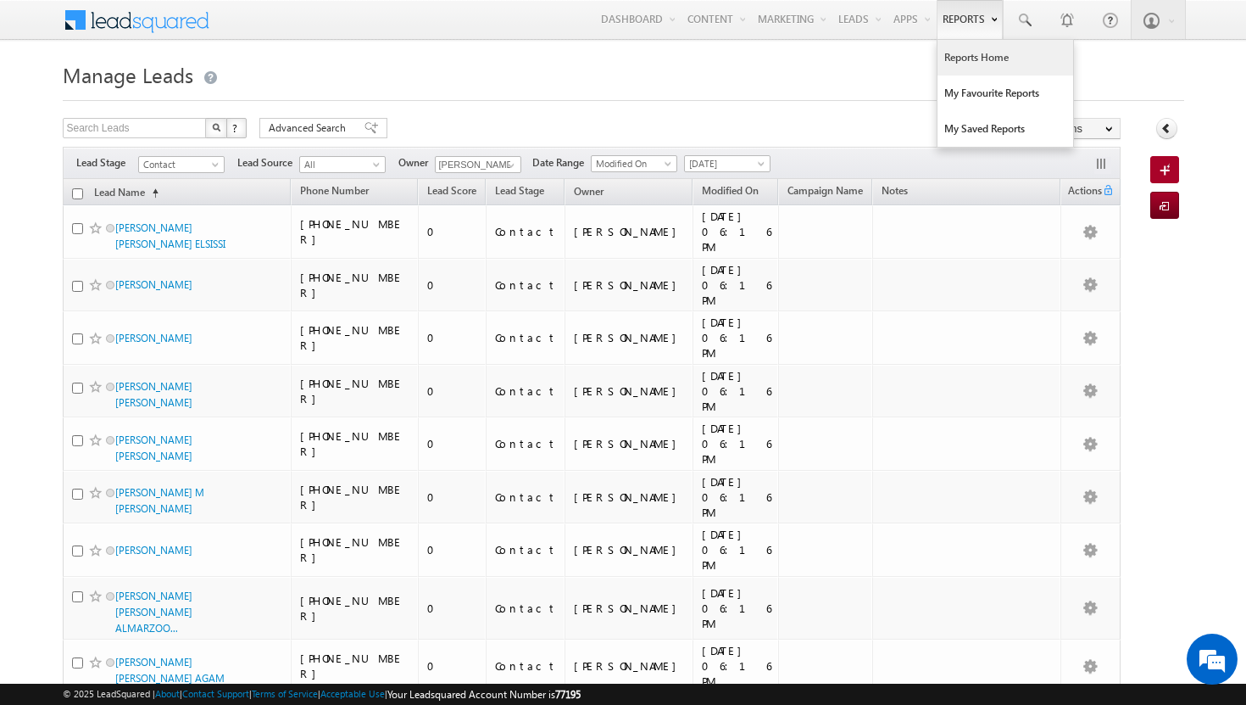
click at [960, 68] on link "Reports Home" at bounding box center [1006, 58] width 136 height 36
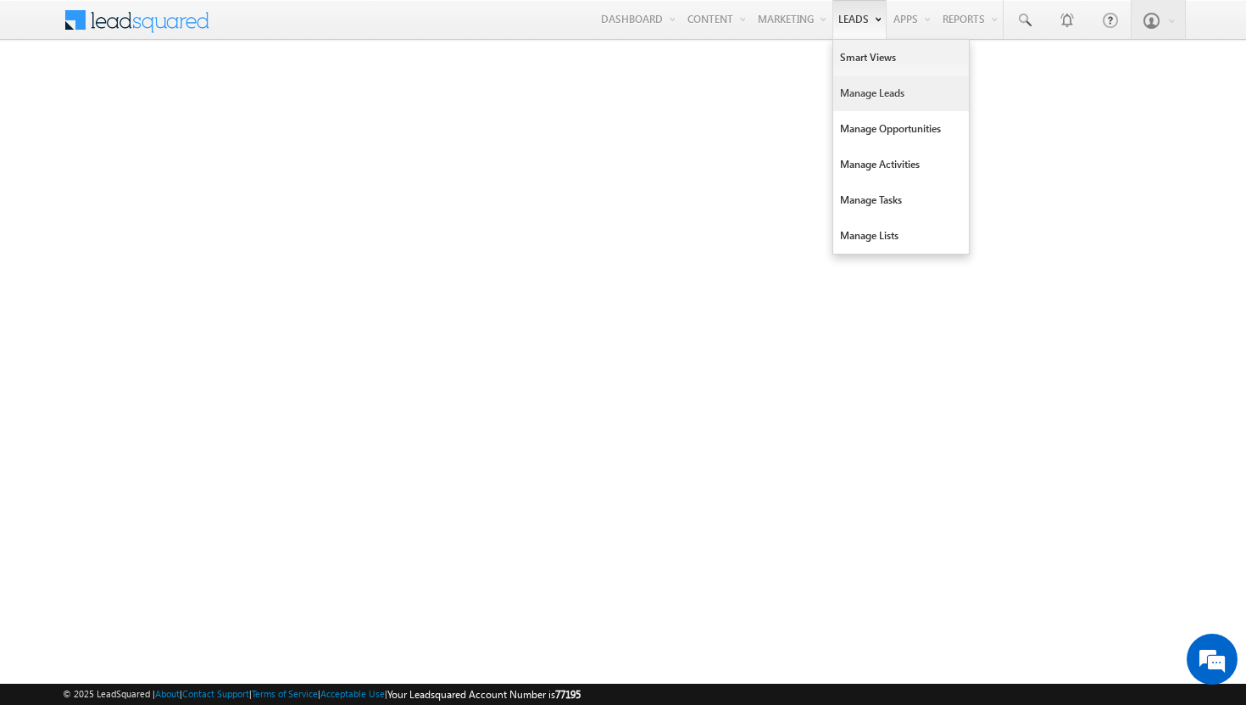
click at [860, 90] on link "Manage Leads" at bounding box center [901, 93] width 136 height 36
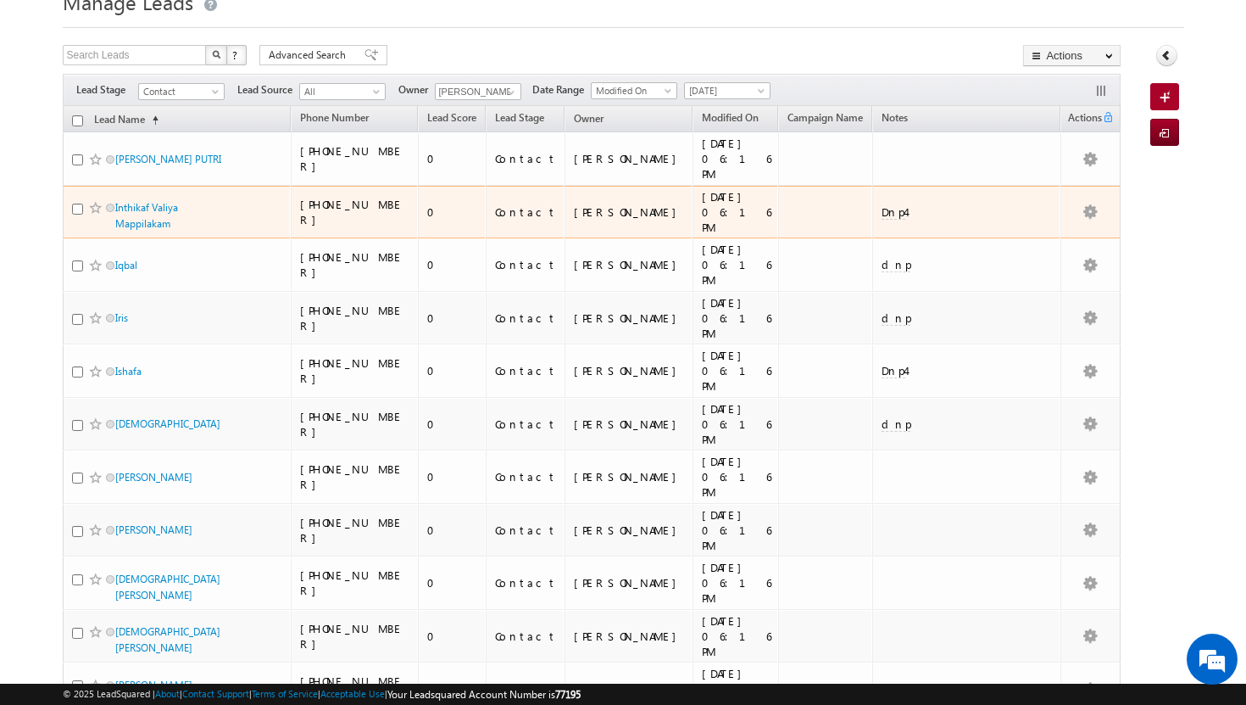
scroll to position [54, 0]
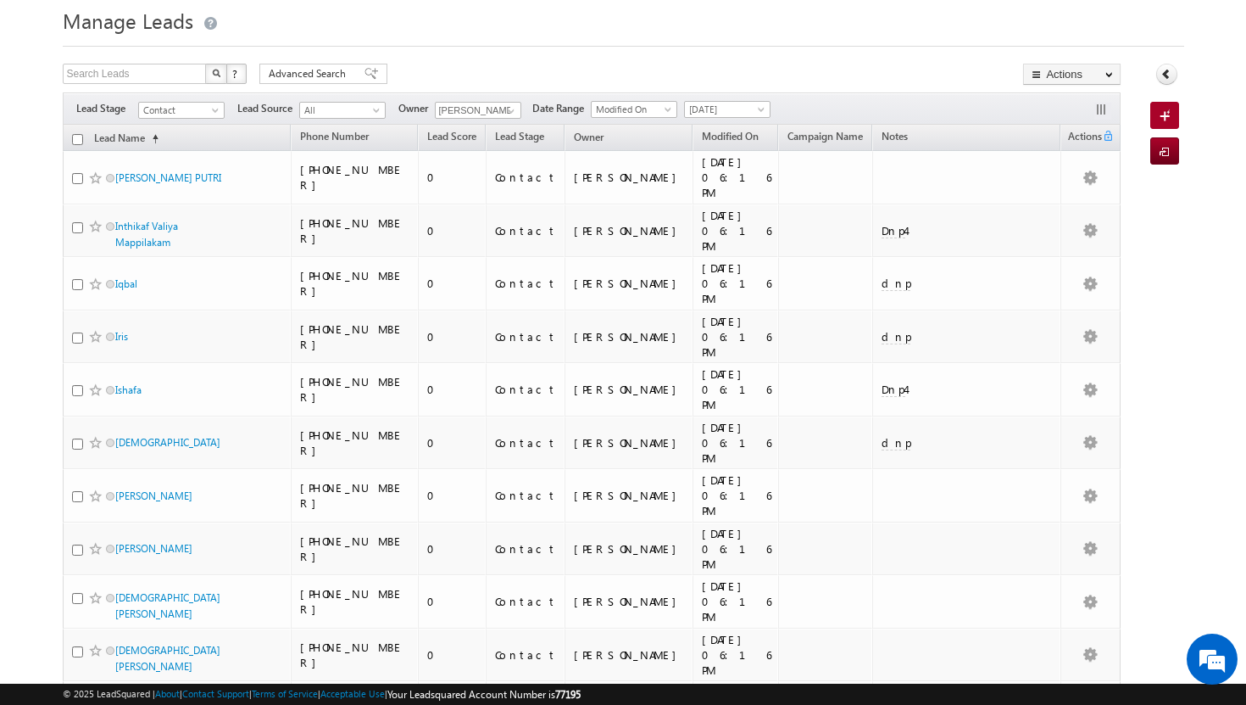
click at [77, 141] on input "checkbox" at bounding box center [77, 139] width 11 height 11
checkbox input "true"
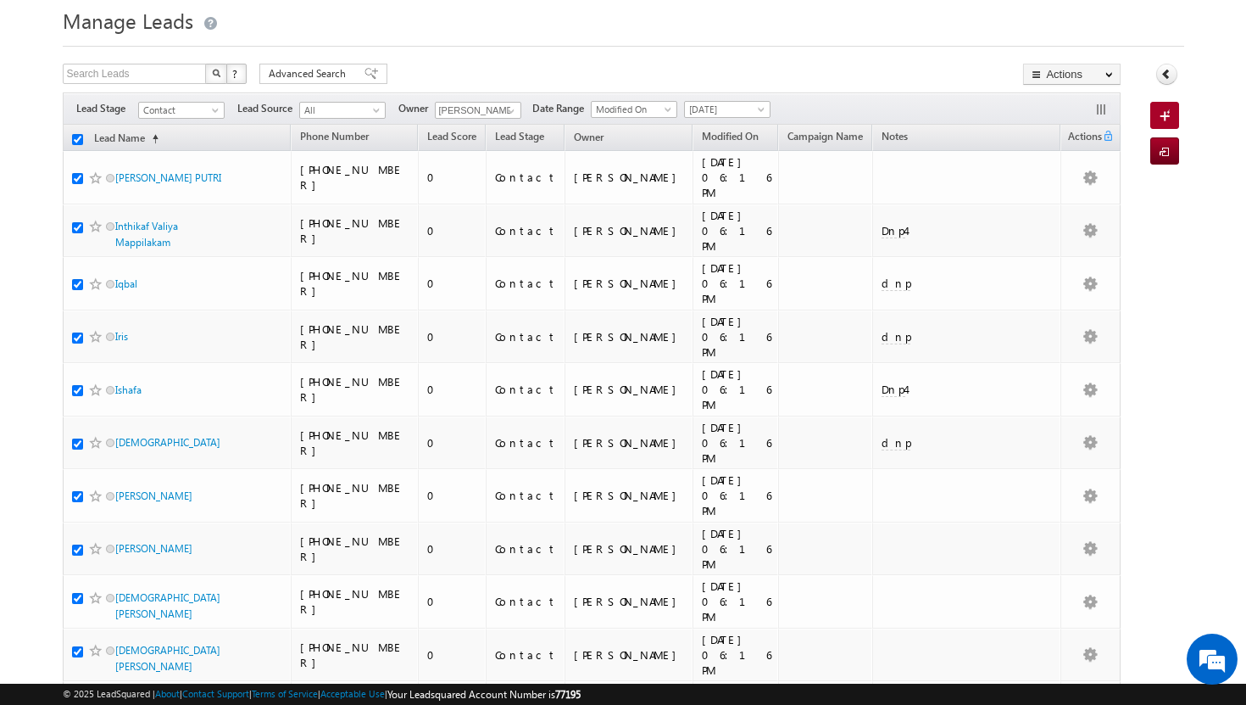
checkbox input "true"
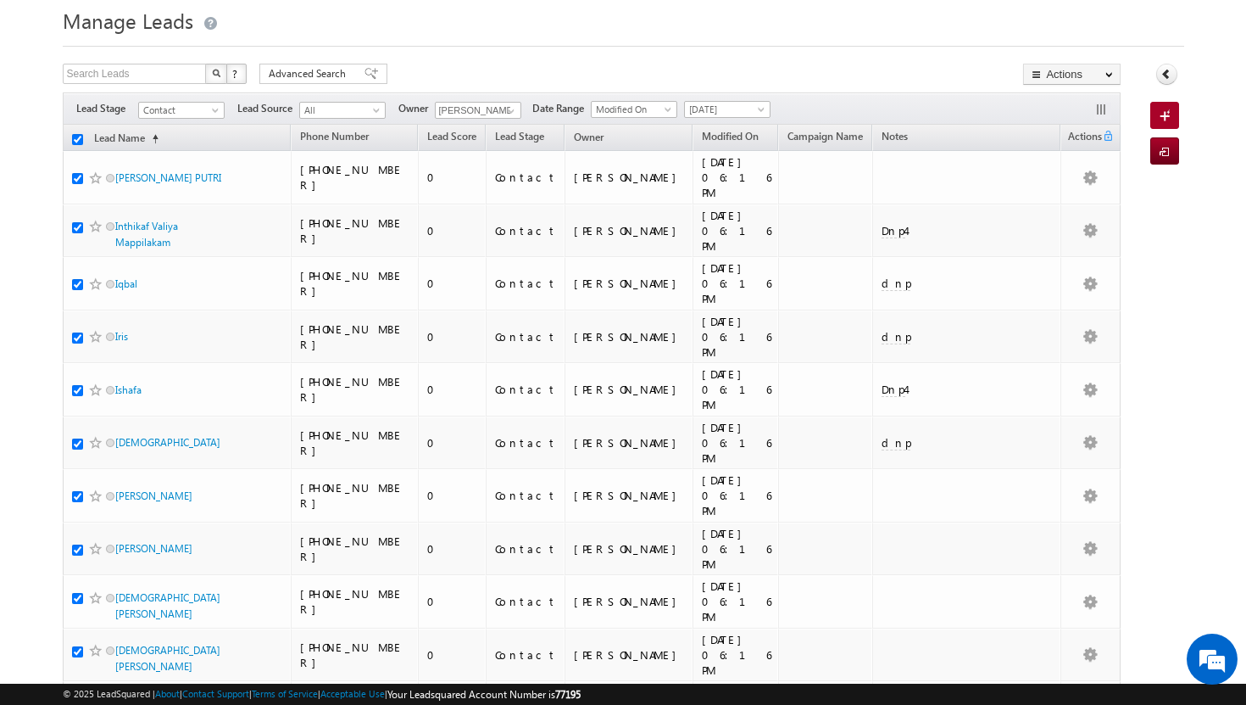
checkbox input "true"
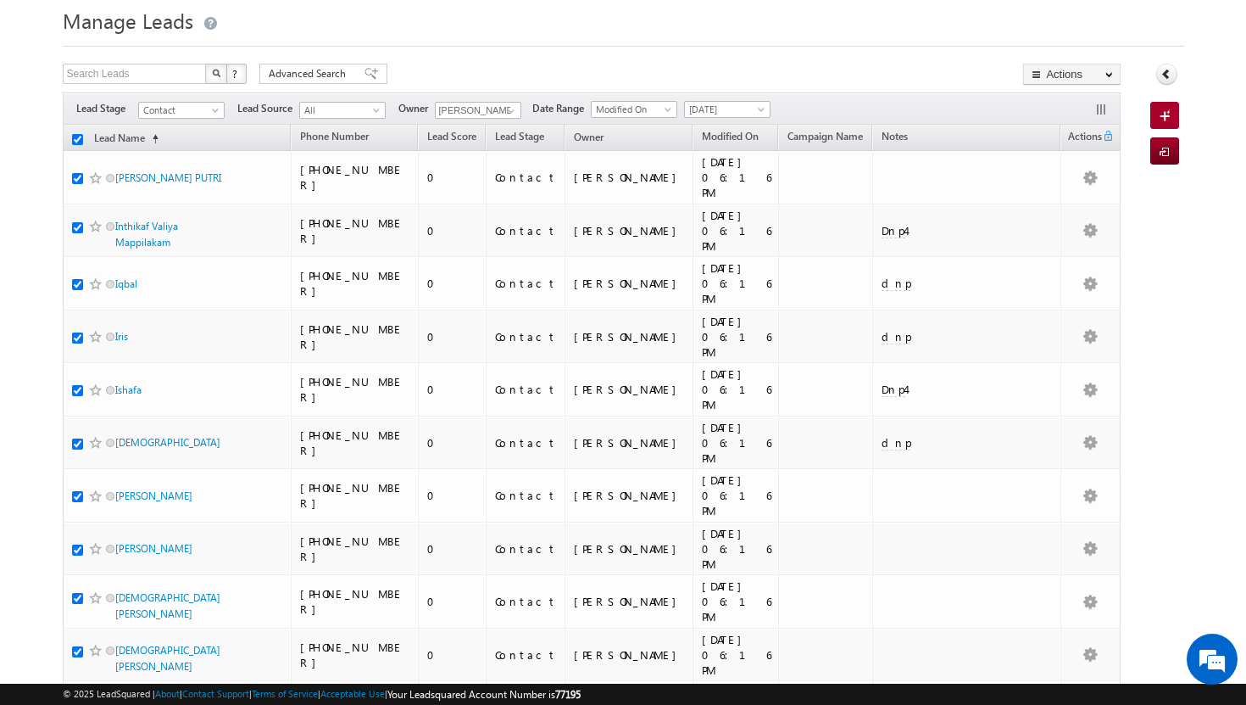
checkbox input "true"
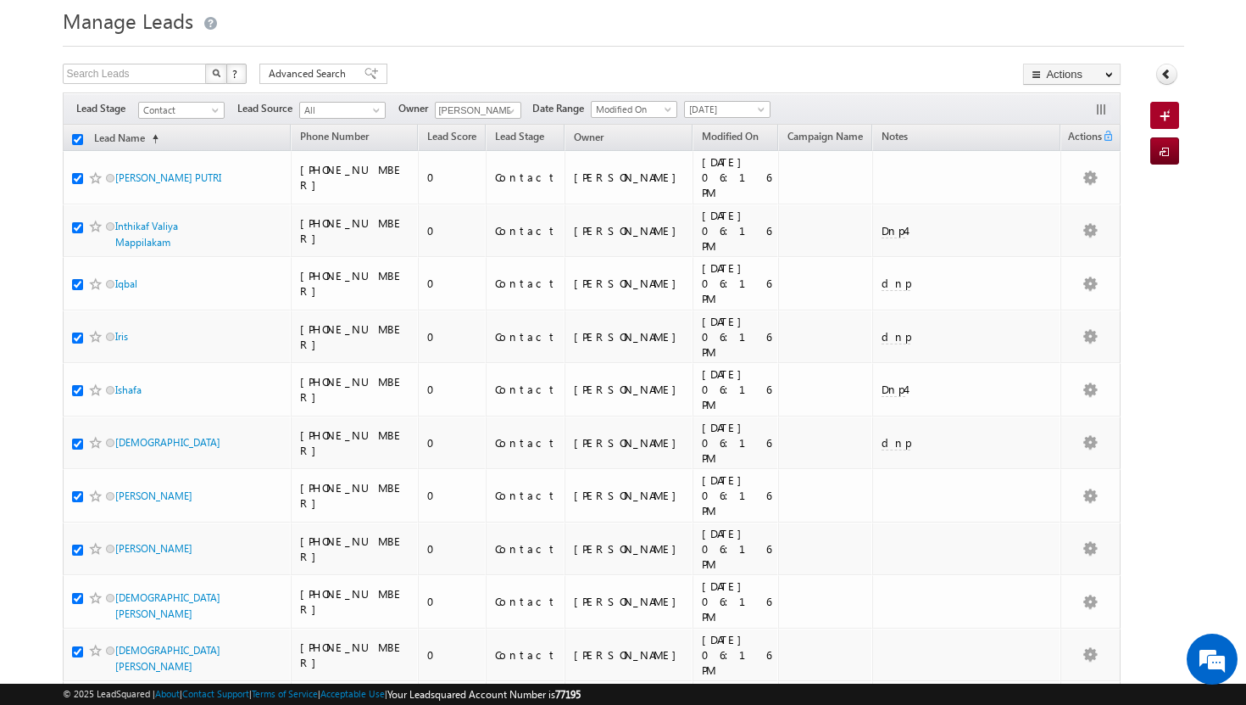
checkbox input "true"
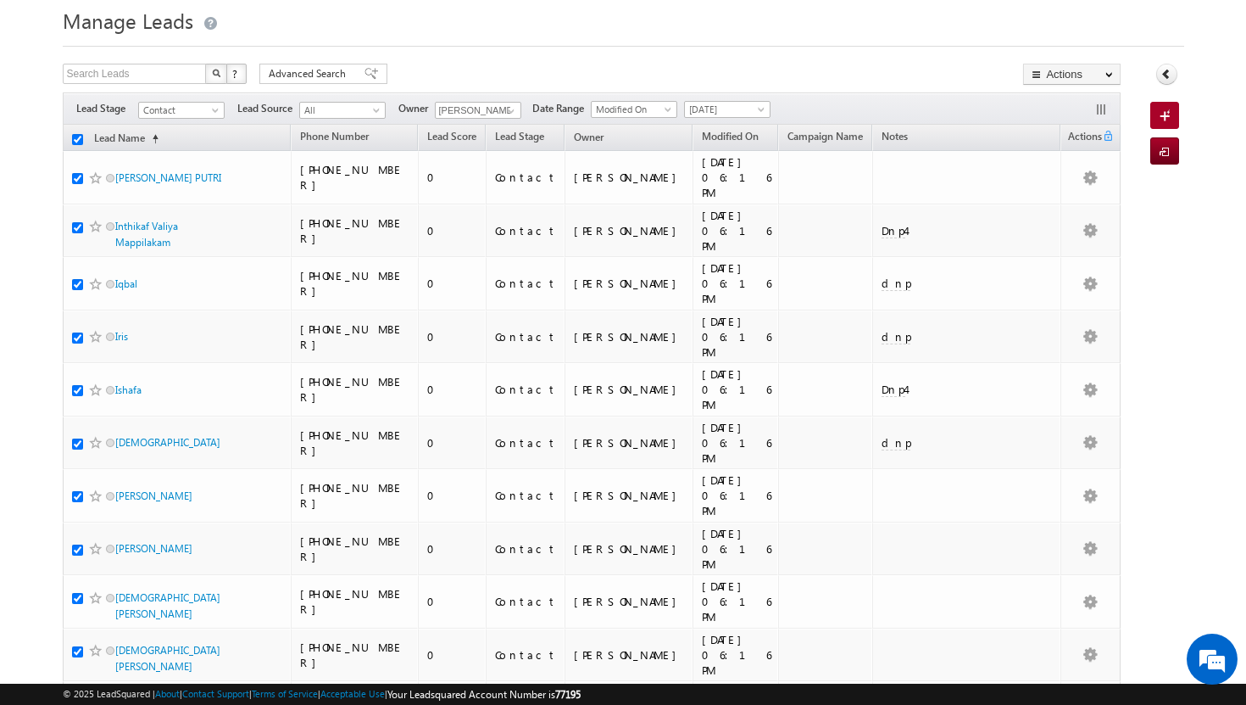
checkbox input "true"
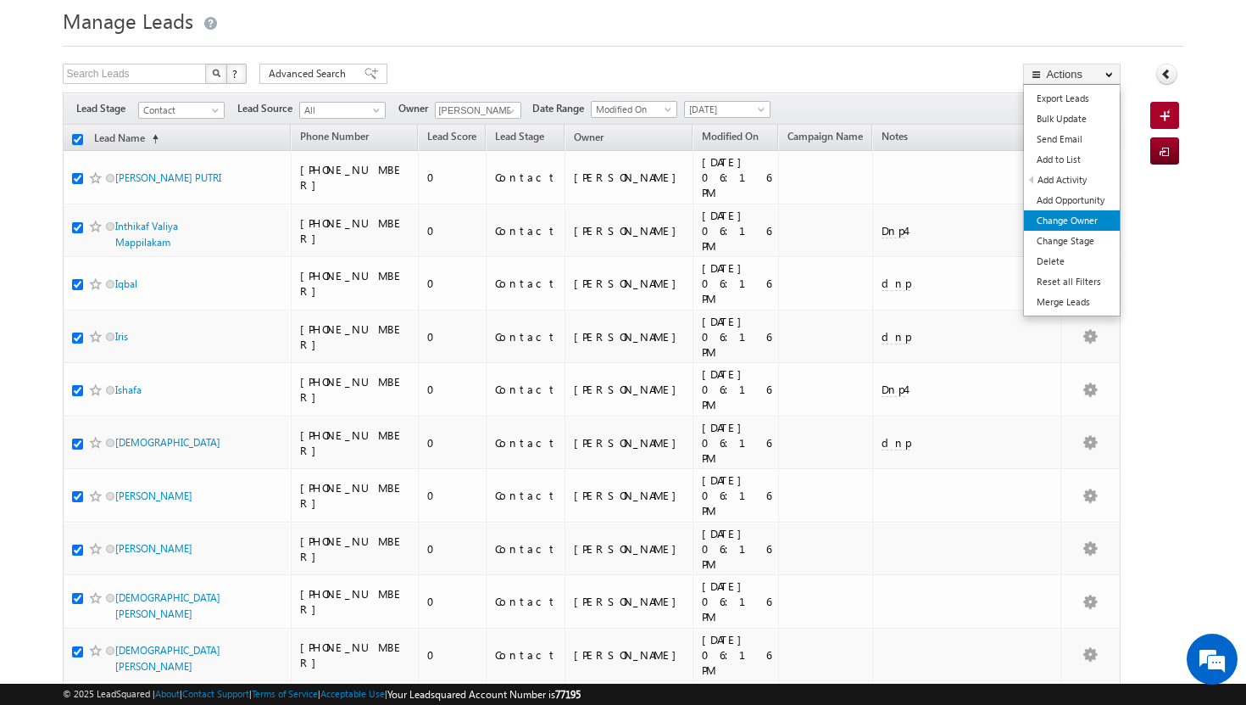
click at [1093, 218] on link "Change Owner" at bounding box center [1072, 220] width 96 height 20
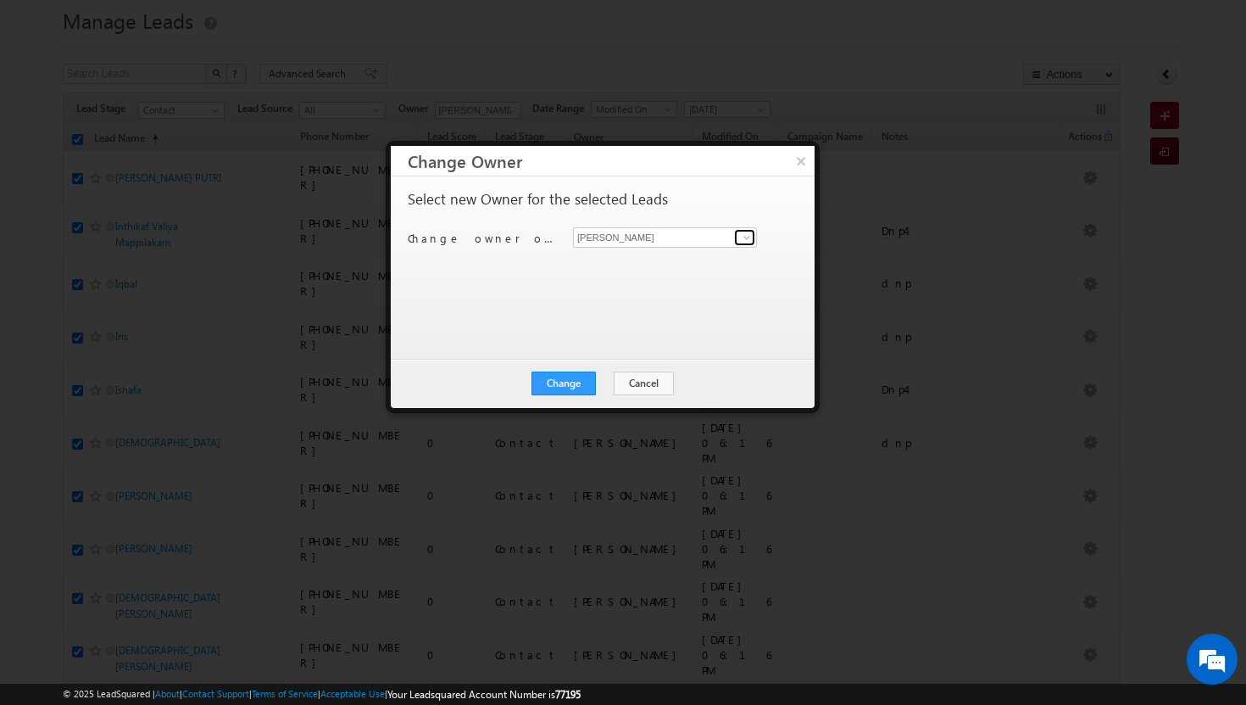
click at [750, 241] on span at bounding box center [747, 238] width 14 height 14
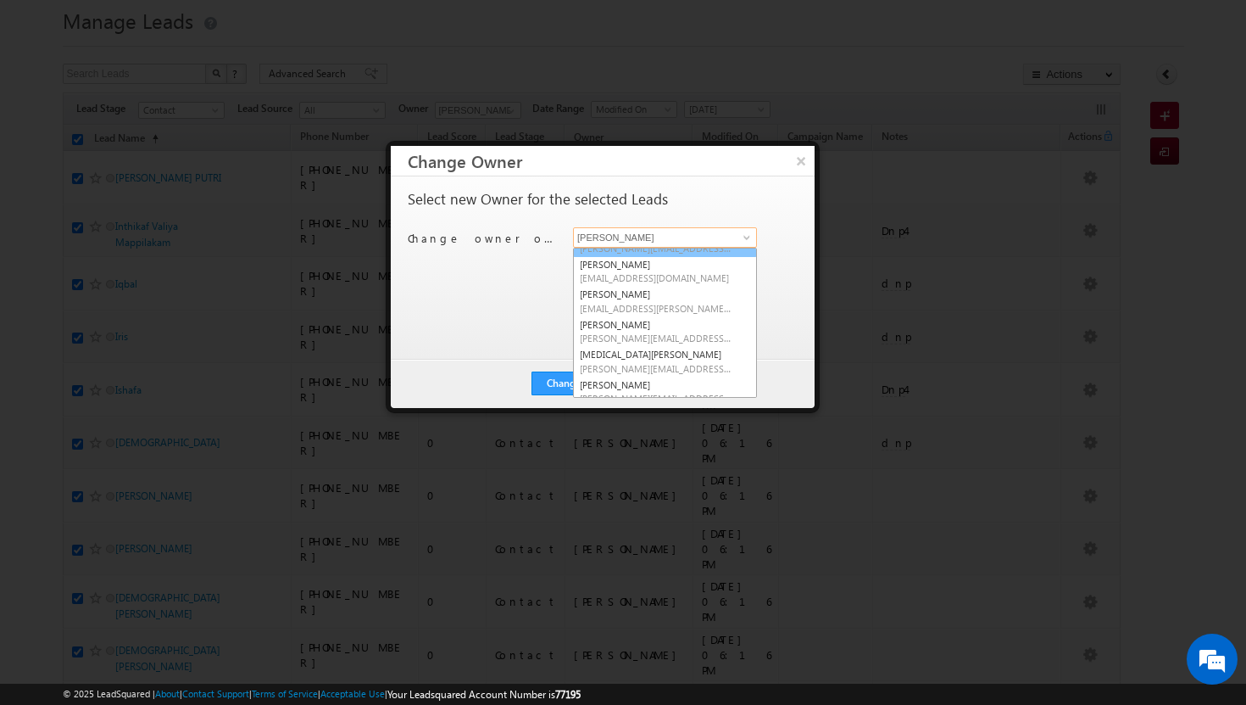
scroll to position [115, 0]
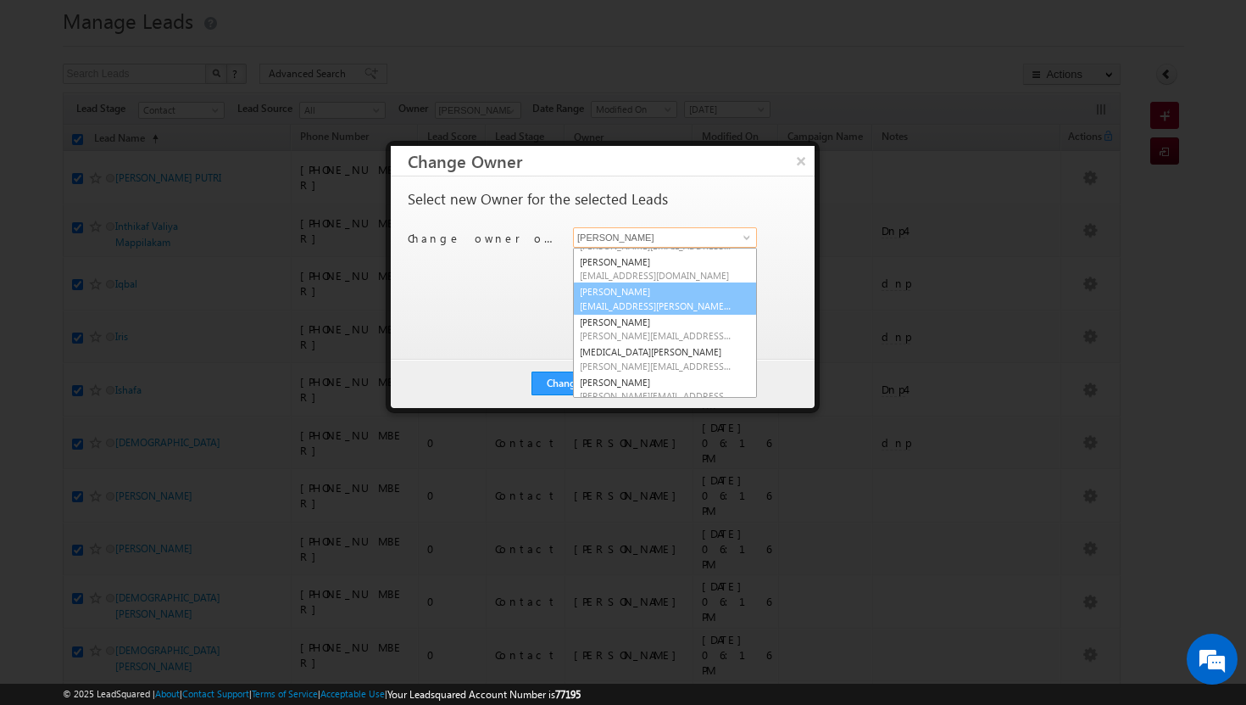
click at [666, 306] on span "[EMAIL_ADDRESS][PERSON_NAME][DOMAIN_NAME]" at bounding box center [656, 305] width 153 height 13
type input "[PERSON_NAME]"
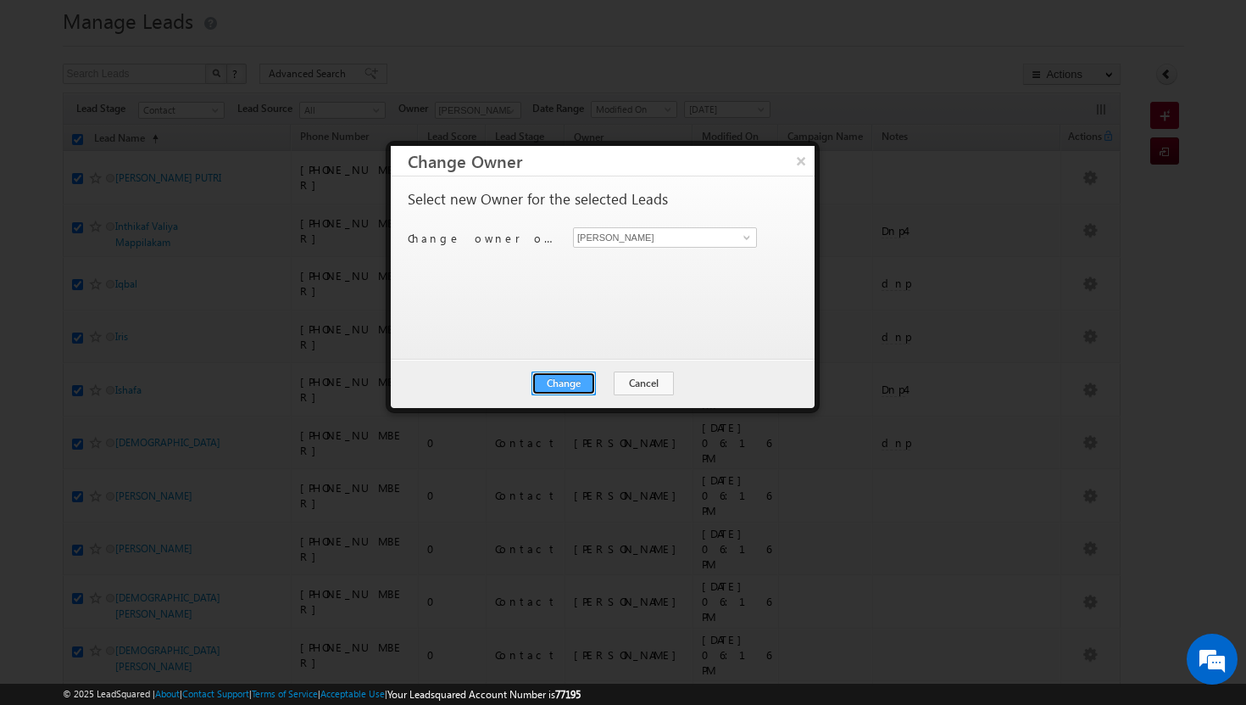
click at [563, 391] on button "Change" at bounding box center [564, 383] width 64 height 24
click at [602, 385] on button "Close" at bounding box center [605, 383] width 54 height 24
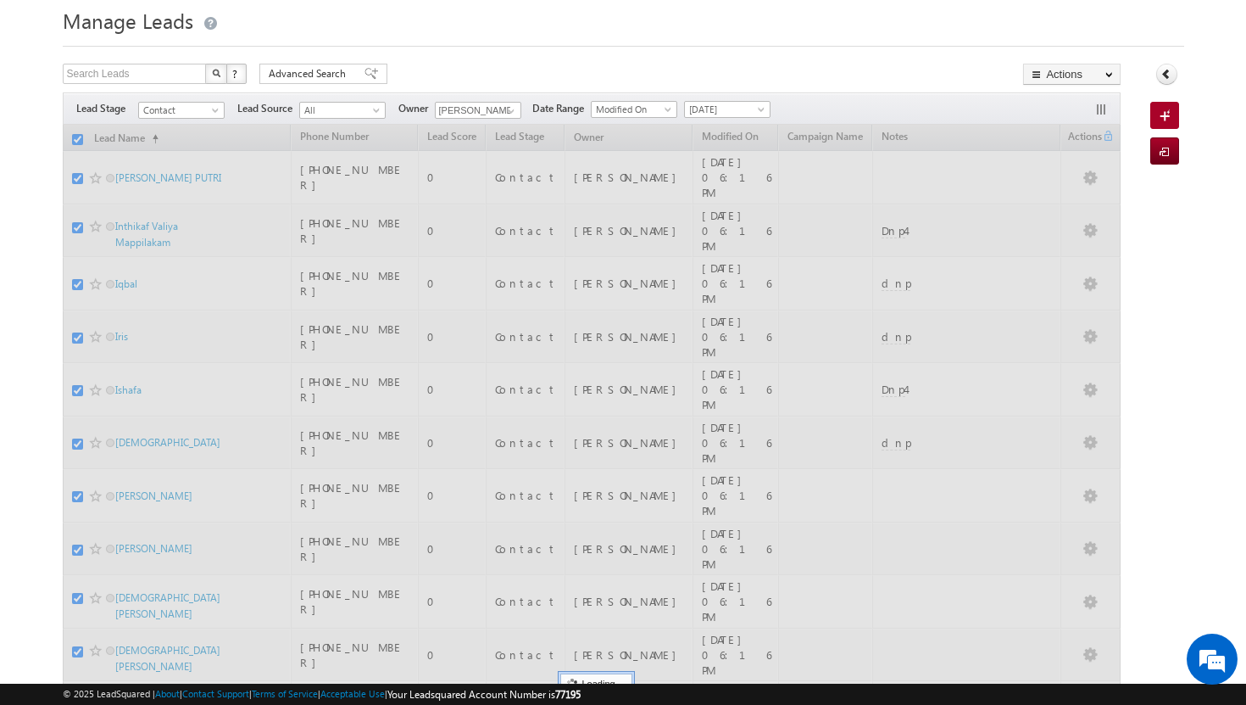
checkbox input "false"
